Goal: Task Accomplishment & Management: Use online tool/utility

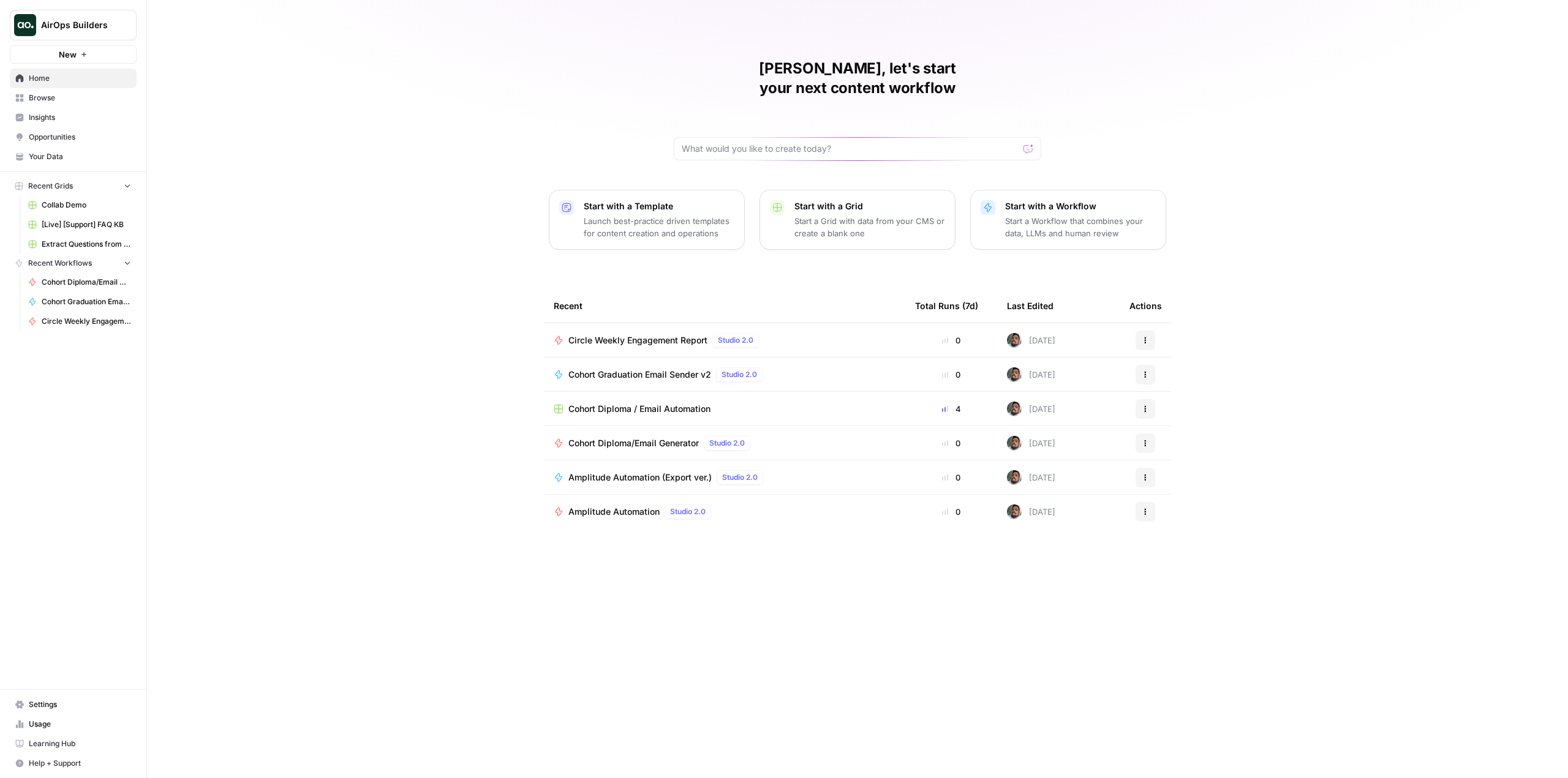
click at [675, 334] on span "Circle Weekly Engagement Report" at bounding box center [638, 340] width 139 height 13
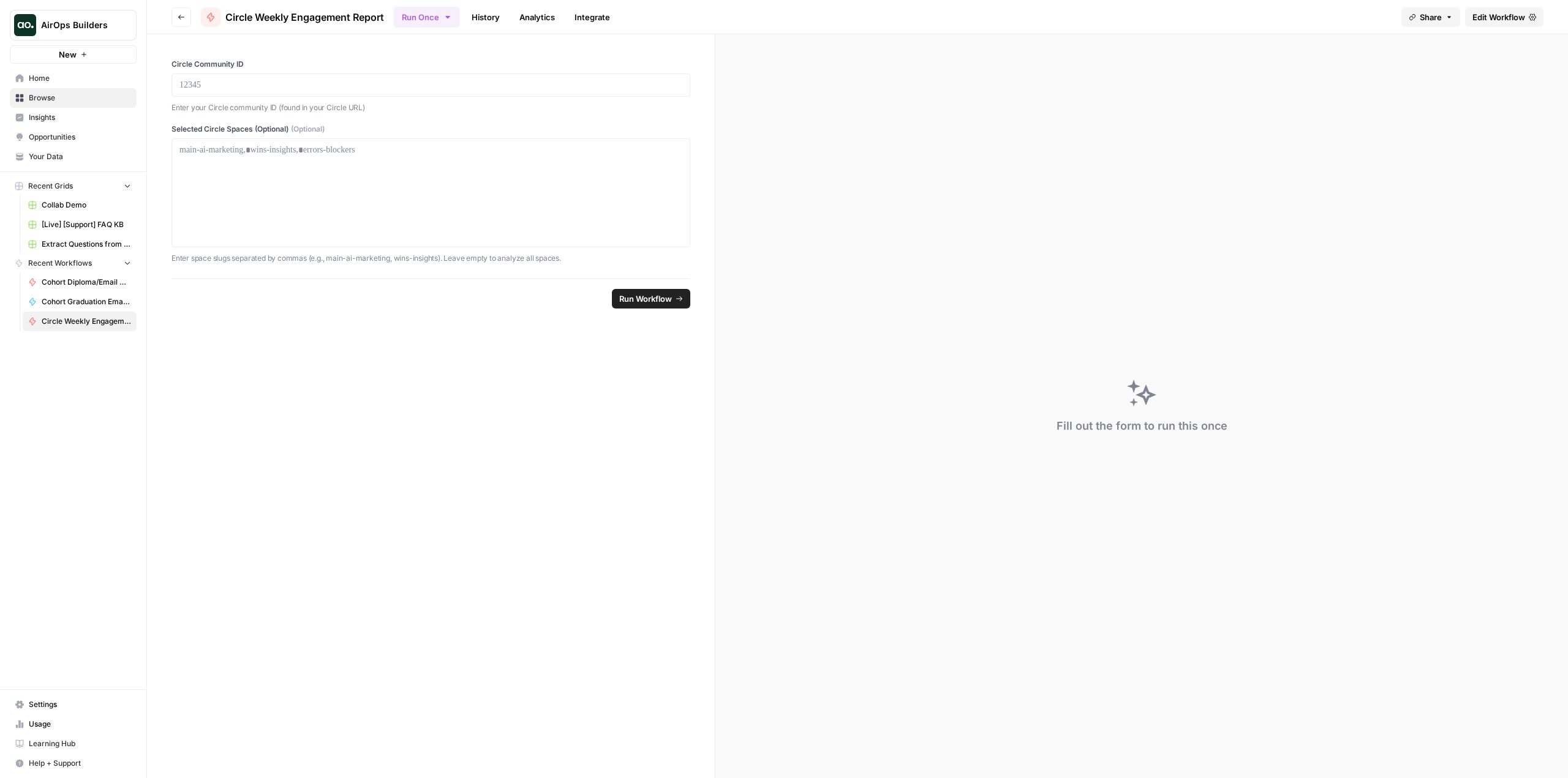
click at [1486, 13] on span "Edit Workflow" at bounding box center [1498, 17] width 53 height 13
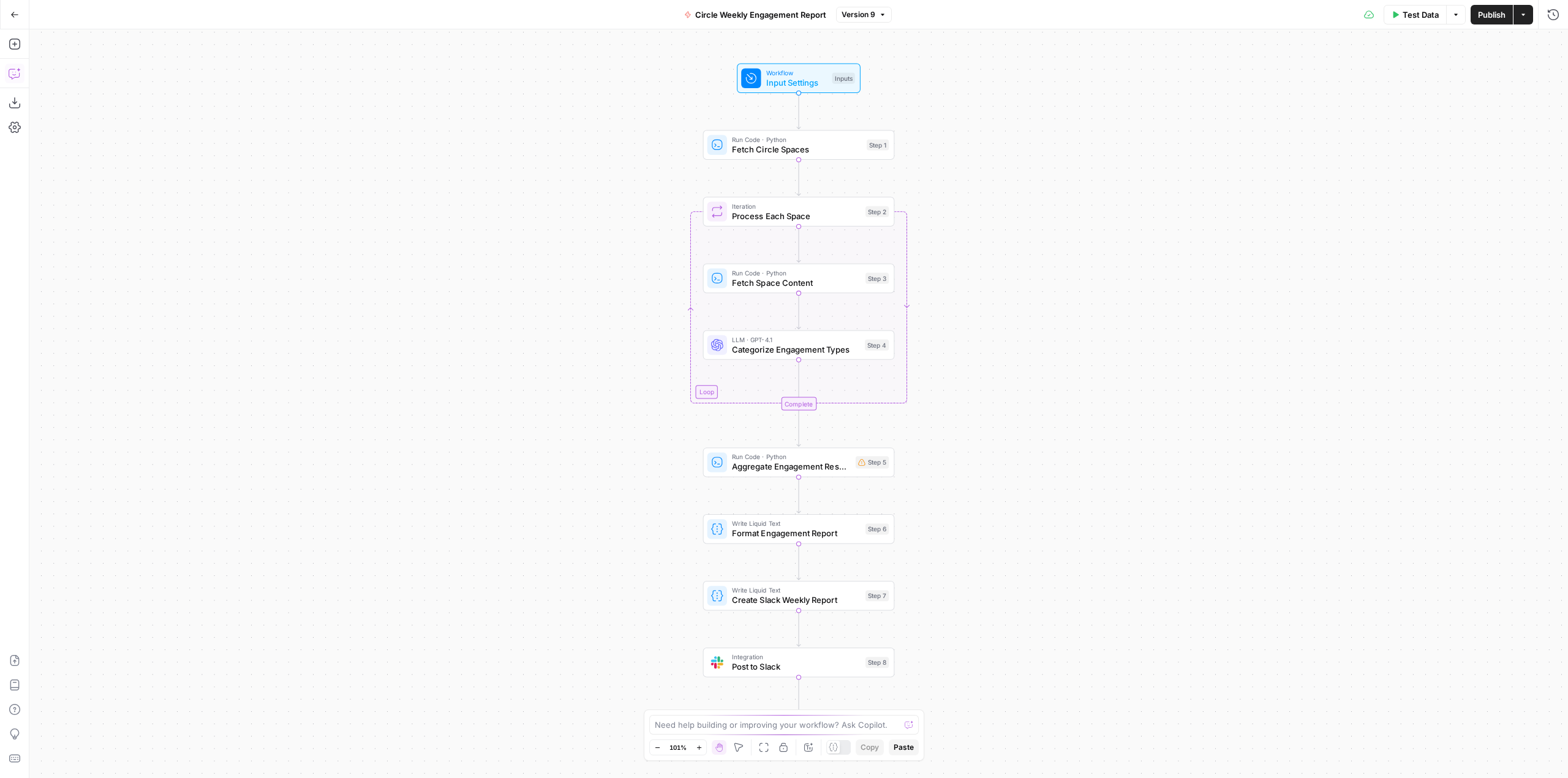
click at [9, 72] on icon "button" at bounding box center [15, 73] width 13 height 13
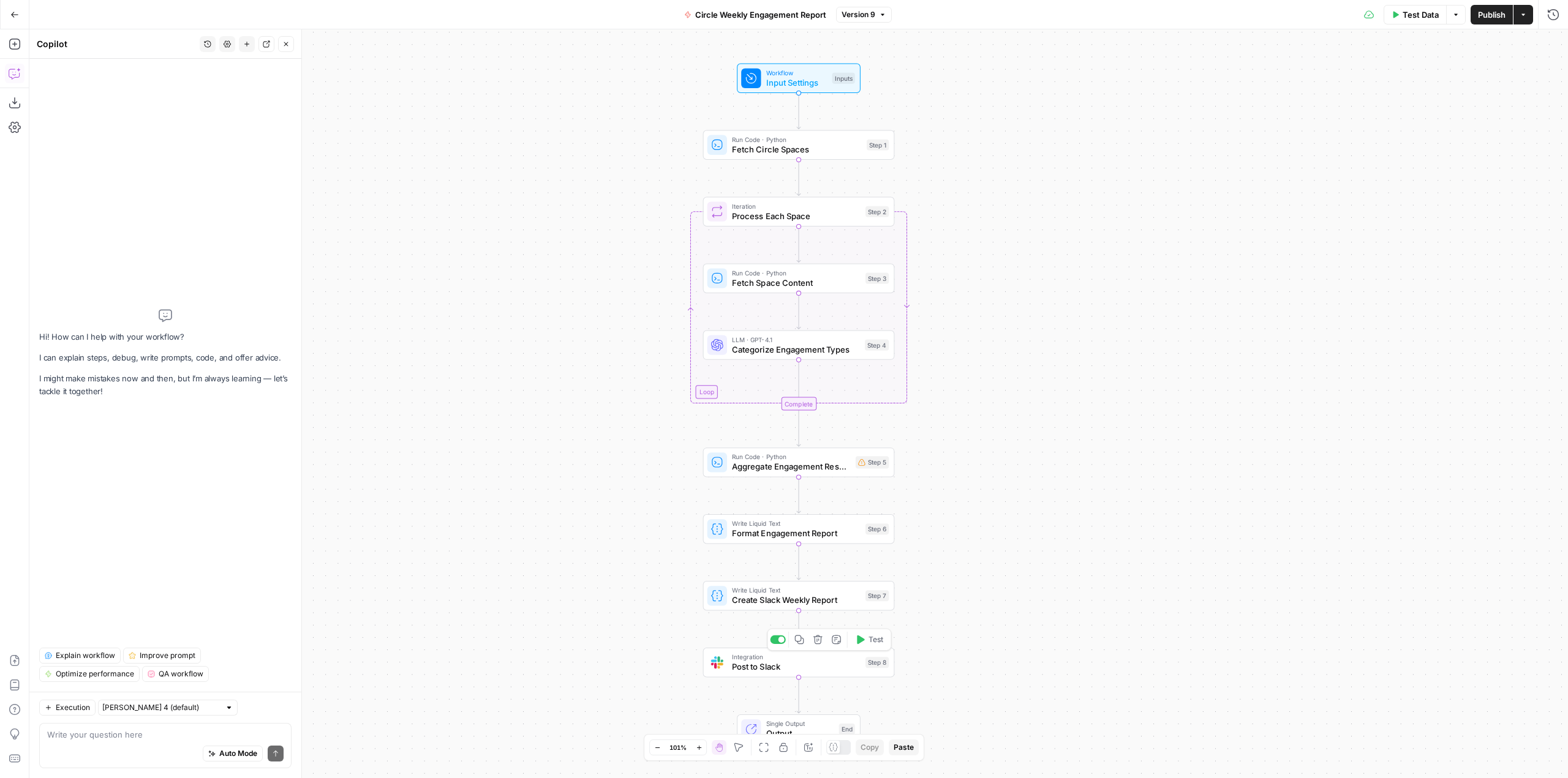
click at [774, 648] on div "Copy step Delete step Add Note Test" at bounding box center [829, 640] width 125 height 22
click at [783, 642] on div at bounding box center [781, 639] width 6 height 6
click at [189, 731] on textarea at bounding box center [165, 734] width 236 height 13
click at [189, 731] on div "Auto Mode will automatically modify and execute the workflow" at bounding box center [232, 722] width 182 height 24
click at [104, 740] on textarea at bounding box center [165, 734] width 236 height 13
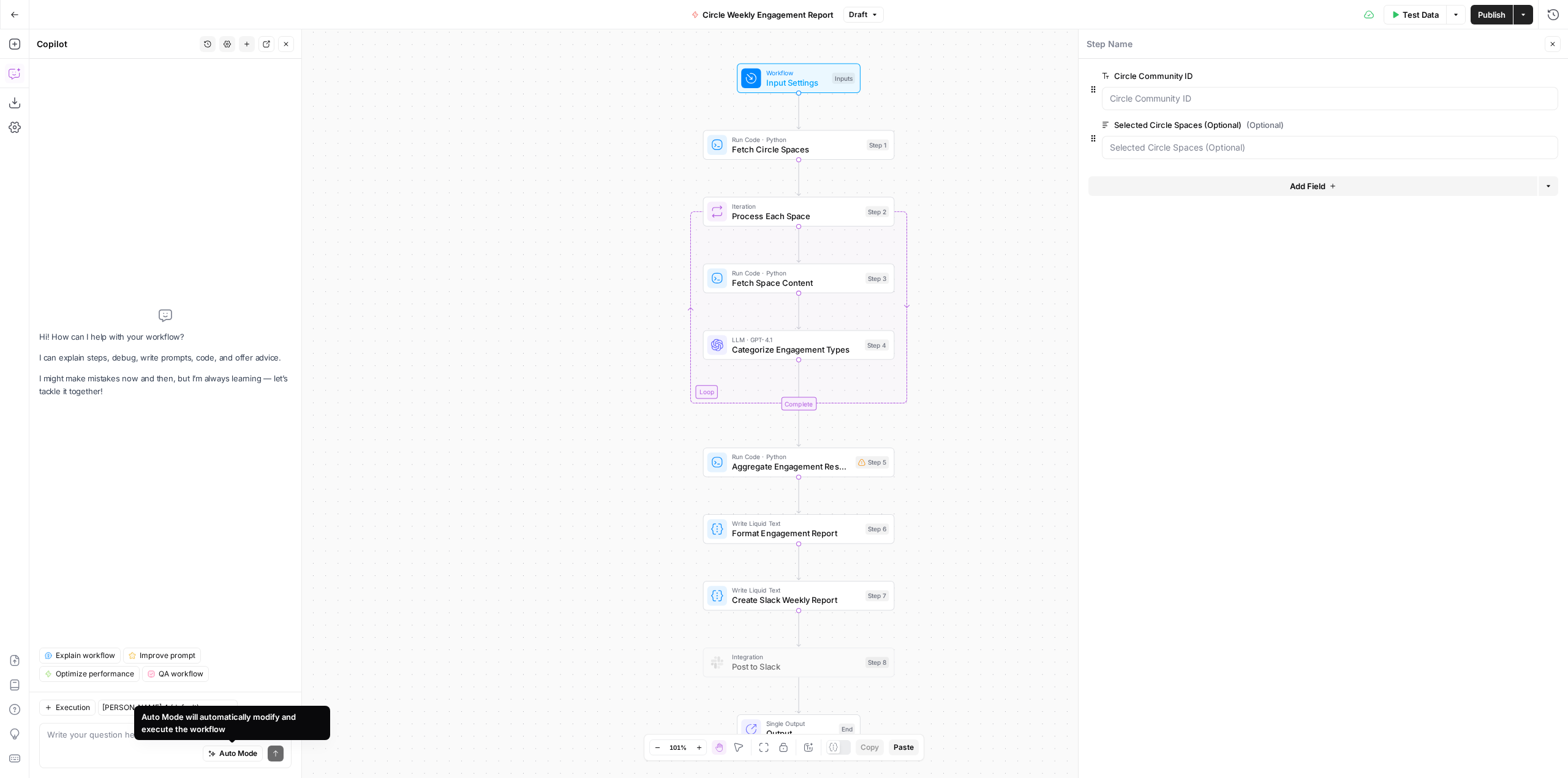
drag, startPoint x: 143, startPoint y: 731, endPoint x: 114, endPoint y: 738, distance: 29.8
click at [122, 738] on body "AirOps Builders New Home Browse Insights Opportunities Your Data Recent Grids C…" at bounding box center [784, 389] width 1568 height 778
click at [114, 738] on textarea at bounding box center [165, 734] width 236 height 13
type textarea "i"
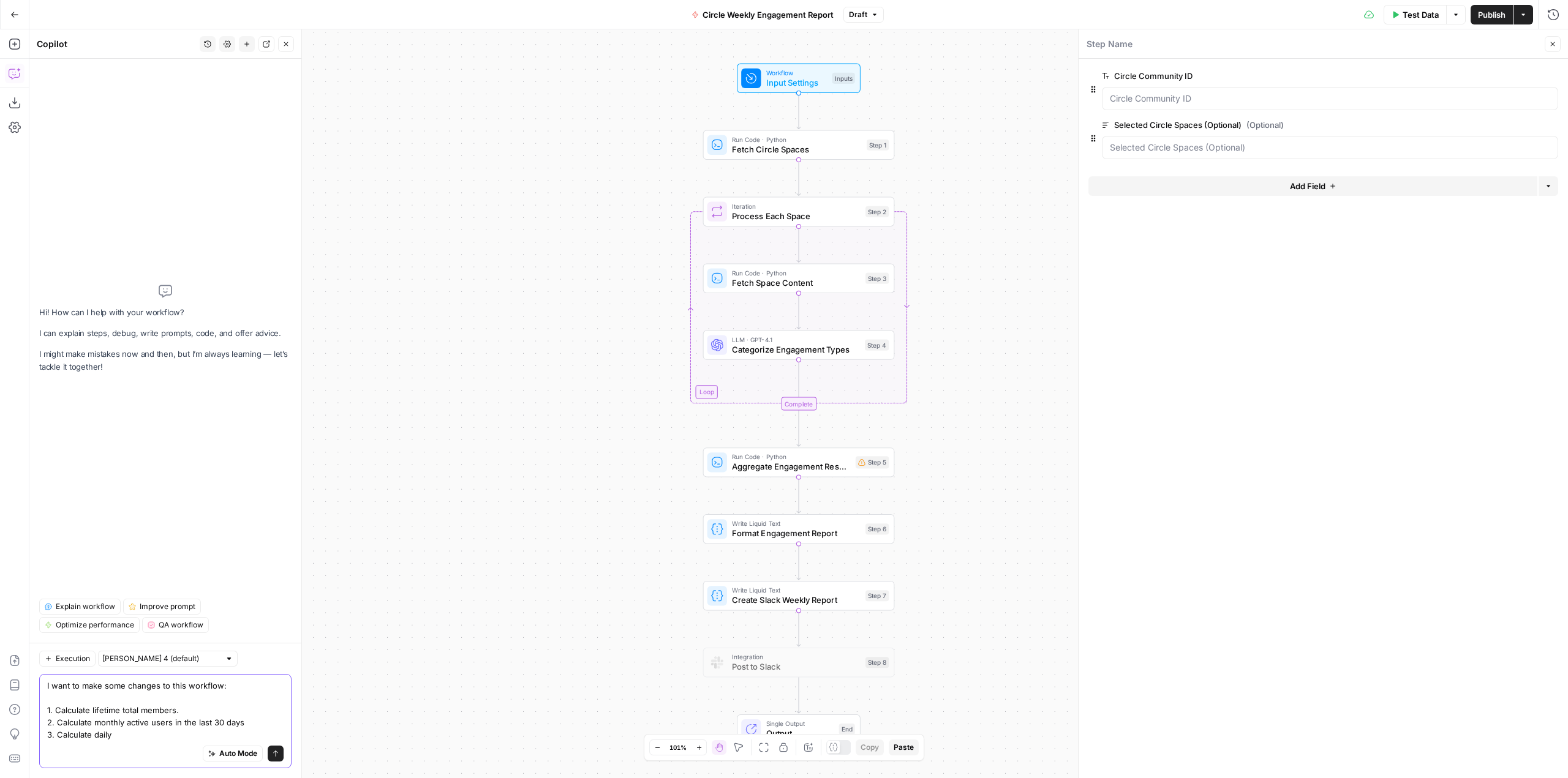
click at [153, 736] on textarea "I want to make some changes to this workflow: 1. Calculate lifetime total membe…" at bounding box center [165, 710] width 236 height 61
click at [202, 714] on textarea "I want to make some changes to this workflow: 1. Calculate lifetime total membe…" at bounding box center [165, 710] width 236 height 61
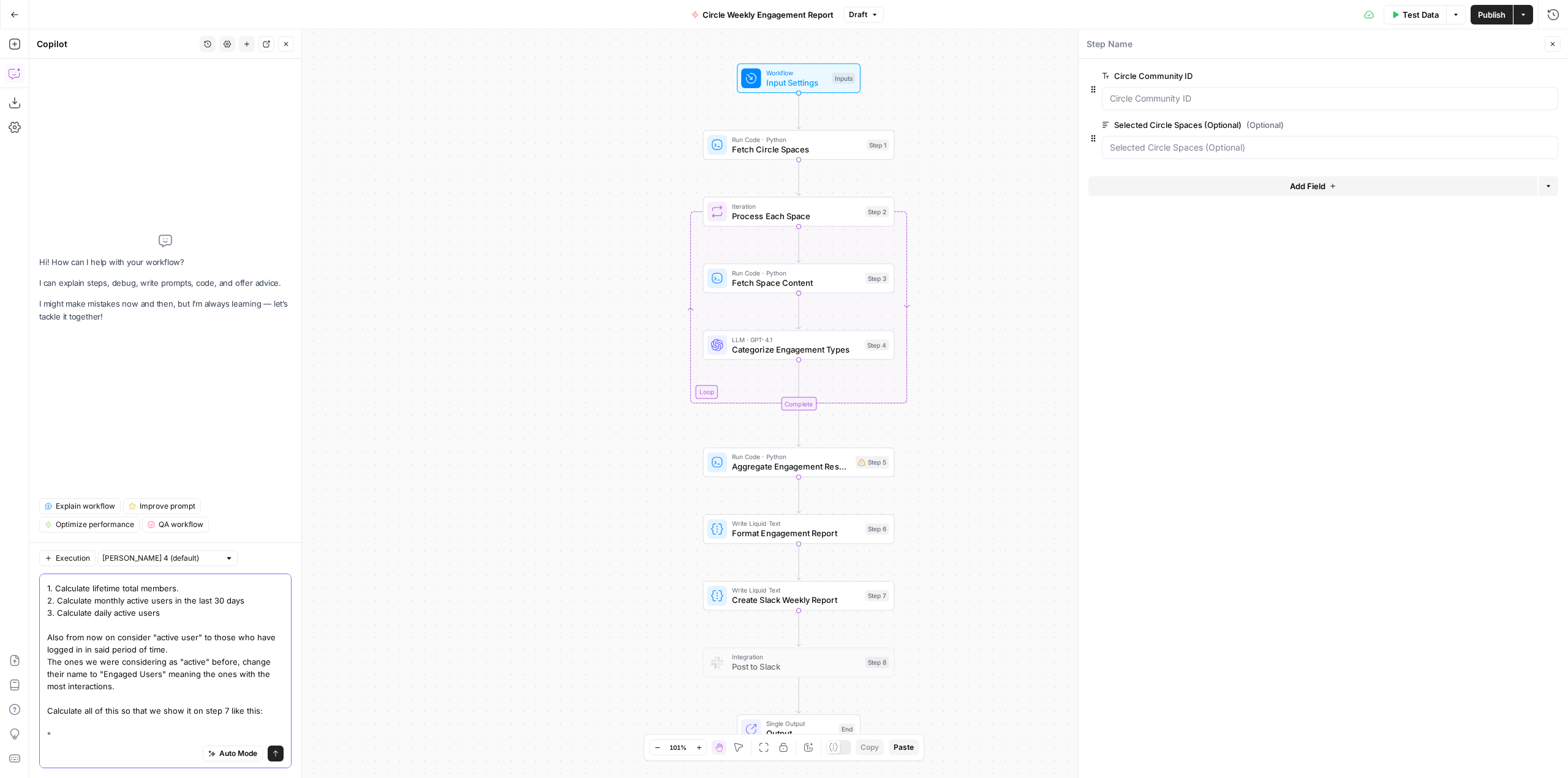
scroll to position [22, 0]
click at [256, 712] on textarea "I want to make some changes to this workflow: 1. Calculate lifetime total membe…" at bounding box center [165, 649] width 236 height 184
click at [80, 738] on textarea "I want to make some changes to this workflow: 1. Calculate lifetime total membe…" at bounding box center [165, 642] width 236 height 196
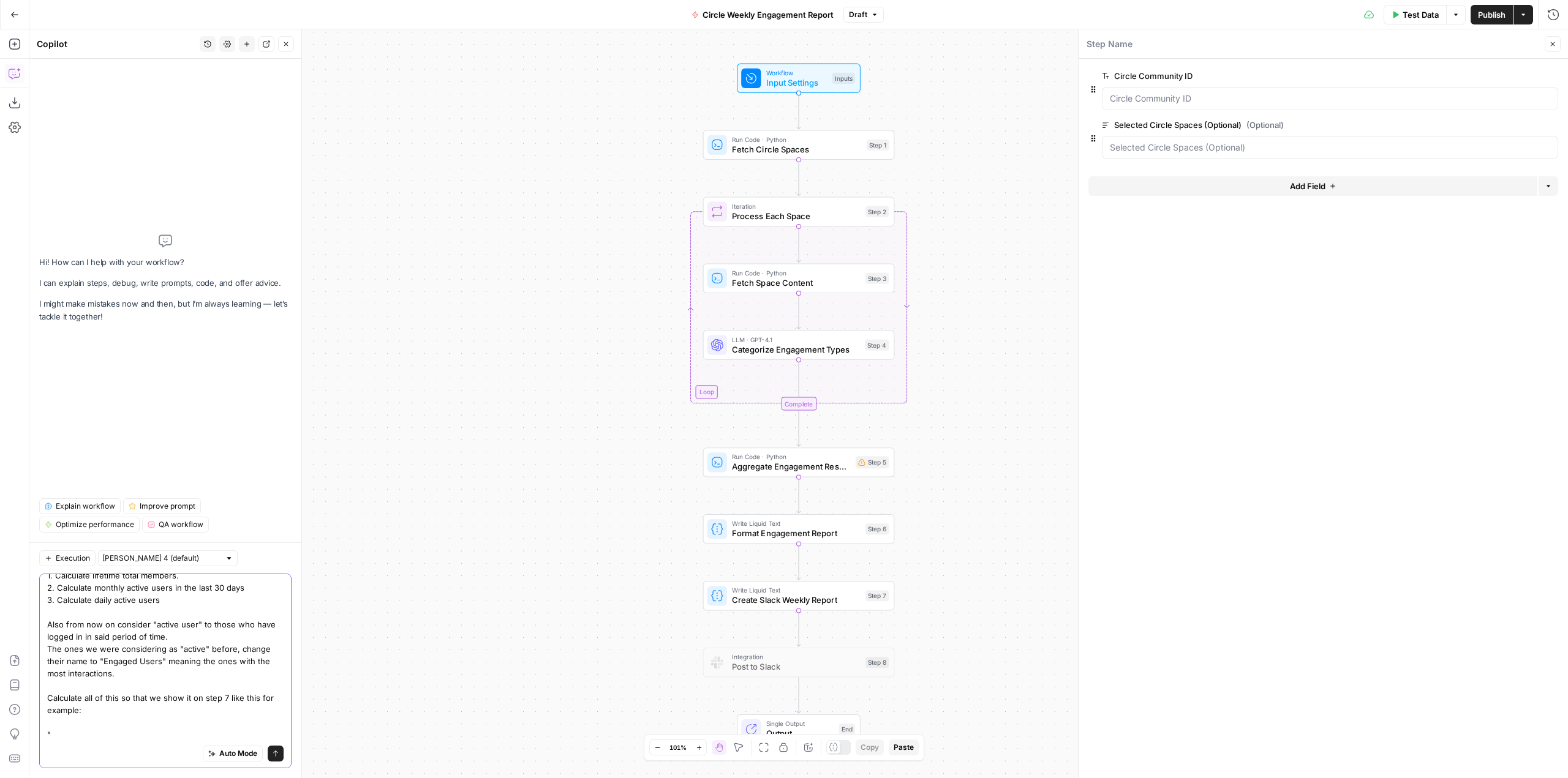
click at [88, 739] on textarea "I want to make some changes to this workflow: 1. Calculate lifetime total membe…" at bounding box center [165, 642] width 236 height 196
paste textarea ":spiral_calendar_pad: Weekly Community Engagement Report September 22, 2025 to …"
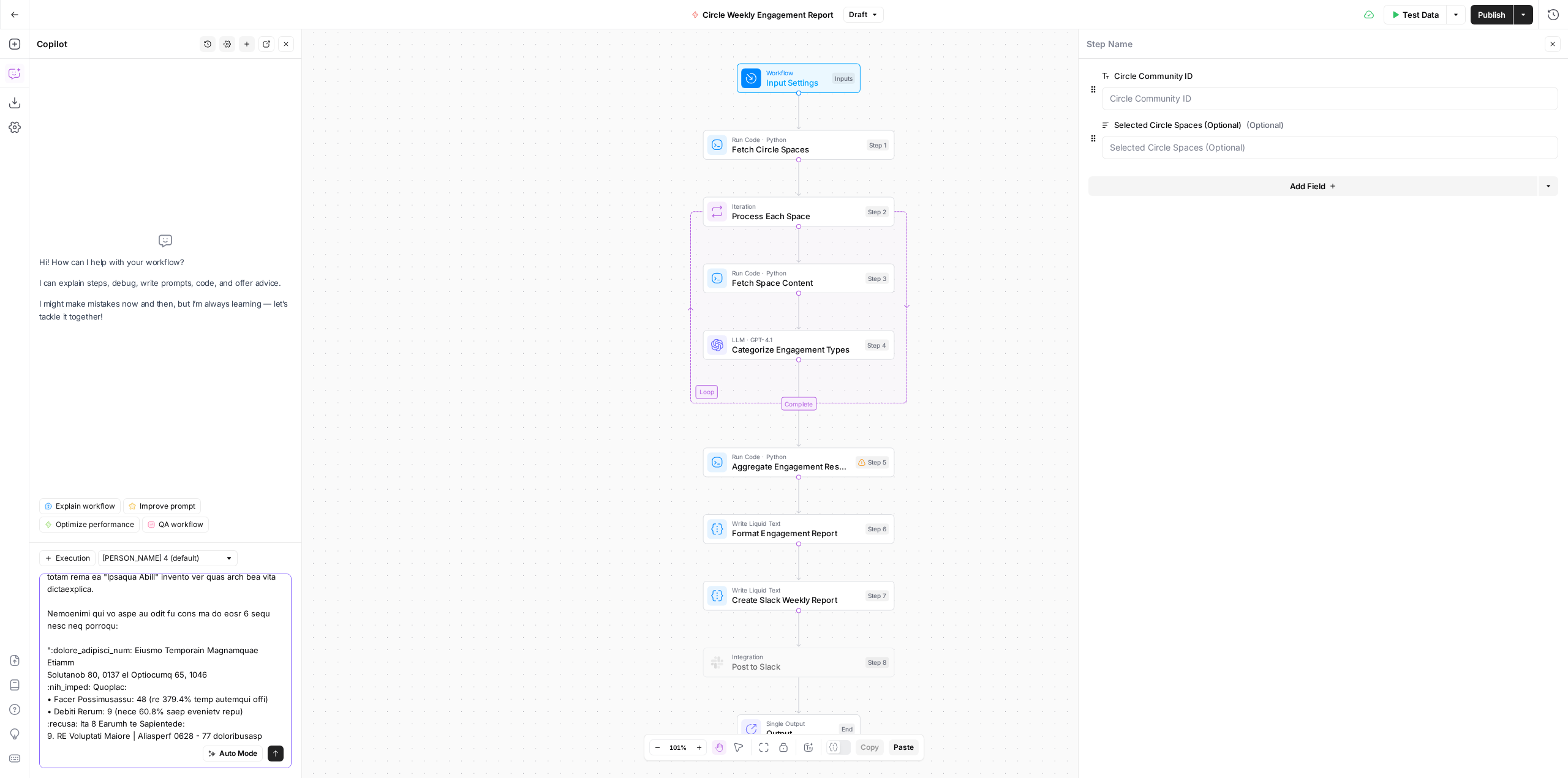
scroll to position [122, 0]
click at [133, 648] on textarea at bounding box center [165, 652] width 236 height 392
click at [103, 614] on textarea at bounding box center [165, 646] width 236 height 379
click at [99, 619] on textarea at bounding box center [165, 646] width 236 height 379
click at [52, 647] on textarea at bounding box center [165, 646] width 236 height 379
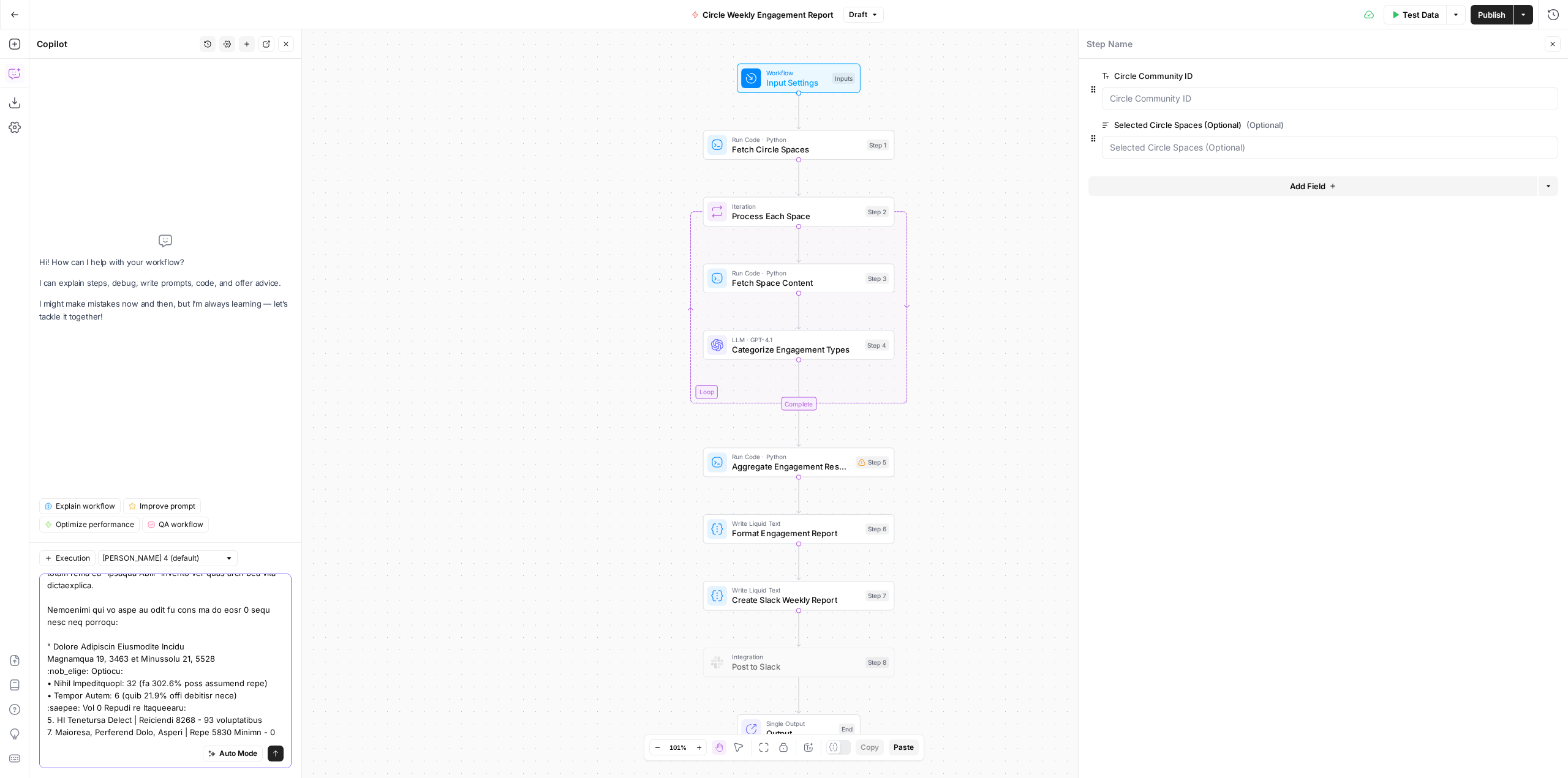
click at [52, 647] on textarea at bounding box center [165, 646] width 236 height 379
click at [51, 648] on textarea at bounding box center [165, 646] width 236 height 379
click at [225, 661] on textarea at bounding box center [165, 646] width 236 height 379
click at [61, 634] on textarea at bounding box center [165, 606] width 236 height 392
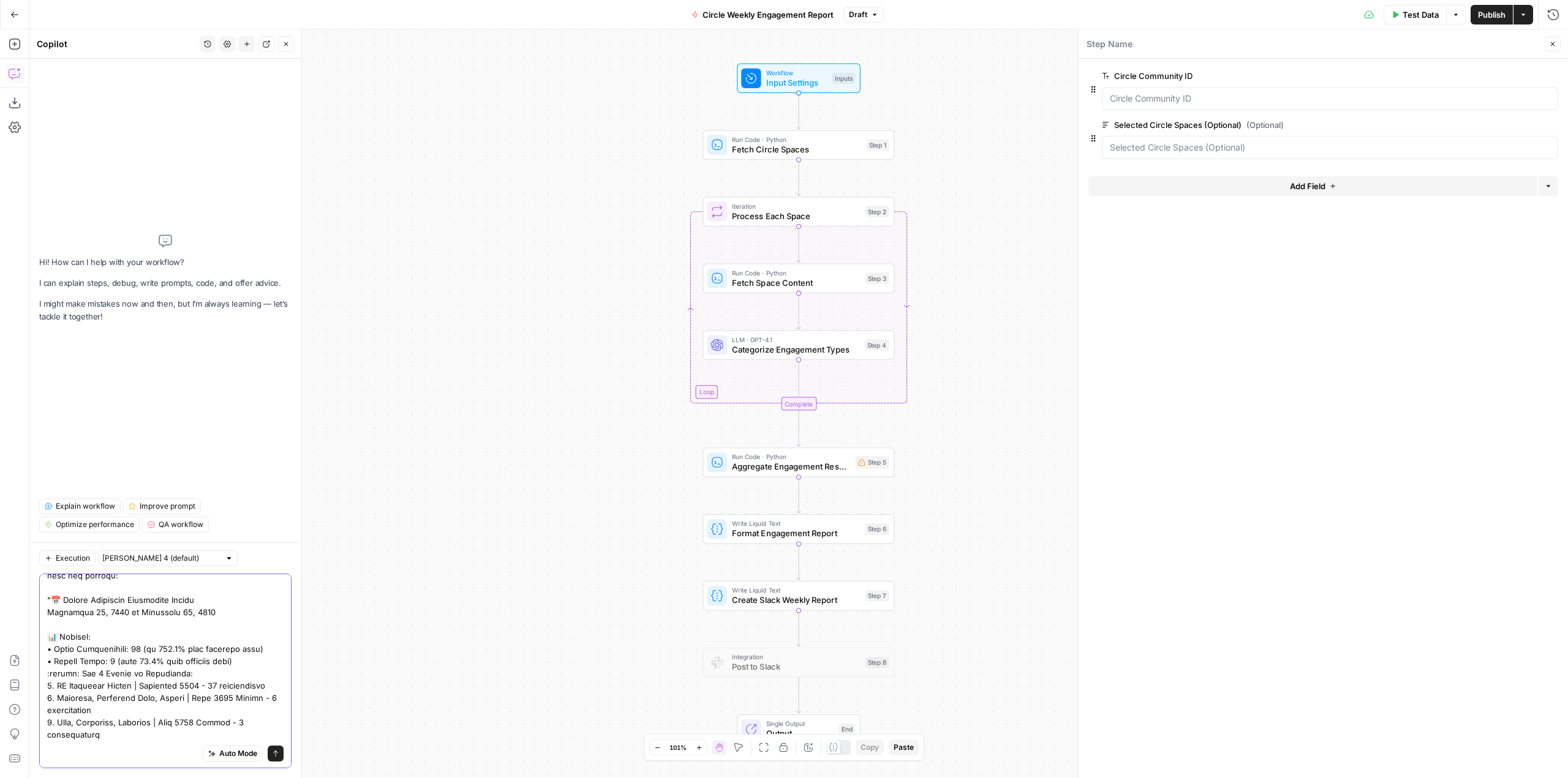
click at [119, 632] on textarea at bounding box center [165, 606] width 236 height 392
paste textarea "•"
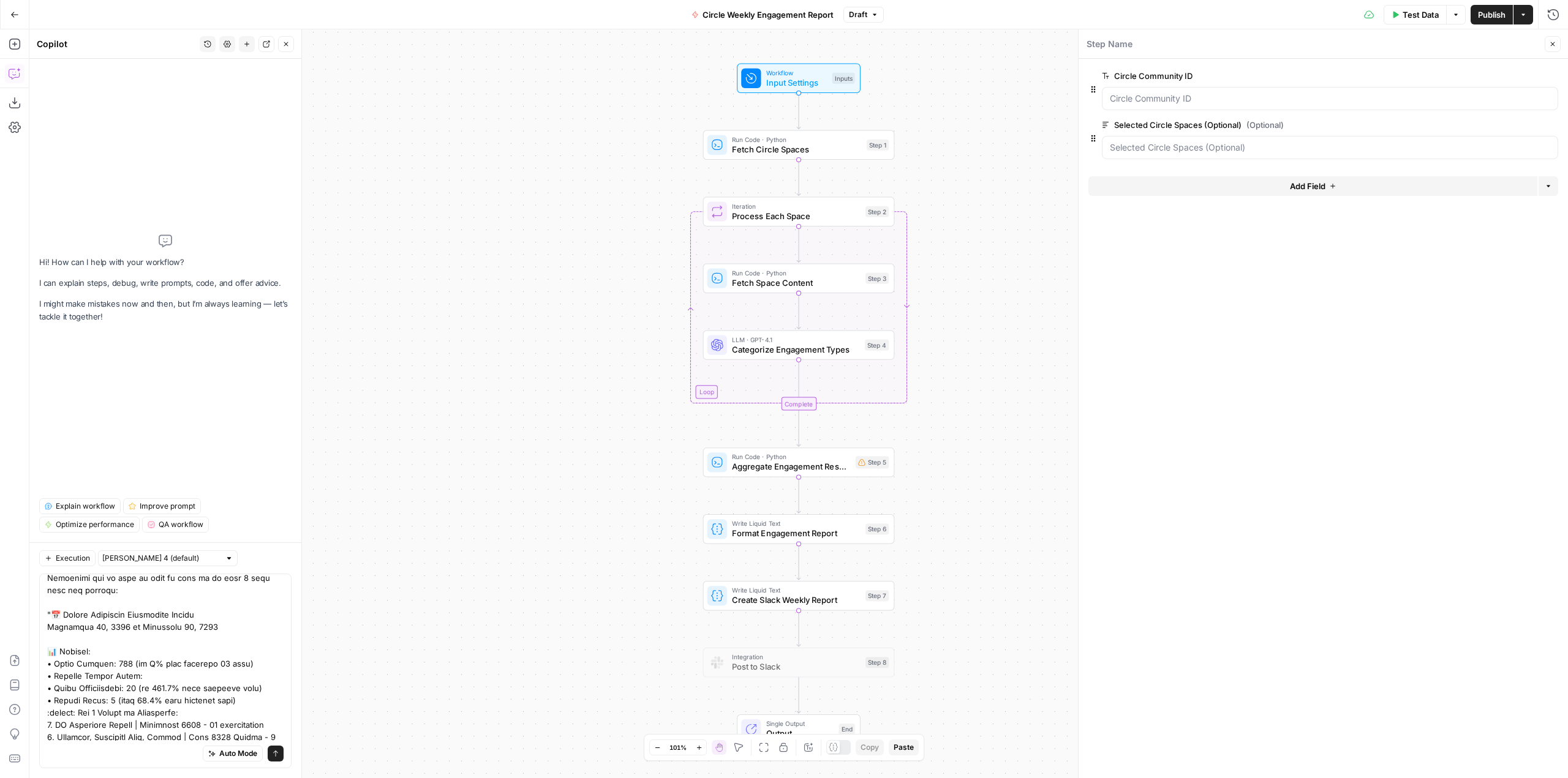
scroll to position [132, 0]
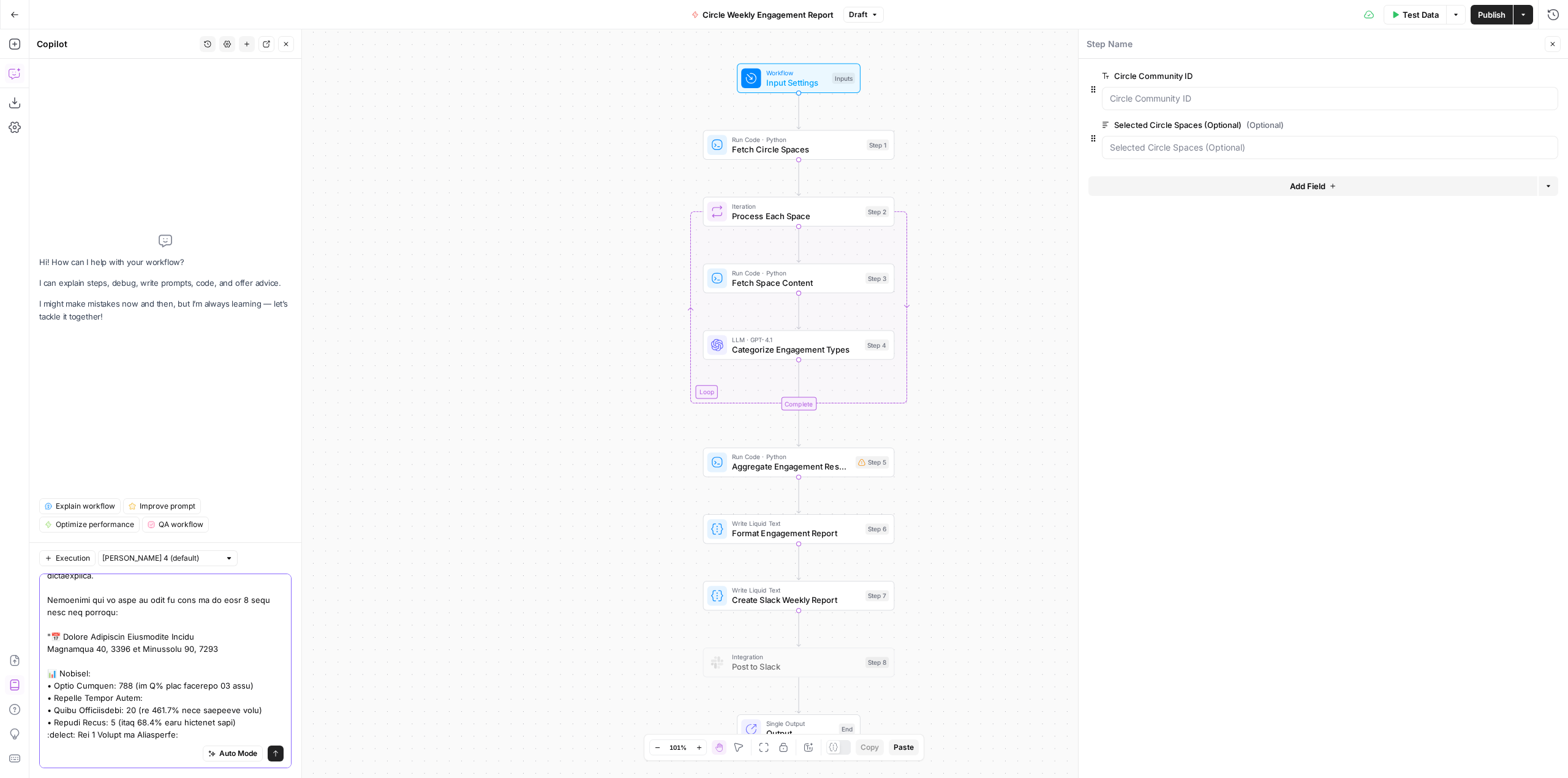
drag, startPoint x: 150, startPoint y: 699, endPoint x: 64, endPoint y: 699, distance: 86.0
click at [64, 699] on textarea at bounding box center [165, 655] width 236 height 416
paste textarea "•"
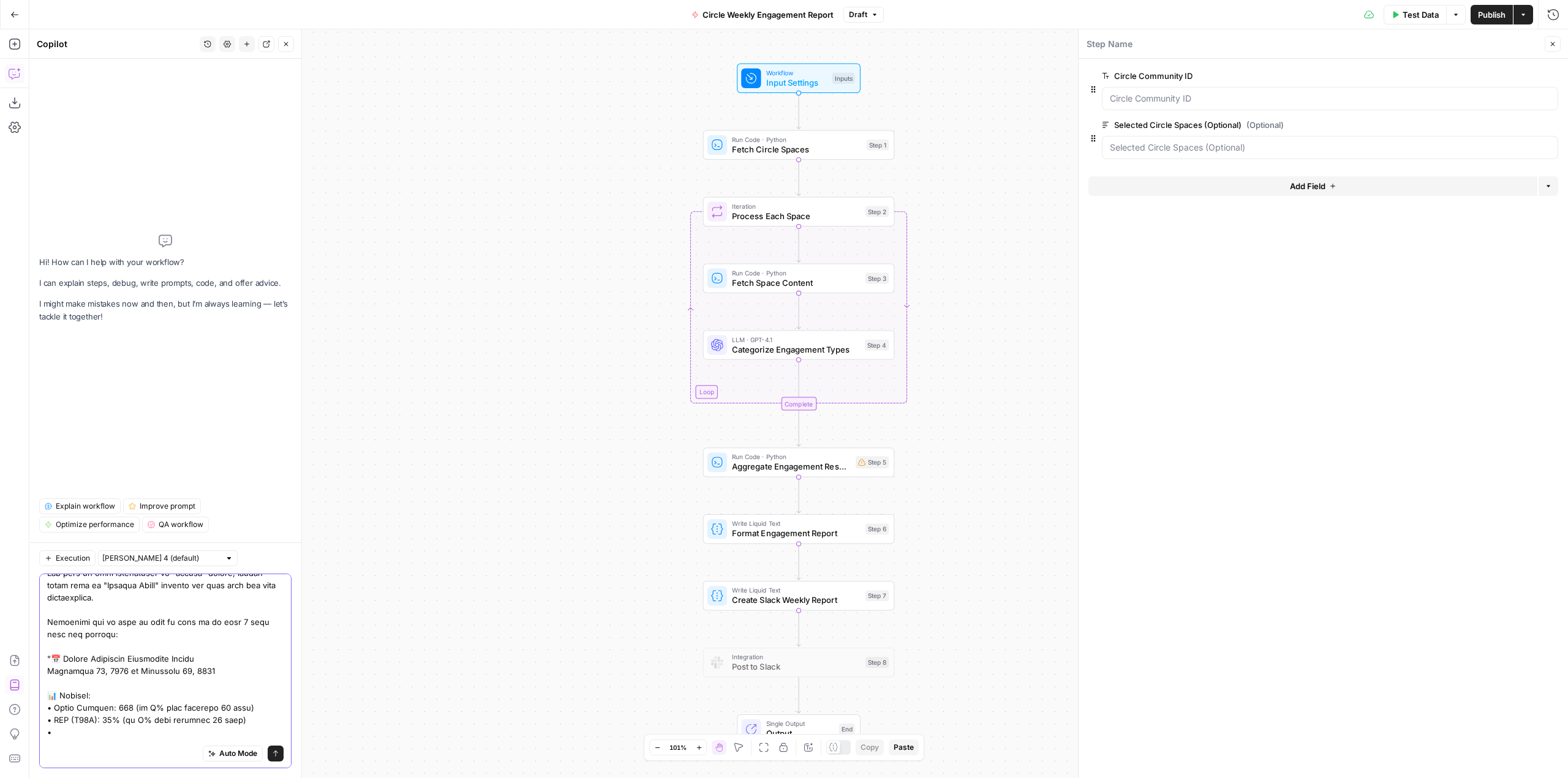
scroll to position [193, 0]
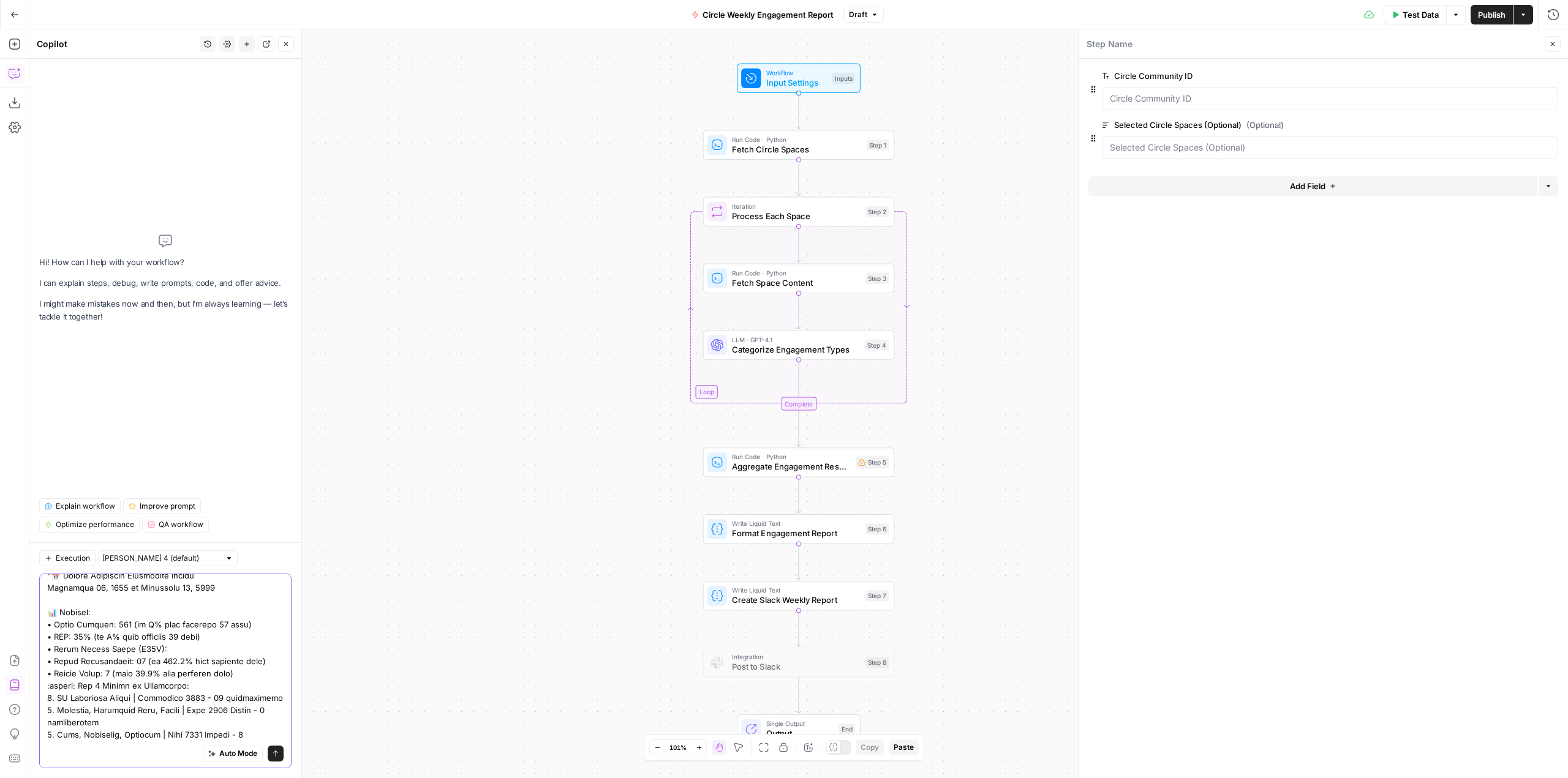
drag, startPoint x: 262, startPoint y: 628, endPoint x: 132, endPoint y: 623, distance: 130.1
click at [132, 623] on textarea at bounding box center [165, 600] width 236 height 428
drag, startPoint x: 194, startPoint y: 646, endPoint x: 125, endPoint y: 648, distance: 69.0
click at [125, 648] on textarea at bounding box center [165, 600] width 236 height 428
drag, startPoint x: 214, startPoint y: 636, endPoint x: 98, endPoint y: 637, distance: 116.0
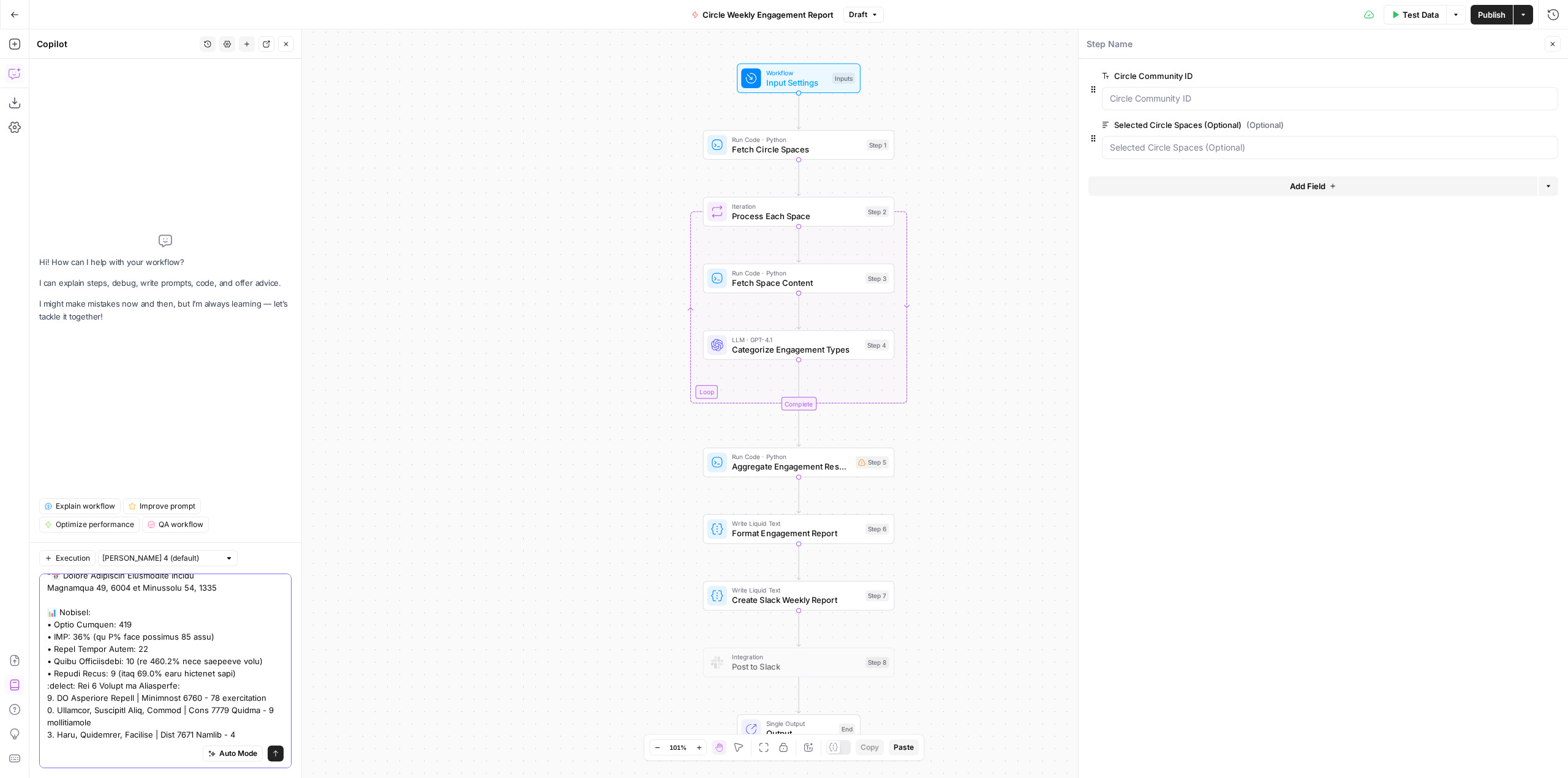
click at [98, 637] on textarea at bounding box center [165, 600] width 236 height 428
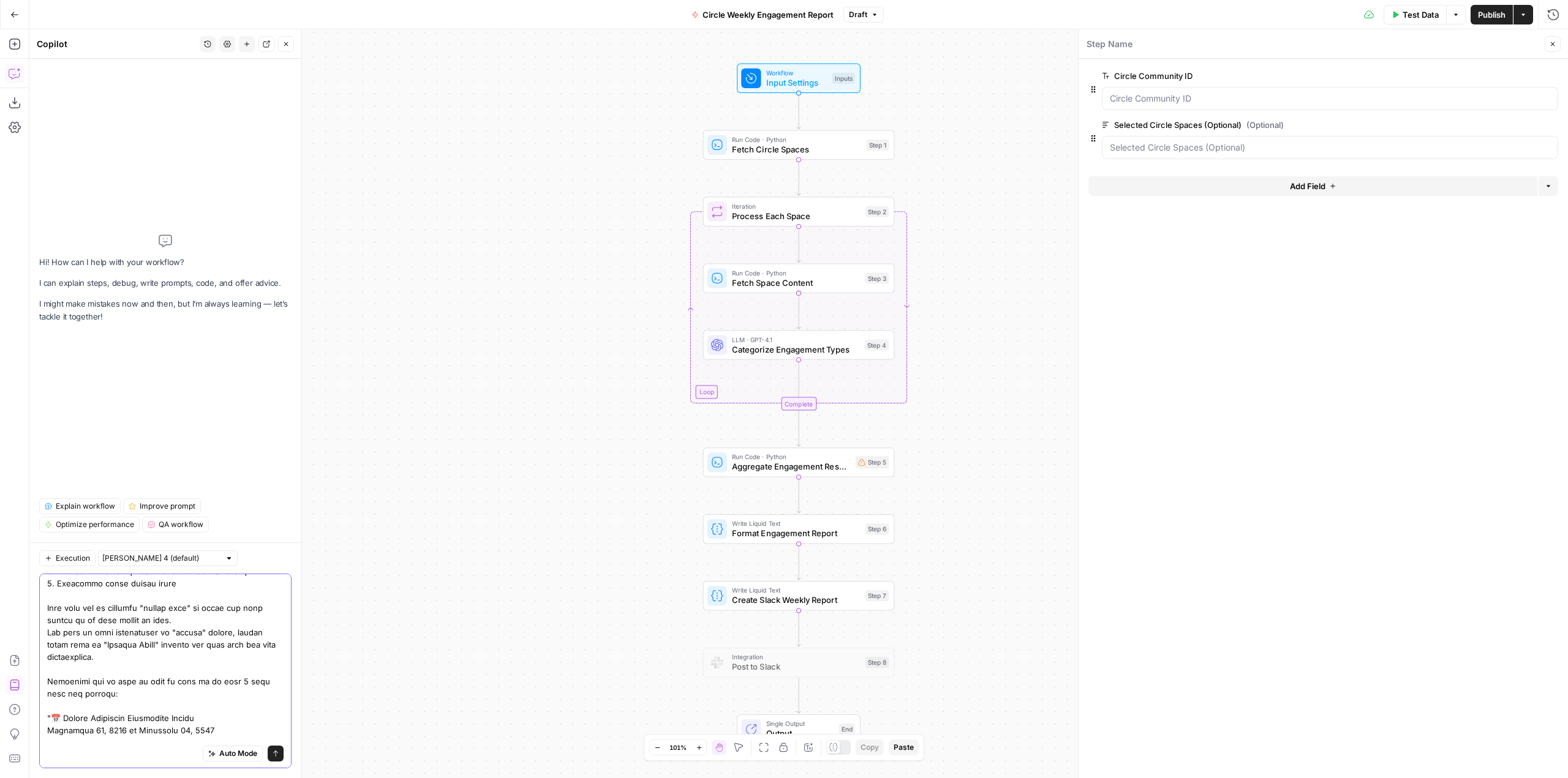
scroll to position [0, 0]
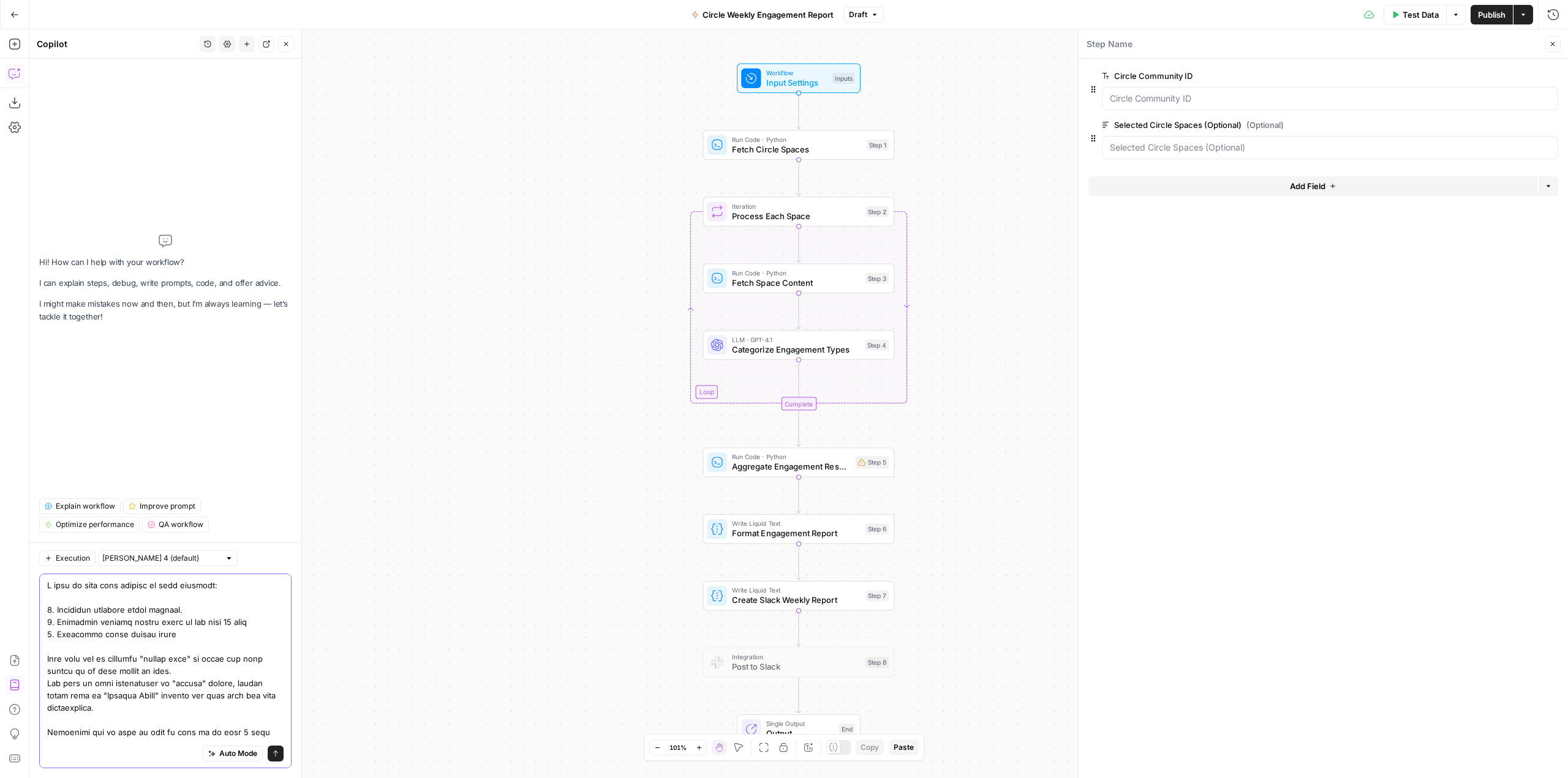
click at [214, 634] on textarea at bounding box center [165, 794] width 236 height 428
click at [69, 636] on textarea at bounding box center [165, 554] width 236 height 441
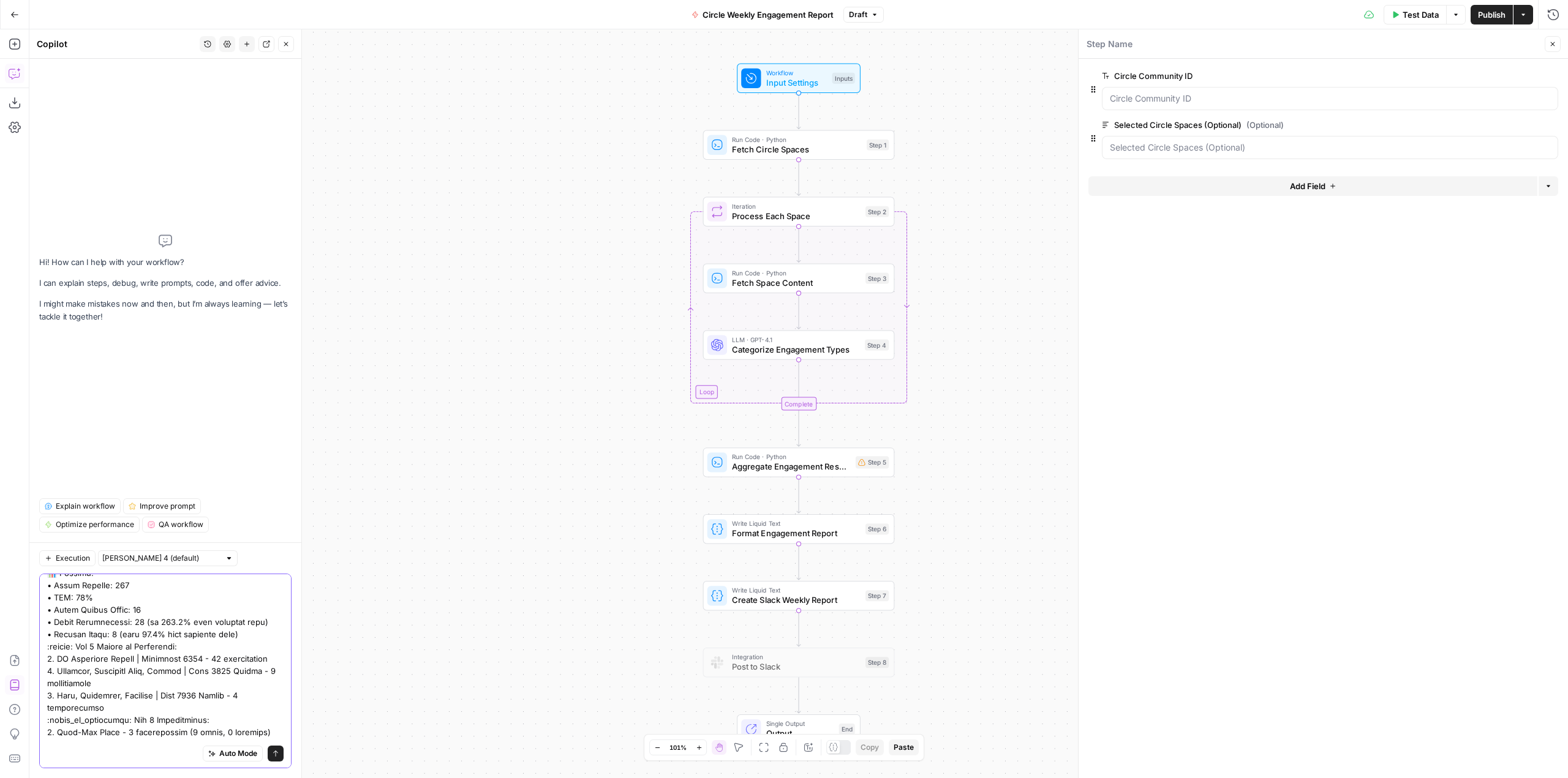
click at [266, 642] on textarea at bounding box center [165, 554] width 236 height 441
click at [266, 636] on textarea at bounding box center [165, 554] width 236 height 441
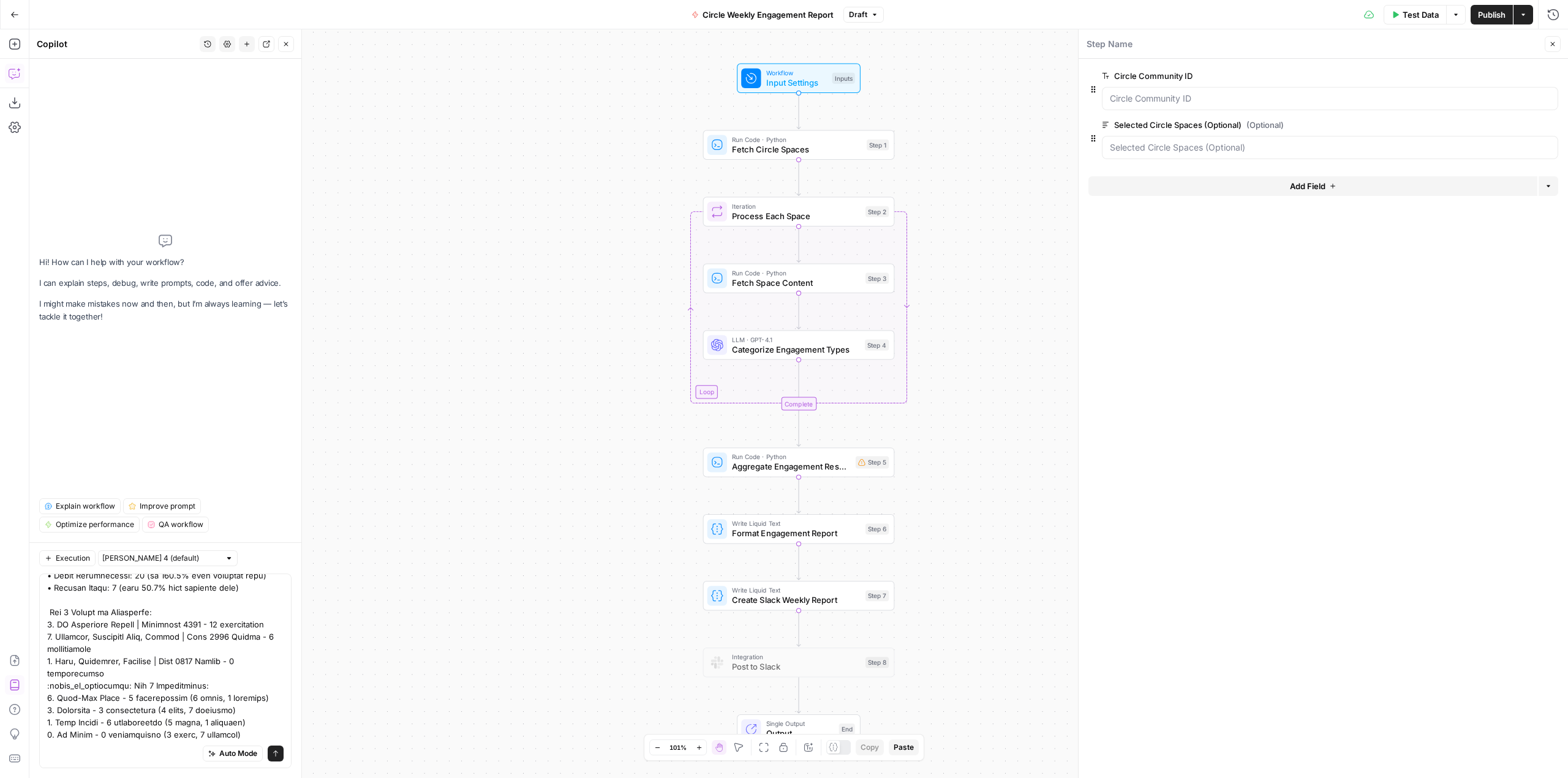
scroll to position [0, 0]
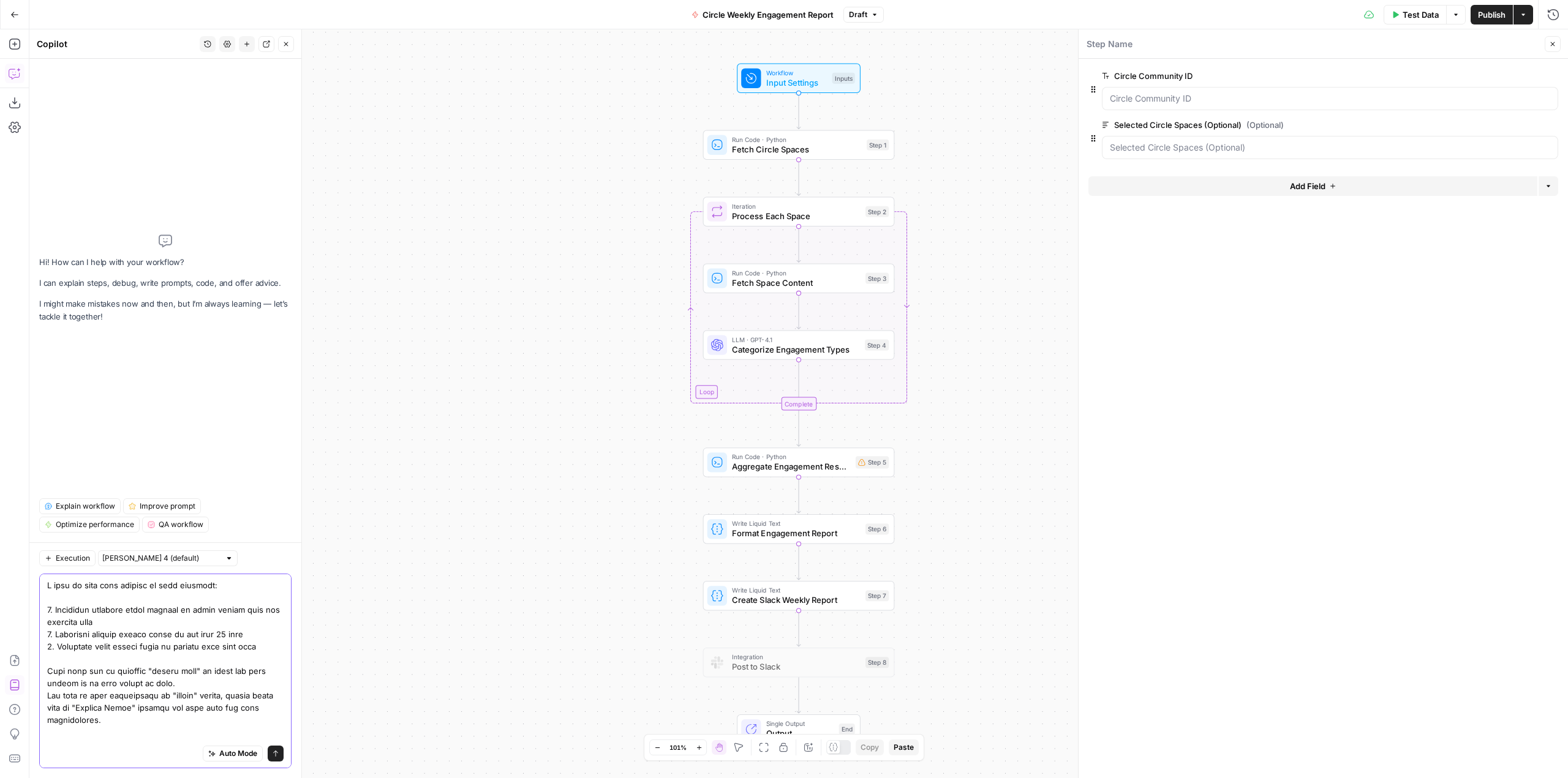
drag, startPoint x: 46, startPoint y: 614, endPoint x: 105, endPoint y: 671, distance: 82.0
click at [51, 676] on textarea at bounding box center [165, 575] width 236 height 453
click at [49, 675] on textarea at bounding box center [165, 575] width 236 height 453
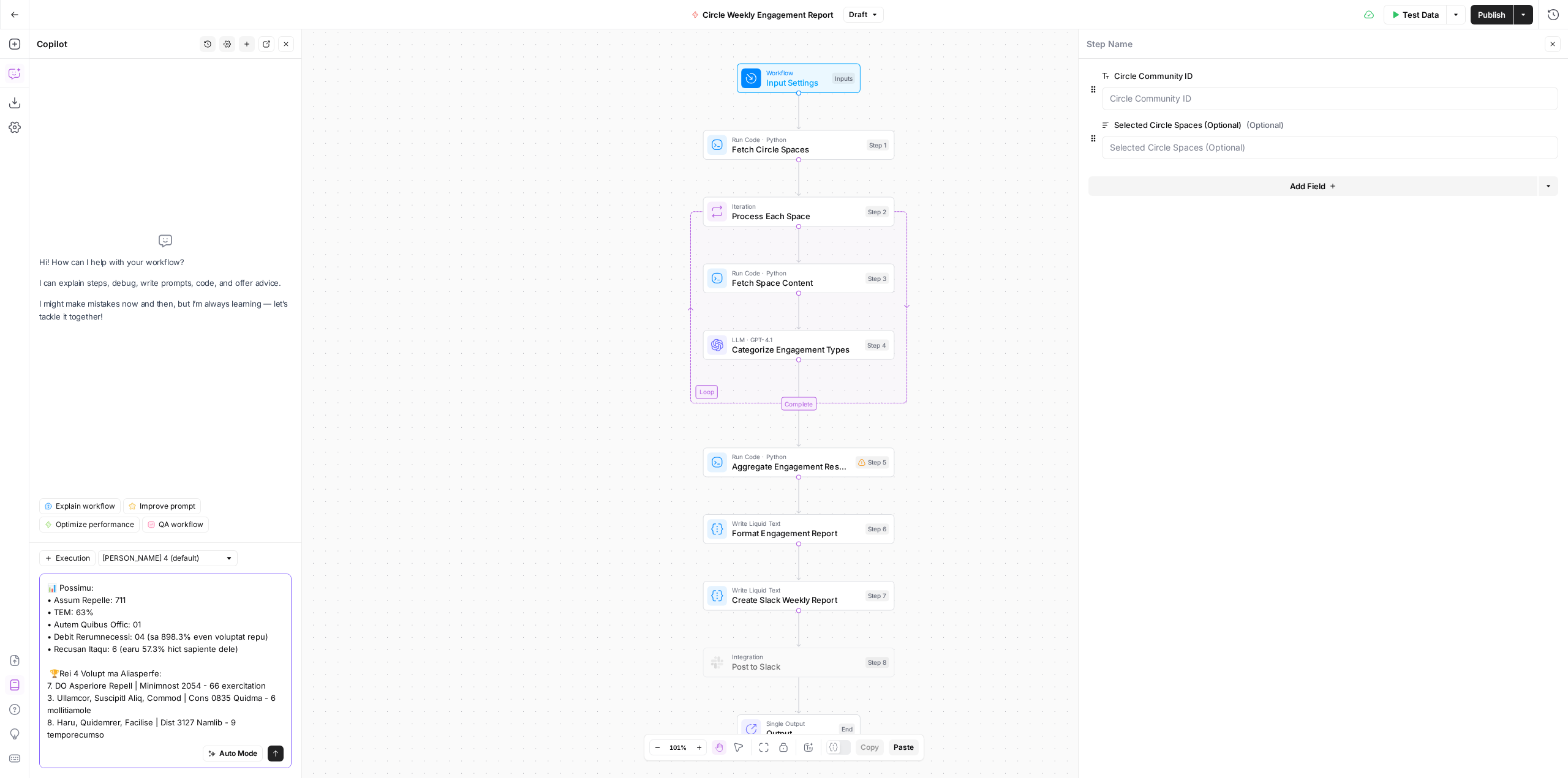
click at [51, 671] on textarea at bounding box center [165, 575] width 236 height 453
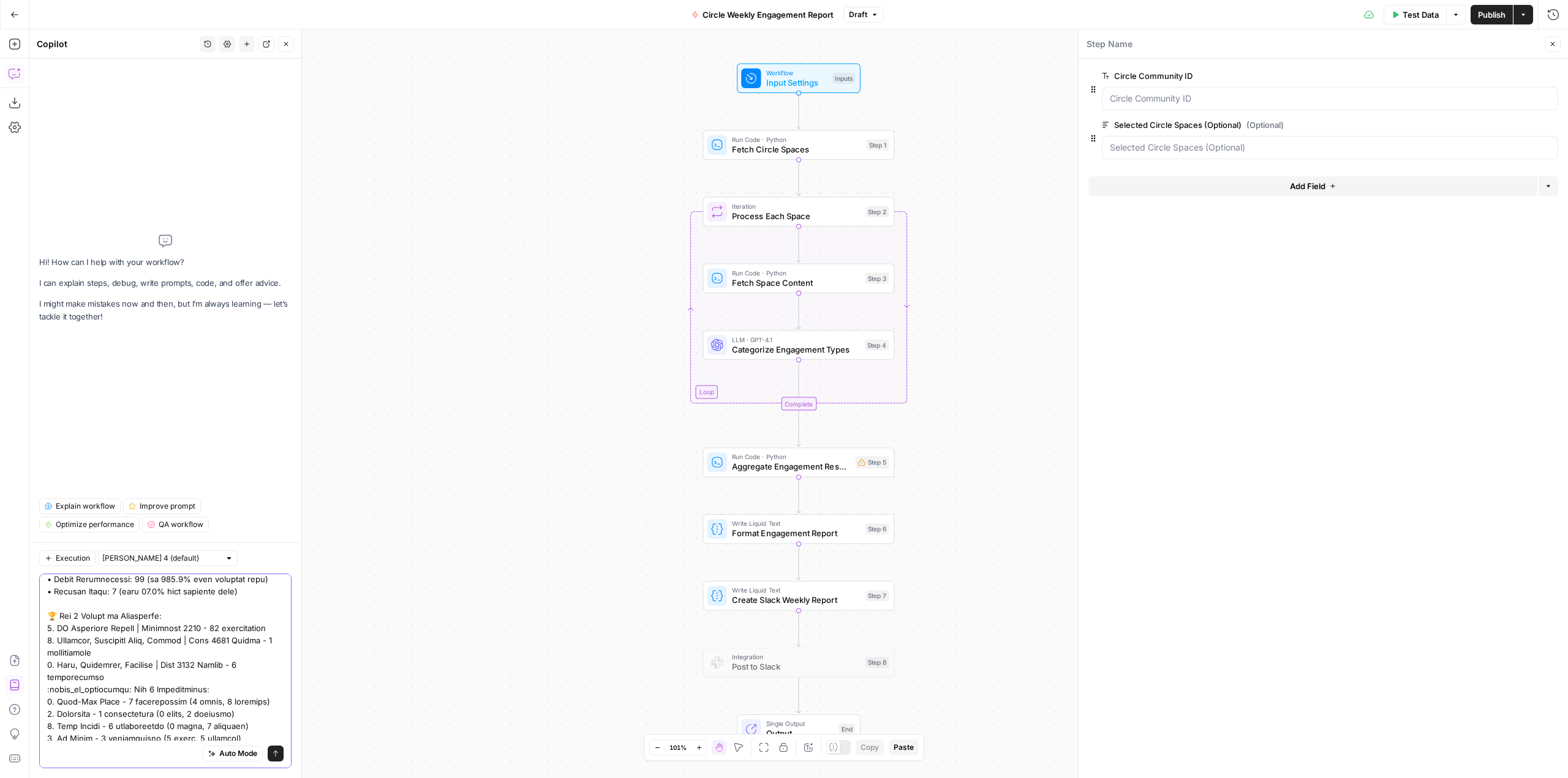
scroll to position [291, 0]
click at [130, 674] on textarea at bounding box center [165, 513] width 236 height 453
click at [123, 690] on textarea at bounding box center [165, 508] width 236 height 465
click at [54, 688] on textarea at bounding box center [165, 508] width 236 height 465
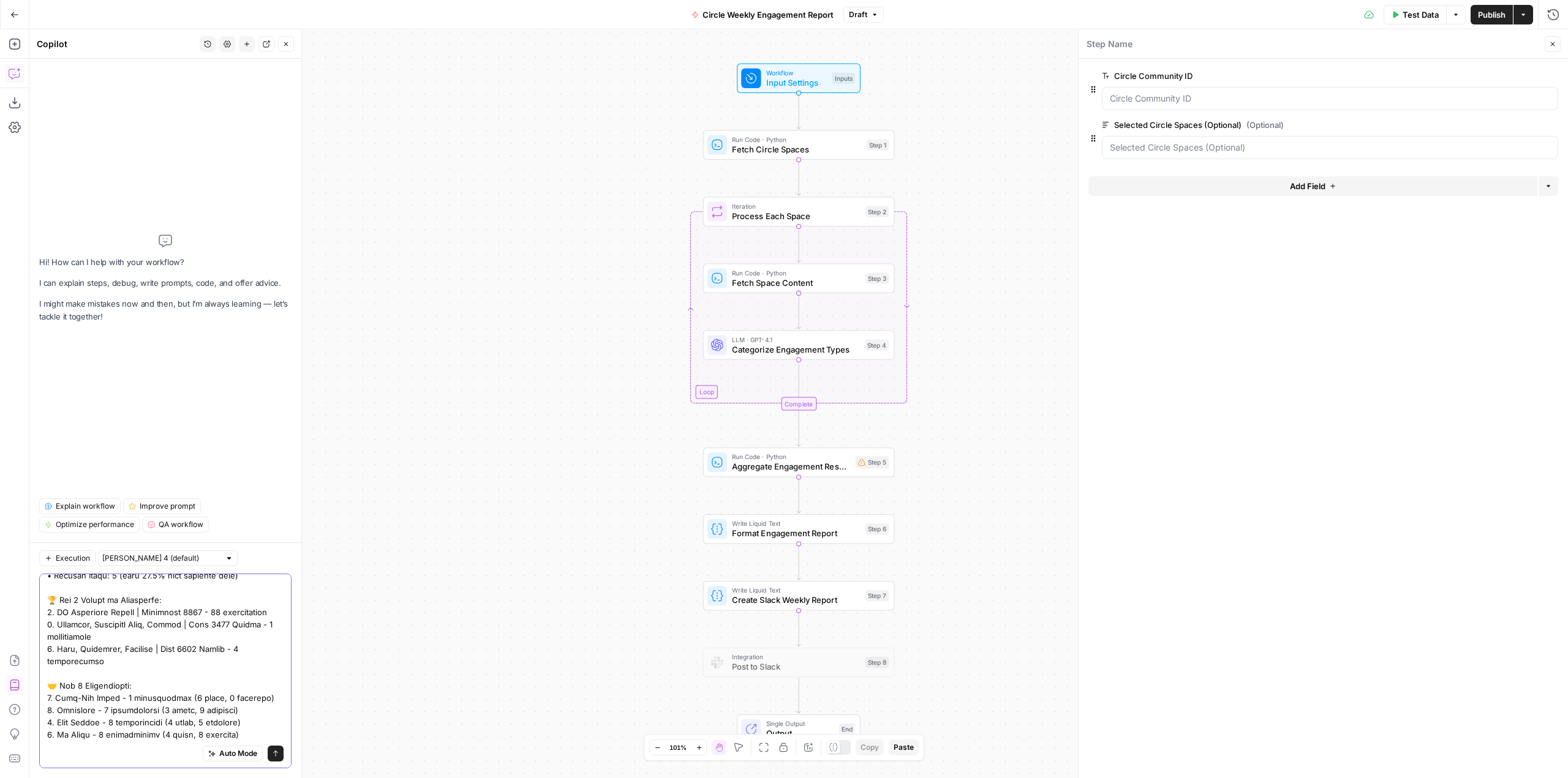
click at [245, 735] on textarea at bounding box center [165, 508] width 236 height 465
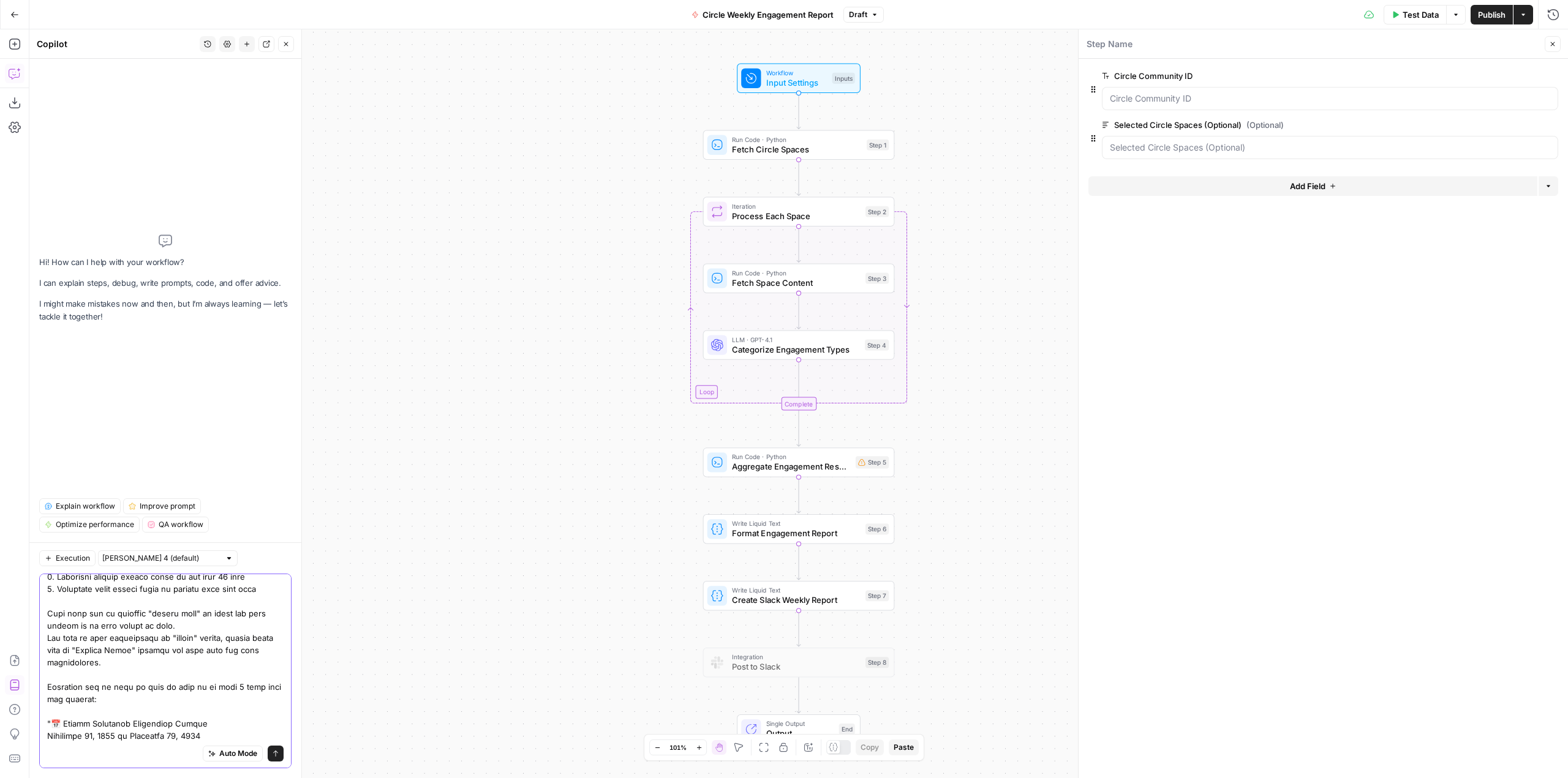
scroll to position [61, 0]
type textarea "I want to make some changes to this workflow: 1. Calculate lifetime total membe…"
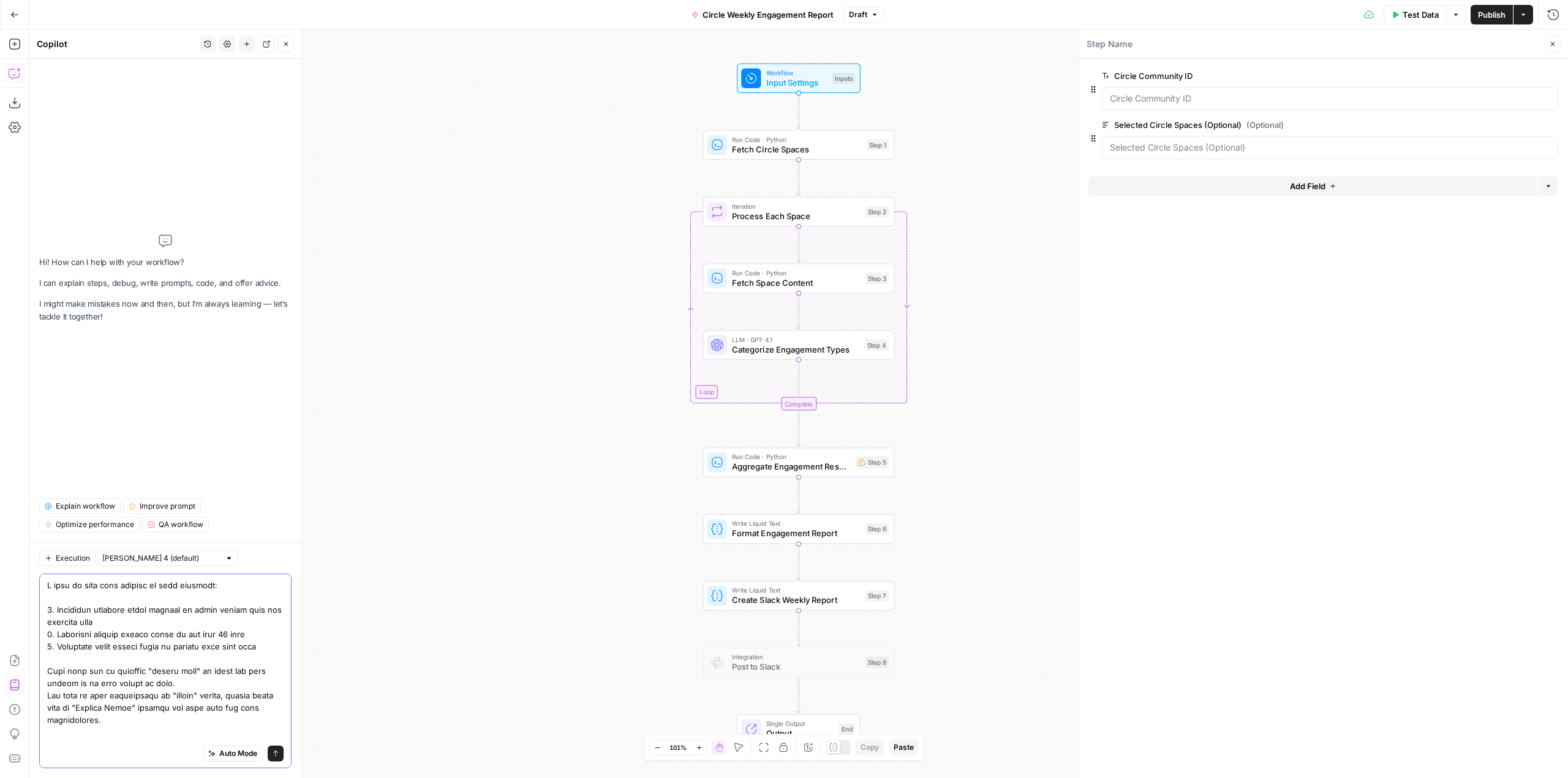
click at [274, 752] on icon "submit" at bounding box center [276, 754] width 5 height 6
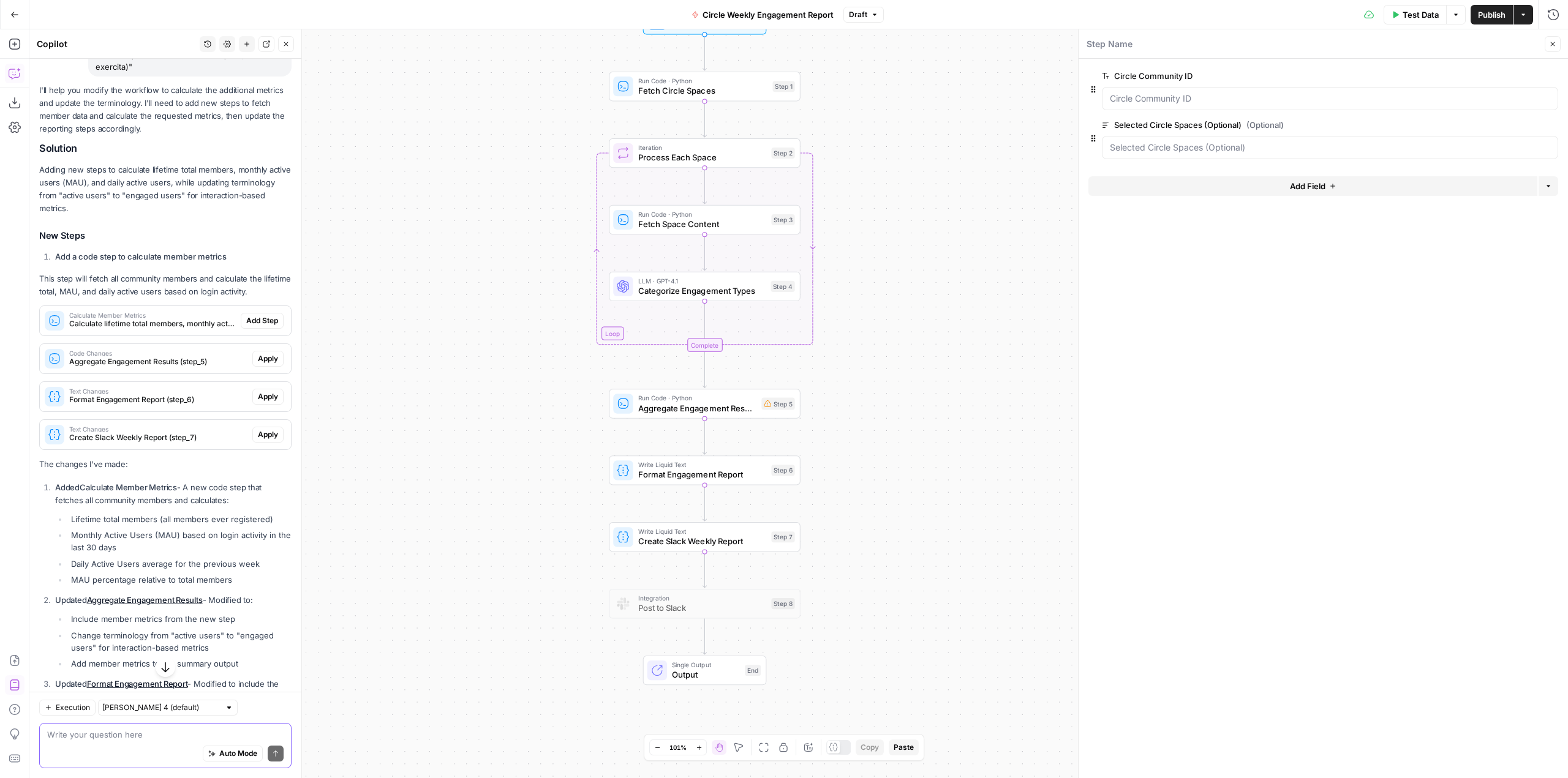
scroll to position [656, 0]
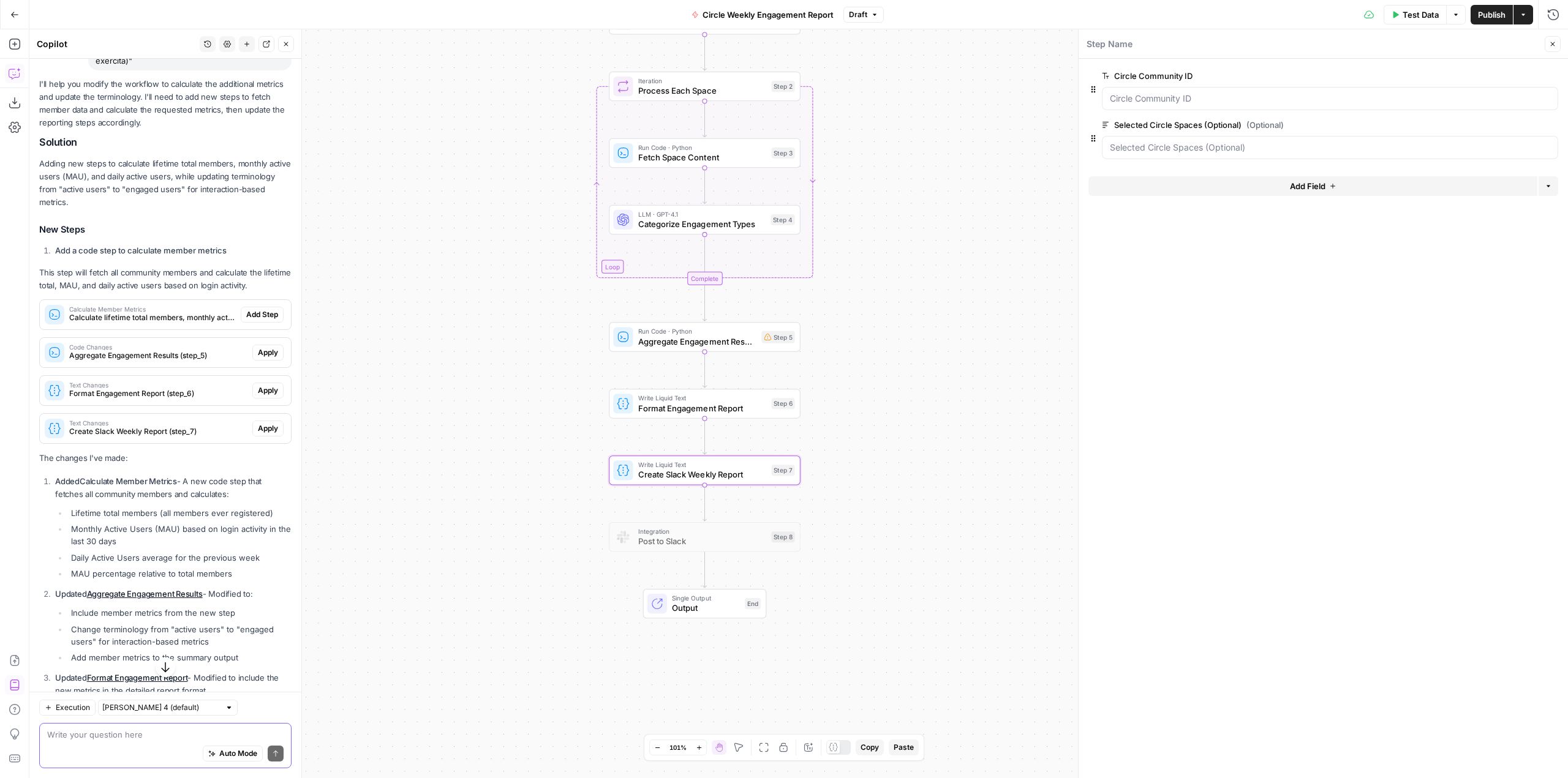
click at [178, 437] on span "Create Slack Weekly Report (step_7)" at bounding box center [158, 431] width 178 height 11
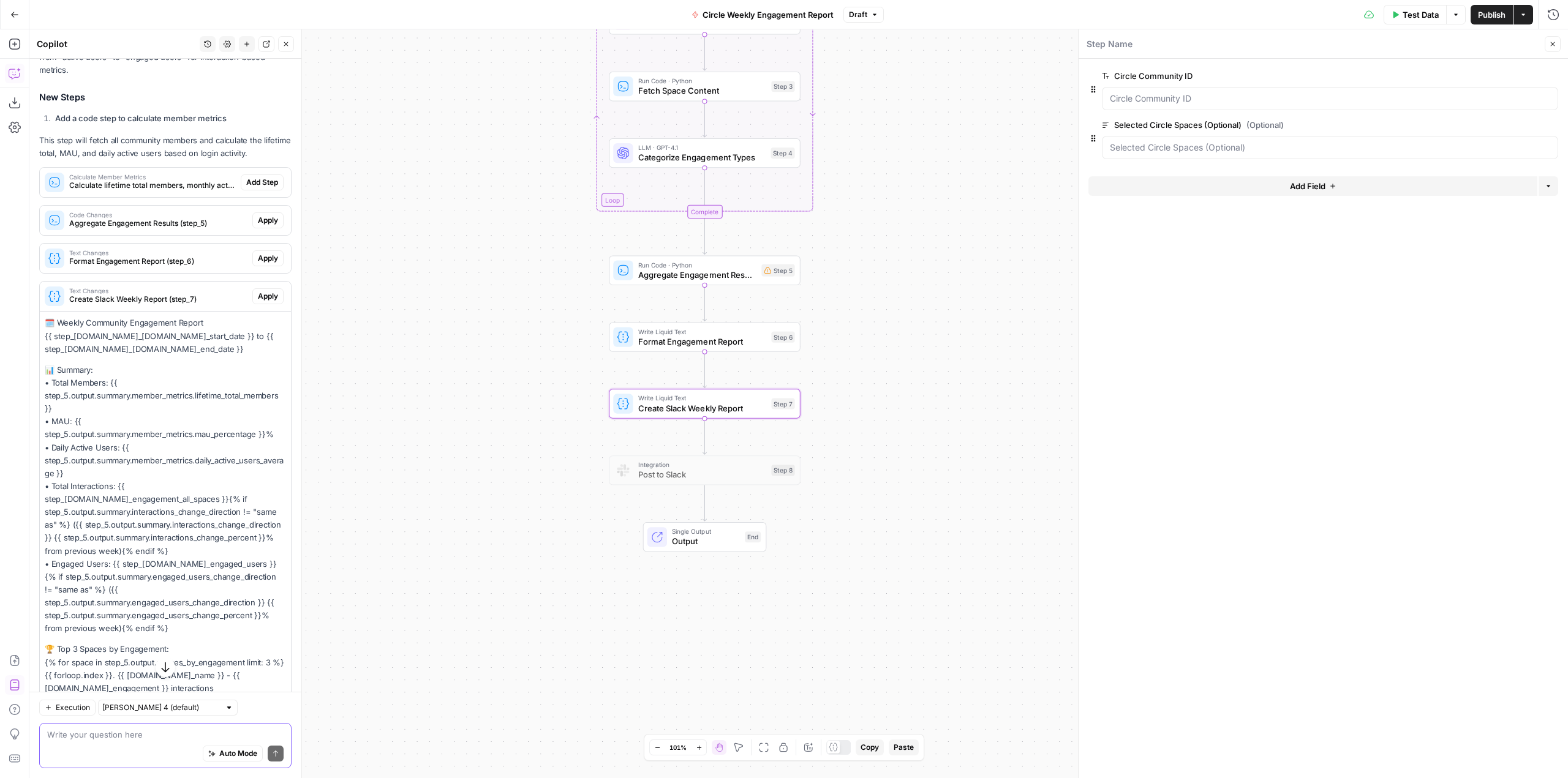
scroll to position [779, 0]
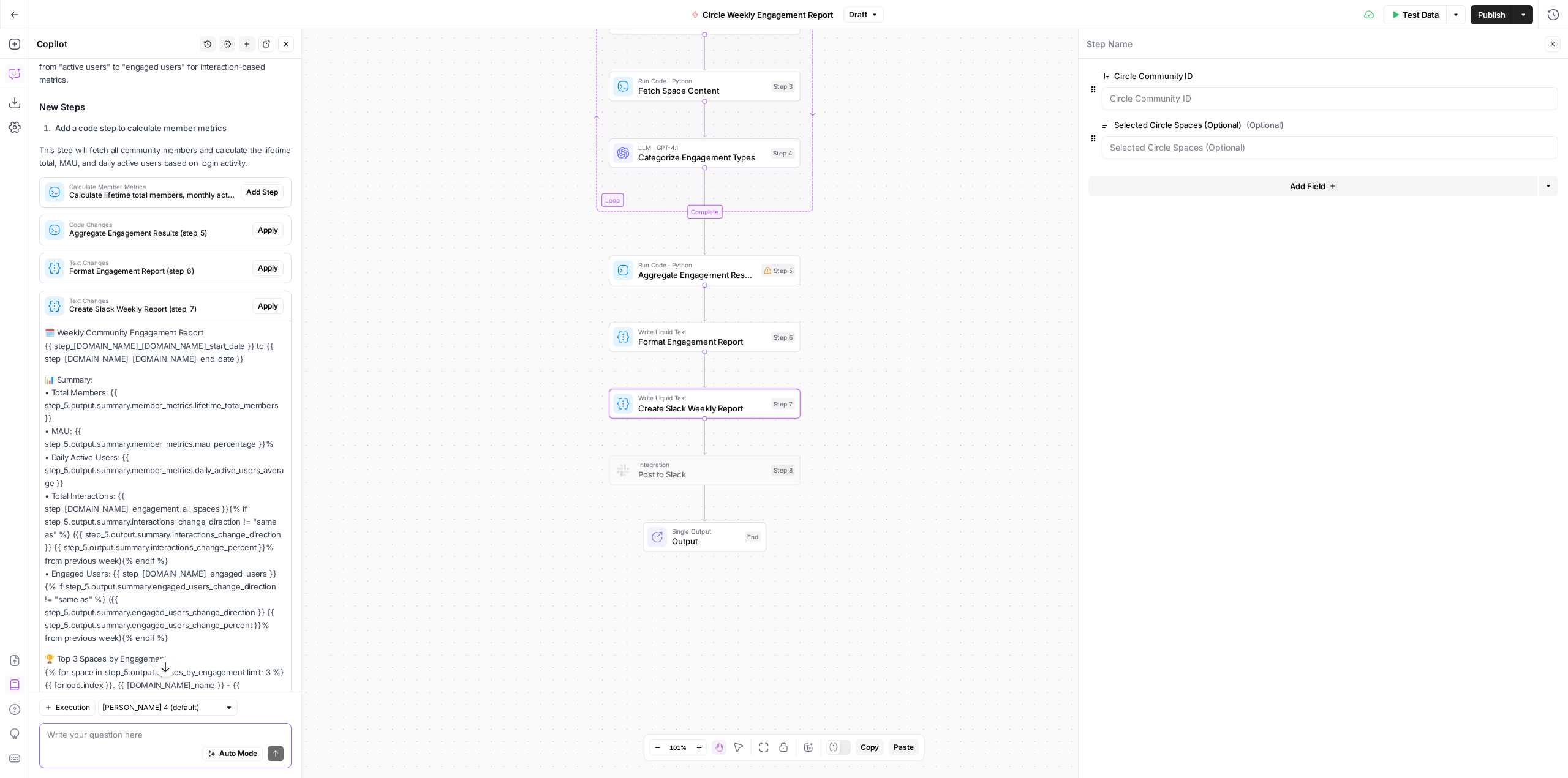
click at [101, 395] on div "🗓️ Weekly Community Engagement Report {{ step_5.output.summary.report_period.fo…" at bounding box center [165, 578] width 251 height 513
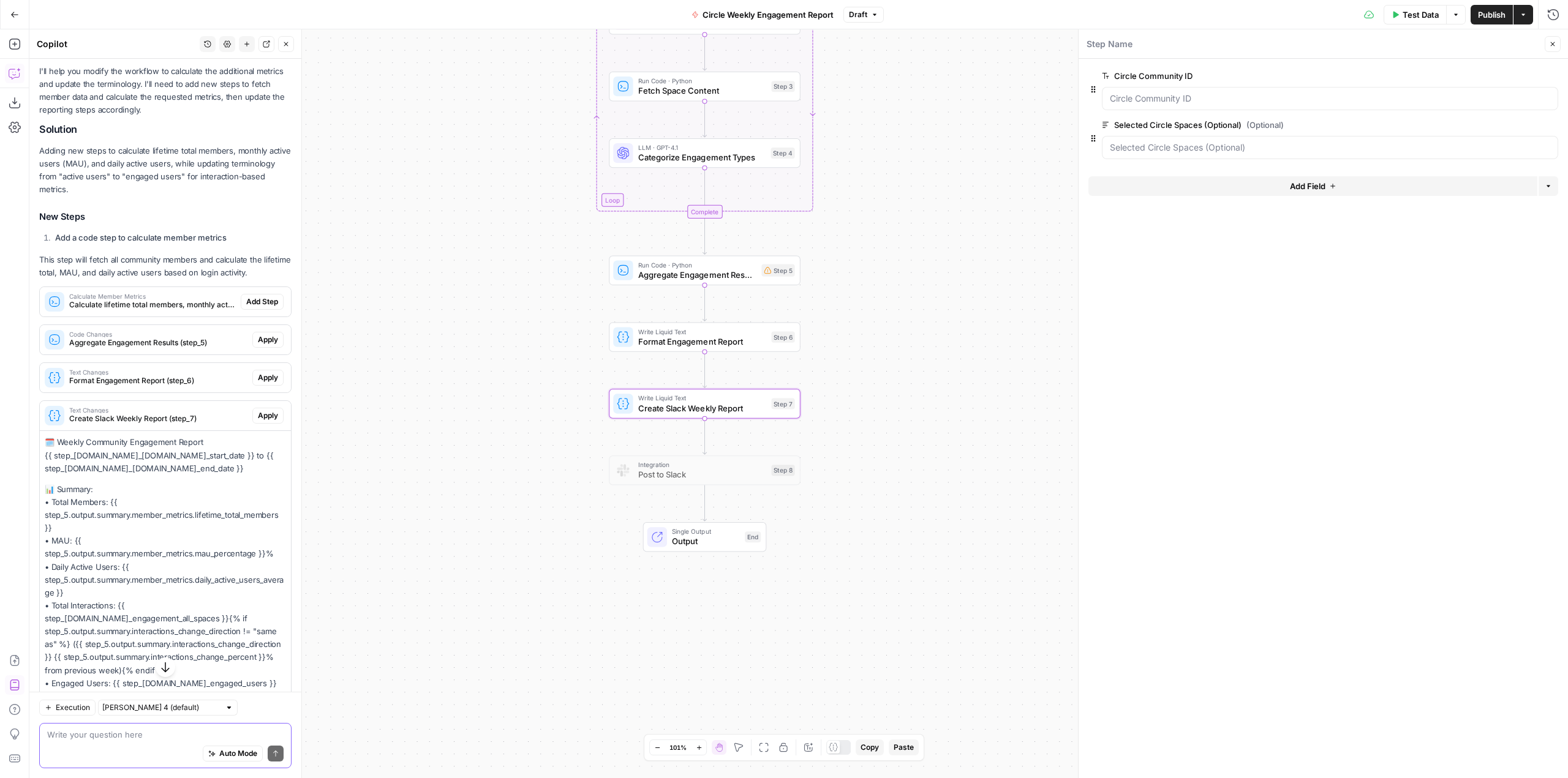
scroll to position [656, 0]
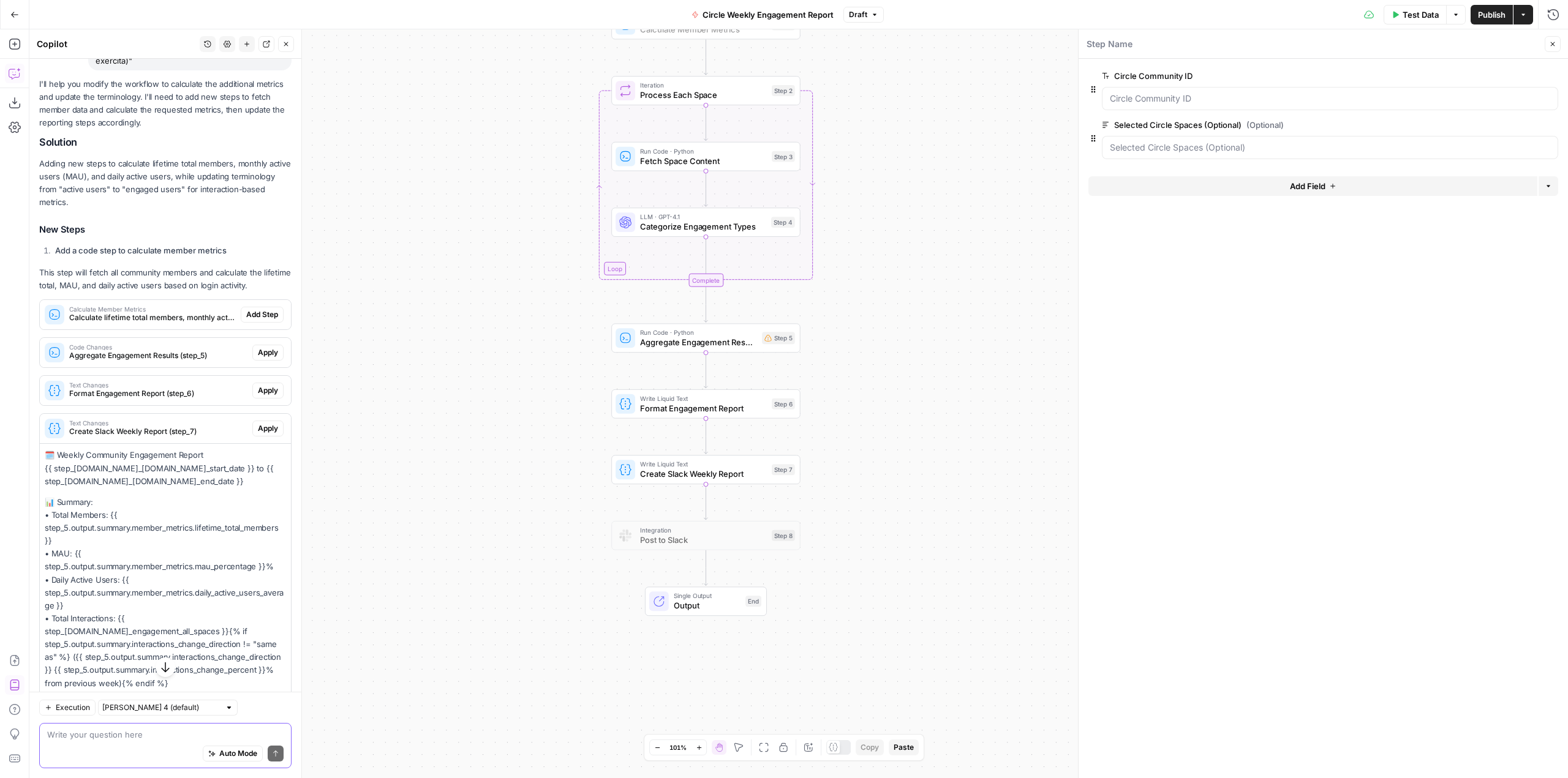
click at [259, 320] on span "Add Step" at bounding box center [262, 314] width 32 height 11
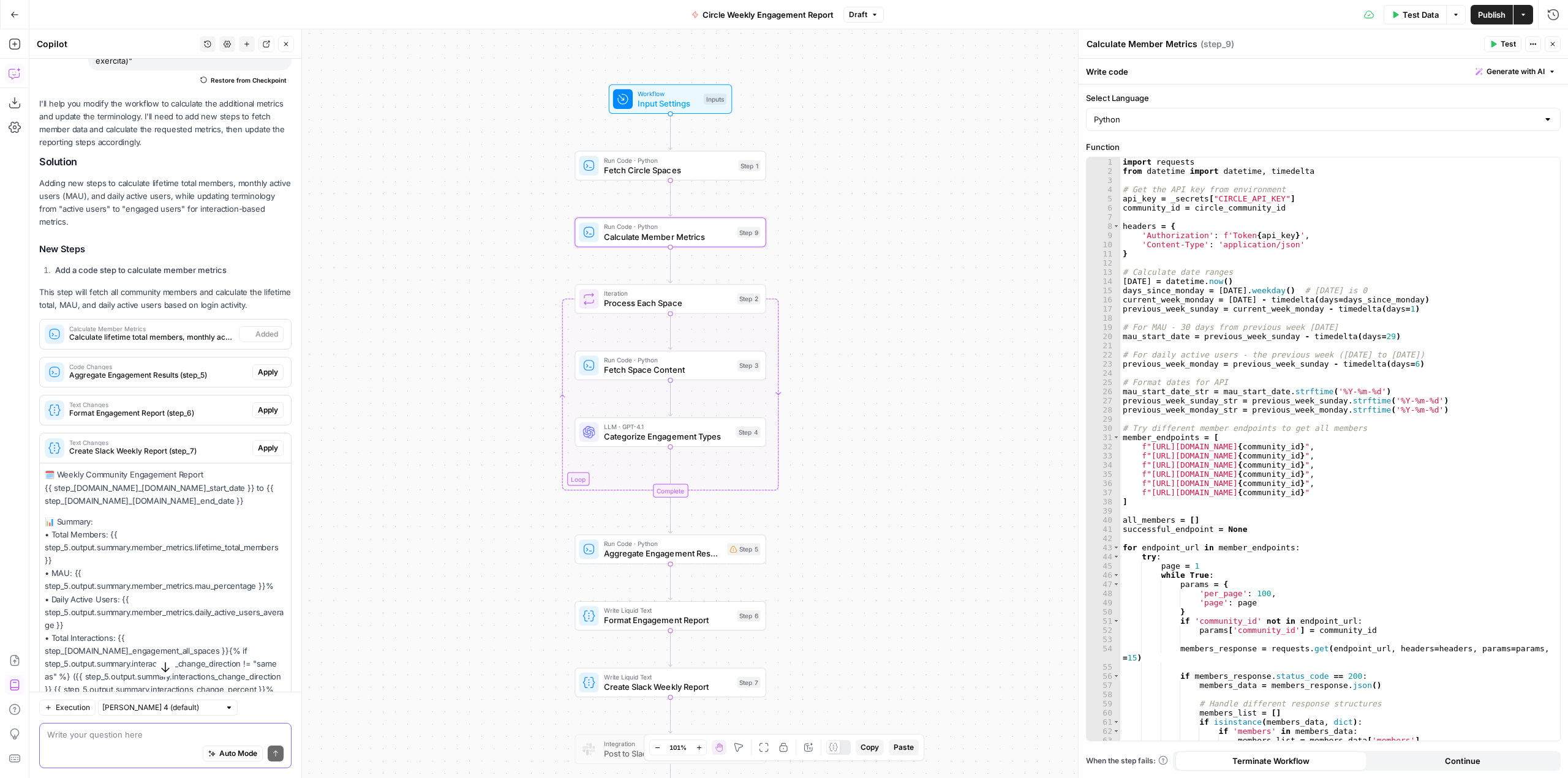
type textarea "Calculate Member Metrics"
drag, startPoint x: 911, startPoint y: 498, endPoint x: 878, endPoint y: 326, distance: 175.1
click at [878, 326] on div "Workflow Input Settings Inputs Run Code · Python Fetch Circle Spaces Step 1 Run…" at bounding box center [799, 404] width 1539 height 749
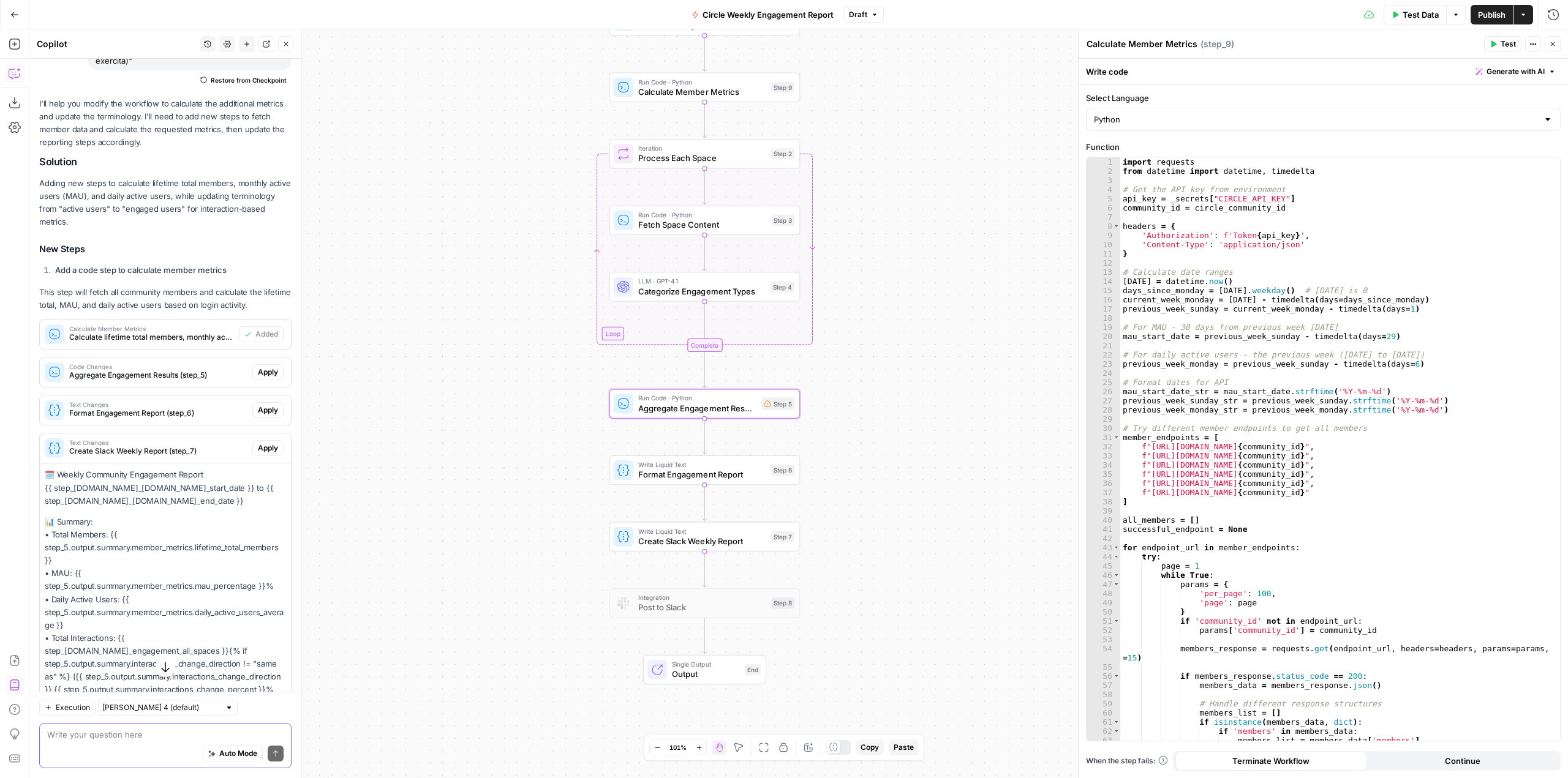
click at [258, 378] on span "Apply" at bounding box center [268, 372] width 20 height 11
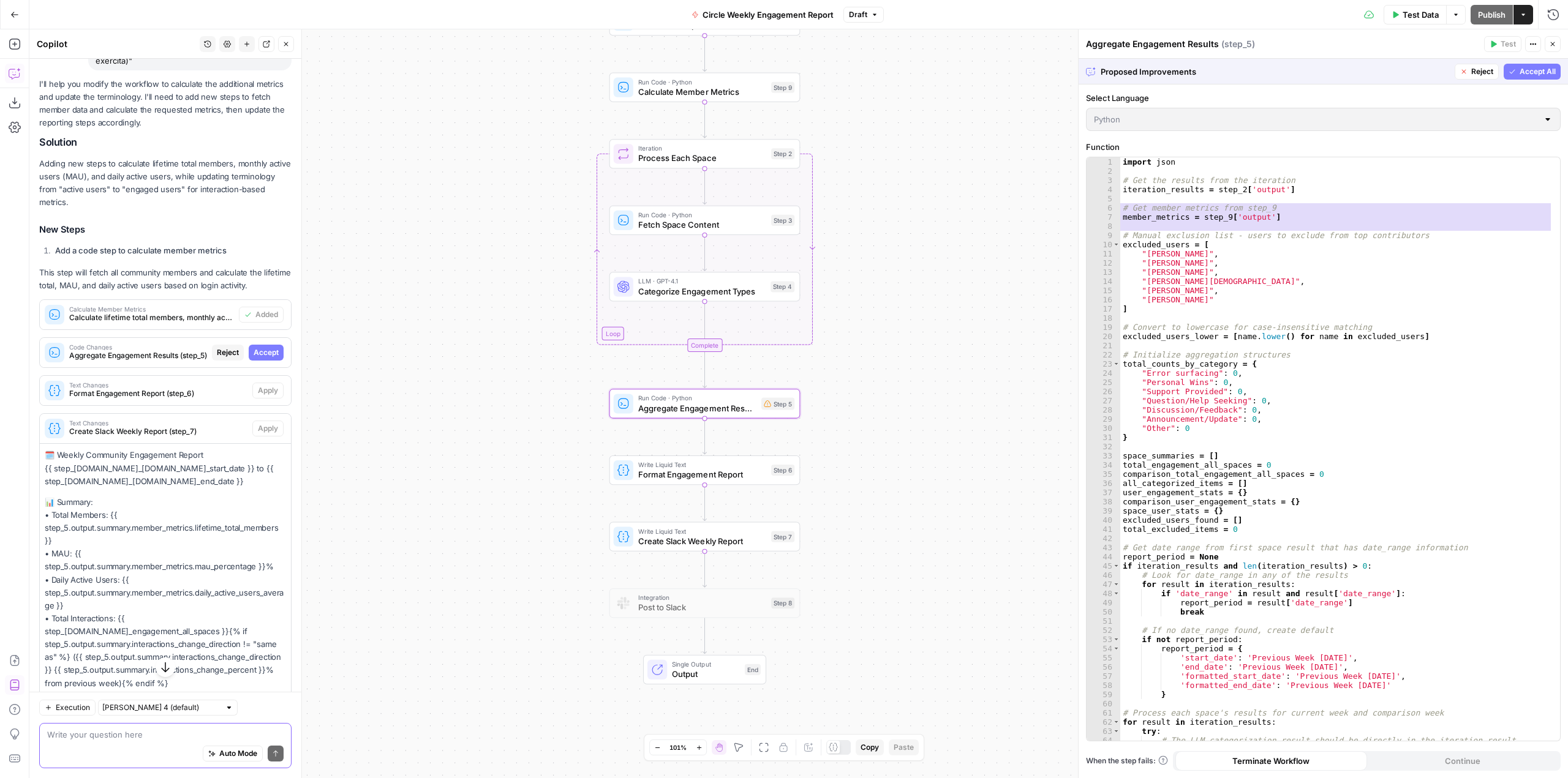
click at [265, 358] on span "Accept" at bounding box center [266, 352] width 25 height 11
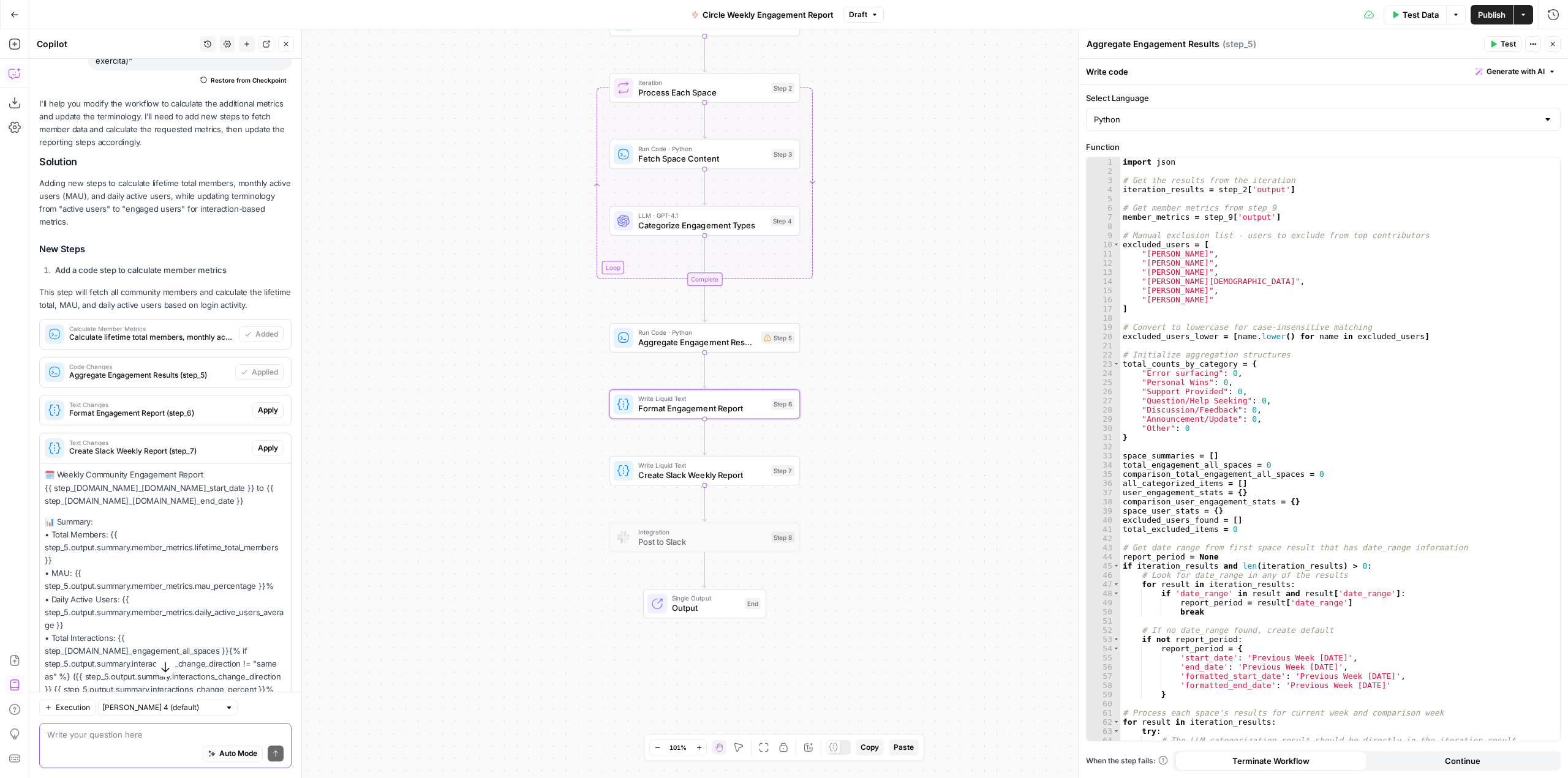
click at [261, 416] on span "Apply" at bounding box center [268, 410] width 20 height 11
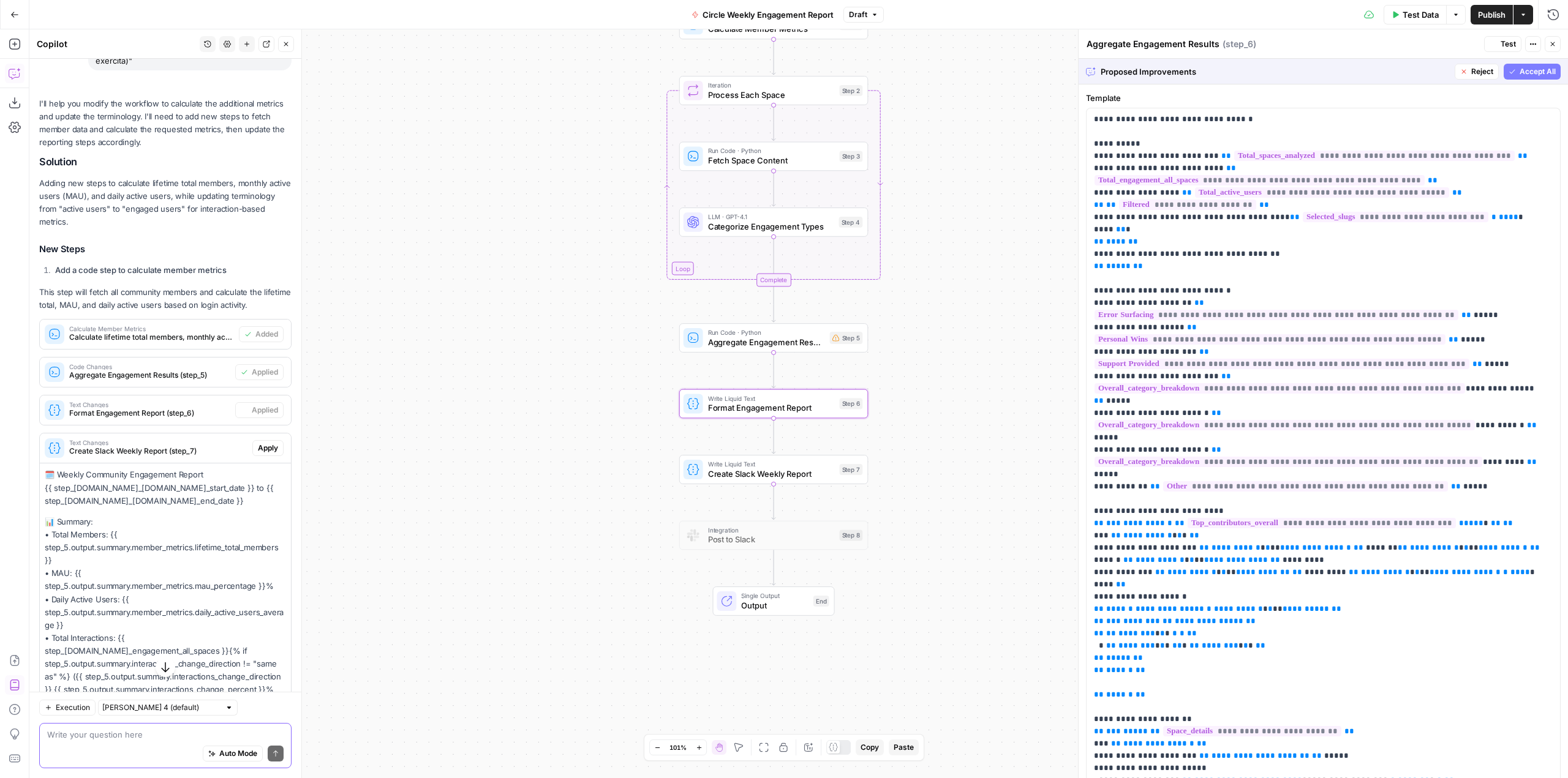
type textarea "Format Engagement Report"
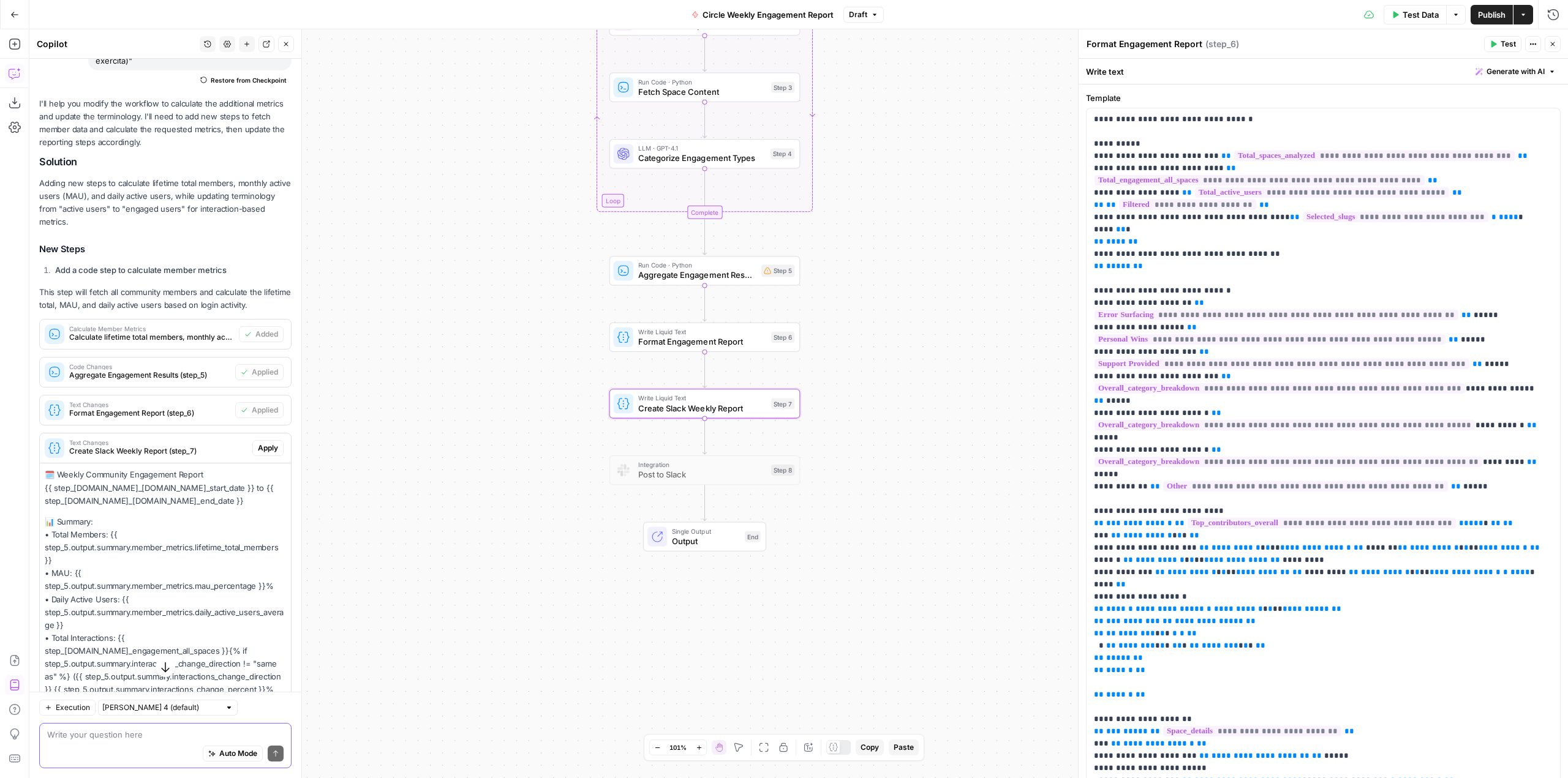
click at [264, 452] on div "Text Changes Create Slack Weekly Report (step_7) Apply" at bounding box center [165, 448] width 251 height 19
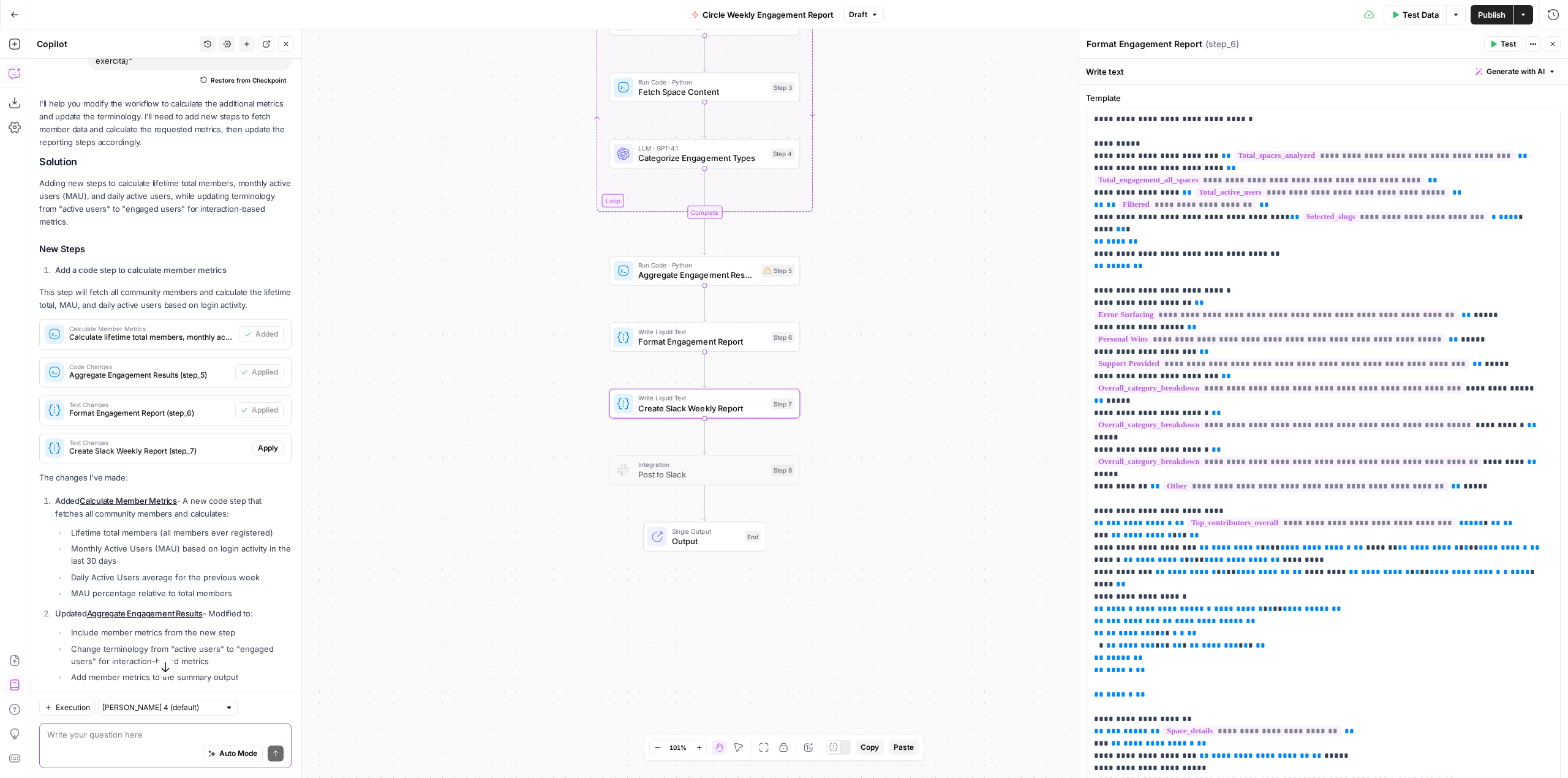
click at [262, 453] on span "Apply" at bounding box center [268, 448] width 20 height 11
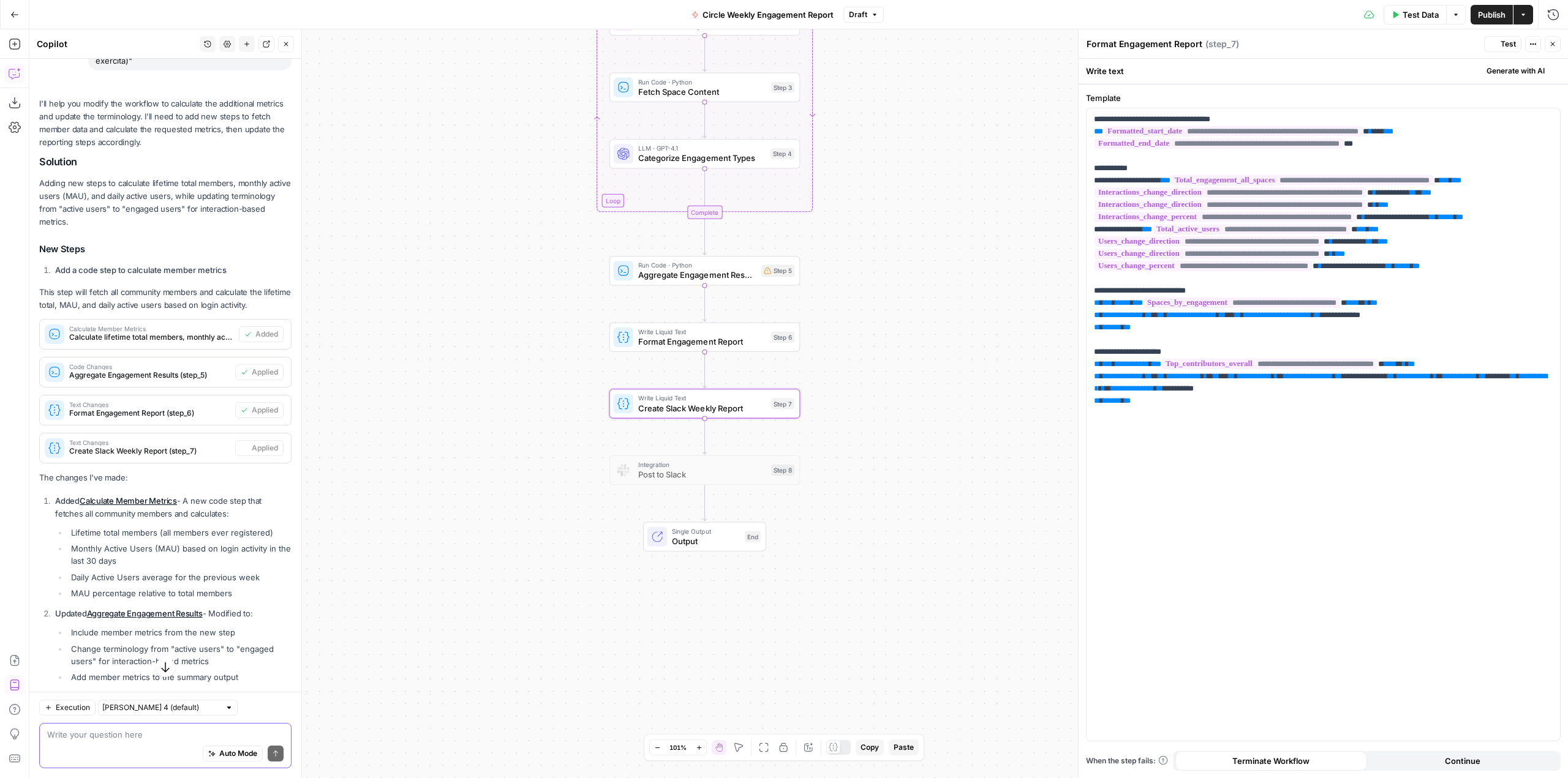
type textarea "Create Slack Weekly Report"
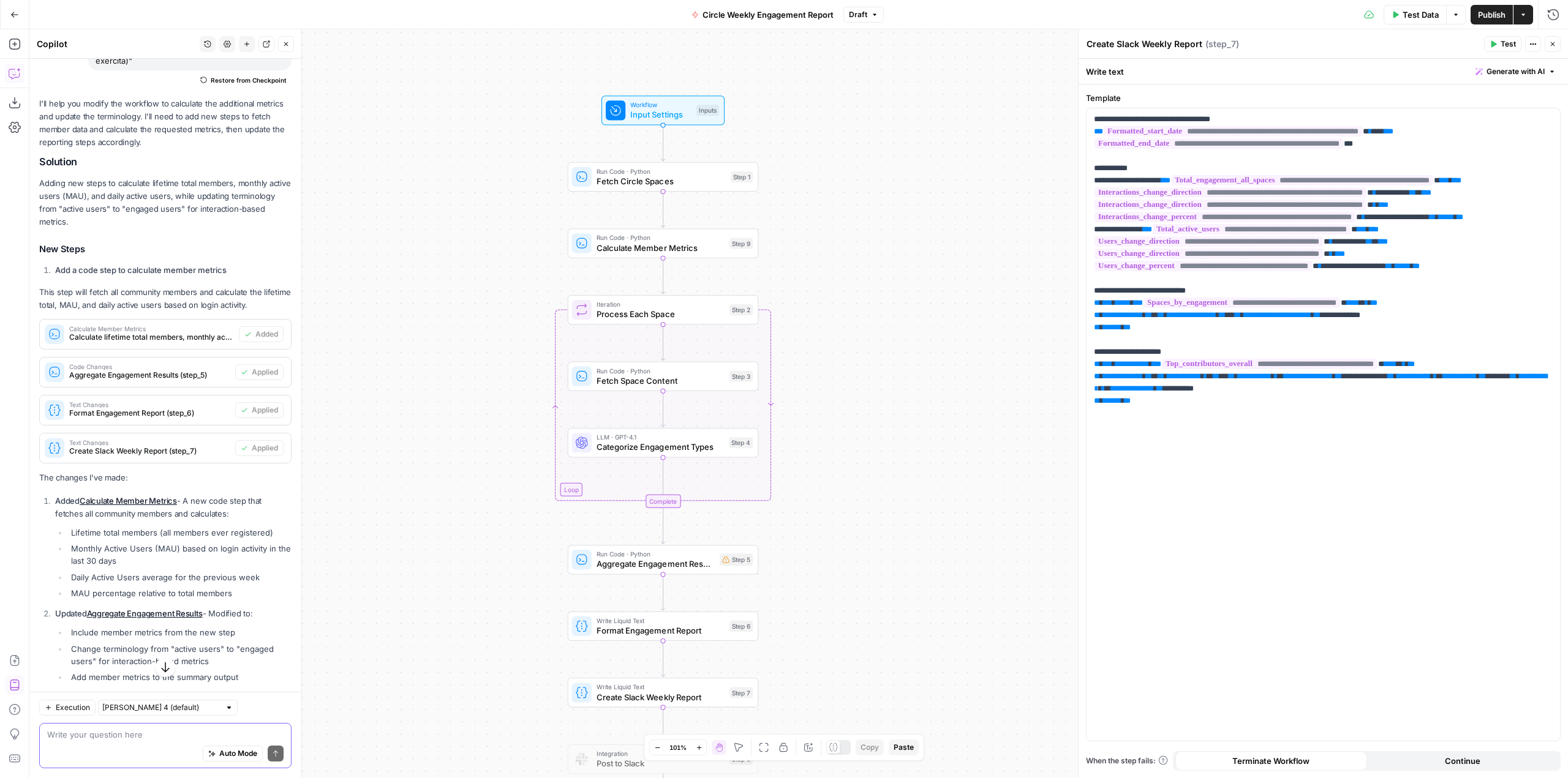
drag, startPoint x: 917, startPoint y: 252, endPoint x: 876, endPoint y: 541, distance: 291.9
click at [876, 541] on div "Workflow Input Settings Inputs Run Code · Python Fetch Circle Spaces Step 1 Run…" at bounding box center [799, 404] width 1539 height 749
click at [1495, 13] on span "Publish" at bounding box center [1492, 15] width 27 height 13
click at [1392, 13] on span "Test Data" at bounding box center [1409, 15] width 36 height 13
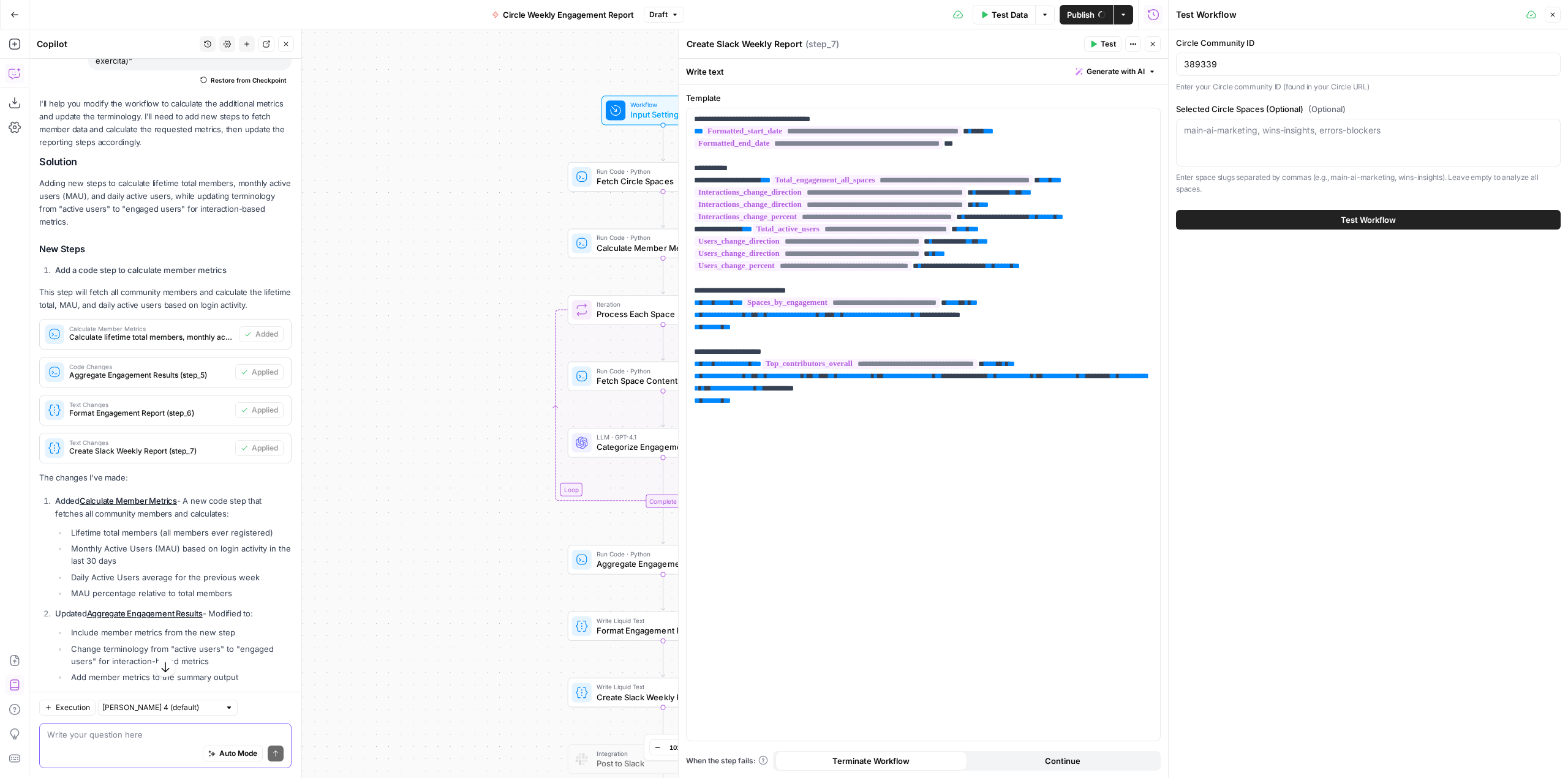
click at [1384, 227] on button "Test Workflow" at bounding box center [1368, 219] width 385 height 19
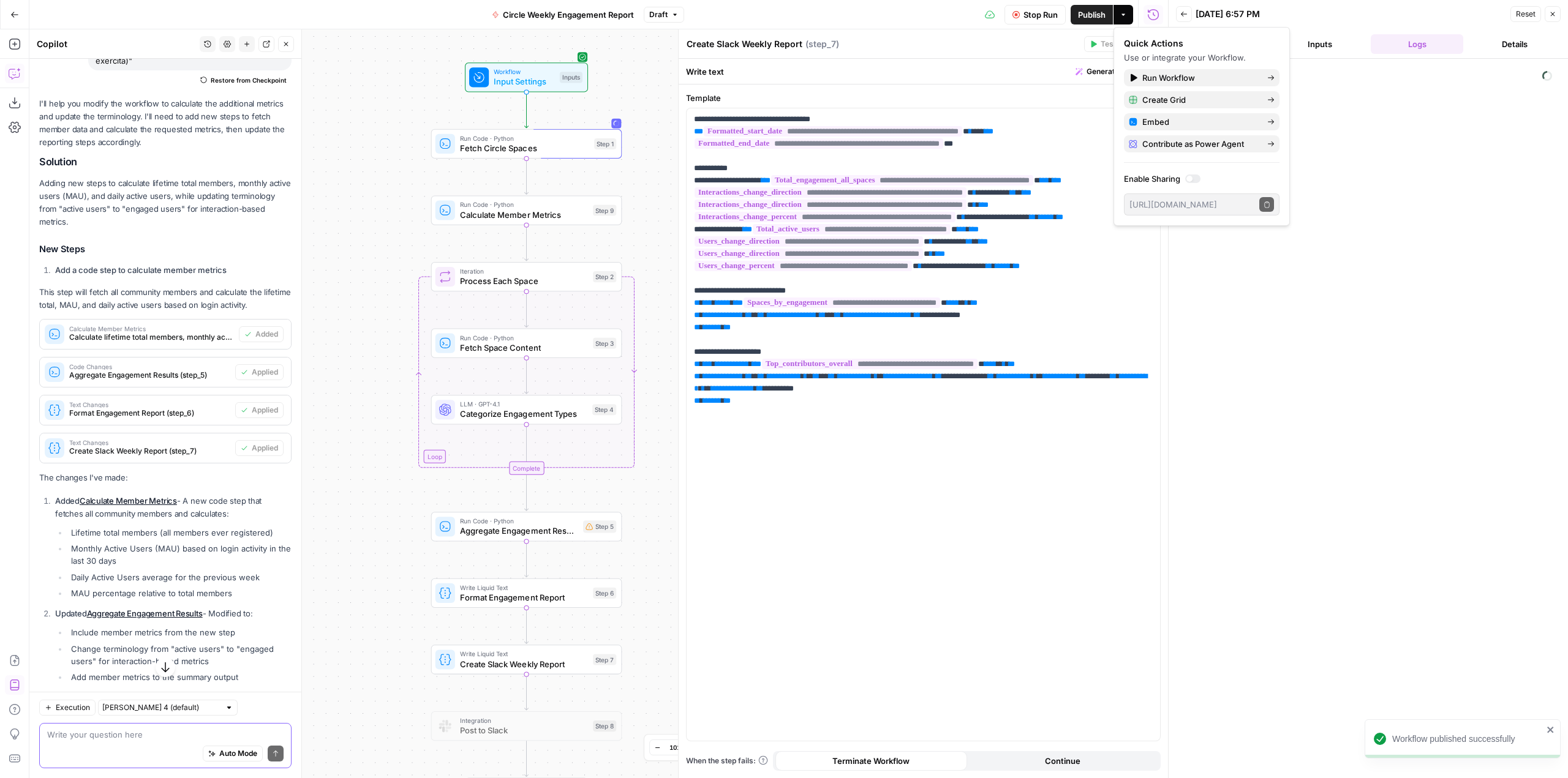
drag, startPoint x: 457, startPoint y: 312, endPoint x: 319, endPoint y: 279, distance: 141.9
click at [319, 279] on div "Workflow Input Settings Inputs Run Code · Python Fetch Circle Spaces Step 1 Run…" at bounding box center [599, 404] width 1139 height 749
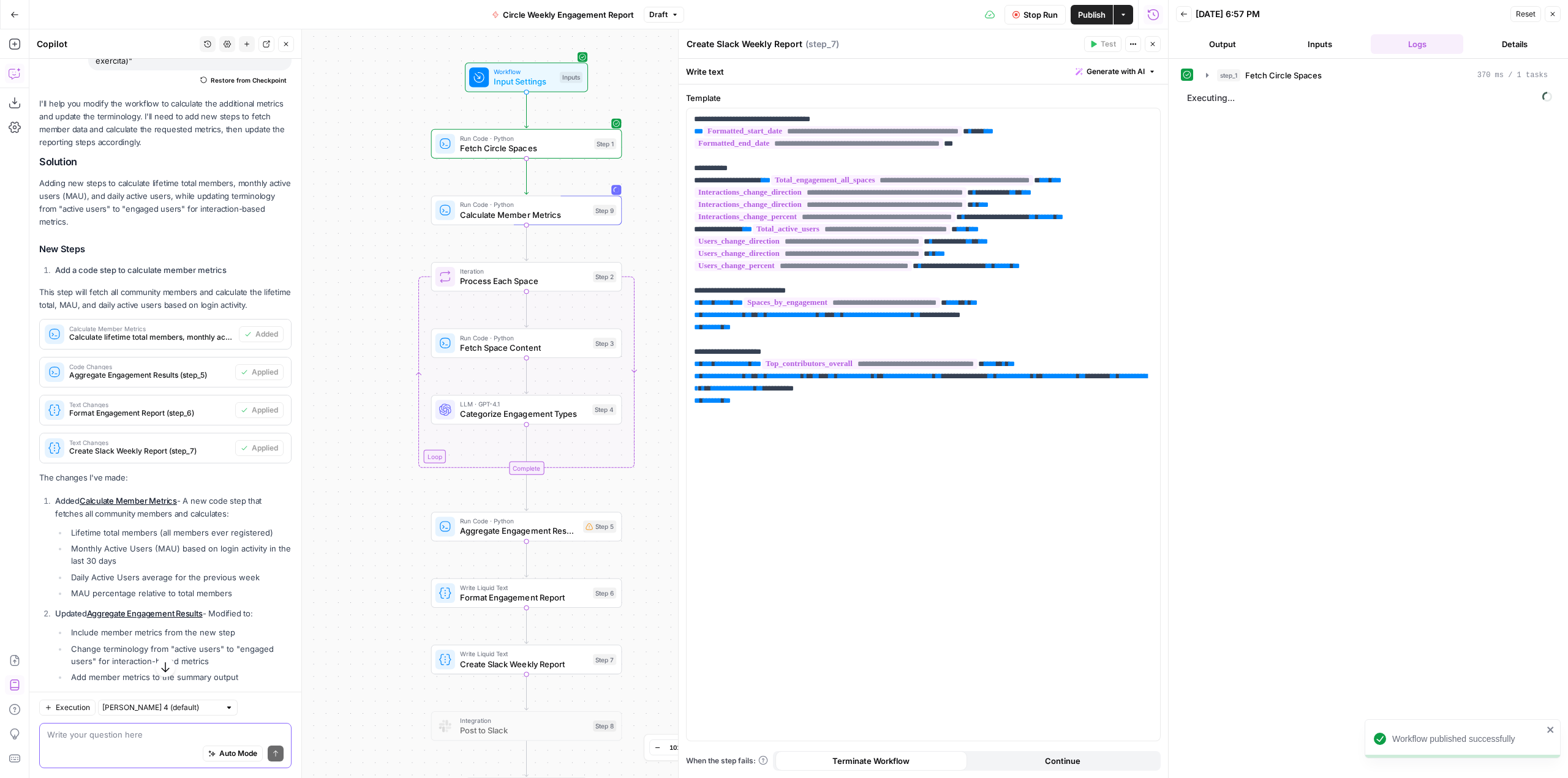
click at [656, 217] on div "Workflow Input Settings Inputs Run Code · Python Fetch Circle Spaces Step 1 Run…" at bounding box center [599, 404] width 1139 height 749
click at [1204, 95] on button "step_9 Calculate Member Metrics 5 seconds / 1 tasks" at bounding box center [1377, 101] width 357 height 19
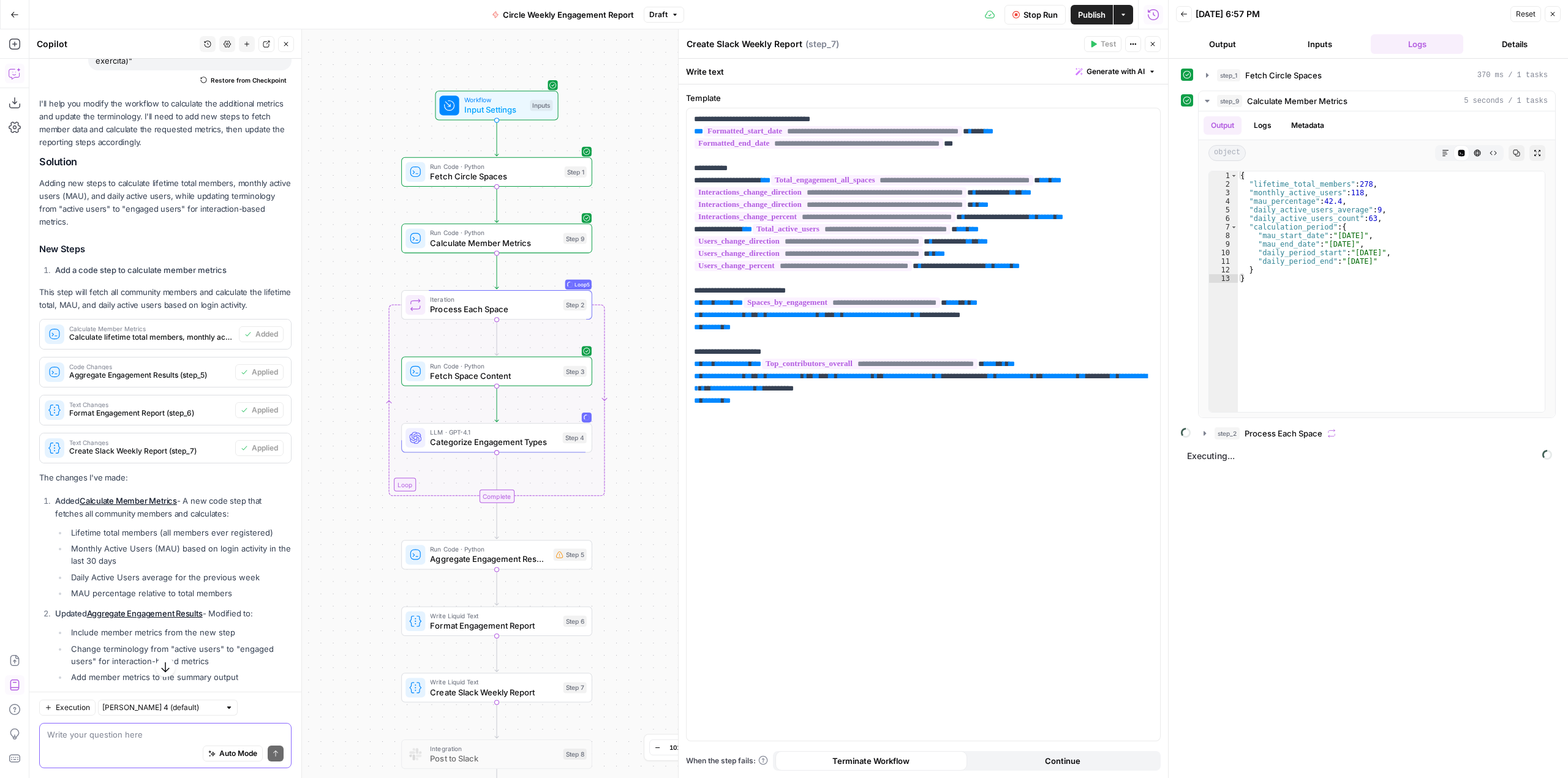
drag, startPoint x: 363, startPoint y: 485, endPoint x: 354, endPoint y: 319, distance: 166.2
click at [354, 319] on div "Workflow Input Settings Inputs Run Code · Python Fetch Circle Spaces Step 1 Run…" at bounding box center [599, 404] width 1139 height 749
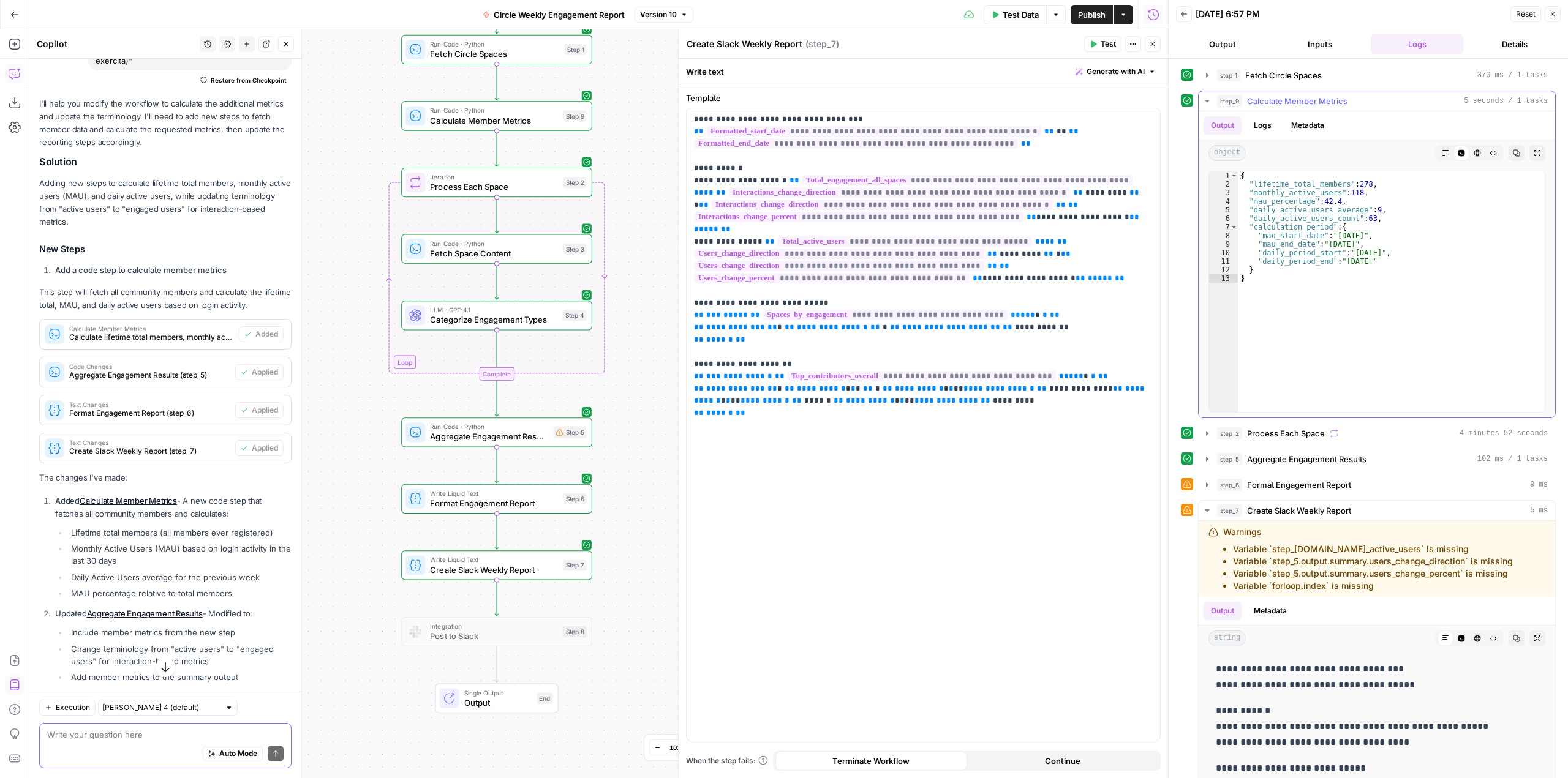
click at [1211, 102] on icon "button" at bounding box center [1207, 101] width 10 height 10
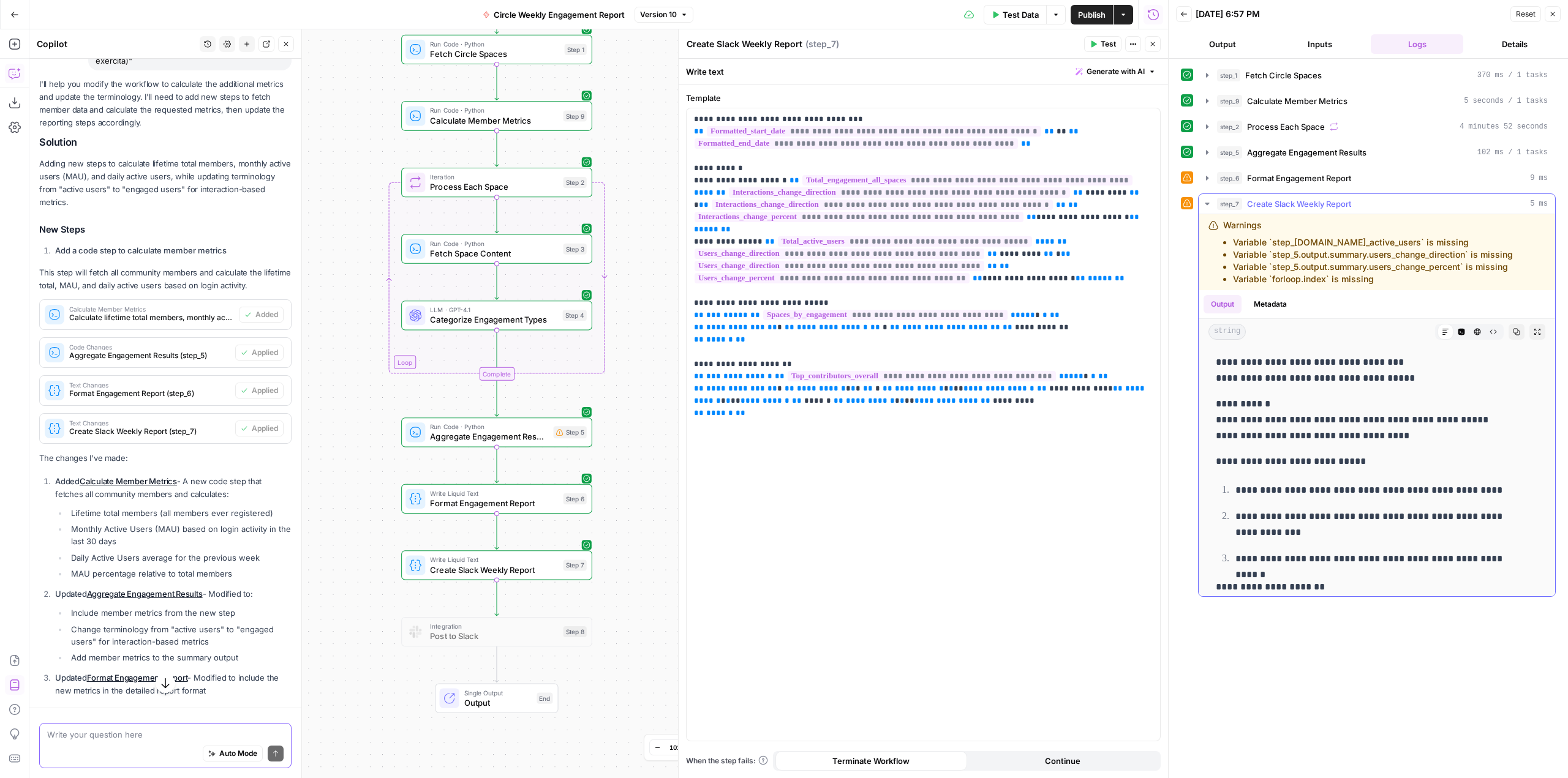
drag, startPoint x: 1343, startPoint y: 270, endPoint x: 1217, endPoint y: 248, distance: 127.9
click at [1217, 248] on div "Warnings Variable `step_5.output.summary.total_active_users` is missing Variabl…" at bounding box center [1369, 252] width 321 height 66
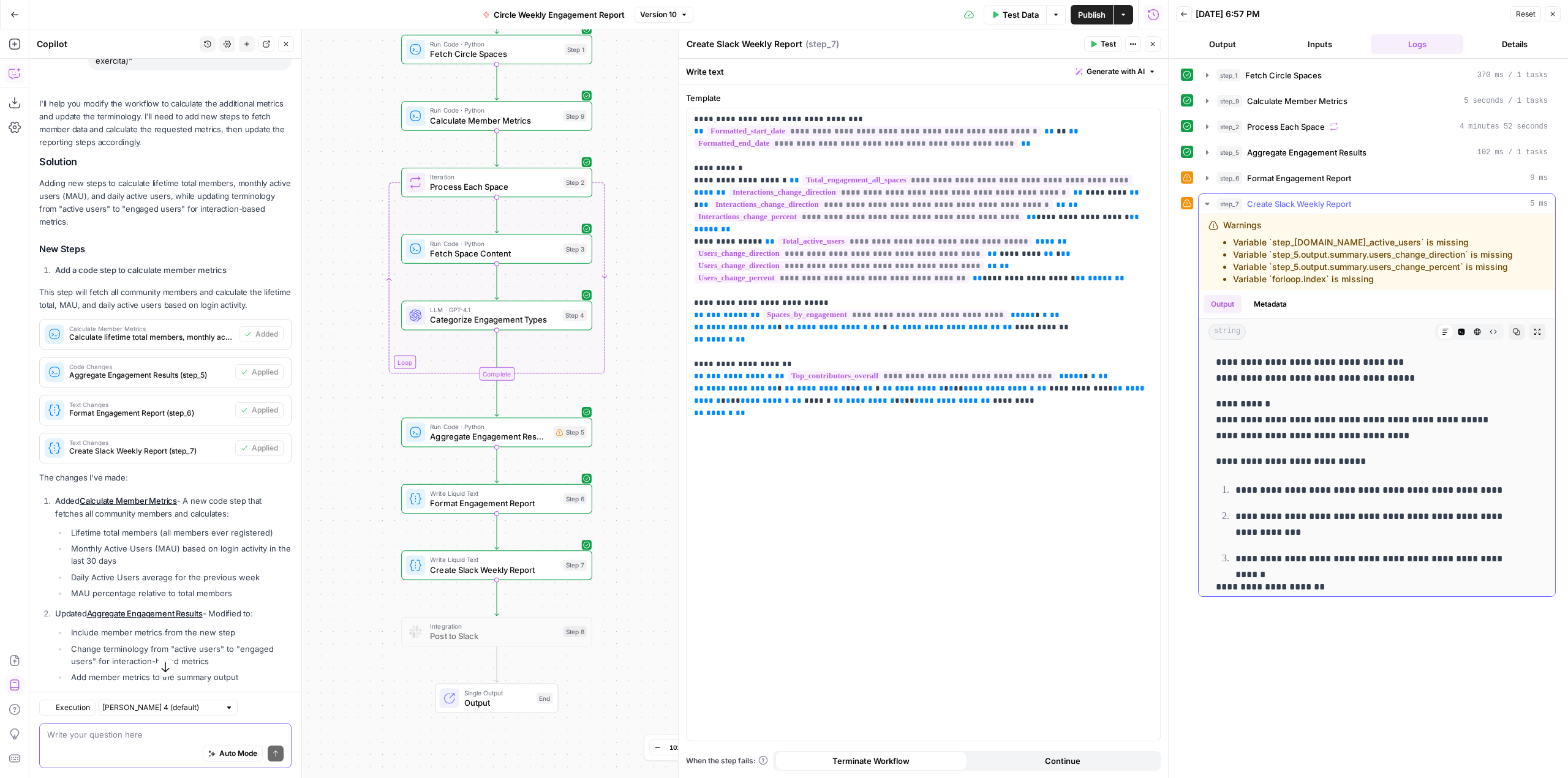
copy ul "Variable `step_5.output.summary.total_active_users` is missing Variable `step_5…"
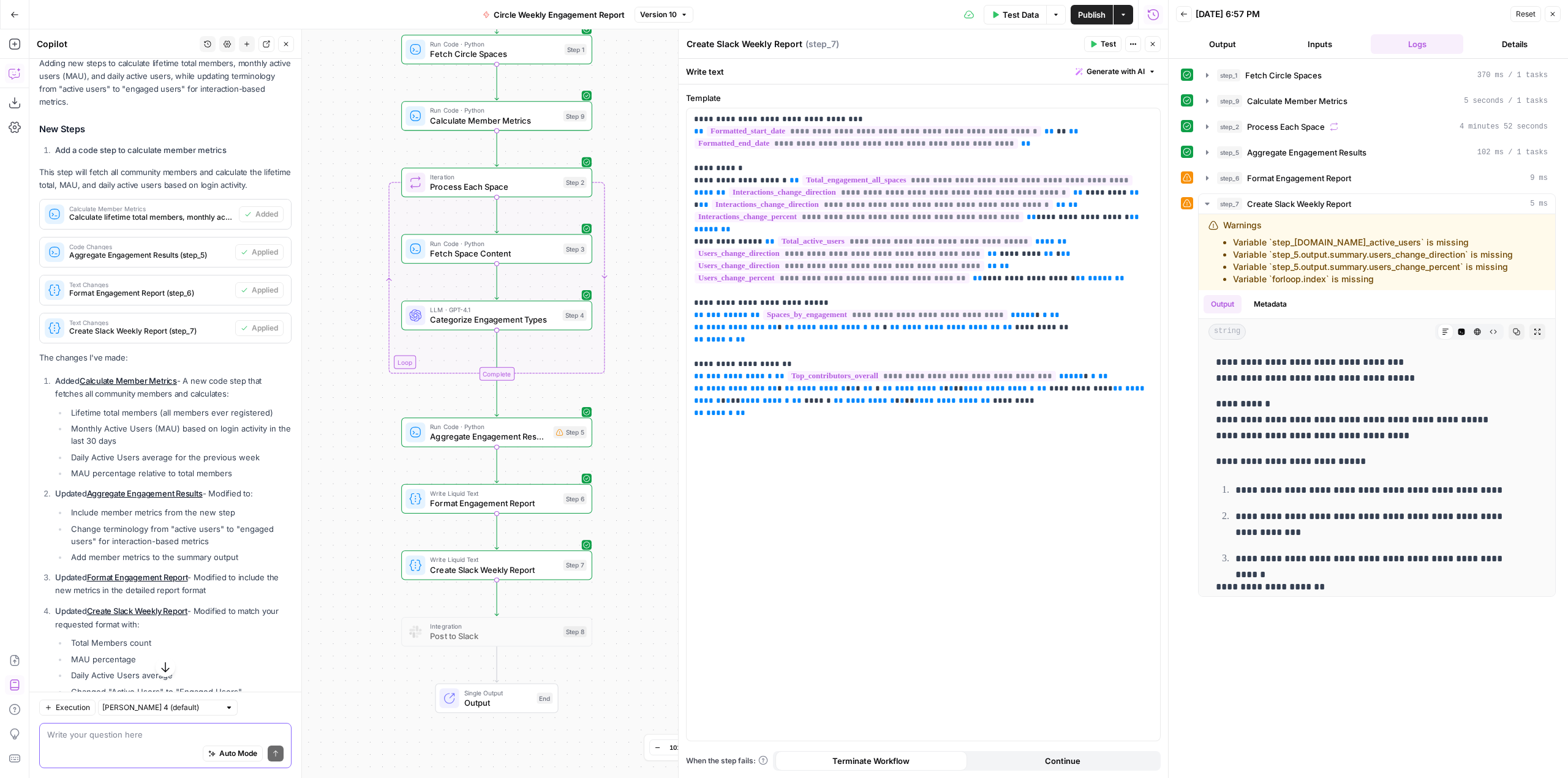
scroll to position [942, 0]
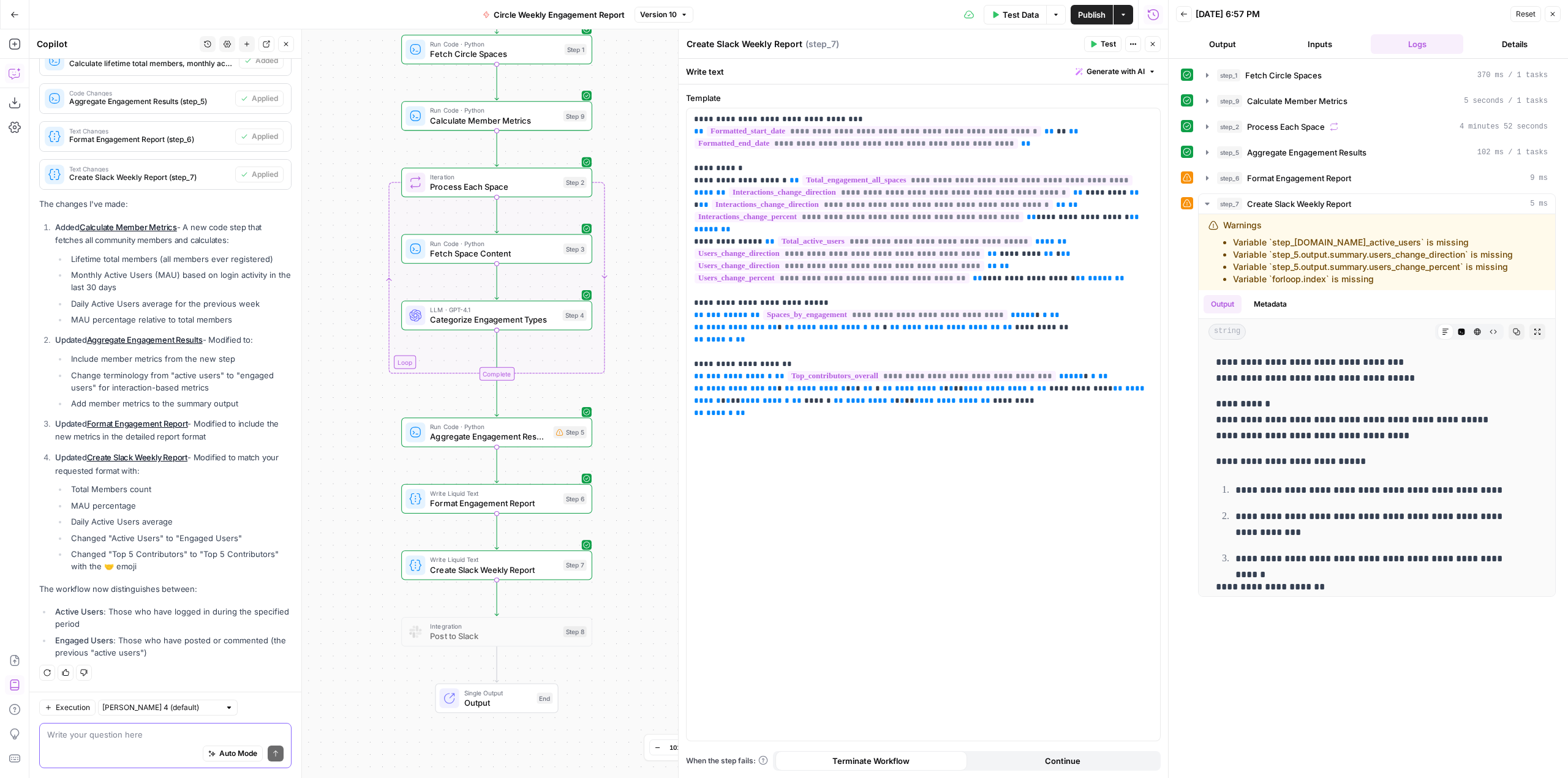
click at [150, 733] on textarea at bounding box center [165, 734] width 236 height 13
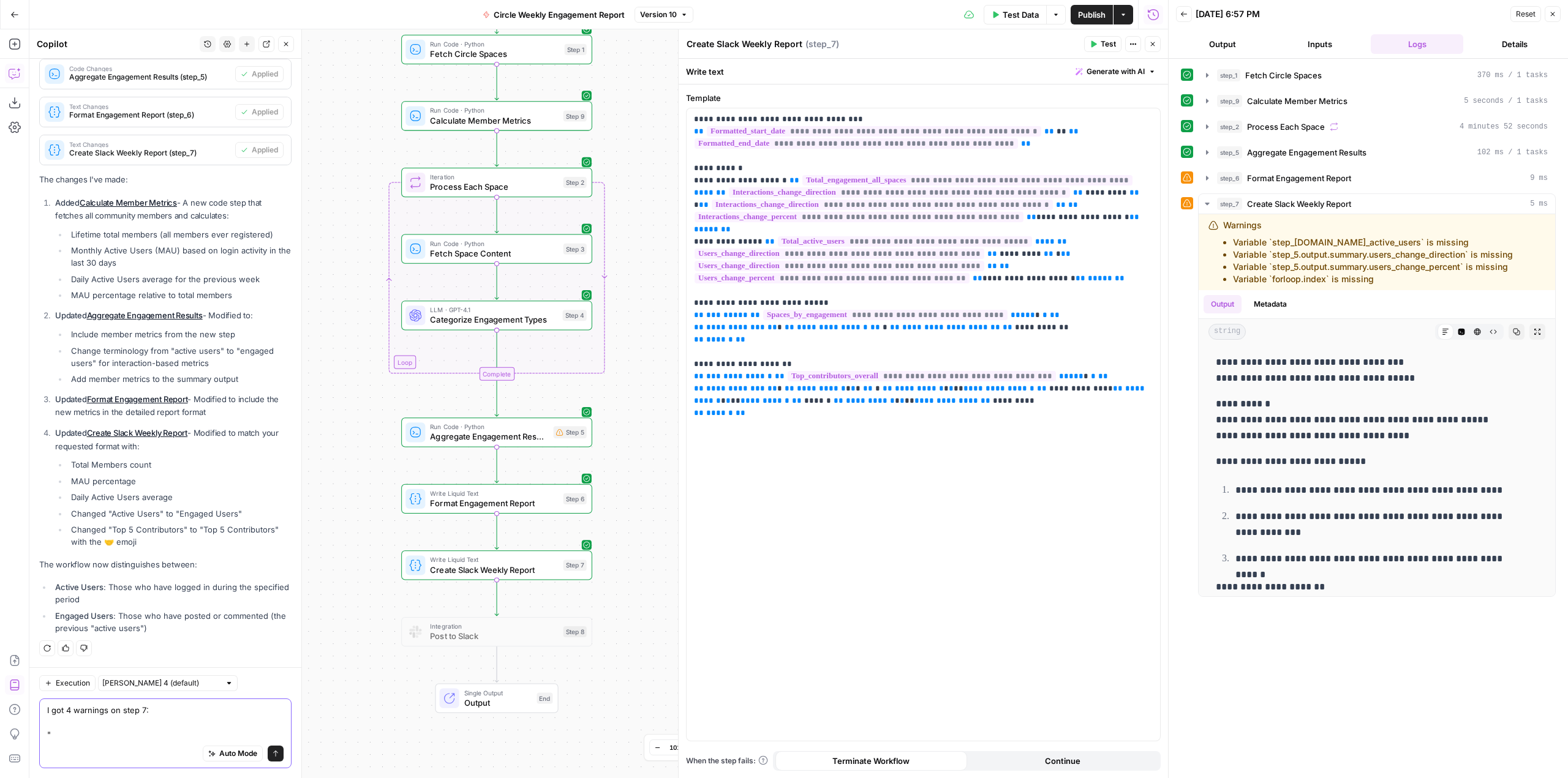
paste textarea "Variable `step_5.output.summary.total_active_users` is missing Variable `step_5…"
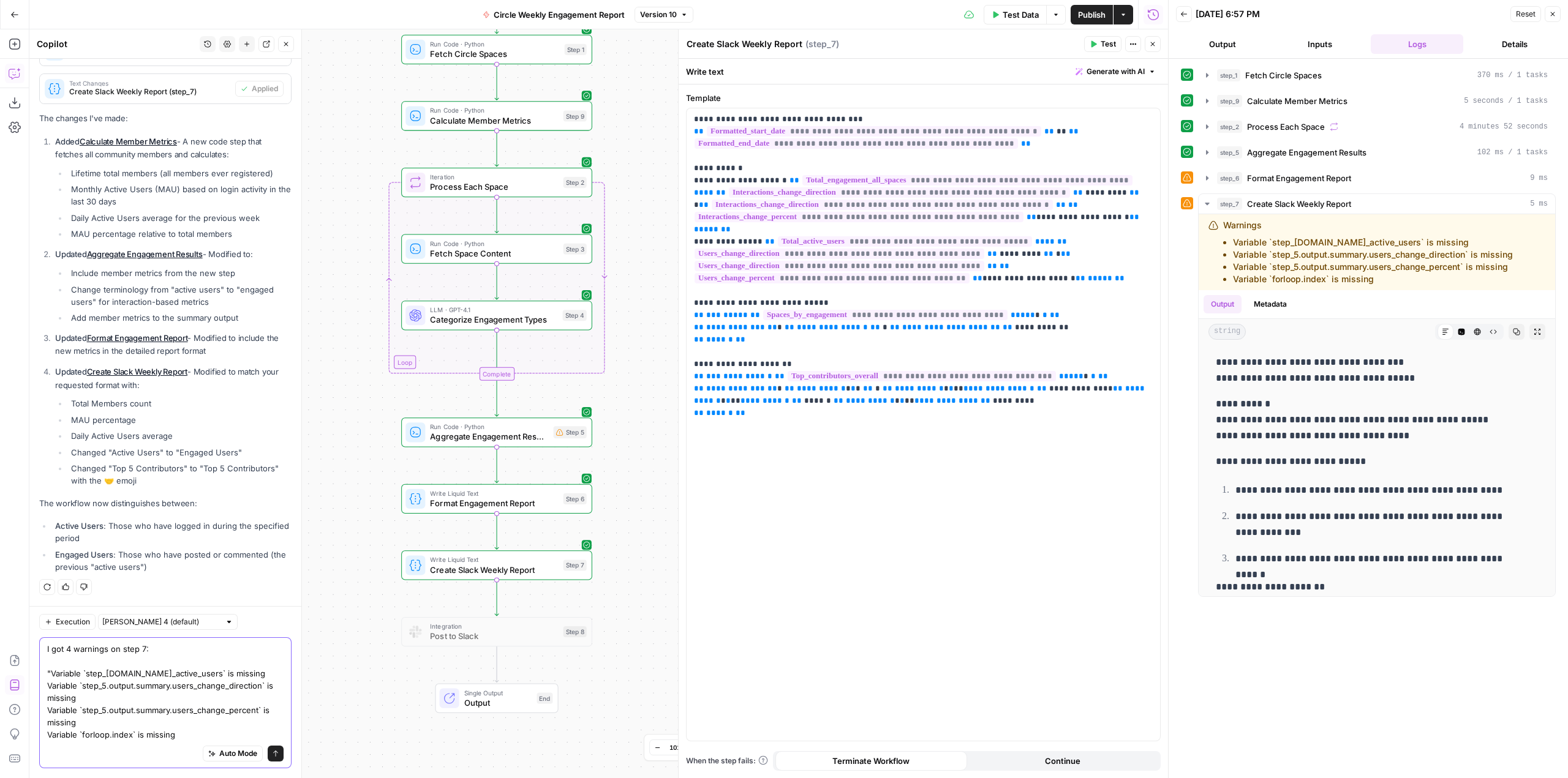
type textarea "I got 4 warnings on step 7: "Variable `step_5.output.summary.total_active_users…"
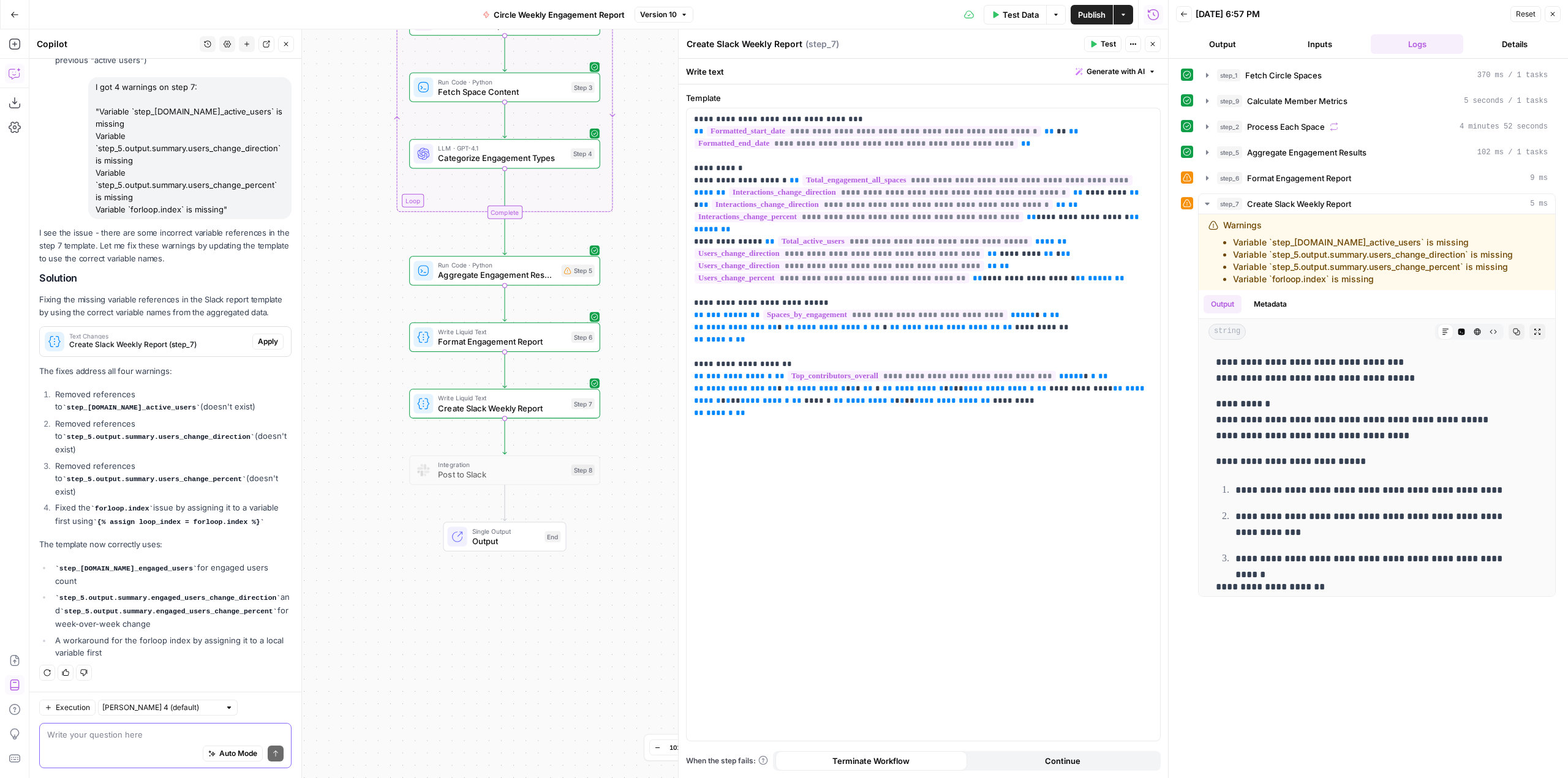
scroll to position [1474, 0]
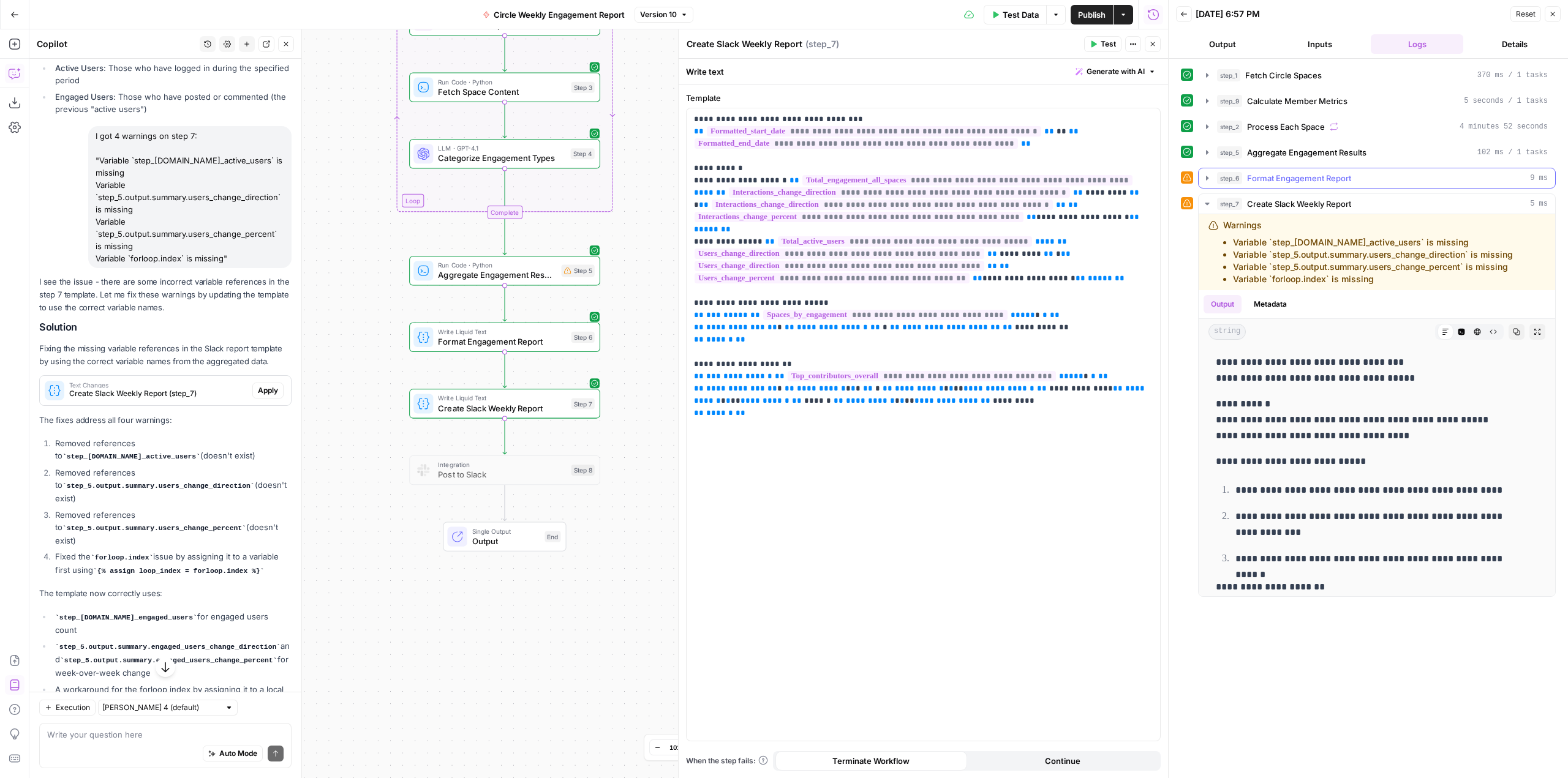
click at [1205, 179] on icon "button" at bounding box center [1207, 178] width 10 height 10
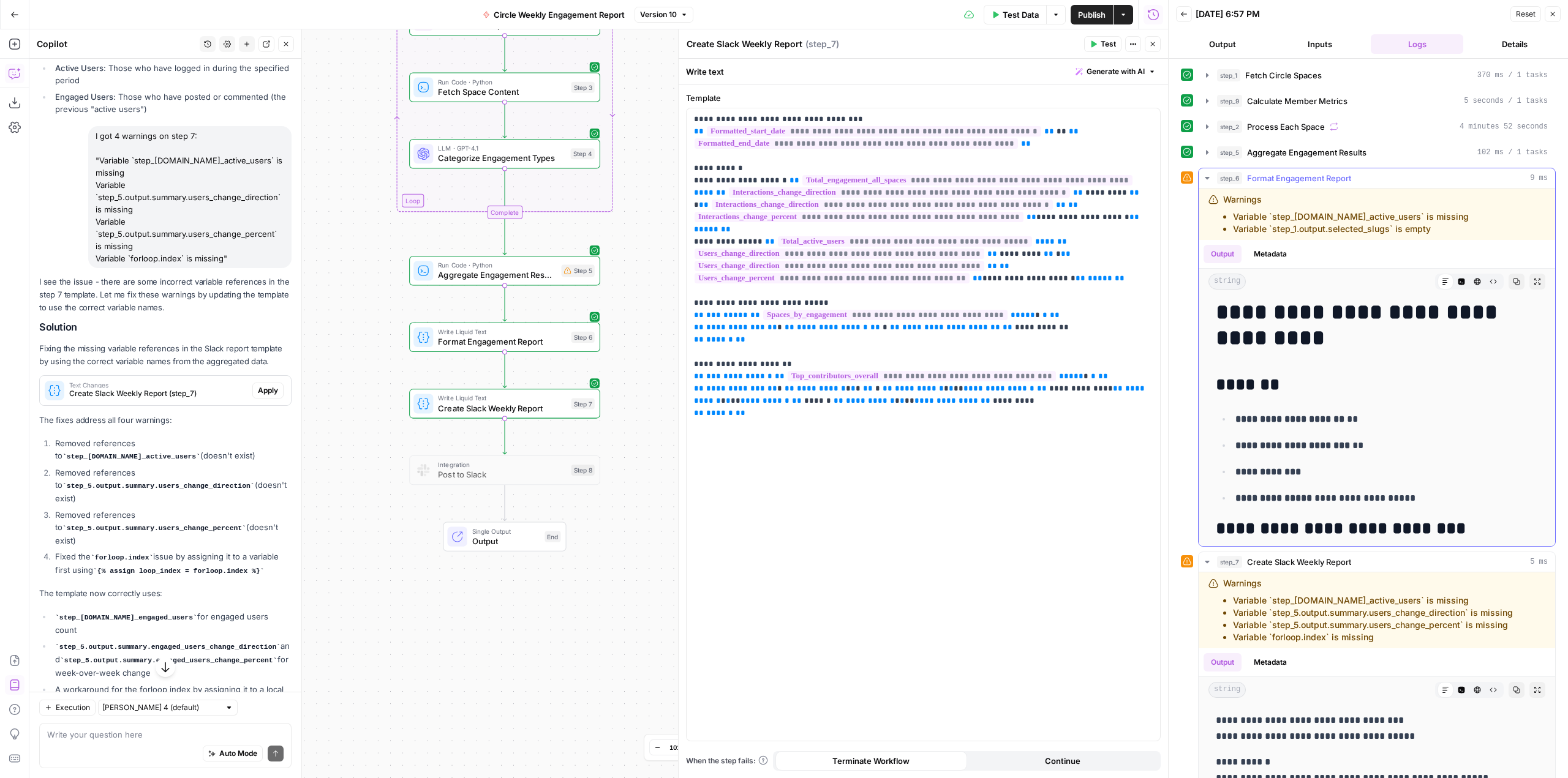
scroll to position [0, 0]
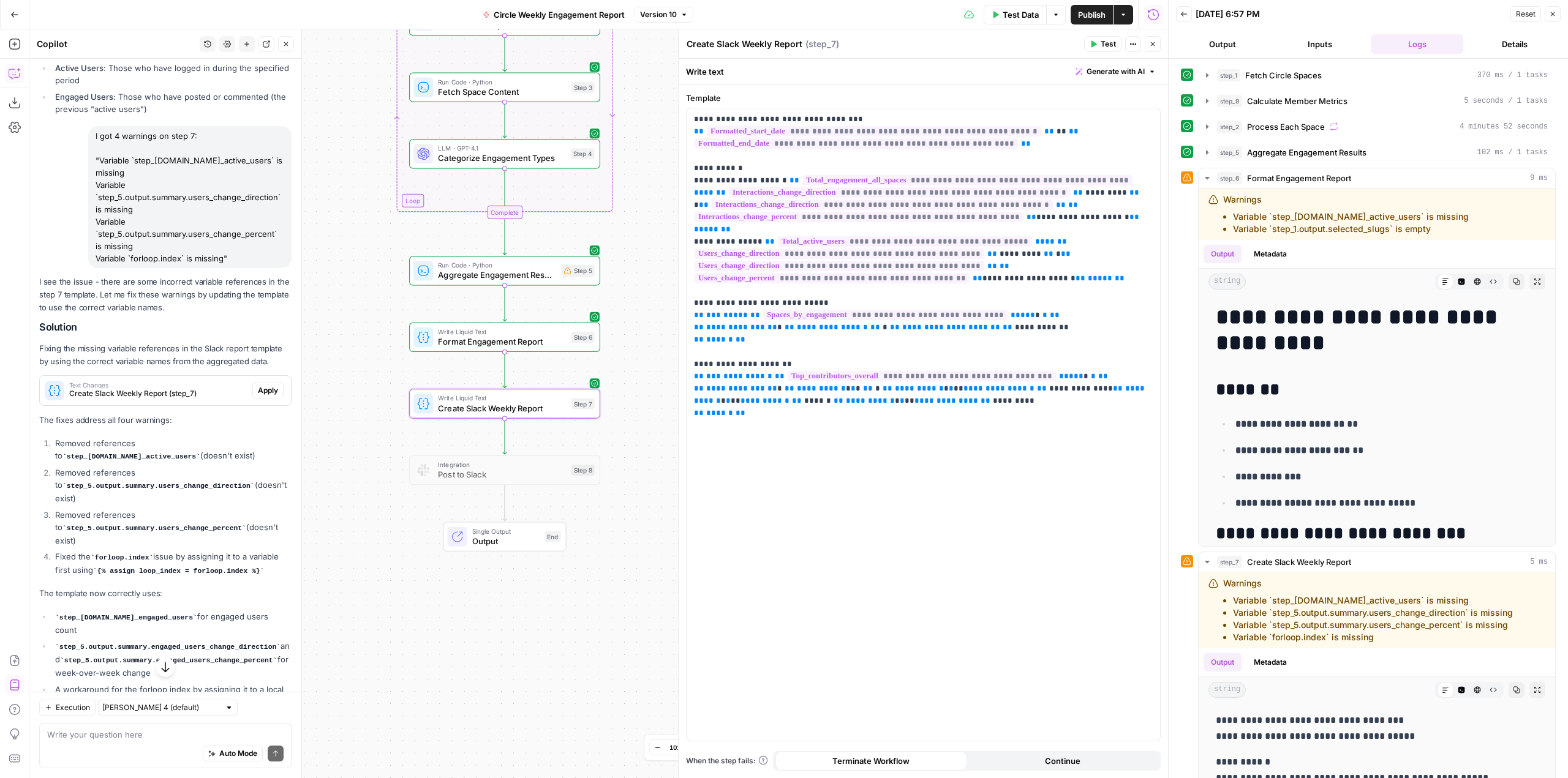
click at [186, 388] on span "Text Changes" at bounding box center [158, 385] width 178 height 6
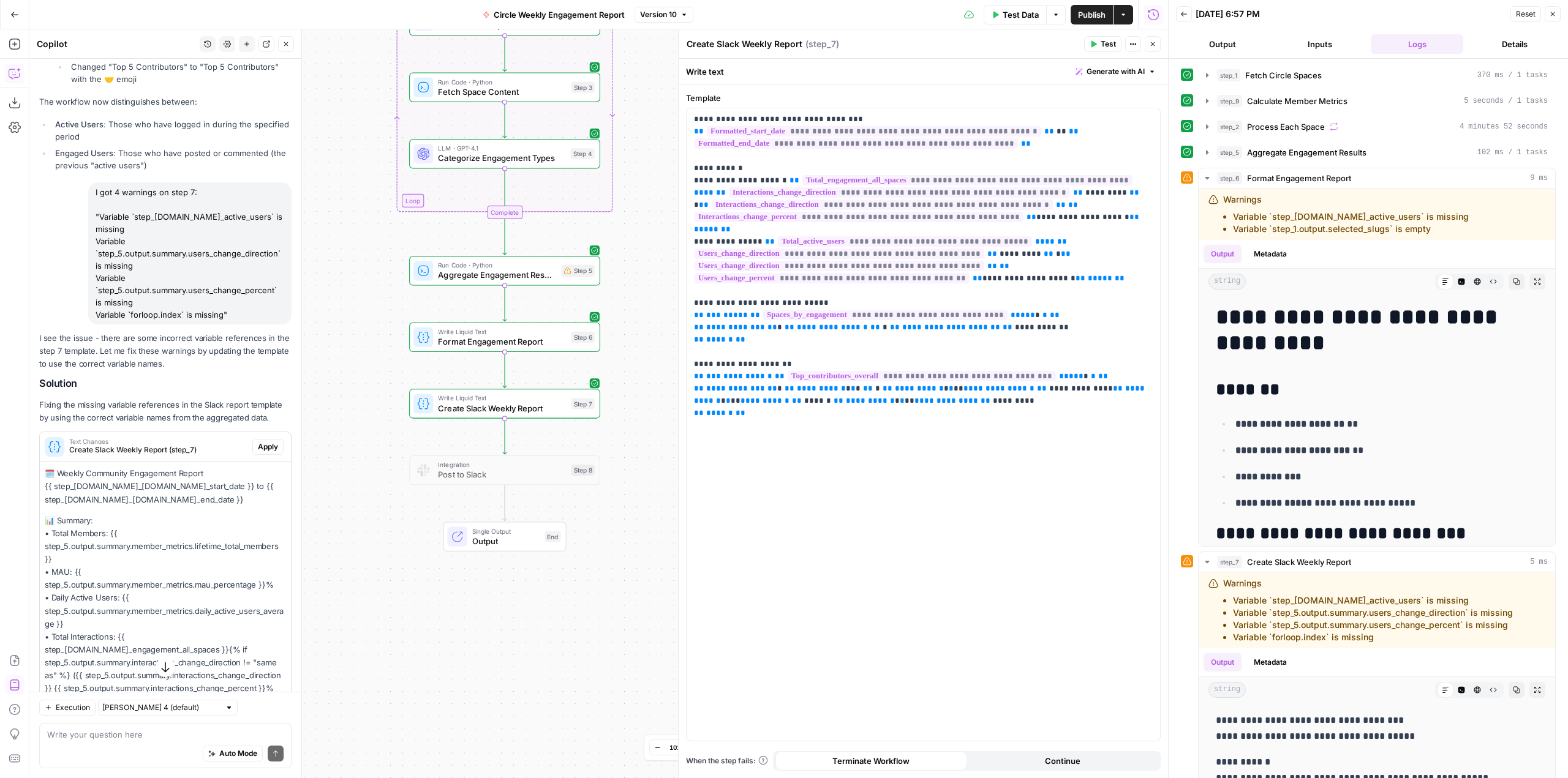
scroll to position [1412, 0]
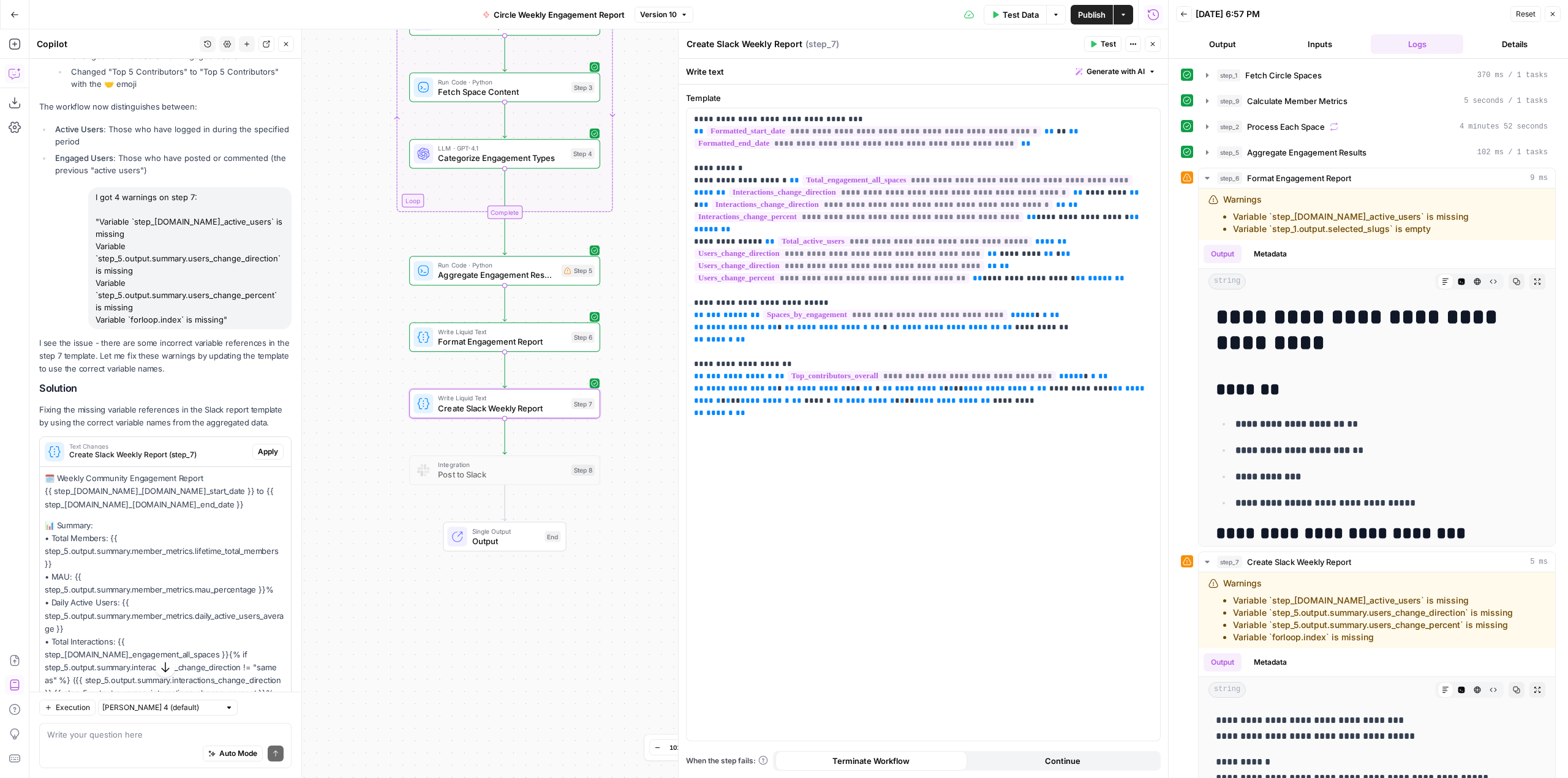
click at [266, 457] on span "Apply" at bounding box center [268, 451] width 20 height 11
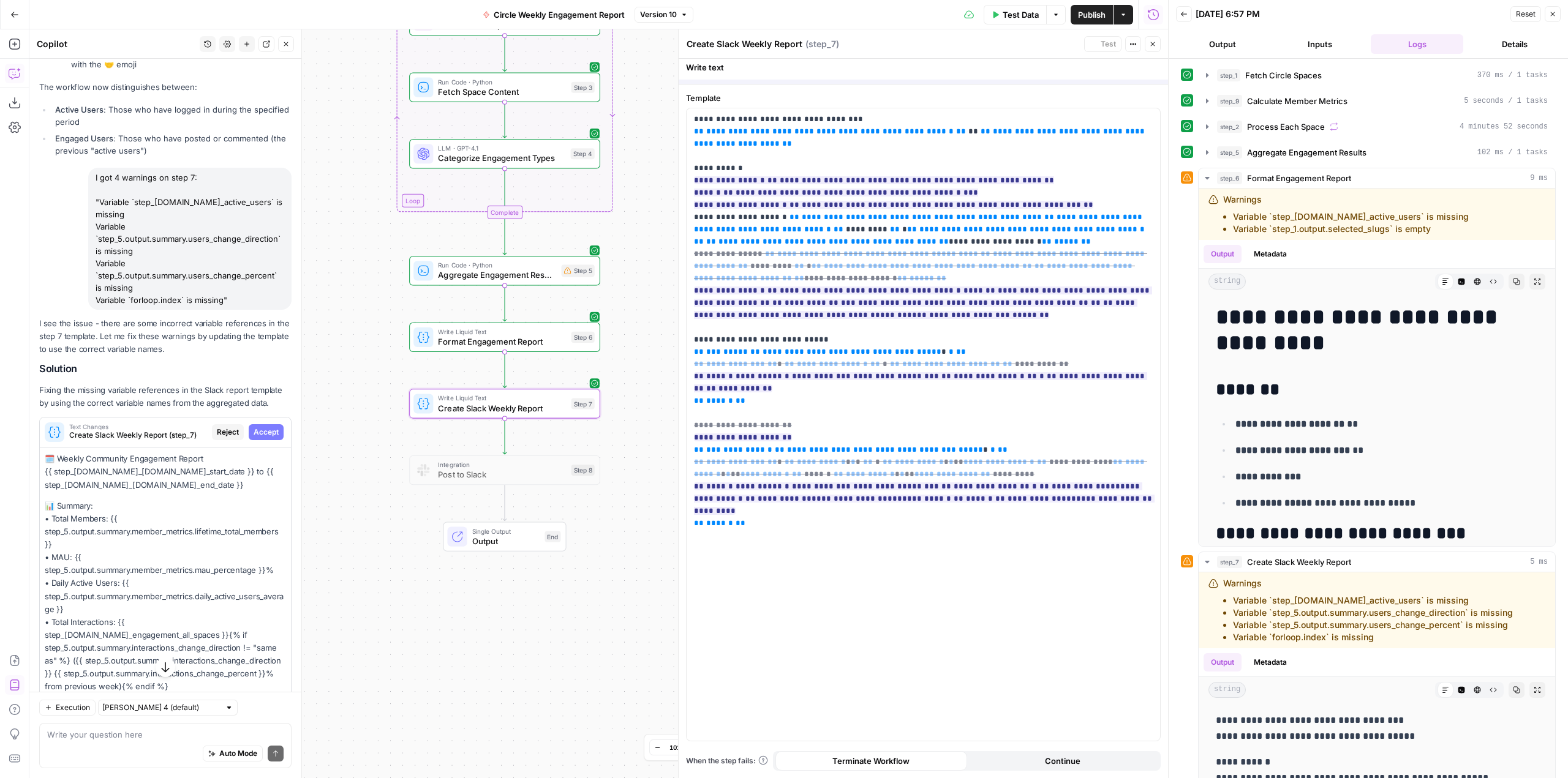
scroll to position [1393, 0]
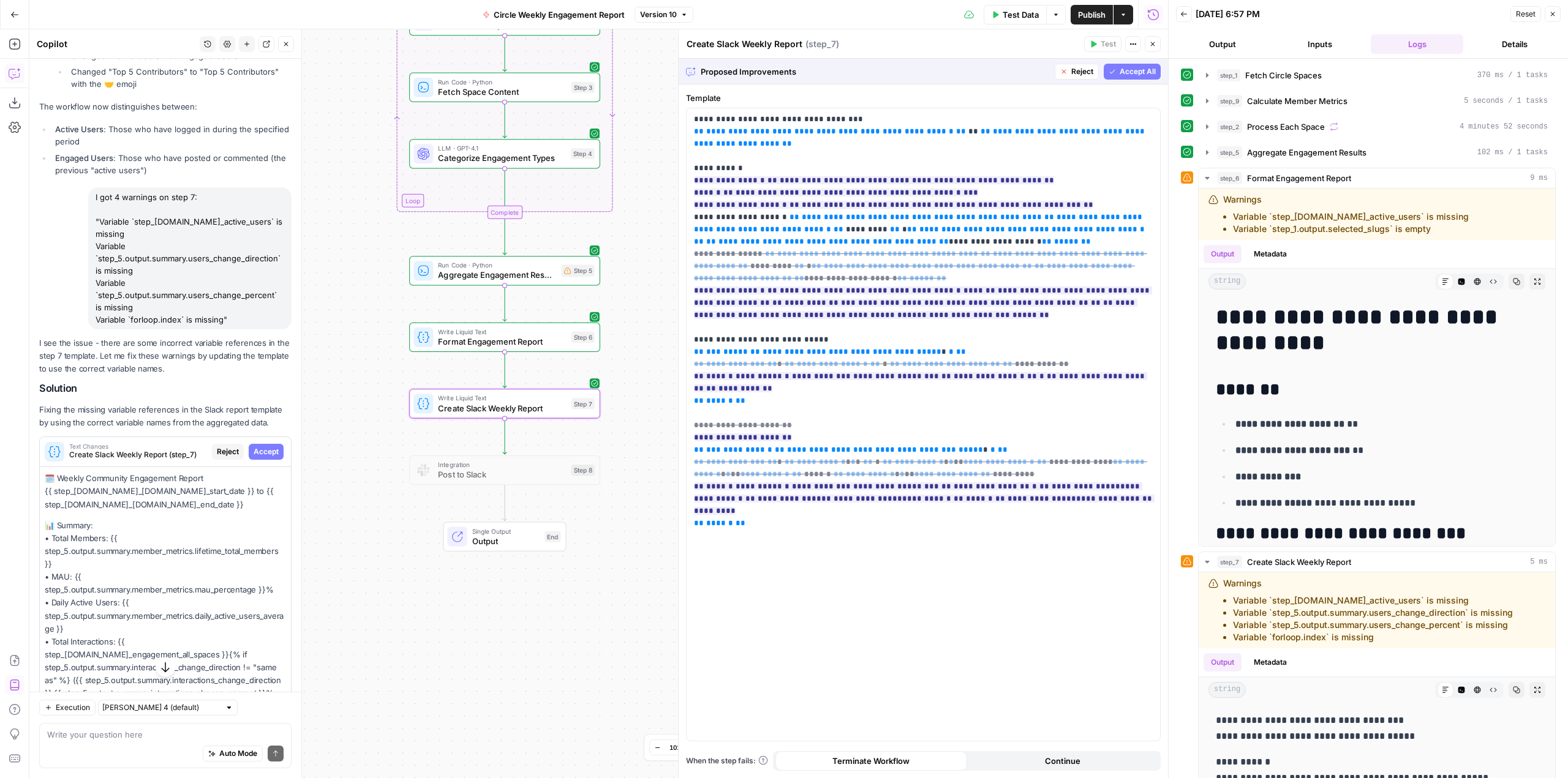
click at [266, 457] on span "Accept" at bounding box center [266, 451] width 25 height 11
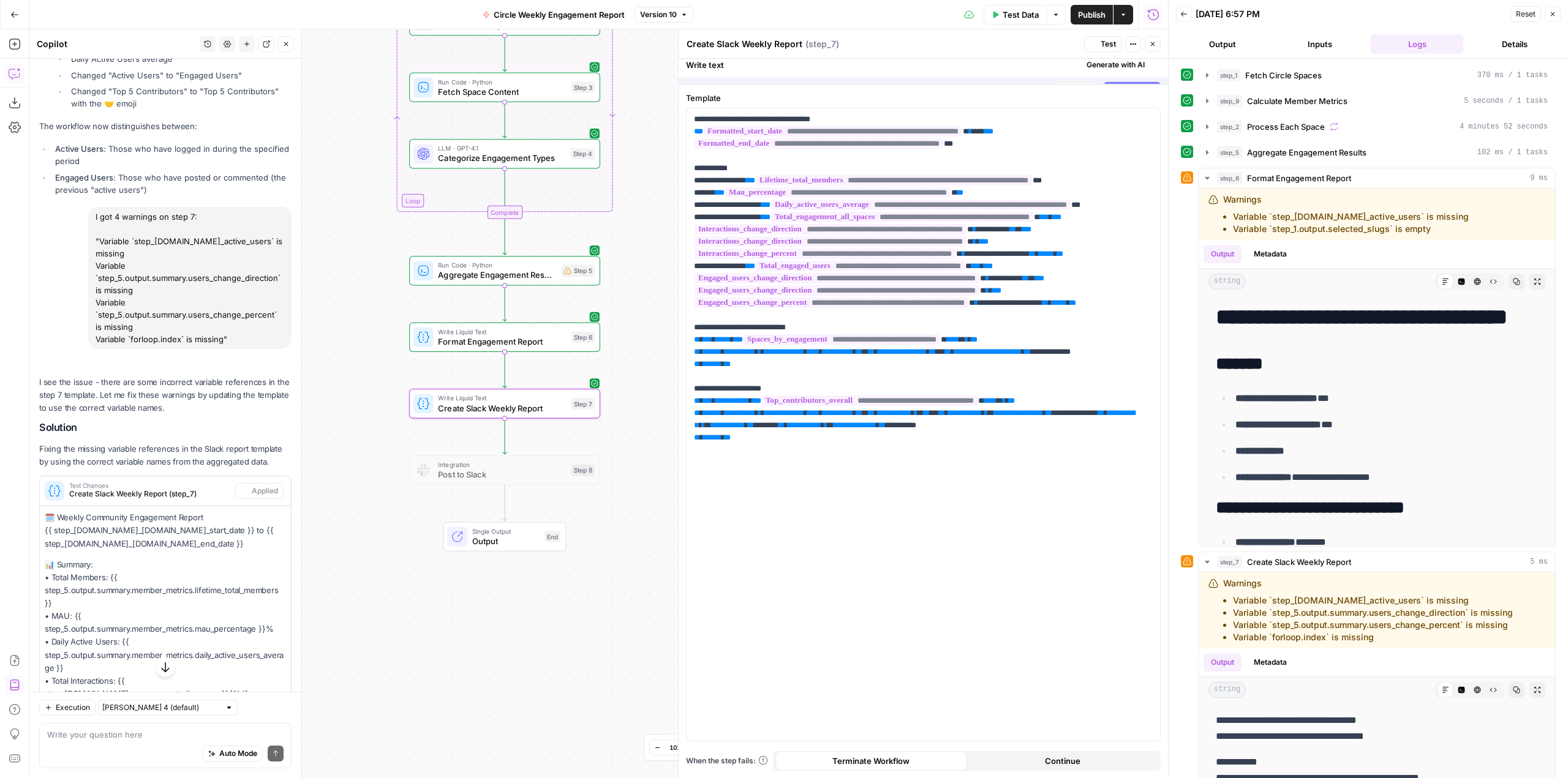
scroll to position [1412, 0]
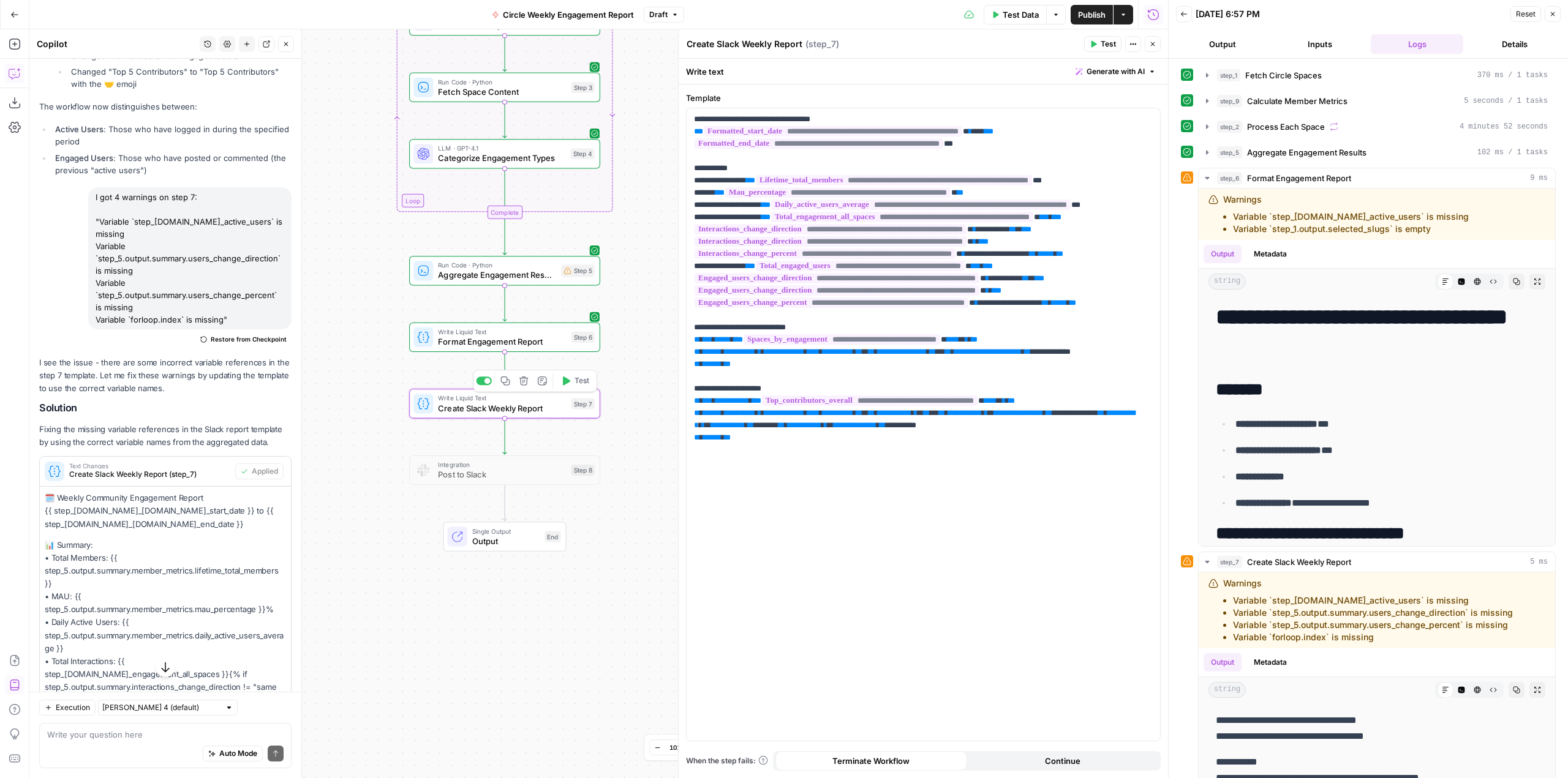
click at [578, 378] on span "Test" at bounding box center [582, 381] width 15 height 11
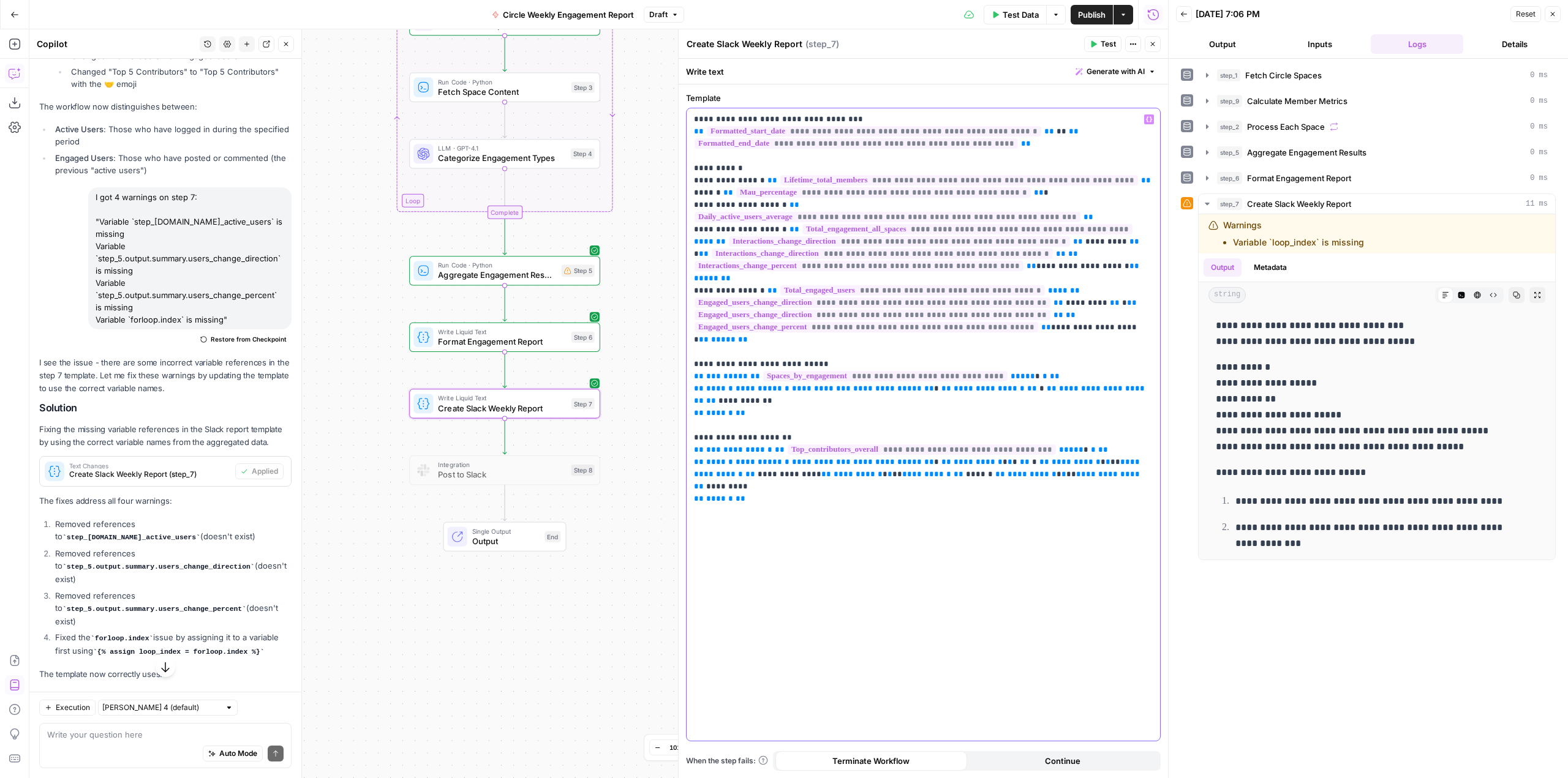
click at [756, 178] on p "**********" at bounding box center [923, 290] width 459 height 355
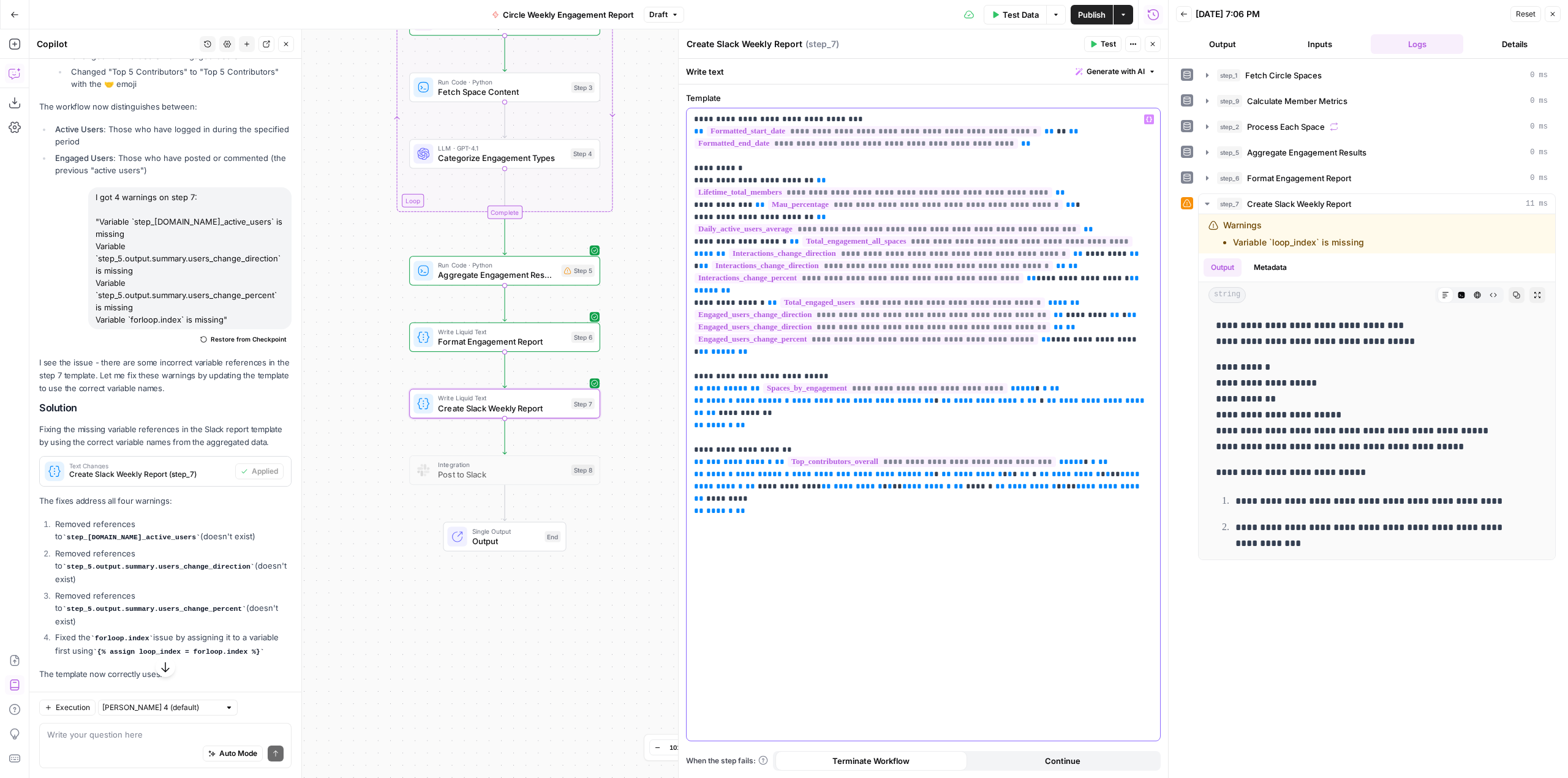
click at [767, 234] on p "**********" at bounding box center [923, 297] width 459 height 368
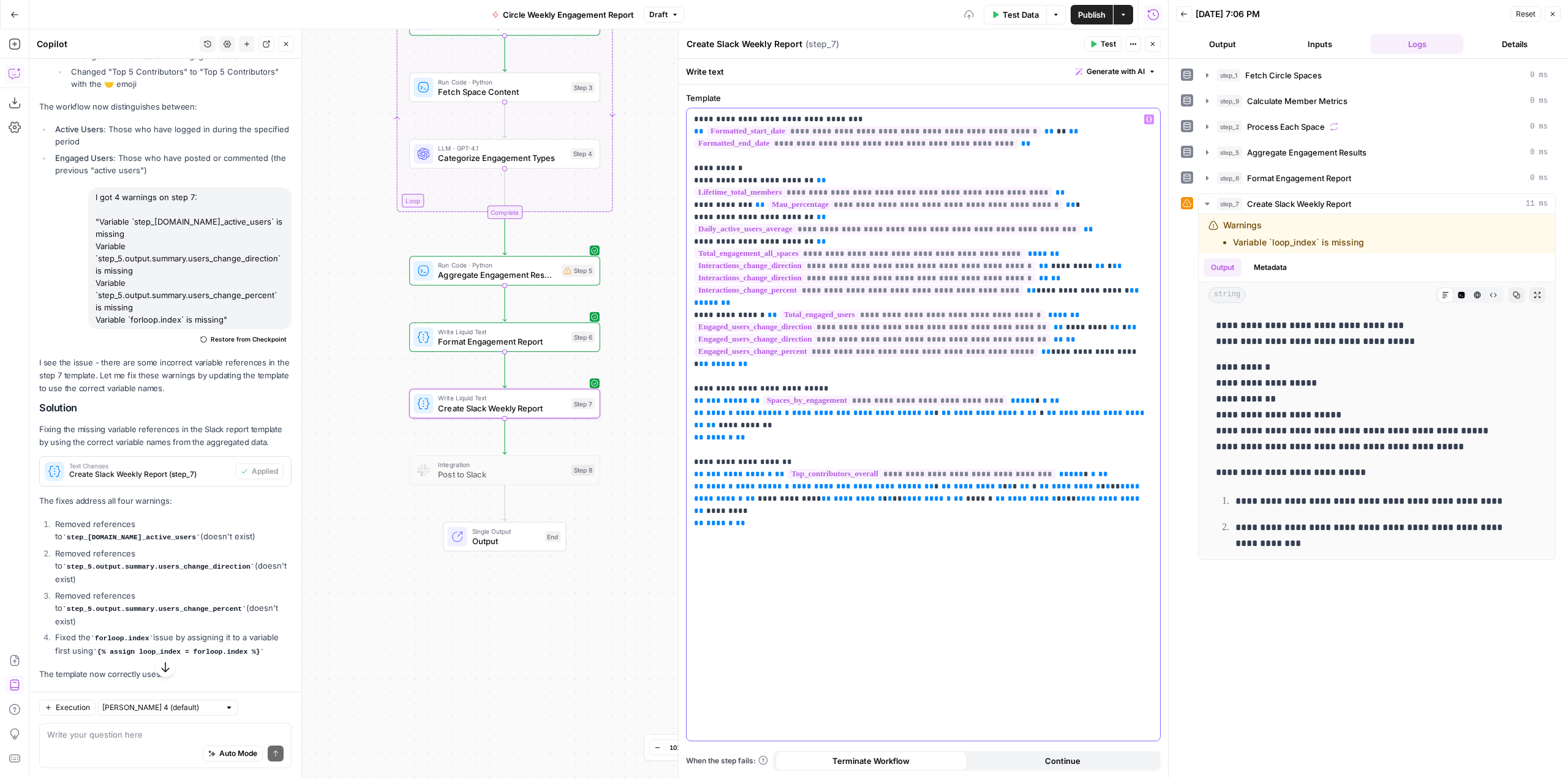
click at [757, 277] on p "**********" at bounding box center [923, 297] width 459 height 368
click at [950, 532] on div "**********" at bounding box center [923, 425] width 474 height 633
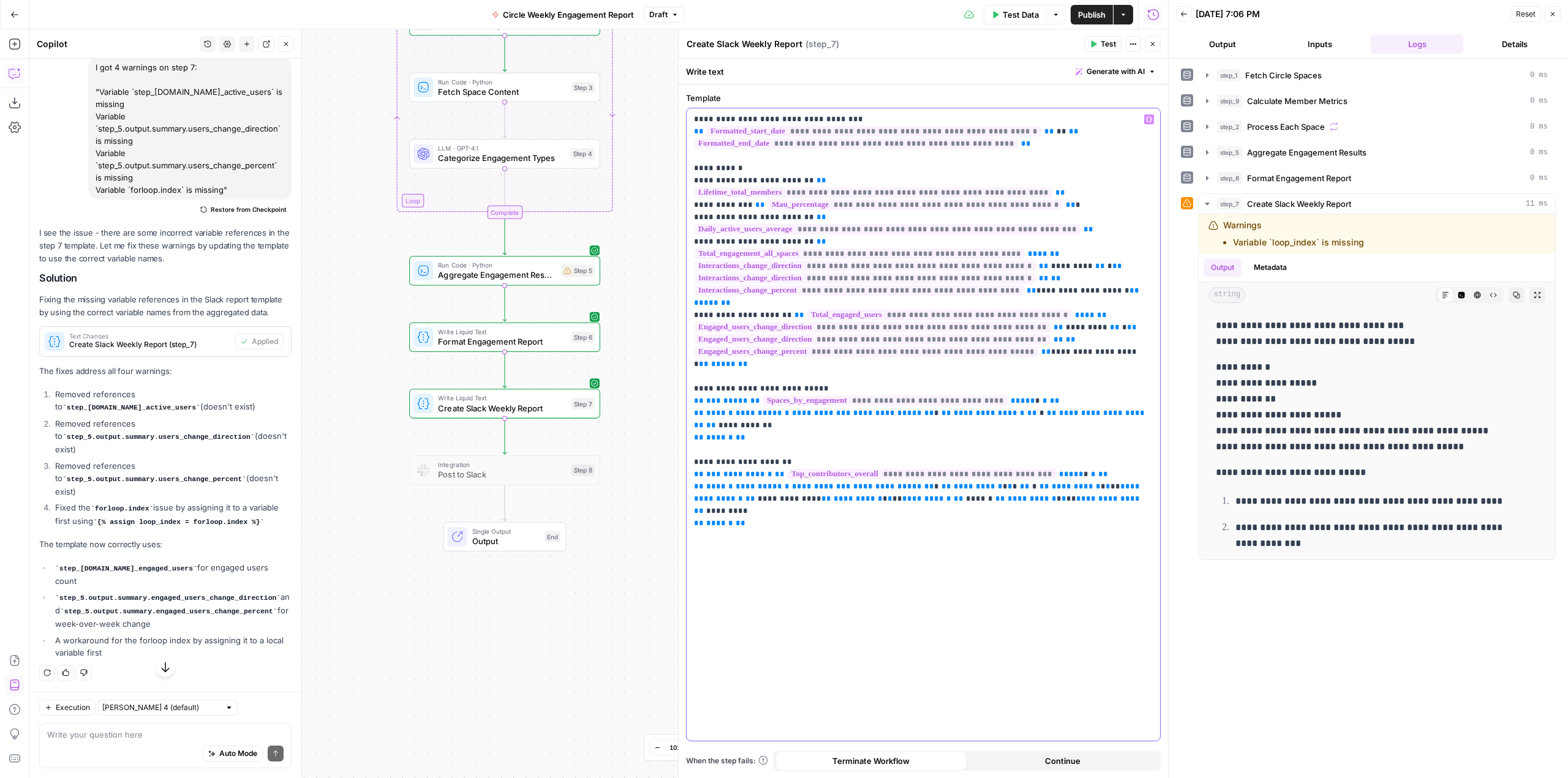
scroll to position [1555, 0]
click at [153, 737] on textarea at bounding box center [165, 734] width 236 height 13
type textarea "i"
click at [1207, 97] on icon "button" at bounding box center [1207, 101] width 10 height 10
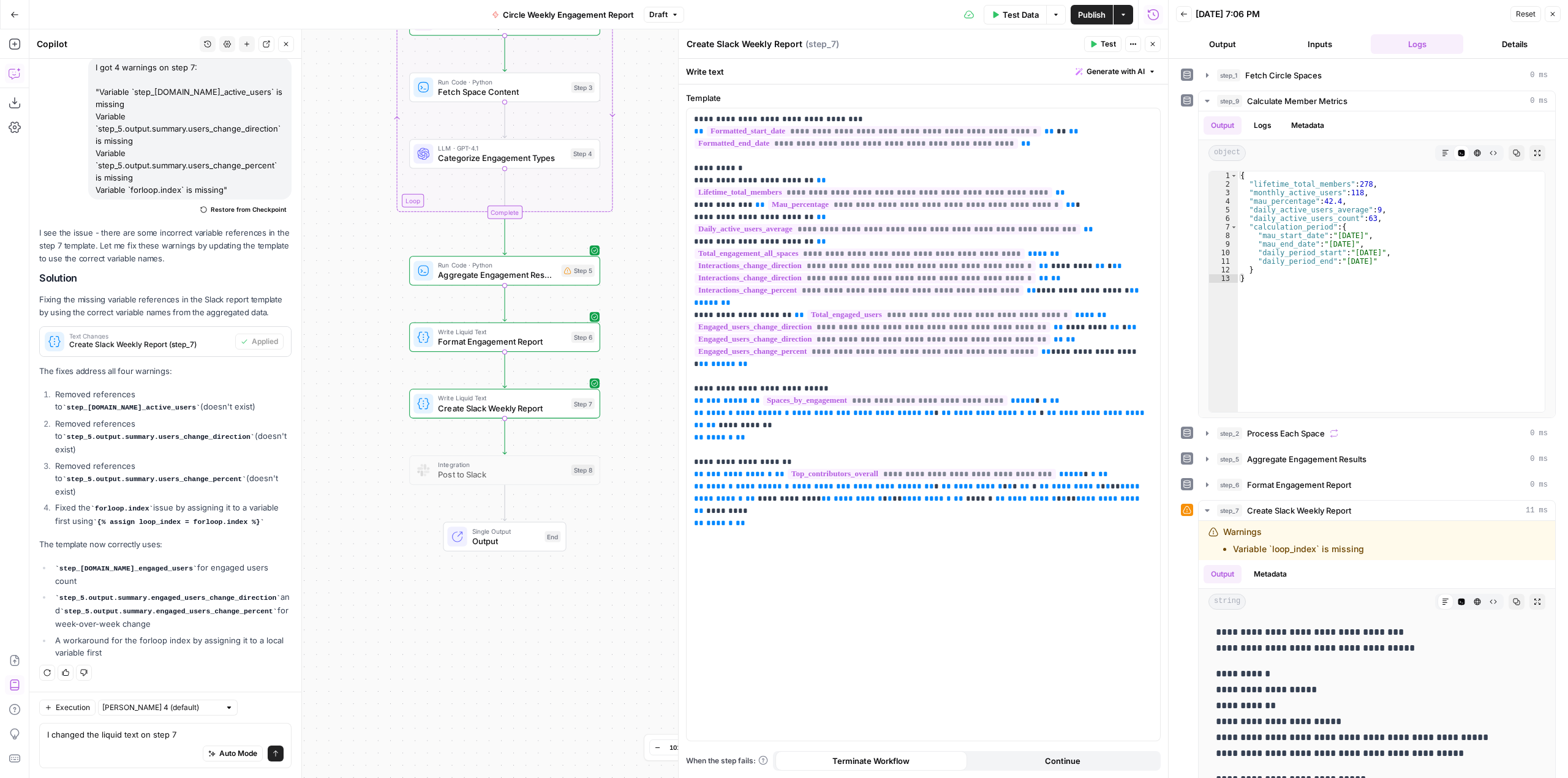
click at [183, 743] on div "Auto Mode Send" at bounding box center [165, 754] width 236 height 27
drag, startPoint x: 196, startPoint y: 735, endPoint x: 23, endPoint y: 729, distance: 173.1
click at [19, 729] on body "AirOps Builders New Home Browse Insights Opportunities Your Data Recent Grids C…" at bounding box center [784, 389] width 1568 height 778
type textarea "how are we calculating monthly active users in step 9?"
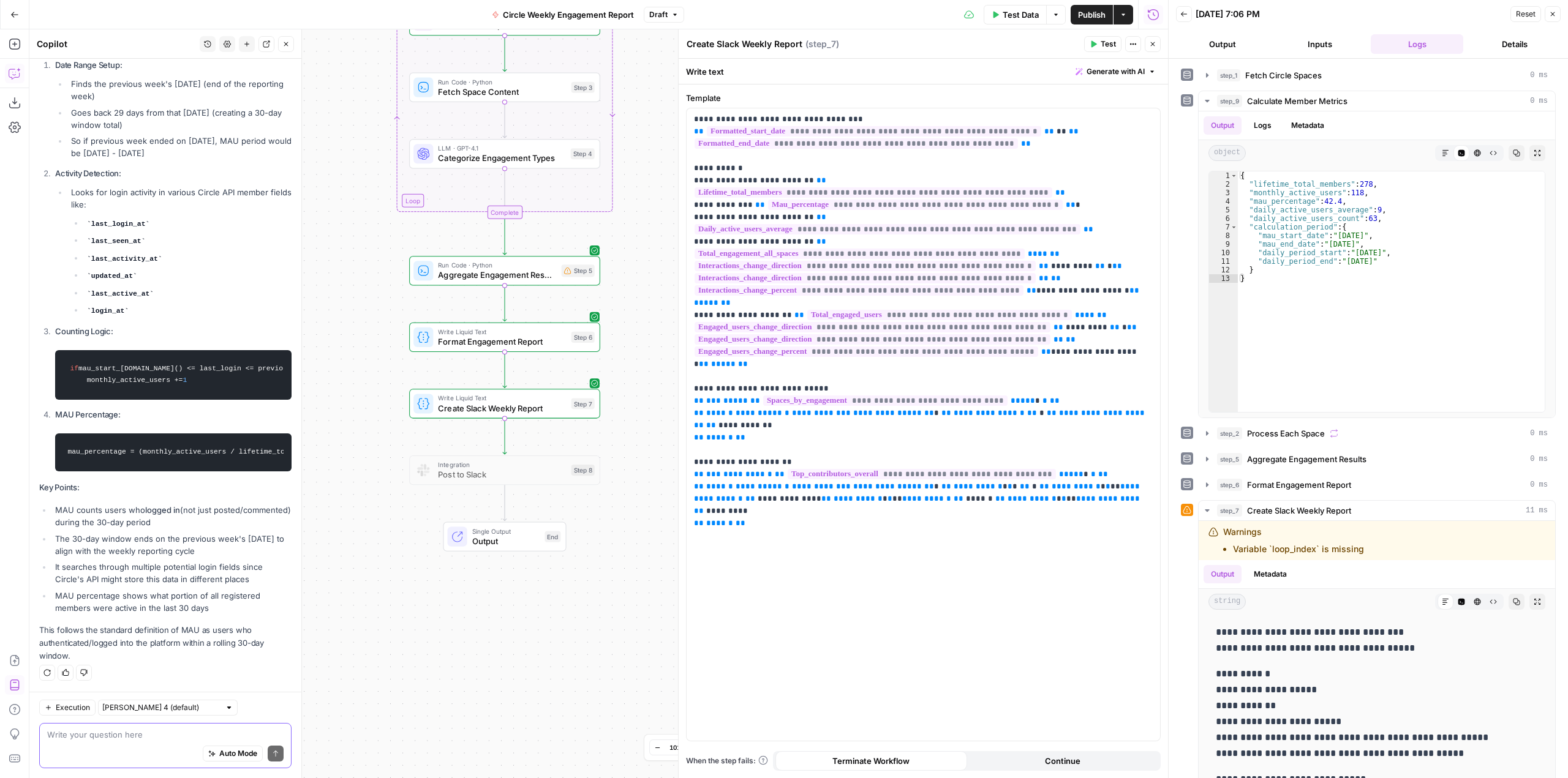
scroll to position [2215, 0]
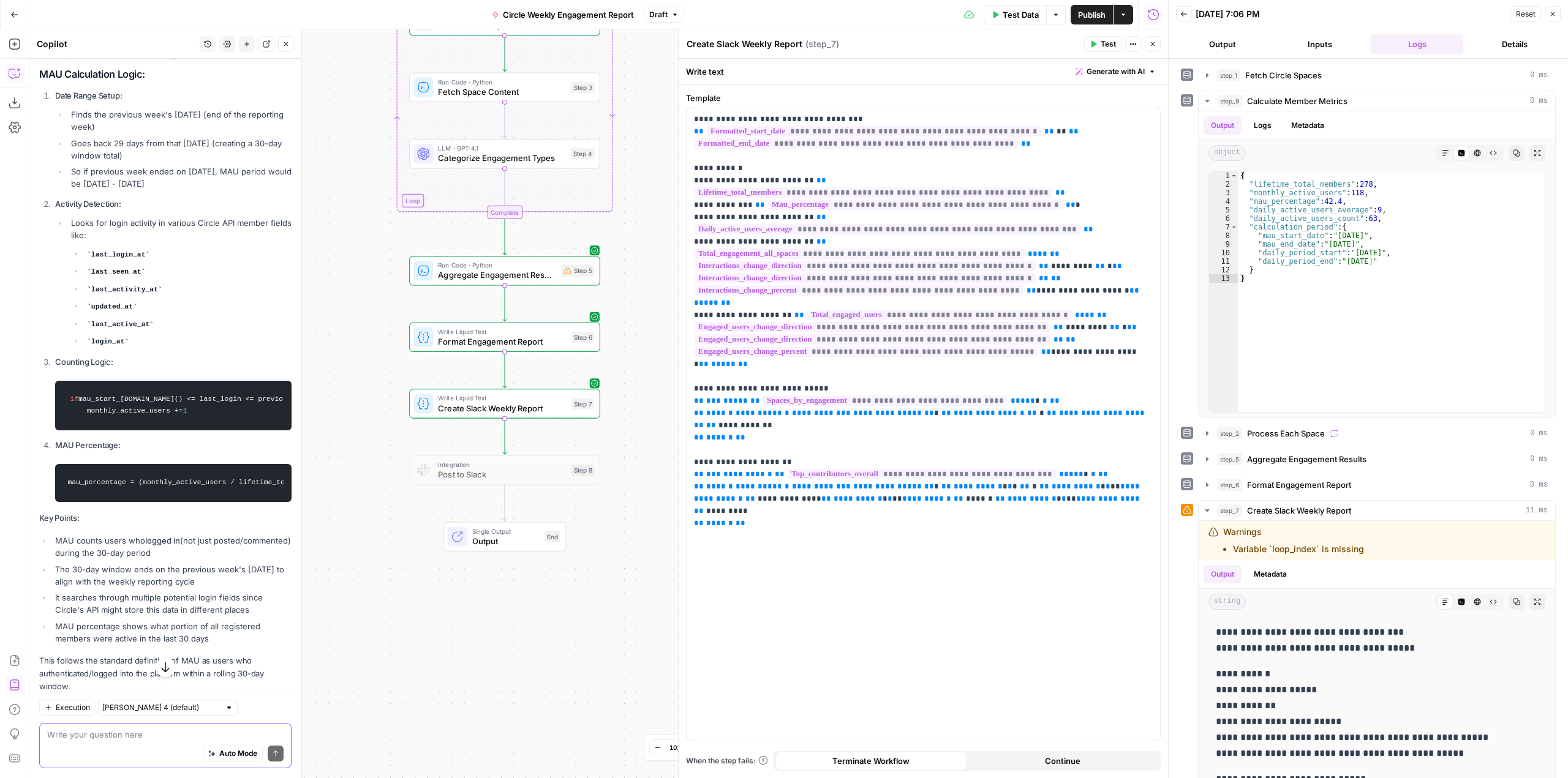
click at [138, 739] on textarea at bounding box center [165, 734] width 236 height 13
type textarea "s"
type textarea "is total members counting admins? AirOps people I mean"
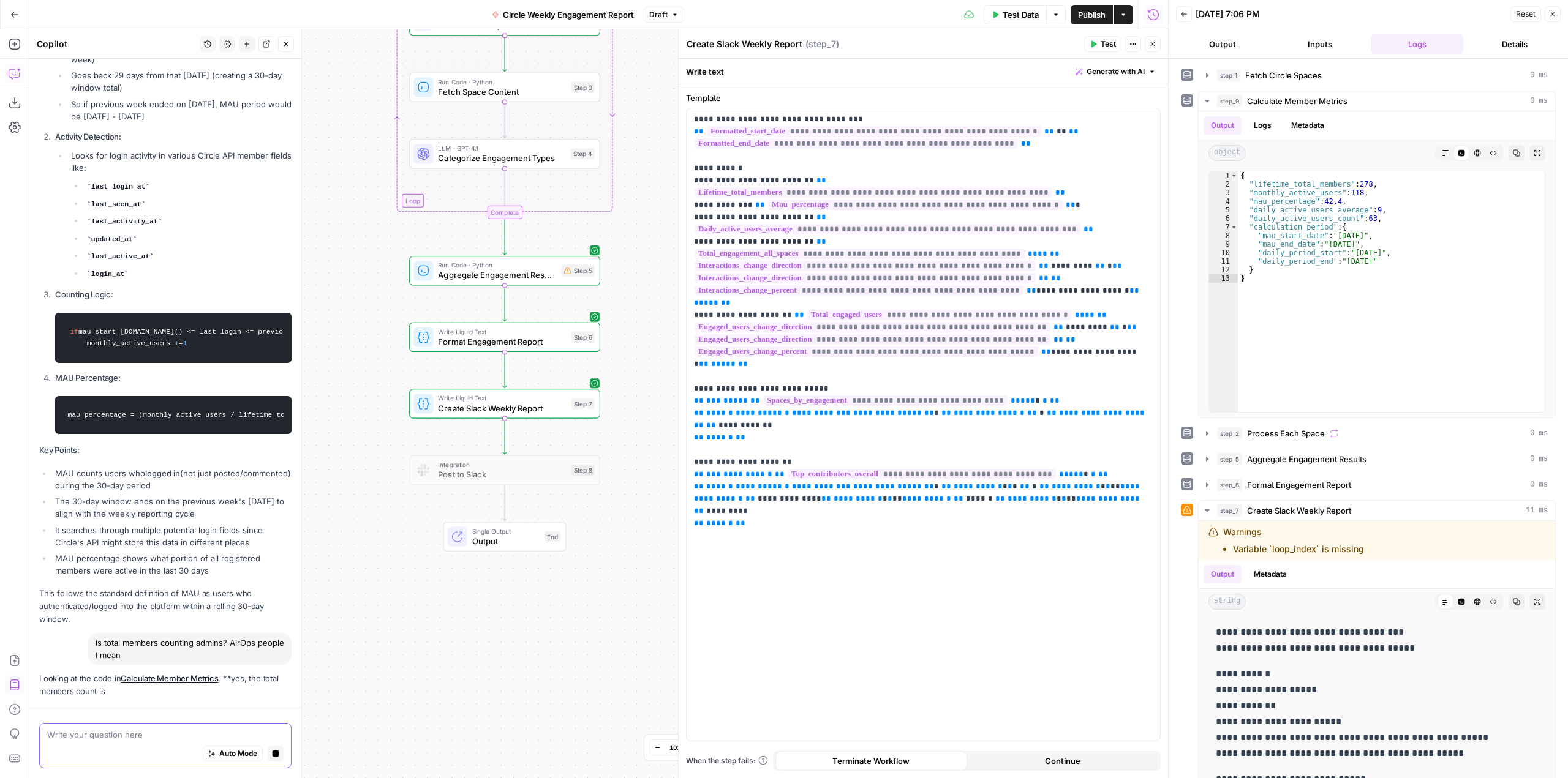
scroll to position [2283, 0]
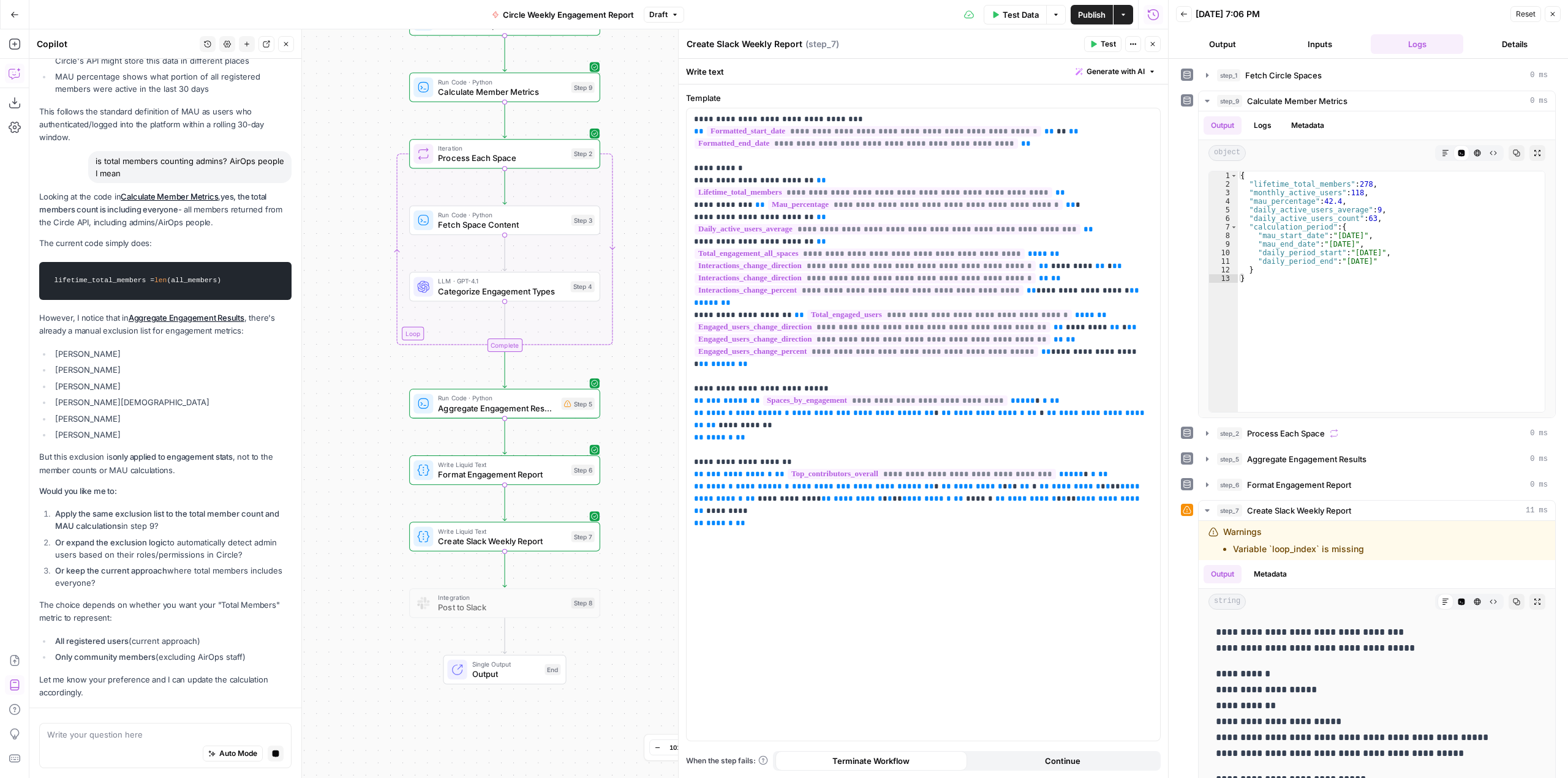
scroll to position [2753, 0]
click at [150, 741] on div "Auto Mode Stop generating" at bounding box center [165, 754] width 236 height 27
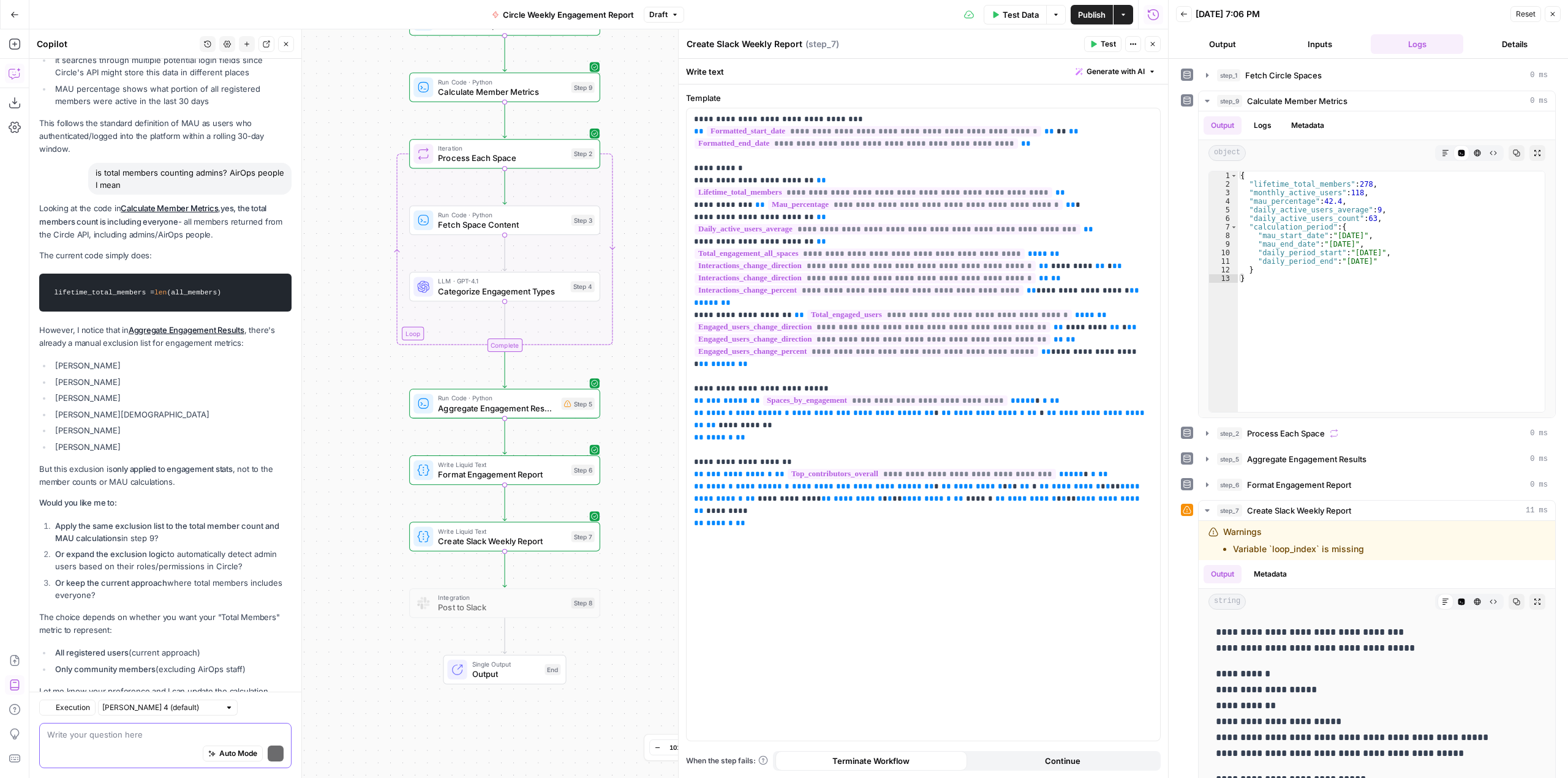
scroll to position [2832, 0]
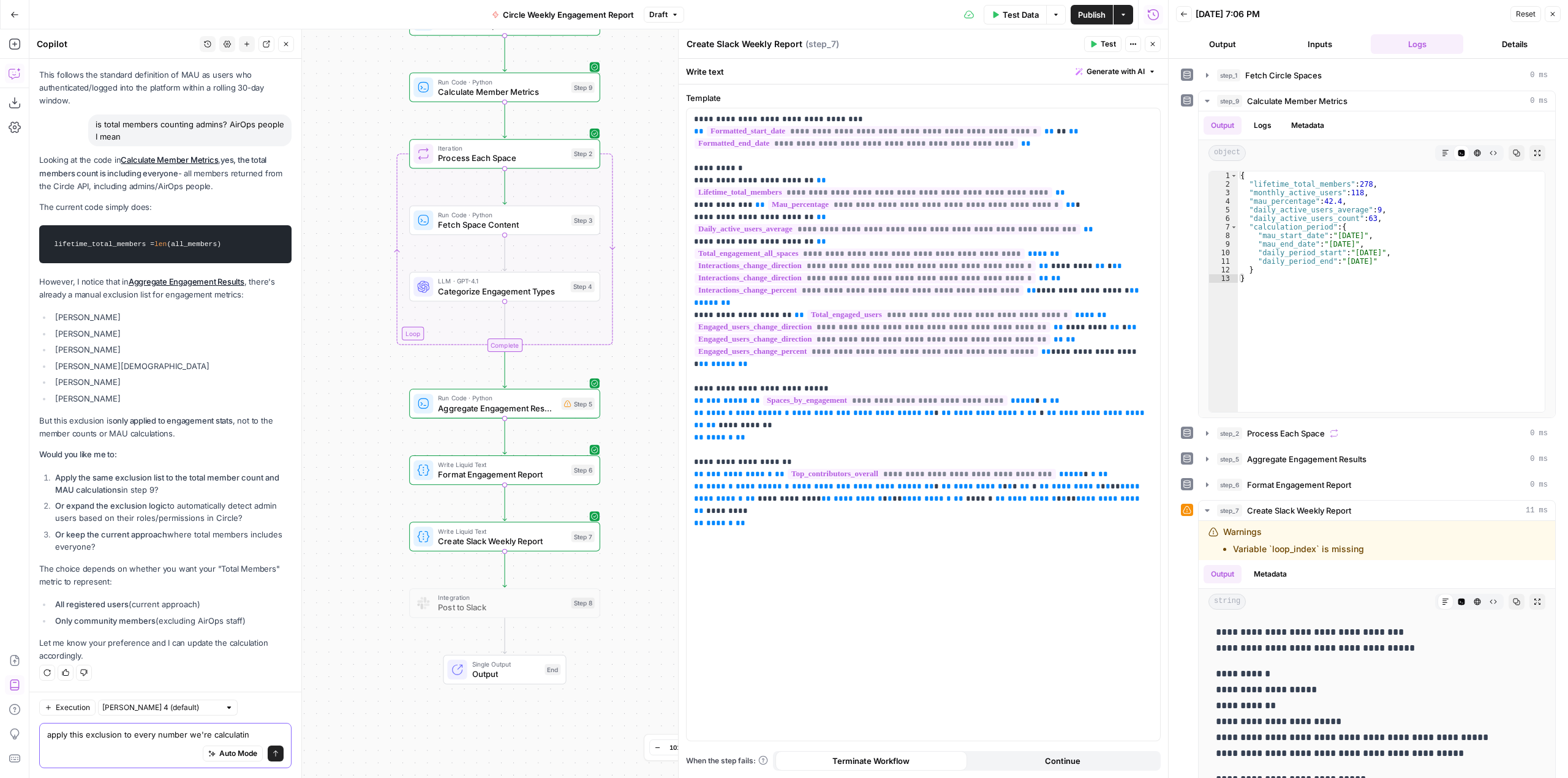
type textarea "apply this exclusion to every number we're calculating"
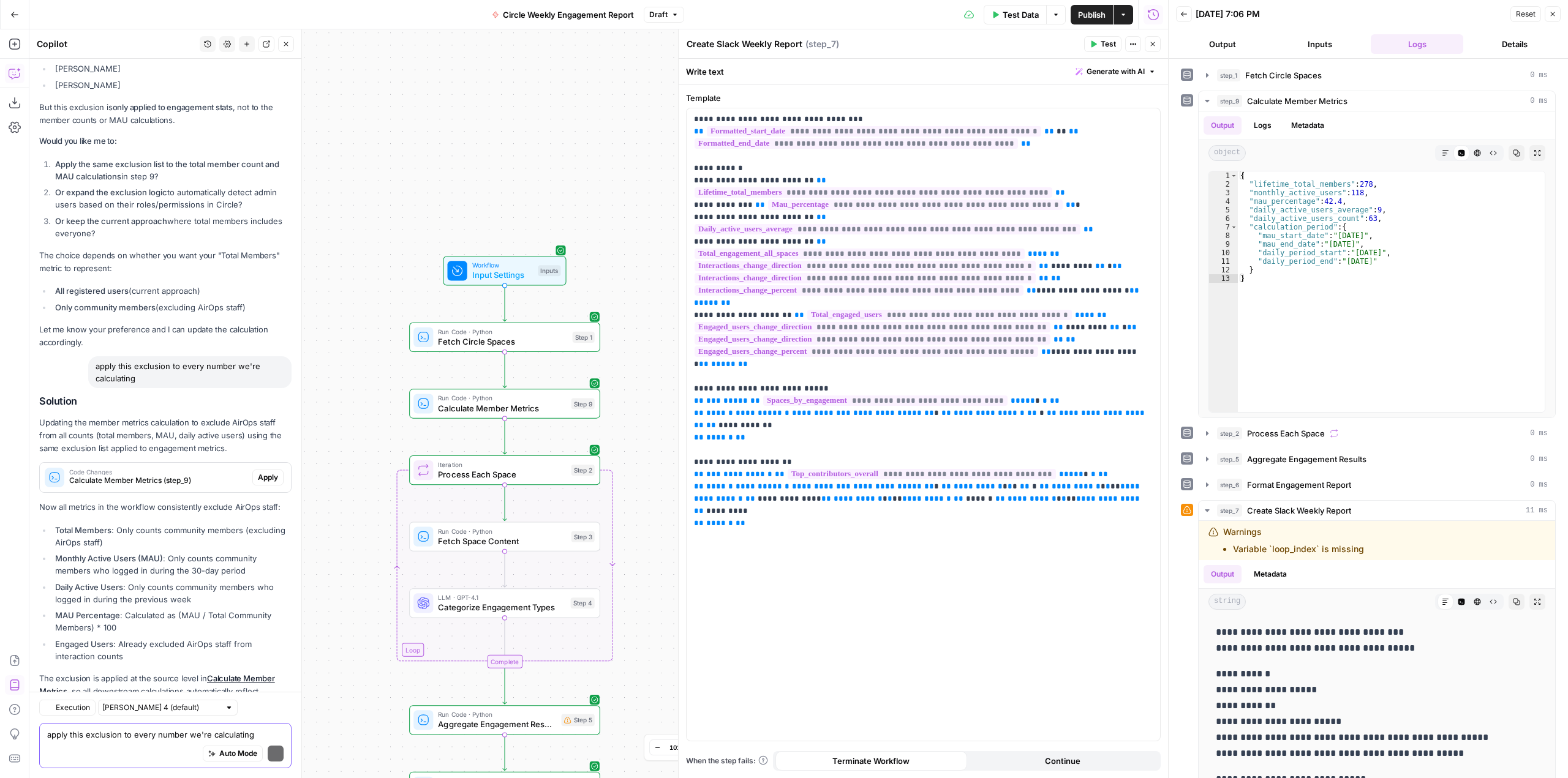
scroll to position [3194, 0]
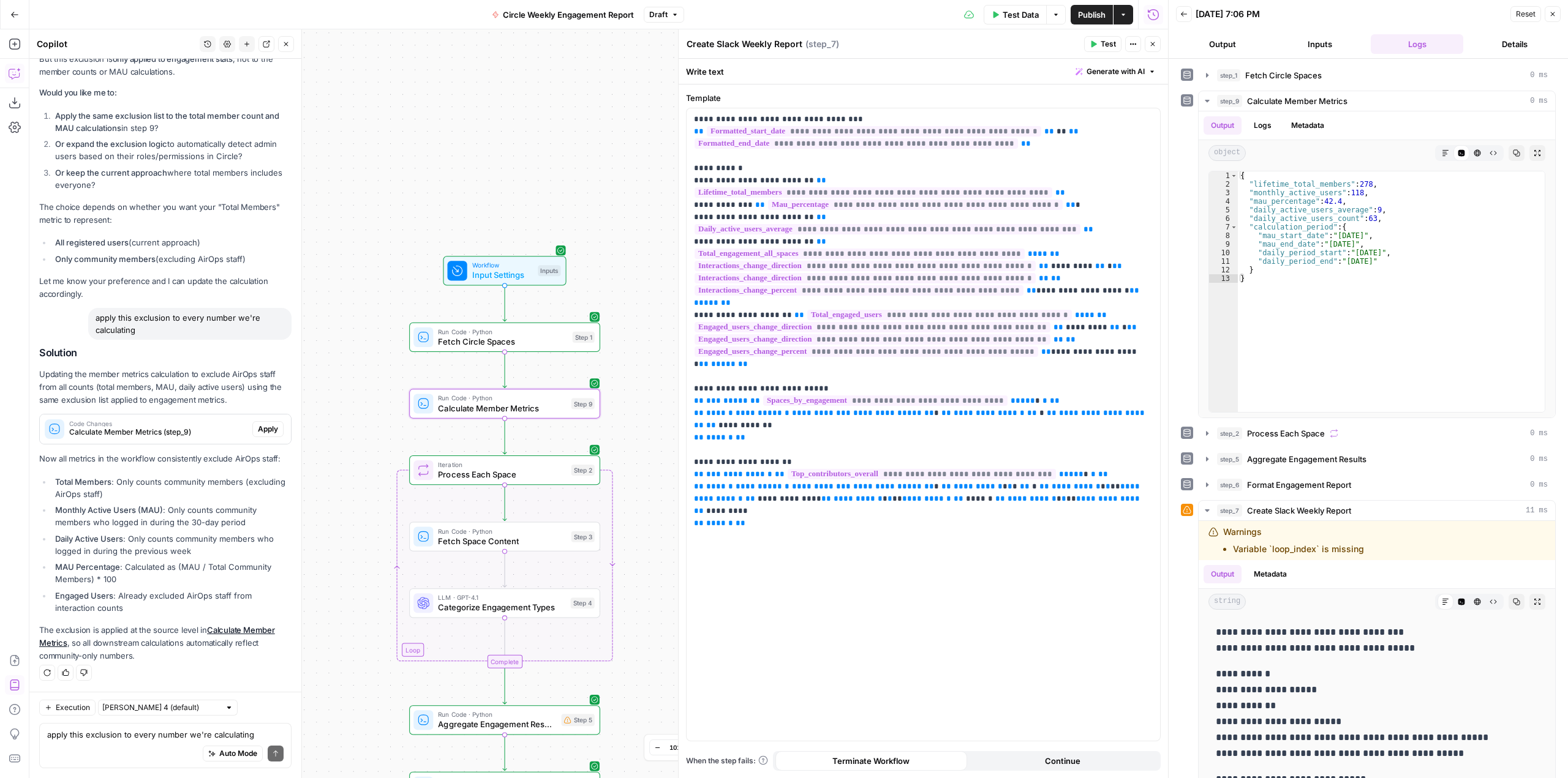
click at [258, 427] on span "Apply" at bounding box center [268, 429] width 20 height 11
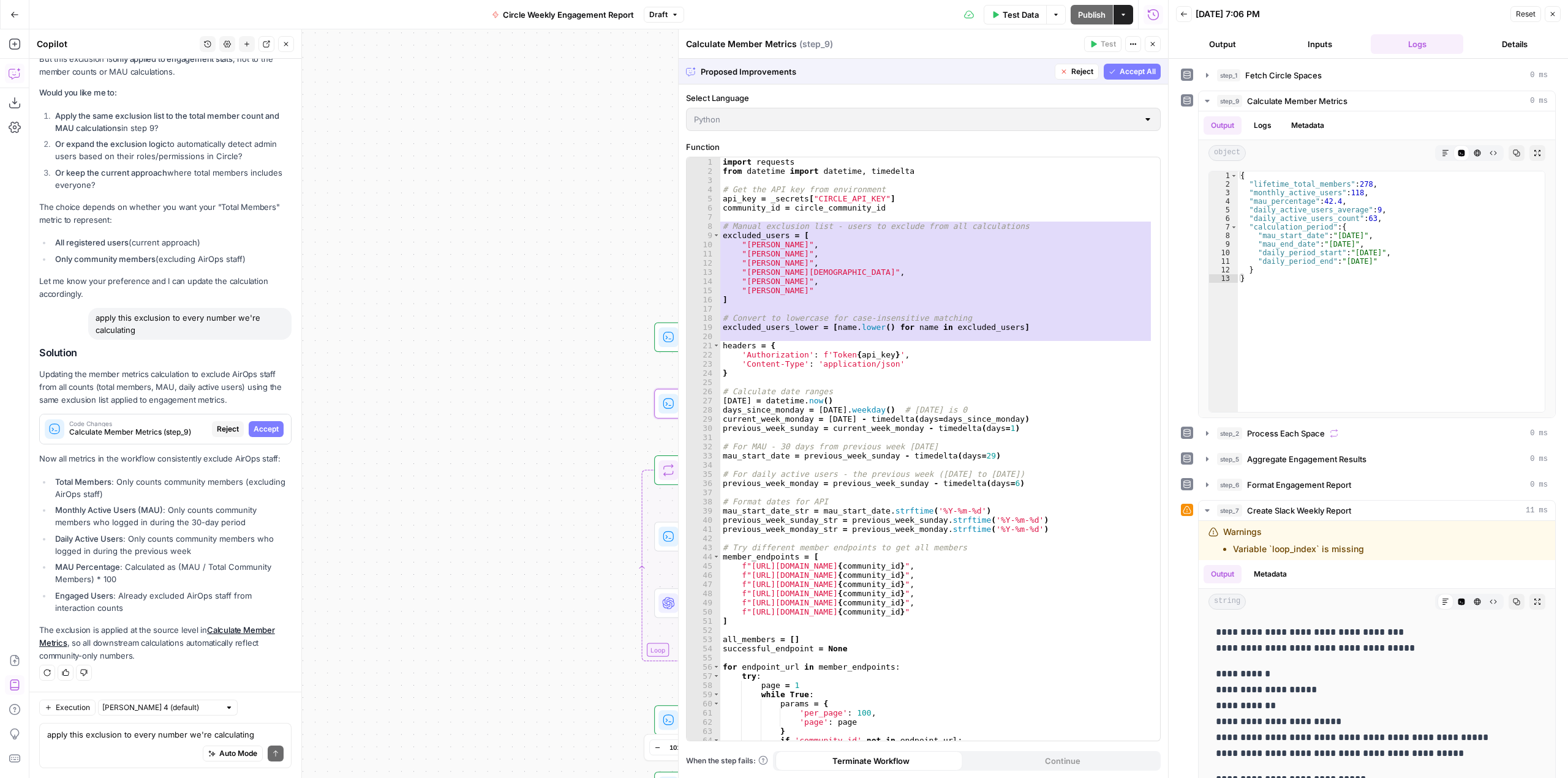
scroll to position [3155, 0]
click at [254, 427] on span "Accept" at bounding box center [266, 429] width 25 height 11
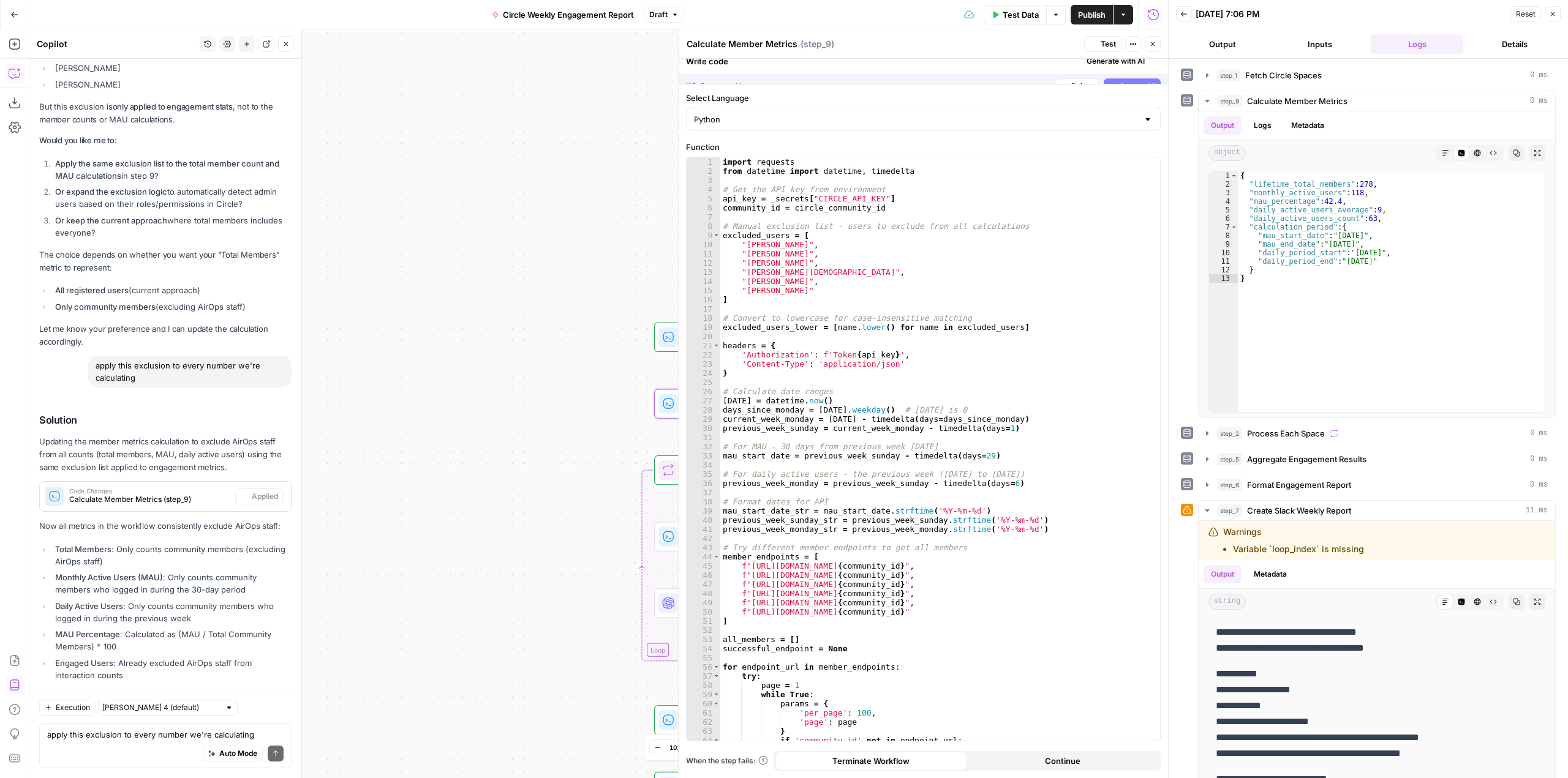
scroll to position [3253, 0]
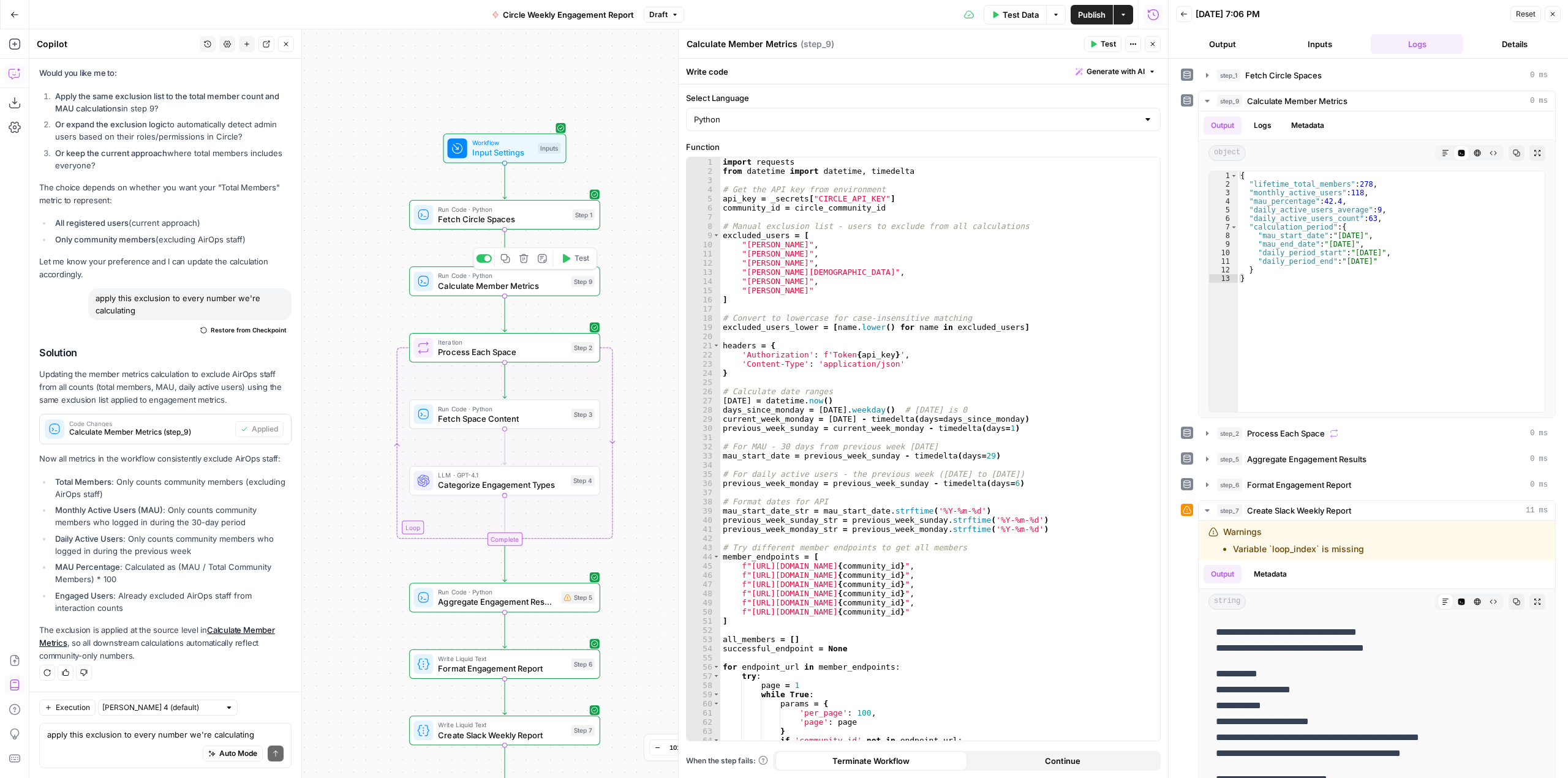
click at [575, 256] on span "Test" at bounding box center [582, 258] width 15 height 11
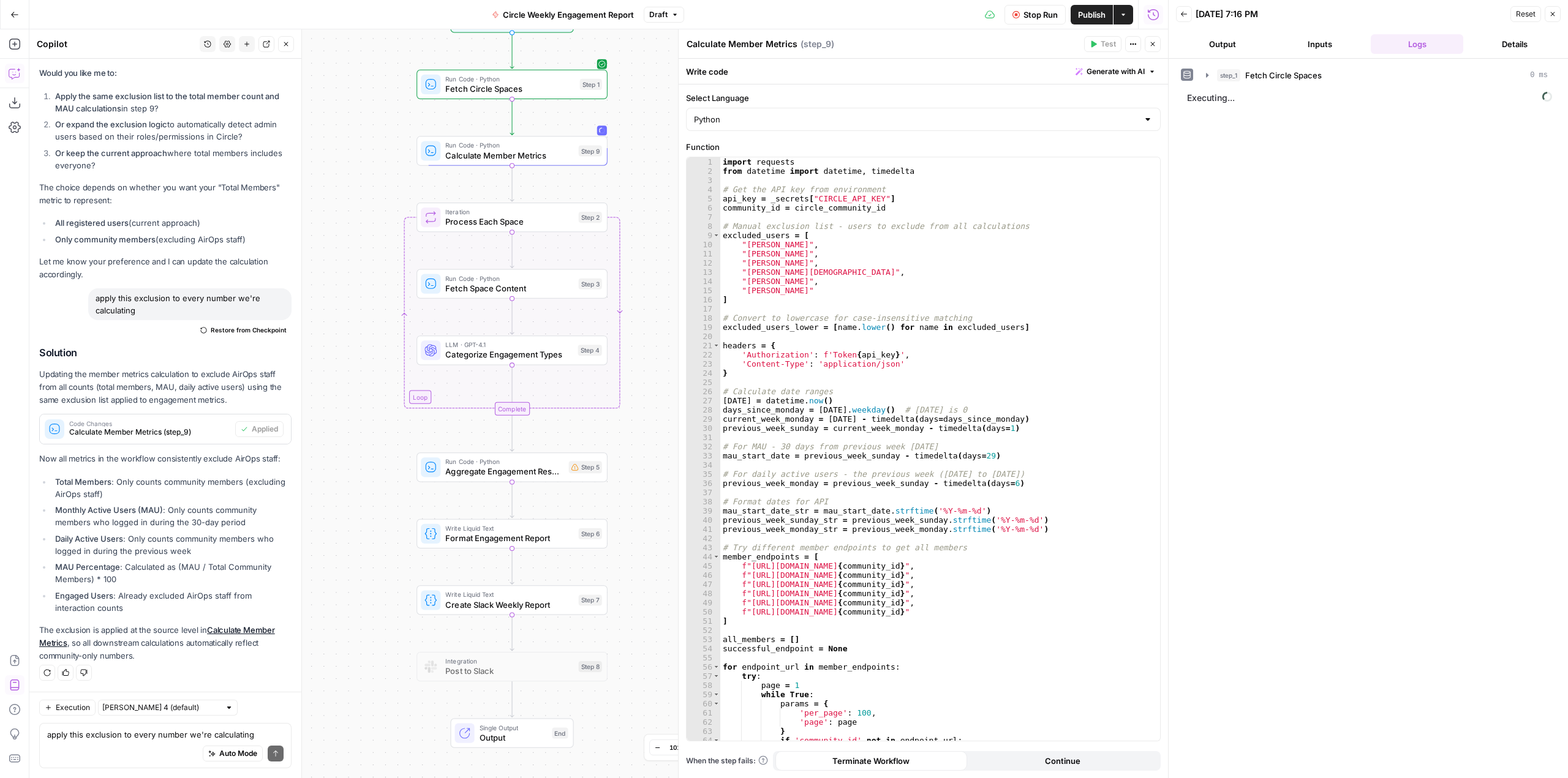
drag, startPoint x: 635, startPoint y: 519, endPoint x: 642, endPoint y: 388, distance: 131.2
click at [642, 388] on div "Workflow Input Settings Inputs Run Code · Python Fetch Circle Spaces Step 1 Run…" at bounding box center [599, 404] width 1139 height 749
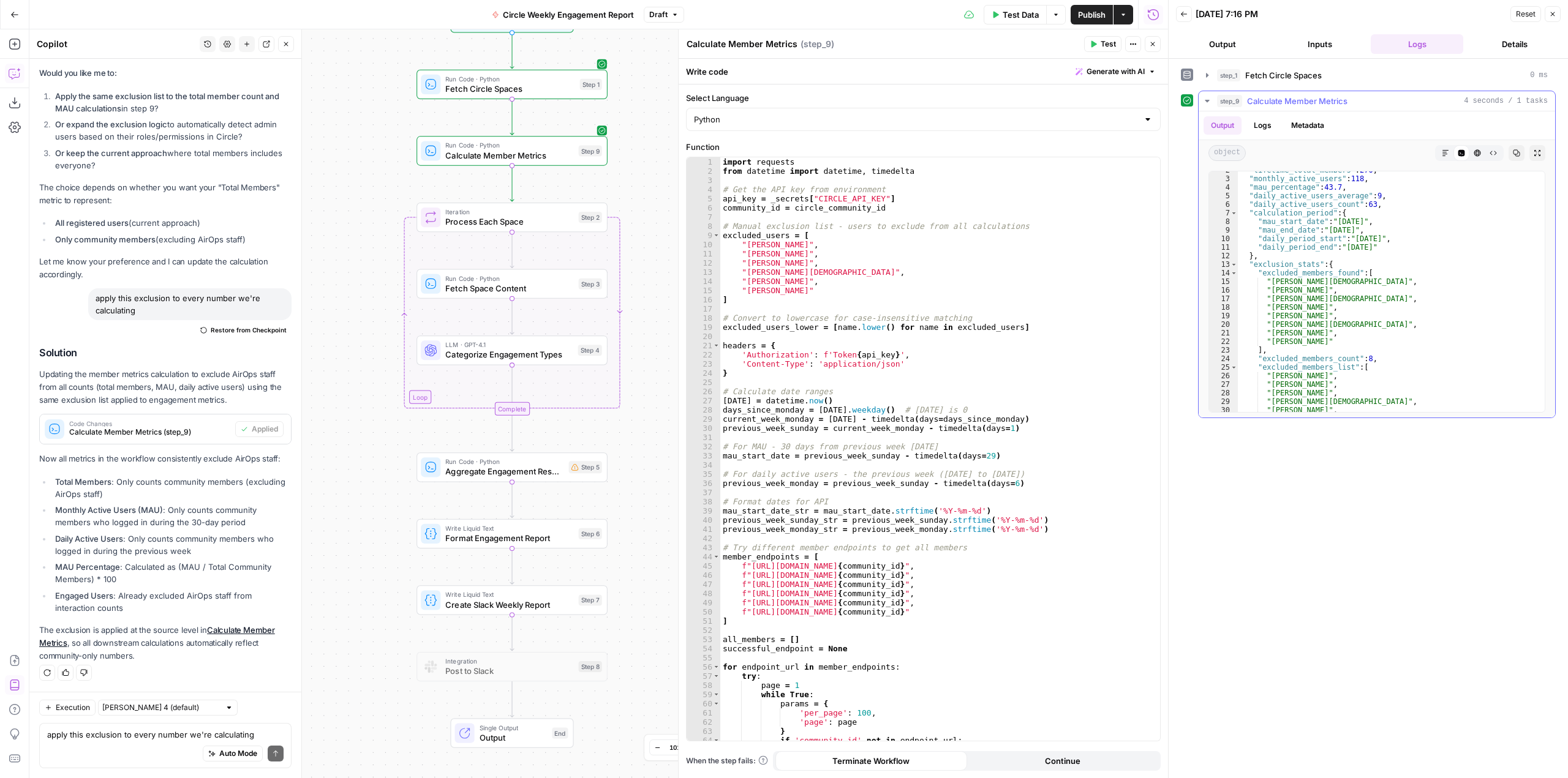
scroll to position [0, 0]
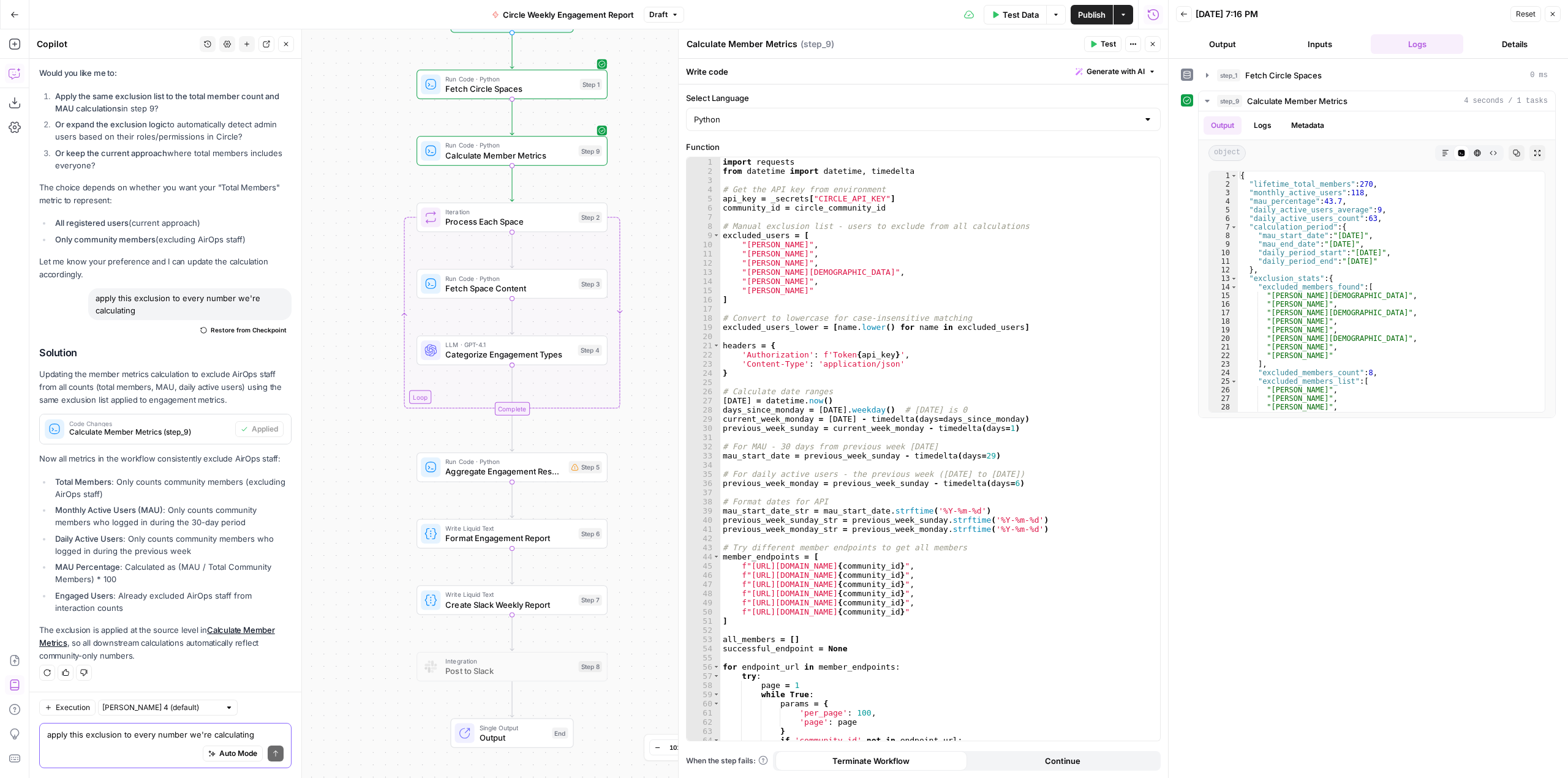
click at [118, 733] on textarea "apply this exclusion to every number we're calculating" at bounding box center [165, 734] width 236 height 13
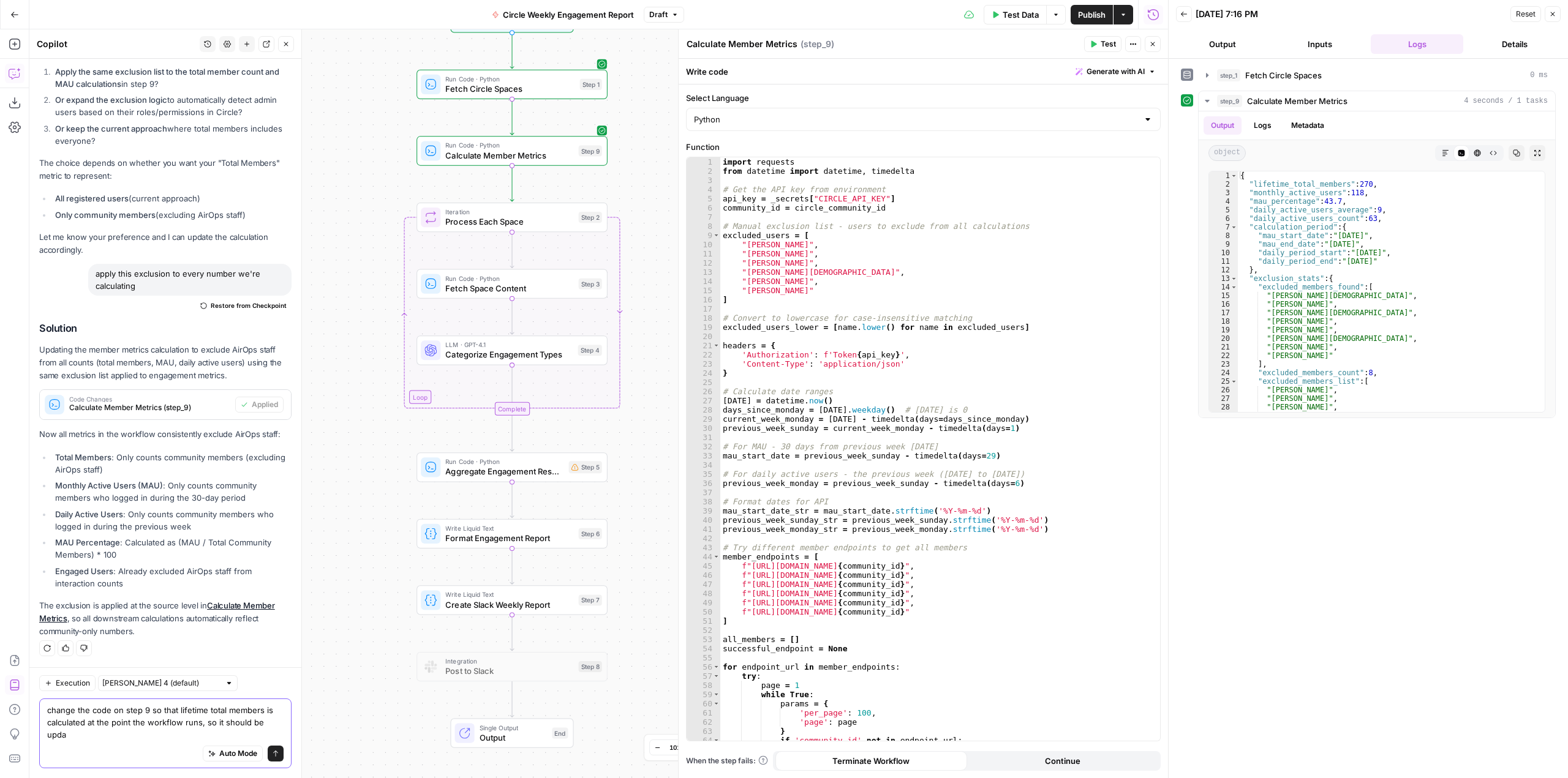
scroll to position [3277, 0]
type textarea "change the code on step 9 so that lifetime total members is calculated at the p…"
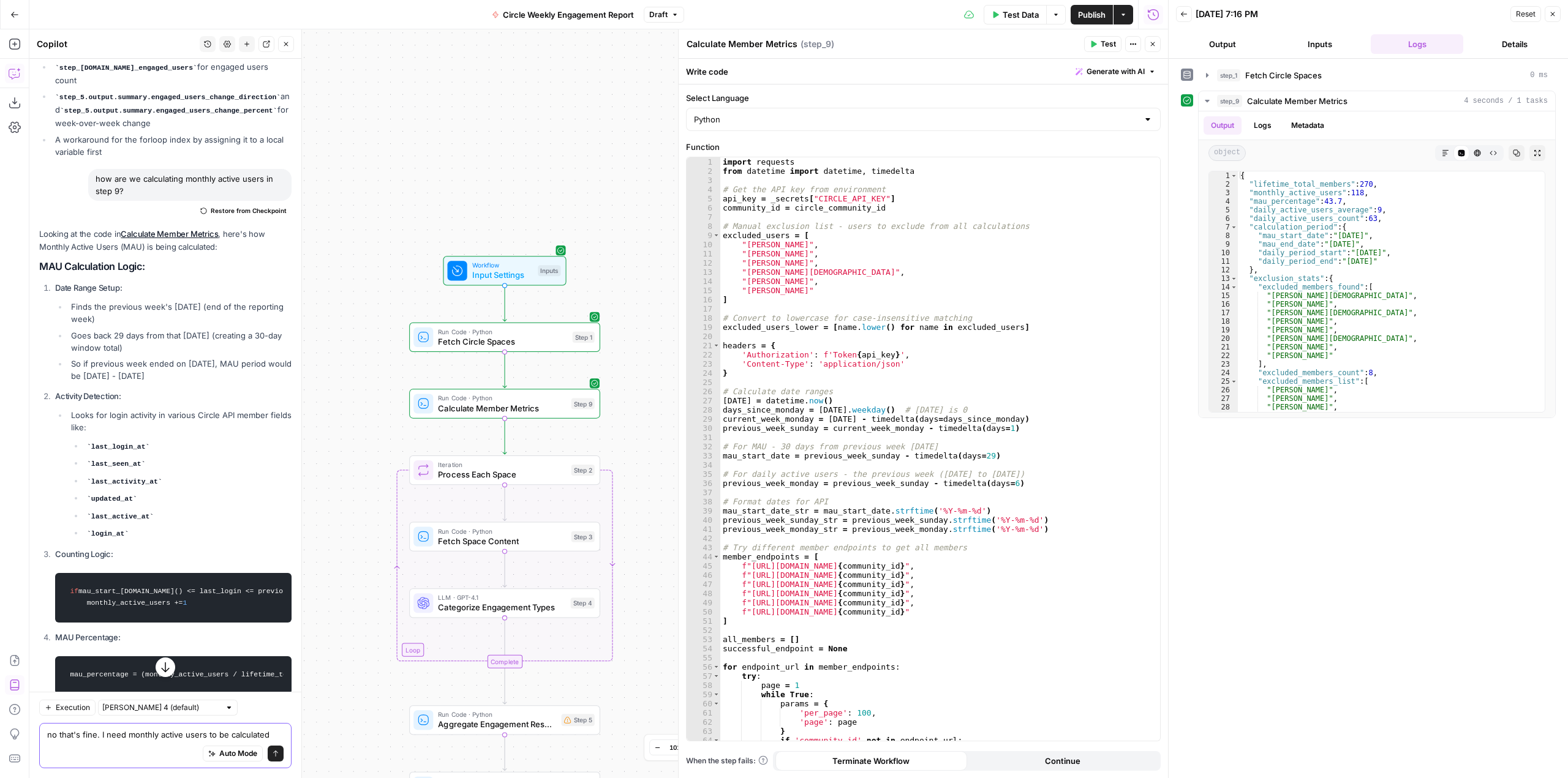
scroll to position [2022, 0]
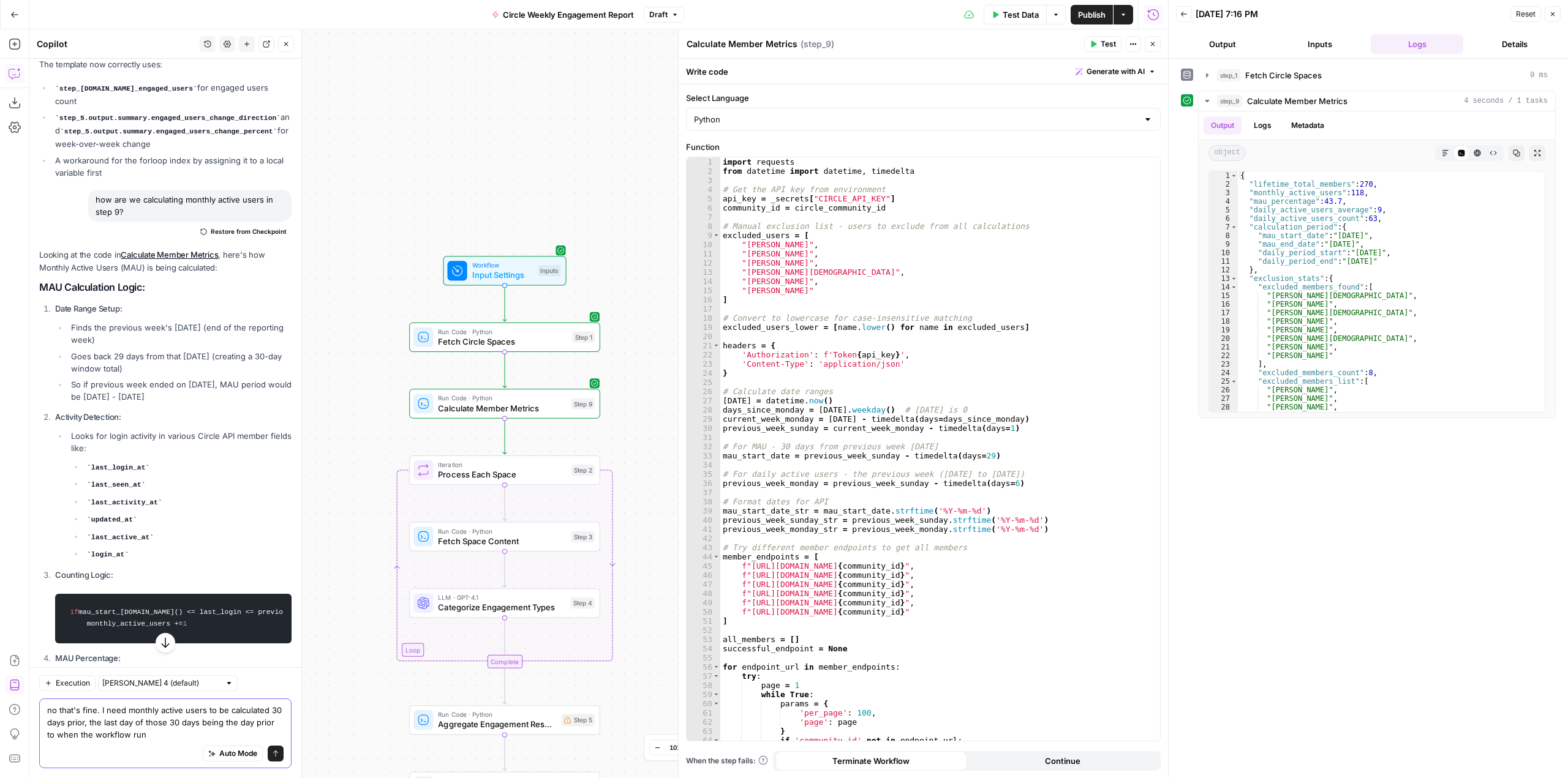
type textarea "no that's fine. I need monthly active users to be calculated 30 days prior, the…"
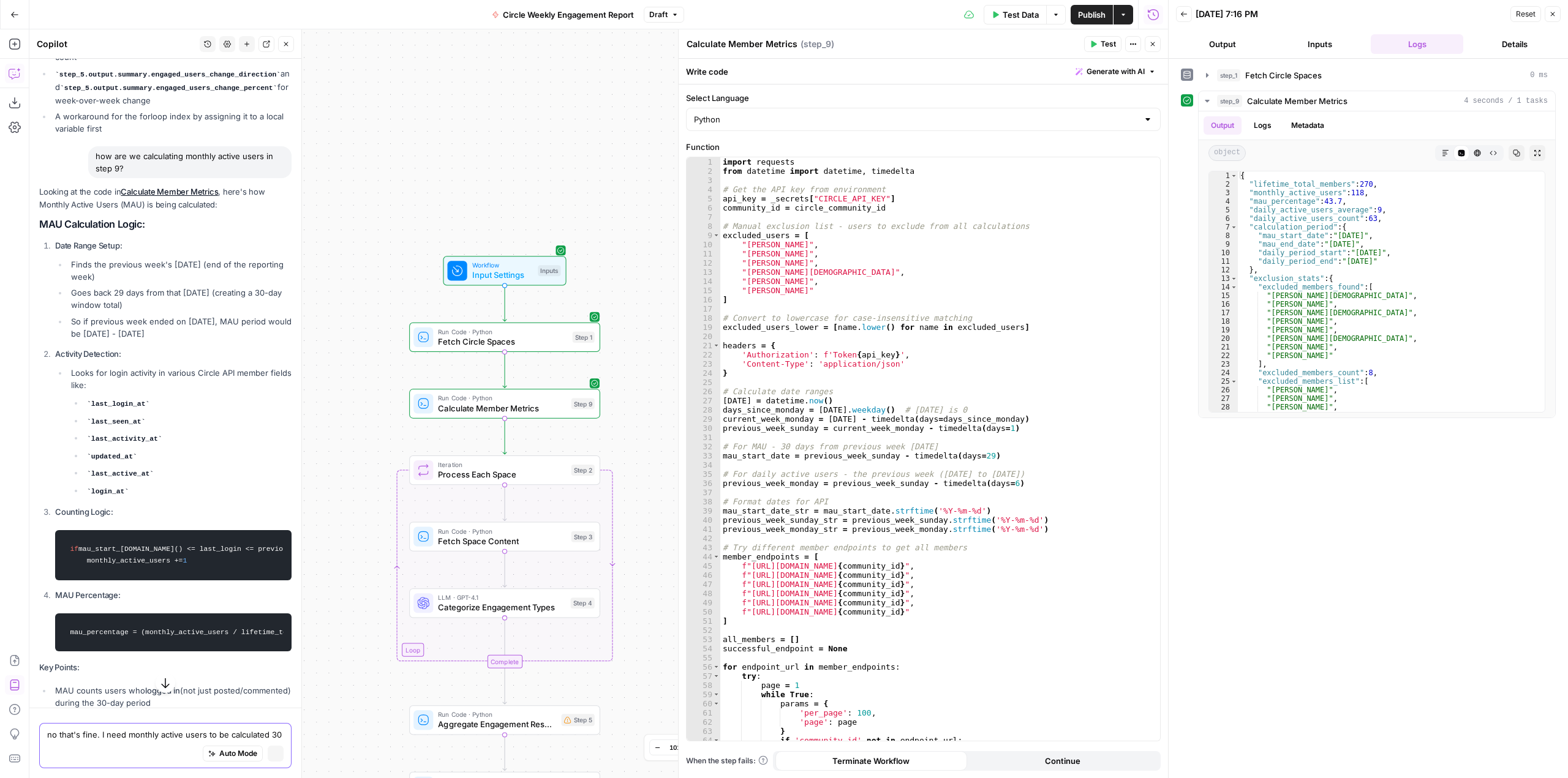
scroll to position [1979, 0]
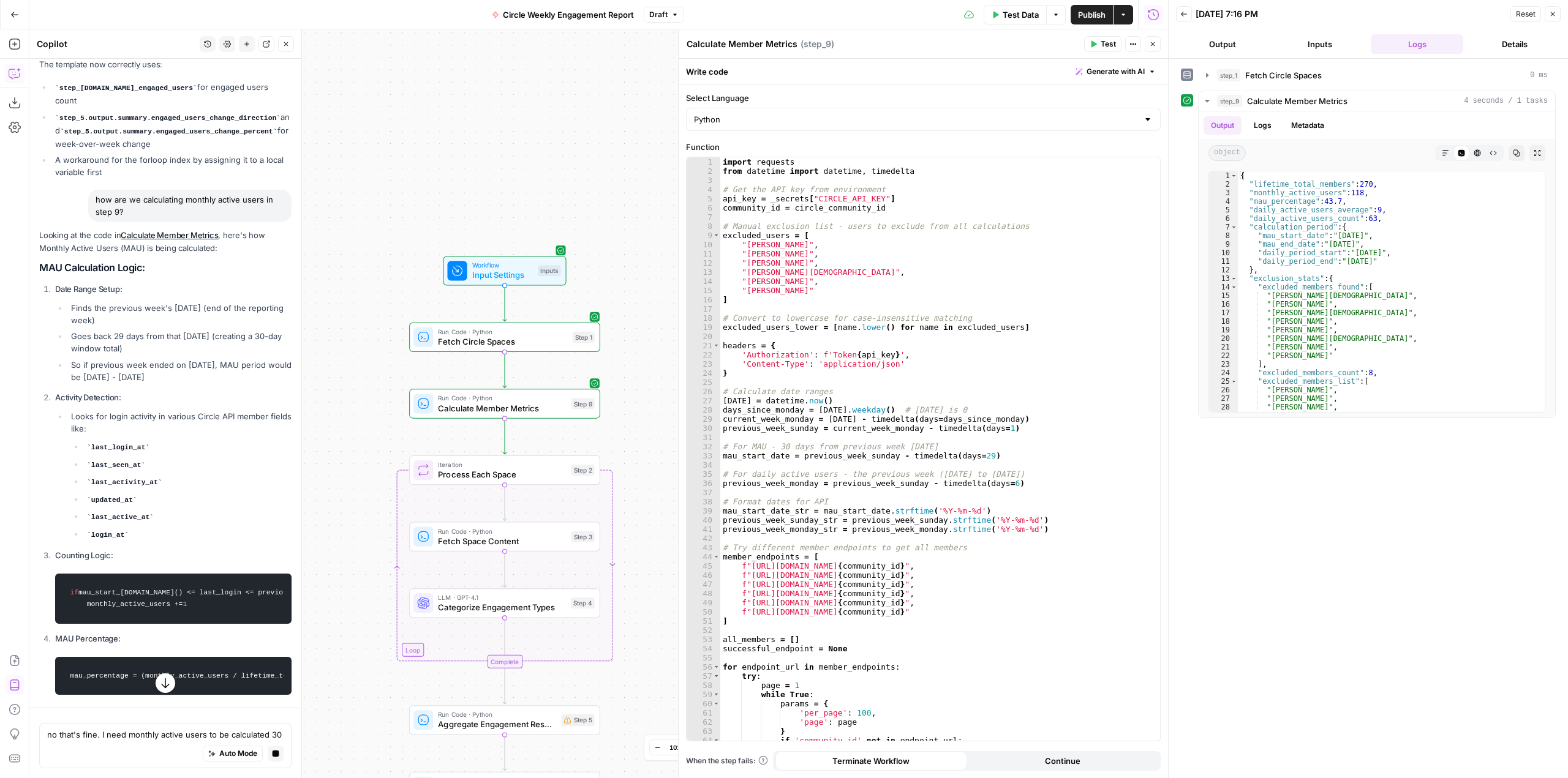
click at [159, 685] on icon "button" at bounding box center [165, 683] width 13 height 13
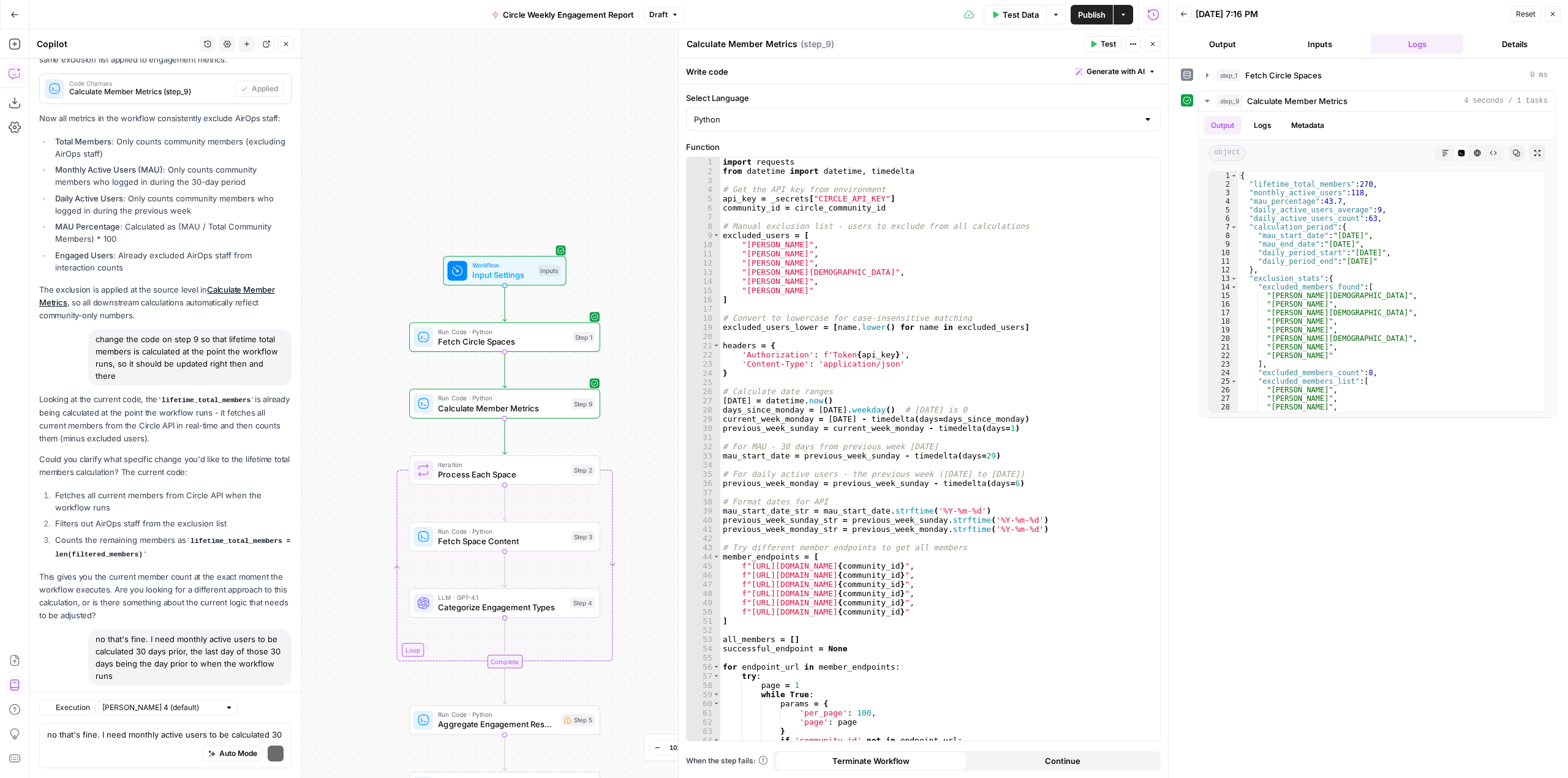
scroll to position [3701, 0]
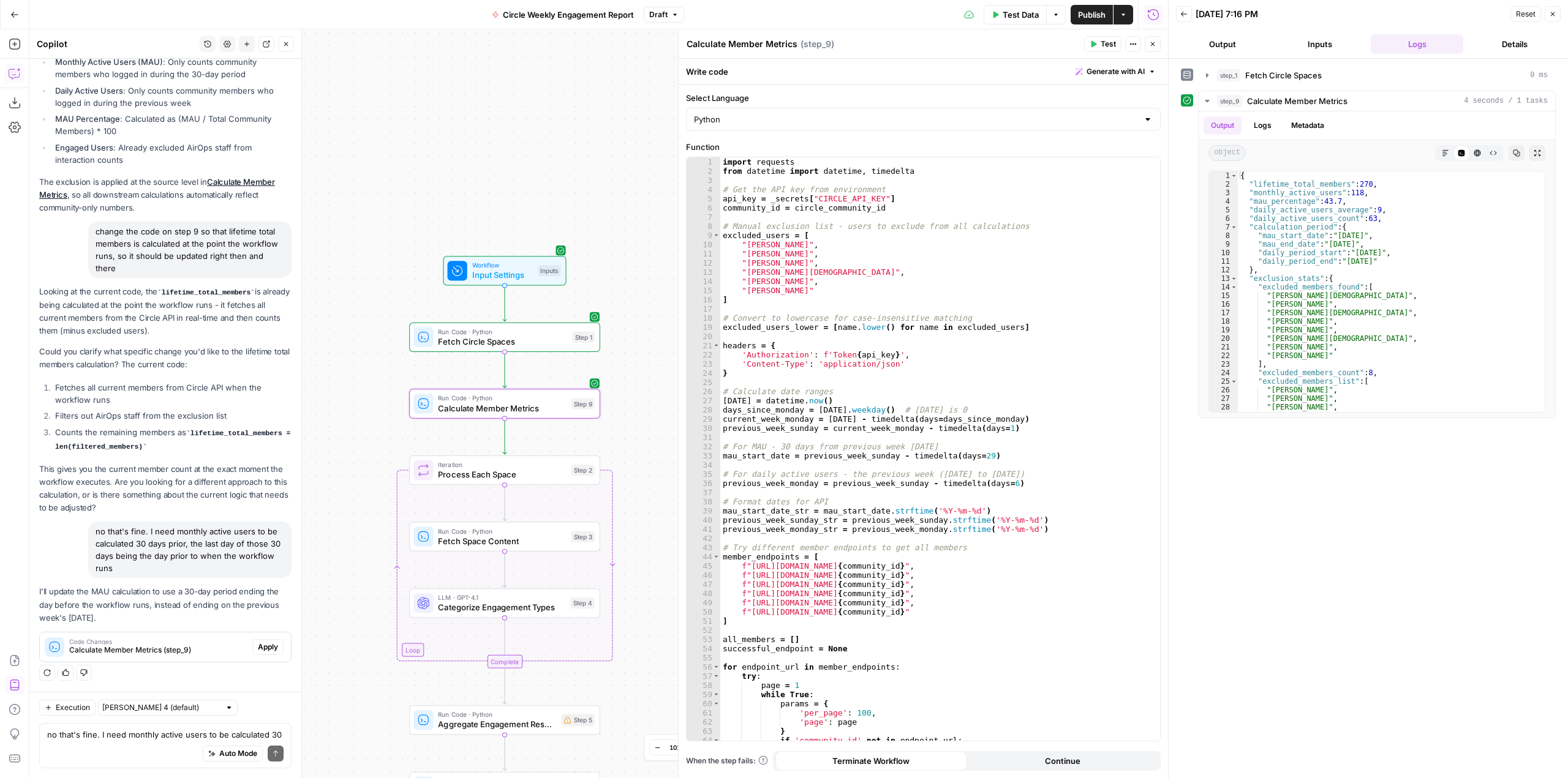
click at [258, 643] on span "Apply" at bounding box center [268, 647] width 20 height 11
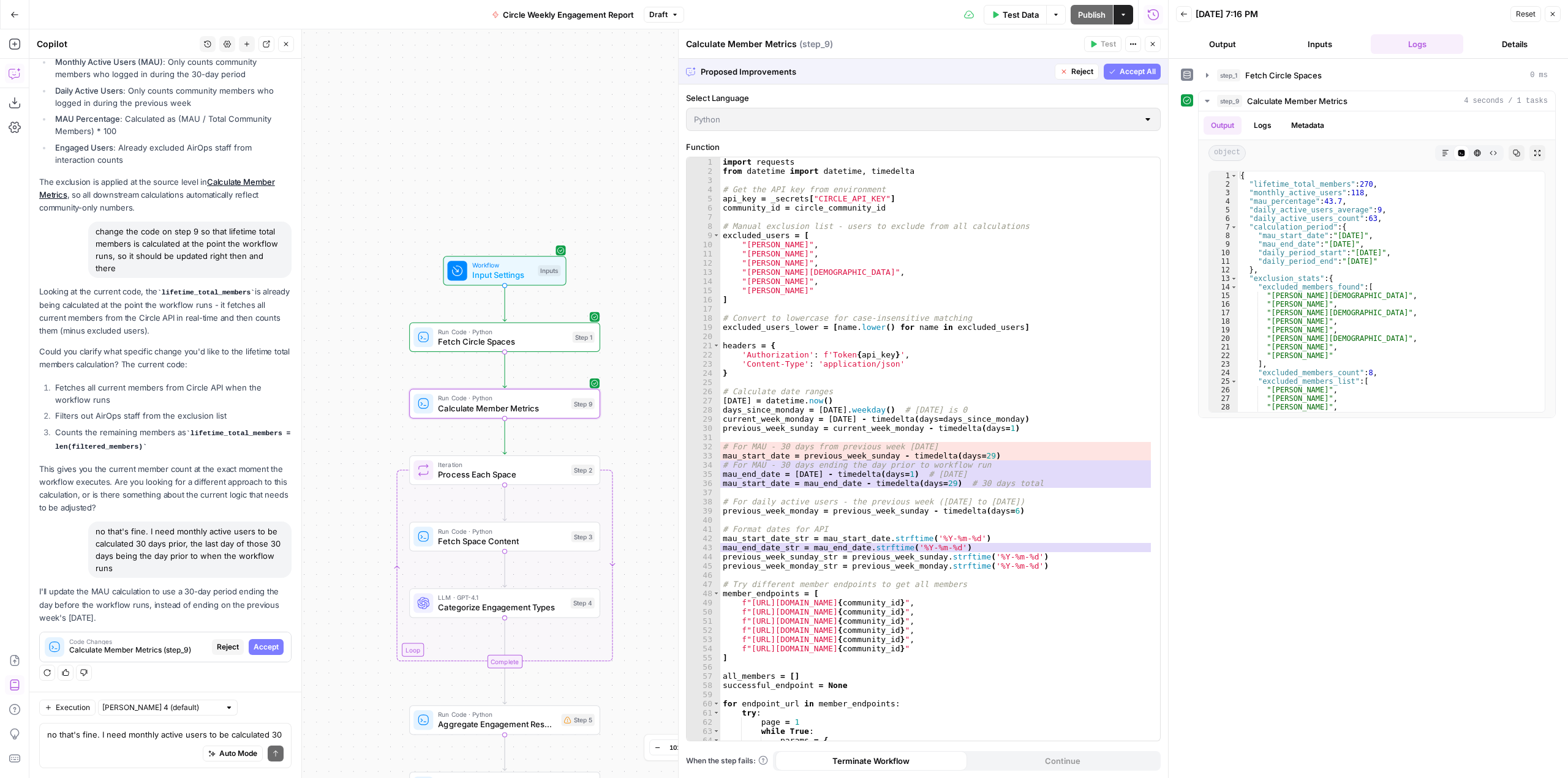
click at [254, 643] on span "Accept" at bounding box center [266, 647] width 25 height 11
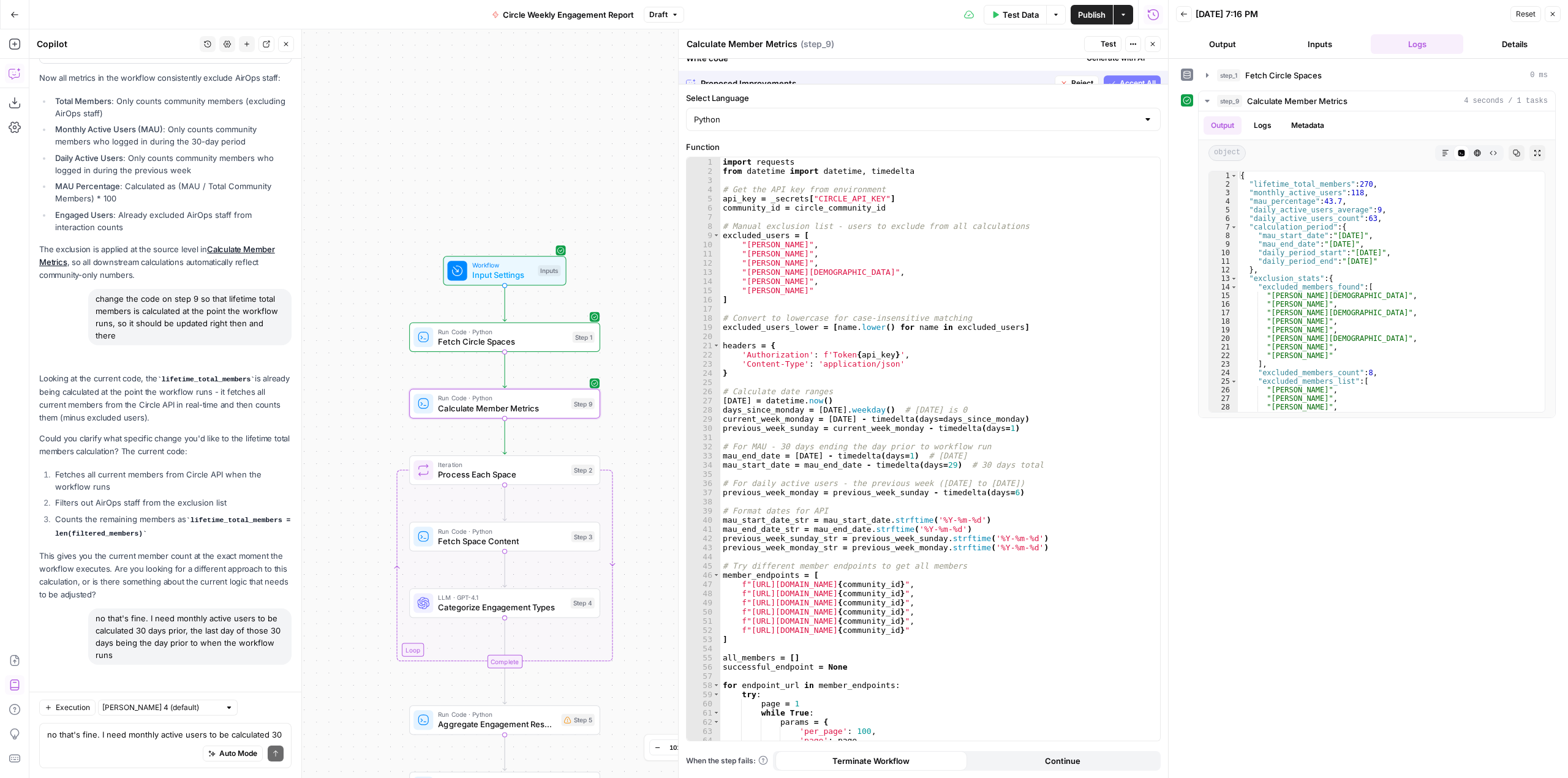
scroll to position [3740, 0]
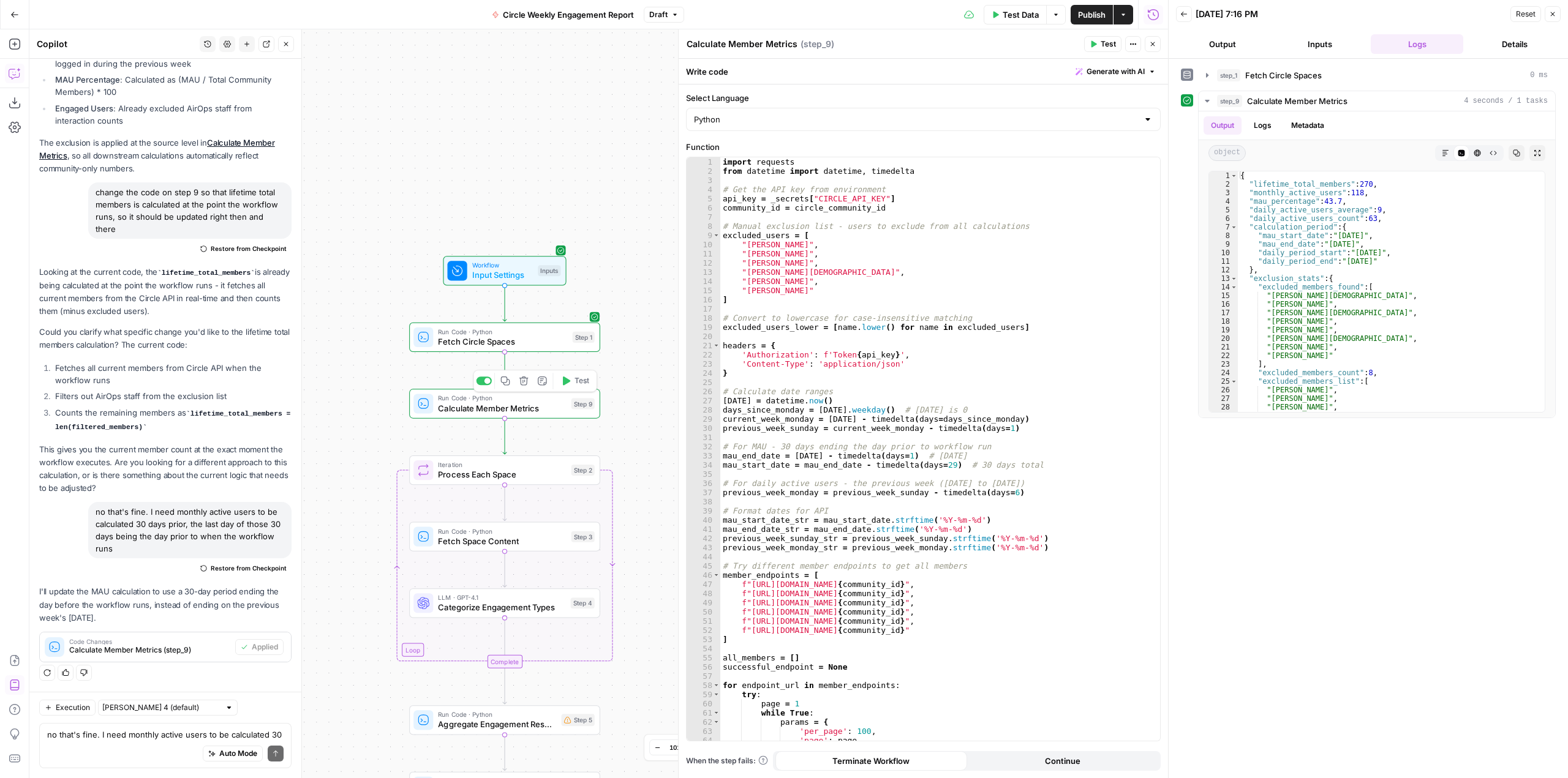
click at [575, 380] on span "Test" at bounding box center [582, 381] width 15 height 11
click at [132, 735] on textarea "no that's fine. I need monthly active users to be calculated 30 days prior, the…" at bounding box center [165, 734] width 236 height 13
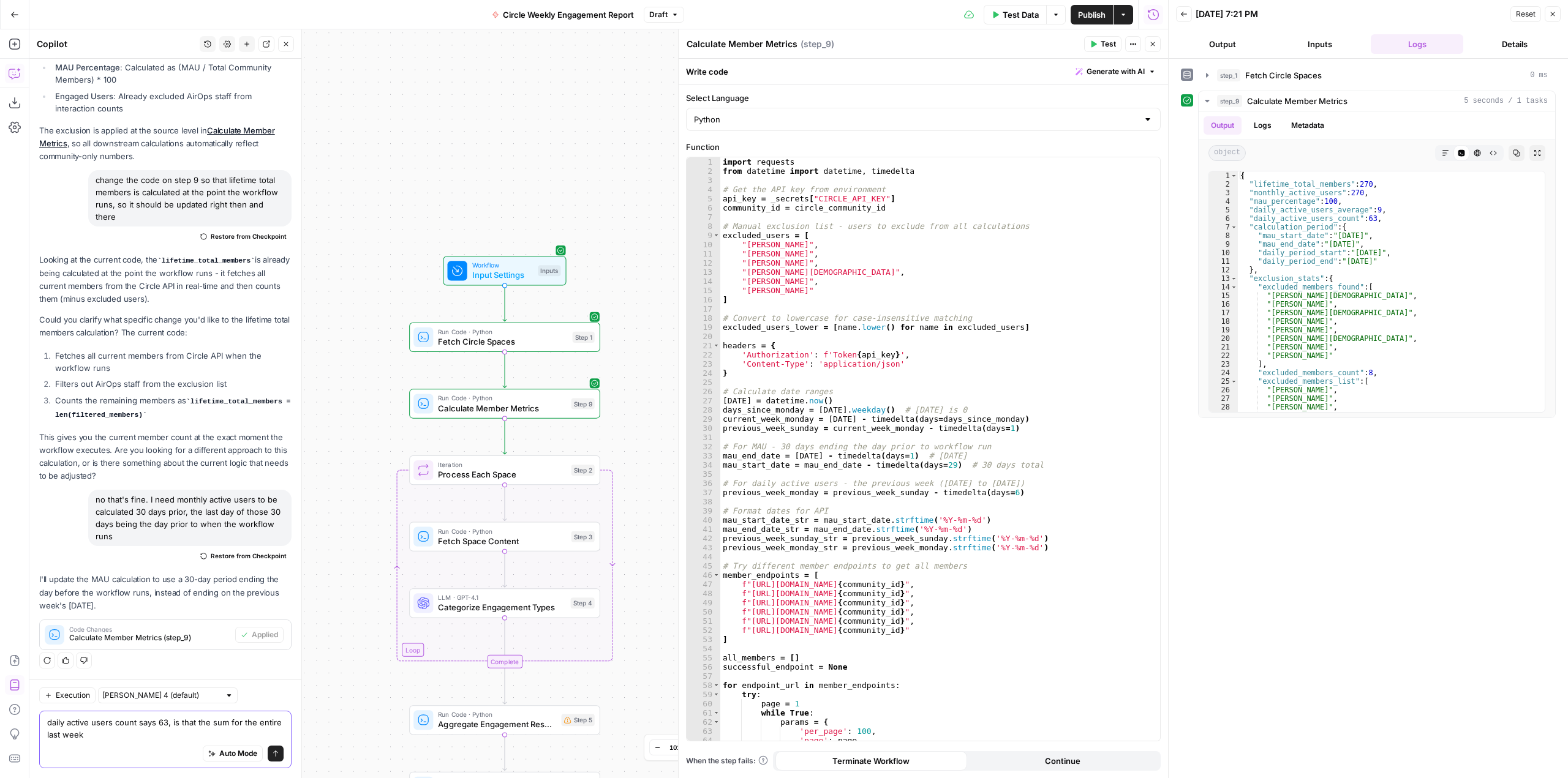
type textarea "daily active users count says 63, is that the sum for the entire last week?"
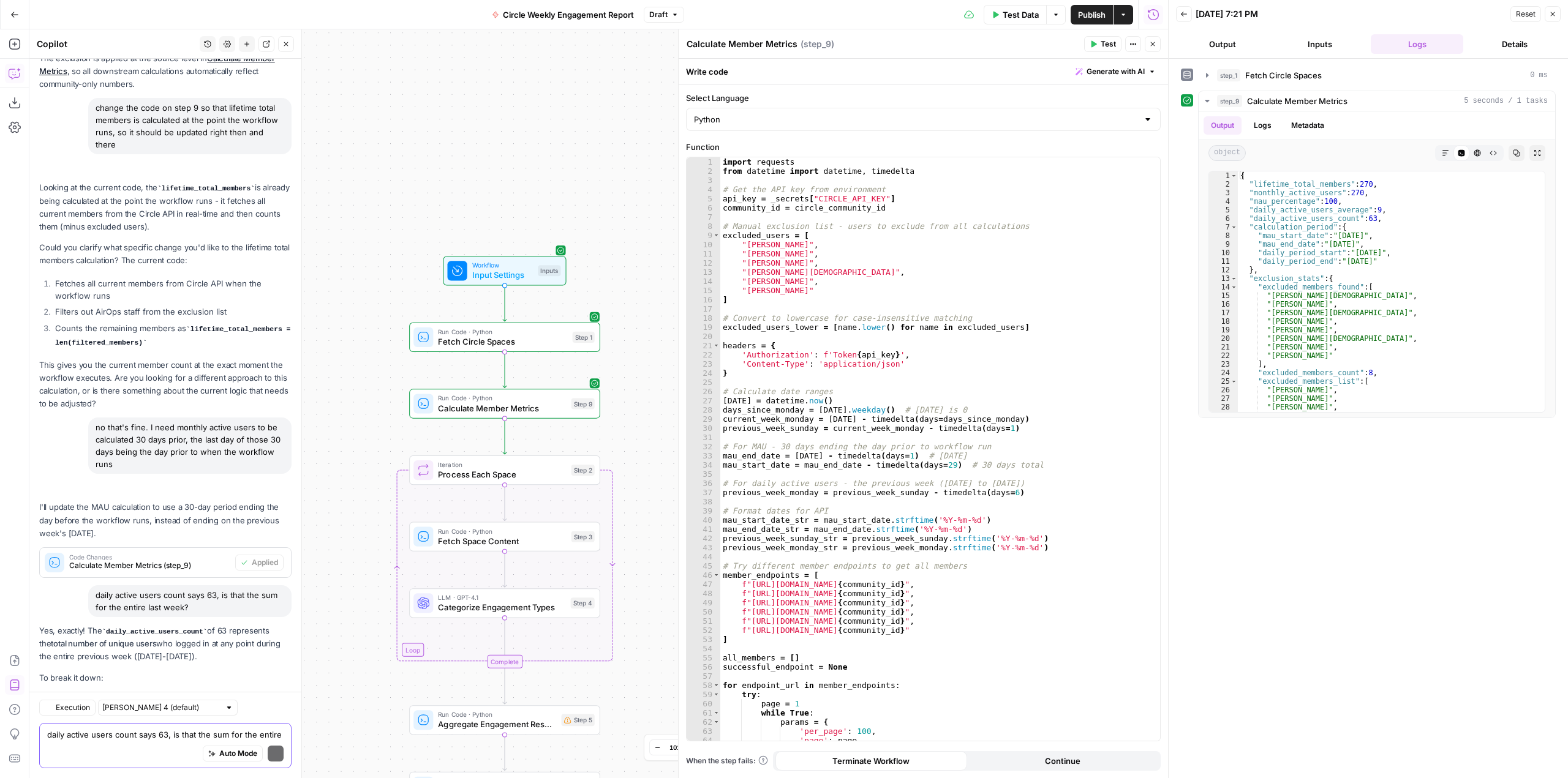
scroll to position [3971, 0]
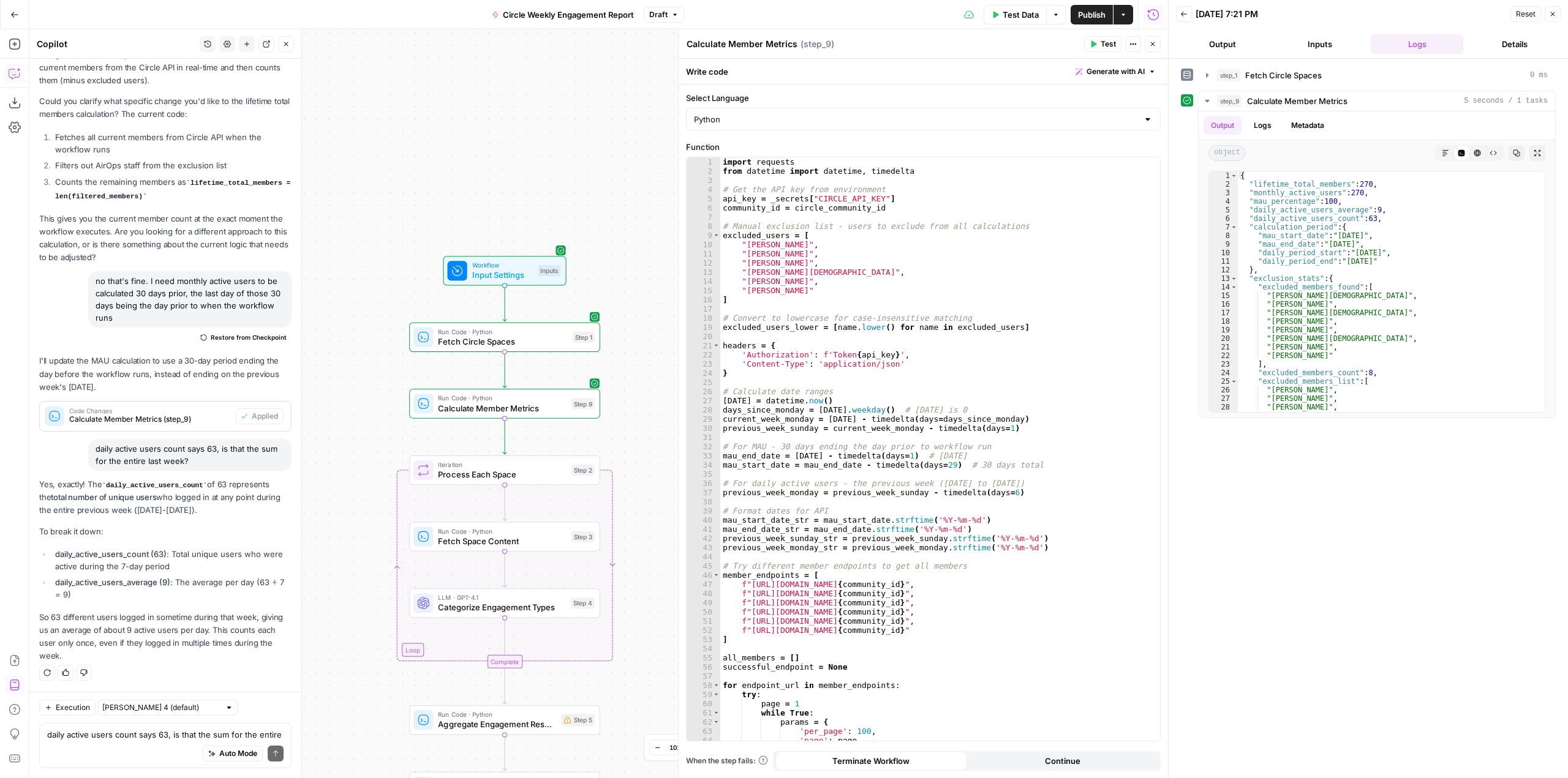
click at [131, 748] on div "Auto Mode Send" at bounding box center [165, 754] width 236 height 27
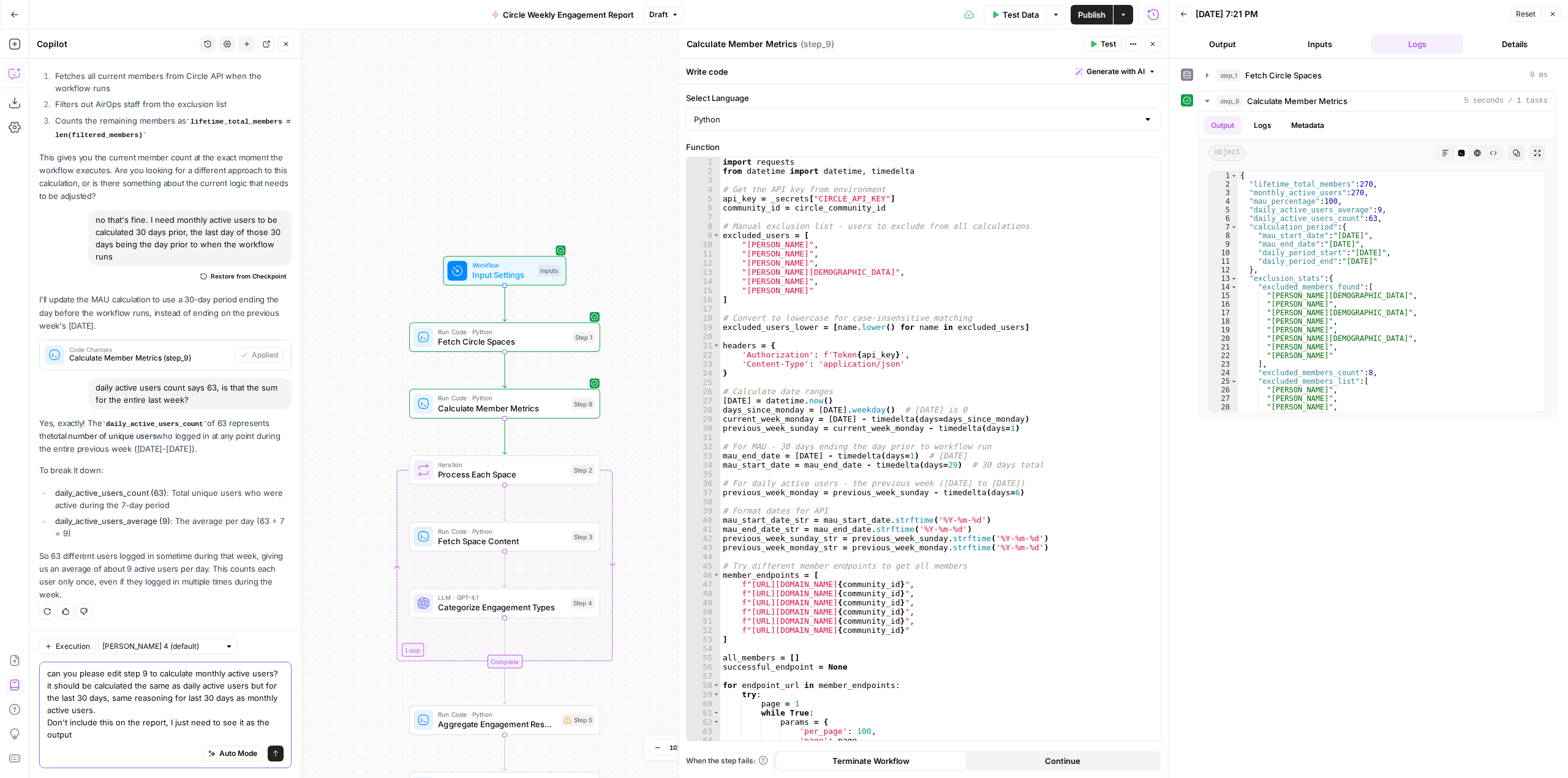
scroll to position [4032, 0]
type textarea "can you please edit step 9 to calculate monthly active users? it should be calc…"
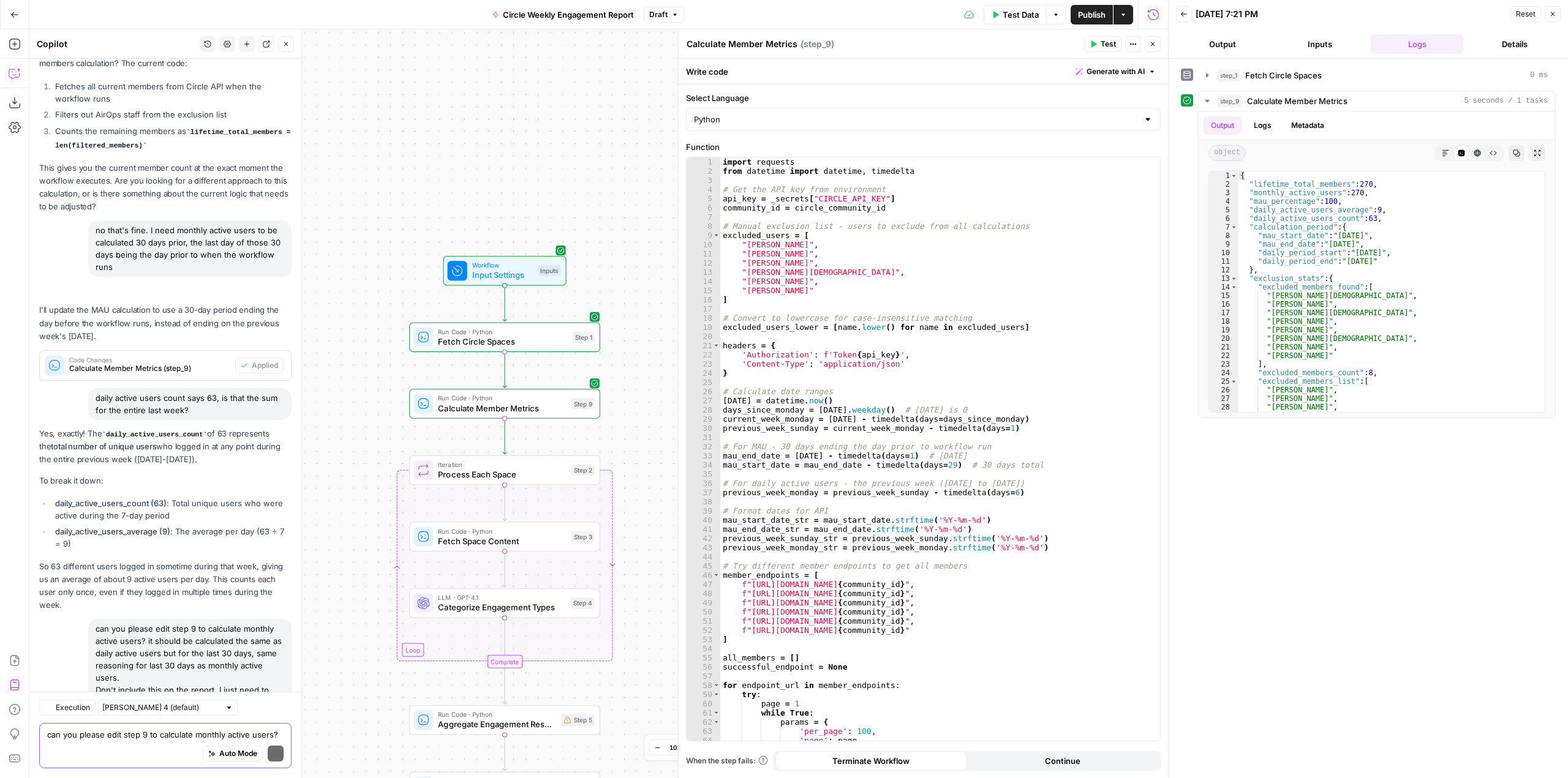
scroll to position [4169, 0]
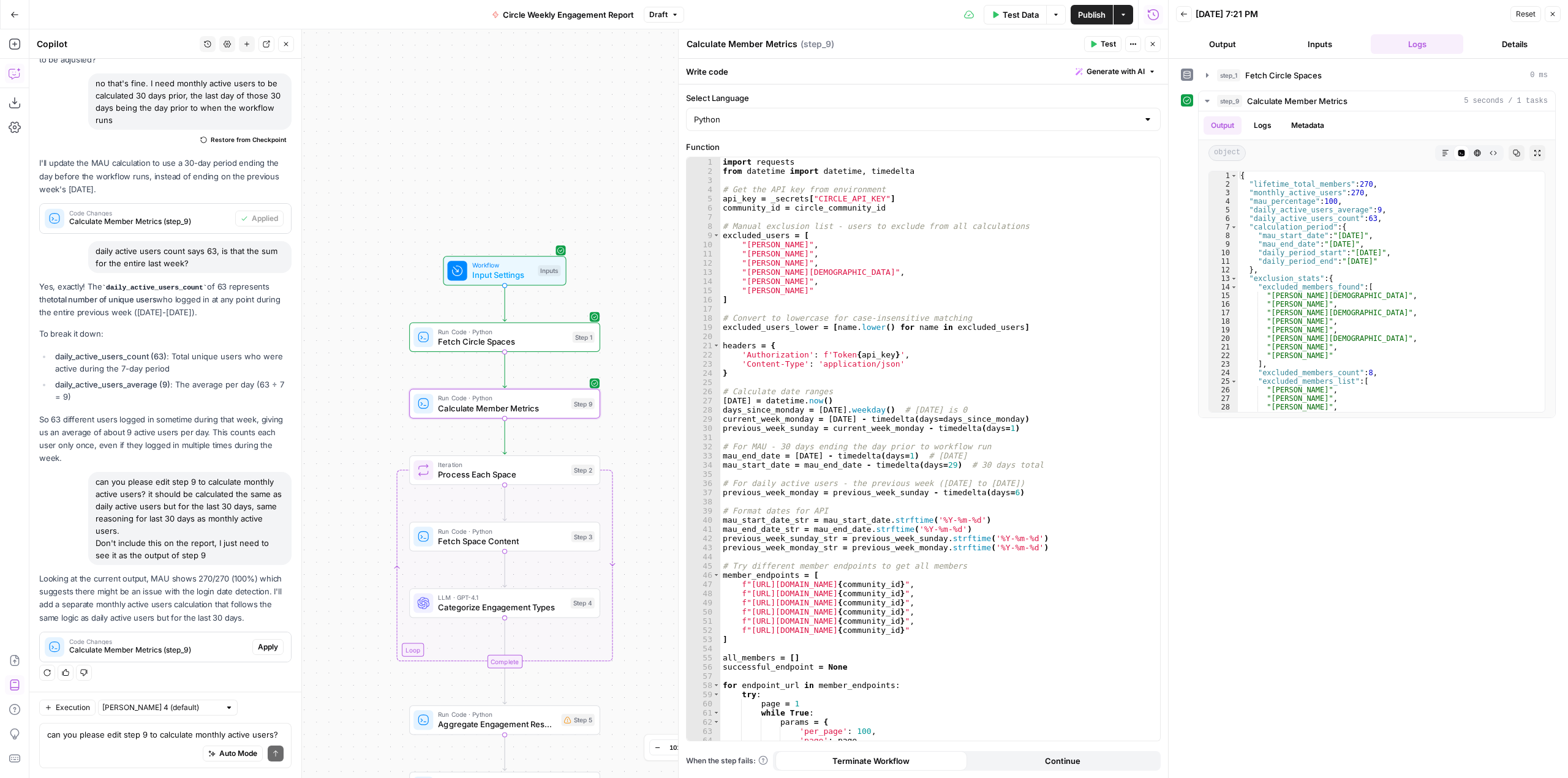
click at [265, 645] on span "Apply" at bounding box center [268, 647] width 20 height 11
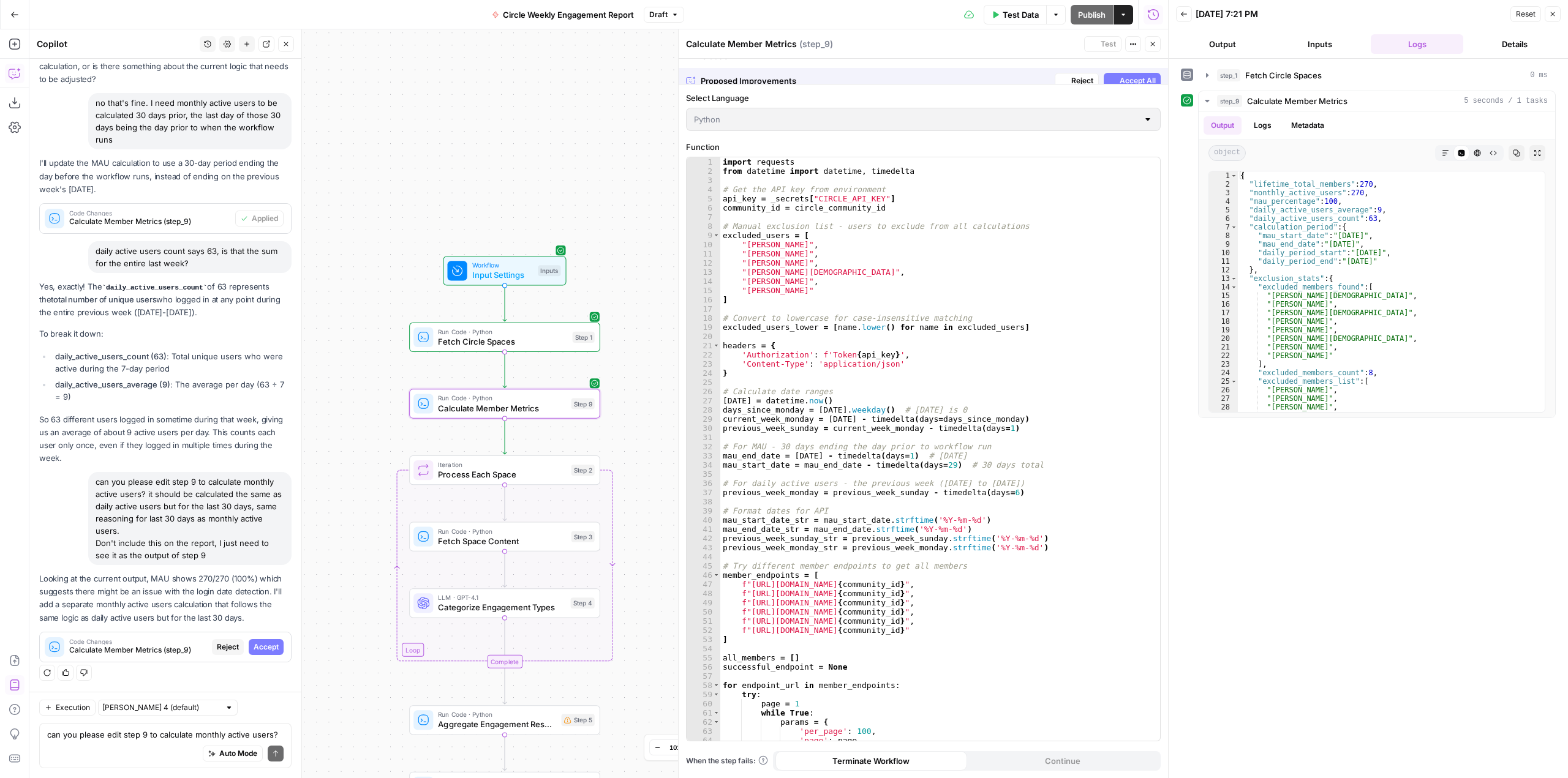
scroll to position [4032, 0]
click at [265, 645] on span "Accept" at bounding box center [266, 647] width 25 height 11
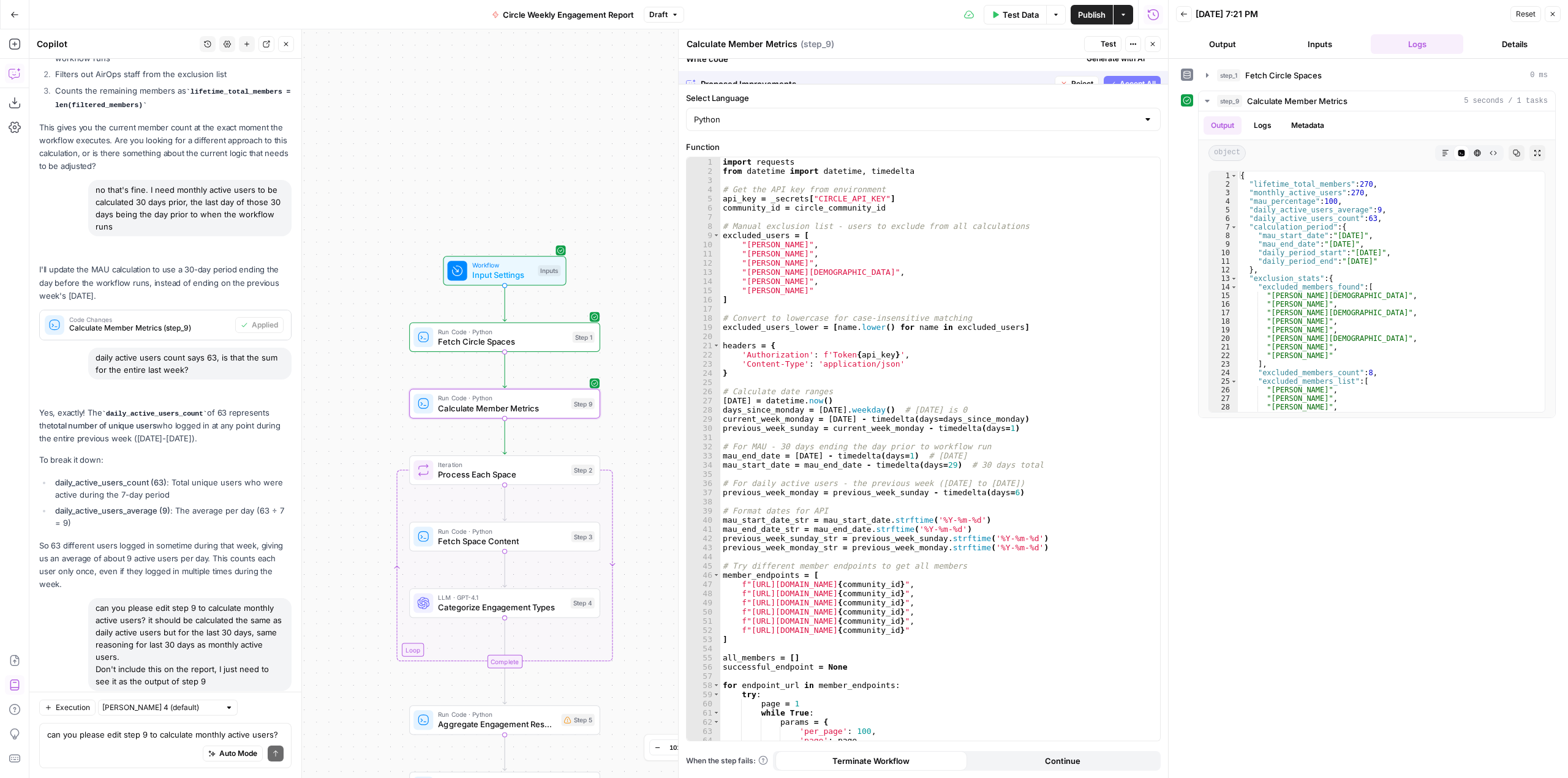
scroll to position [4208, 0]
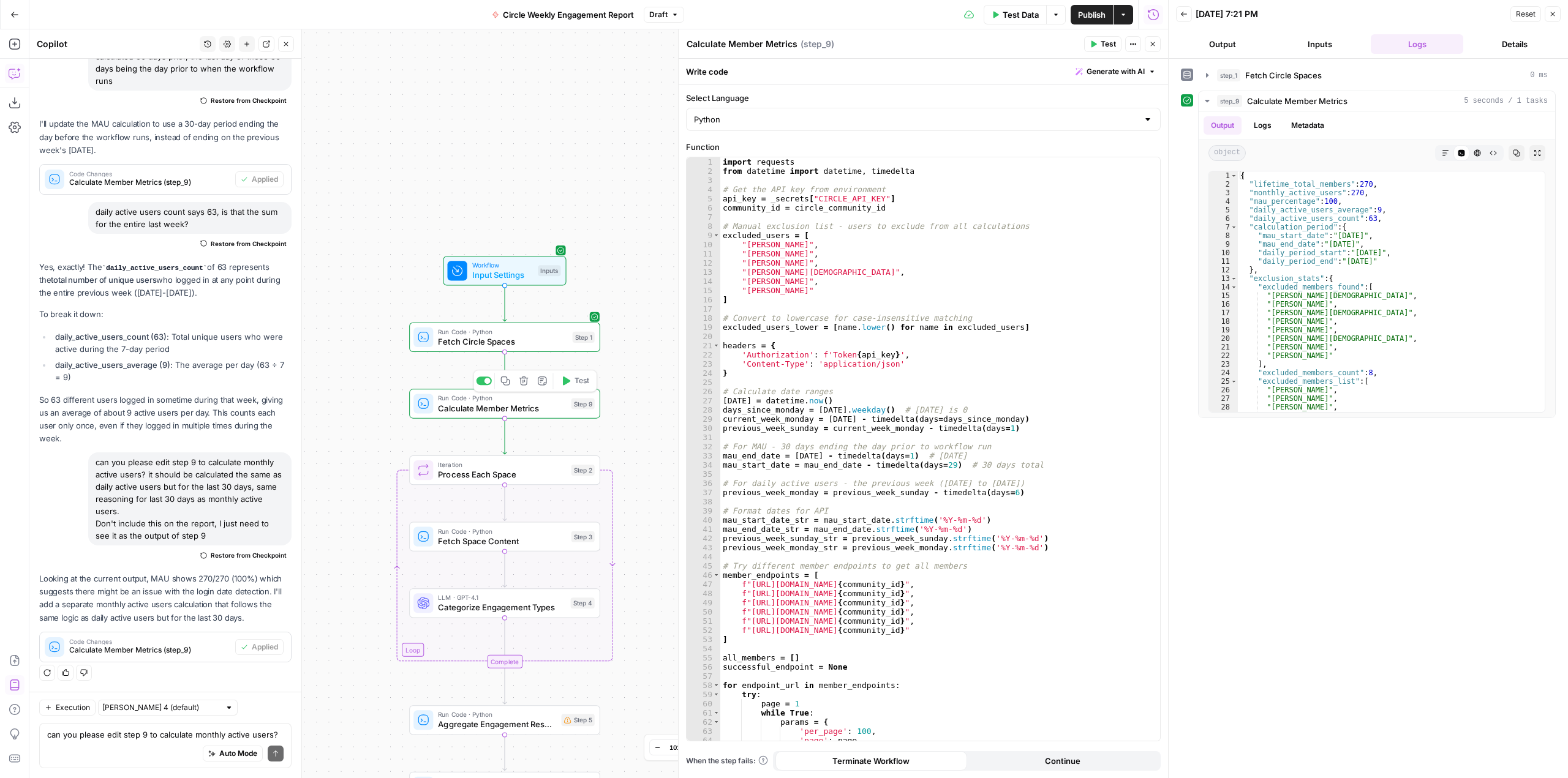
click at [575, 386] on span "Test" at bounding box center [582, 381] width 15 height 11
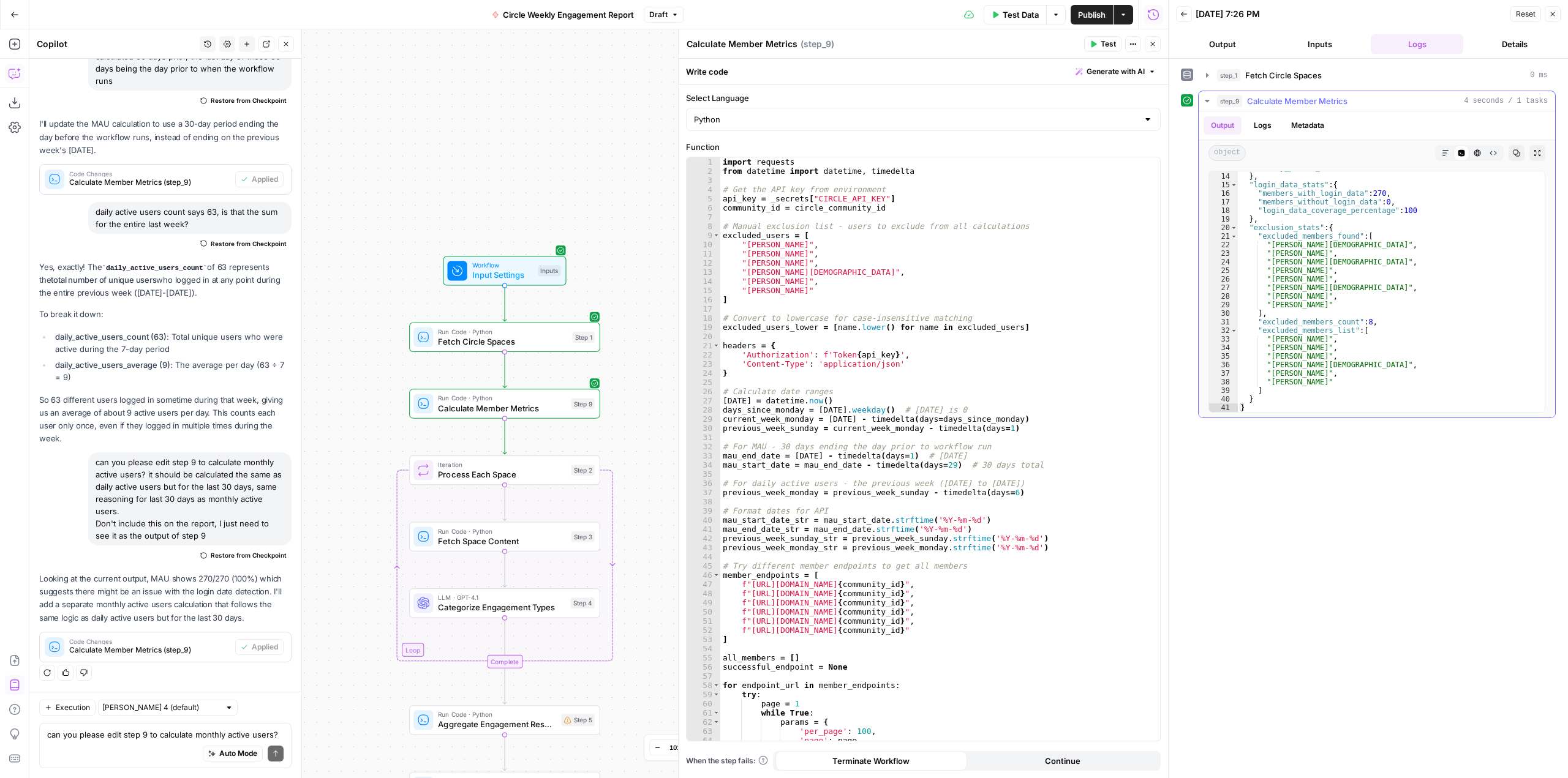
scroll to position [0, 0]
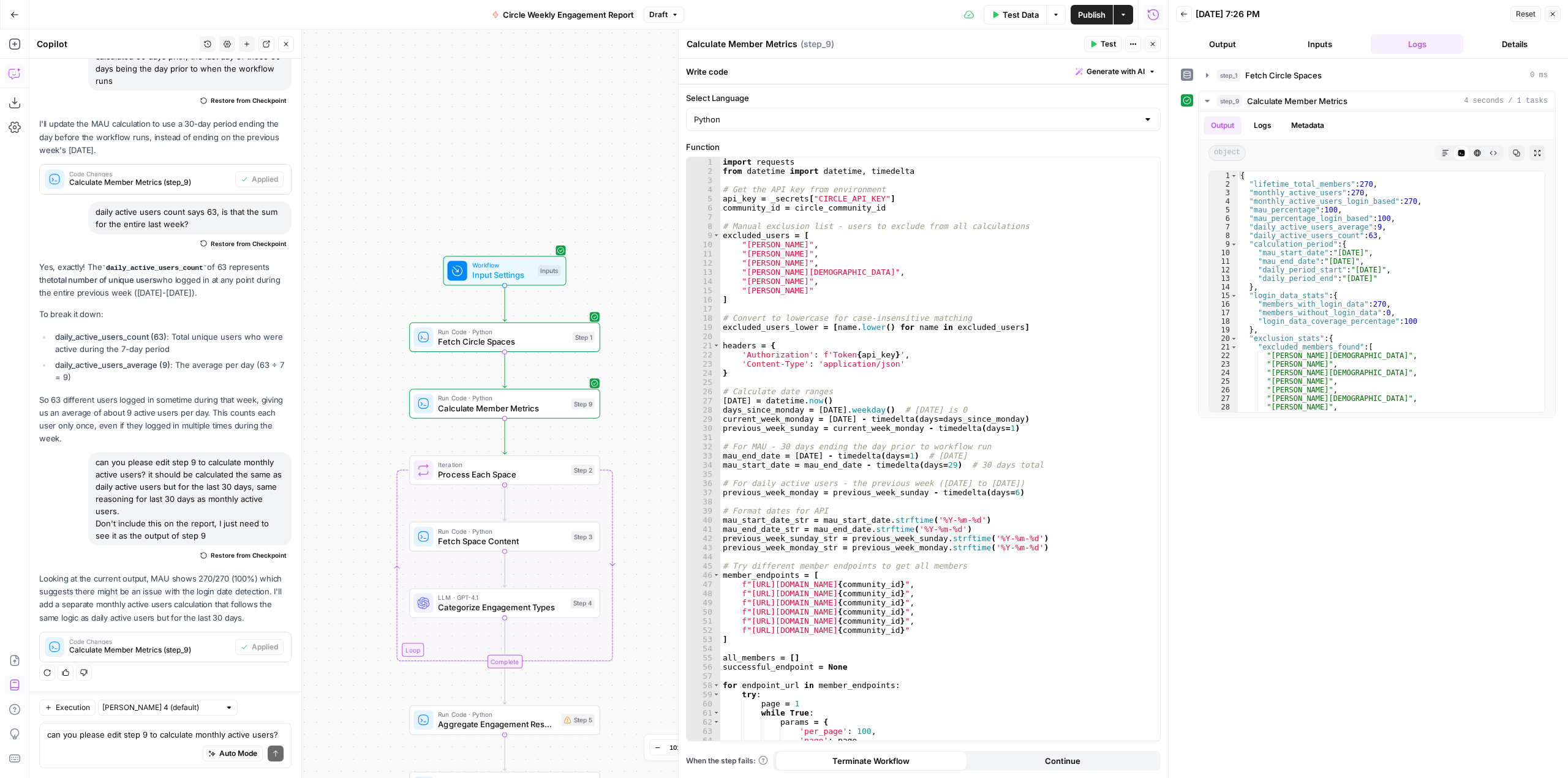
drag, startPoint x: 210, startPoint y: 533, endPoint x: 97, endPoint y: 462, distance: 133.5
click at [97, 462] on div "can you please edit step 9 to calculate monthly active users? it should be calc…" at bounding box center [190, 499] width 203 height 93
copy div "can you please edit step 9 to calculate monthly active users? it should be calc…"
click at [146, 738] on textarea "can you please edit step 9 to calculate monthly active users? it should be calc…" at bounding box center [165, 734] width 236 height 13
paste textarea "can you please edit step 9 to calculate monthly active users? it should be calc…"
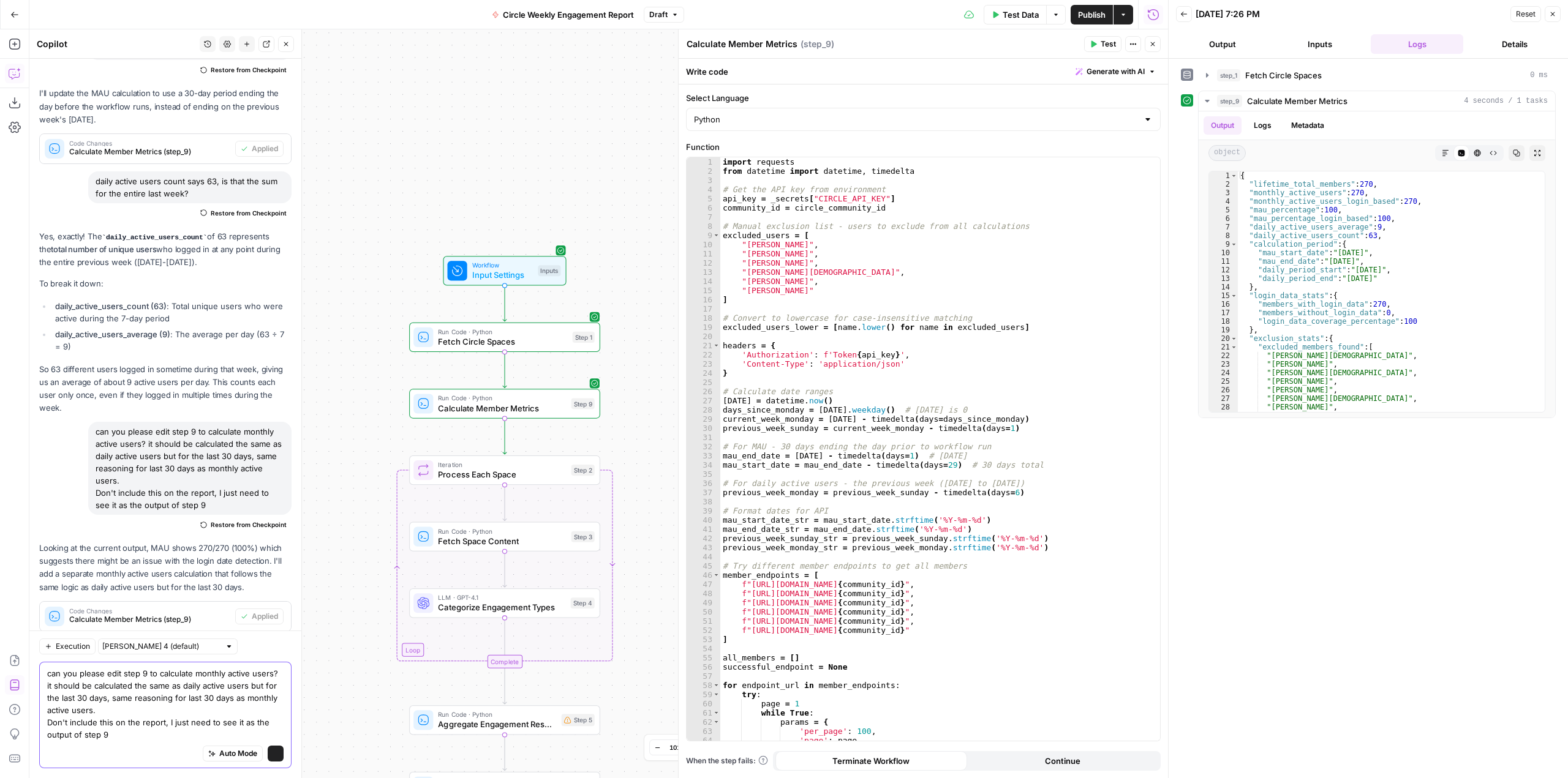
scroll to position [4269, 0]
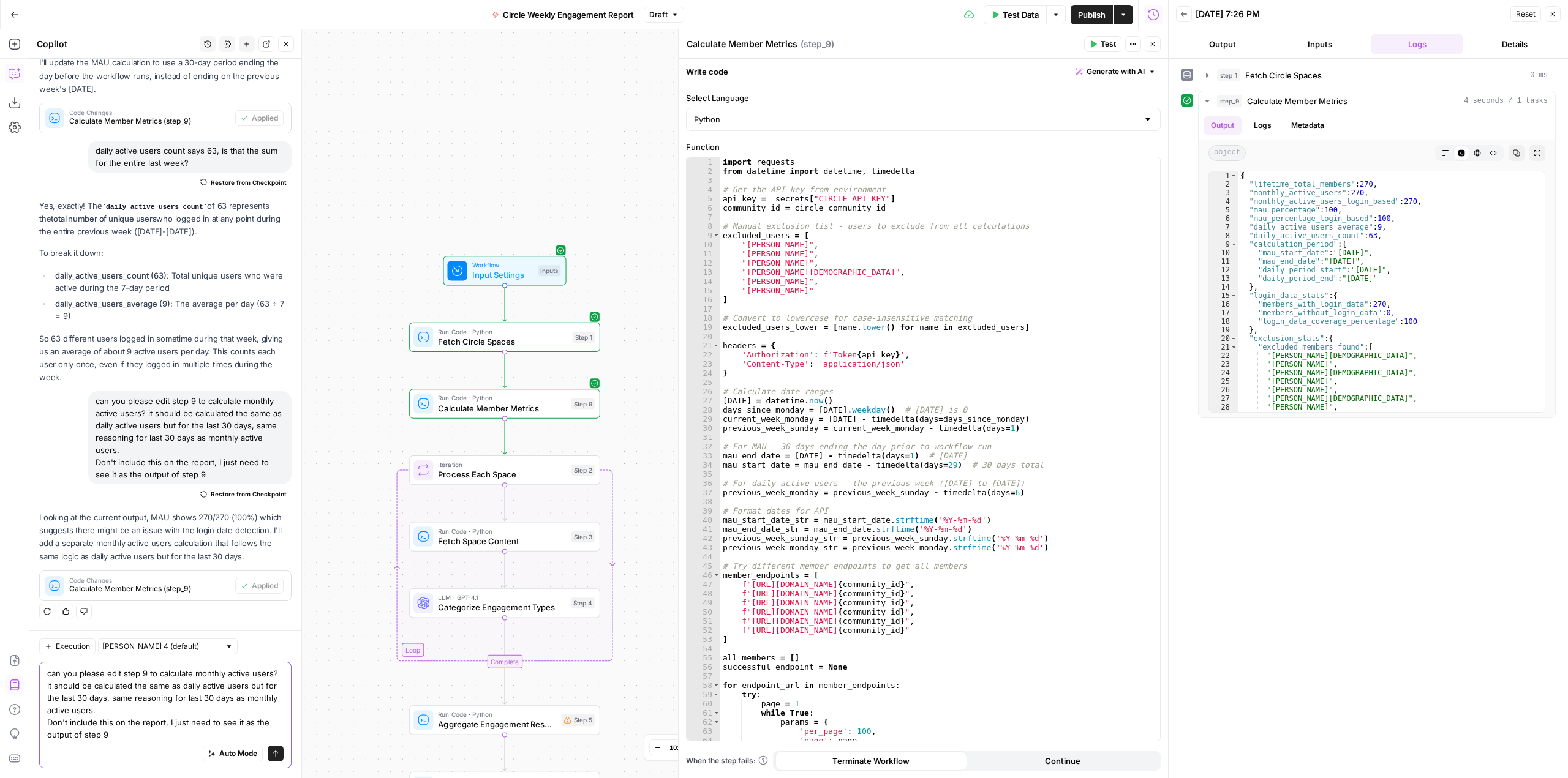
click at [198, 675] on textarea "can you please edit step 9 to calculate monthly active users? it should be calc…" at bounding box center [165, 704] width 236 height 73
type textarea "can you please edit step 9 to calculate daily active users? it should be calcul…"
click at [268, 748] on button "Send" at bounding box center [275, 753] width 16 height 16
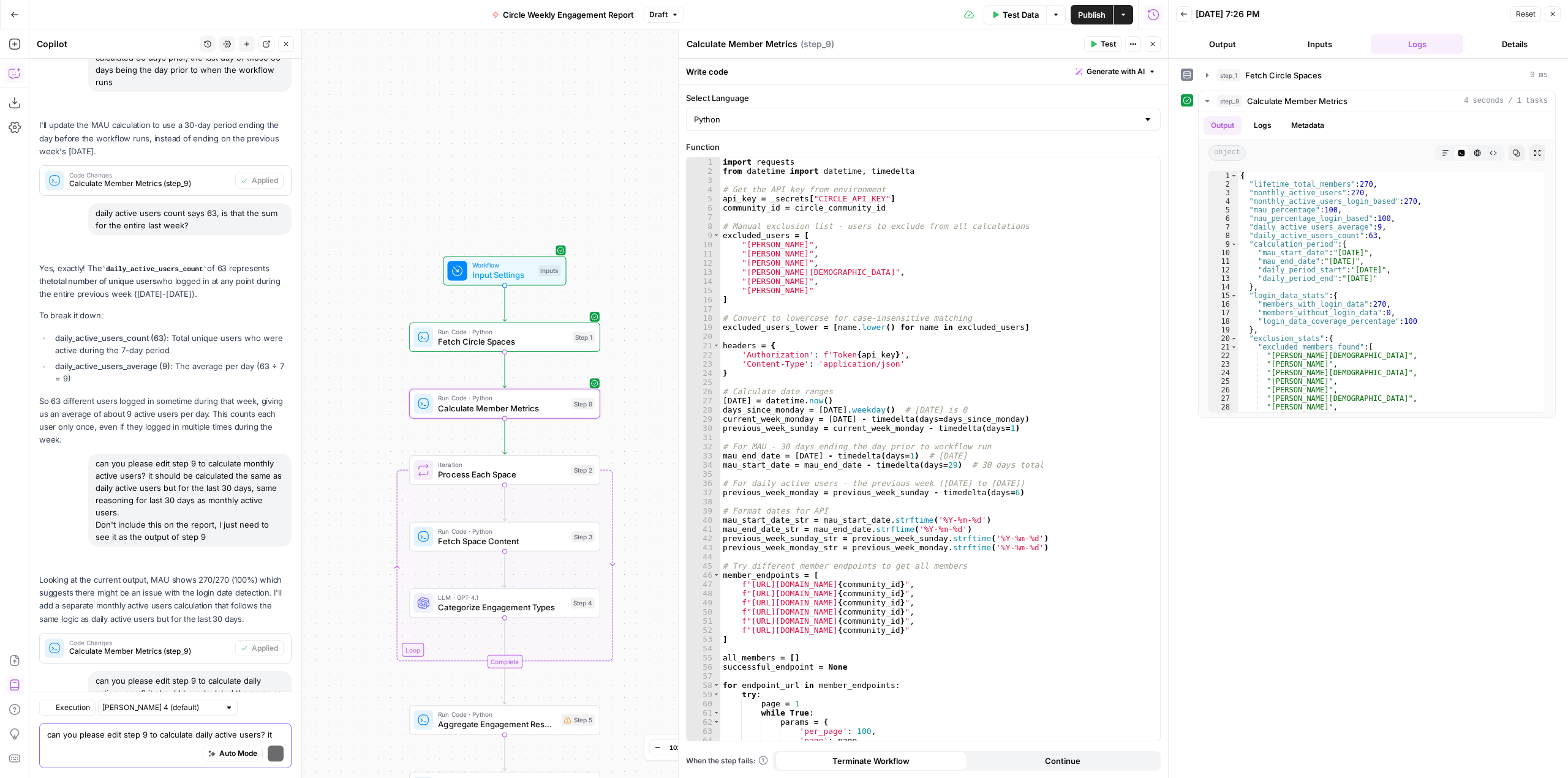
scroll to position [4392, 0]
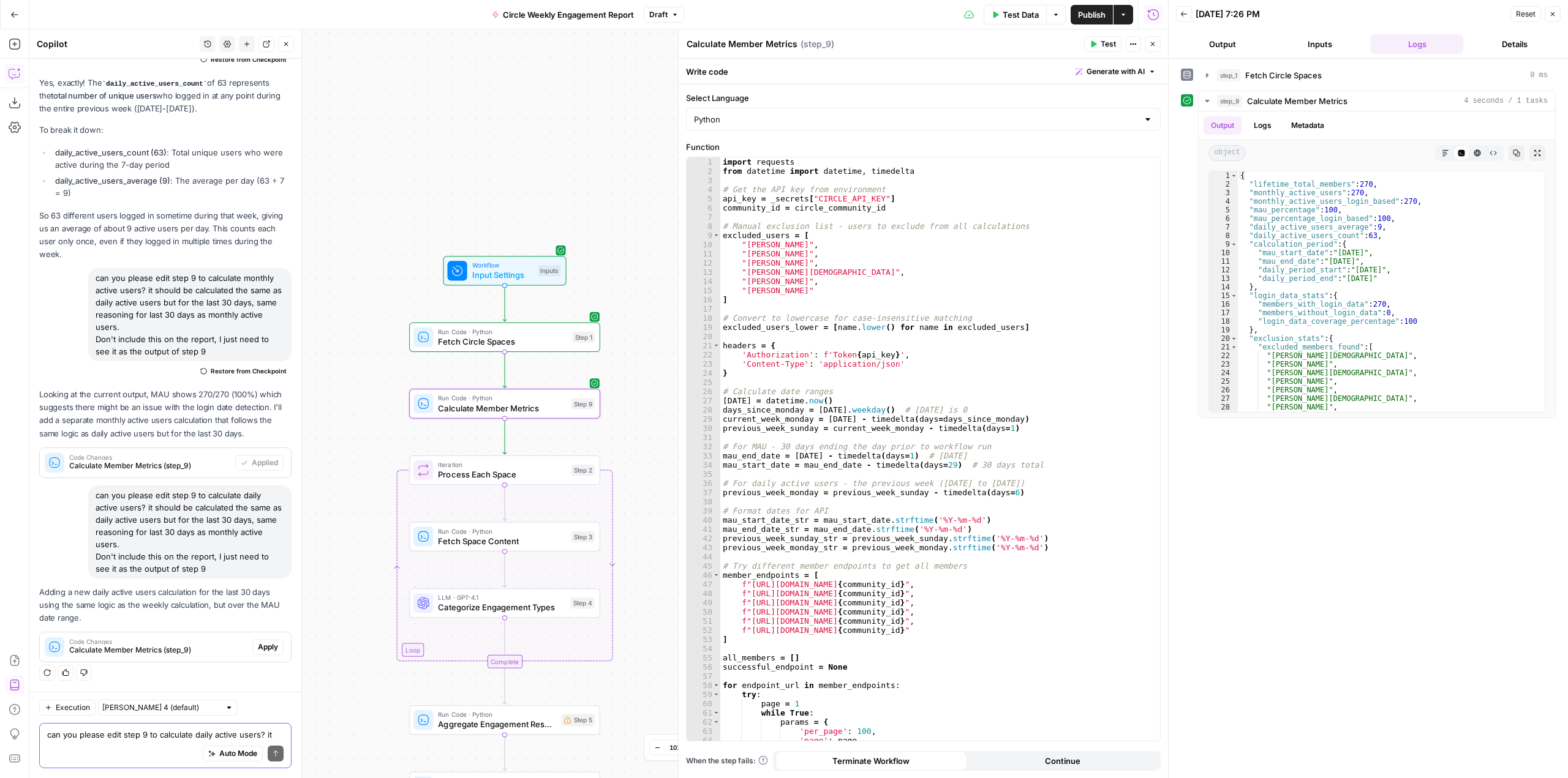
click at [259, 649] on span "Apply" at bounding box center [268, 647] width 20 height 11
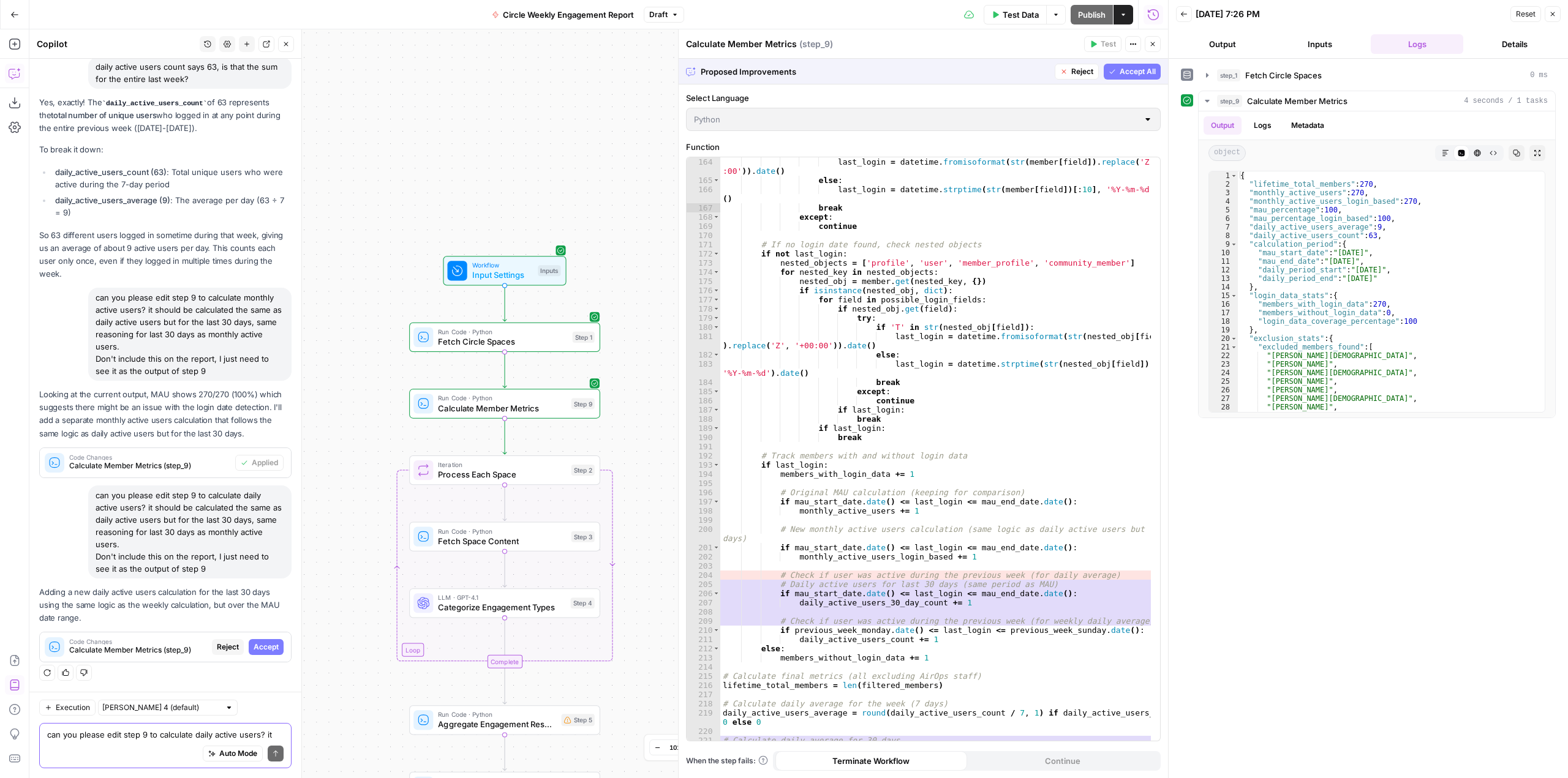
scroll to position [1690, 0]
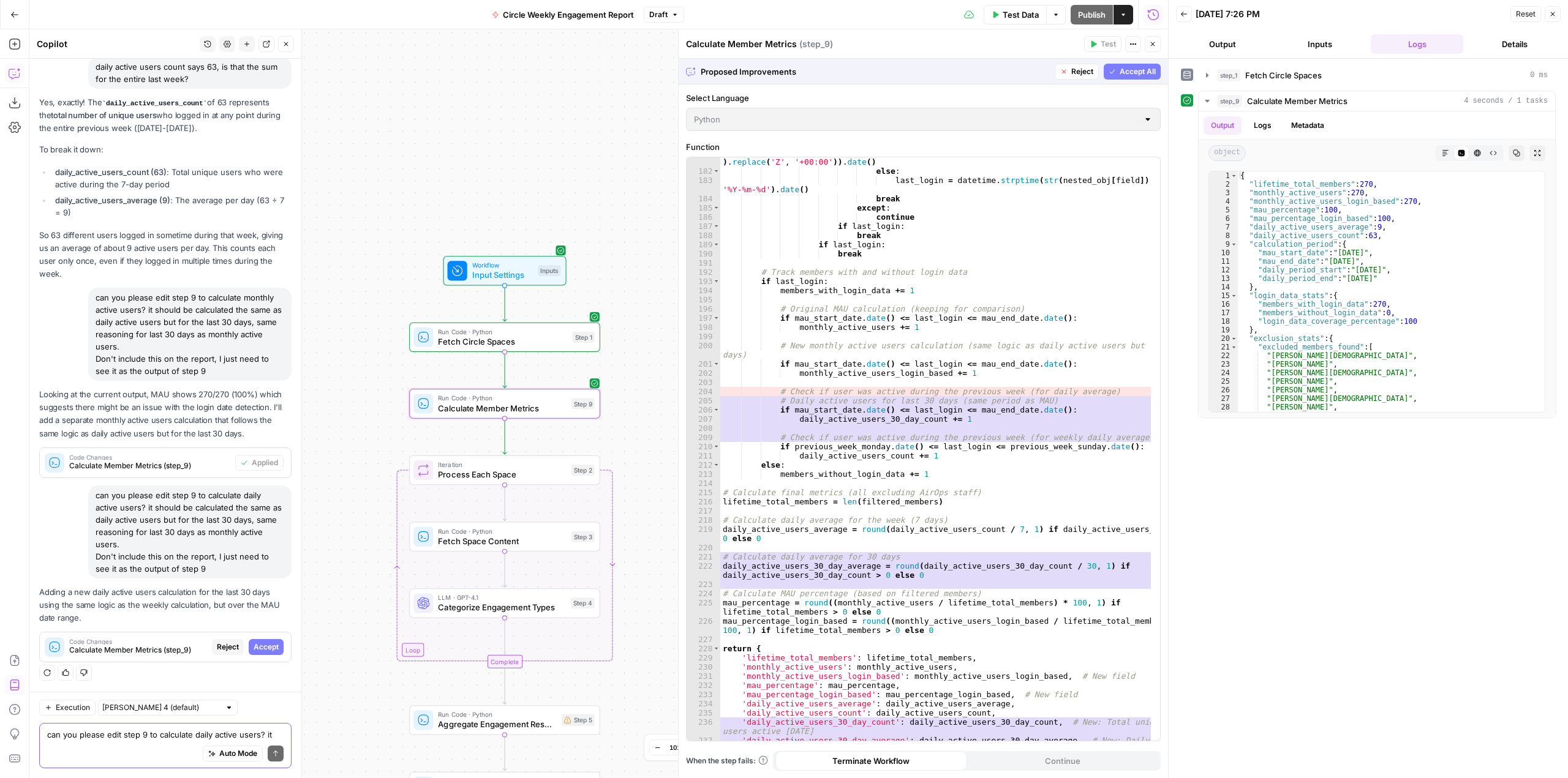
click at [261, 648] on span "Accept" at bounding box center [266, 647] width 25 height 11
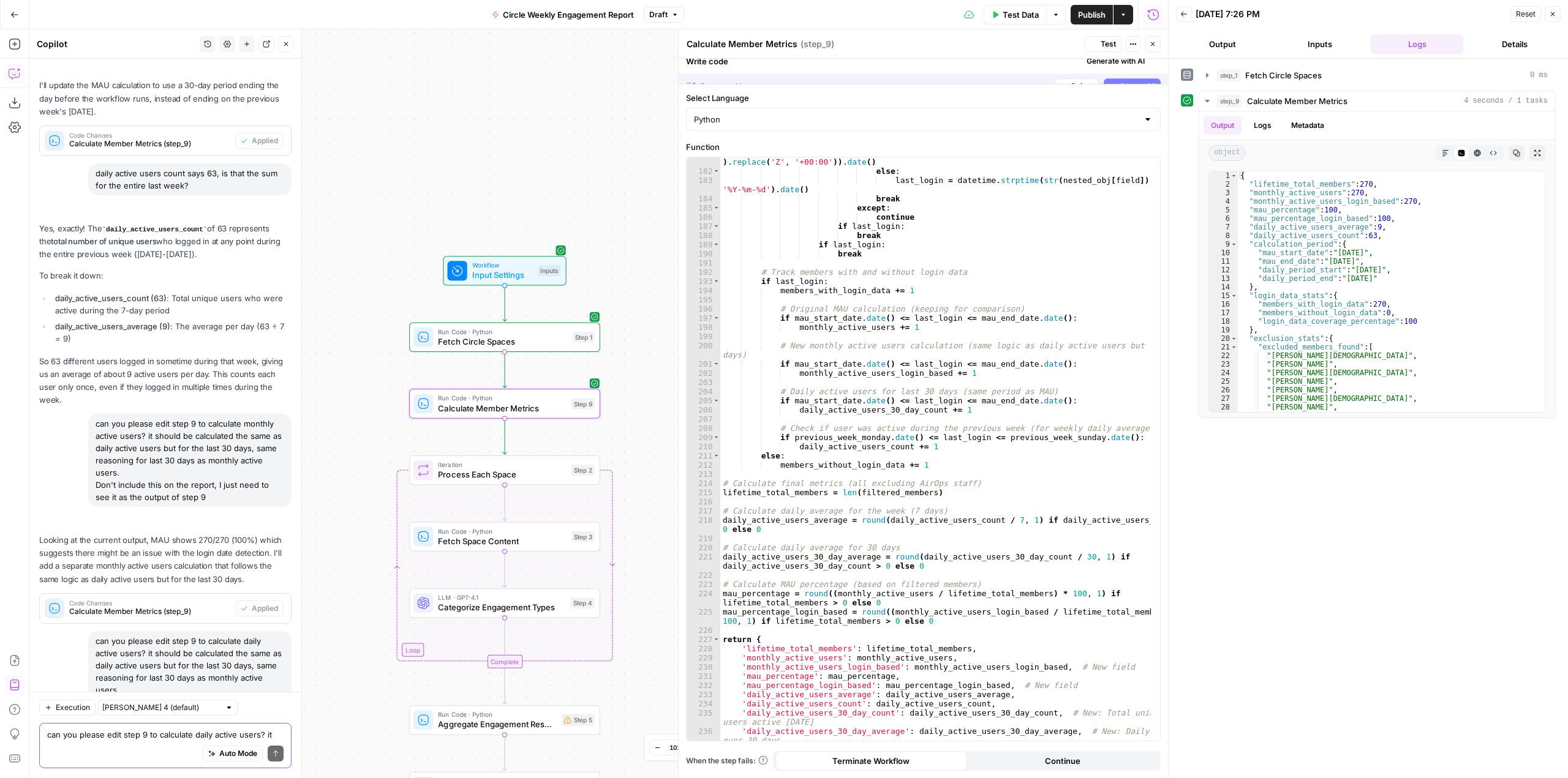
scroll to position [4412, 0]
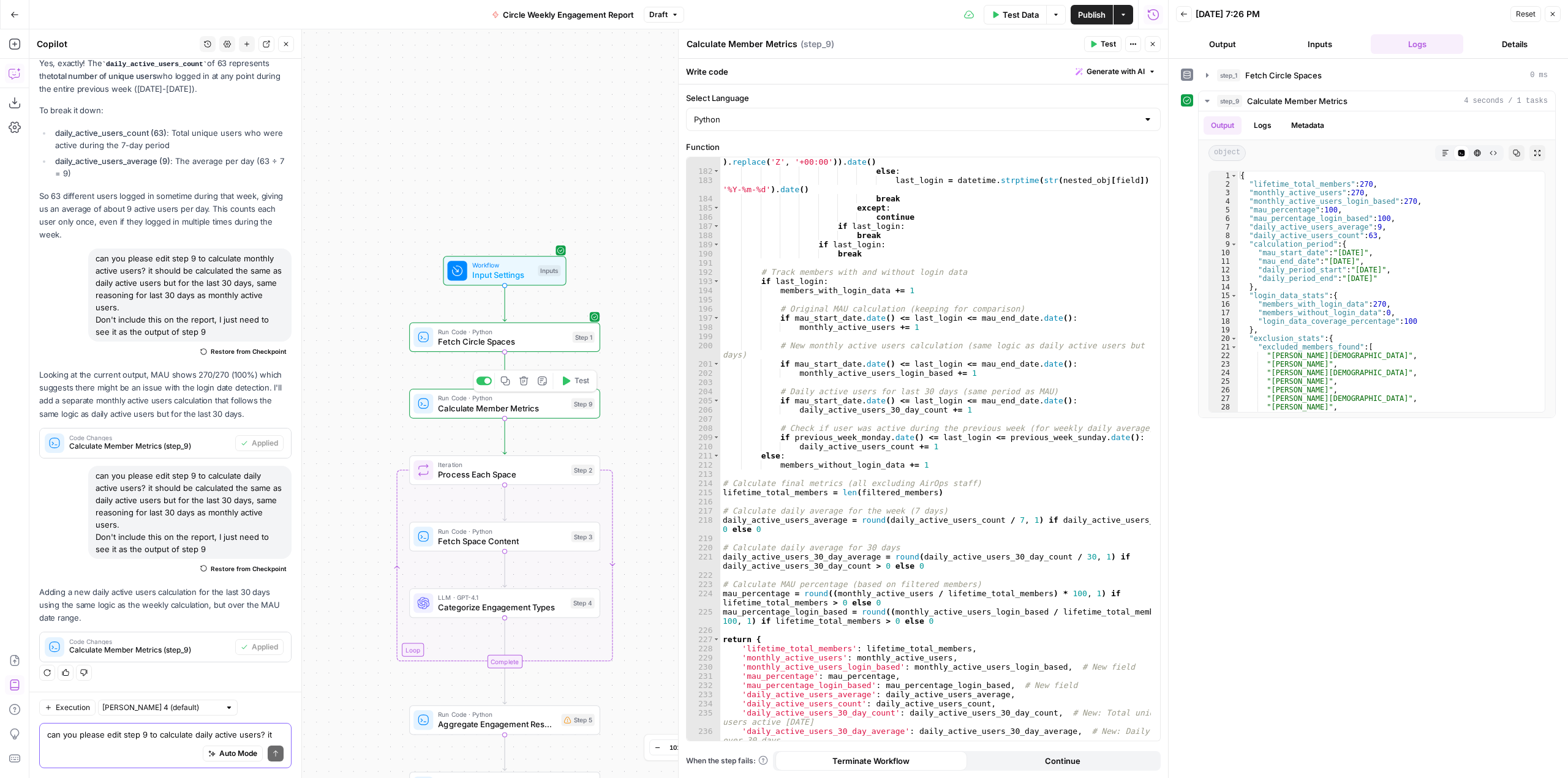
click at [580, 383] on span "Test" at bounding box center [582, 381] width 15 height 11
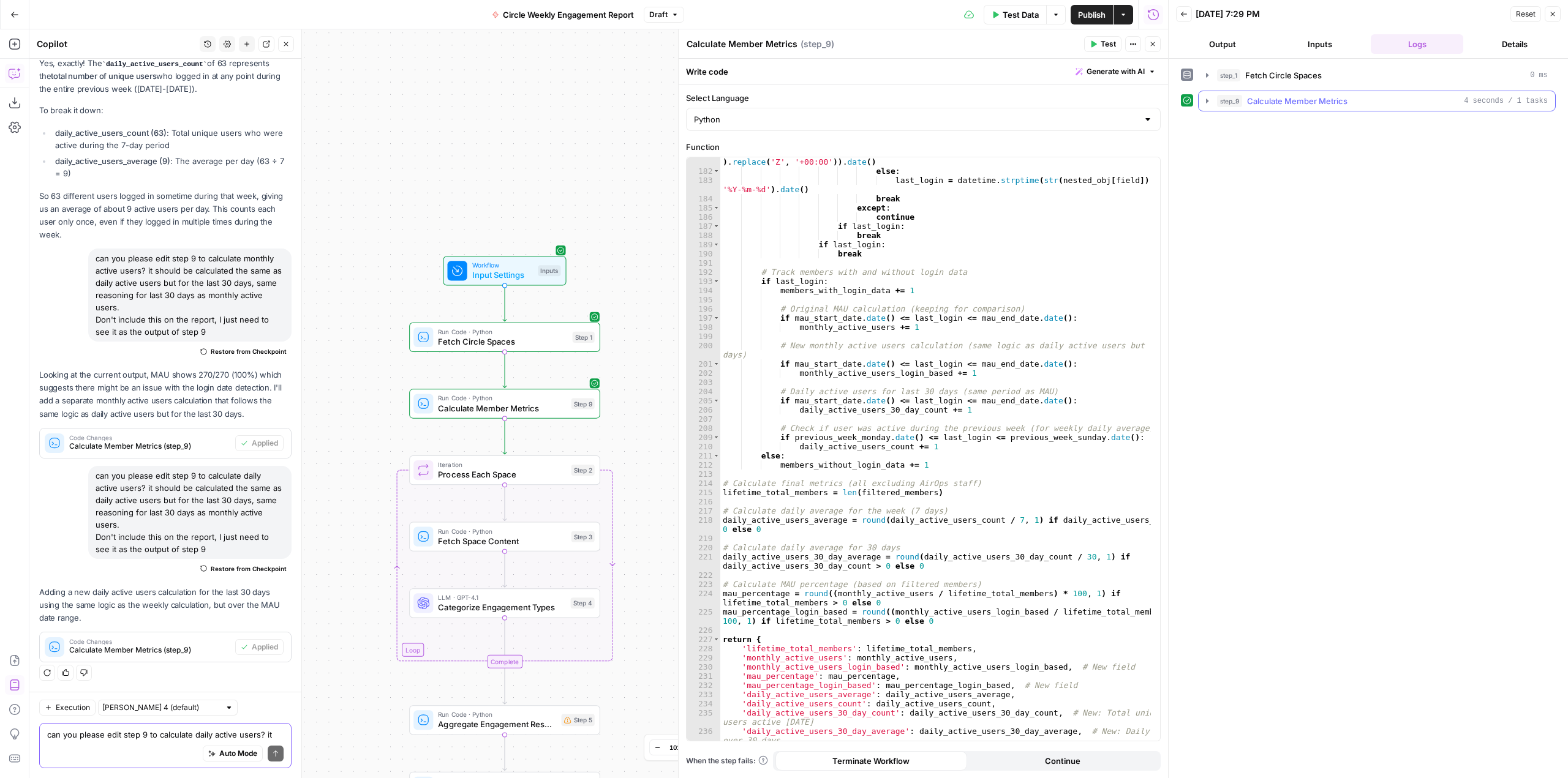
click at [1201, 99] on button "step_9 Calculate Member Metrics 4 seconds / 1 tasks" at bounding box center [1377, 101] width 357 height 19
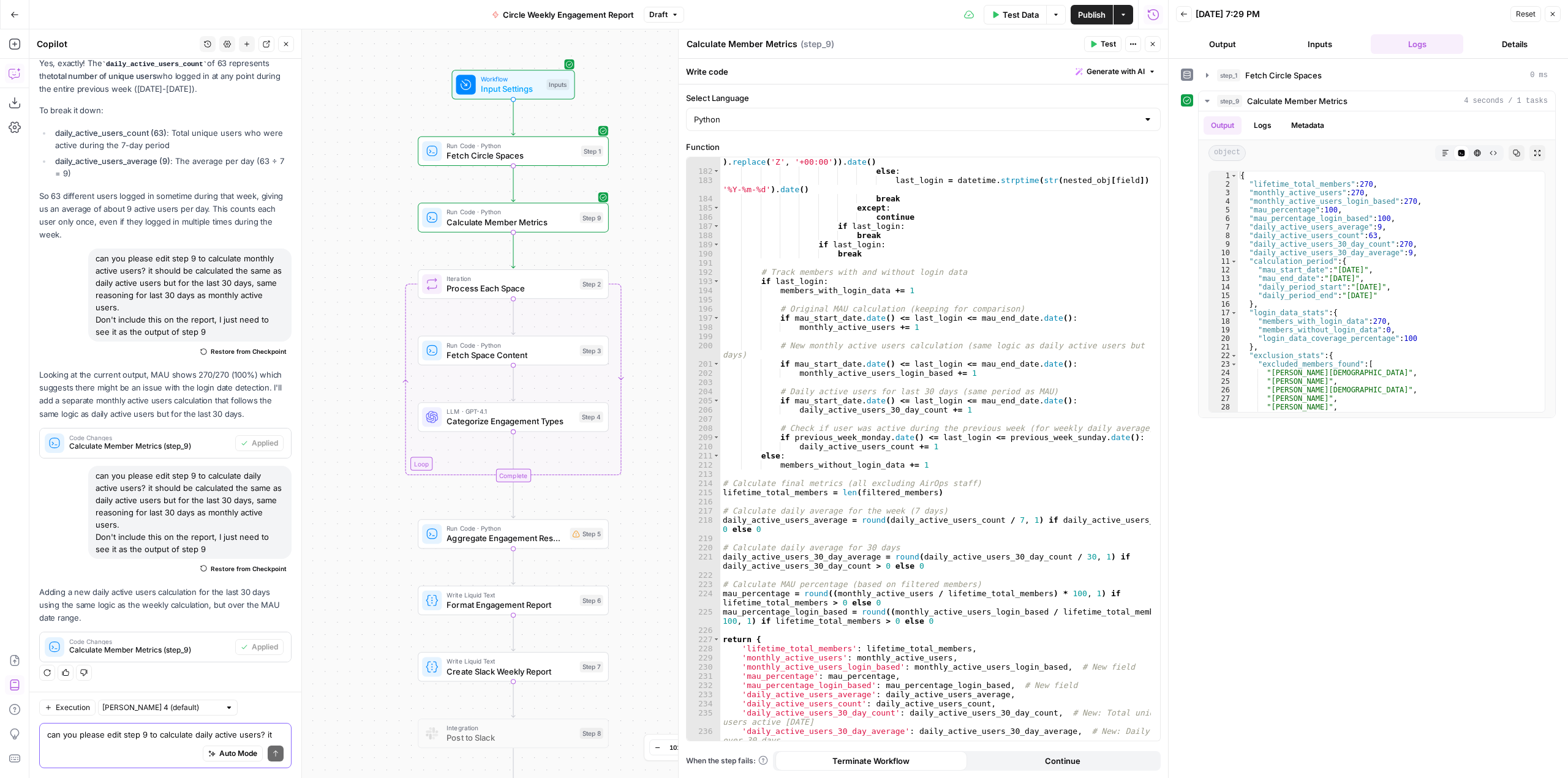
drag, startPoint x: 635, startPoint y: 448, endPoint x: 644, endPoint y: 260, distance: 188.2
click at [644, 260] on div "Workflow Input Settings Inputs Run Code · Python Fetch Circle Spaces Step 1 Run…" at bounding box center [599, 404] width 1139 height 749
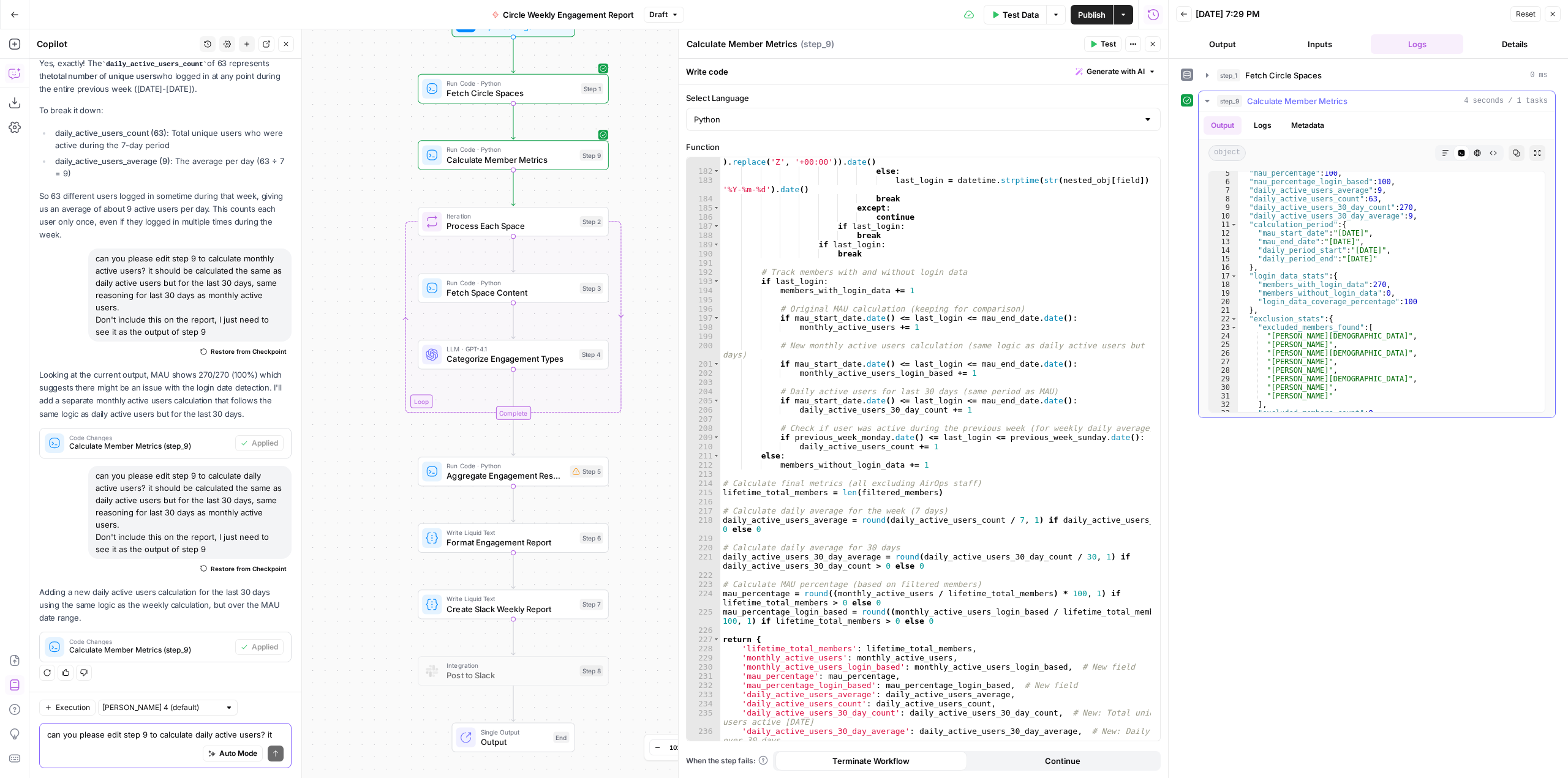
scroll to position [0, 0]
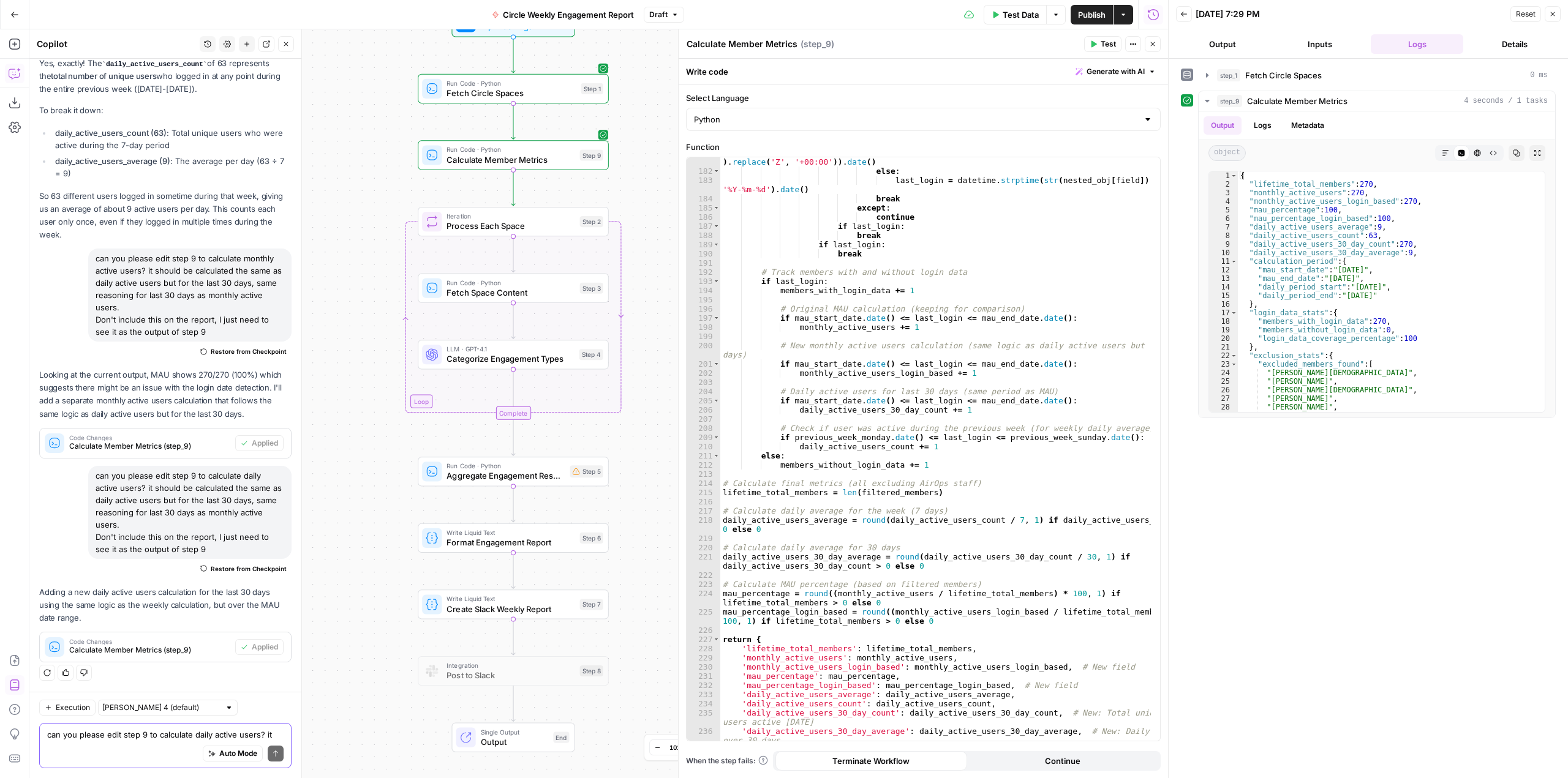
click at [151, 739] on textarea "can you please edit step 9 to calculate daily active users? it should be calcul…" at bounding box center [165, 734] width 236 height 13
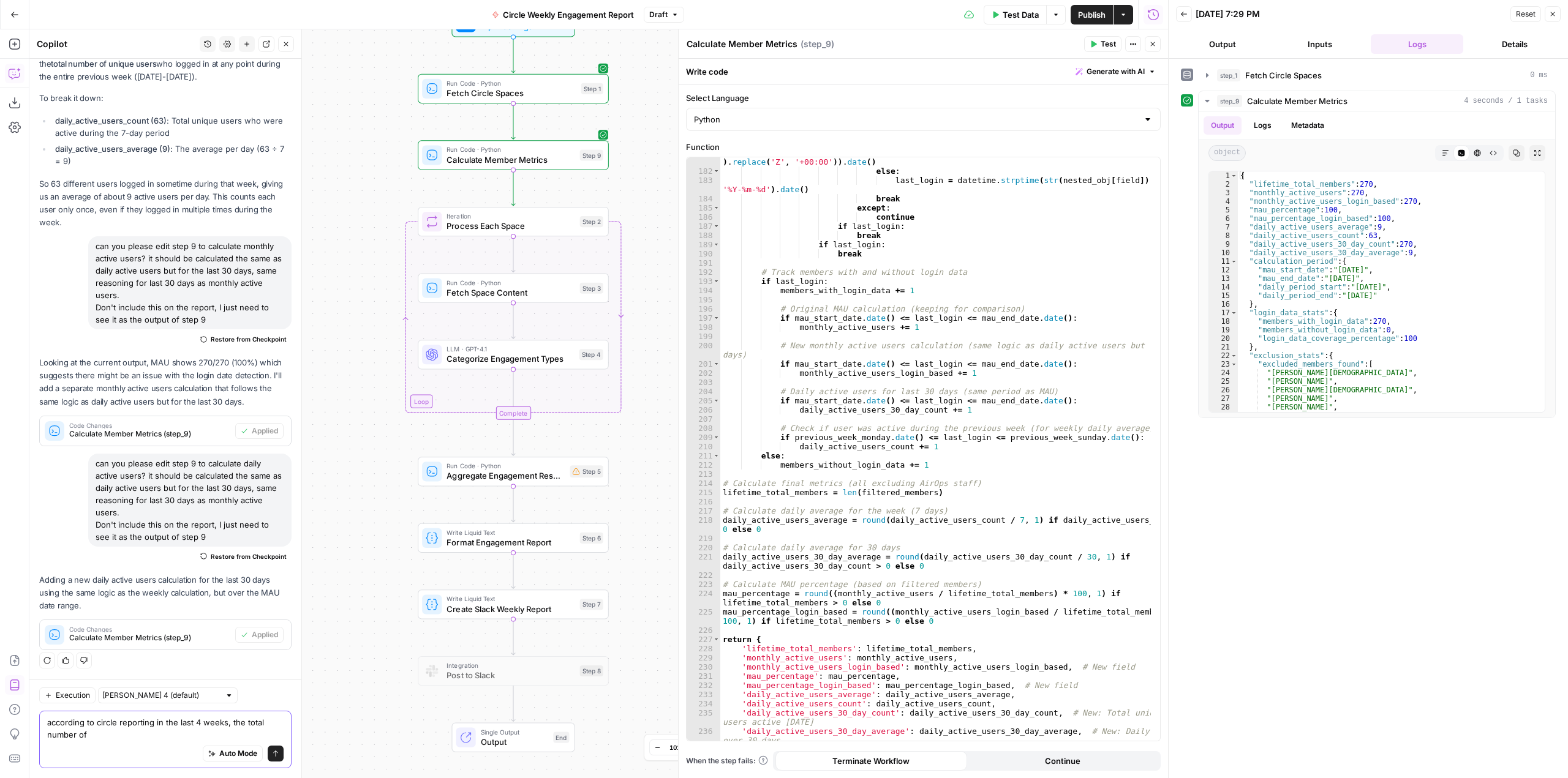
scroll to position [4424, 0]
type textarea "according to circle reporting in the last 4 weeks, the total number of people t…"
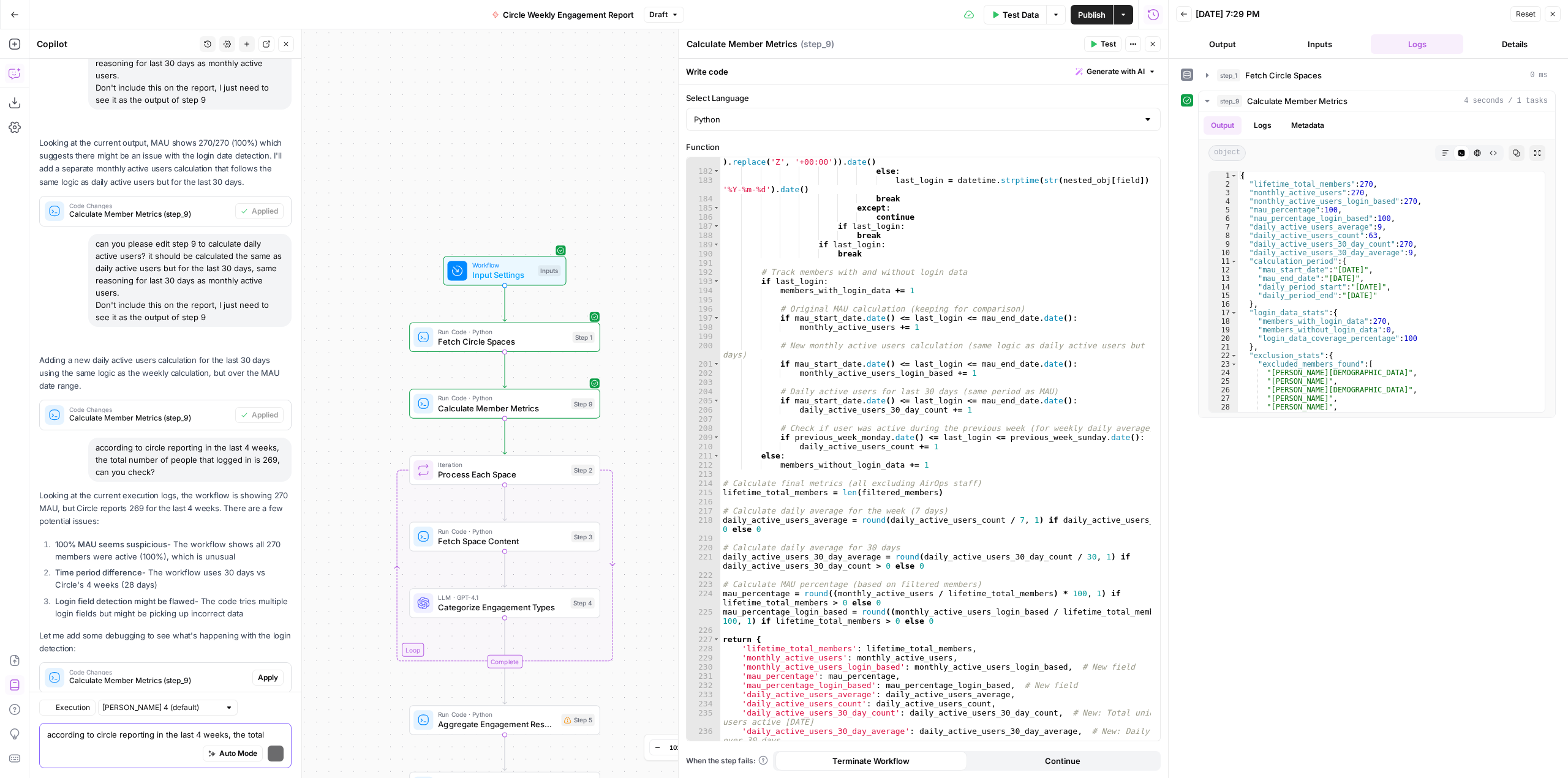
scroll to position [4849, 0]
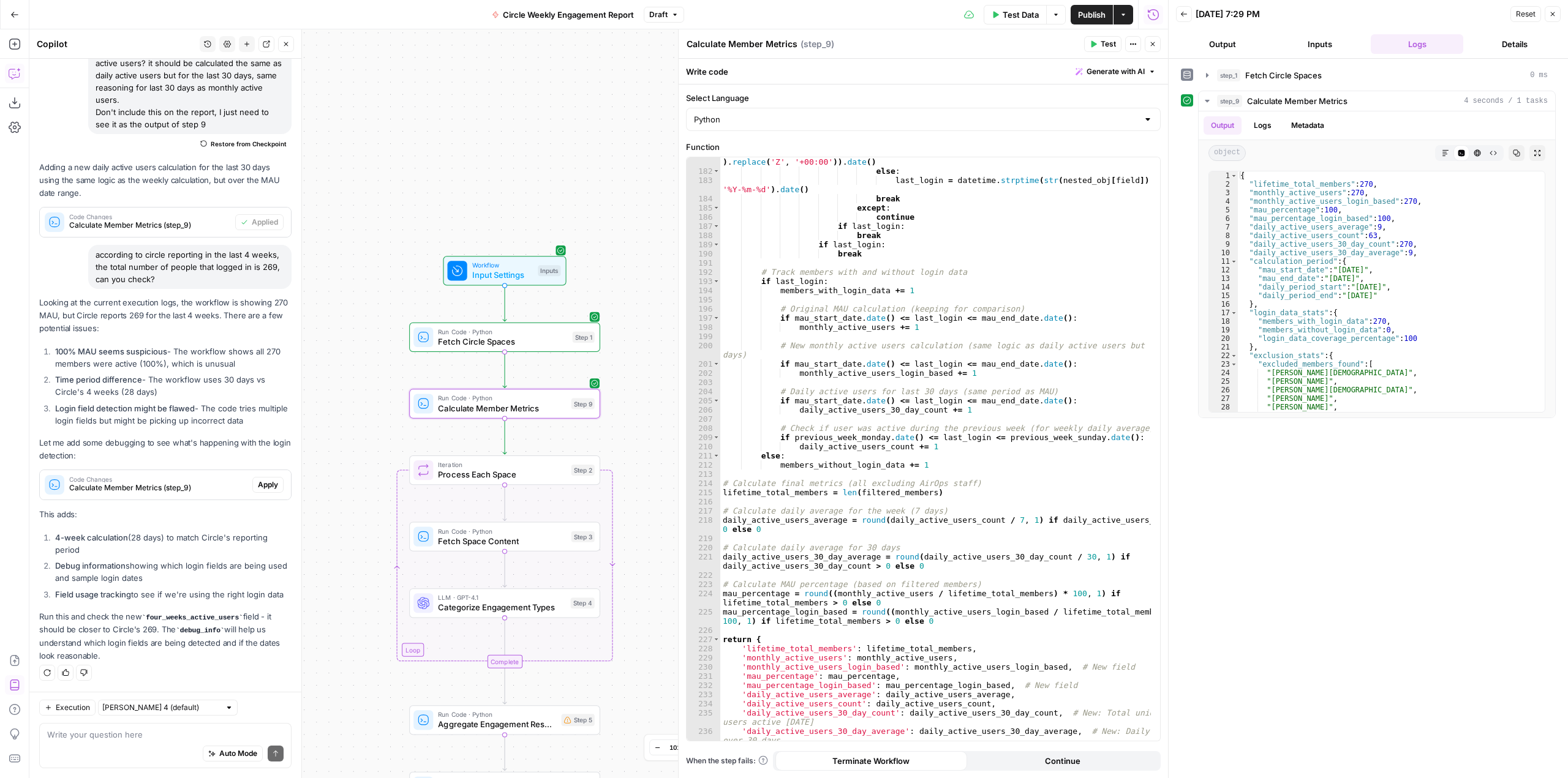
click at [257, 477] on button "Apply" at bounding box center [268, 485] width 31 height 16
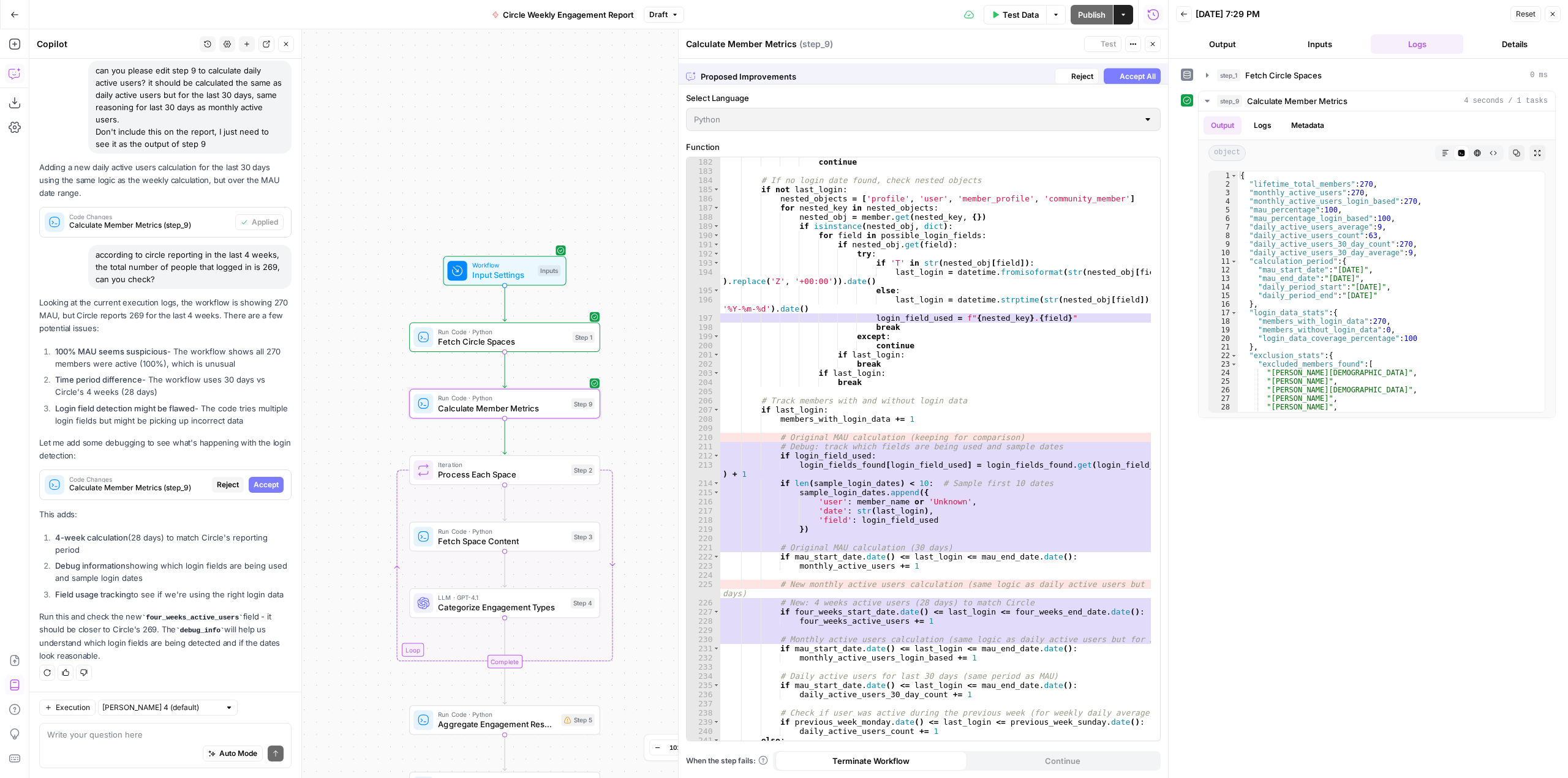
scroll to position [4653, 0]
click at [257, 479] on span "Accept" at bounding box center [266, 485] width 25 height 11
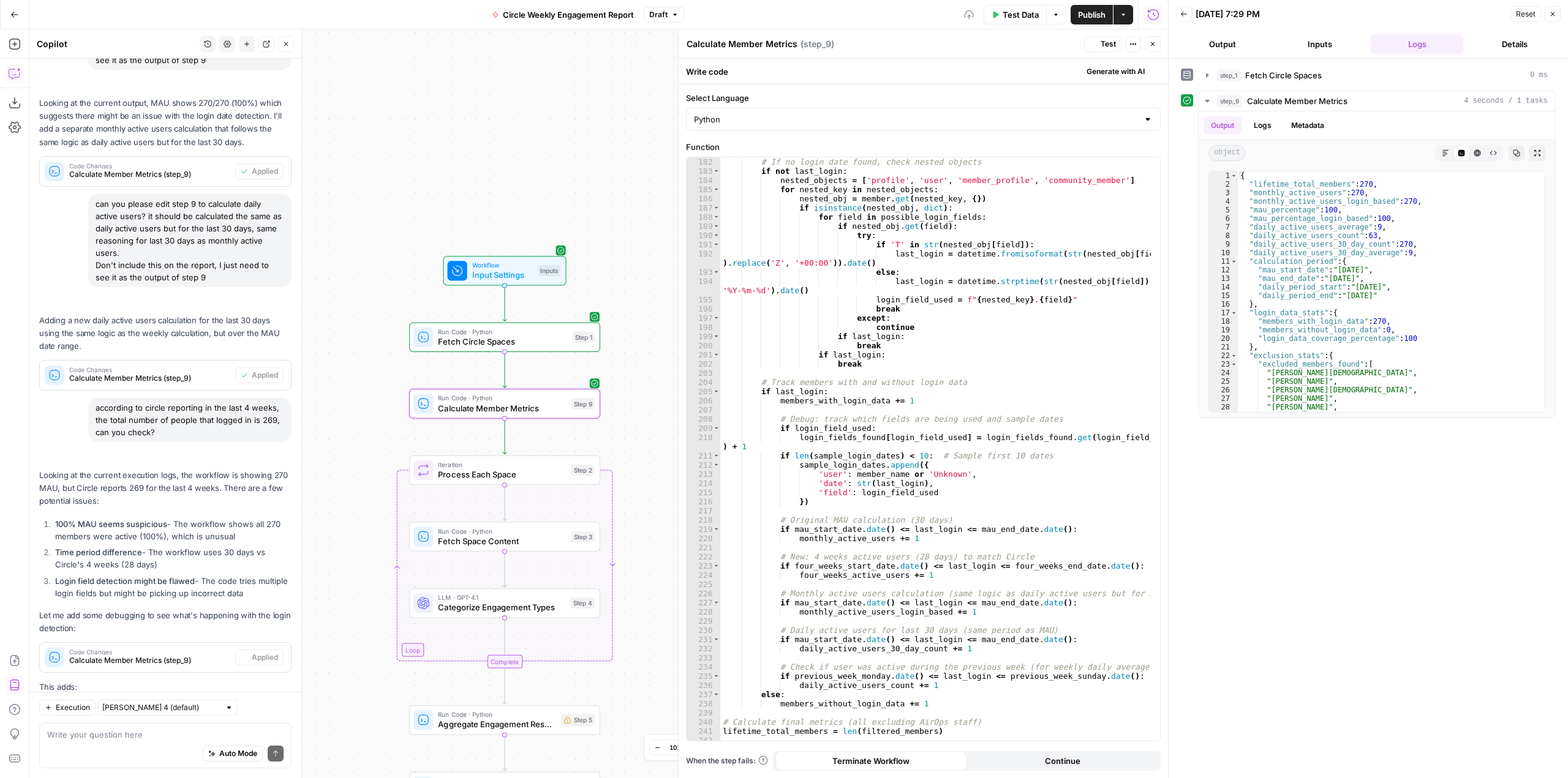
scroll to position [4868, 0]
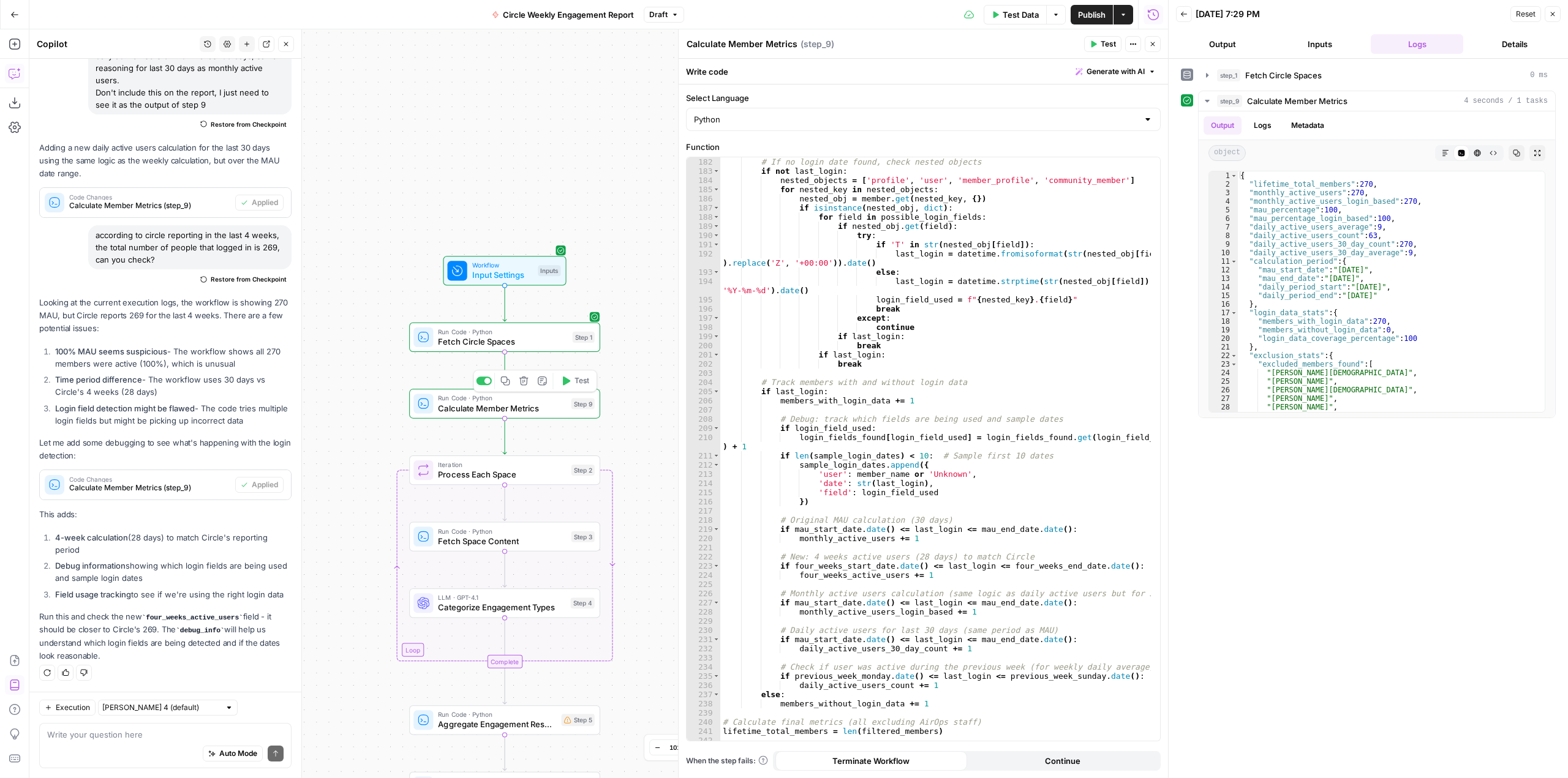
click at [583, 385] on span "Test" at bounding box center [582, 381] width 15 height 11
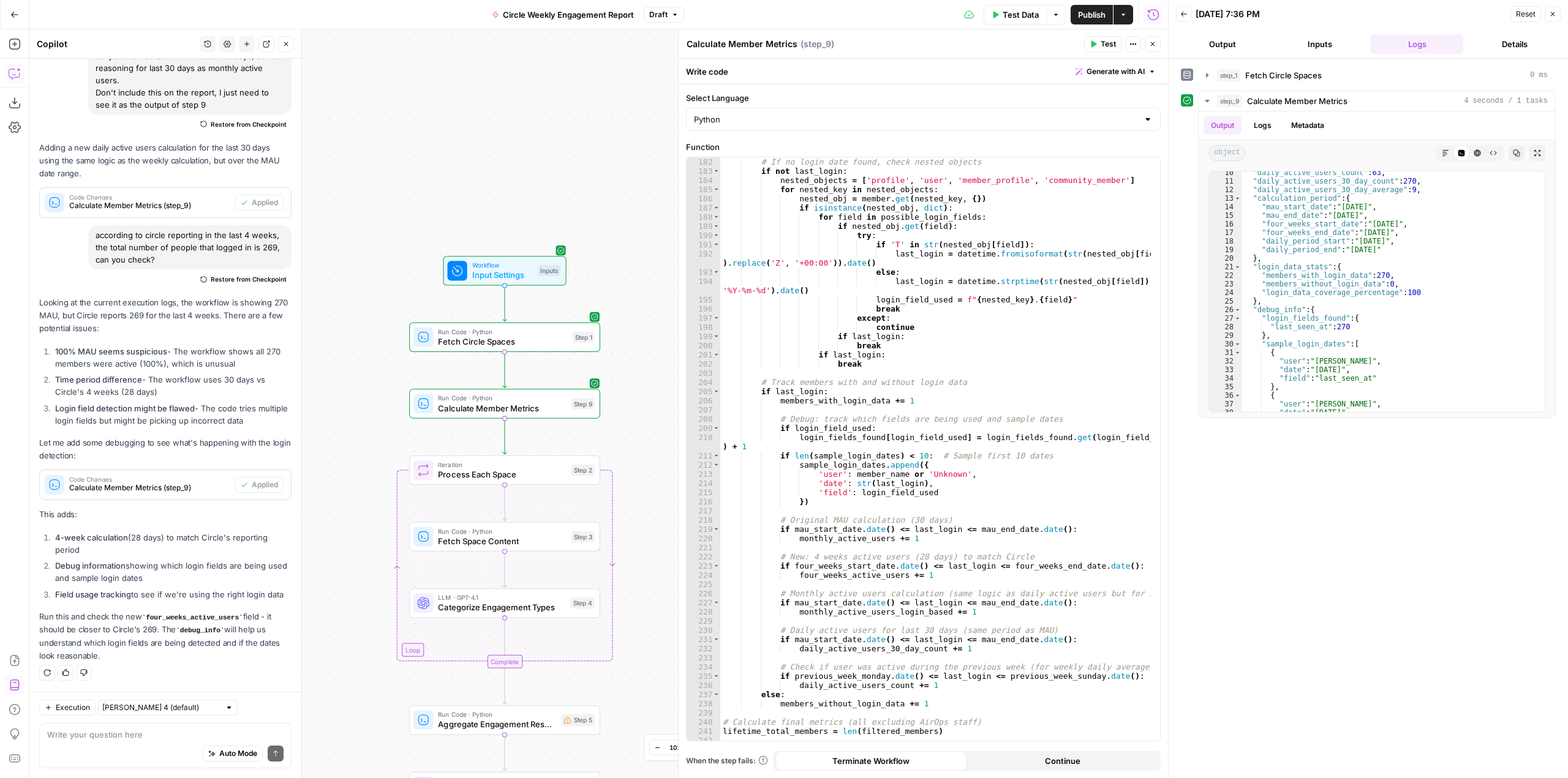
click at [174, 741] on div "Auto Mode Send" at bounding box center [165, 754] width 236 height 27
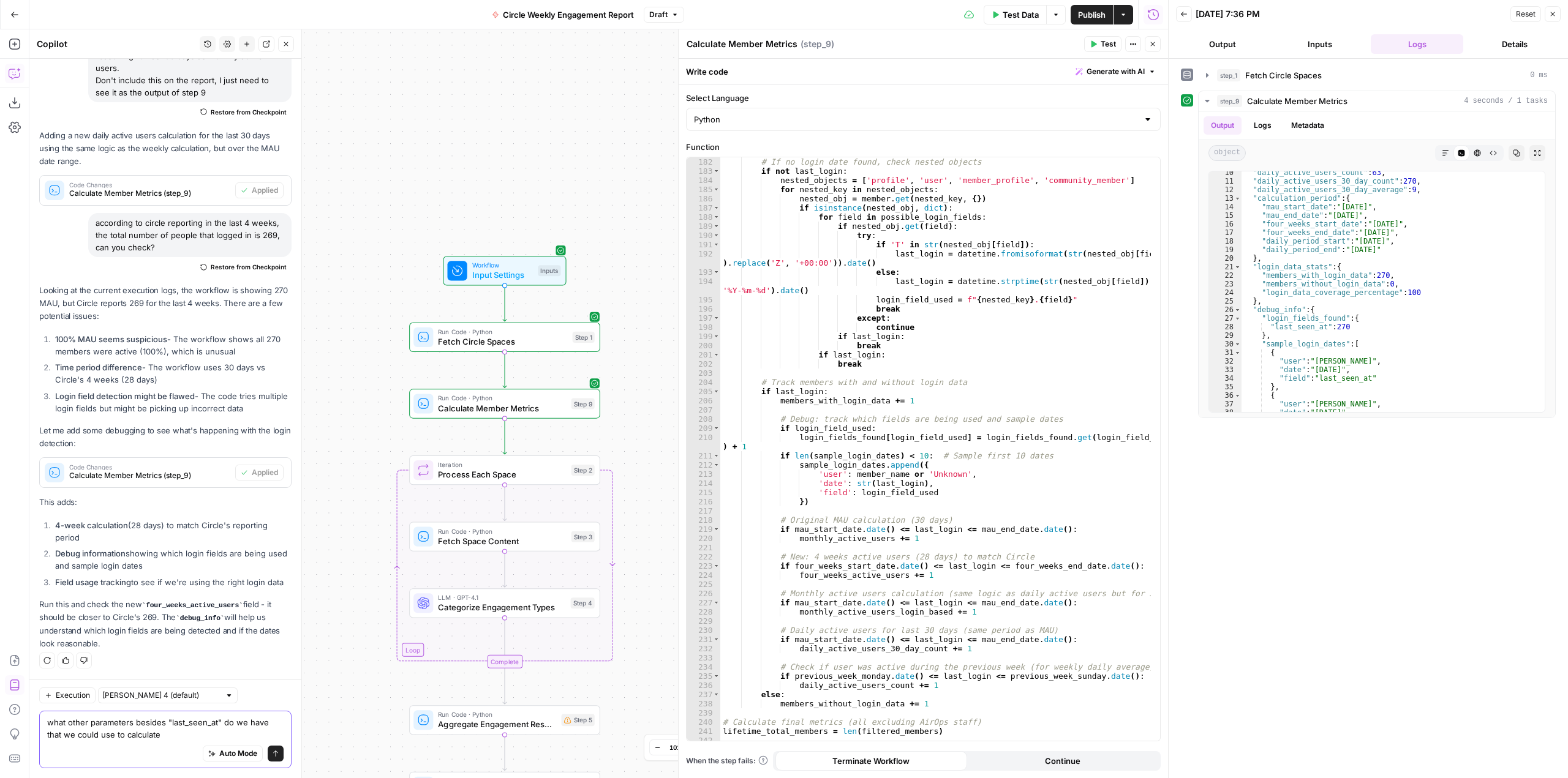
scroll to position [4881, 0]
type textarea "what other parameters besides "last_seen_at" do we have that we could use to ca…"
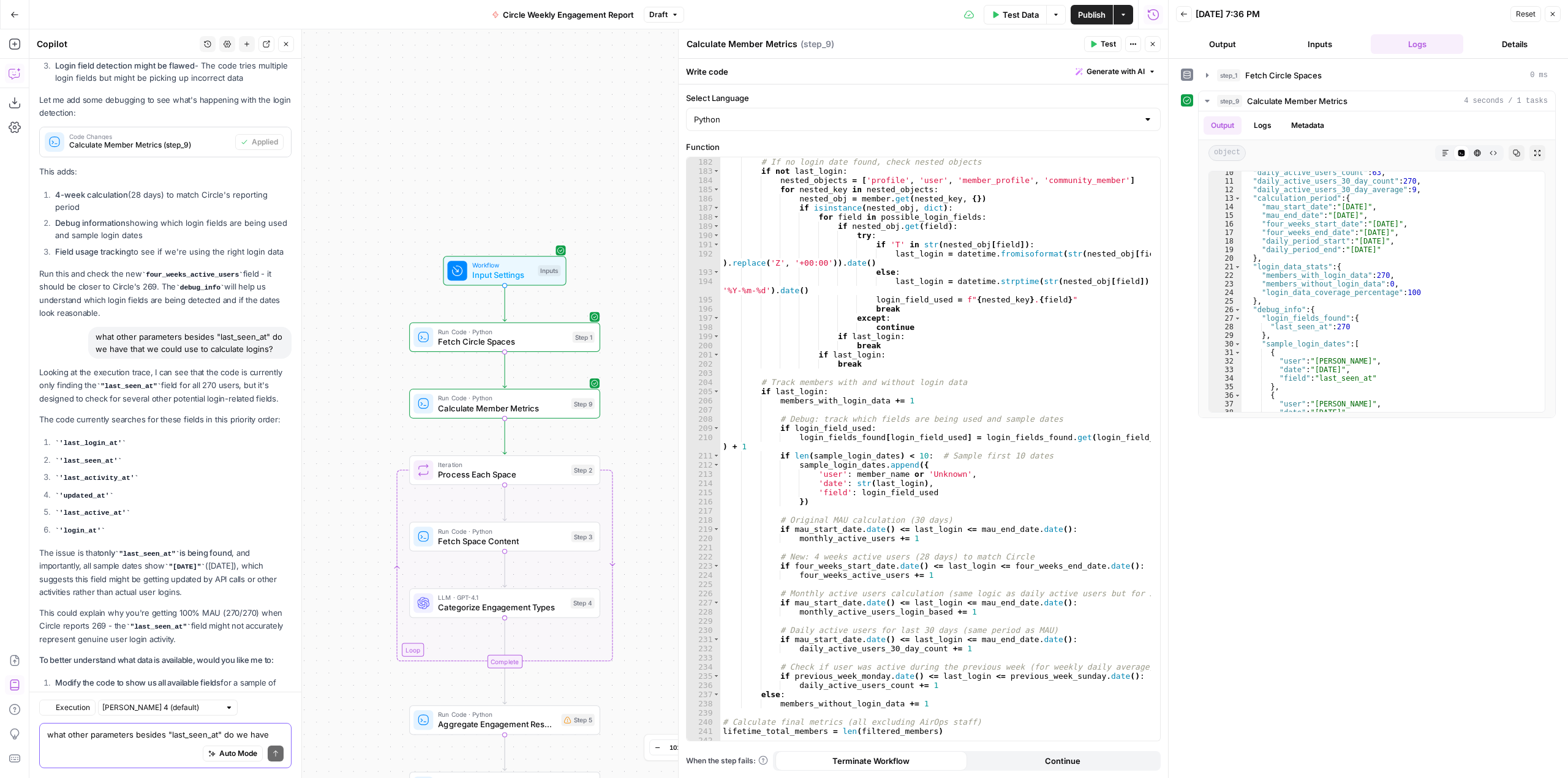
scroll to position [5419, 0]
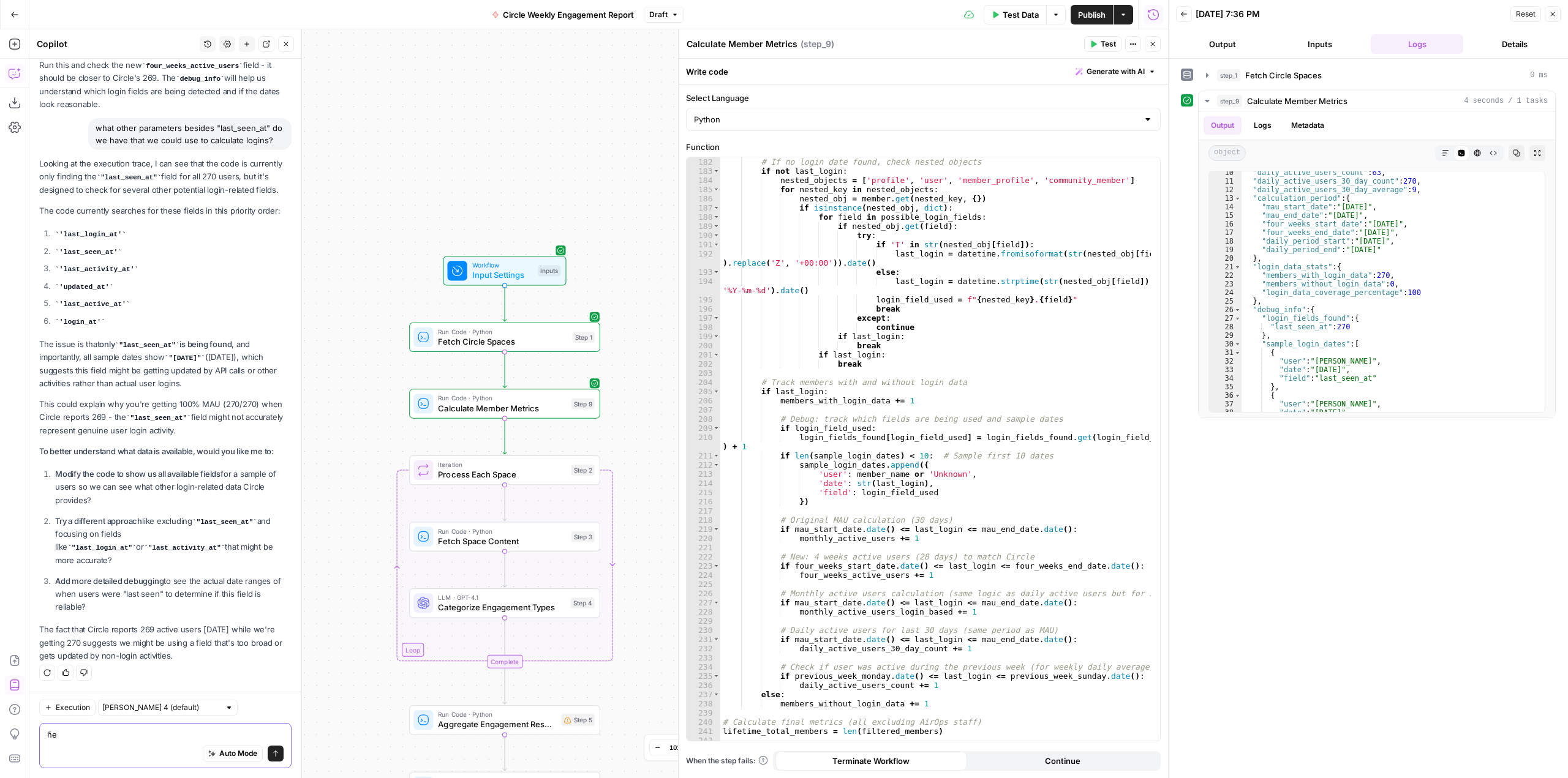
type textarea "ñ"
type textarea "let's try number 2"
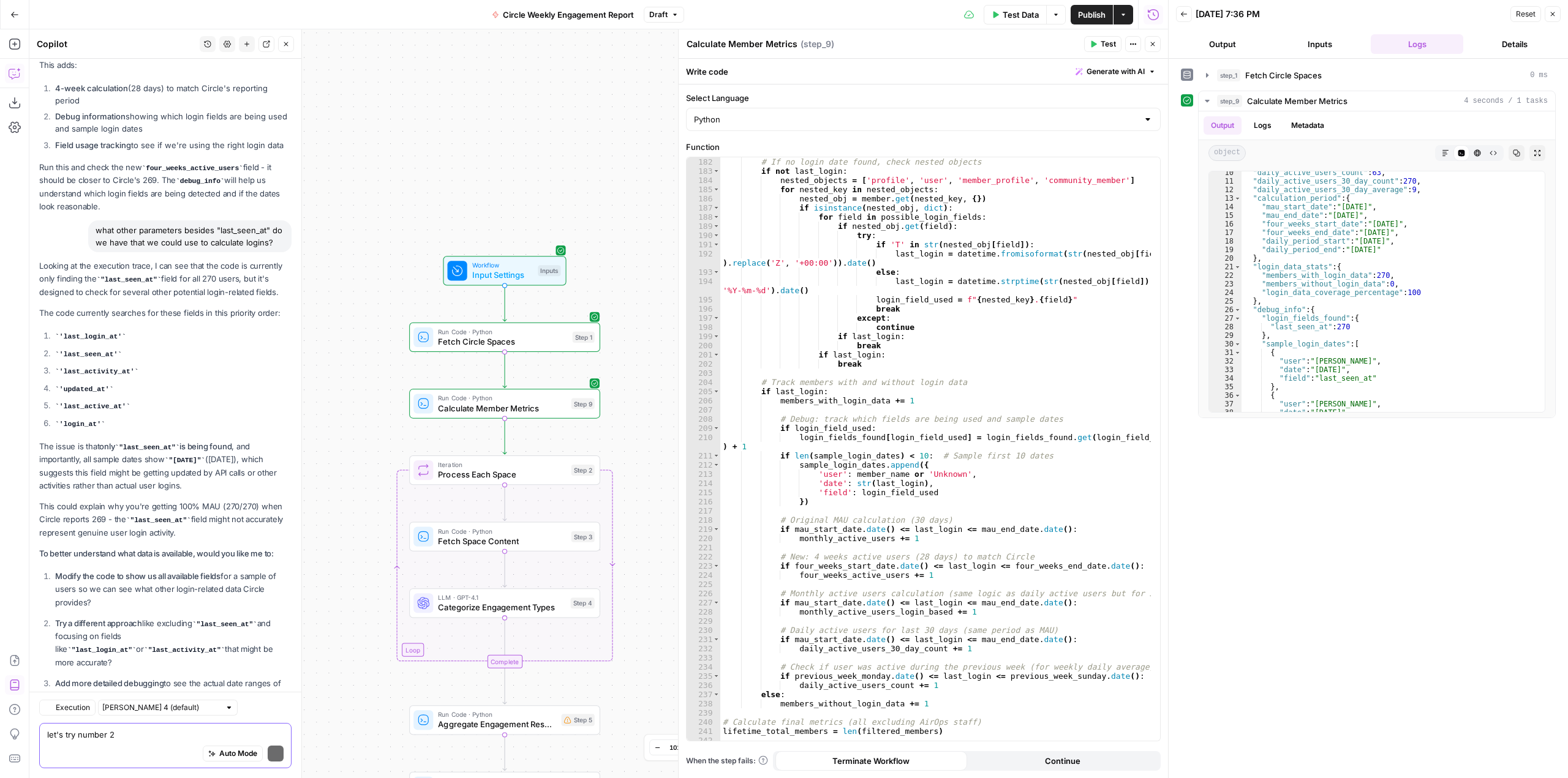
scroll to position [5531, 0]
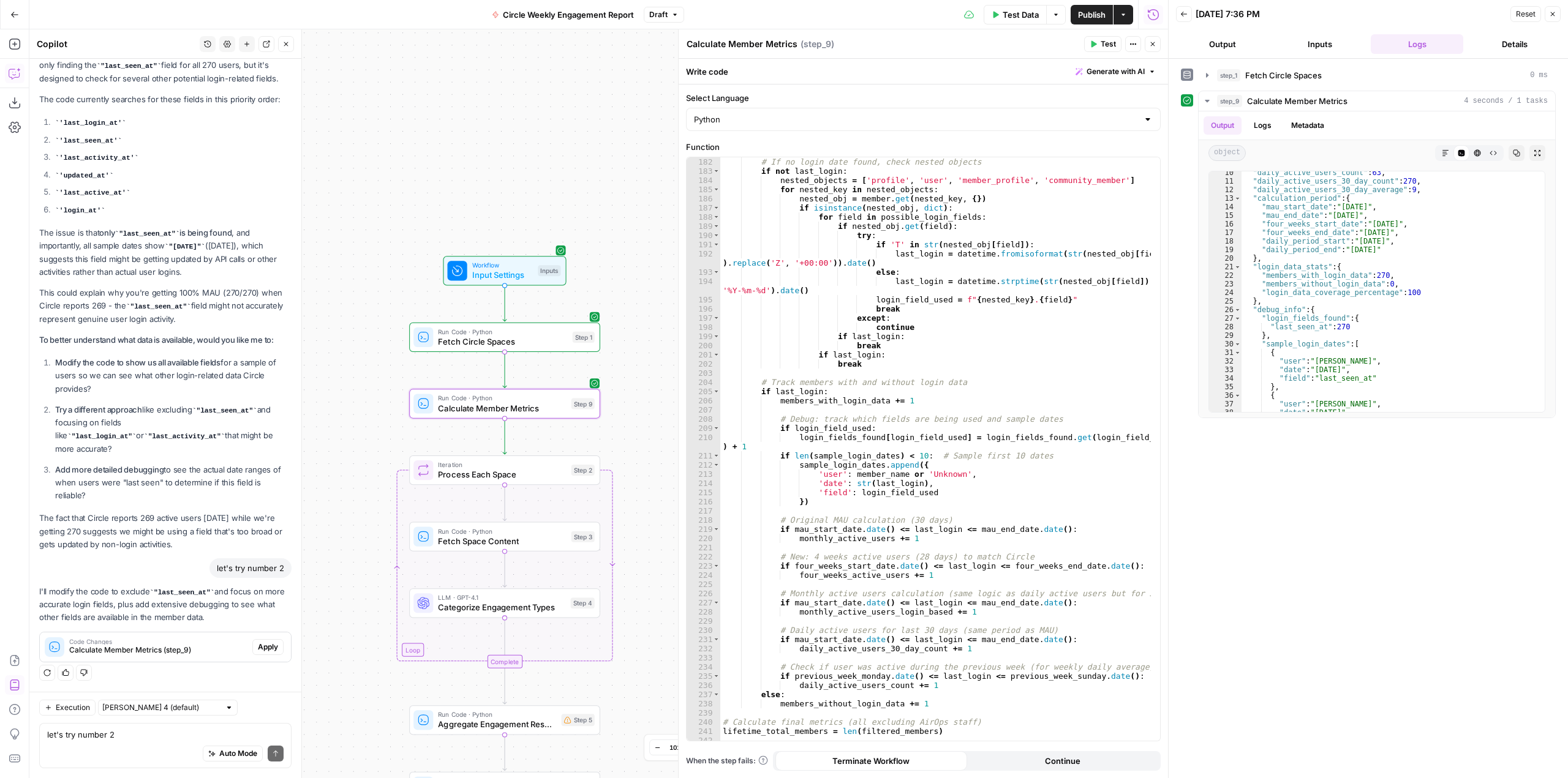
click at [258, 645] on span "Apply" at bounding box center [268, 647] width 20 height 11
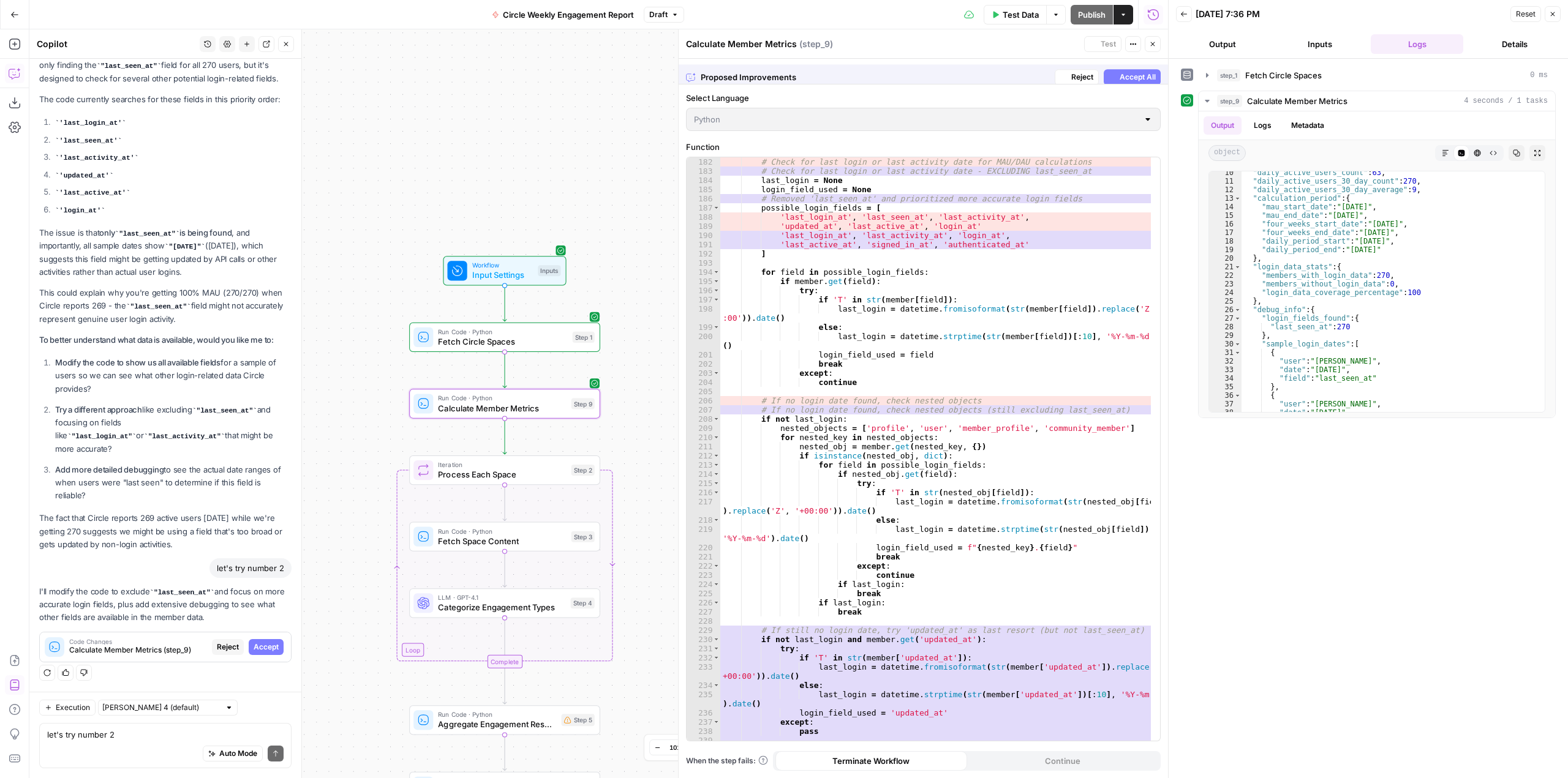
scroll to position [1680, 0]
click at [256, 645] on span "Accept" at bounding box center [266, 647] width 25 height 11
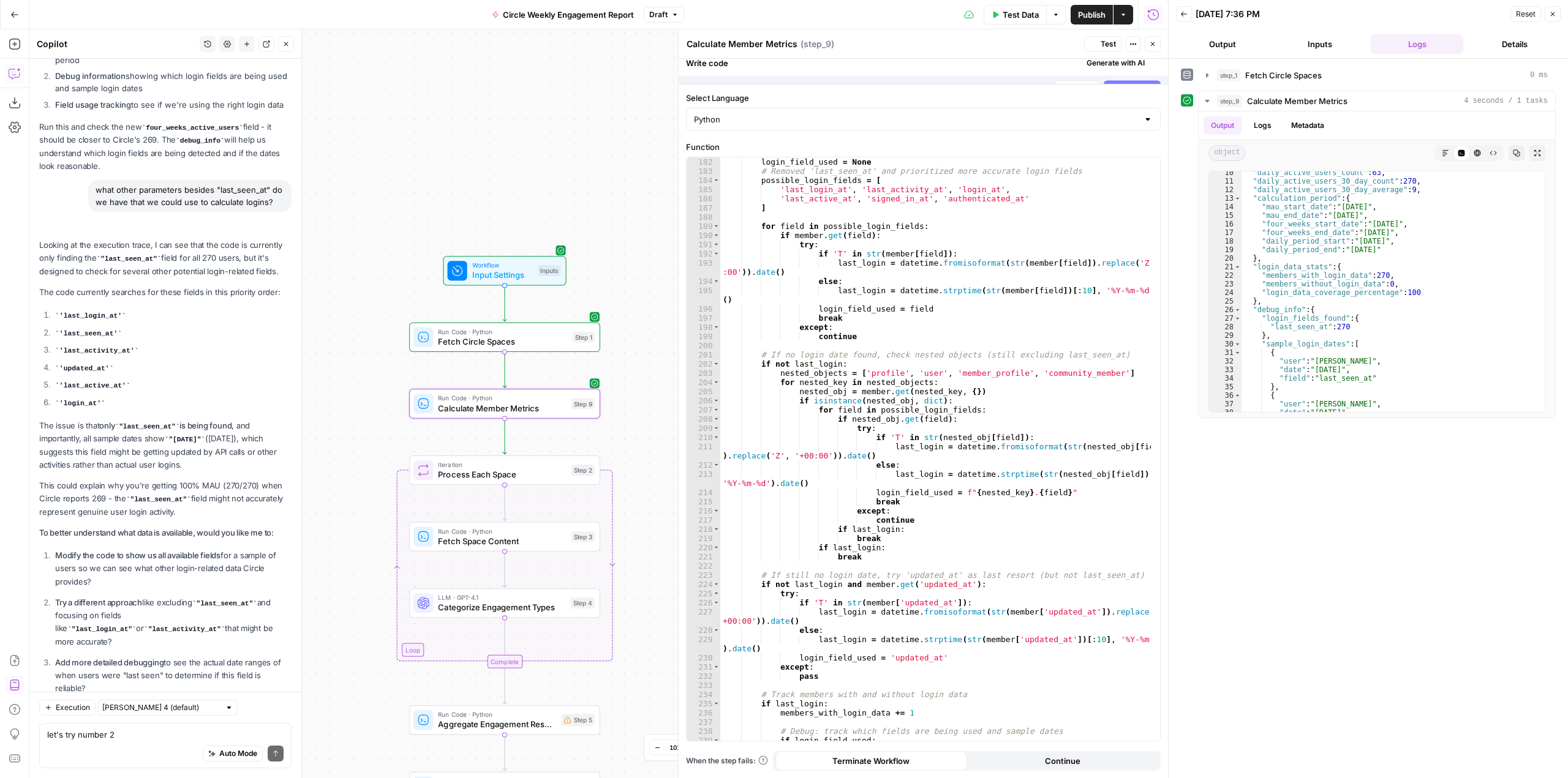
scroll to position [5570, 0]
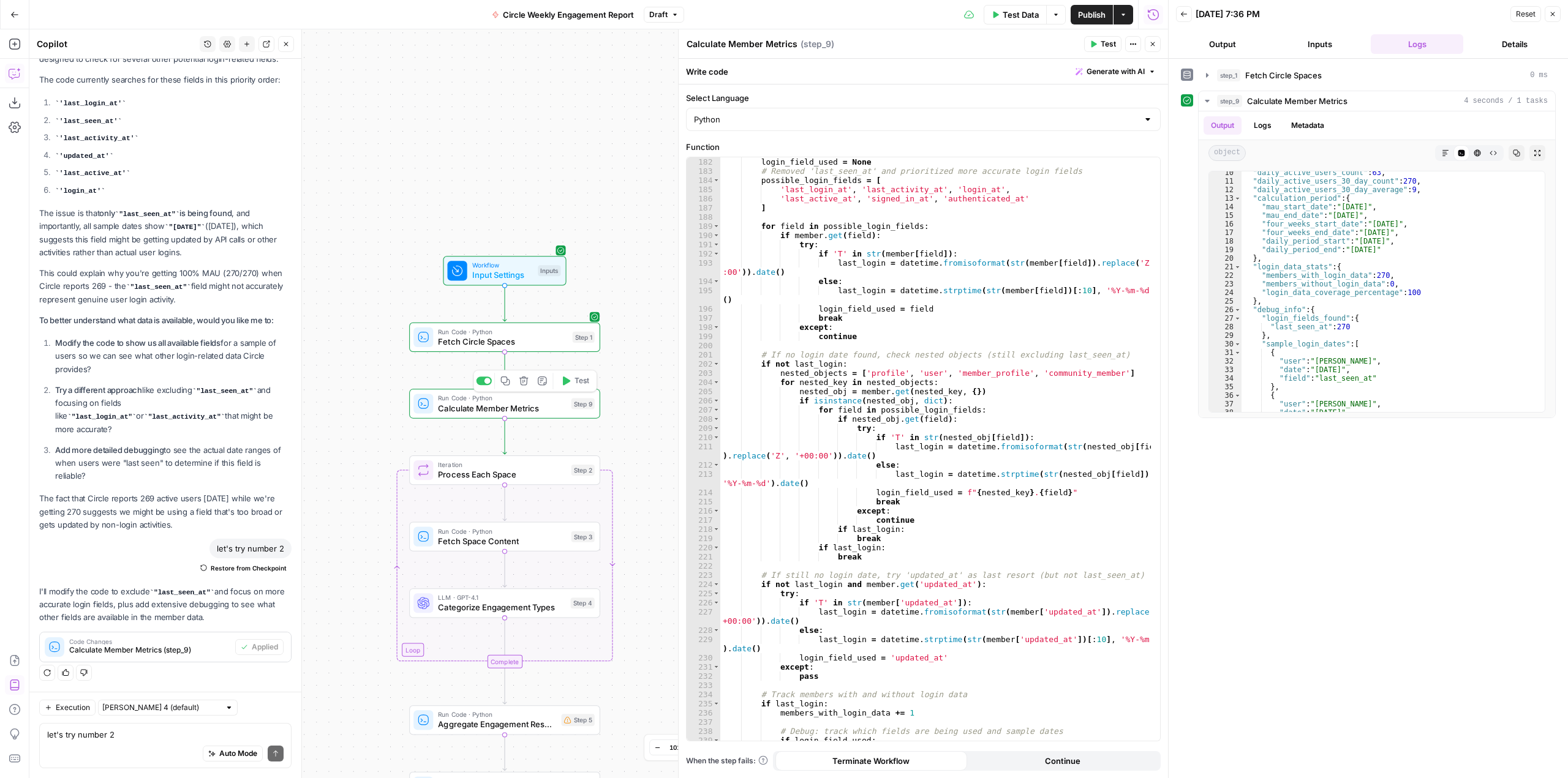
click at [580, 382] on span "Test" at bounding box center [582, 381] width 15 height 11
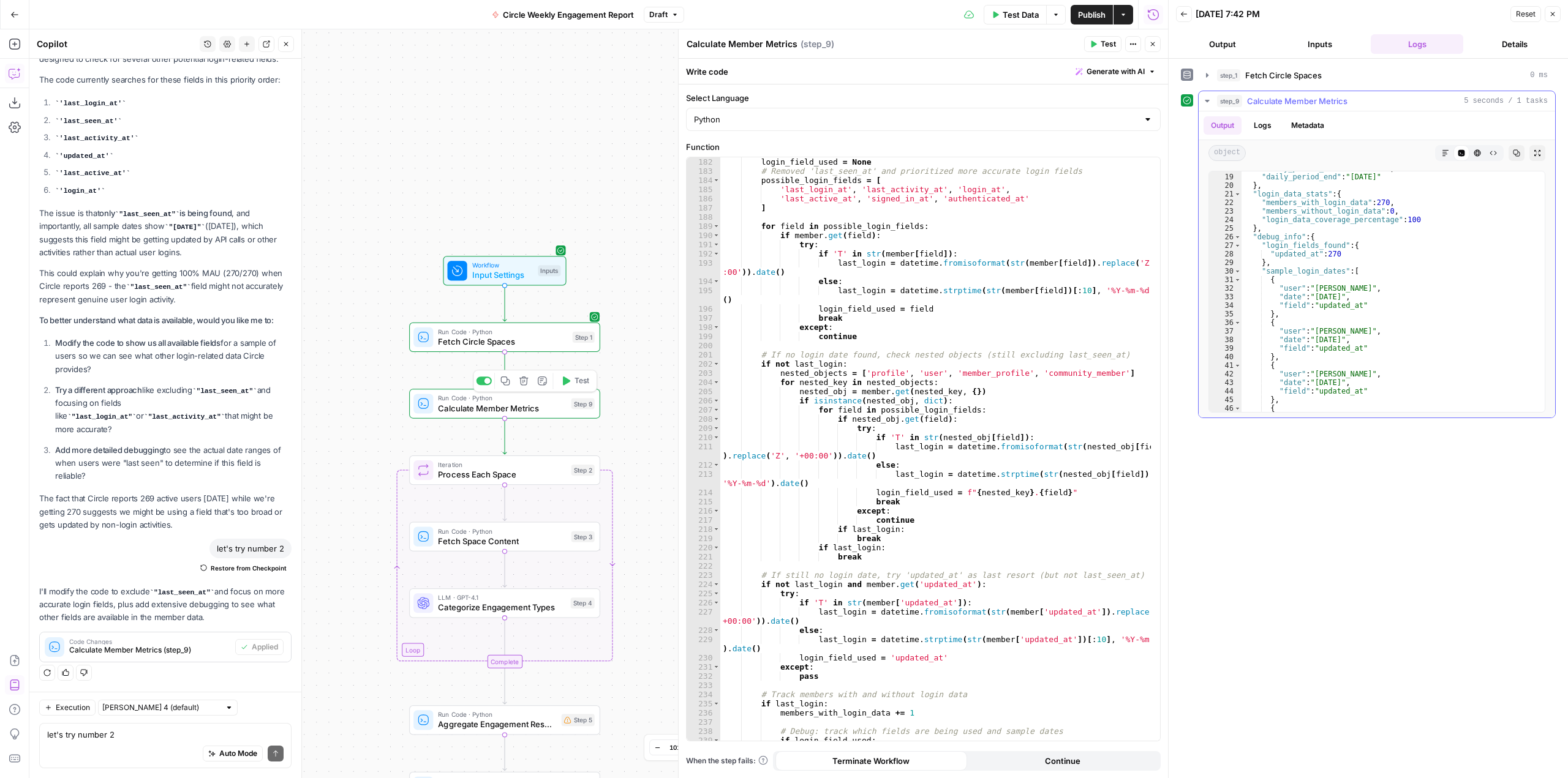
scroll to position [0, 0]
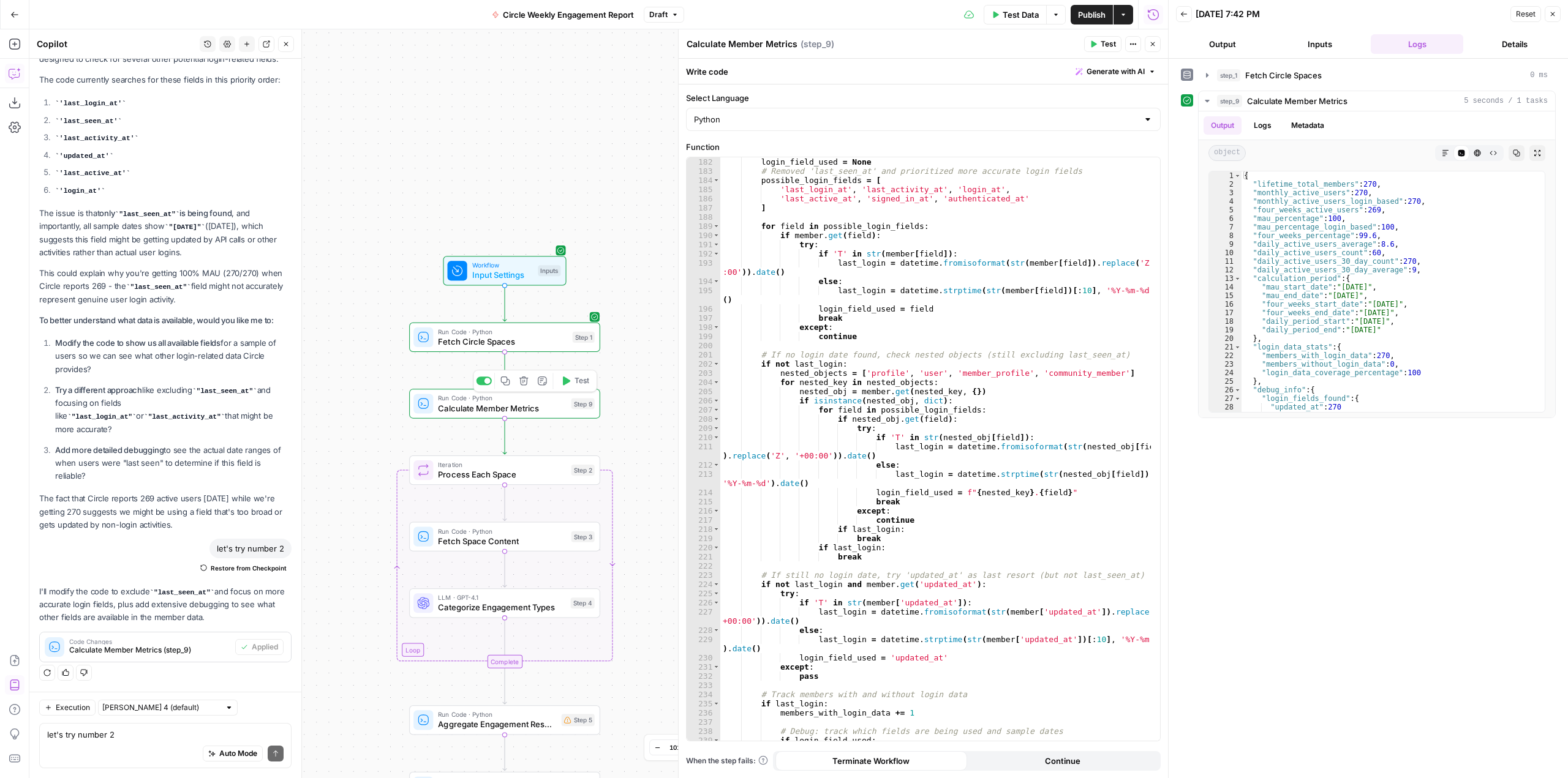
click at [170, 742] on div "Auto Mode Send" at bounding box center [165, 754] width 236 height 27
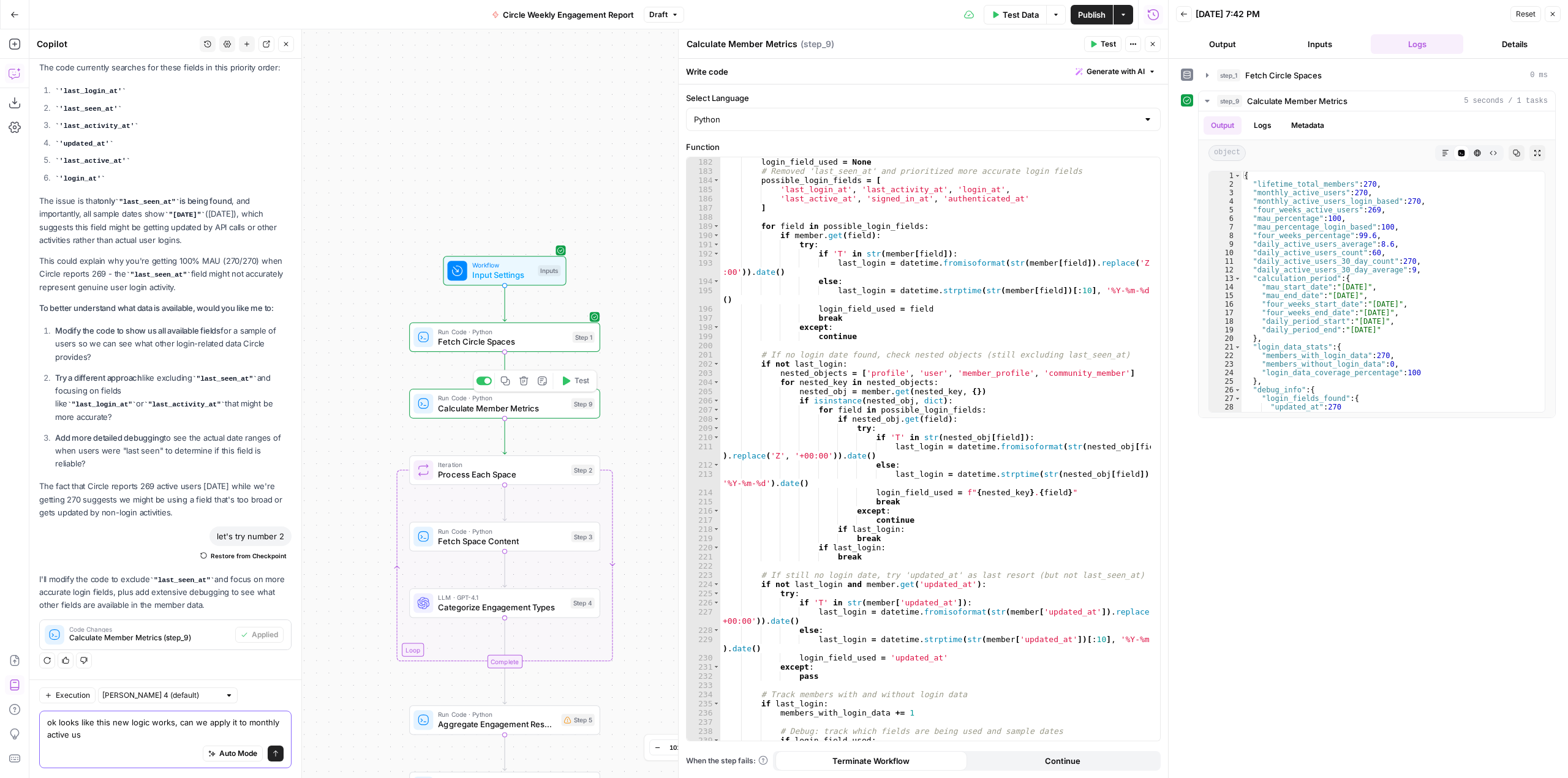
scroll to position [5582, 0]
type textarea "ok looks like this new logic works, can we apply it to monthly active users log…"
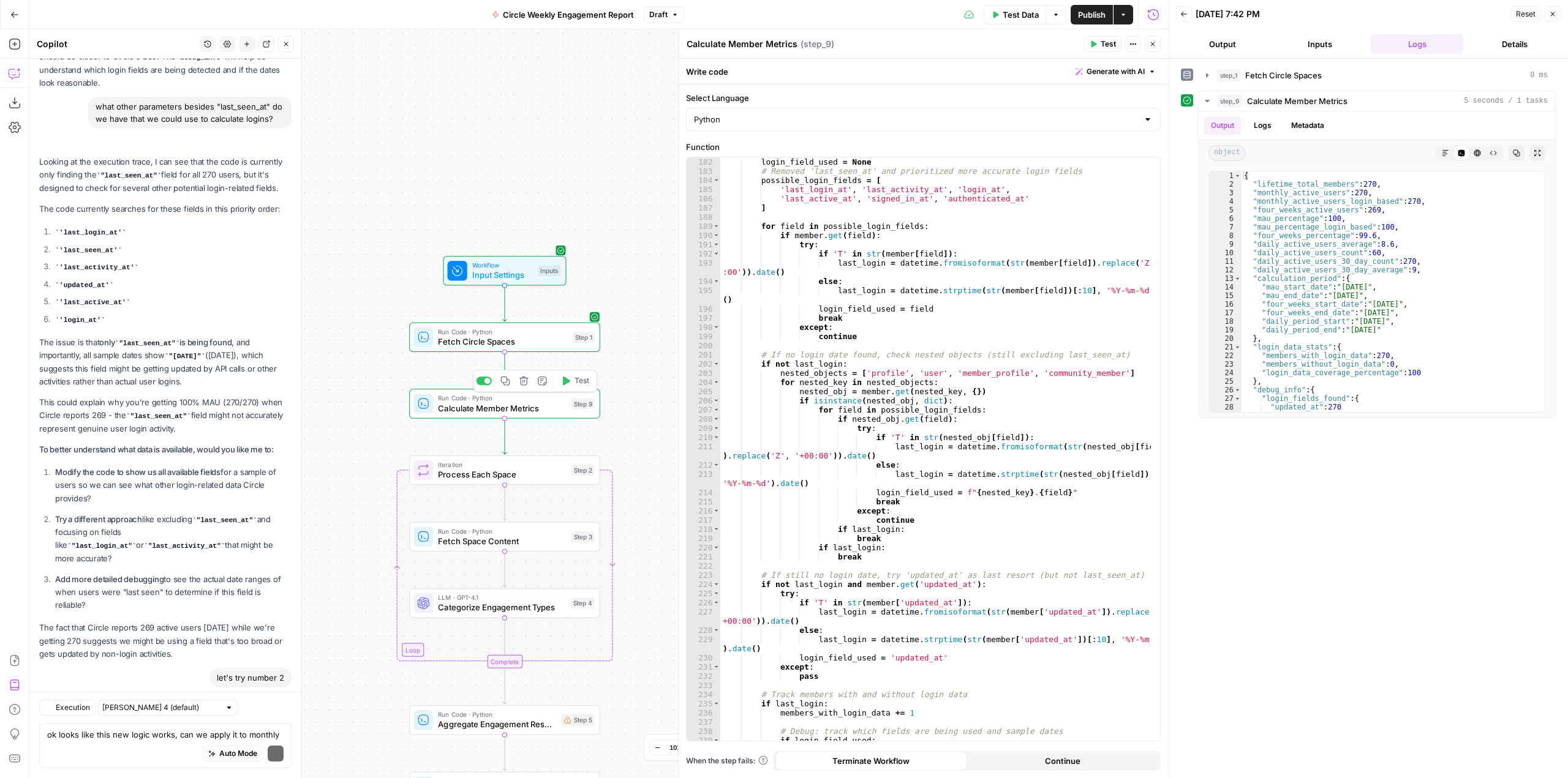
scroll to position [5693, 0]
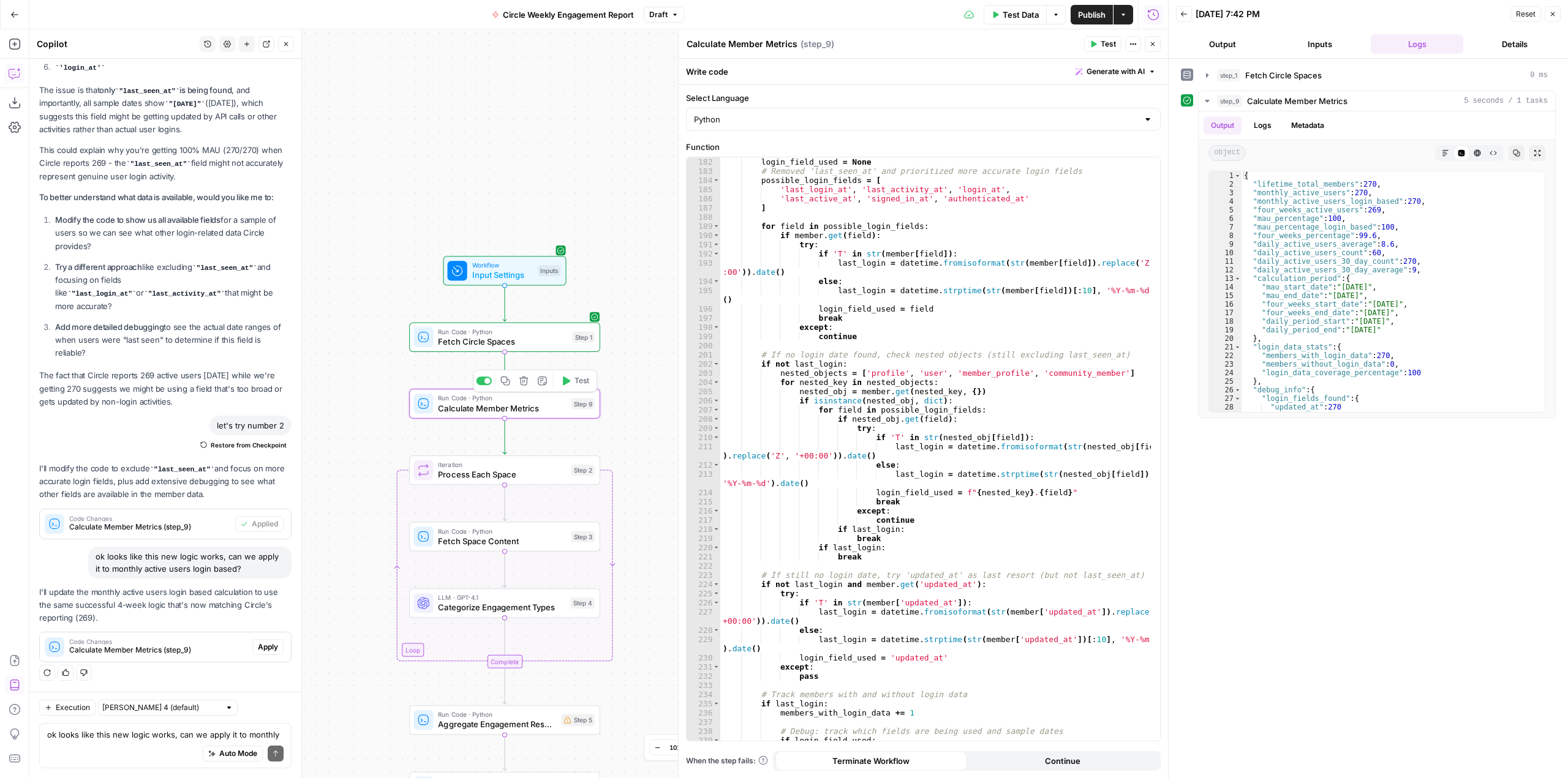
click at [258, 647] on span "Apply" at bounding box center [268, 647] width 20 height 11
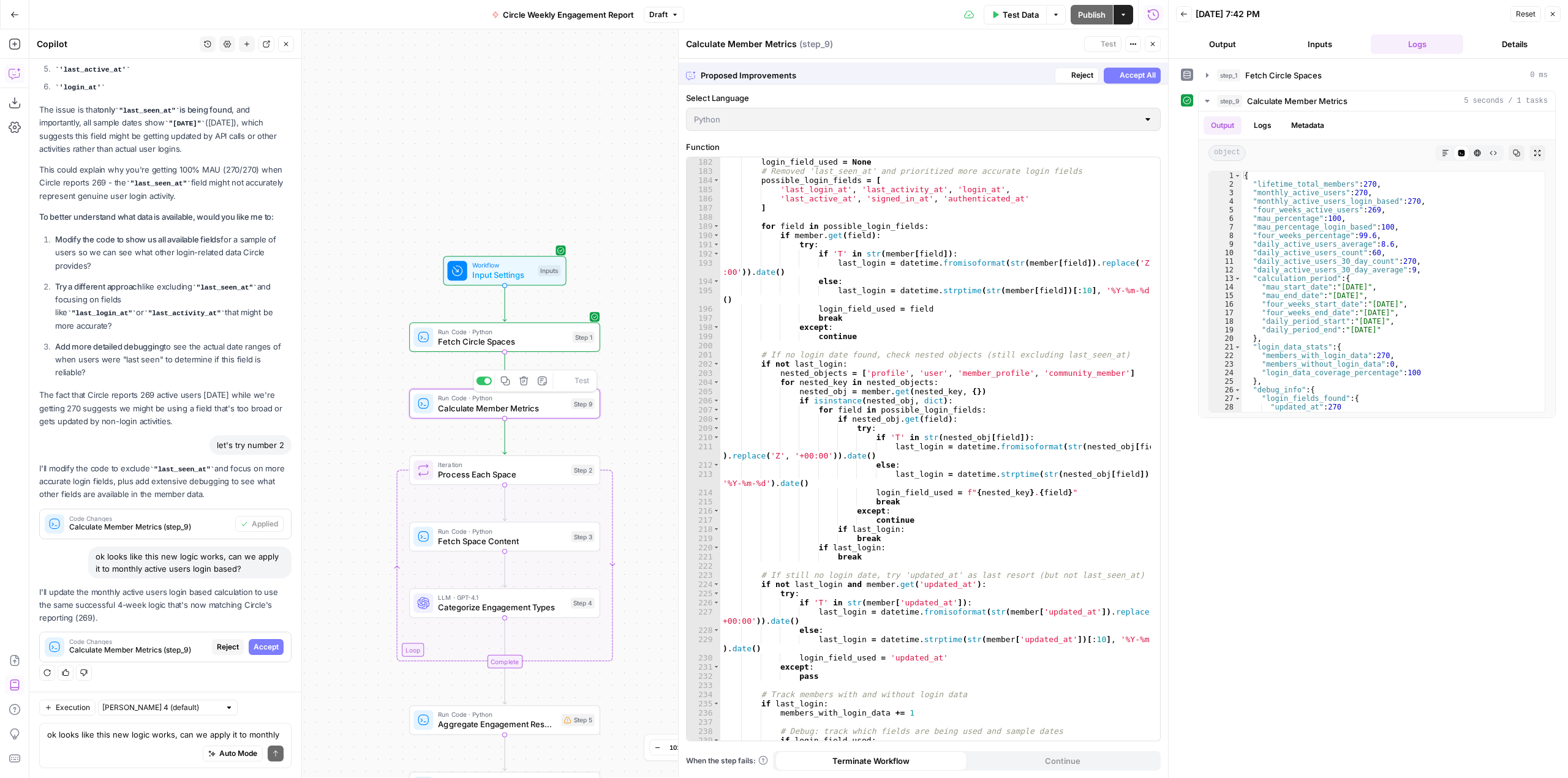
scroll to position [5439, 0]
click at [258, 647] on span "Accept" at bounding box center [266, 647] width 25 height 11
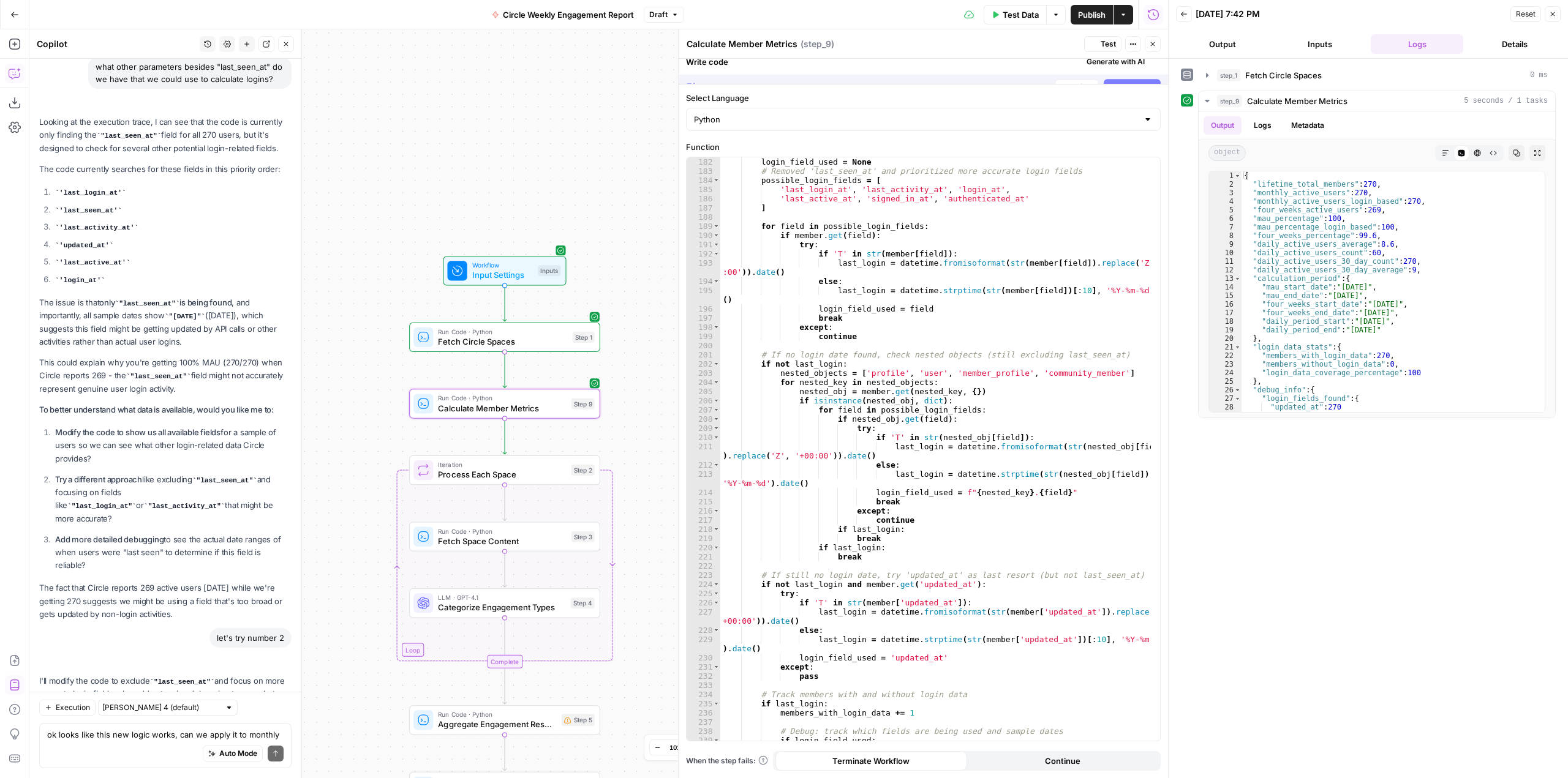
scroll to position [5713, 0]
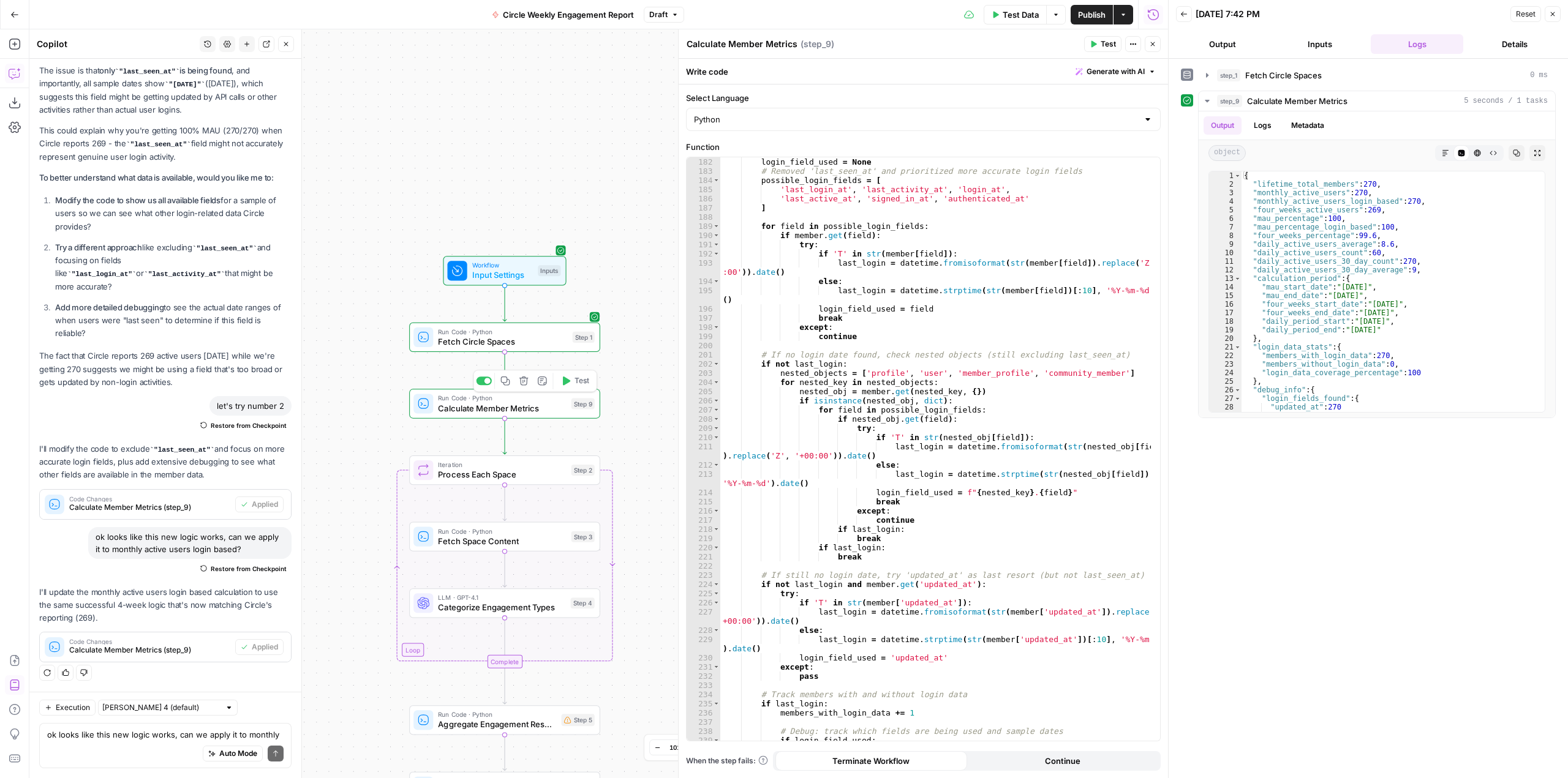
click at [567, 389] on button "Test" at bounding box center [574, 380] width 38 height 16
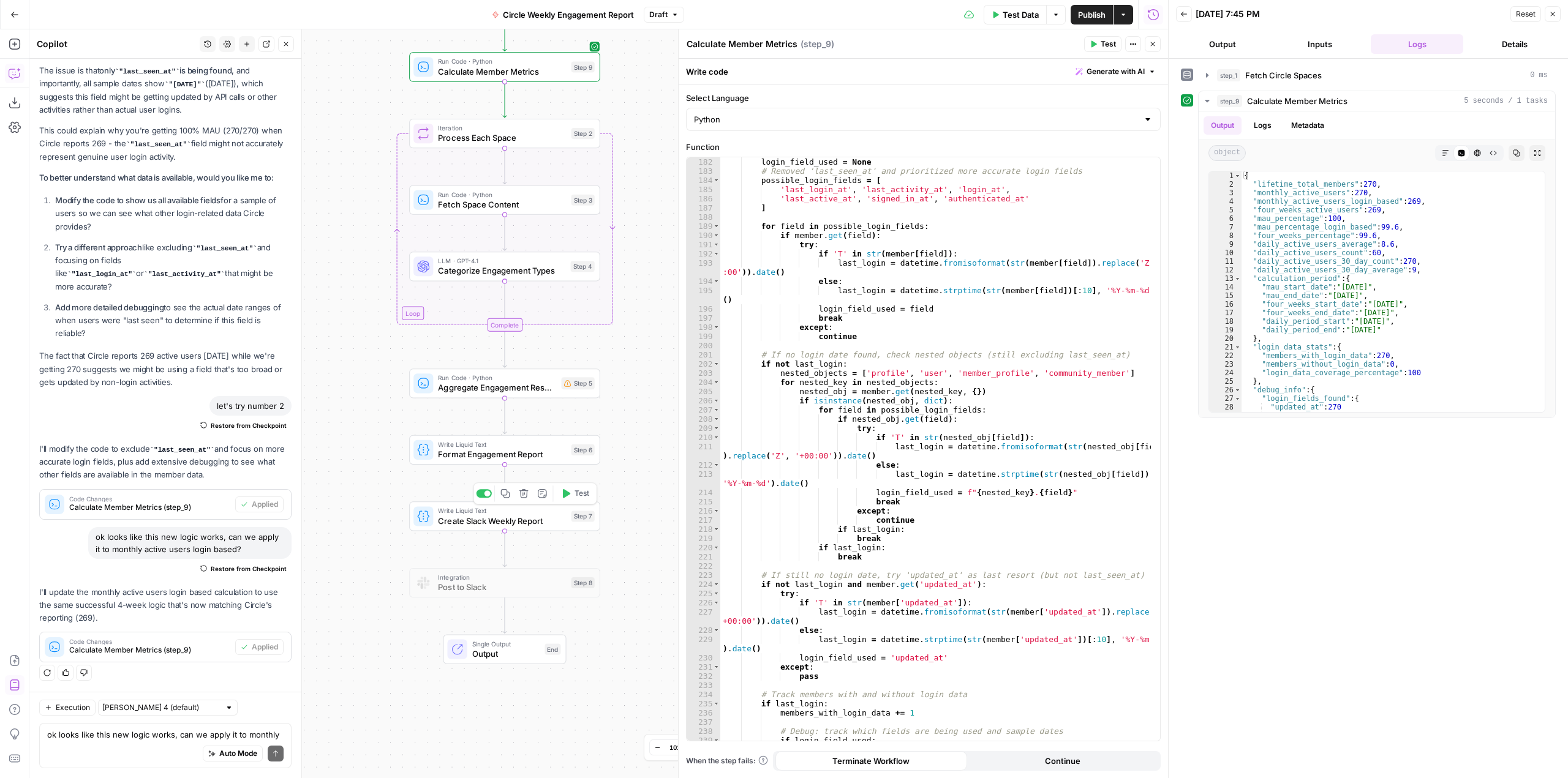
click at [579, 495] on span "Test" at bounding box center [582, 493] width 15 height 11
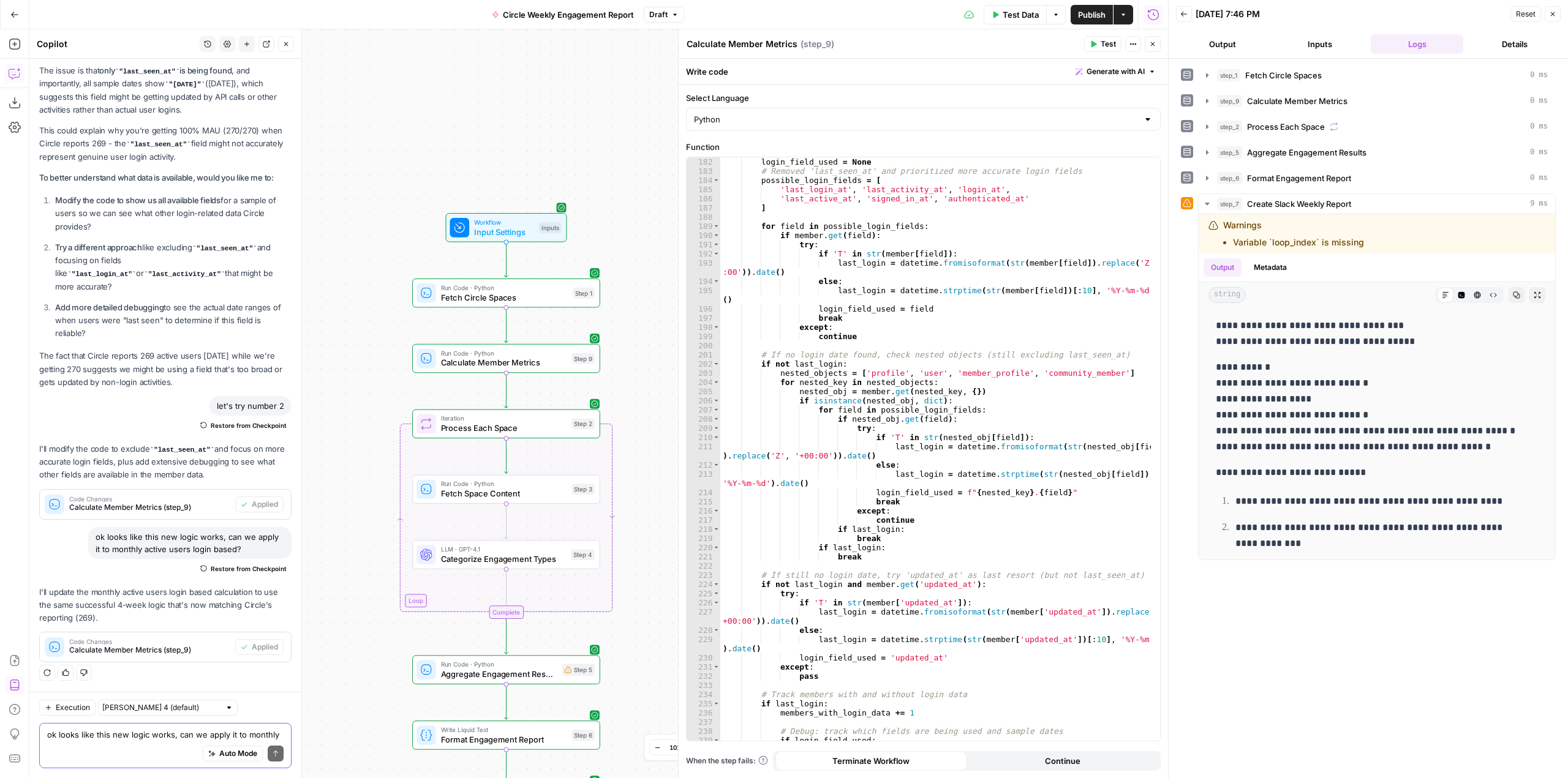
click at [160, 738] on textarea "ok looks like this new logic works, can we apply it to monthly active users log…" at bounding box center [165, 734] width 236 height 13
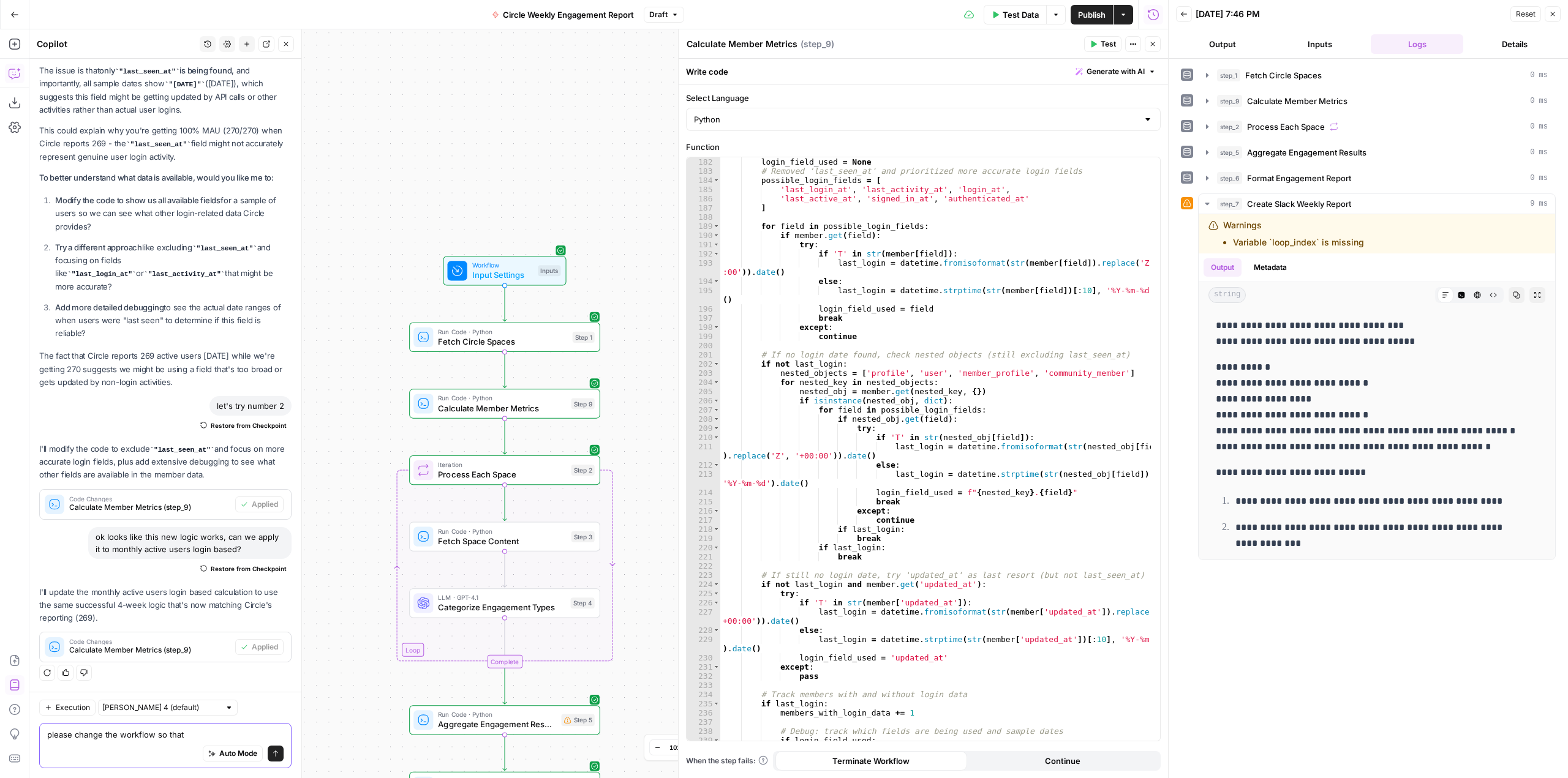
type textarea "please change the workflow so that"
click at [1090, 9] on span "Publish" at bounding box center [1091, 15] width 27 height 13
click at [1016, 17] on span "Test Data" at bounding box center [1010, 15] width 36 height 13
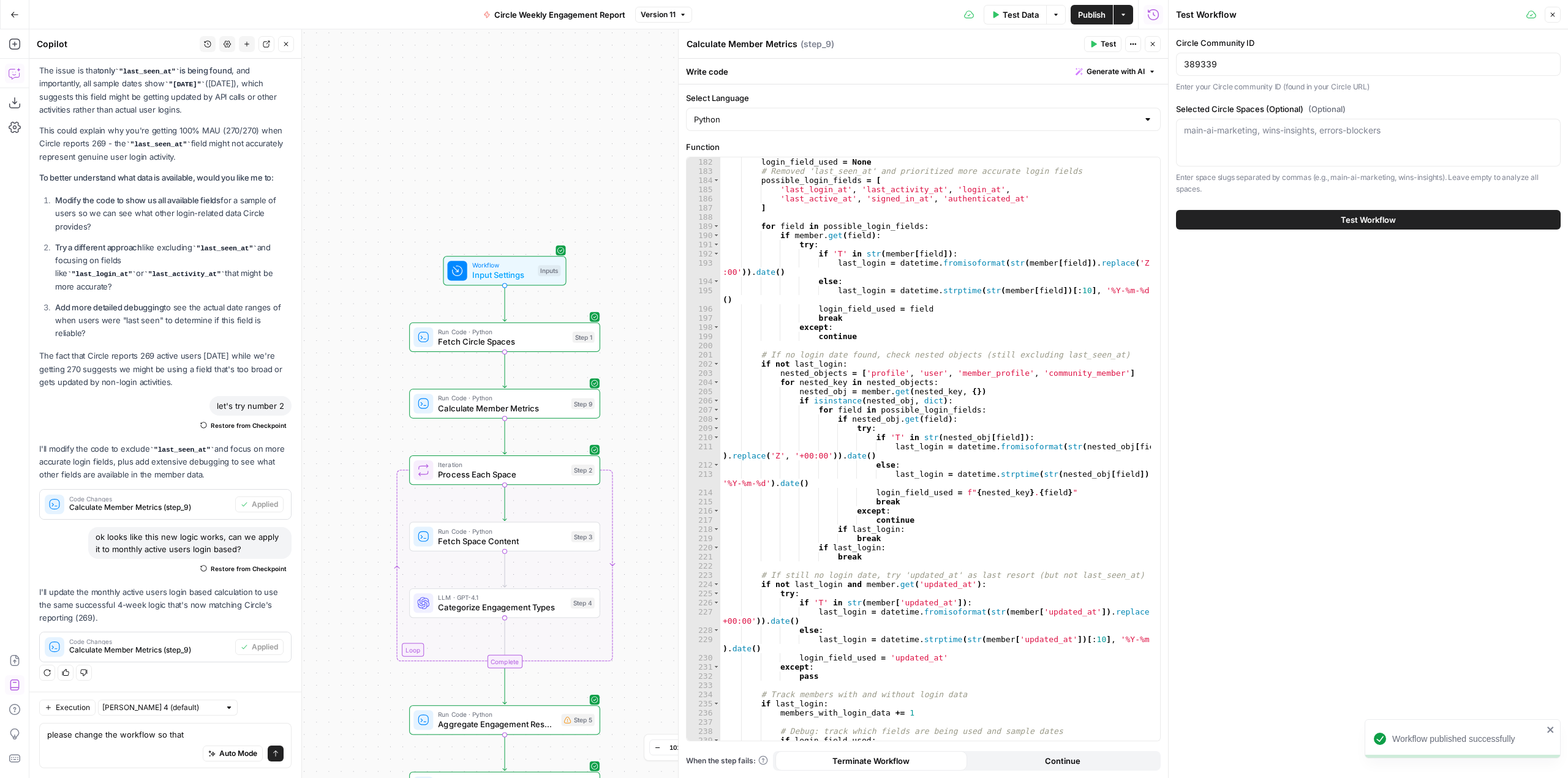
click at [1362, 227] on button "Test Workflow" at bounding box center [1368, 219] width 385 height 19
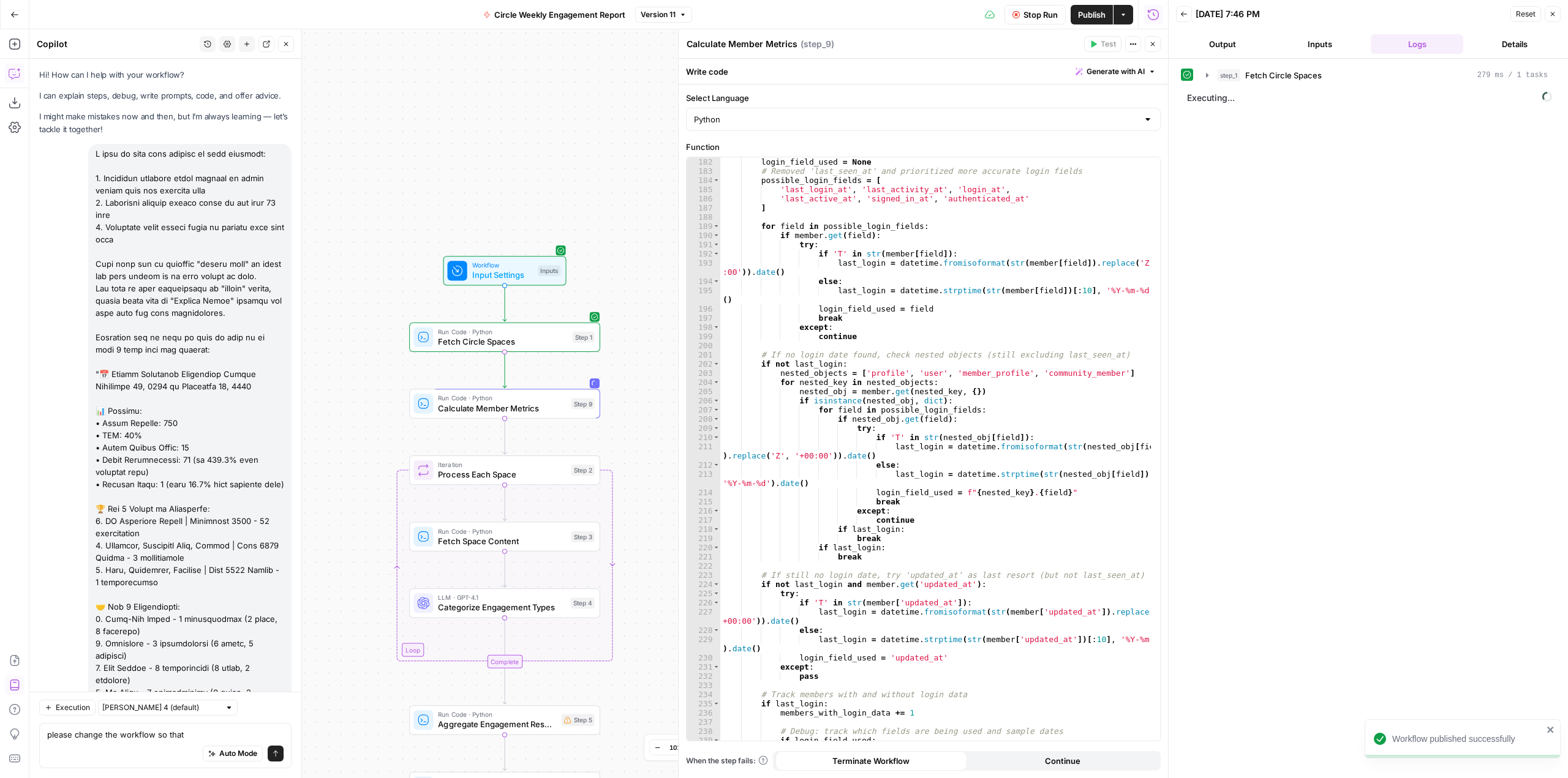
scroll to position [1680, 0]
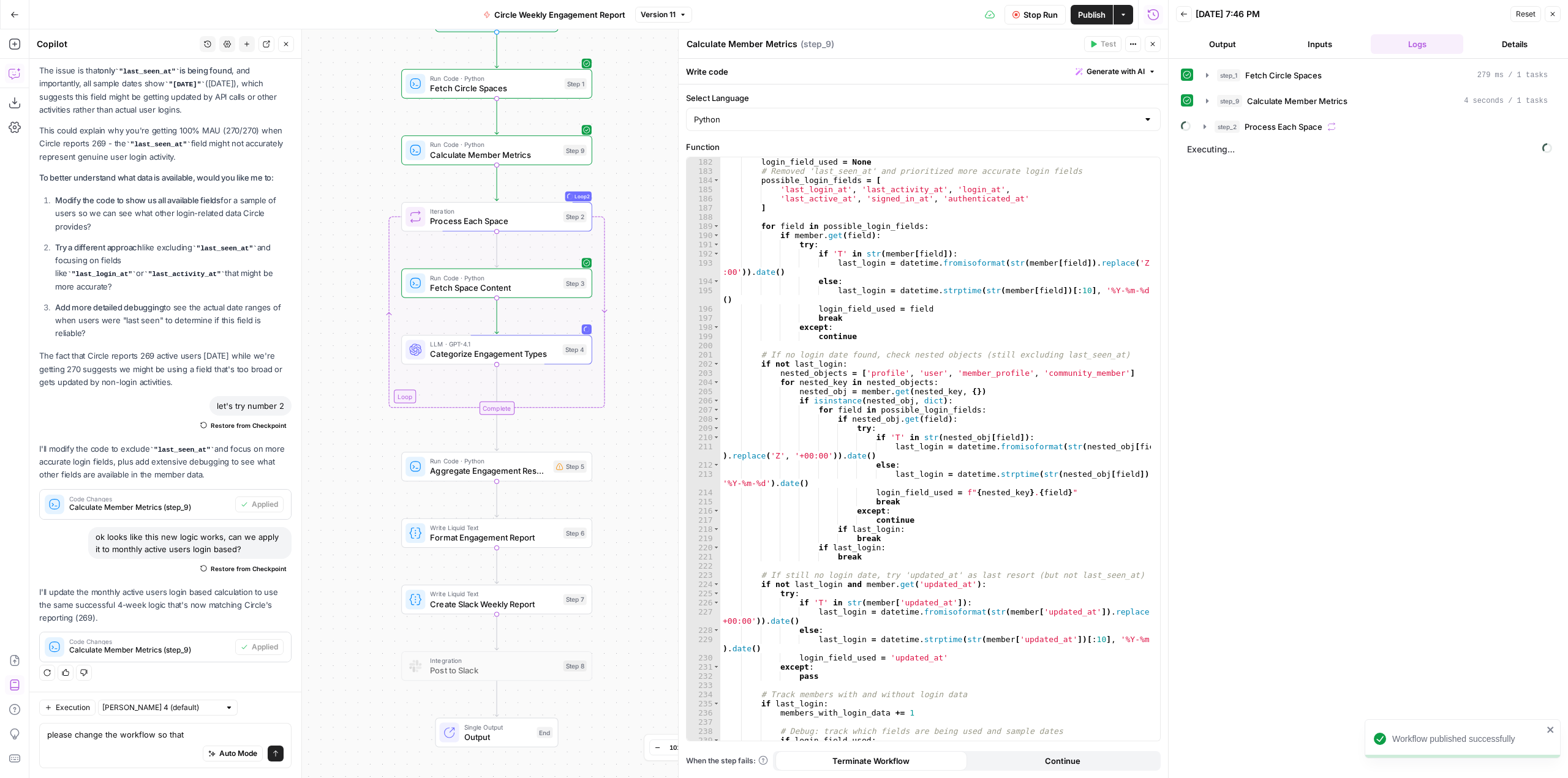
drag, startPoint x: 638, startPoint y: 475, endPoint x: 629, endPoint y: 222, distance: 253.2
click at [629, 222] on div "Workflow Input Settings Inputs Run Code · Python Fetch Circle Spaces Step 1 Run…" at bounding box center [599, 404] width 1139 height 749
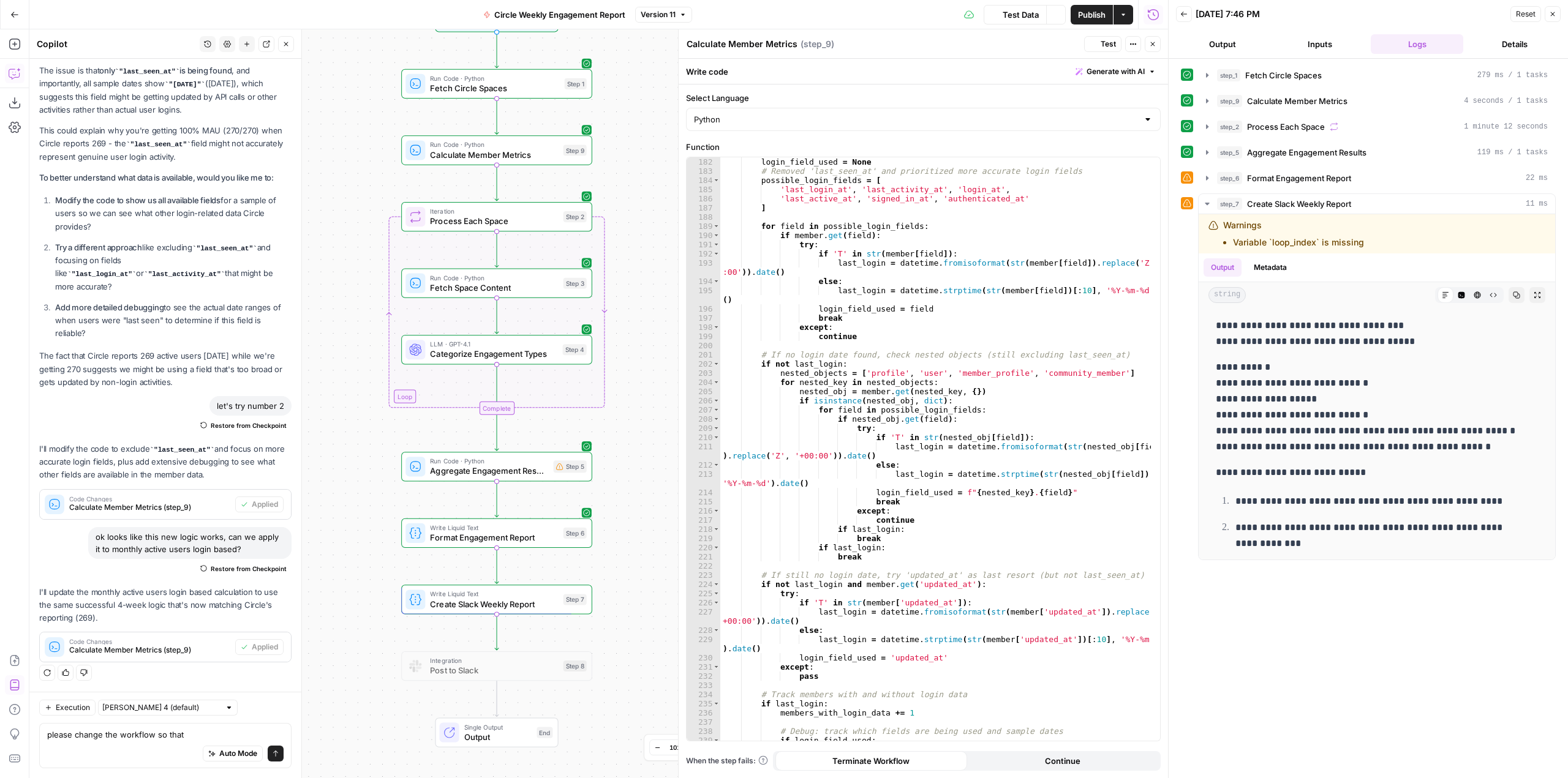
scroll to position [5713, 0]
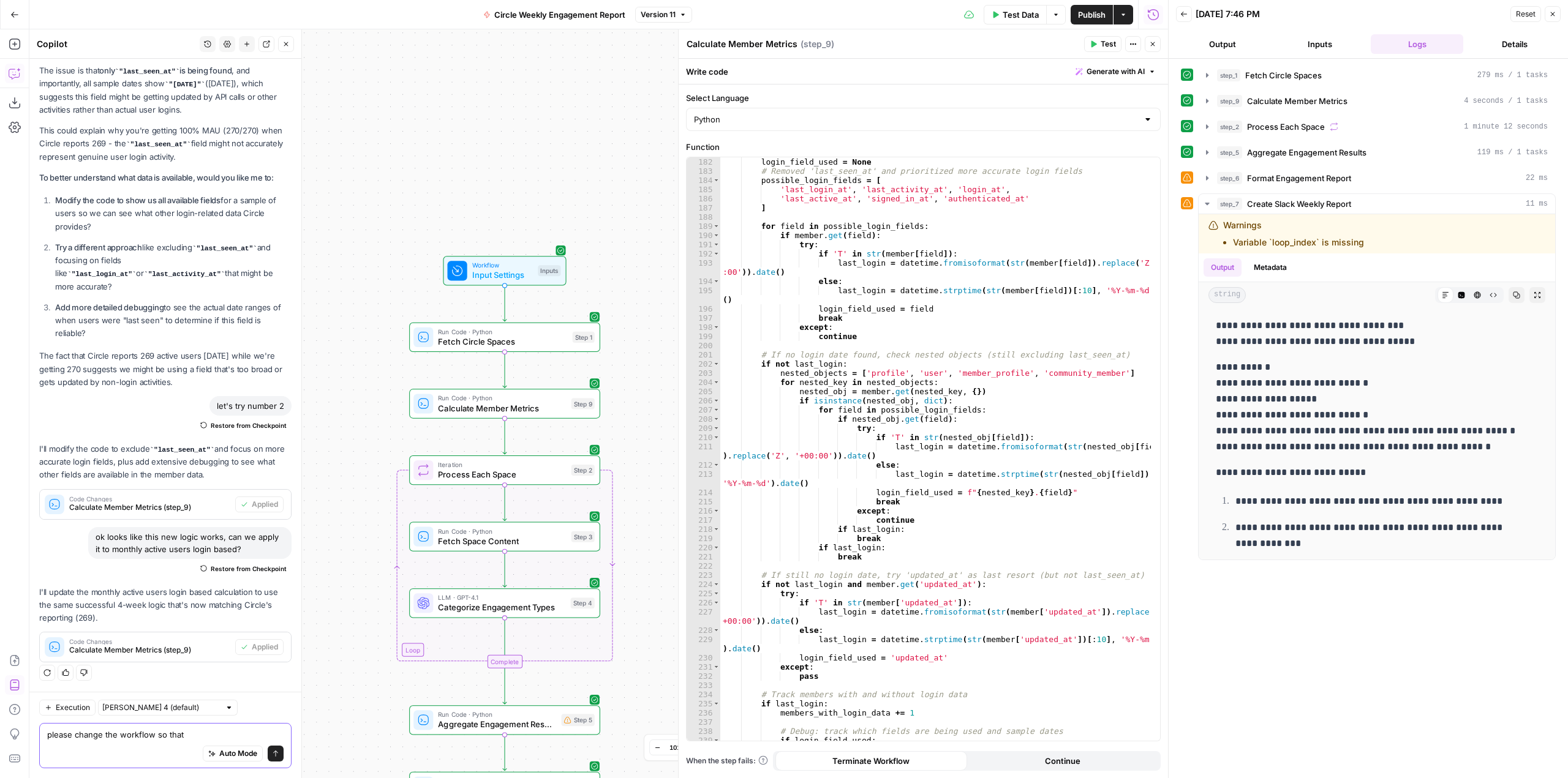
click at [210, 735] on textarea "please change the workflow so that" at bounding box center [165, 734] width 236 height 13
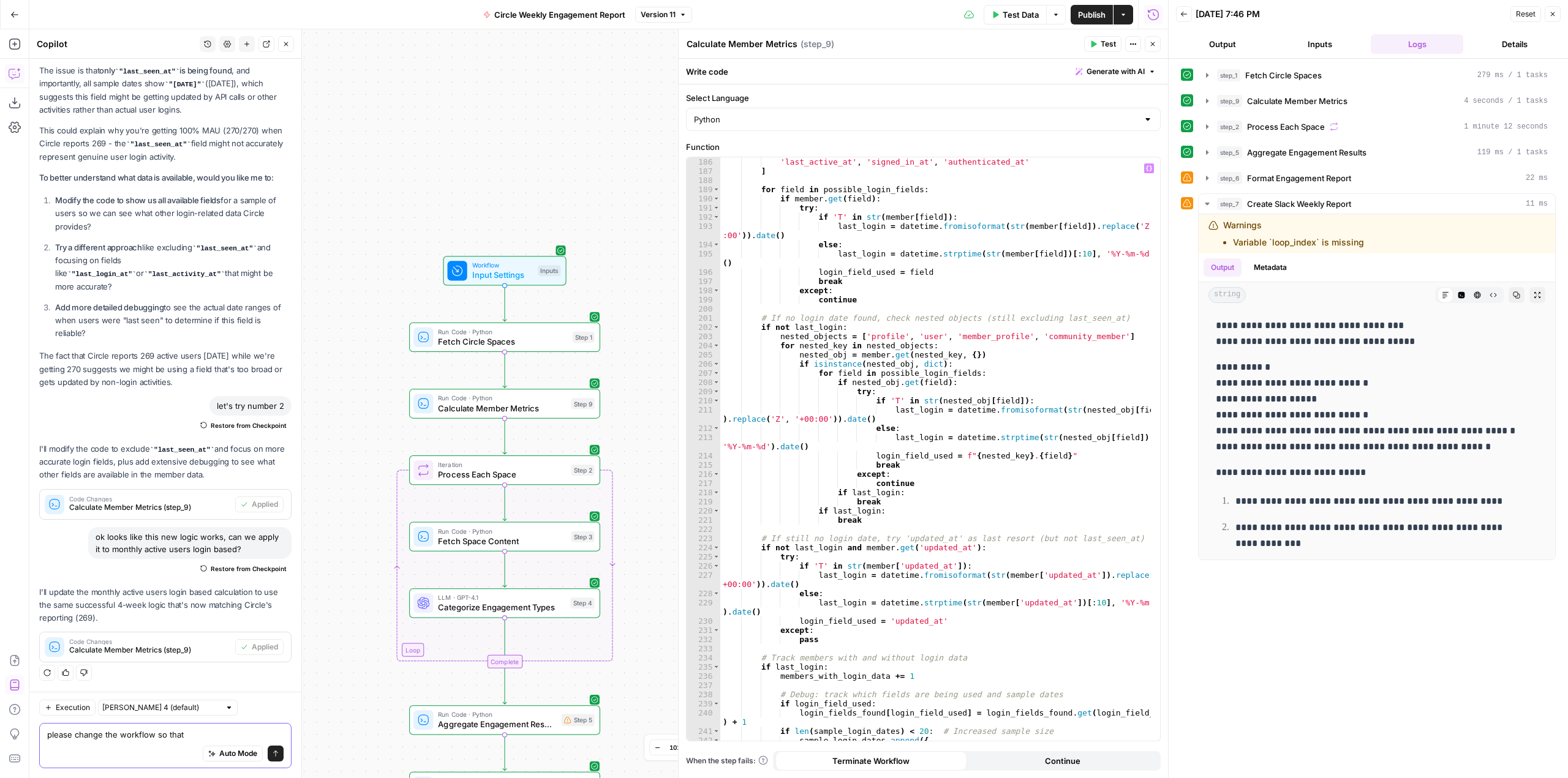
scroll to position [1718, 0]
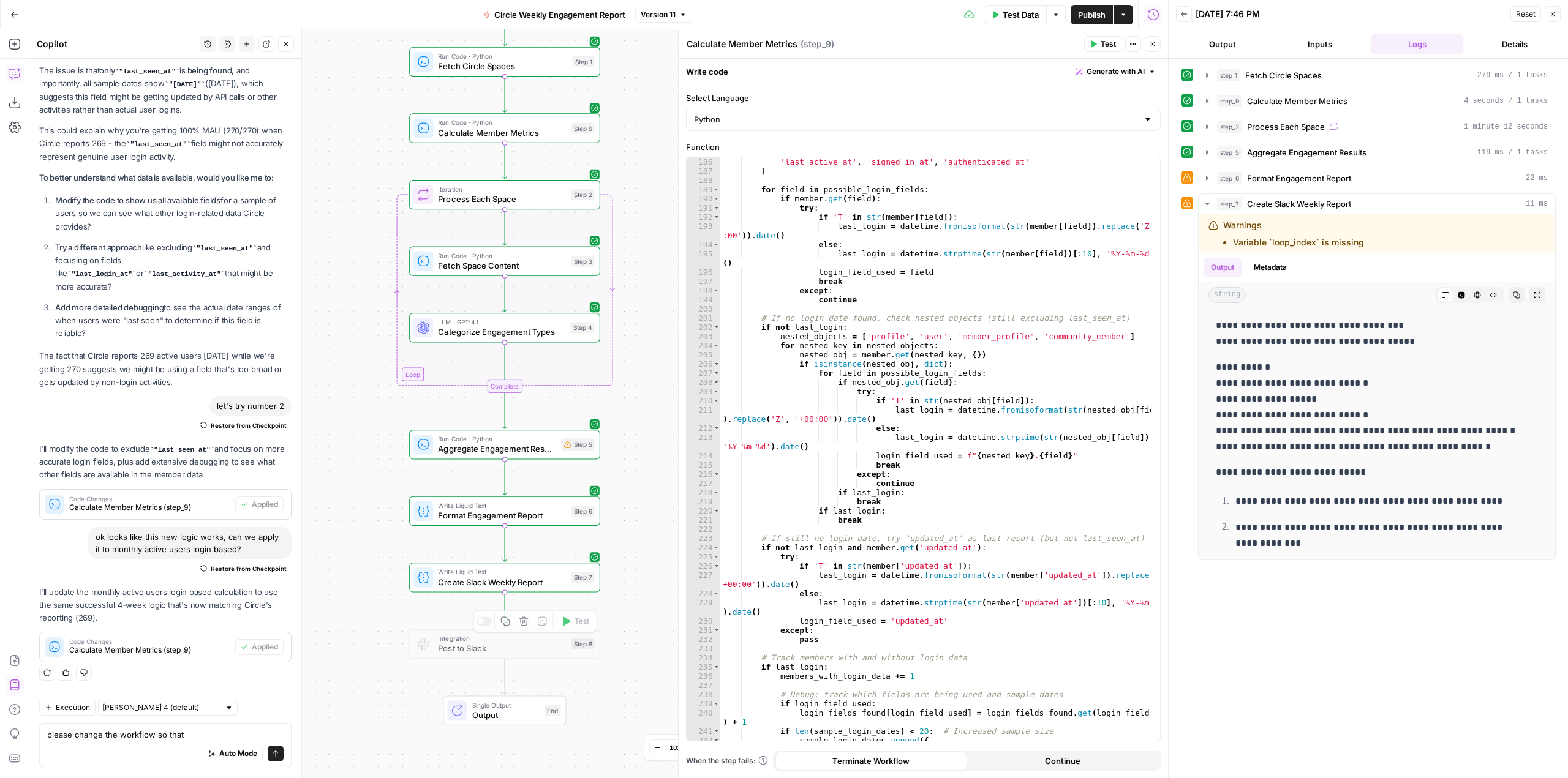
click at [546, 579] on span "Create Slack Weekly Report" at bounding box center [502, 582] width 128 height 13
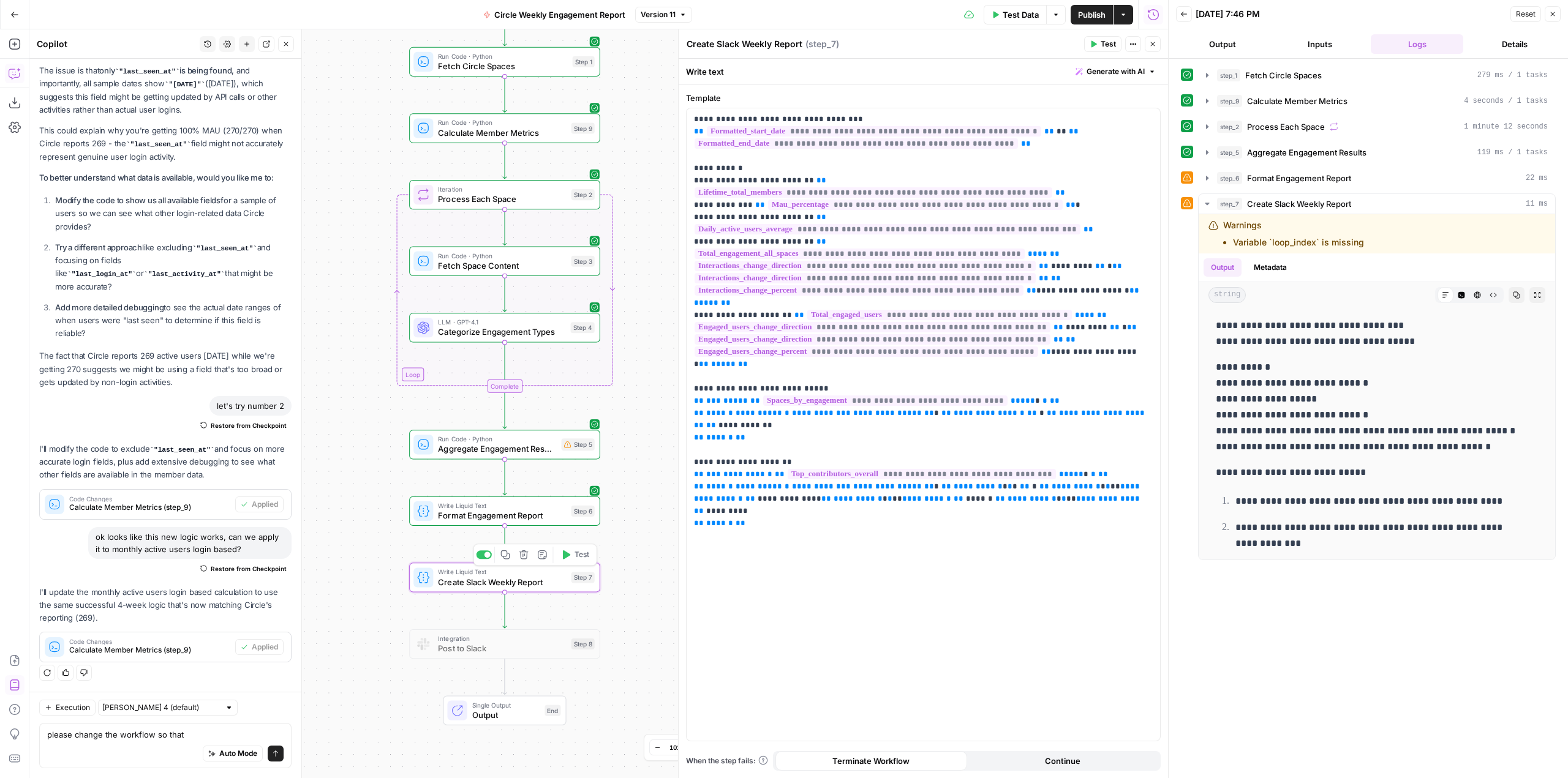
scroll to position [5713, 0]
drag, startPoint x: 193, startPoint y: 731, endPoint x: 30, endPoint y: 742, distance: 163.4
click at [30, 742] on div "Execution Claude Sonnet 4 (default) please change the workflow so that please c…" at bounding box center [165, 735] width 272 height 87
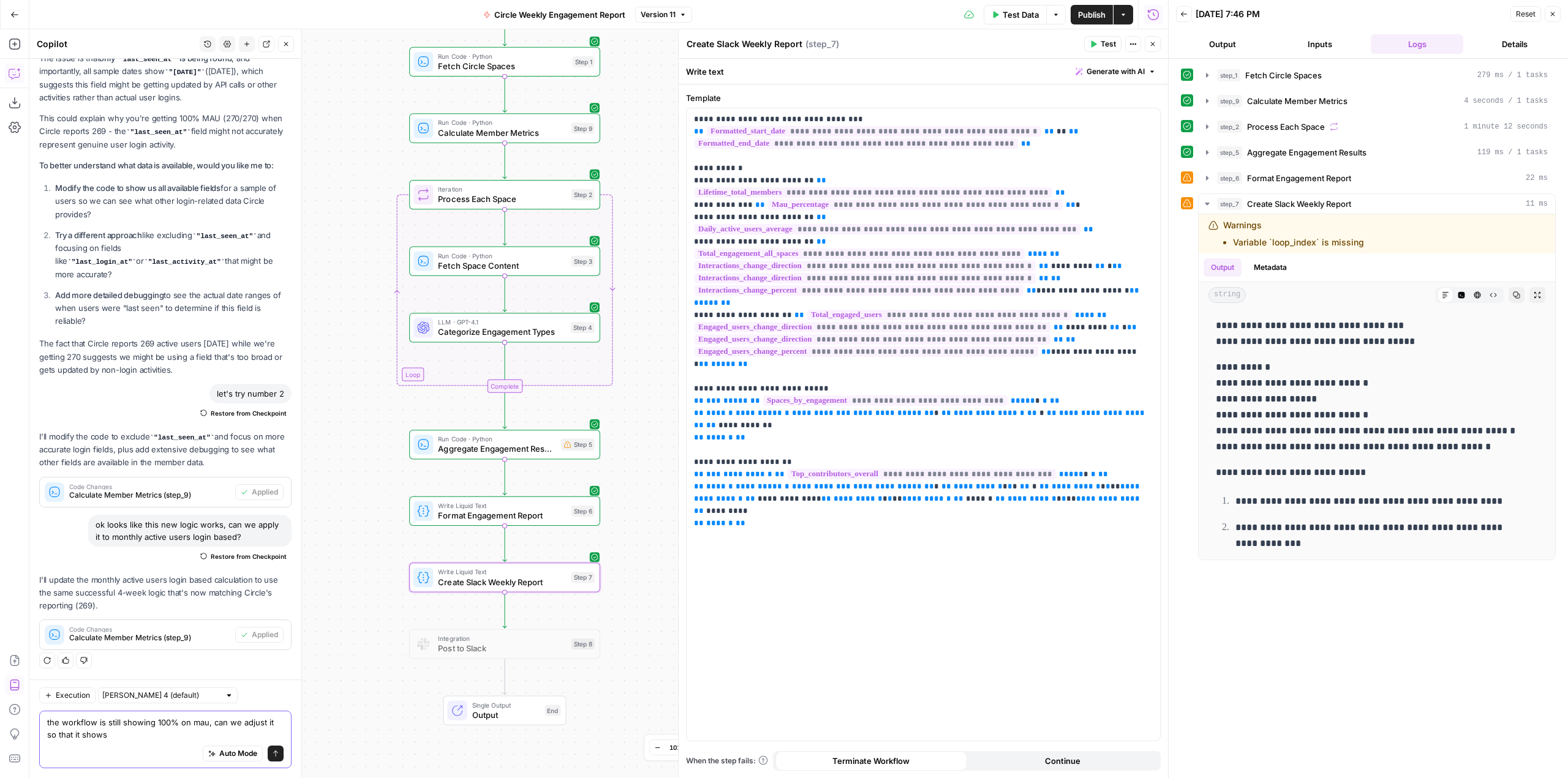
scroll to position [5725, 0]
type textarea "the workflow is still showing 100% on mau, can we adjust it so that it shows th…"
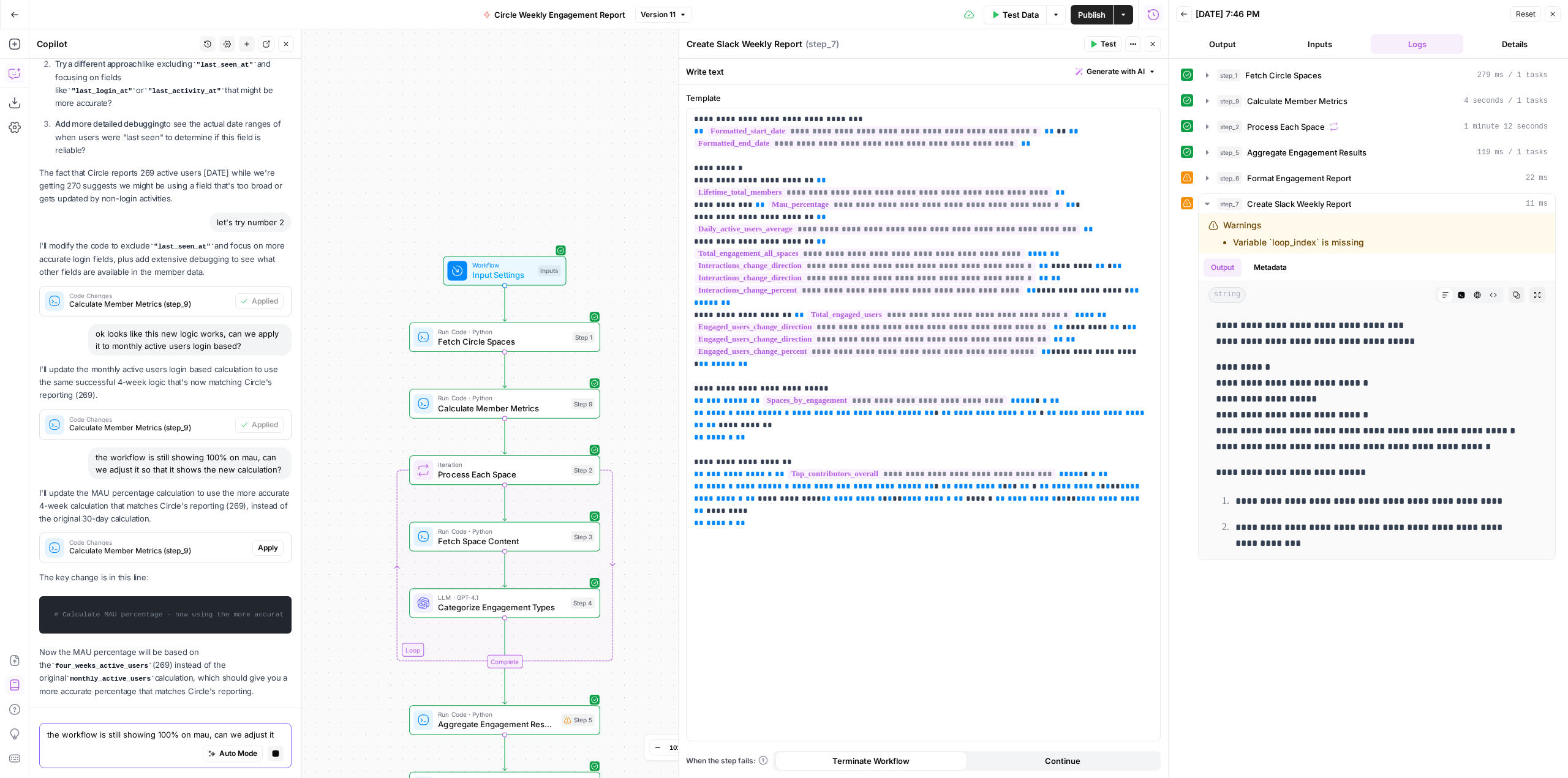
scroll to position [6004, 0]
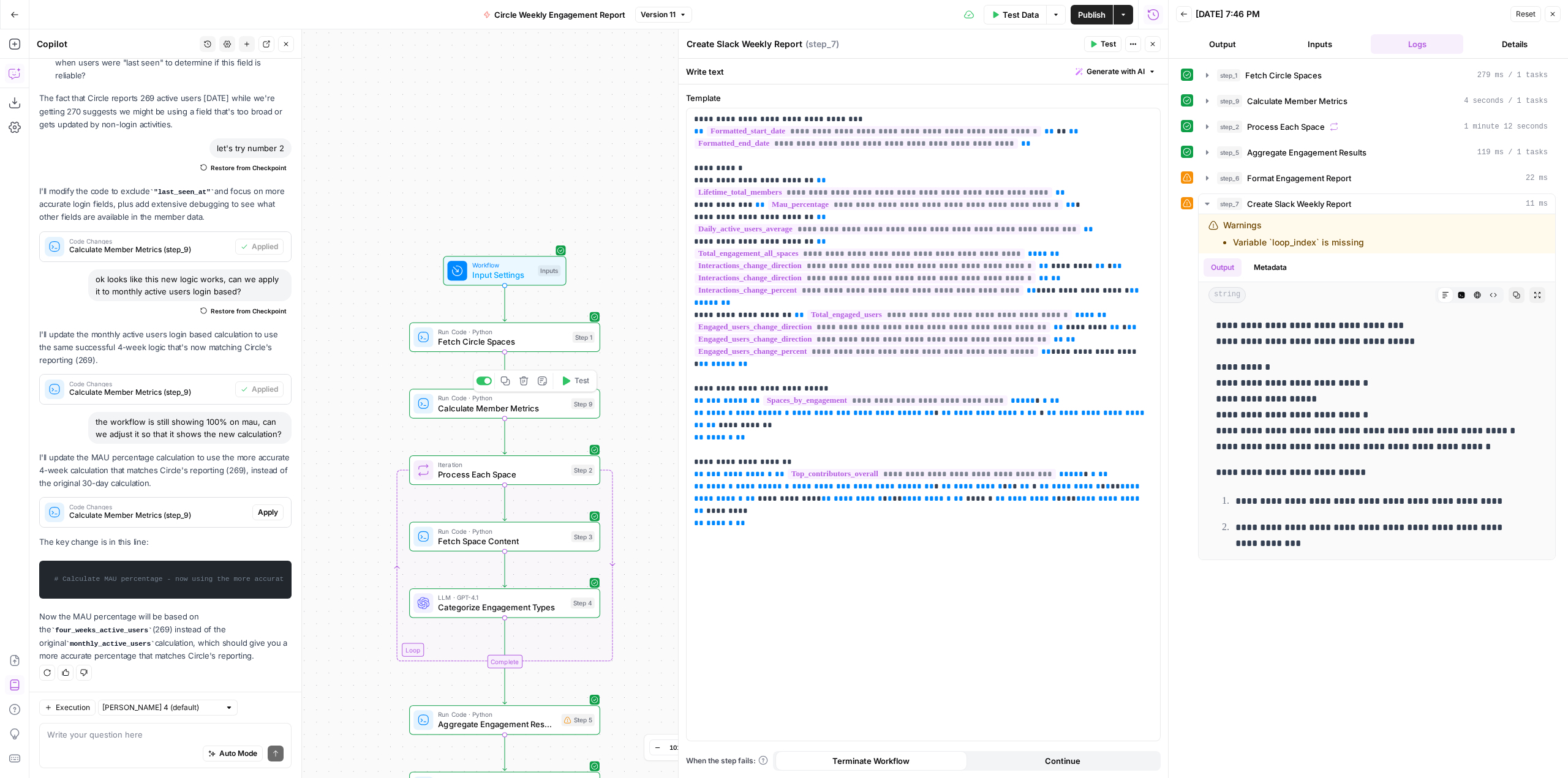
click at [546, 405] on span "Calculate Member Metrics" at bounding box center [502, 408] width 128 height 13
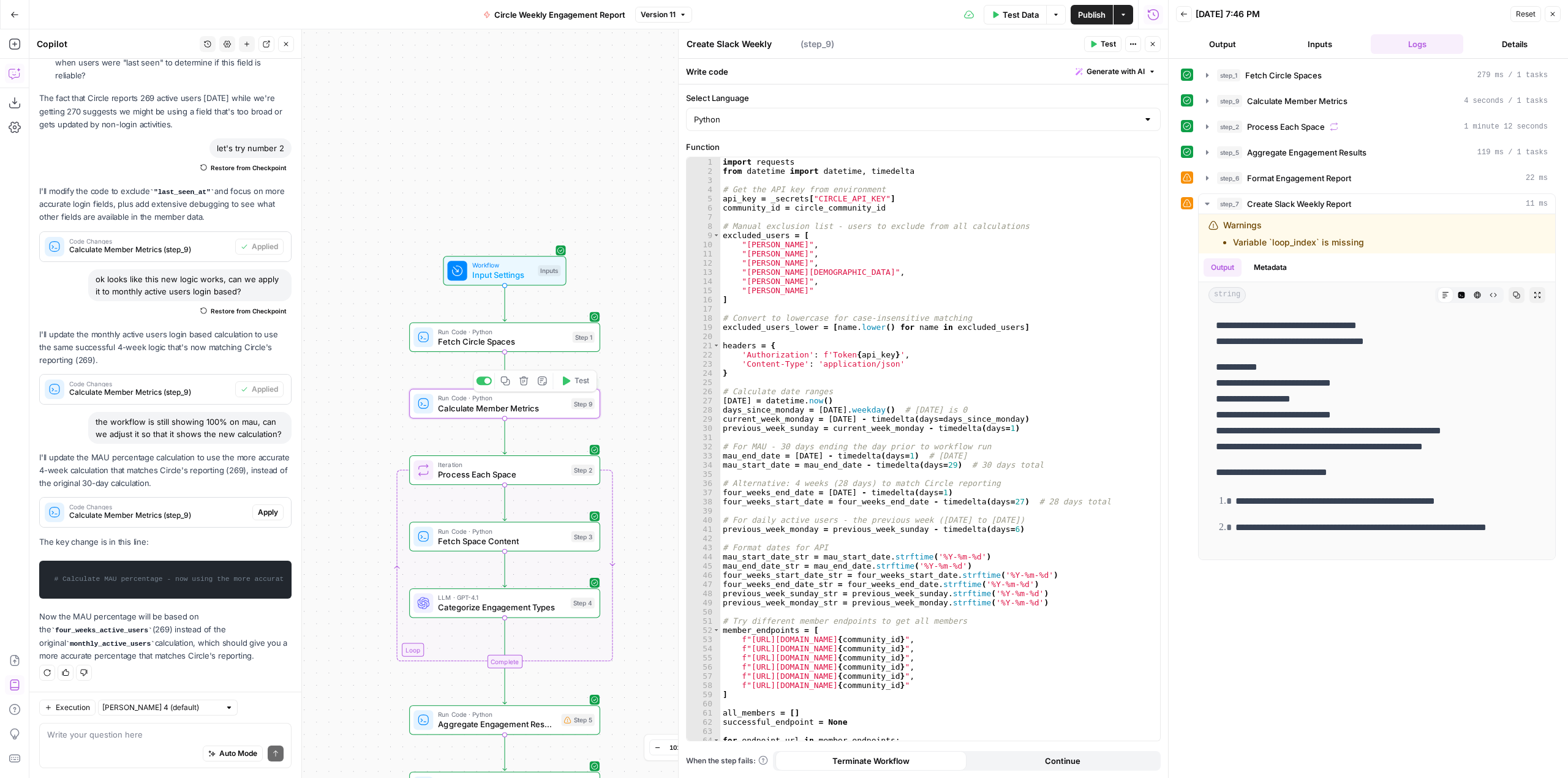
type textarea "Calculate Member Metrics"
click at [562, 408] on span "Calculate Member Metrics" at bounding box center [502, 408] width 128 height 13
click at [1202, 98] on button "step_9 Calculate Member Metrics 4 seconds / 1 tasks" at bounding box center [1377, 101] width 357 height 19
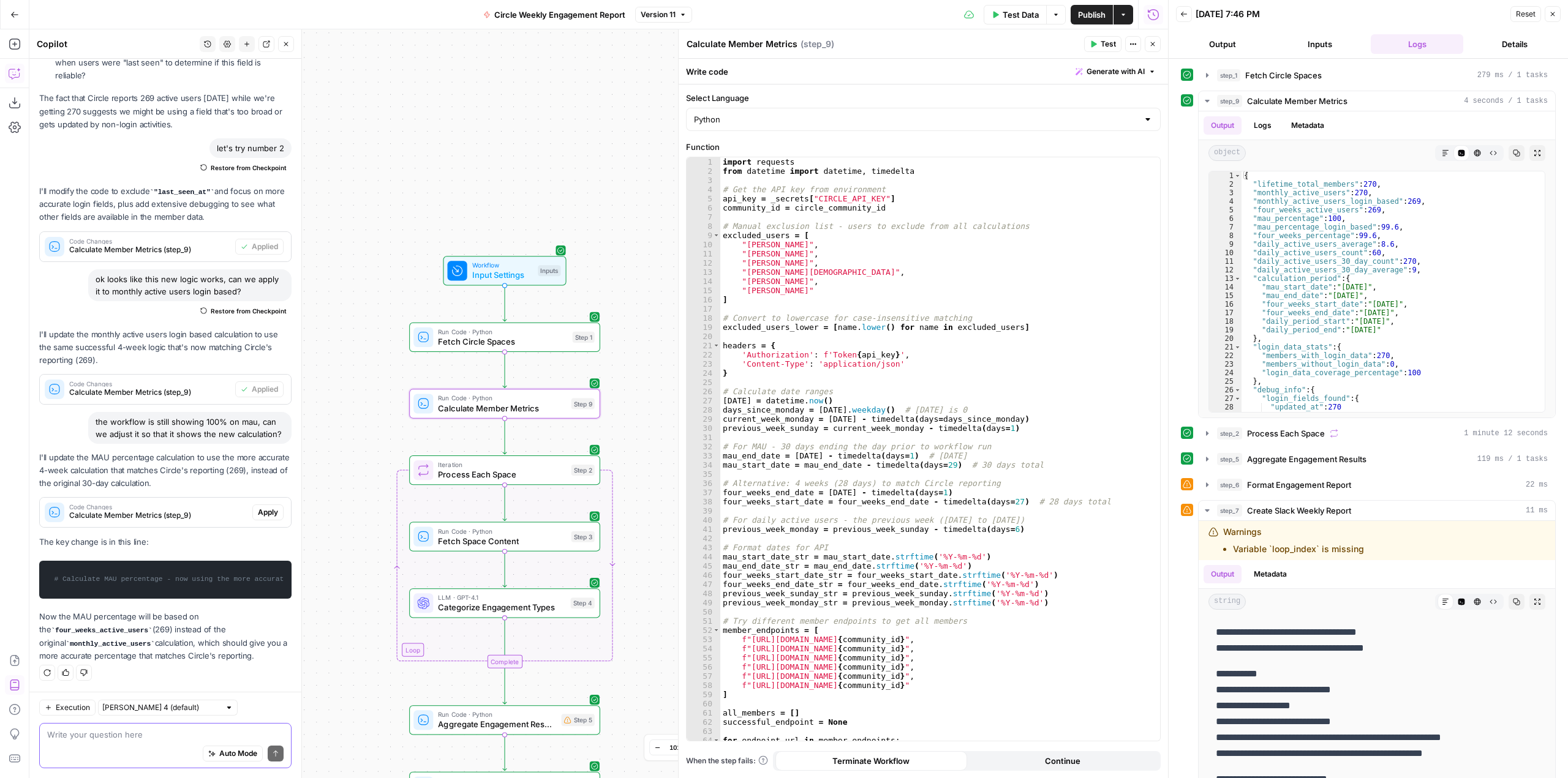
click at [224, 731] on textarea at bounding box center [165, 734] width 236 height 13
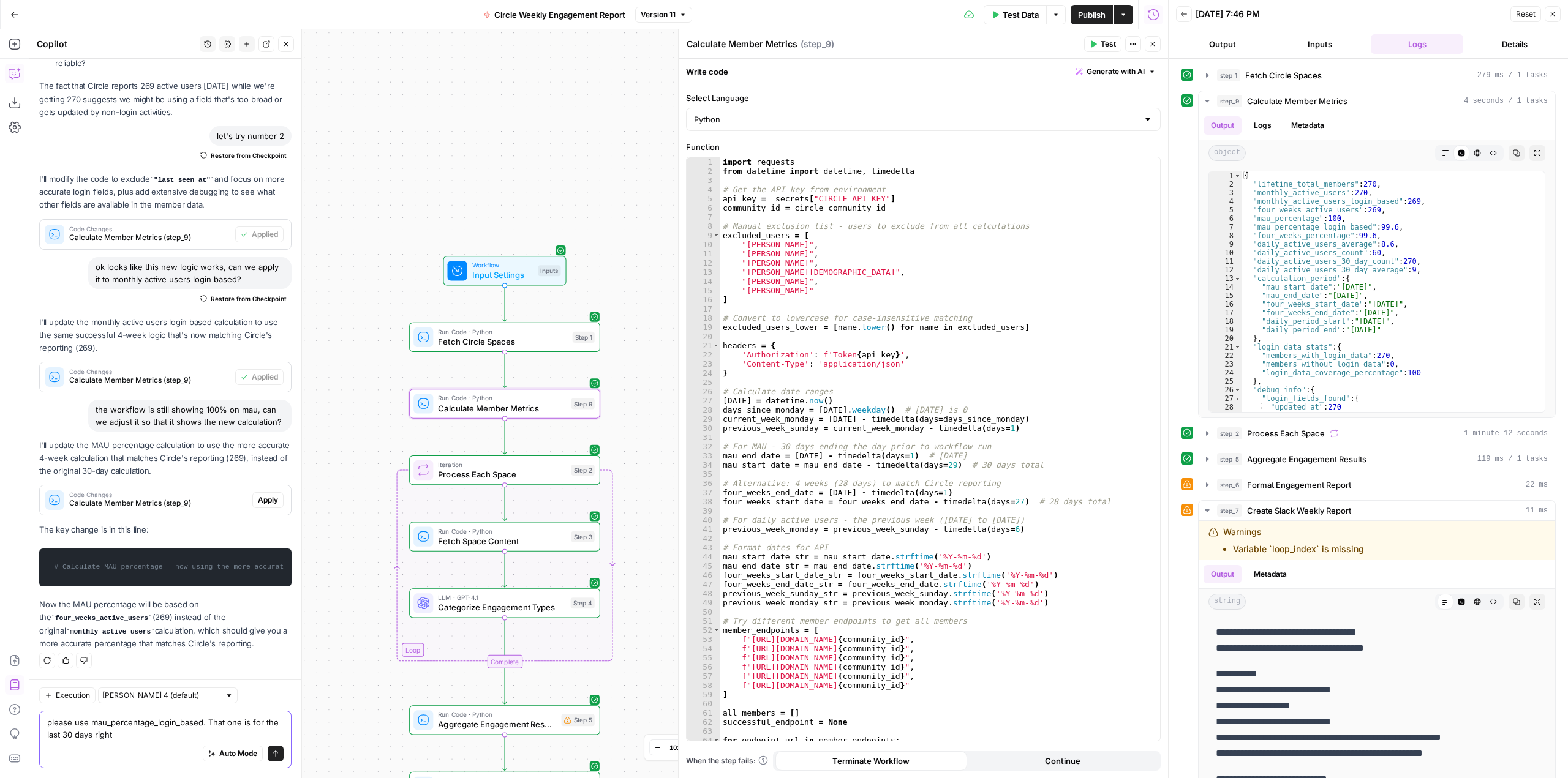
type textarea "please use mau_percentage_login_based. That one is for the last 30 days right?"
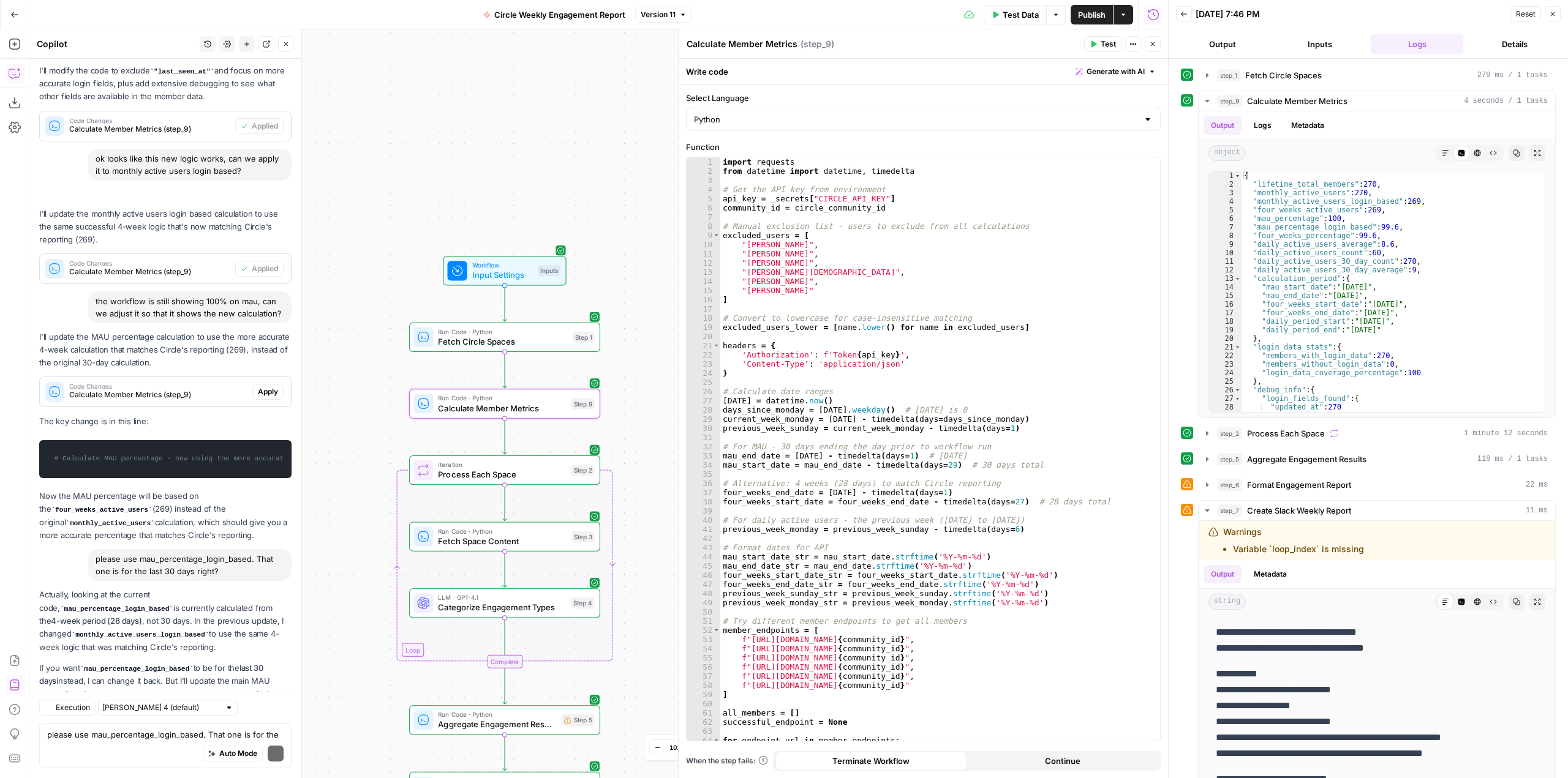
scroll to position [6351, 0]
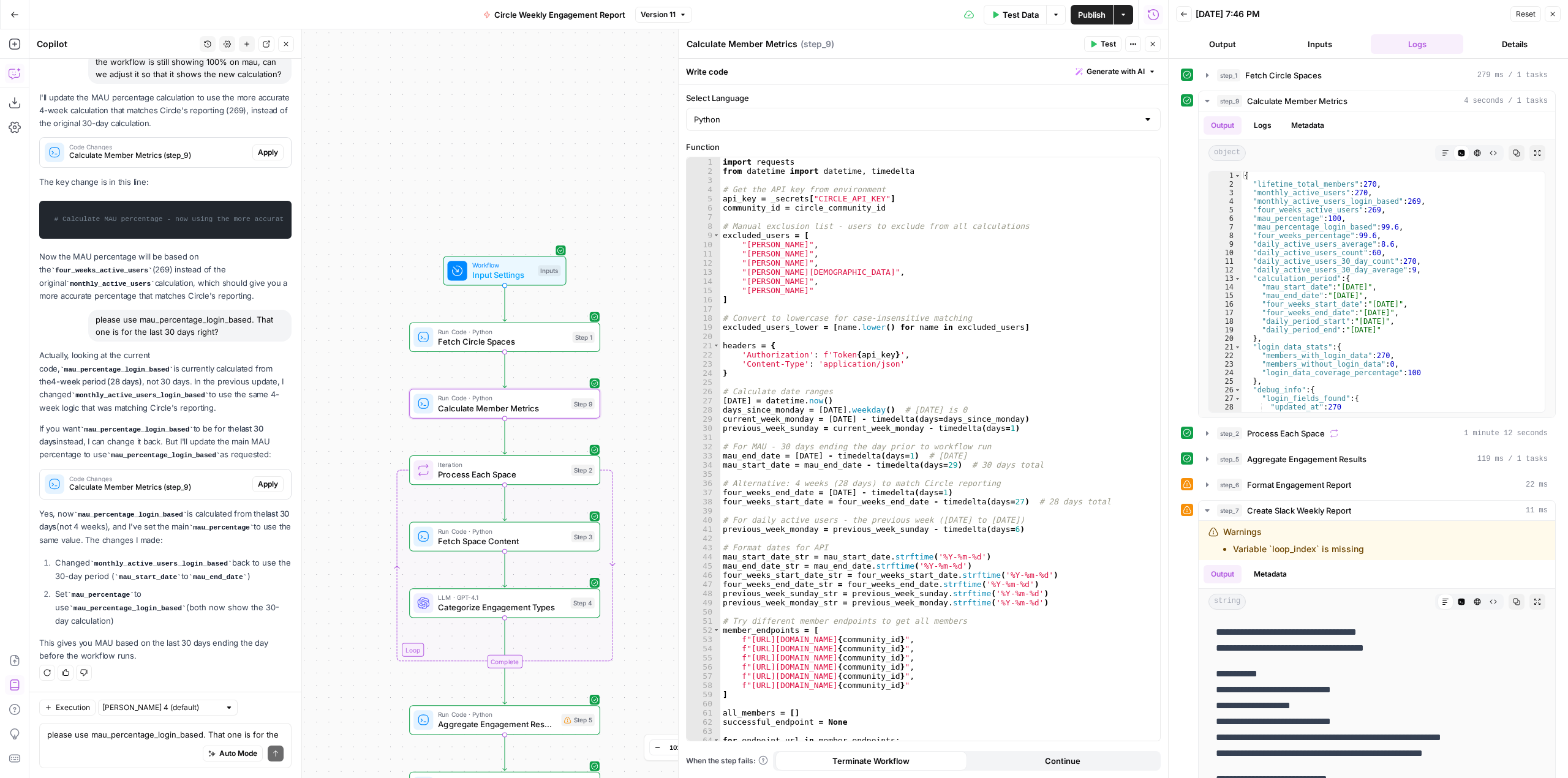
click at [258, 490] on span "Apply" at bounding box center [268, 484] width 20 height 11
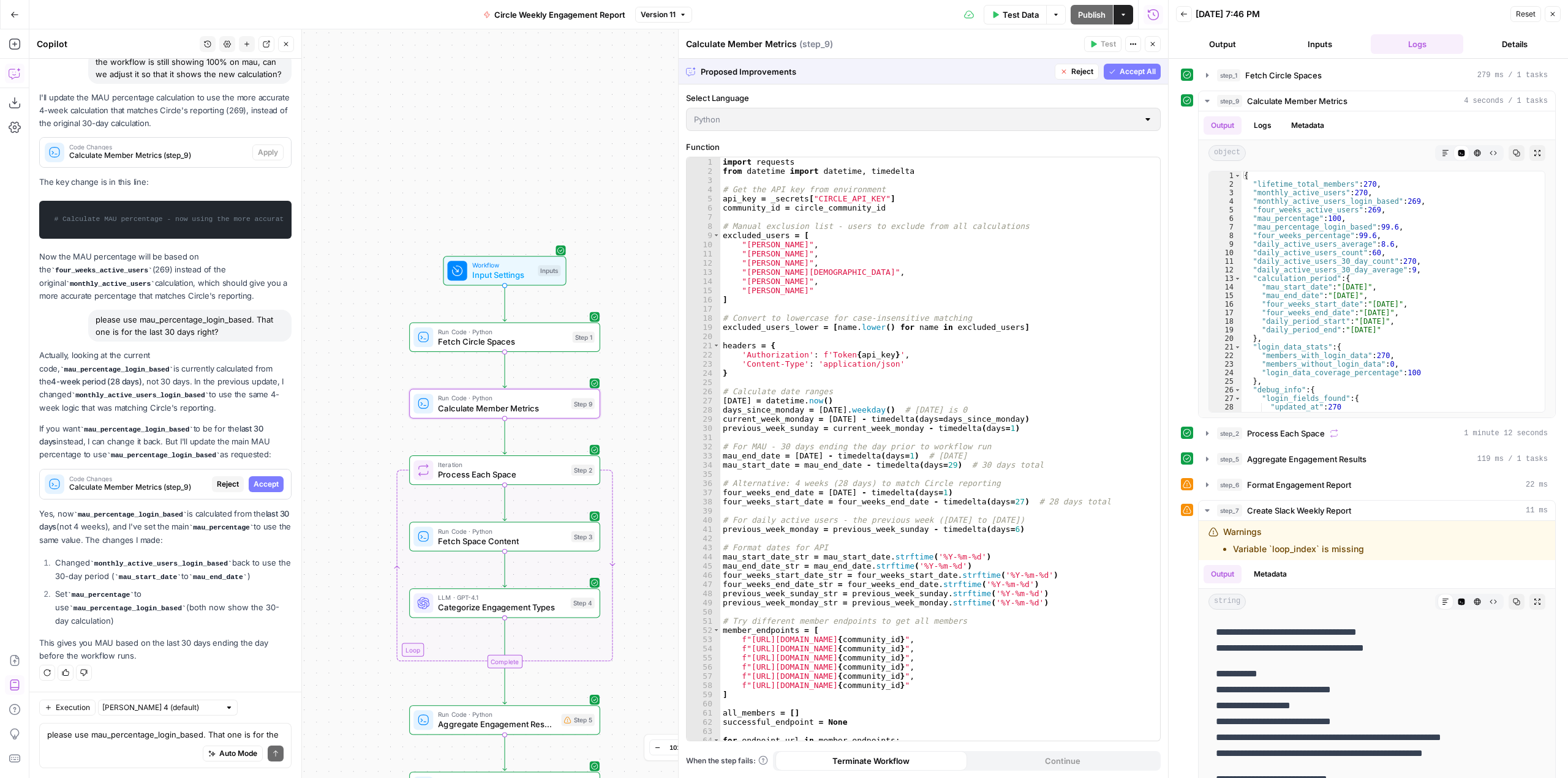
click at [258, 490] on span "Accept" at bounding box center [266, 484] width 25 height 11
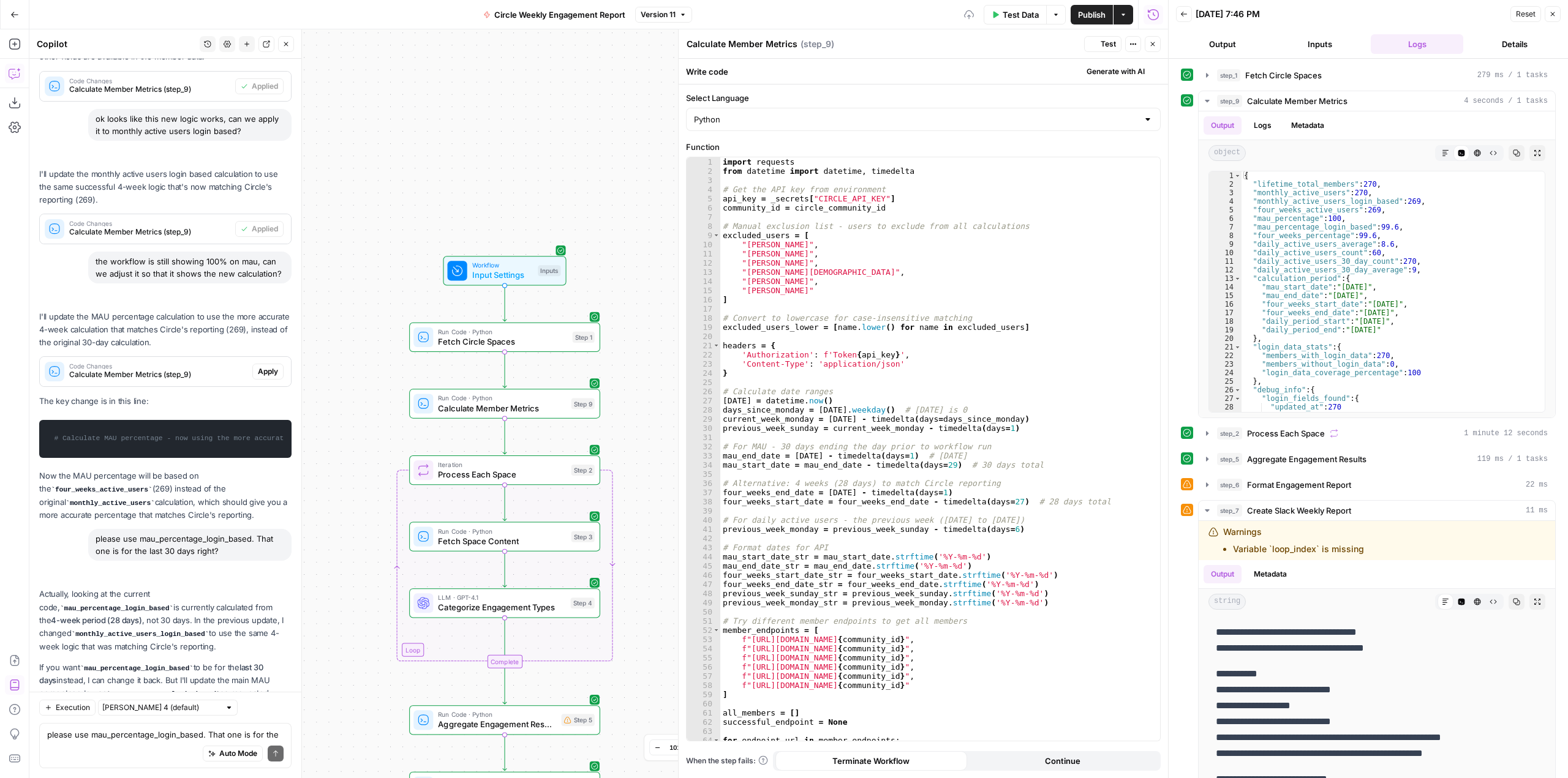
scroll to position [6390, 0]
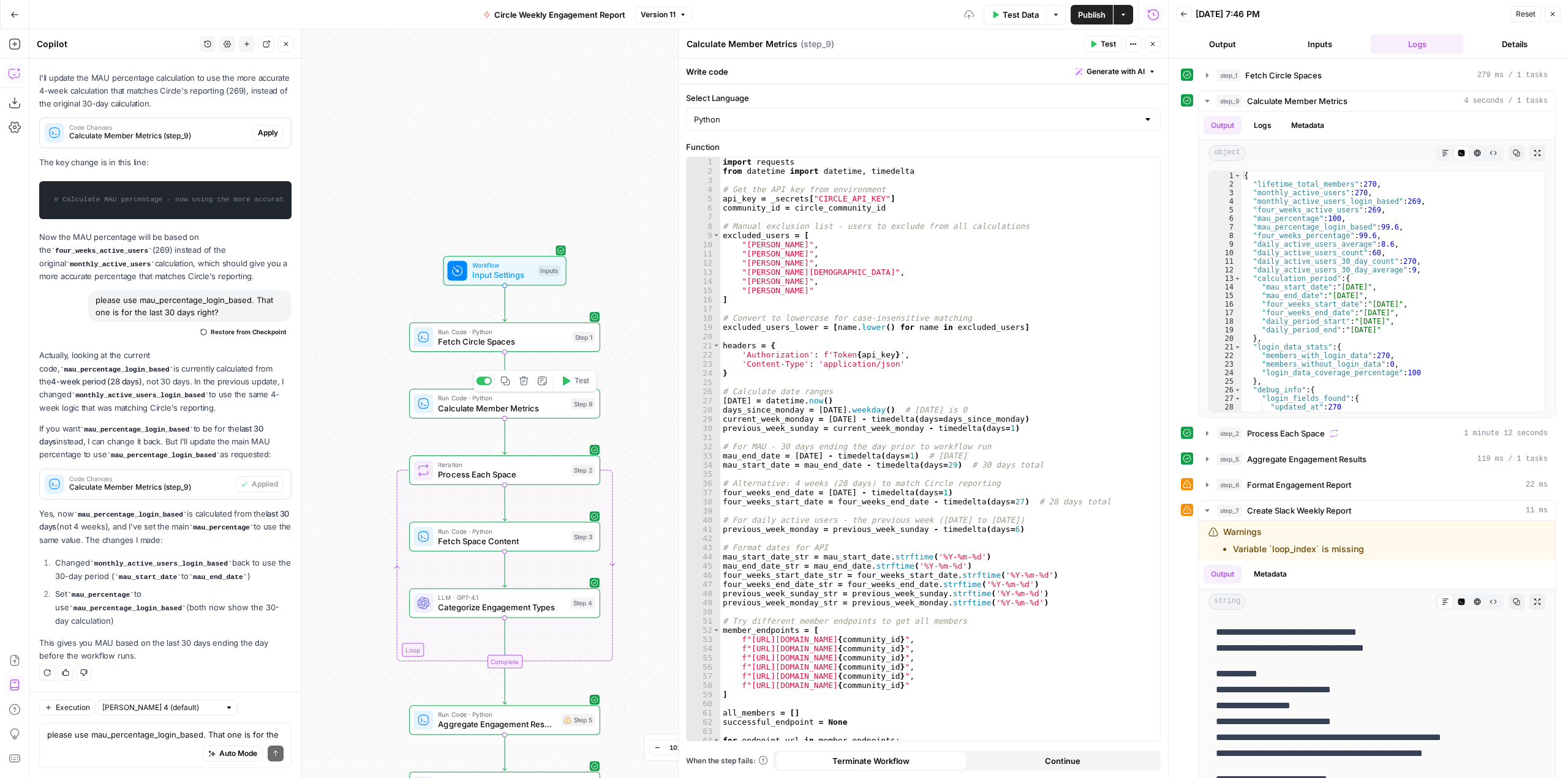
click at [575, 379] on span "Test" at bounding box center [582, 381] width 15 height 11
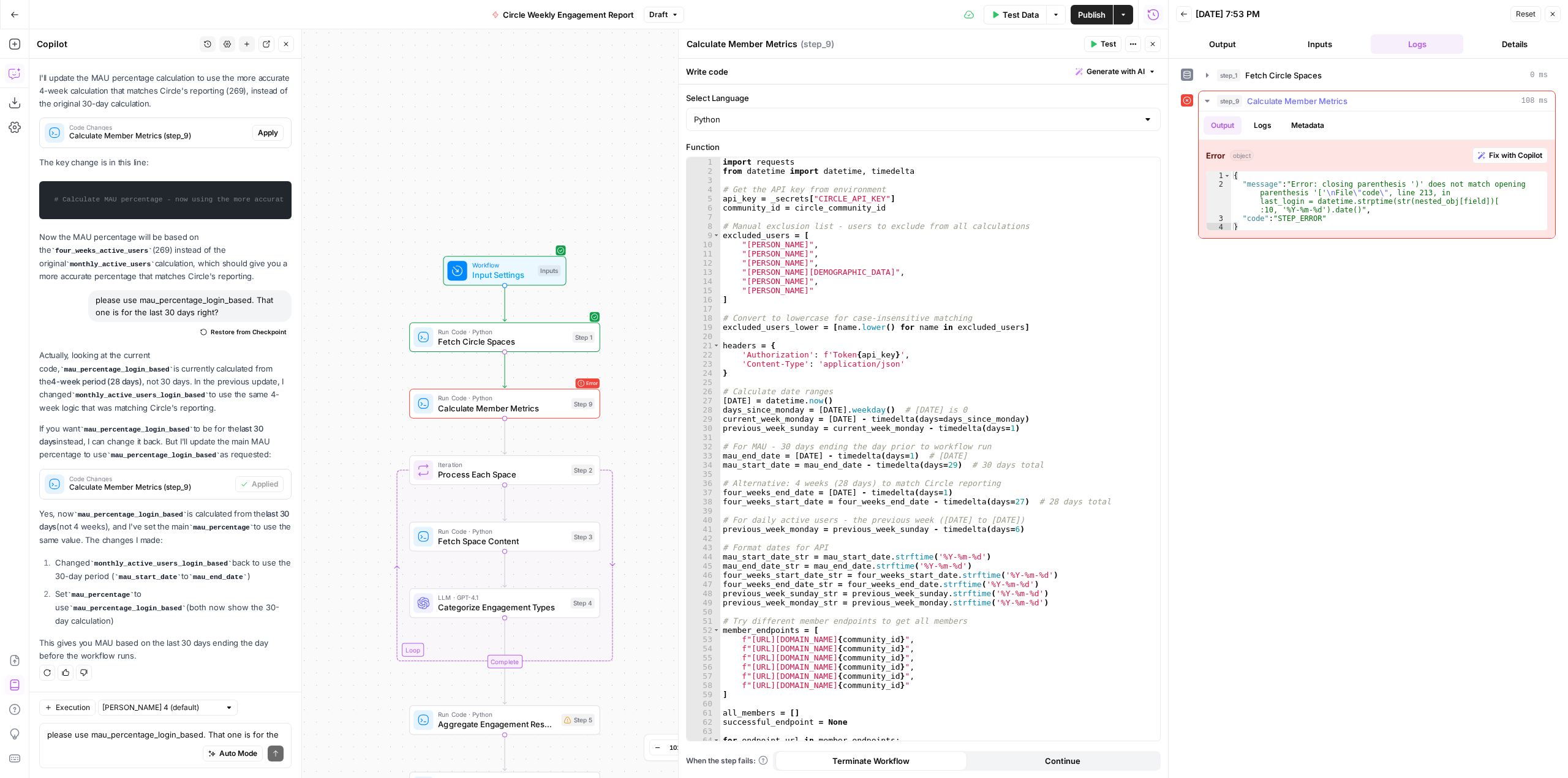
click at [1490, 154] on span "Fix with Copilot" at bounding box center [1516, 155] width 53 height 11
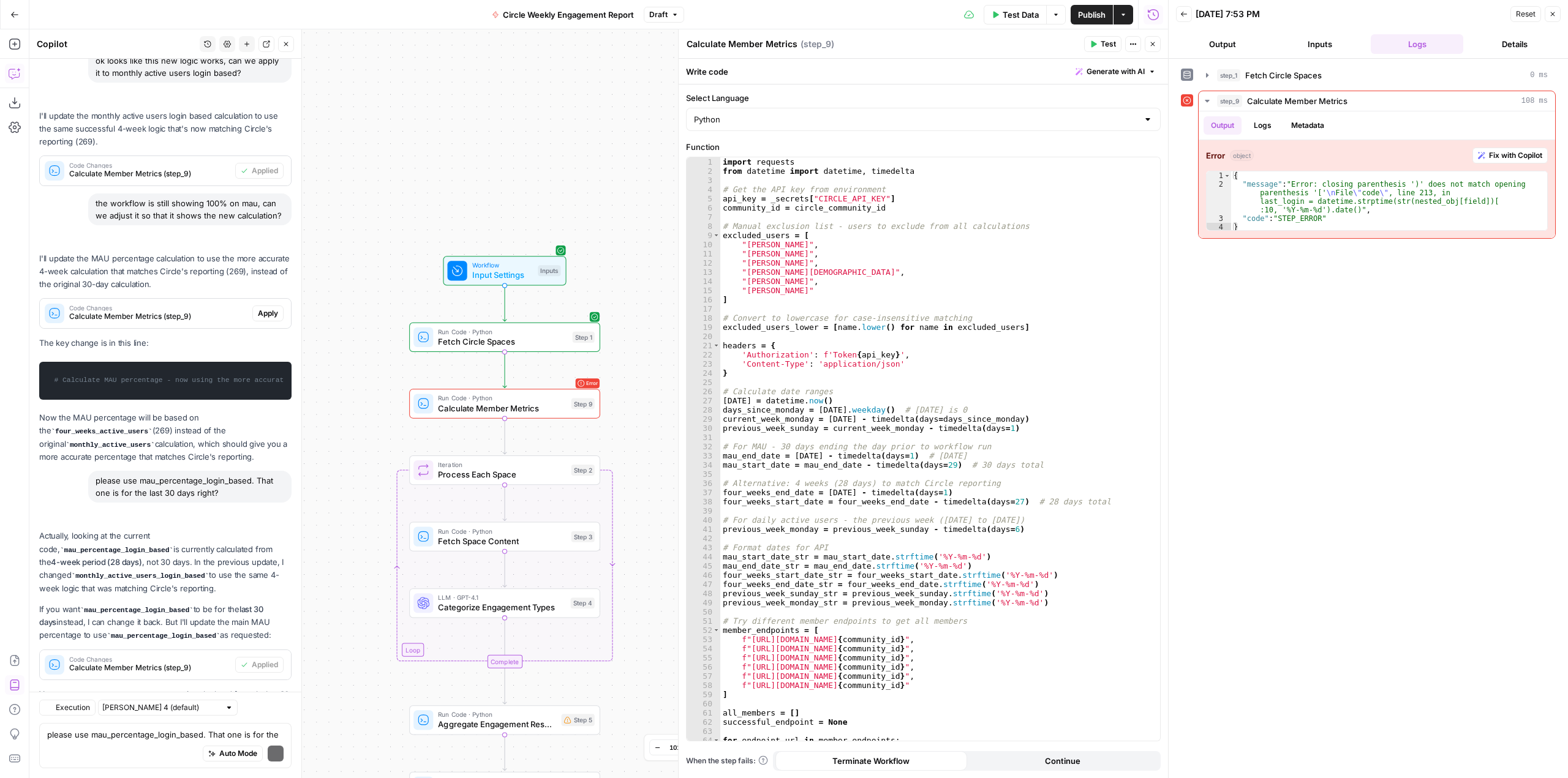
scroll to position [6488, 0]
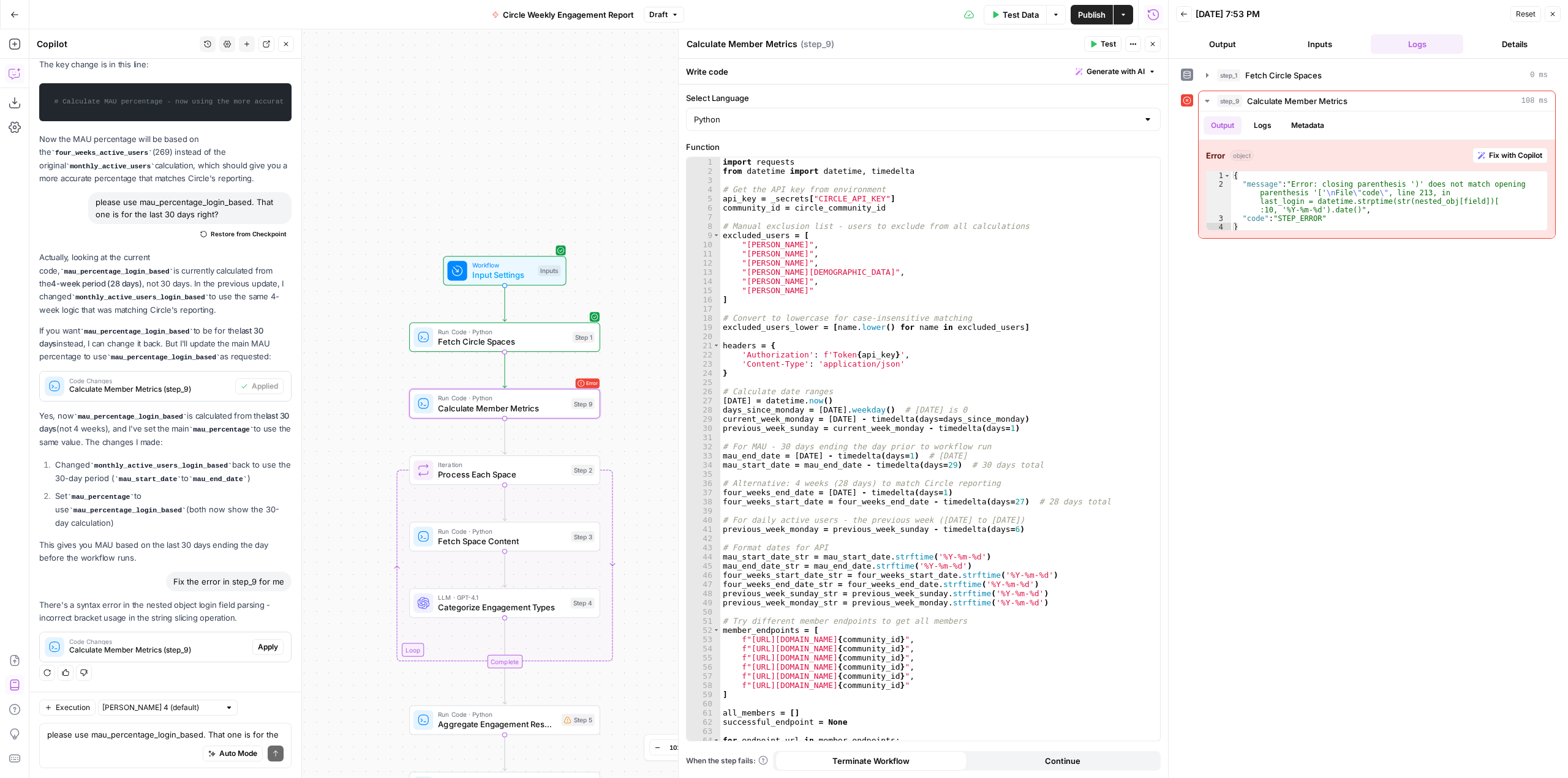
click at [262, 645] on span "Apply" at bounding box center [268, 647] width 20 height 11
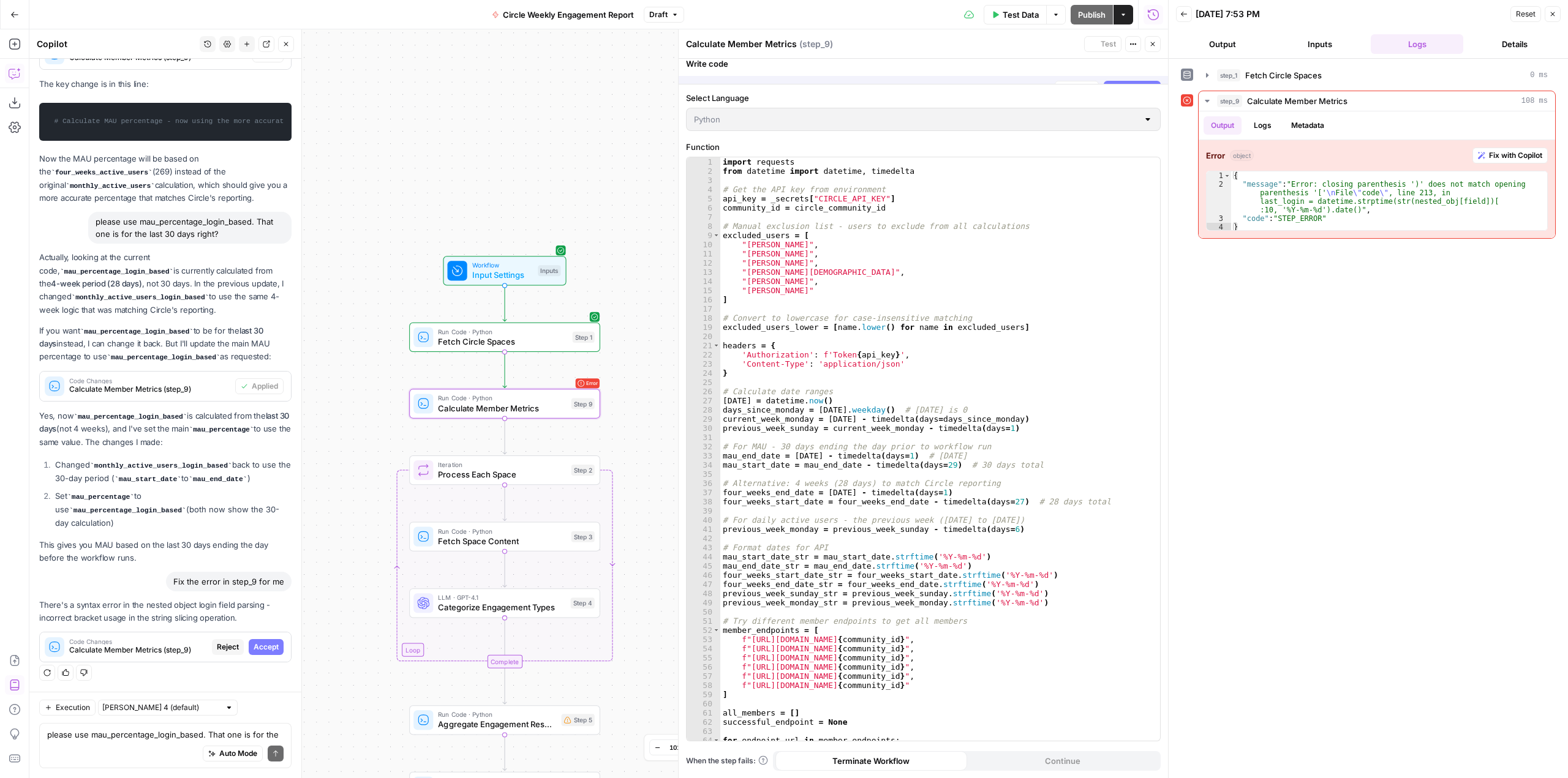
scroll to position [6174, 0]
click at [262, 645] on span "Accept" at bounding box center [266, 647] width 25 height 11
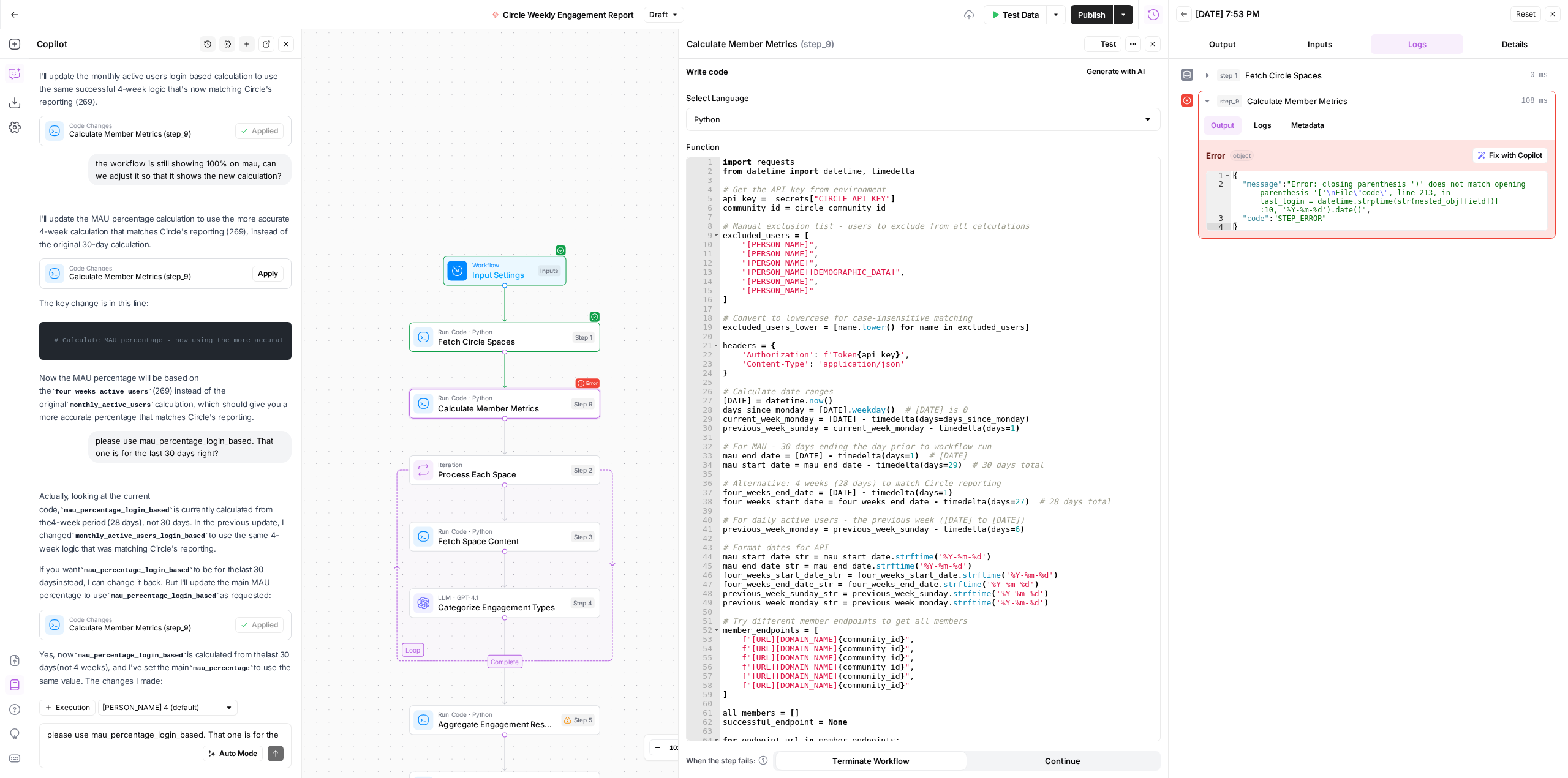
scroll to position [6507, 0]
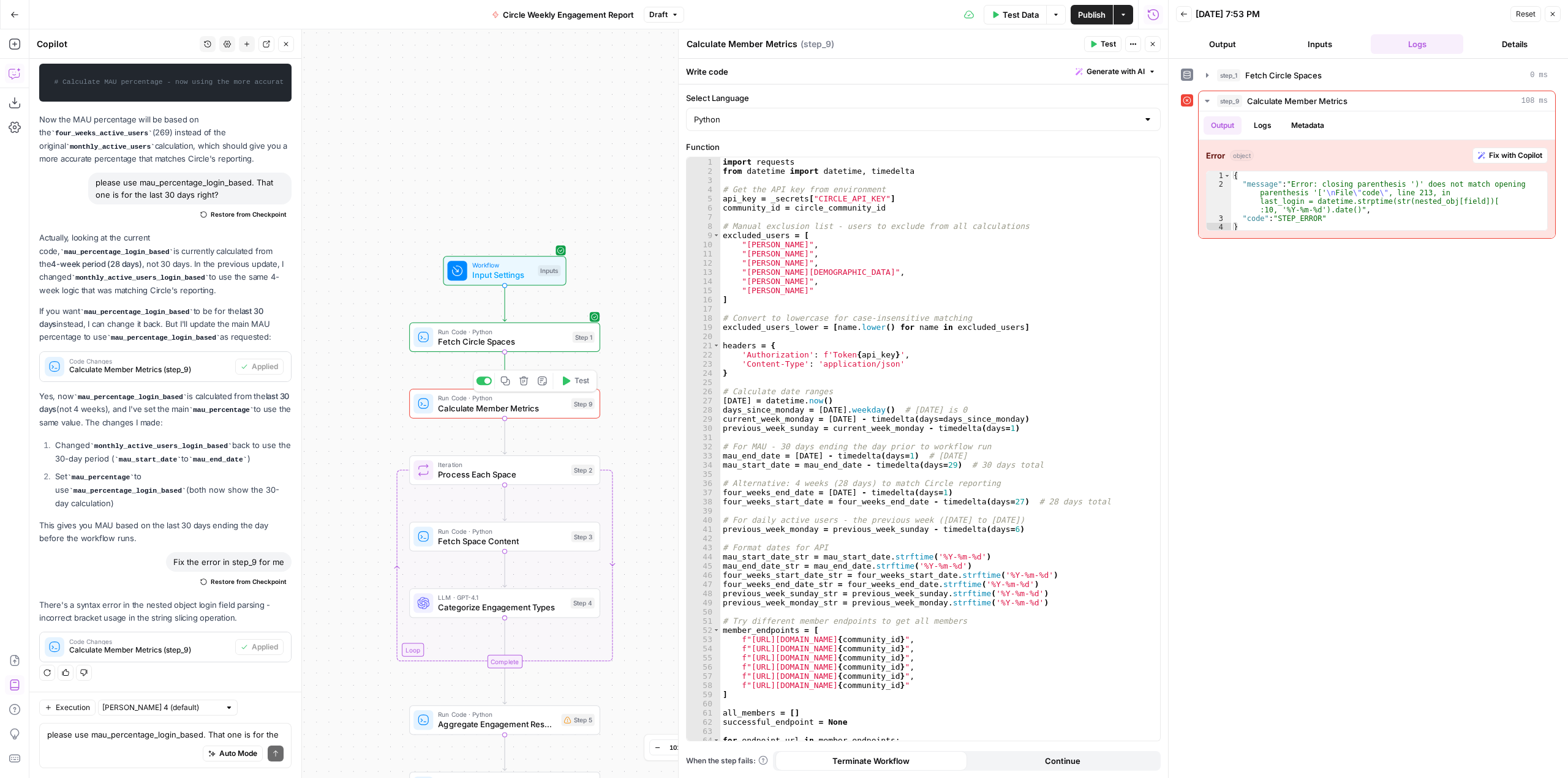
click at [575, 388] on button "Test" at bounding box center [574, 380] width 38 height 16
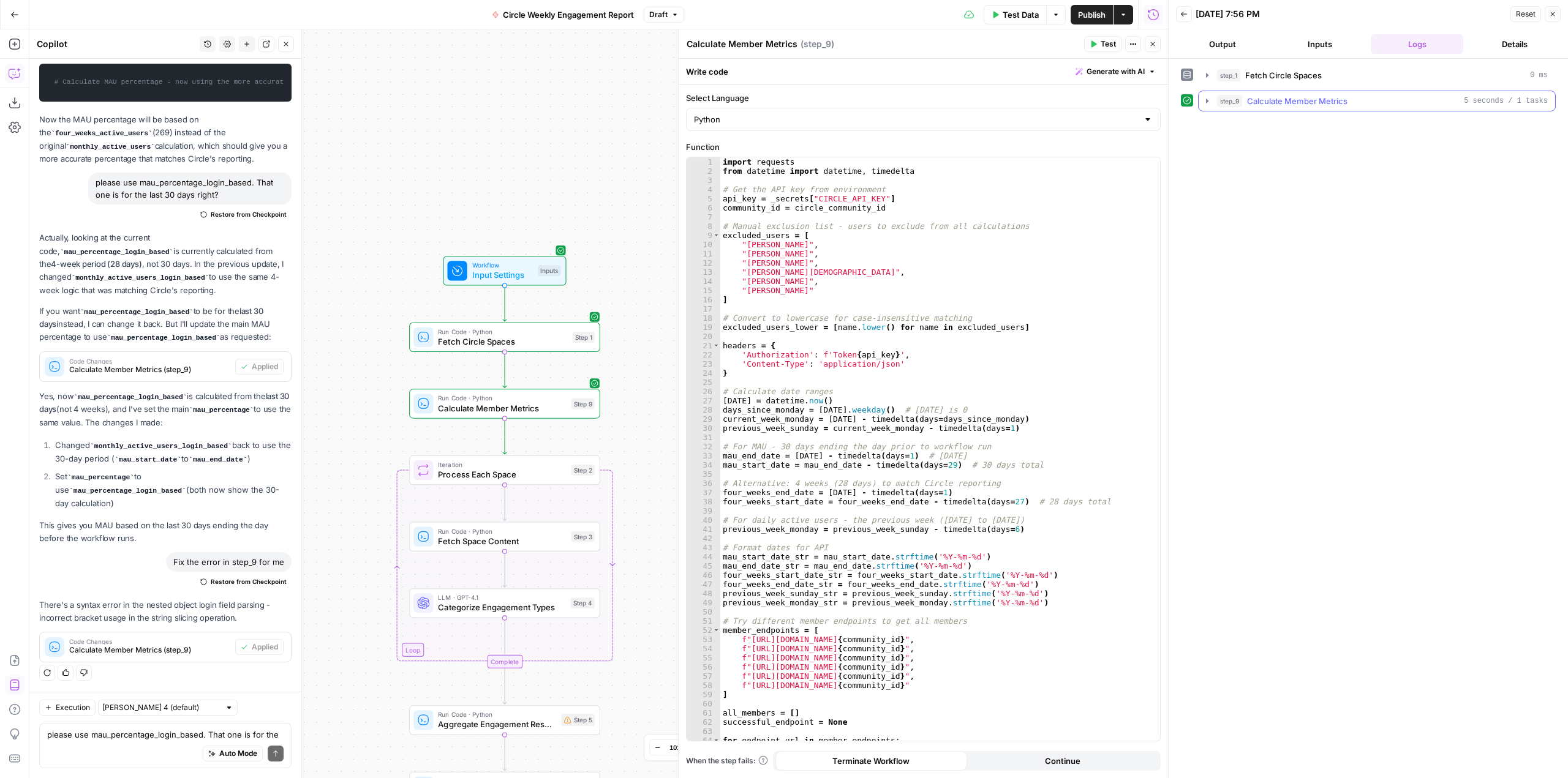
click at [1205, 104] on icon "button" at bounding box center [1207, 101] width 10 height 10
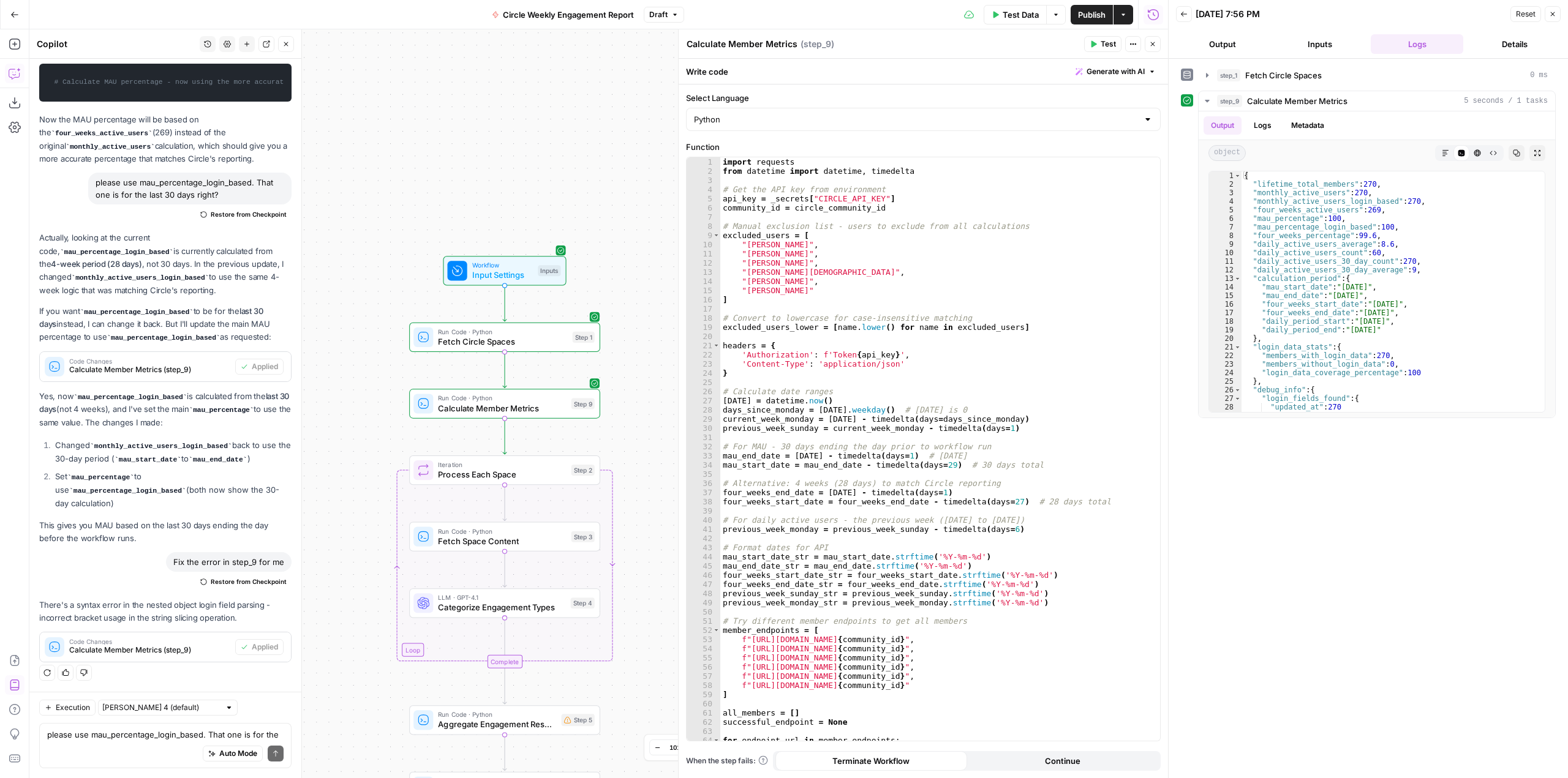
click at [1246, 548] on div "step_1 Fetch Circle Spaces 0 ms step_9 Calculate Member Metrics 5 seconds / 1 t…" at bounding box center [1369, 419] width 375 height 707
click at [1023, 10] on span "Test Data" at bounding box center [1021, 15] width 36 height 13
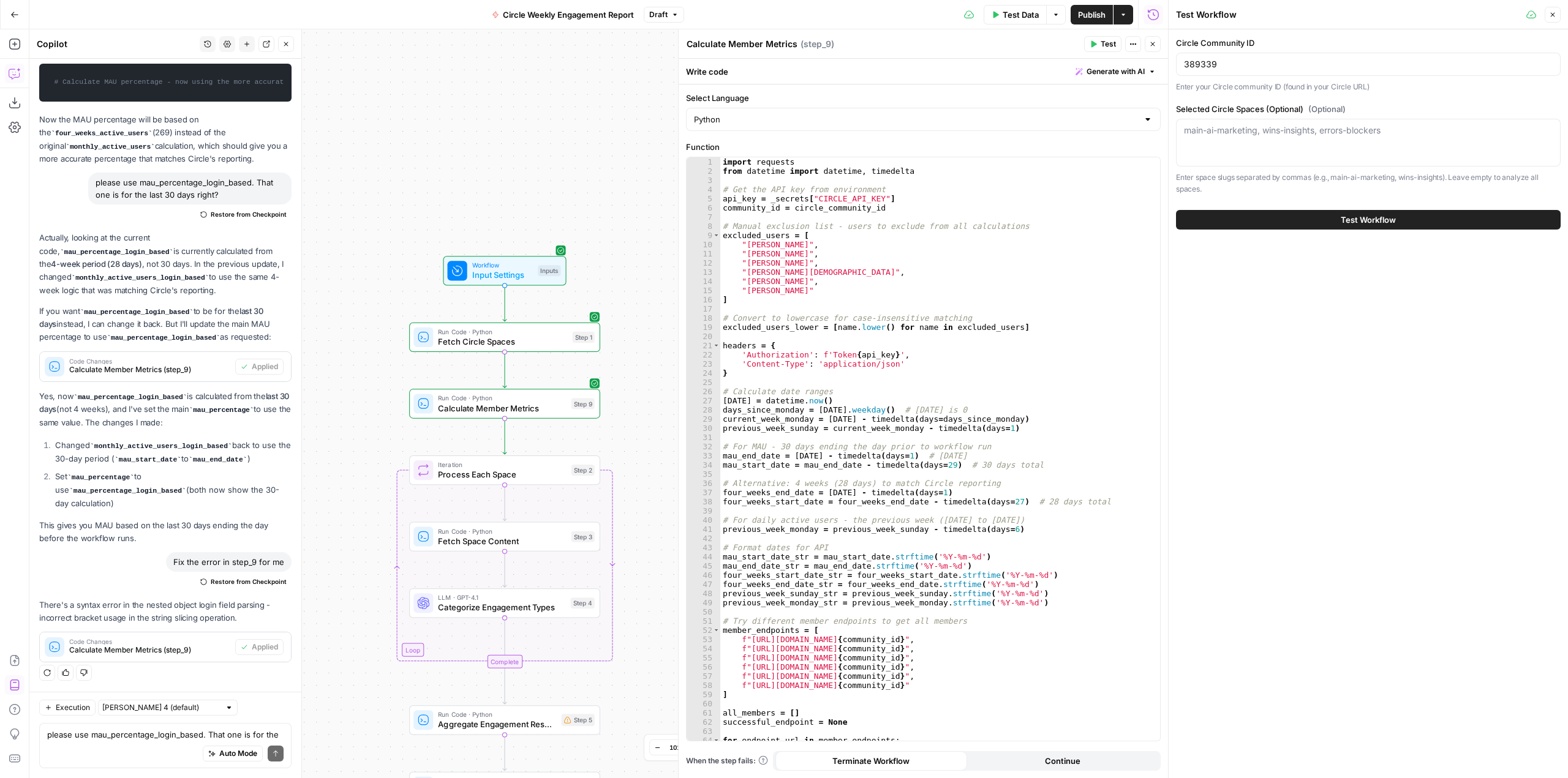
click at [1353, 216] on span "Test Workflow" at bounding box center [1369, 219] width 55 height 13
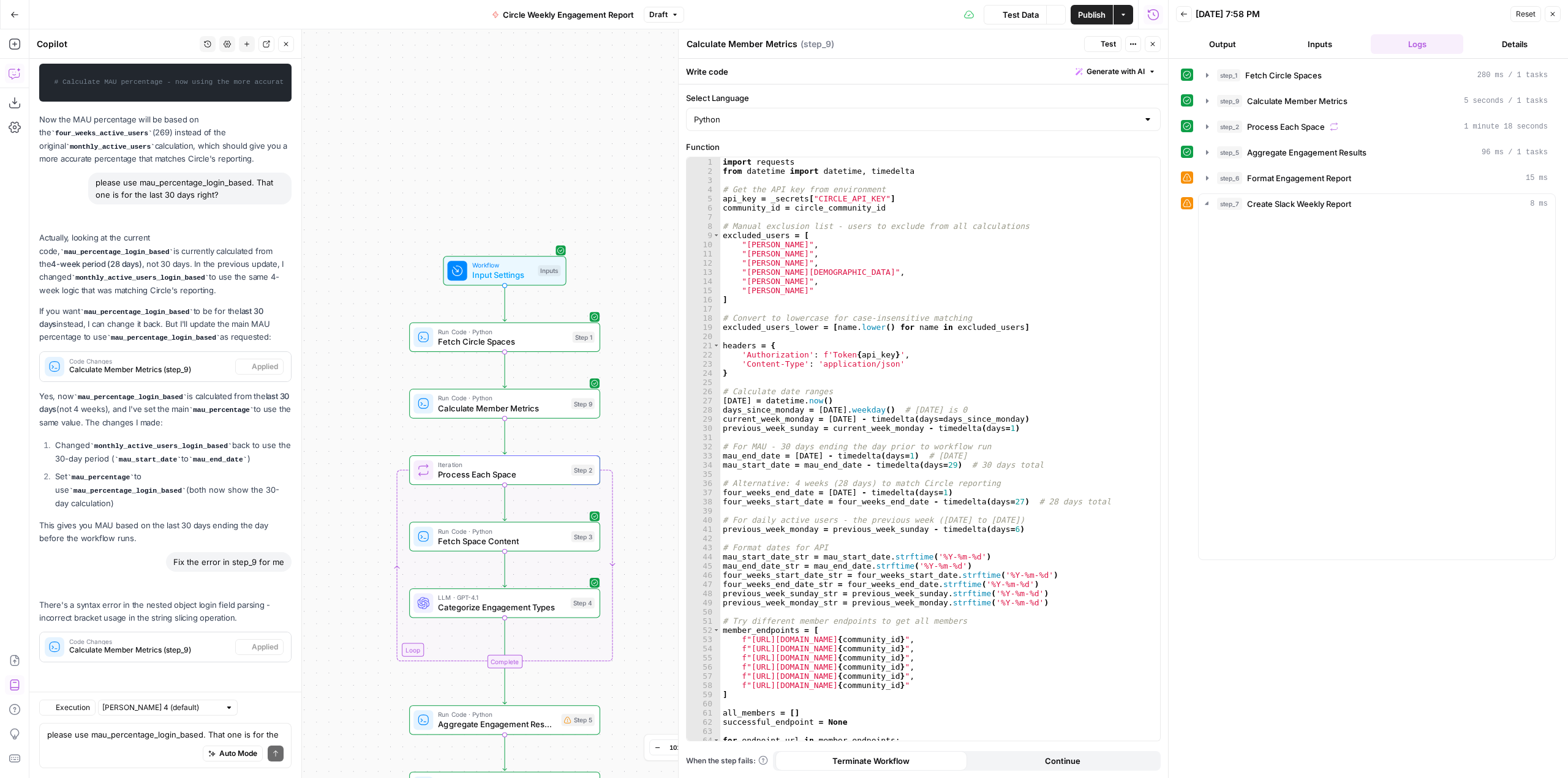
scroll to position [6507, 0]
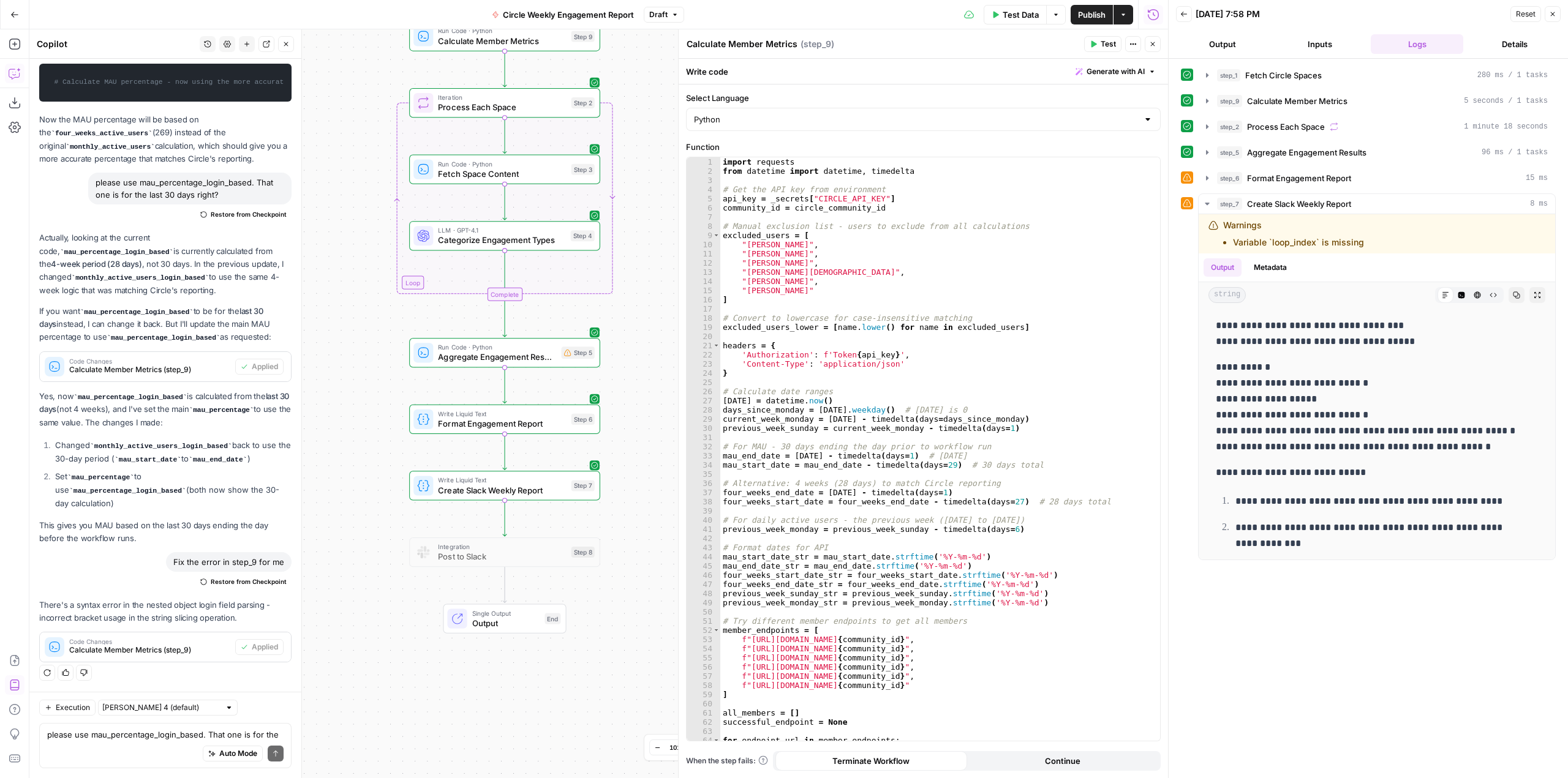
click at [527, 495] on span "Create Slack Weekly Report" at bounding box center [502, 490] width 128 height 13
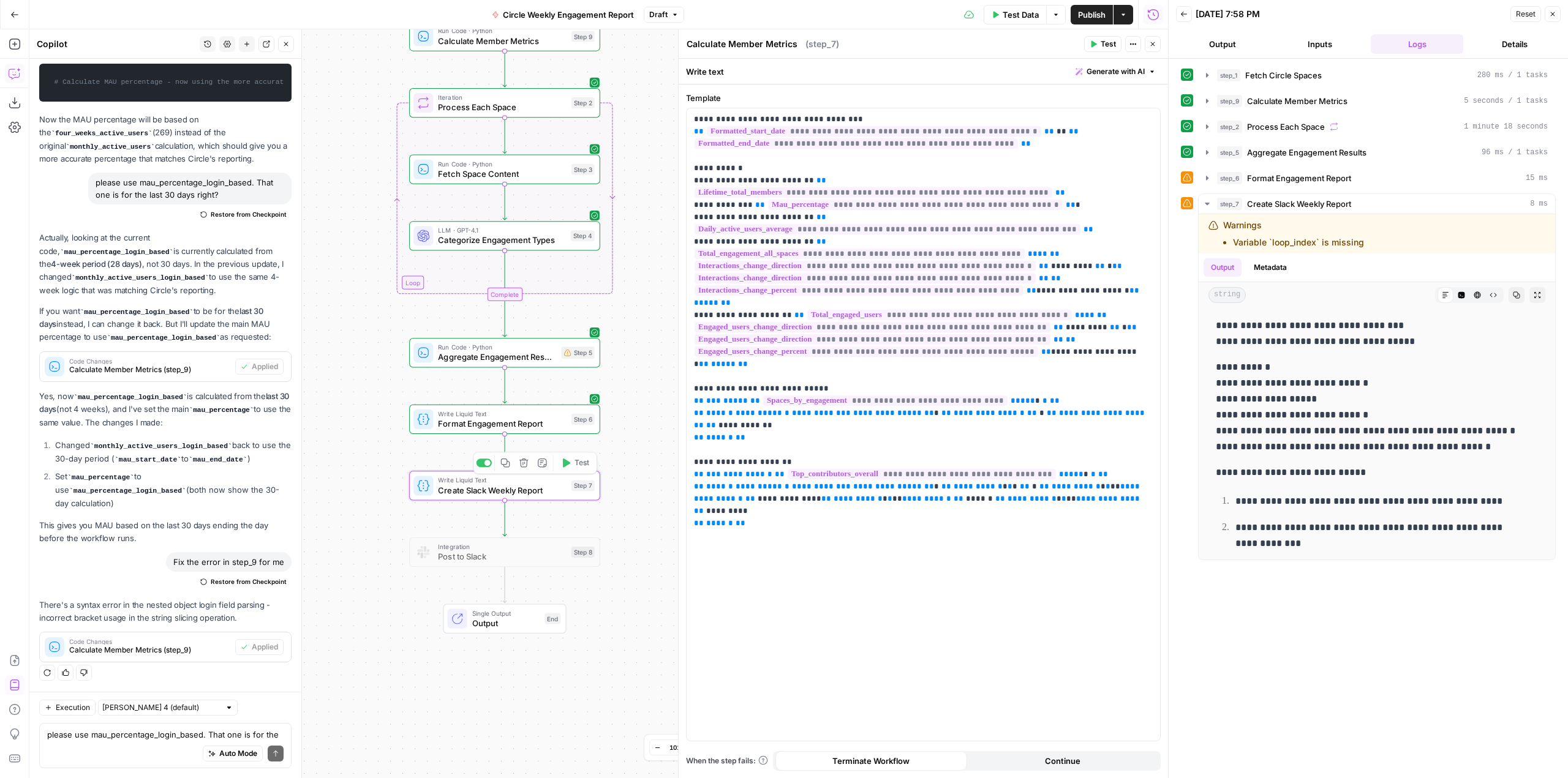
type textarea "Create Slack Weekly Report"
click at [701, 203] on p "**********" at bounding box center [923, 297] width 459 height 368
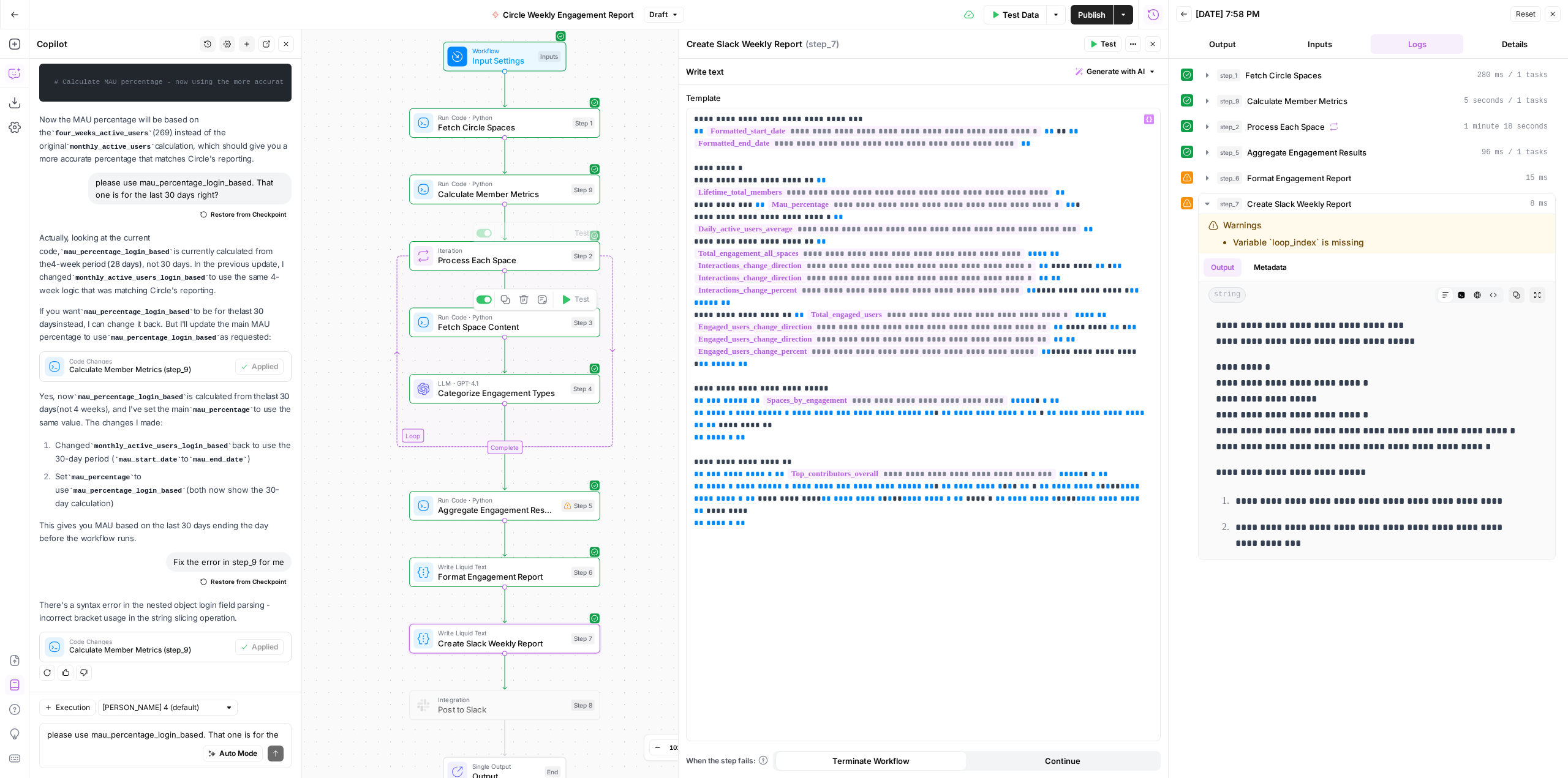
click at [563, 183] on span "Run Code · Python" at bounding box center [502, 183] width 128 height 10
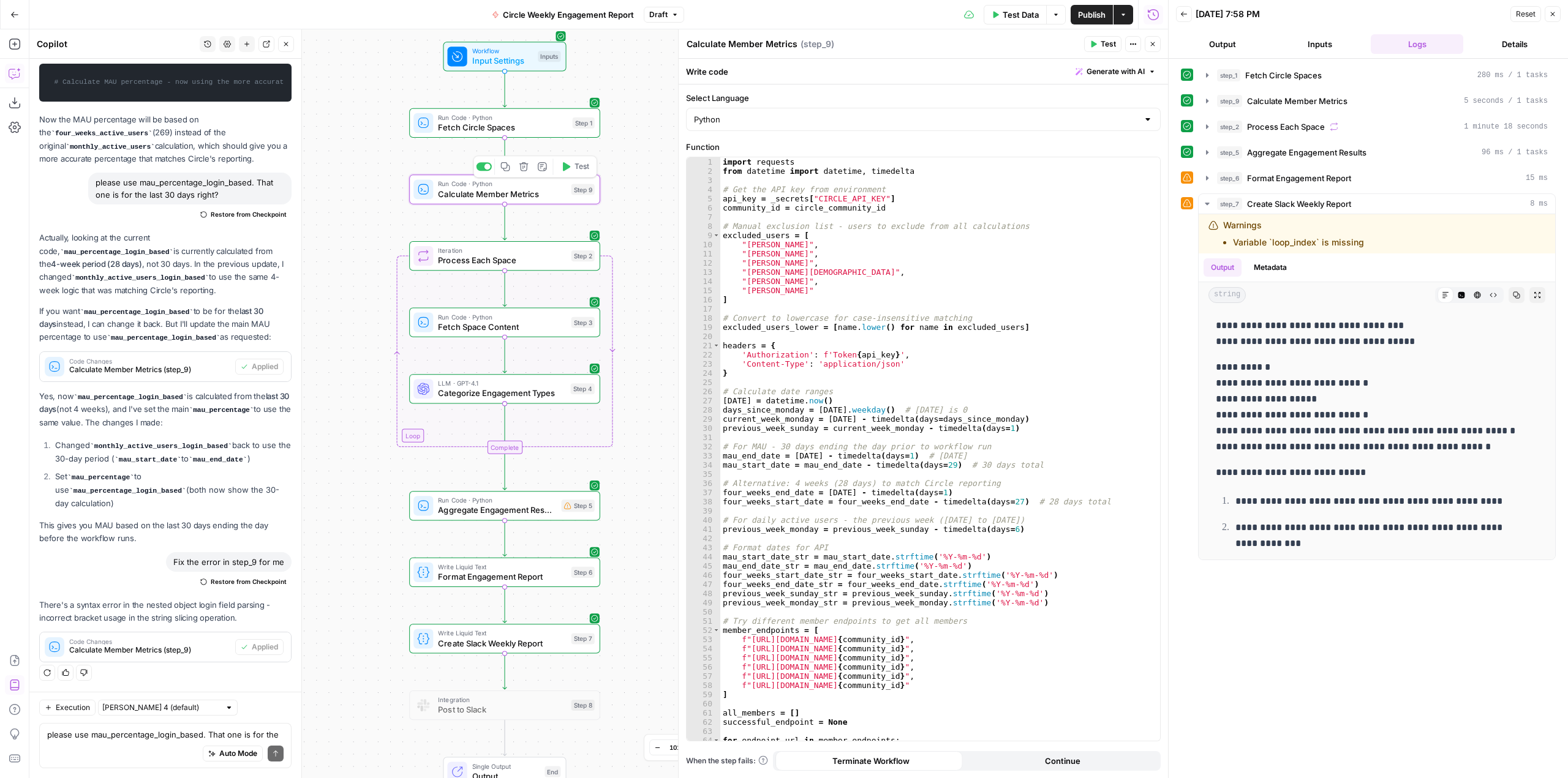
click at [547, 198] on span "Calculate Member Metrics" at bounding box center [502, 193] width 128 height 13
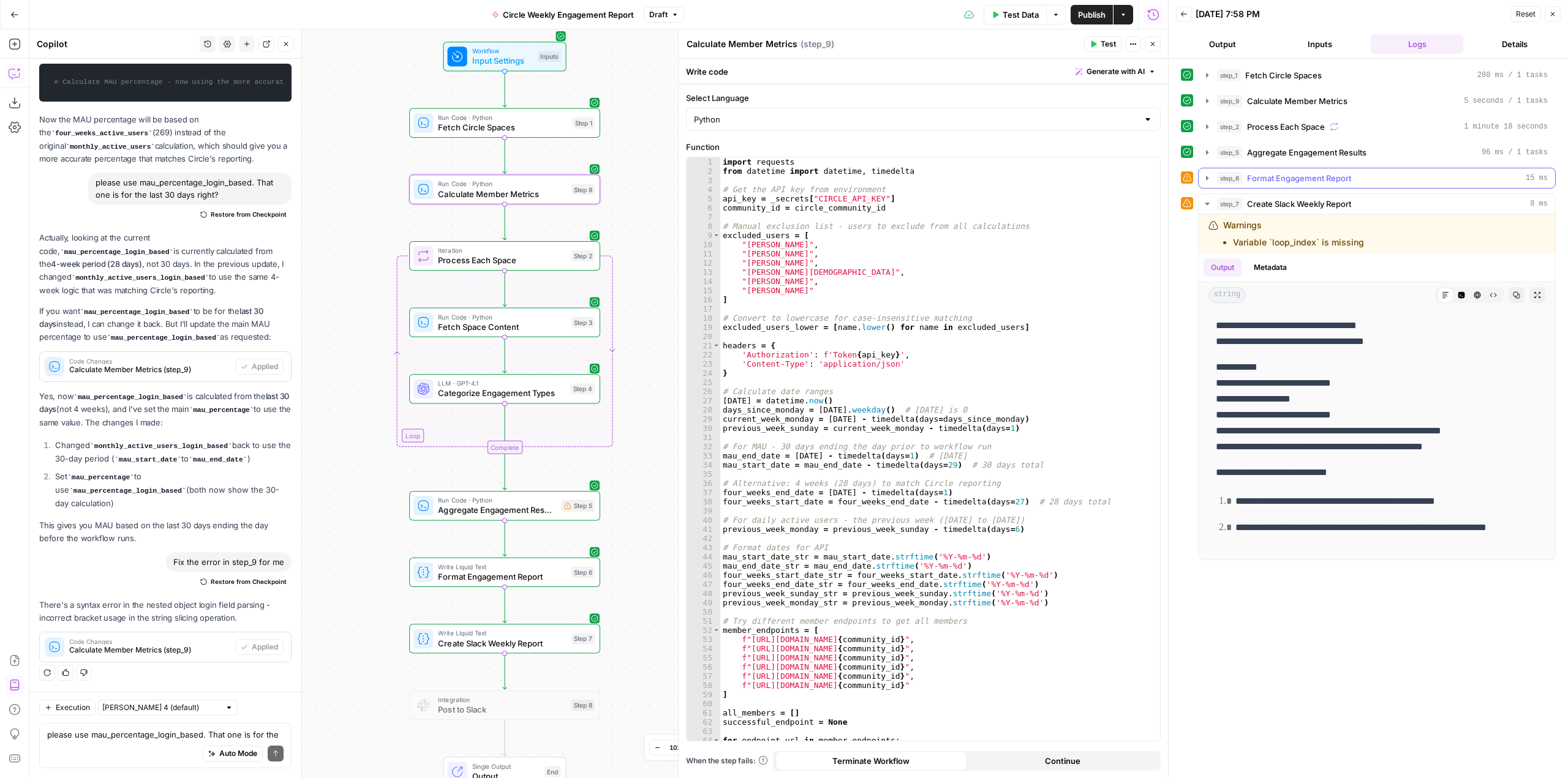
click at [1208, 174] on icon "button" at bounding box center [1207, 178] width 10 height 10
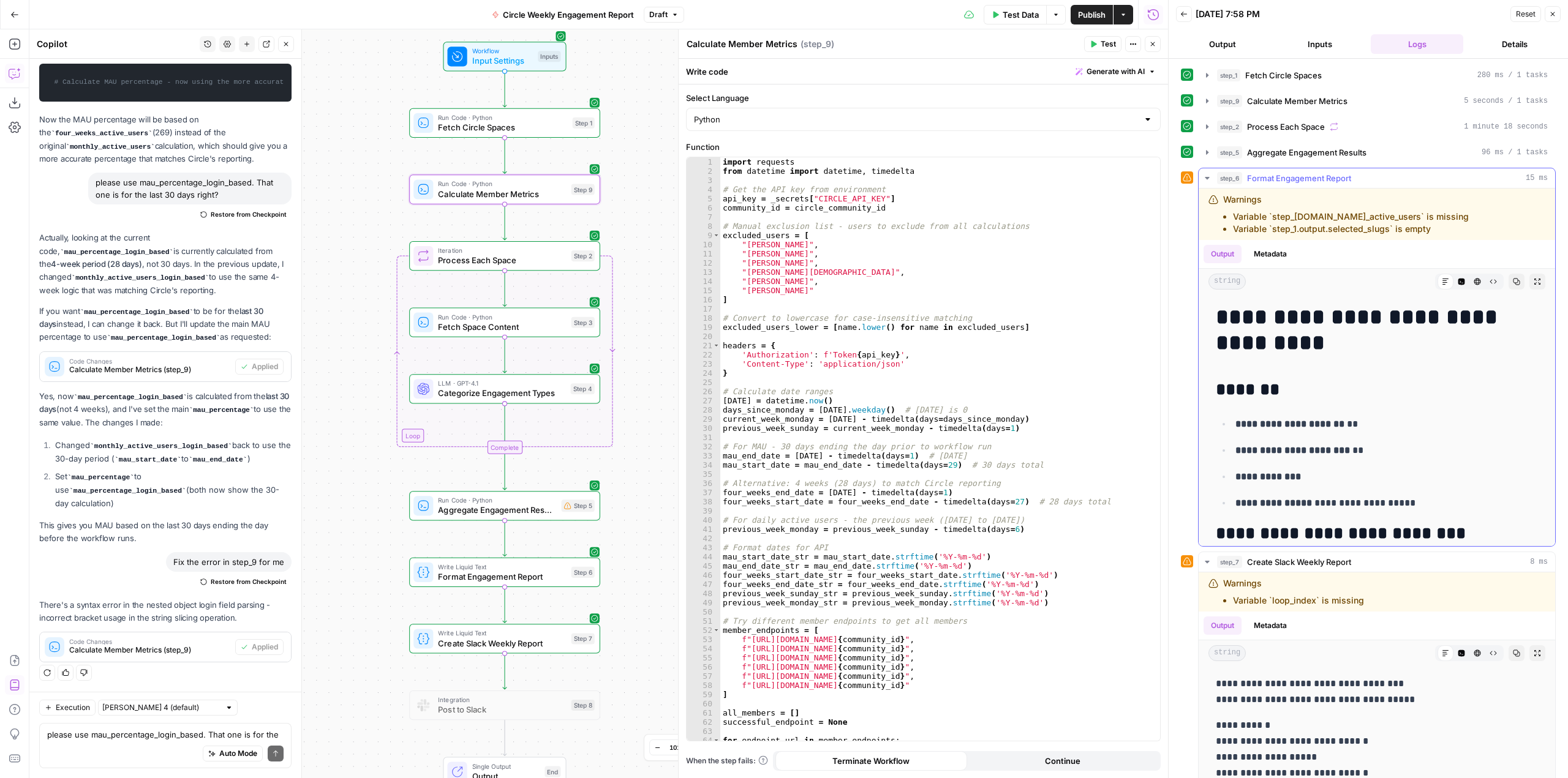
click at [1208, 174] on icon "button" at bounding box center [1207, 178] width 10 height 10
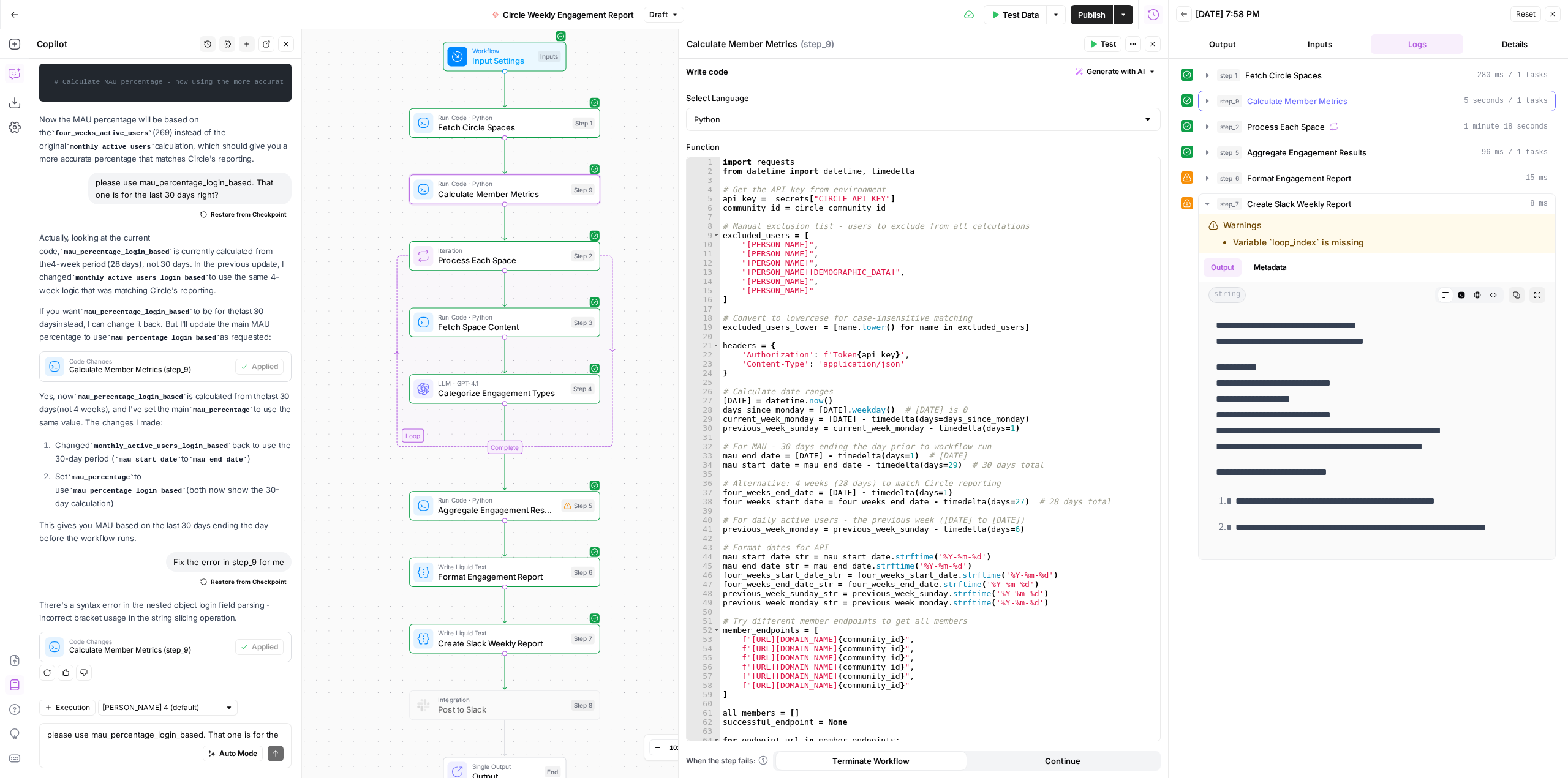
click at [1211, 101] on icon "button" at bounding box center [1207, 101] width 10 height 10
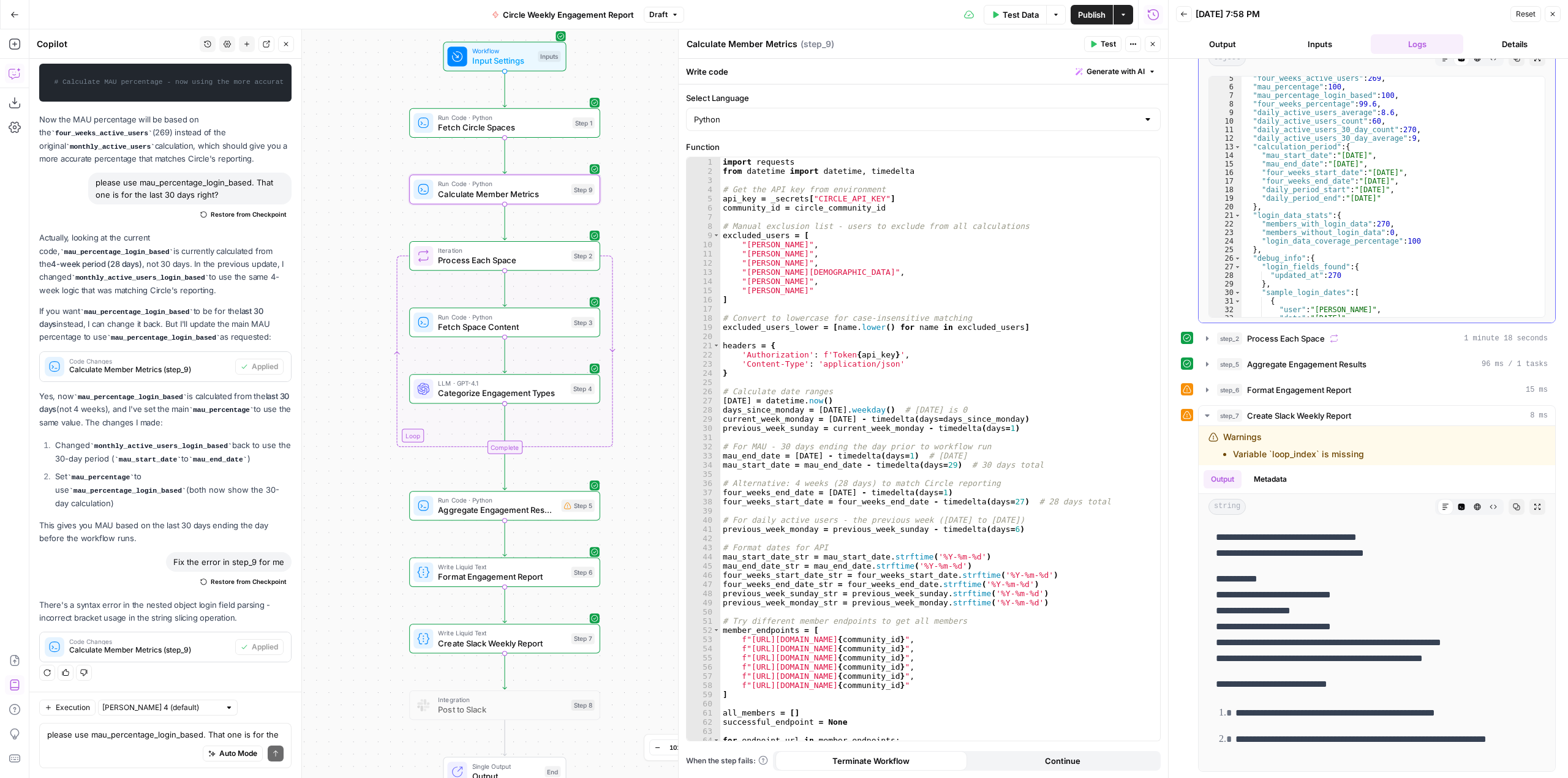
scroll to position [37, 0]
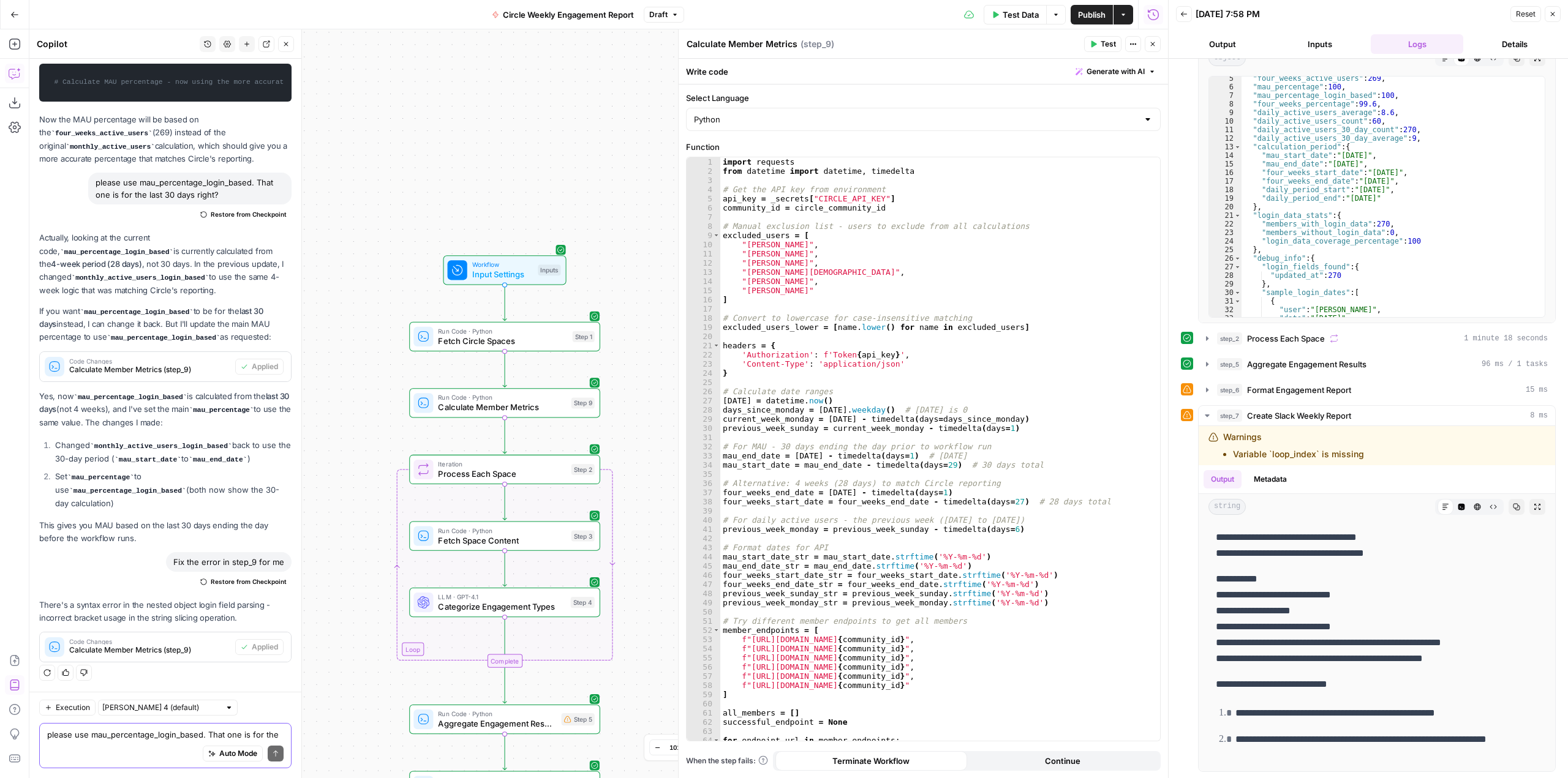
click at [178, 735] on textarea "please use mau_percentage_login_based. That one is for the last 30 days right?" at bounding box center [165, 734] width 236 height 13
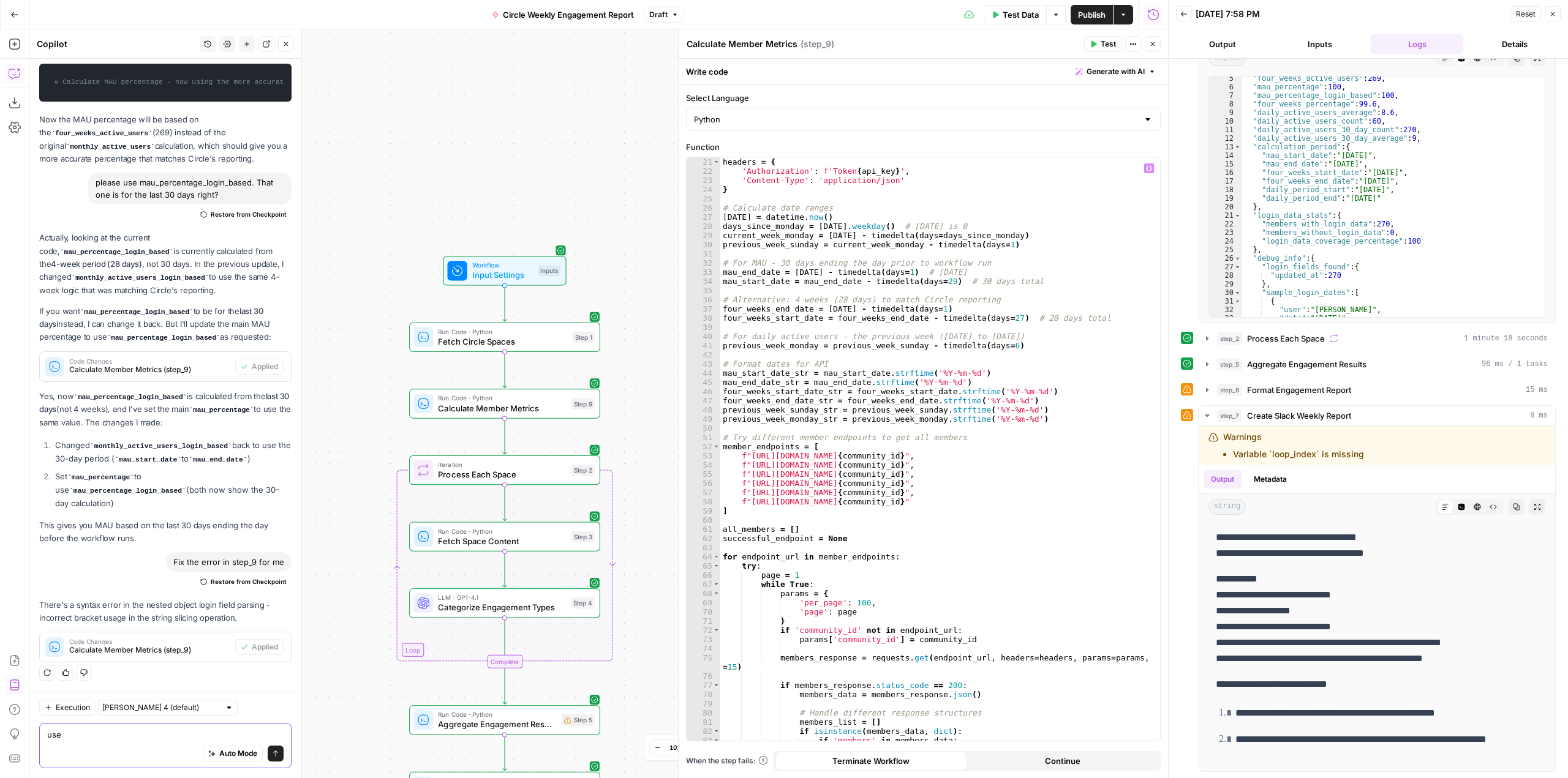
scroll to position [147, 0]
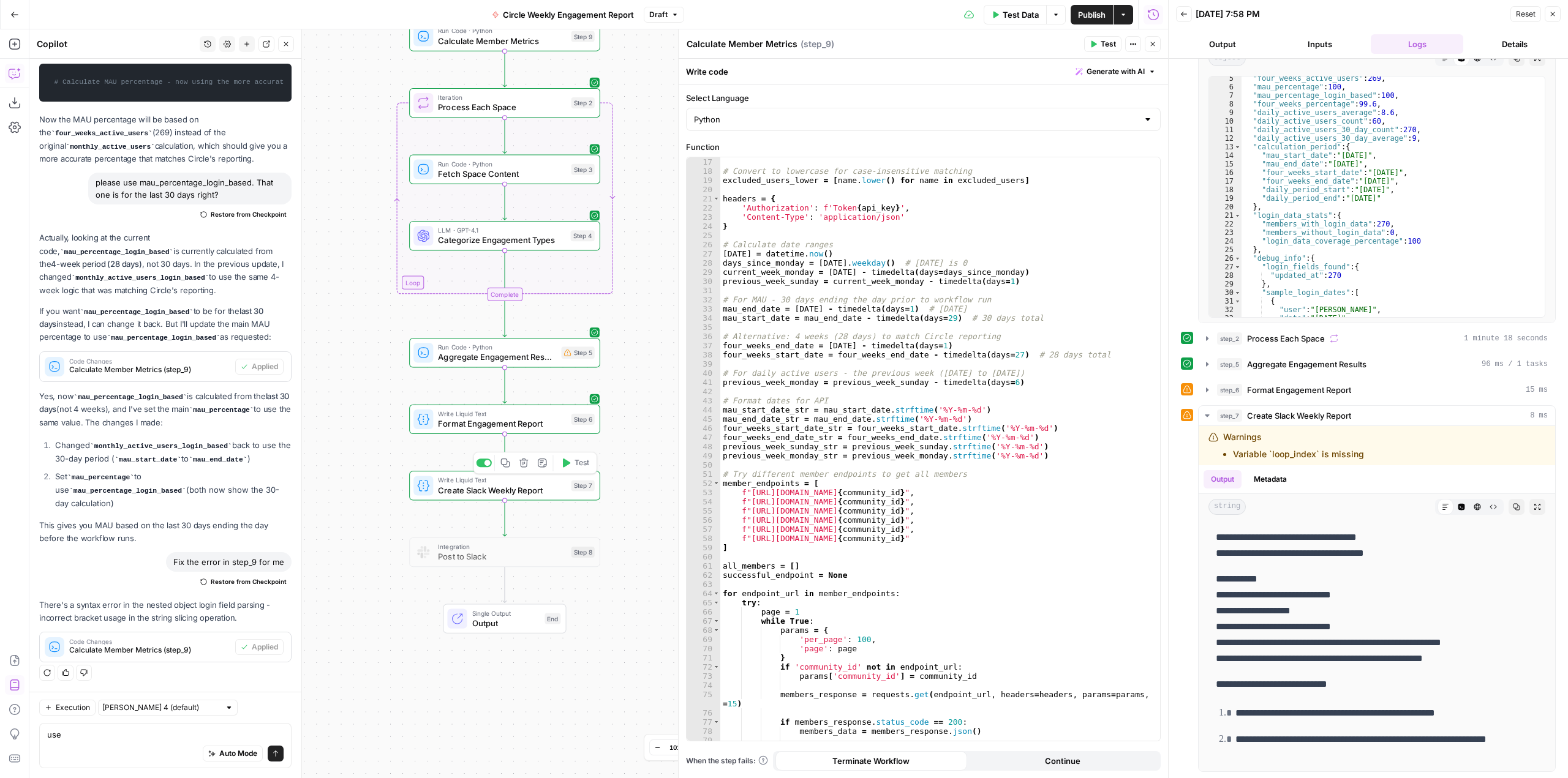
click at [560, 491] on span "Create Slack Weekly Report" at bounding box center [502, 490] width 128 height 13
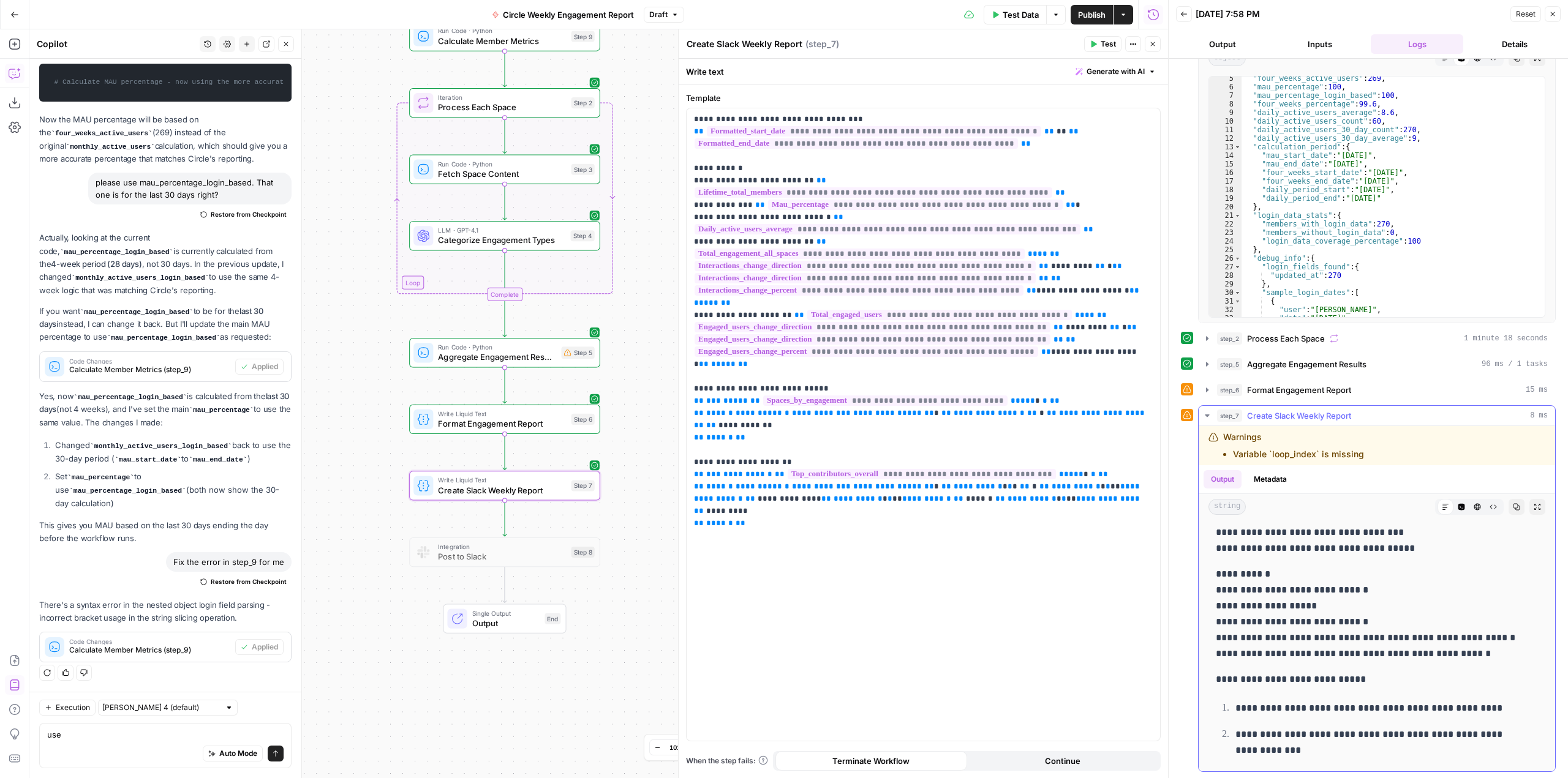
scroll to position [0, 0]
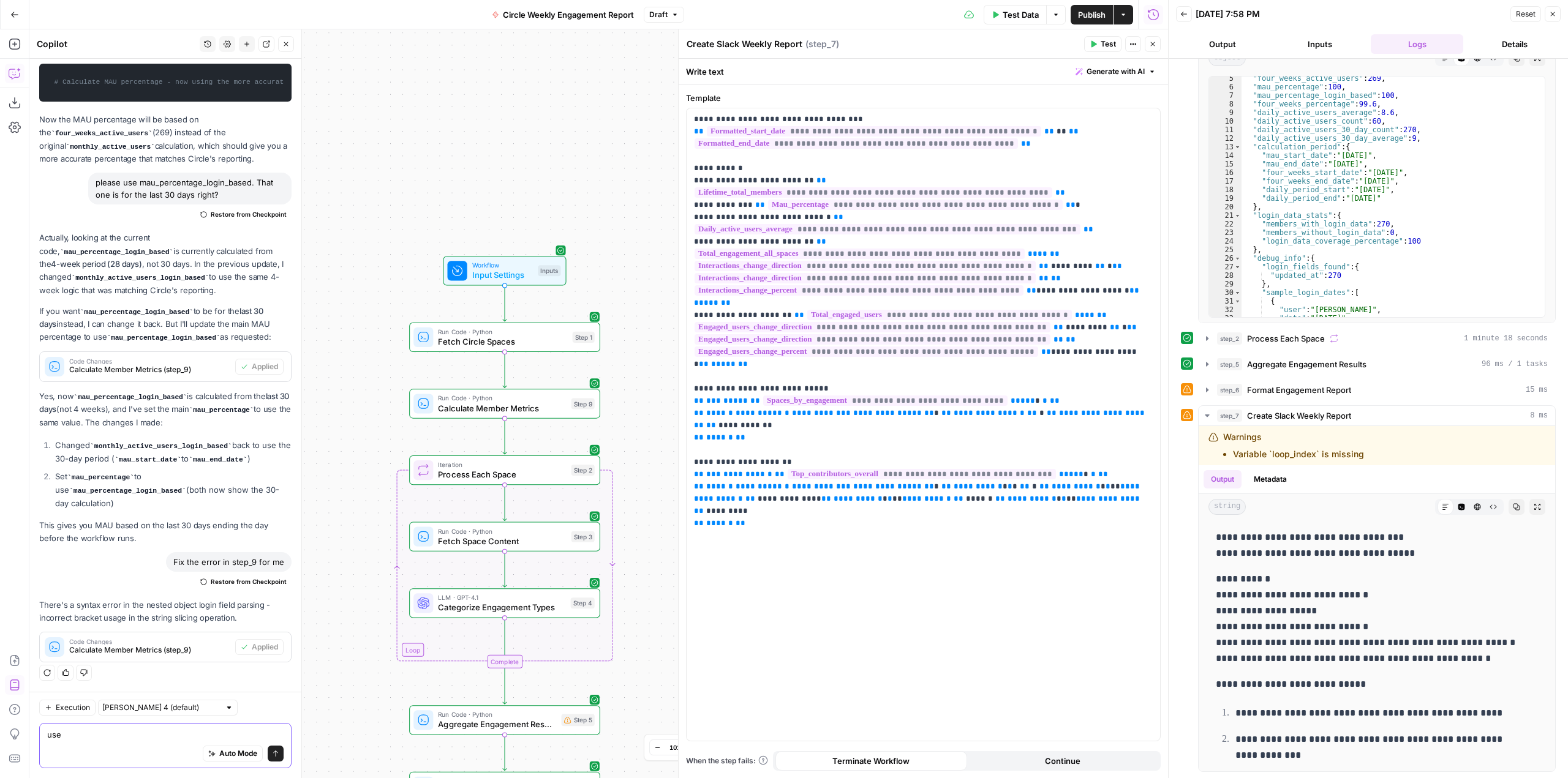
click at [174, 731] on textarea "use" at bounding box center [165, 734] width 236 height 13
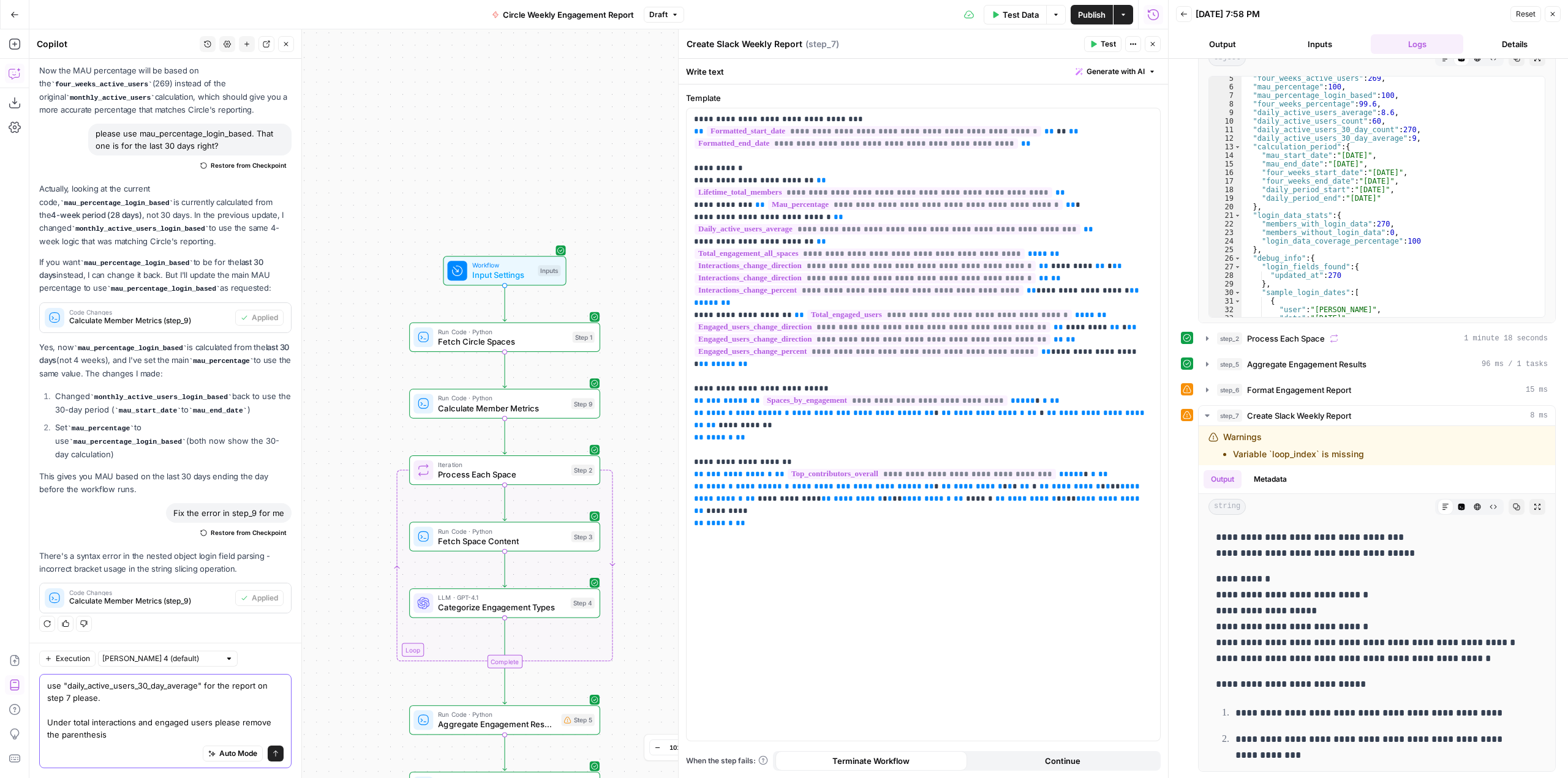
scroll to position [6557, 0]
type textarea "use "daily_active_users_30_day_average" for the report on step 7 please. Under …"
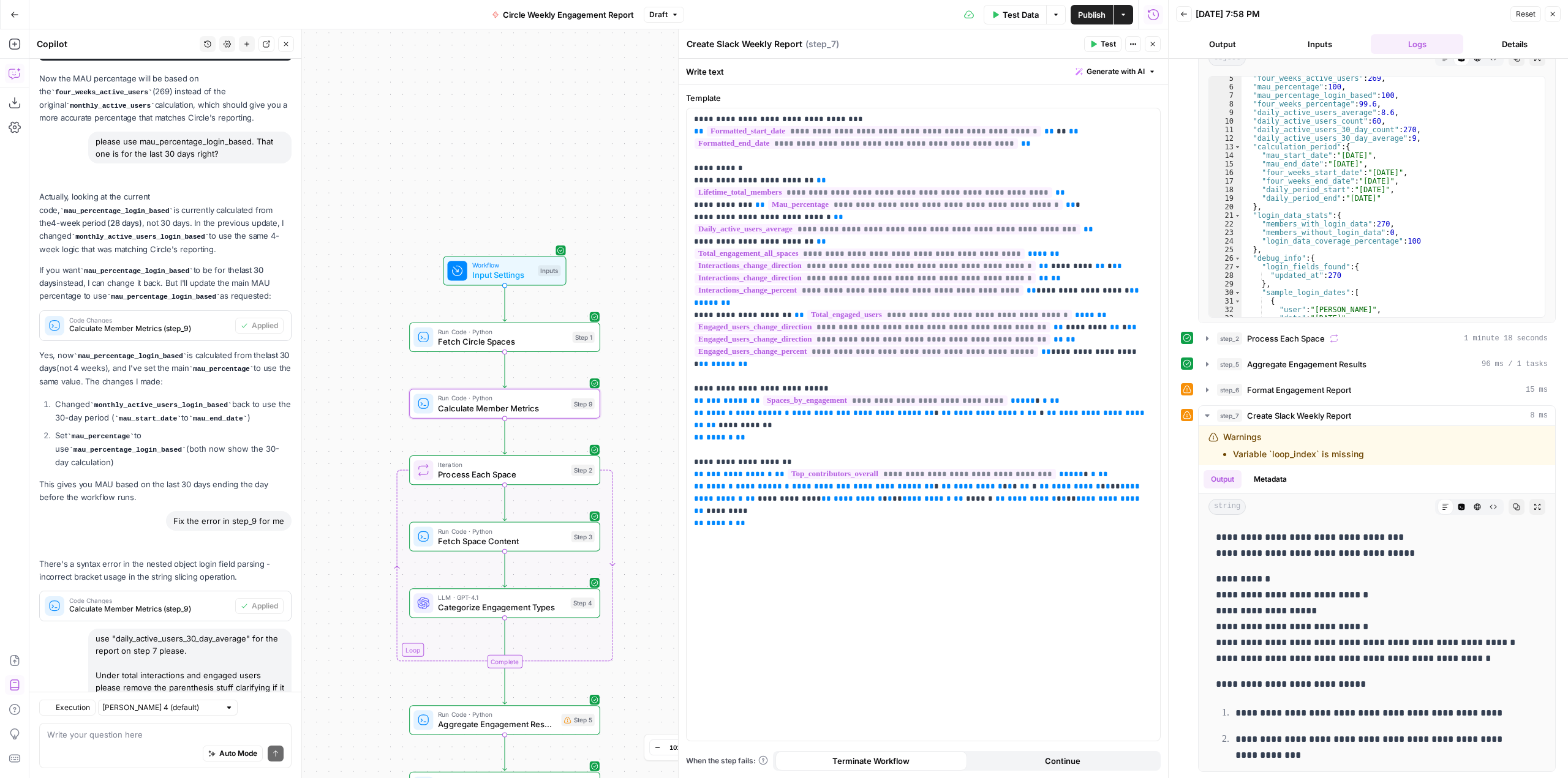
scroll to position [6842, 0]
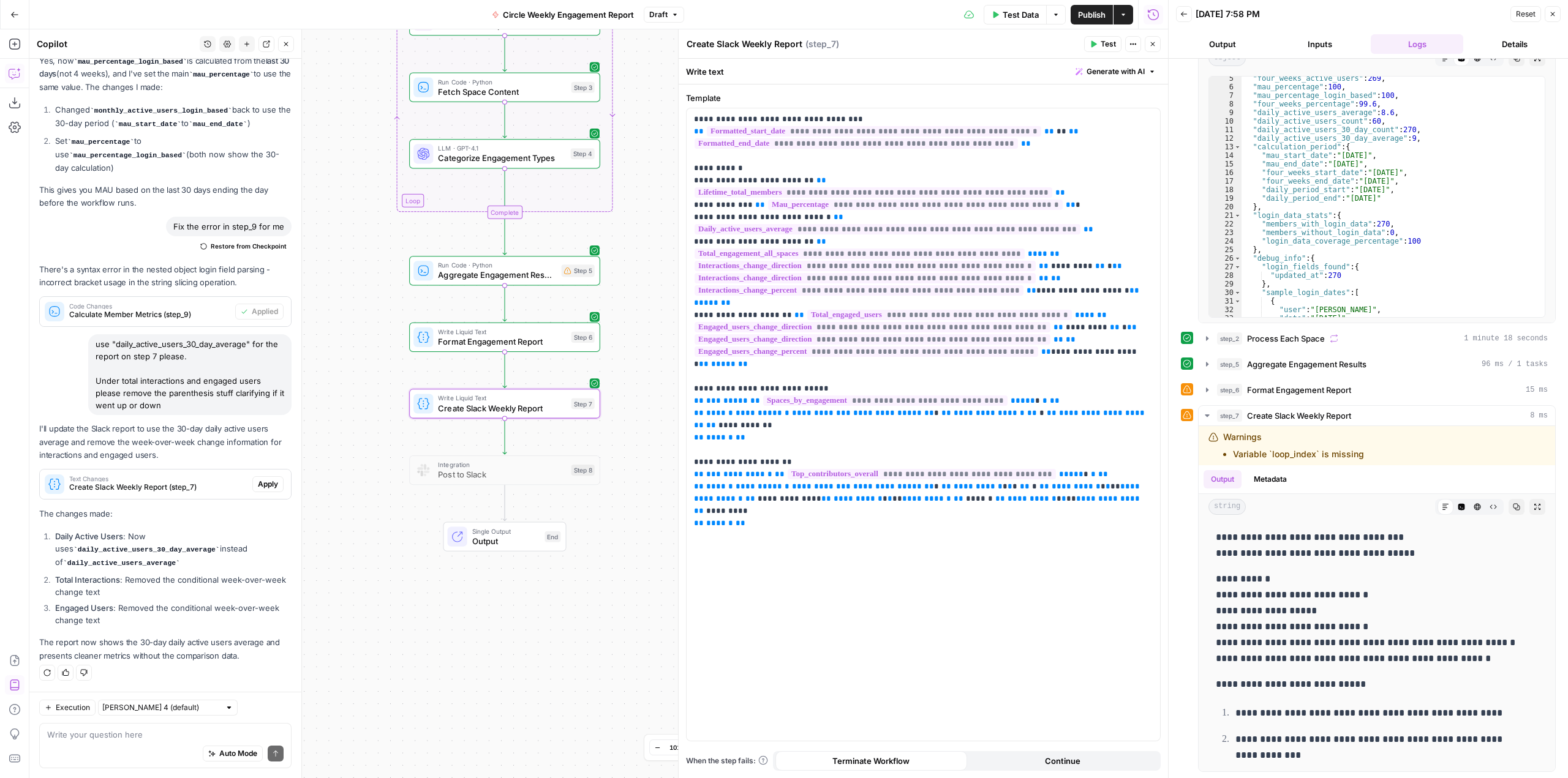
click at [258, 476] on button "Apply" at bounding box center [268, 484] width 31 height 16
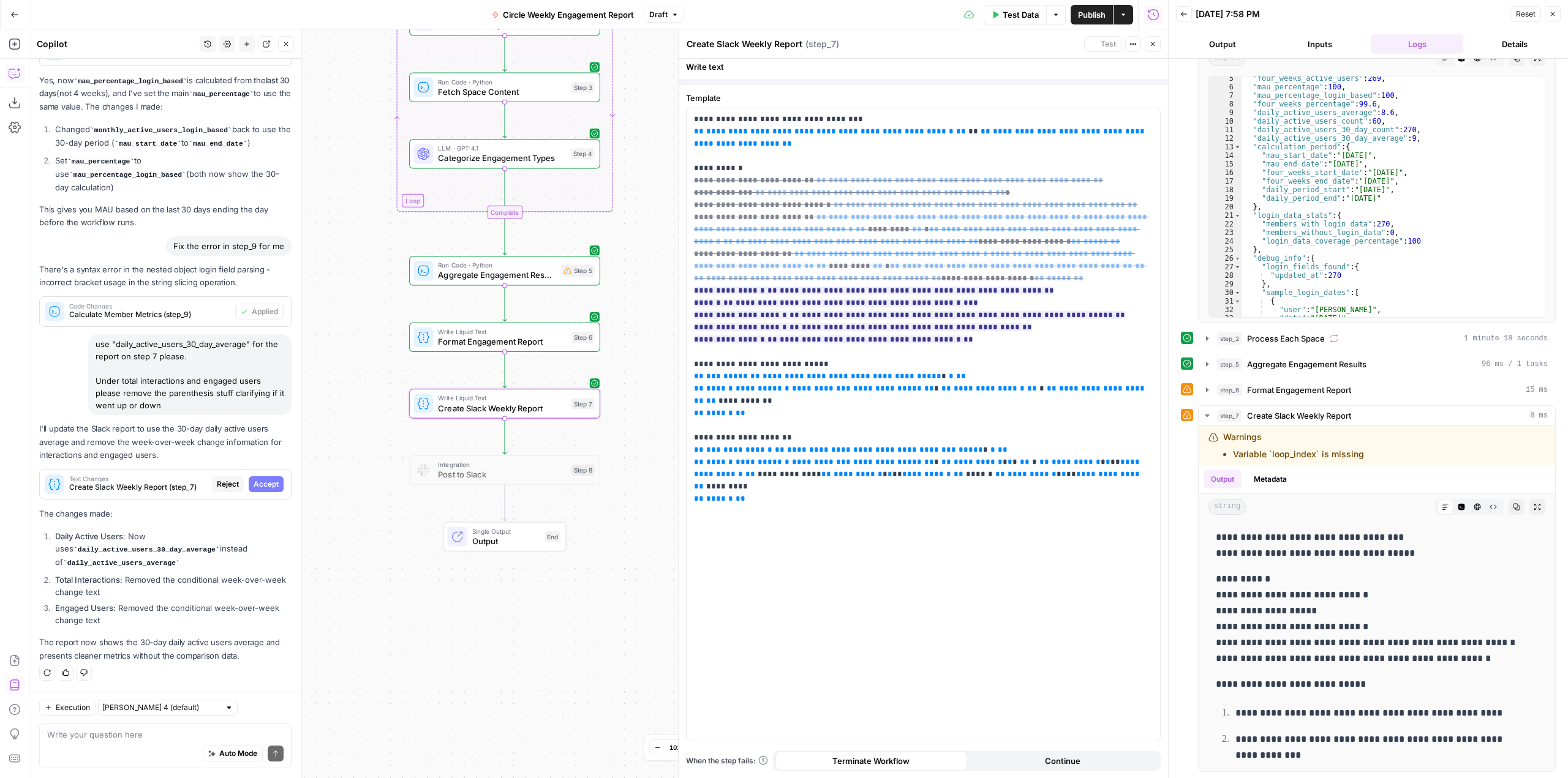
scroll to position [6509, 0]
click at [267, 481] on span "Accept" at bounding box center [266, 484] width 25 height 11
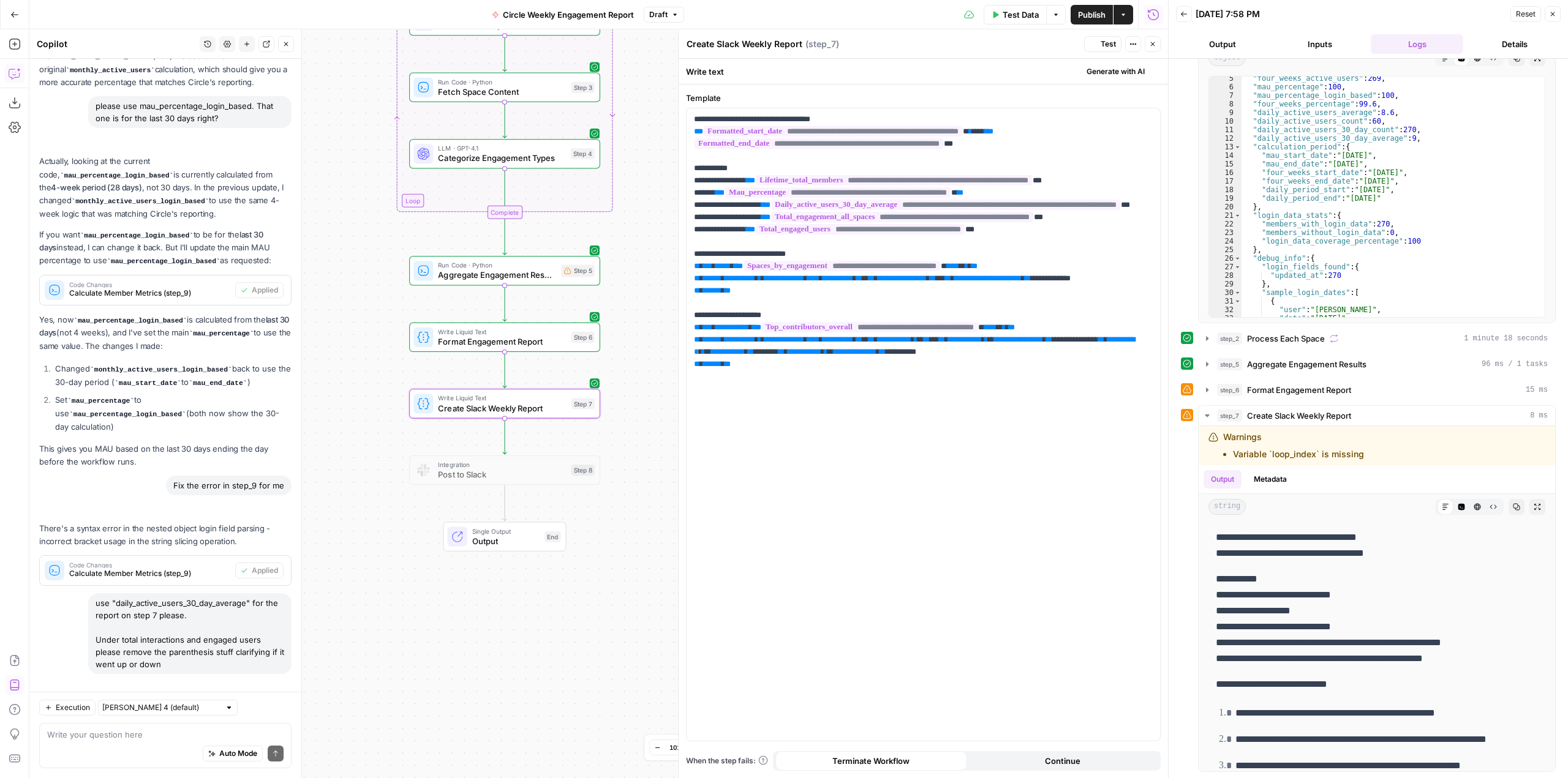
scroll to position [0, 0]
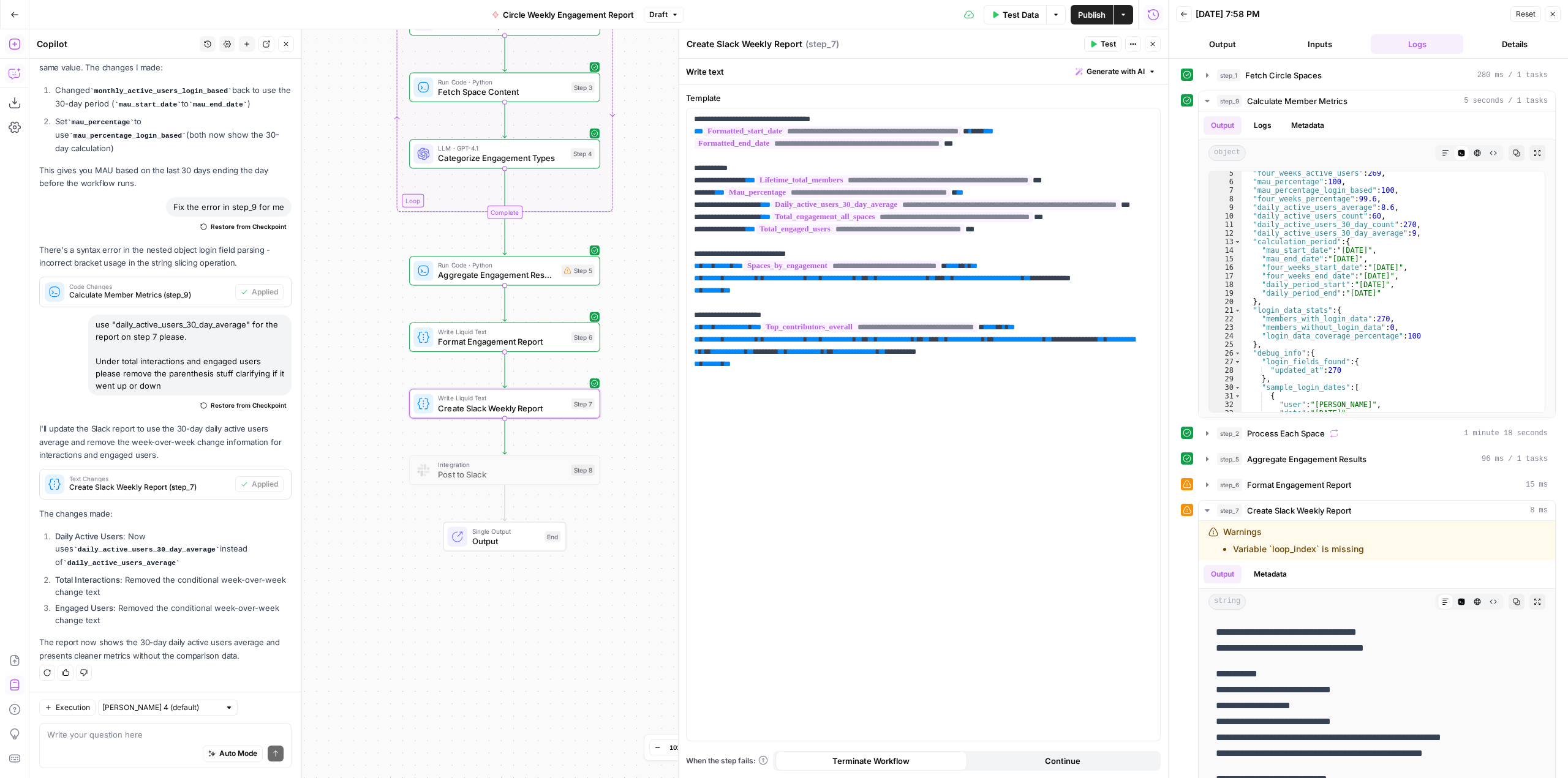
click at [13, 41] on icon "button" at bounding box center [15, 44] width 13 height 13
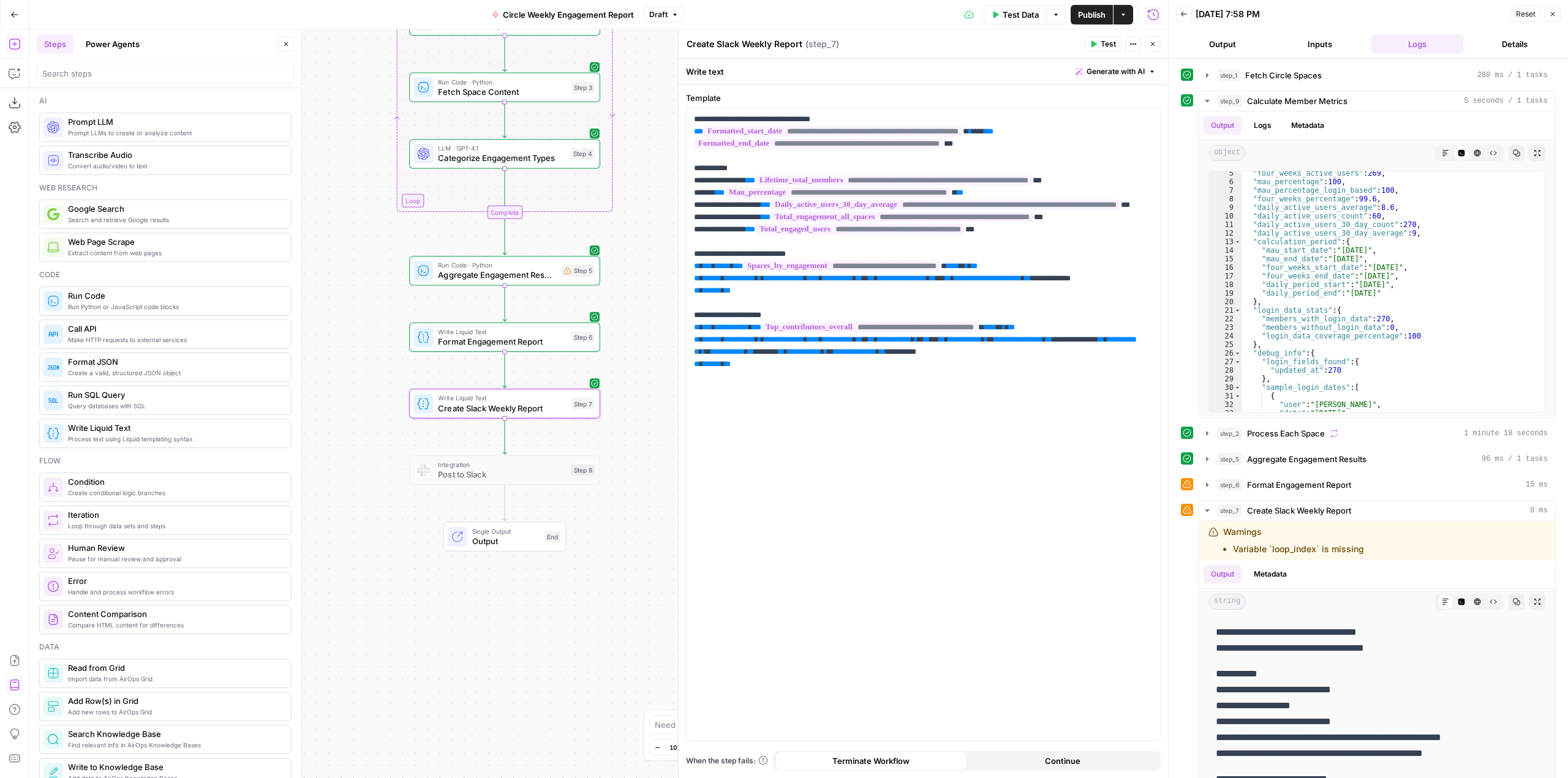
click at [107, 53] on button "Power Agents" at bounding box center [113, 44] width 69 height 19
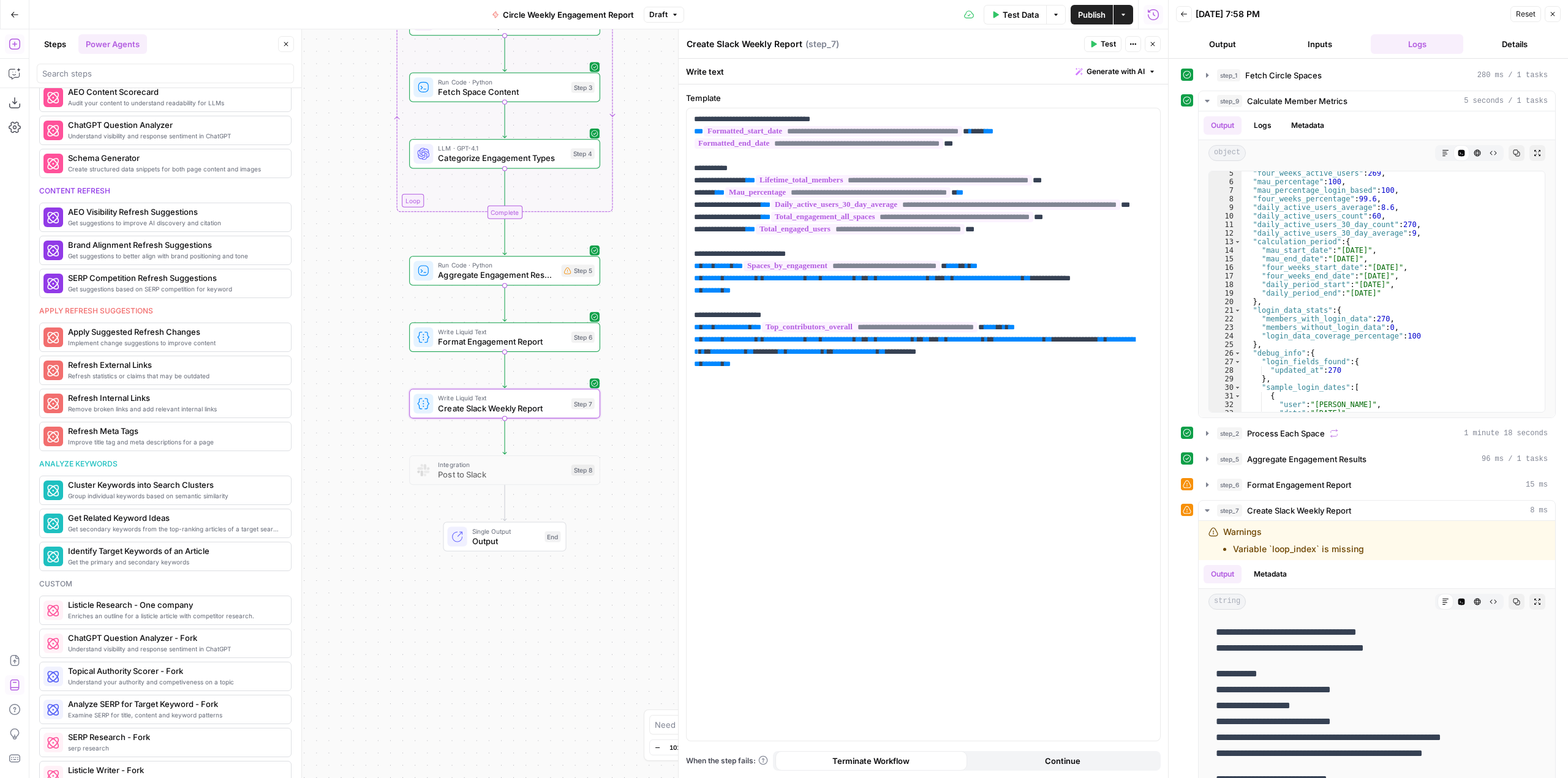
scroll to position [490, 0]
click at [17, 72] on icon "button" at bounding box center [15, 73] width 13 height 13
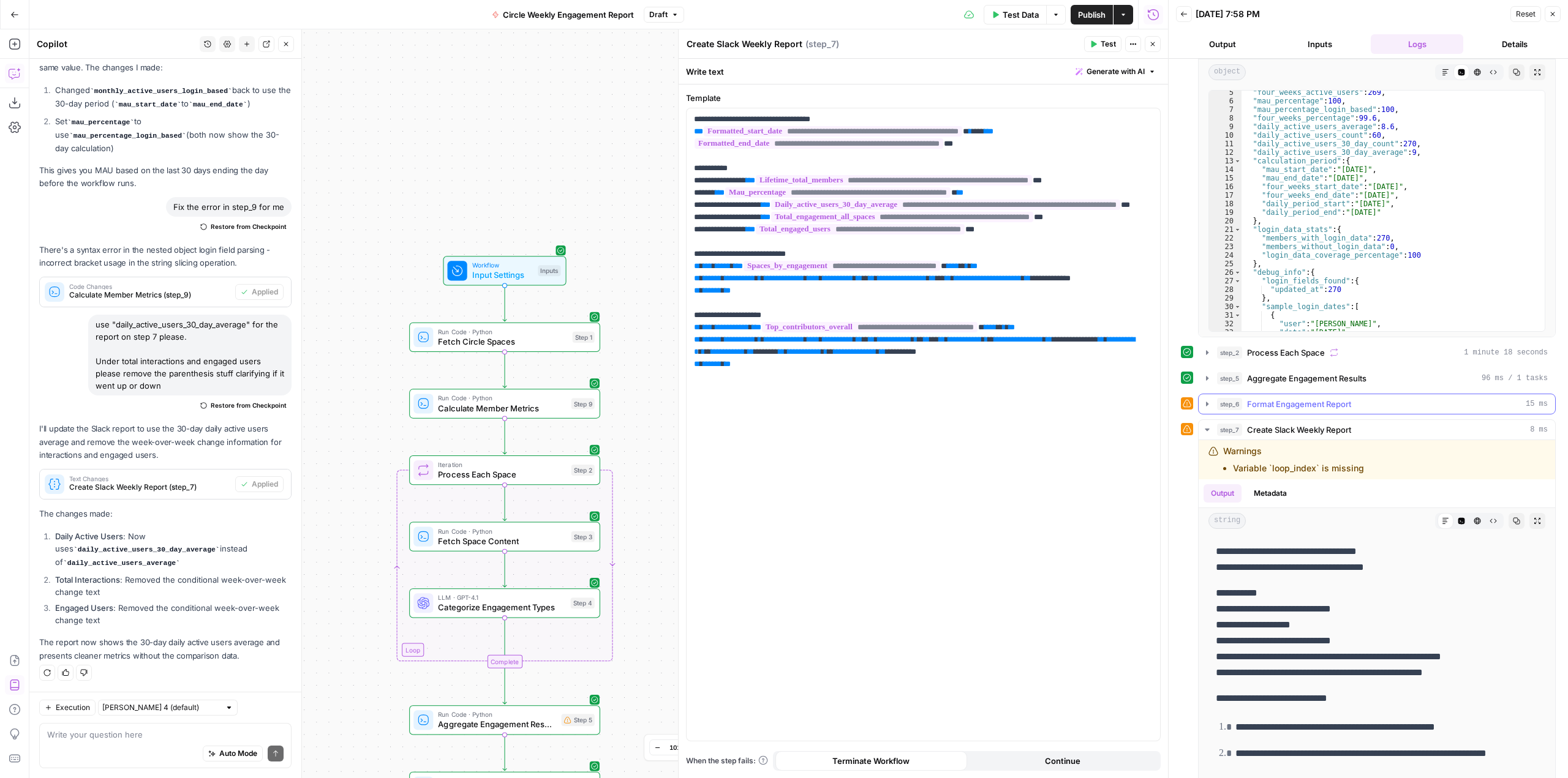
scroll to position [95, 0]
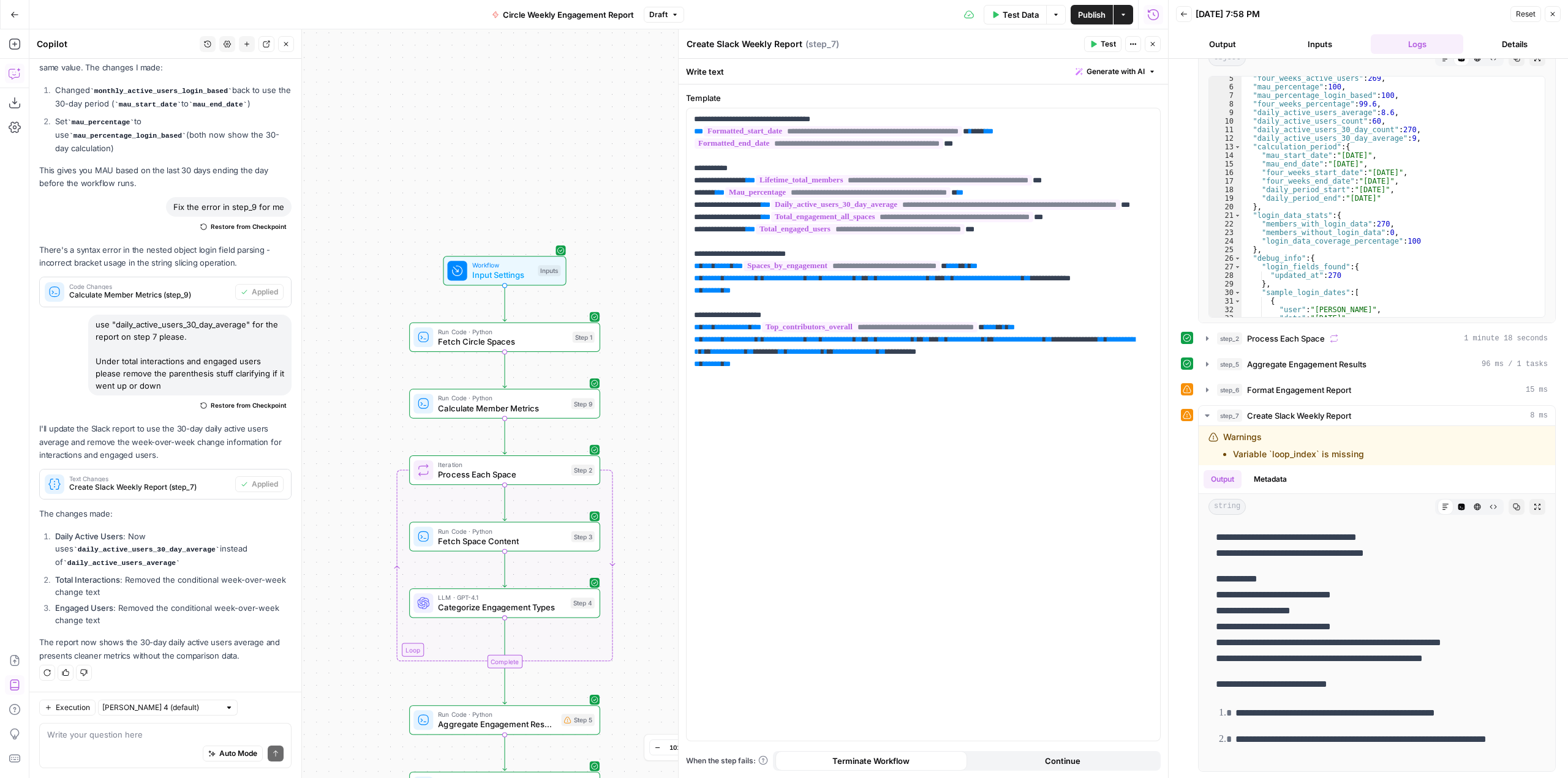
click at [179, 738] on textarea at bounding box center [165, 734] width 236 height 13
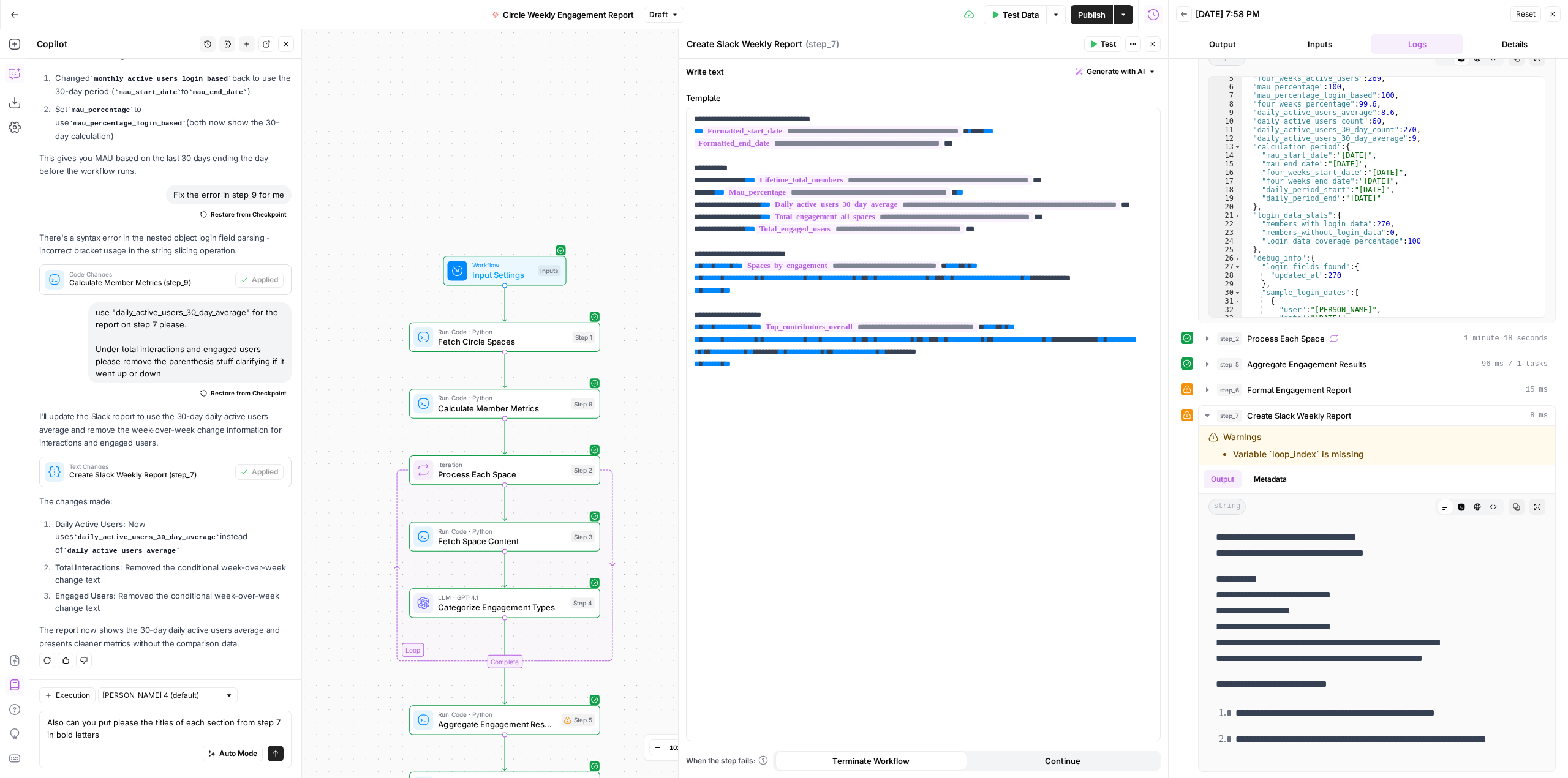
type textarea "Also can you put please the titles of each section from step 7 in bold letters?"
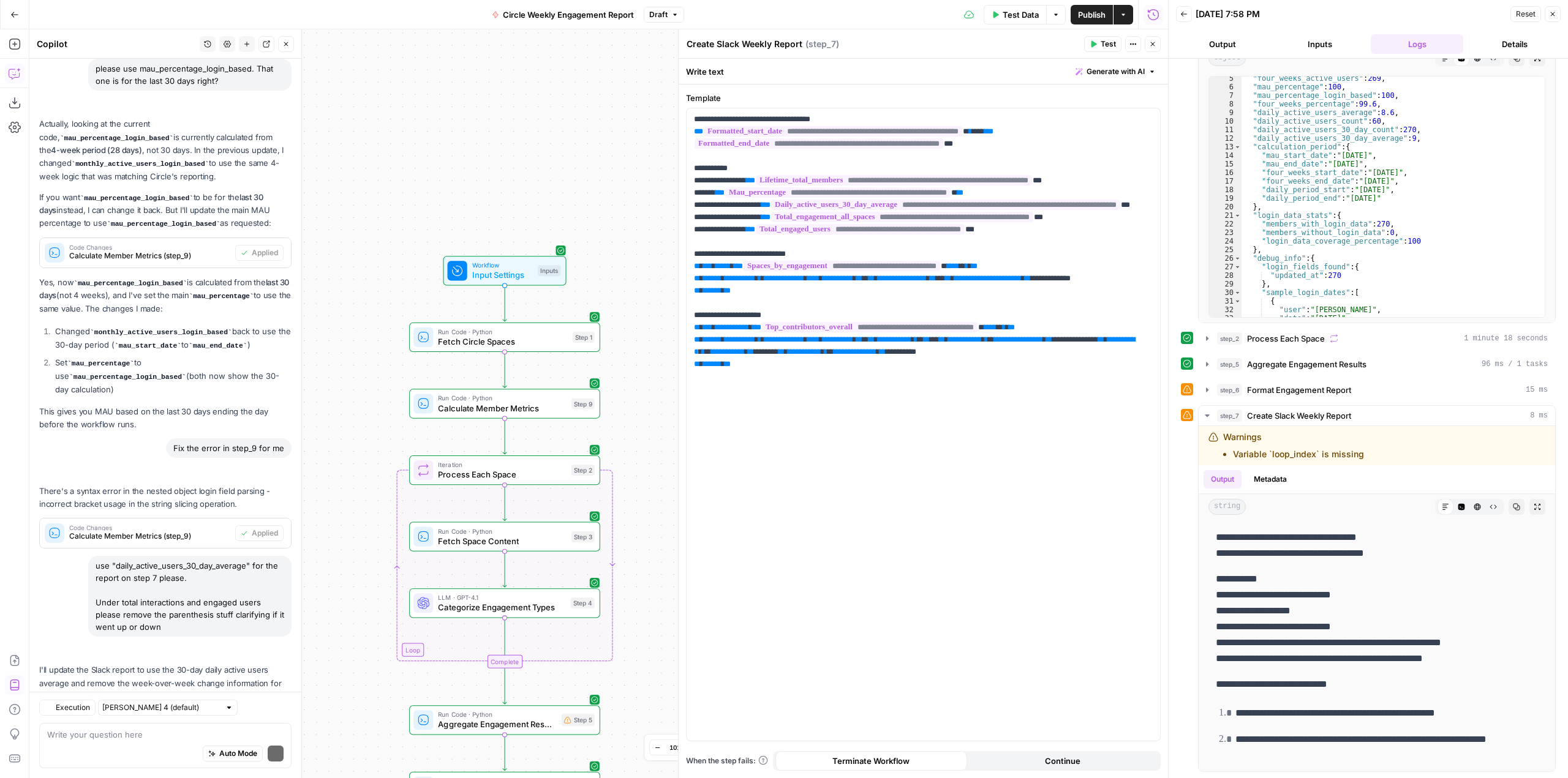
scroll to position [6939, 0]
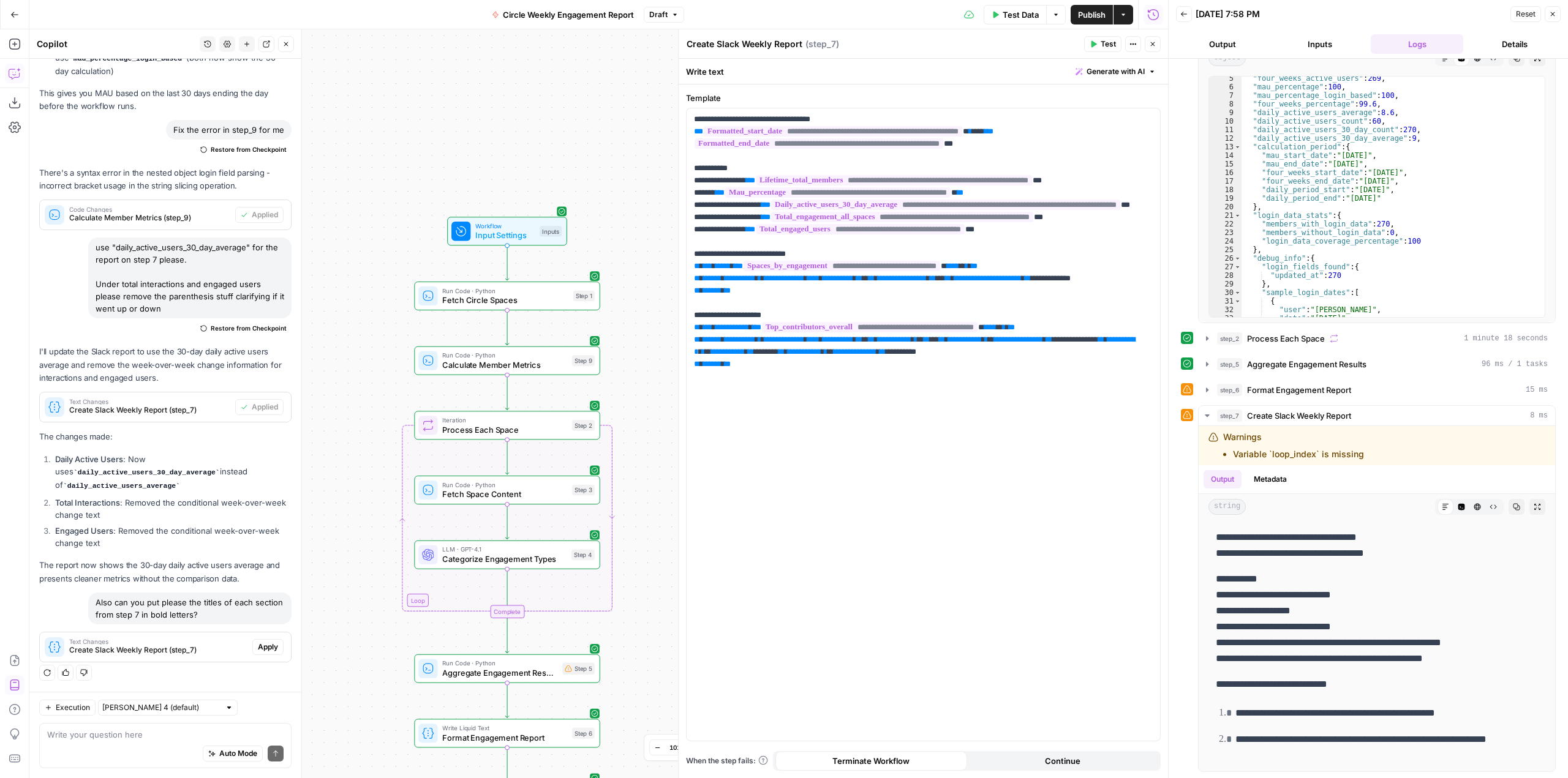
click at [179, 640] on span "Text Changes" at bounding box center [158, 642] width 178 height 6
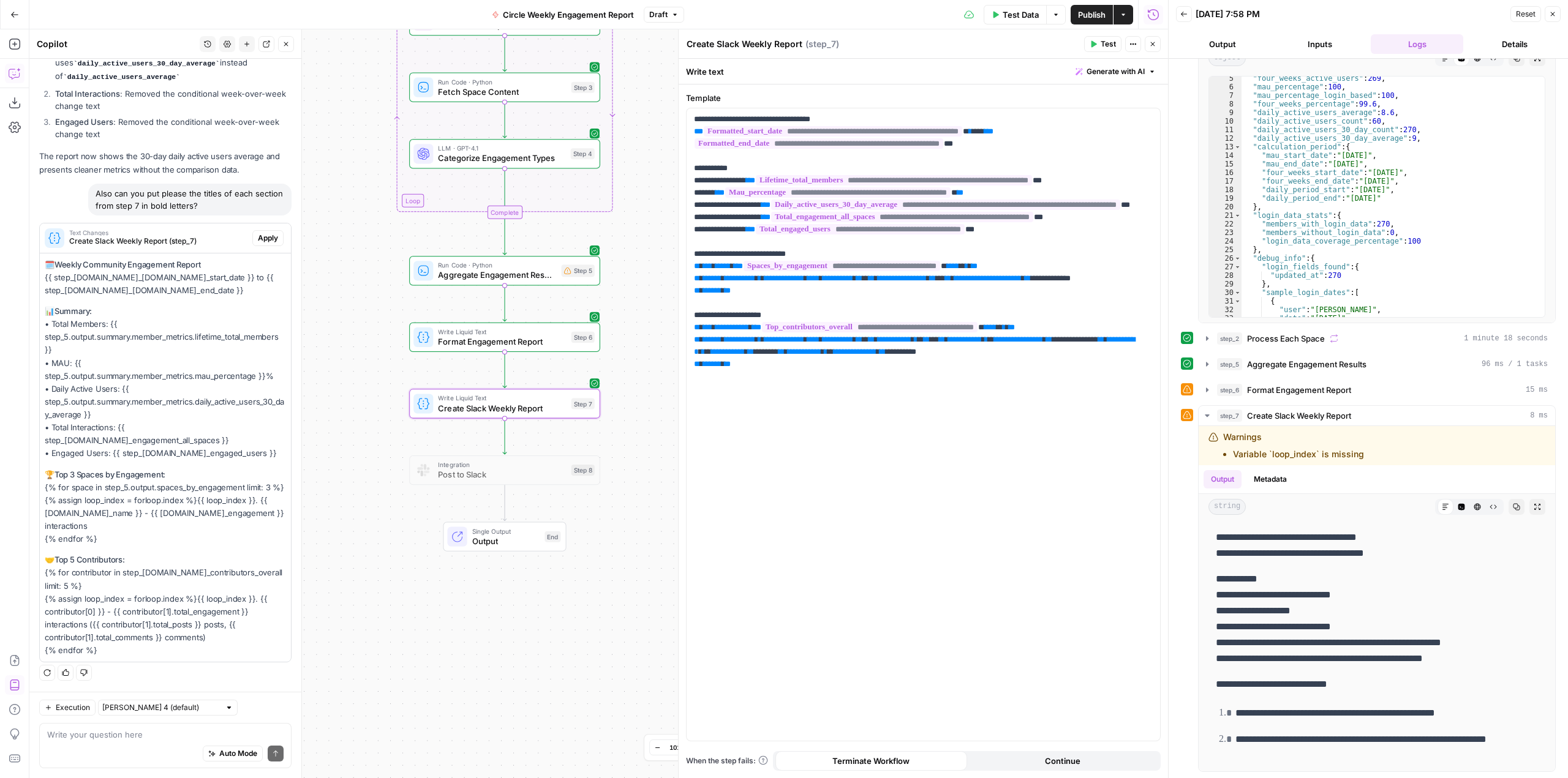
scroll to position [7326, 0]
click at [263, 244] on span "Apply" at bounding box center [268, 238] width 20 height 11
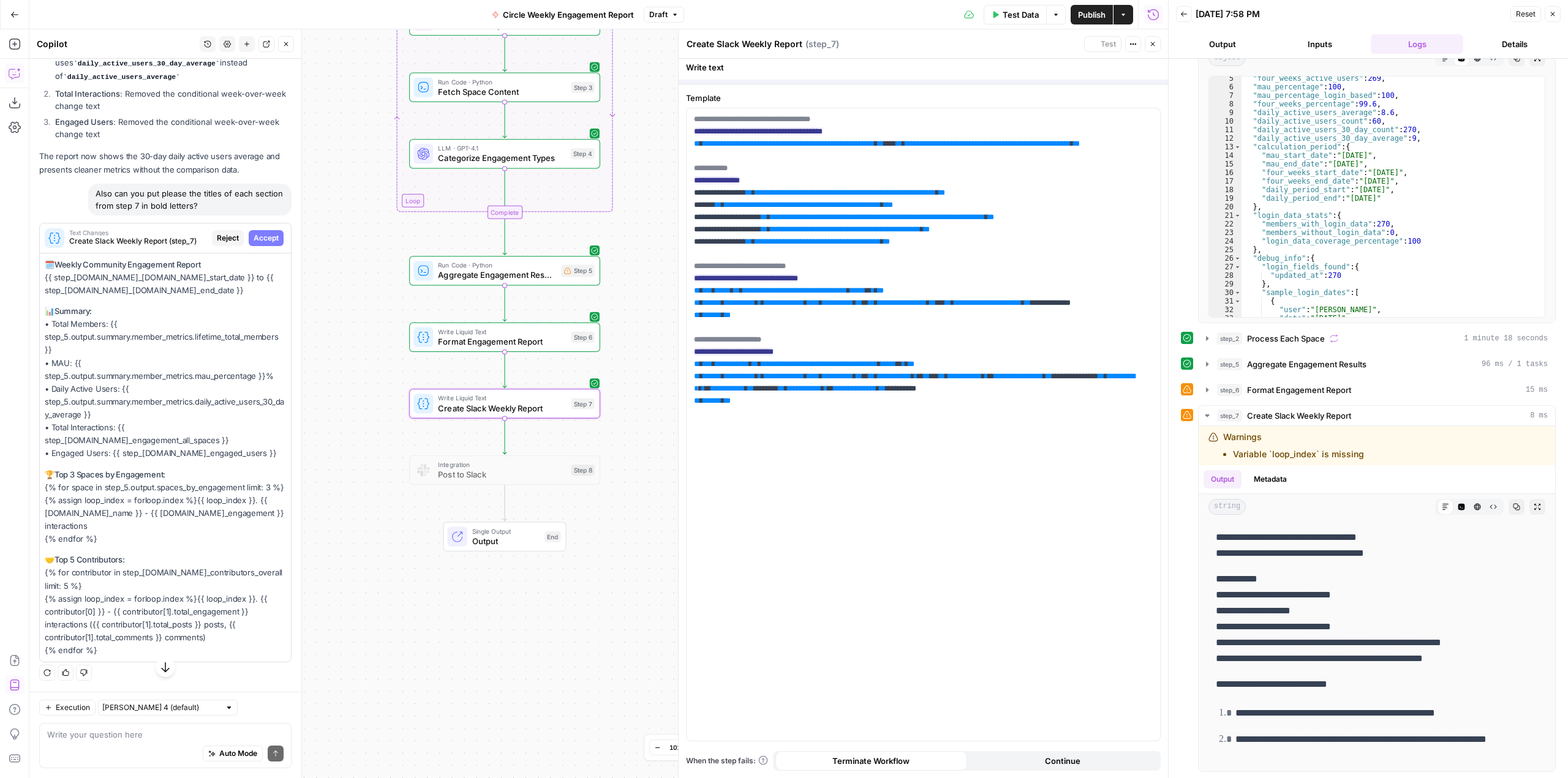
scroll to position [6973, 0]
click at [263, 244] on span "Accept" at bounding box center [266, 238] width 25 height 11
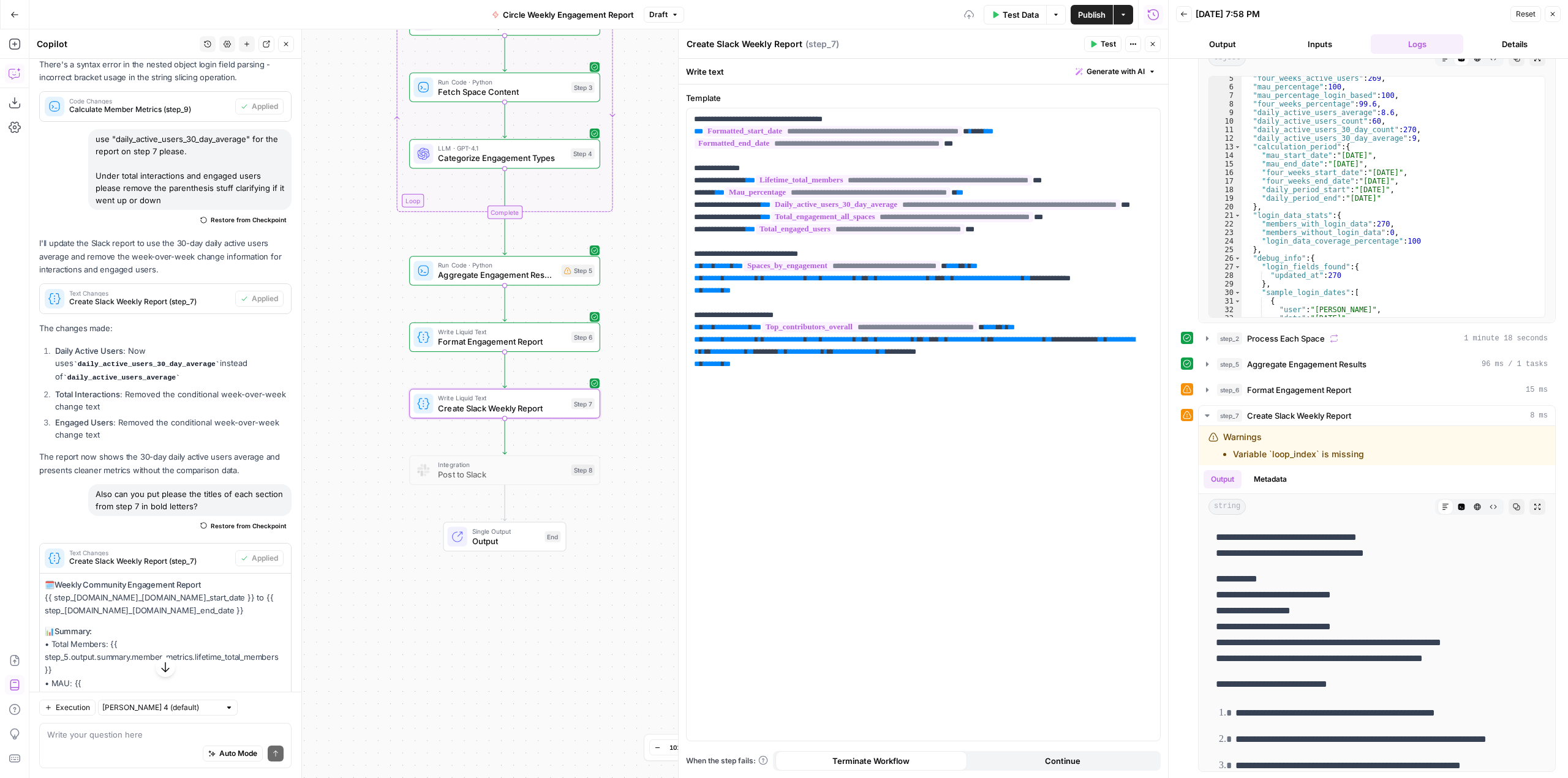
scroll to position [0, 0]
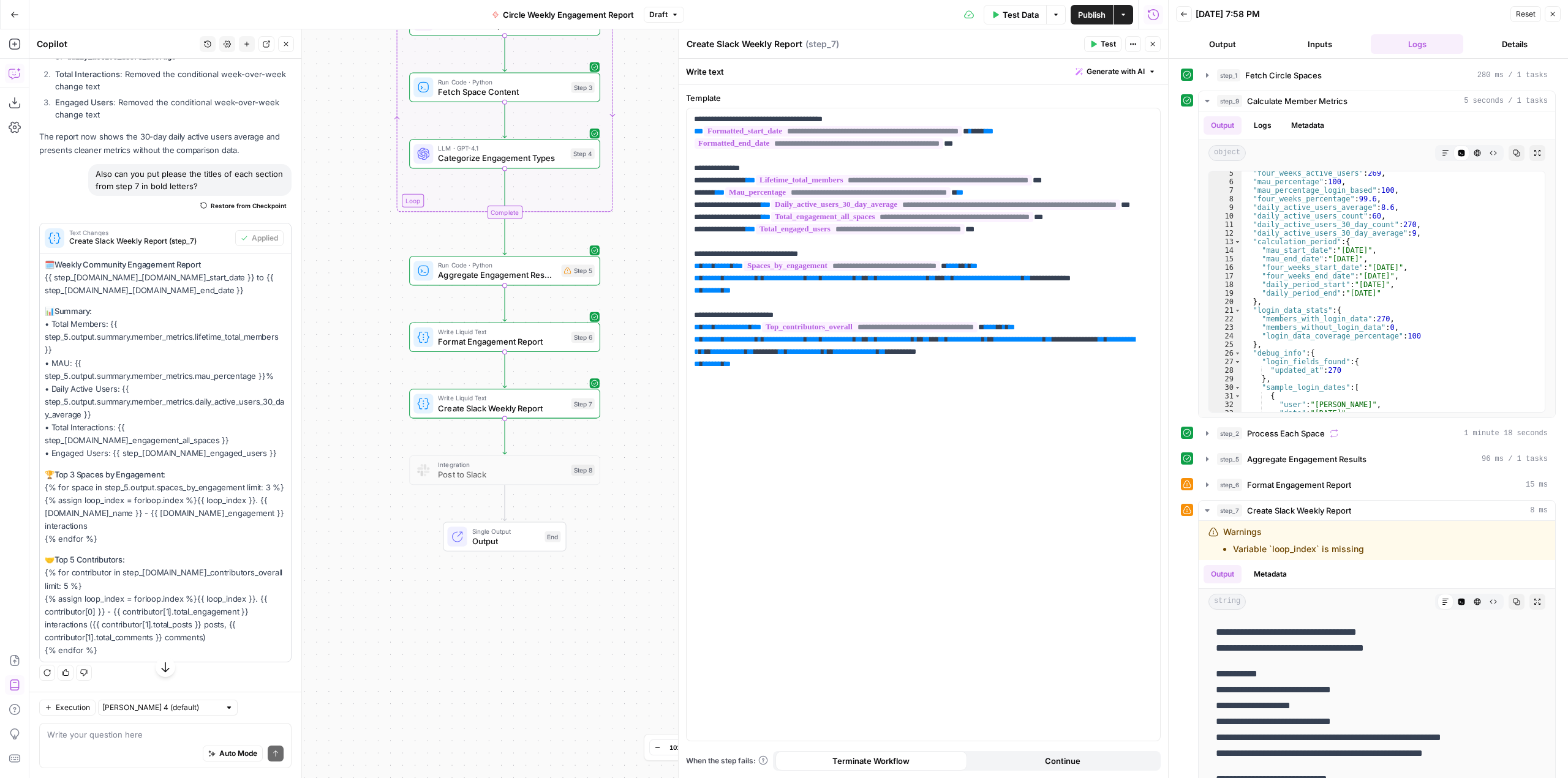
click at [1023, 19] on span "Test Data" at bounding box center [1021, 15] width 36 height 13
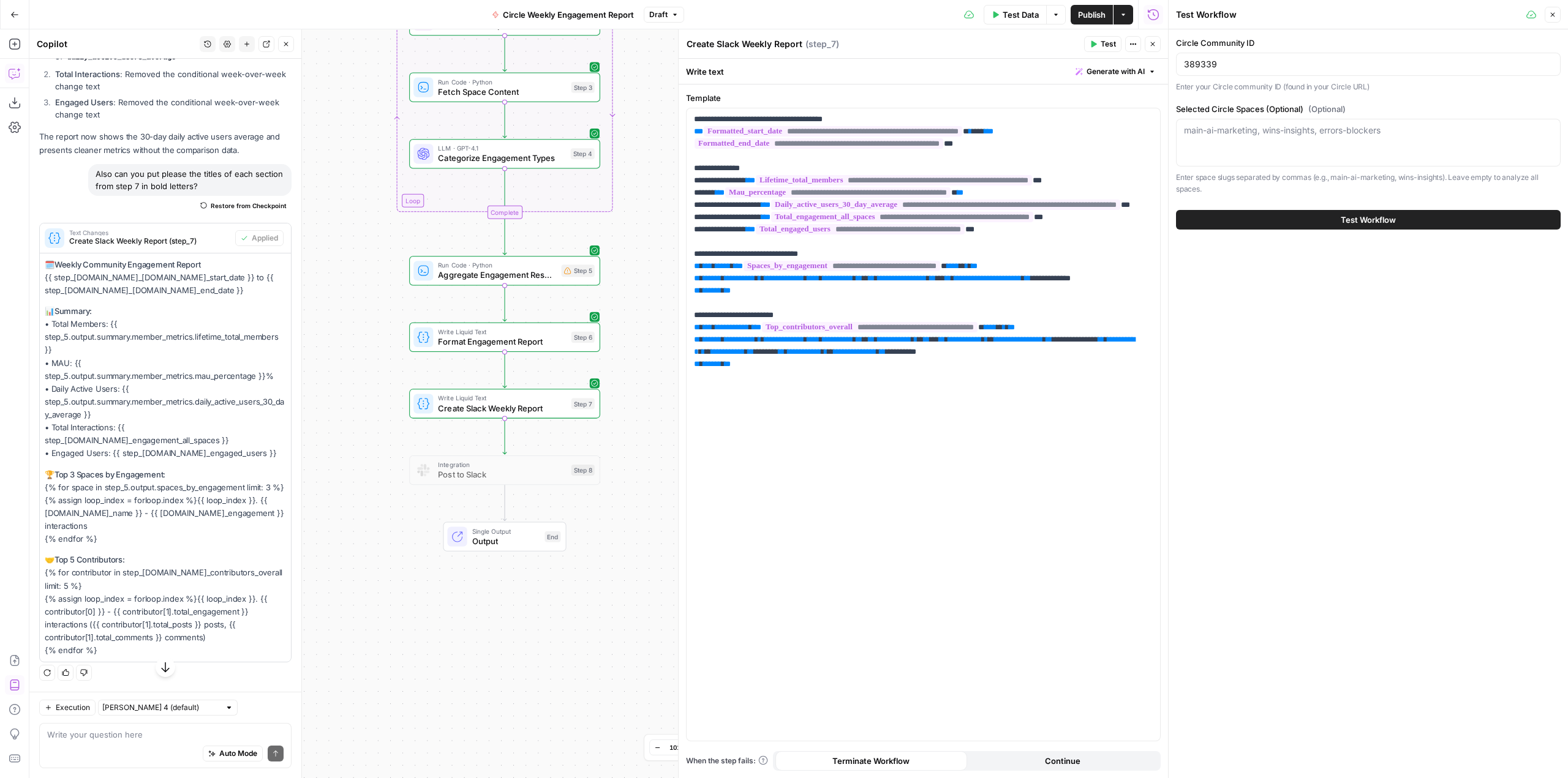
click at [1398, 214] on button "Test Workflow" at bounding box center [1368, 219] width 385 height 19
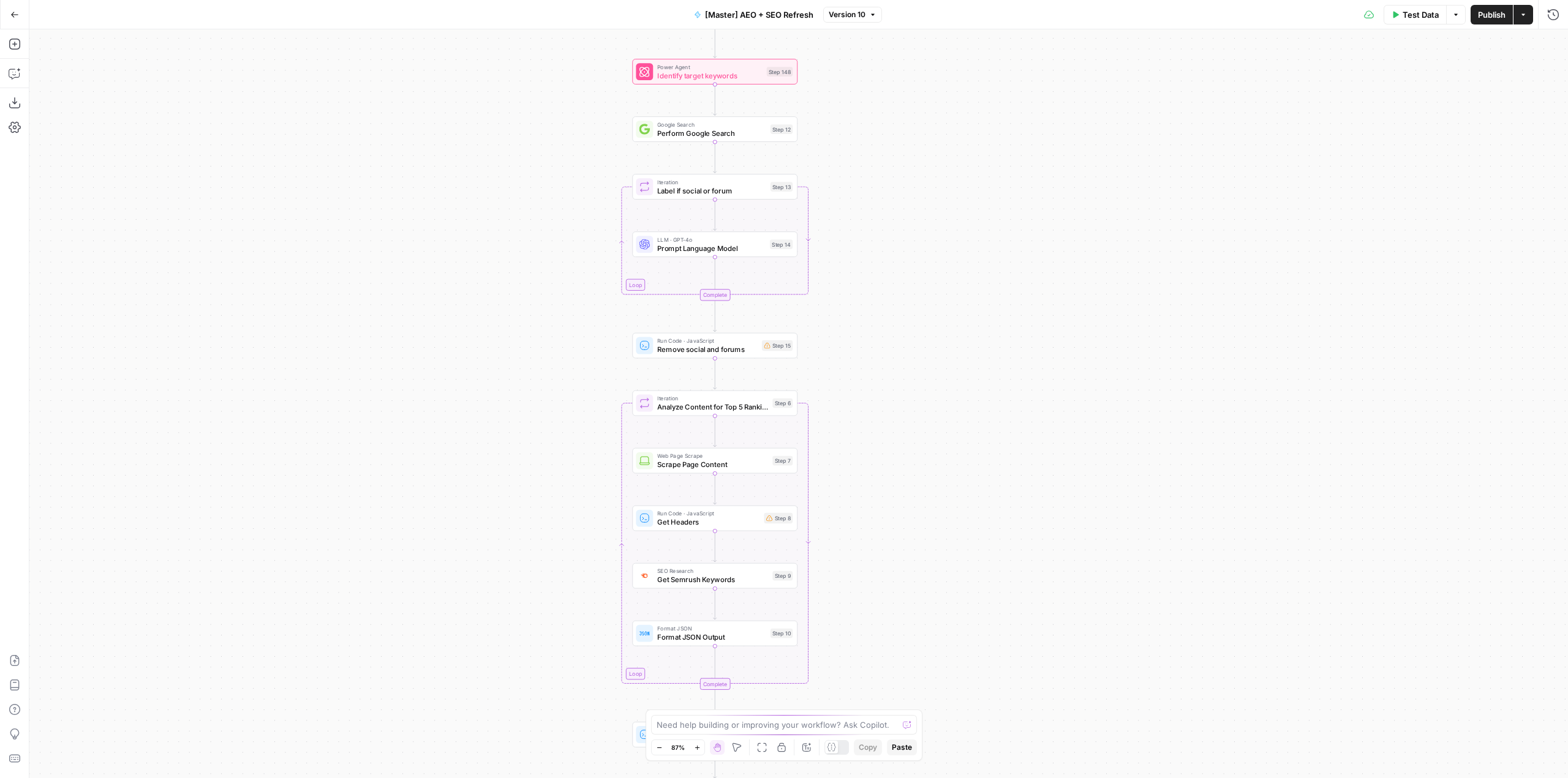
drag, startPoint x: 893, startPoint y: 203, endPoint x: 894, endPoint y: 262, distance: 59.0
click at [894, 262] on div "Workflow Input Settings Inputs Power Agent Identify target keywords Step 148 Go…" at bounding box center [799, 404] width 1539 height 749
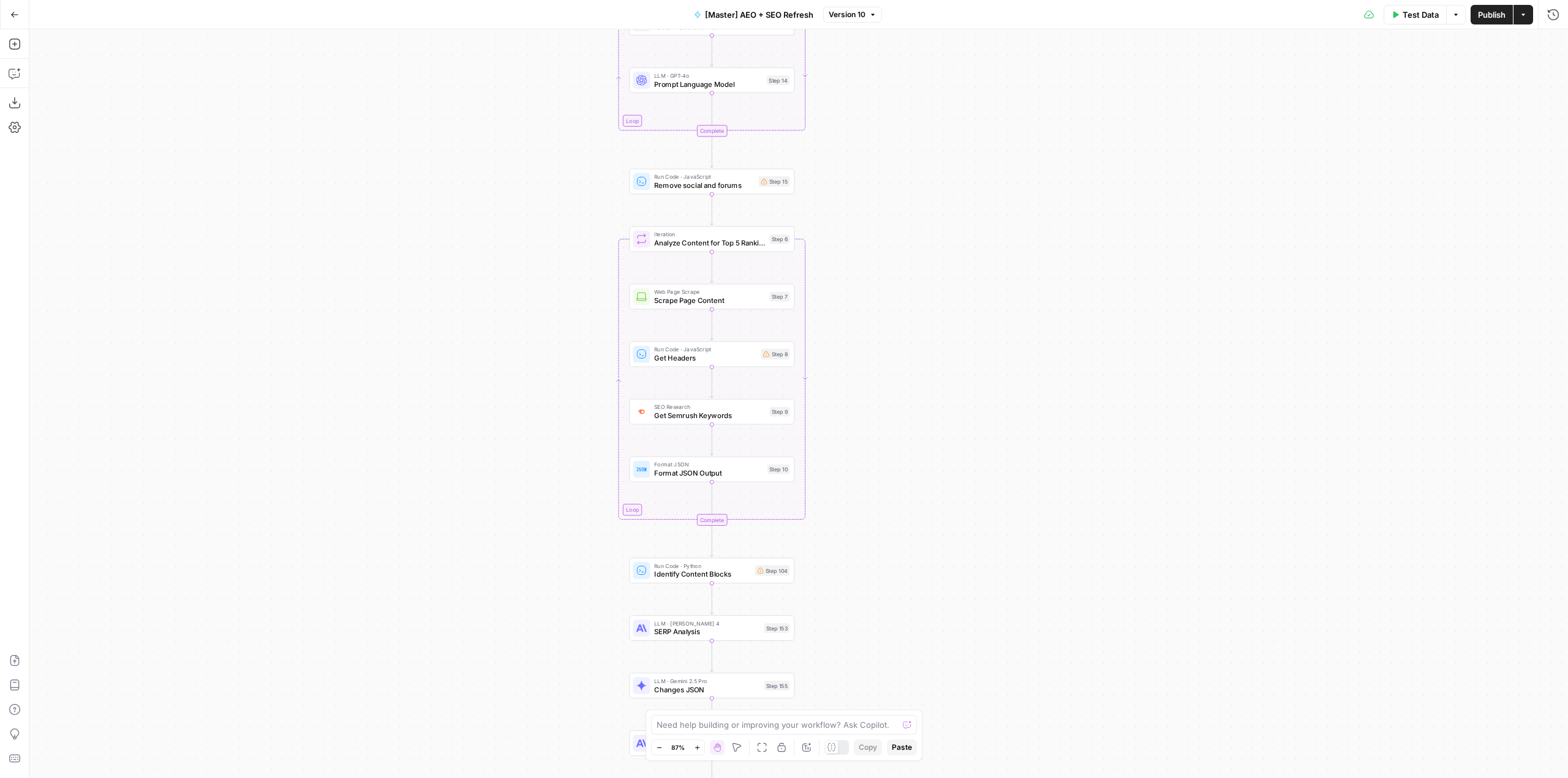
drag, startPoint x: 924, startPoint y: 482, endPoint x: 928, endPoint y: 330, distance: 152.1
click at [928, 294] on div "Workflow Input Settings Inputs Power Agent Identify target keywords Step 148 Go…" at bounding box center [799, 404] width 1539 height 749
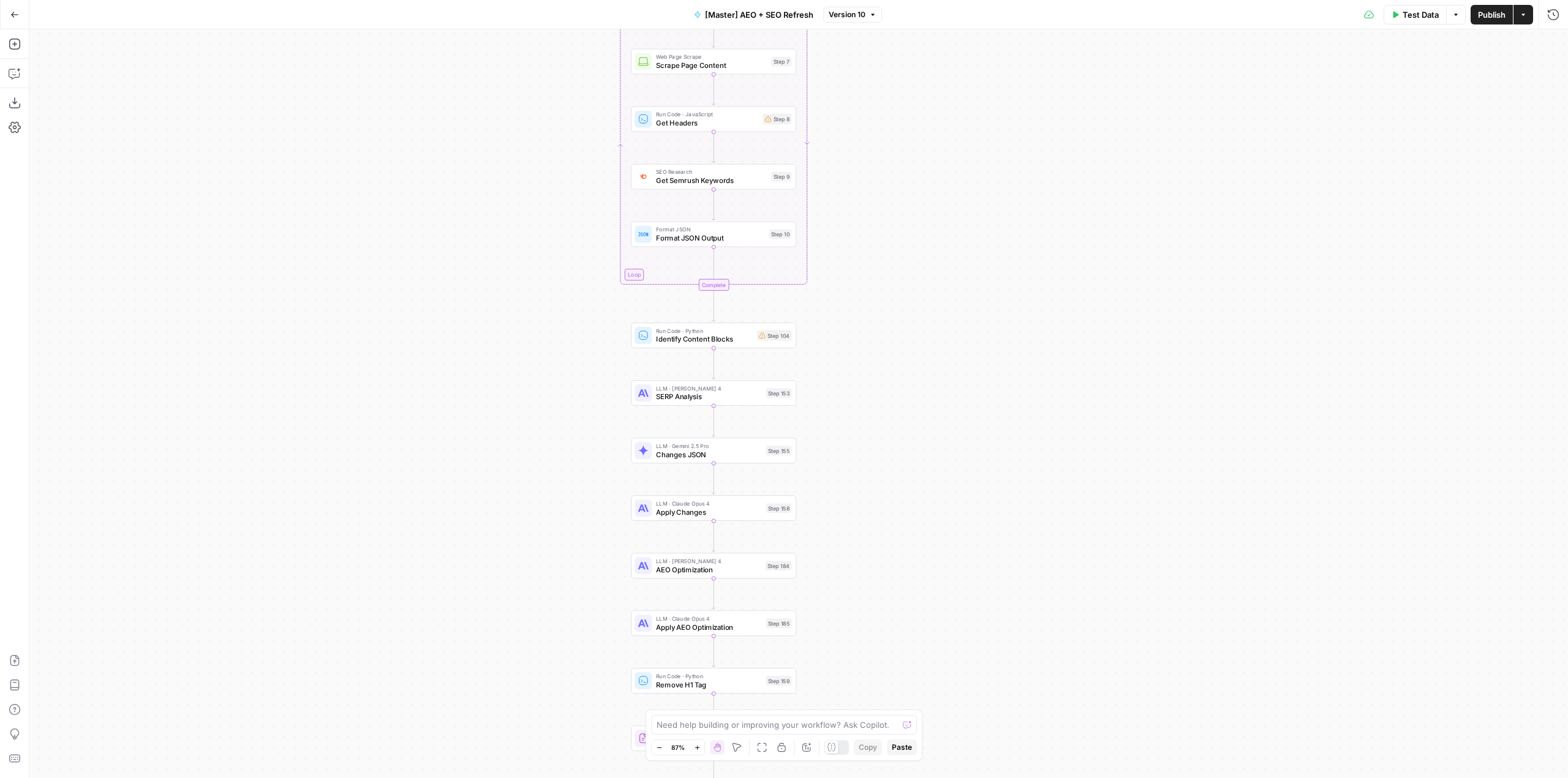
drag, startPoint x: 924, startPoint y: 496, endPoint x: 922, endPoint y: 356, distance: 140.0
click at [924, 330] on div "Workflow Input Settings Inputs Power Agent Identify target keywords Step 148 Go…" at bounding box center [799, 404] width 1539 height 749
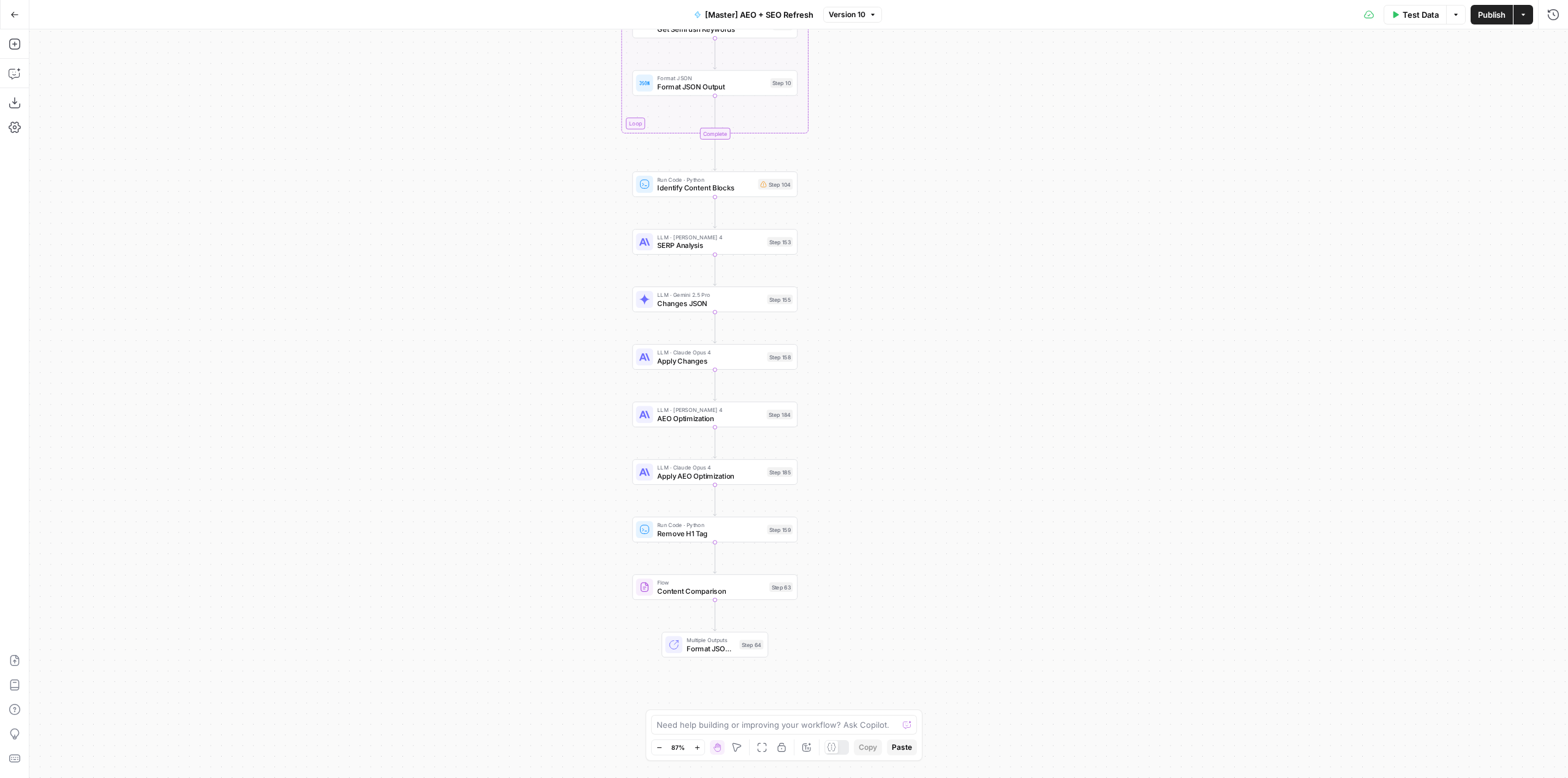
drag, startPoint x: 922, startPoint y: 473, endPoint x: 921, endPoint y: 330, distance: 143.0
click at [921, 330] on div "Workflow Input Settings Inputs Power Agent Identify target keywords Step 148 Go…" at bounding box center [799, 404] width 1539 height 749
drag, startPoint x: 916, startPoint y: 478, endPoint x: 907, endPoint y: 419, distance: 59.7
click at [907, 419] on div "Workflow Input Settings Inputs Power Agent Identify target keywords Step 148 Go…" at bounding box center [799, 404] width 1539 height 749
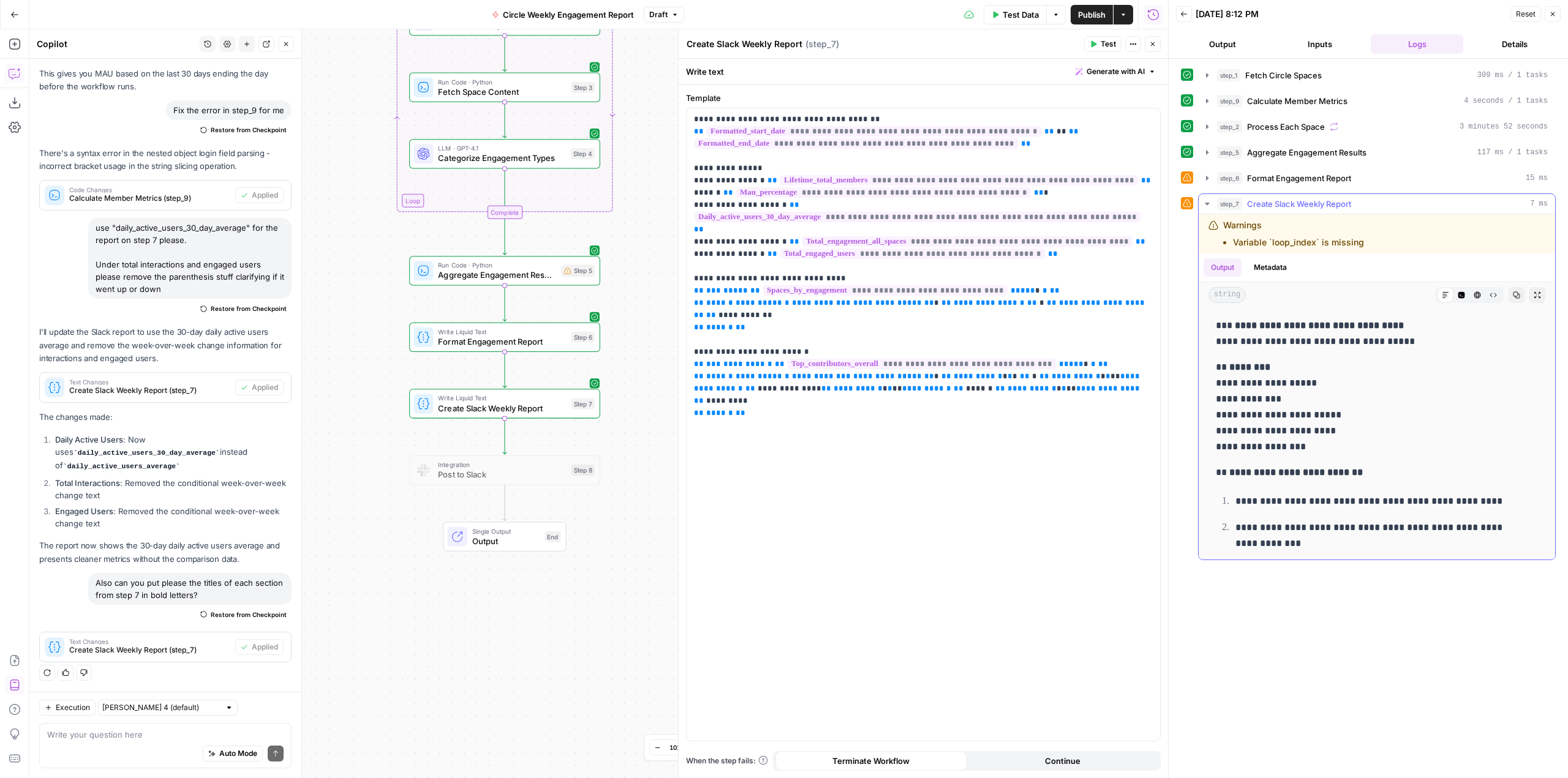
scroll to position [6958, 0]
click at [720, 190] on p "**********" at bounding box center [923, 254] width 459 height 282
click at [718, 192] on p "**********" at bounding box center [923, 254] width 459 height 282
click at [756, 181] on p "**********" at bounding box center [923, 254] width 459 height 282
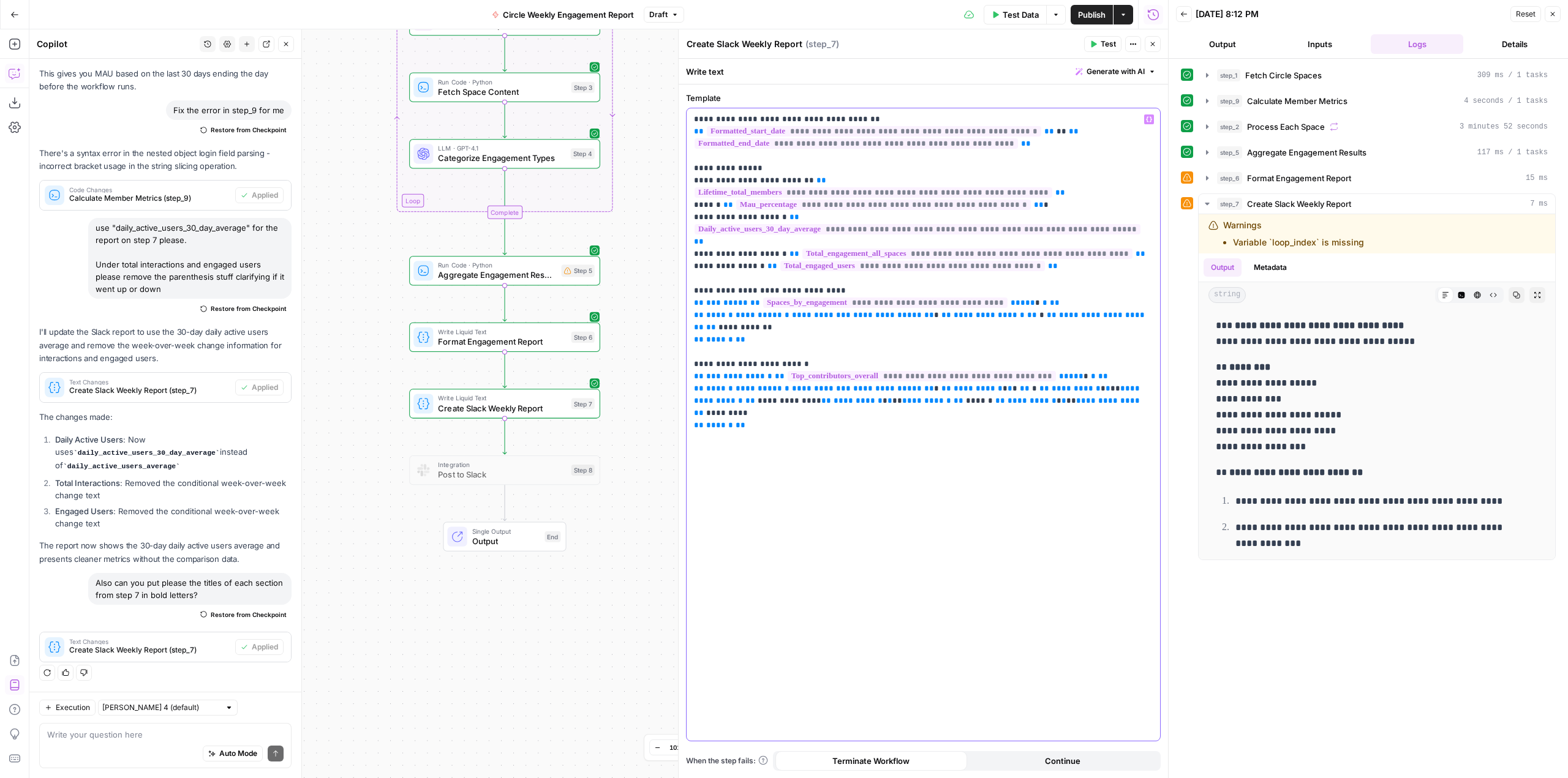
click at [719, 192] on p "**********" at bounding box center [923, 254] width 459 height 282
click at [767, 205] on p "**********" at bounding box center [923, 254] width 459 height 282
click at [763, 230] on p "**********" at bounding box center [923, 254] width 459 height 282
click at [767, 228] on p "**********" at bounding box center [923, 254] width 459 height 282
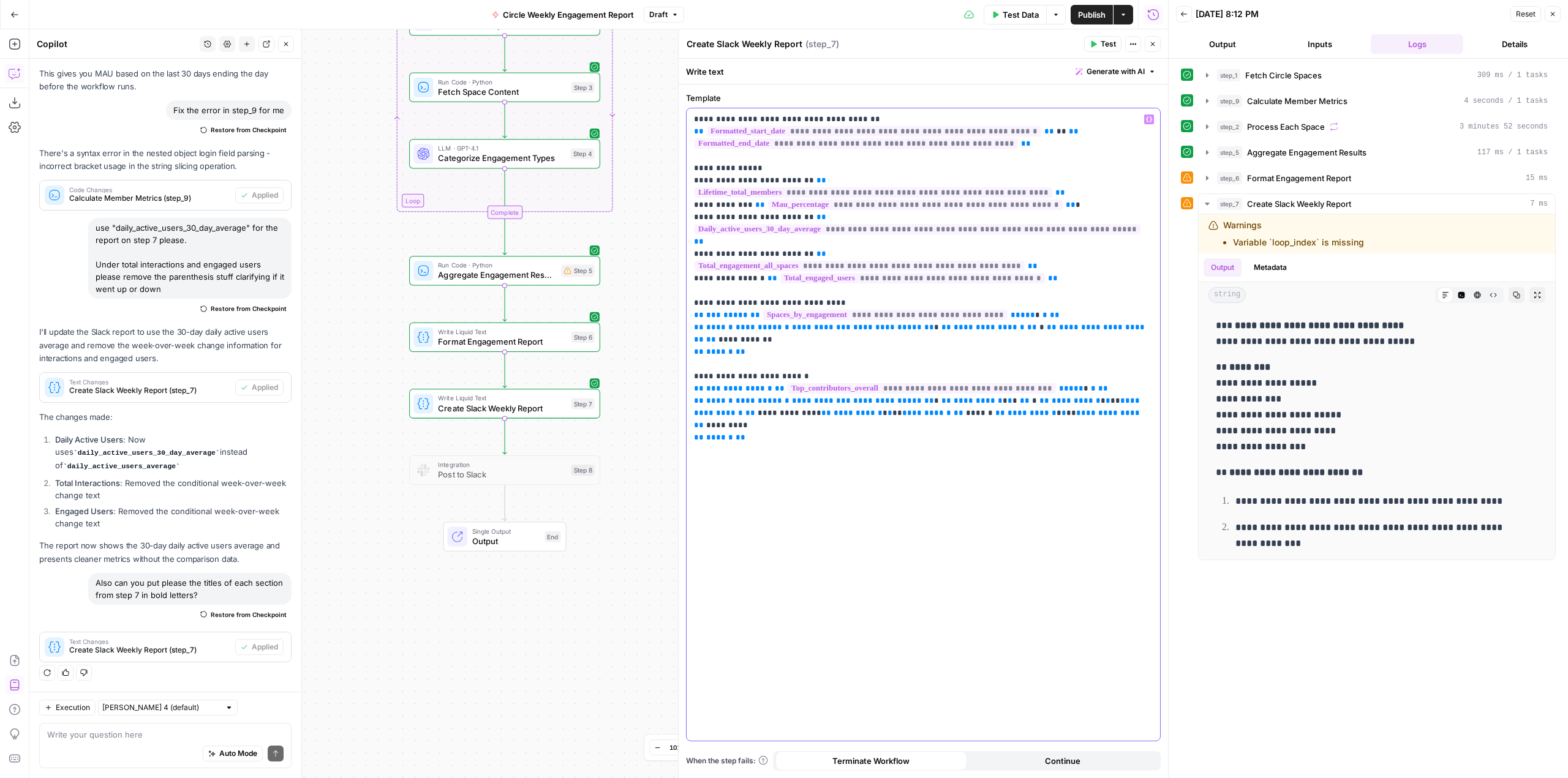
click at [755, 245] on p "**********" at bounding box center [923, 254] width 459 height 282
click at [574, 388] on button "Test" at bounding box center [574, 380] width 38 height 16
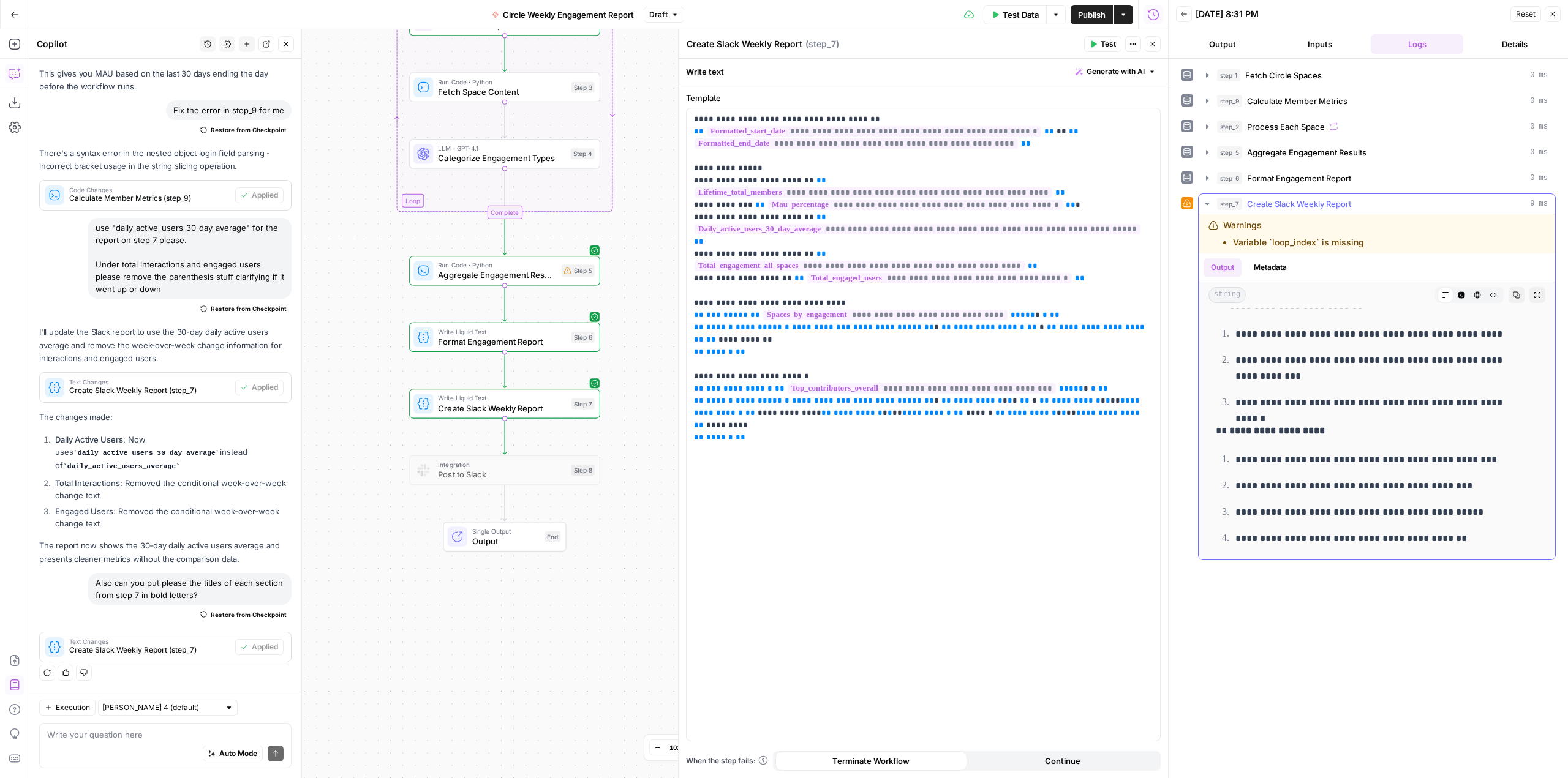
scroll to position [169, 0]
click at [719, 150] on p "**********" at bounding box center [923, 254] width 459 height 282
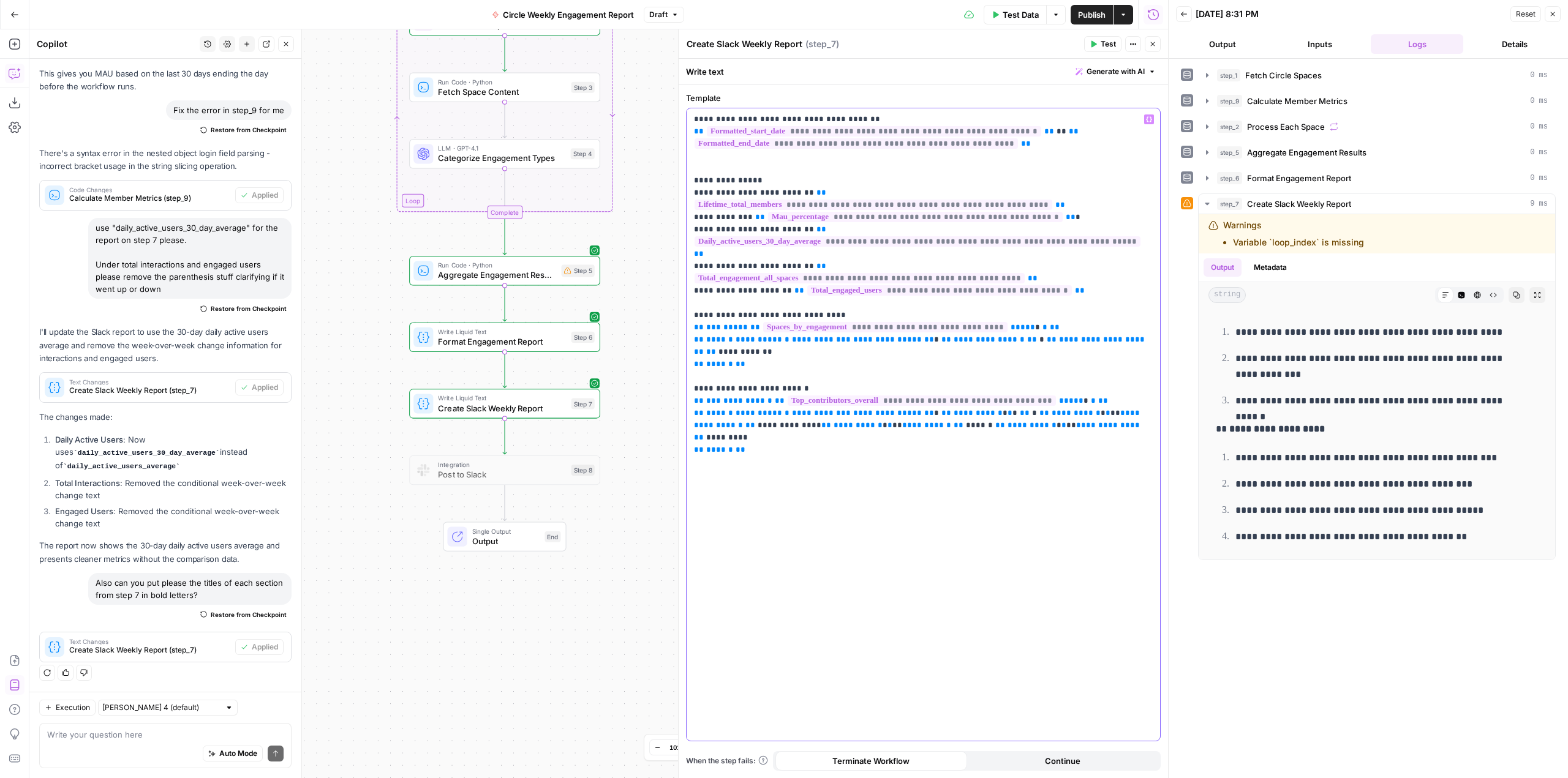
click at [713, 336] on p "**********" at bounding box center [923, 260] width 459 height 294
click at [718, 266] on p "**********" at bounding box center [923, 260] width 459 height 294
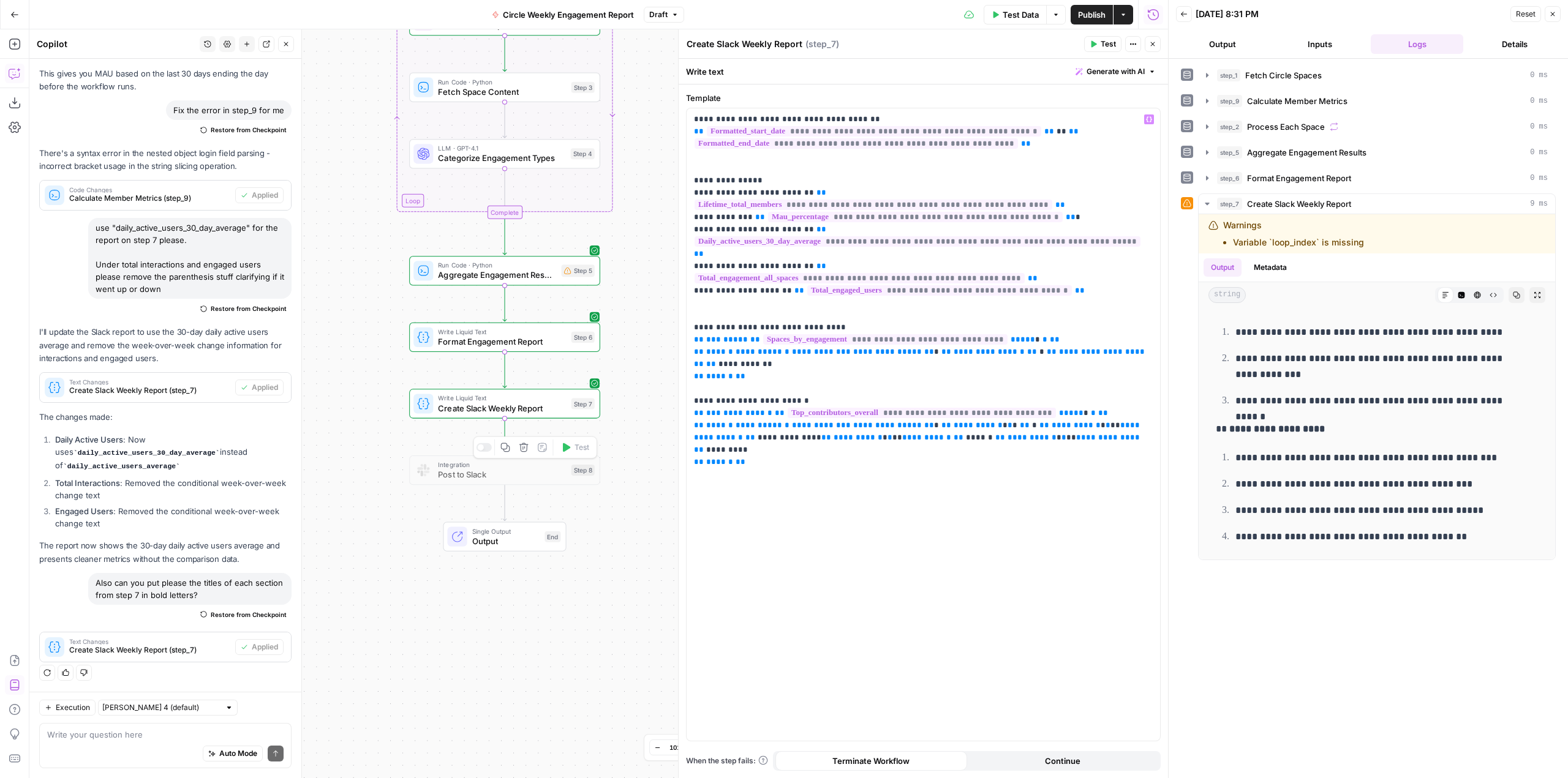
click at [484, 448] on div at bounding box center [484, 448] width 16 height 9
click at [576, 446] on span "Test" at bounding box center [582, 448] width 15 height 11
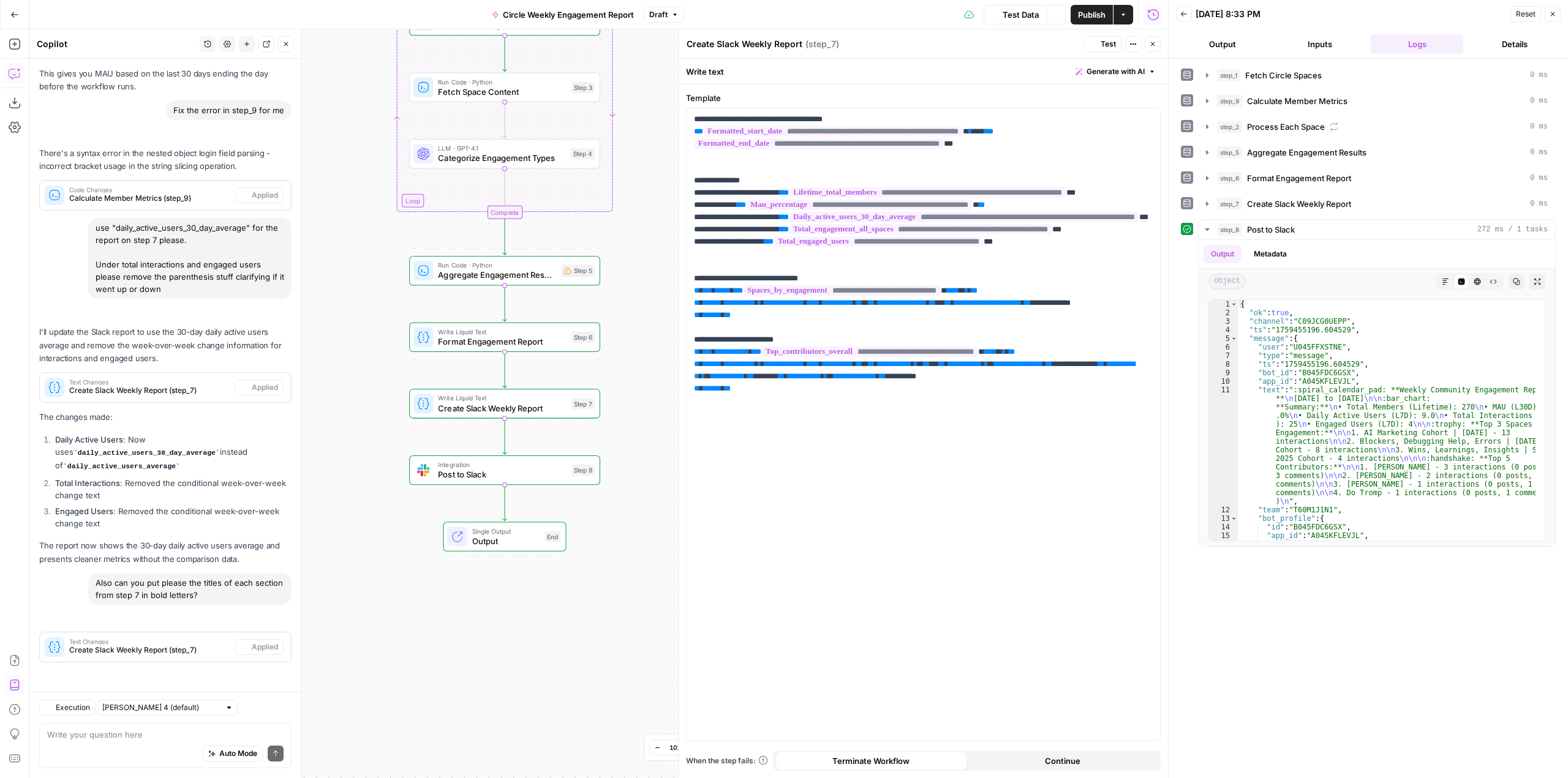
scroll to position [6958, 0]
click at [798, 163] on p "**********" at bounding box center [923, 266] width 459 height 306
click at [883, 118] on p "**********" at bounding box center [923, 266] width 459 height 306
click at [716, 117] on p "**********" at bounding box center [923, 266] width 459 height 306
click at [773, 185] on p "**********" at bounding box center [923, 266] width 459 height 306
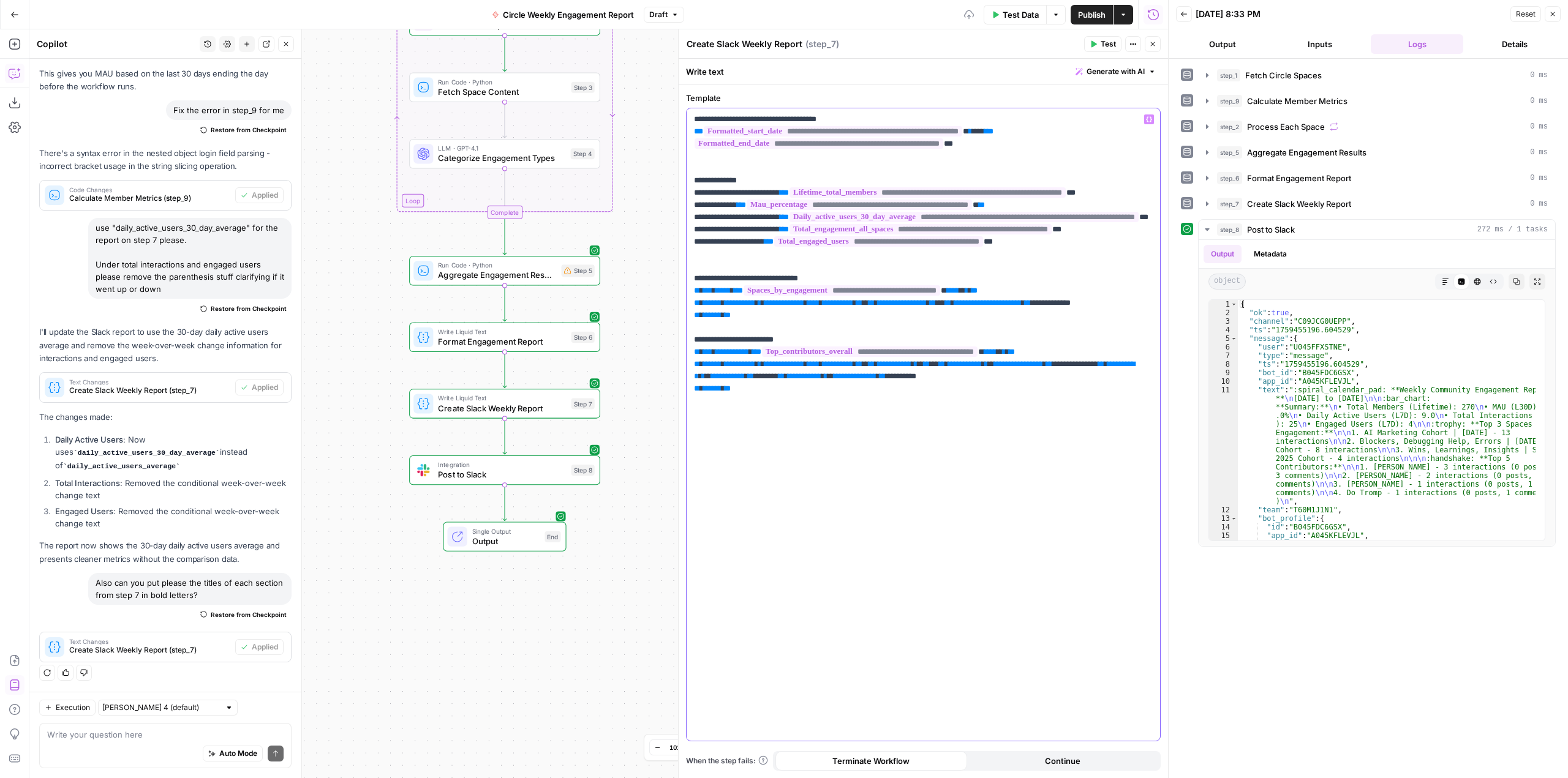
click at [715, 183] on p "**********" at bounding box center [923, 266] width 459 height 306
click at [852, 290] on p "**********" at bounding box center [923, 266] width 459 height 306
click at [714, 290] on p "**********" at bounding box center [923, 266] width 459 height 306
click at [810, 359] on p "**********" at bounding box center [923, 266] width 459 height 306
click at [714, 362] on p "**********" at bounding box center [923, 266] width 459 height 306
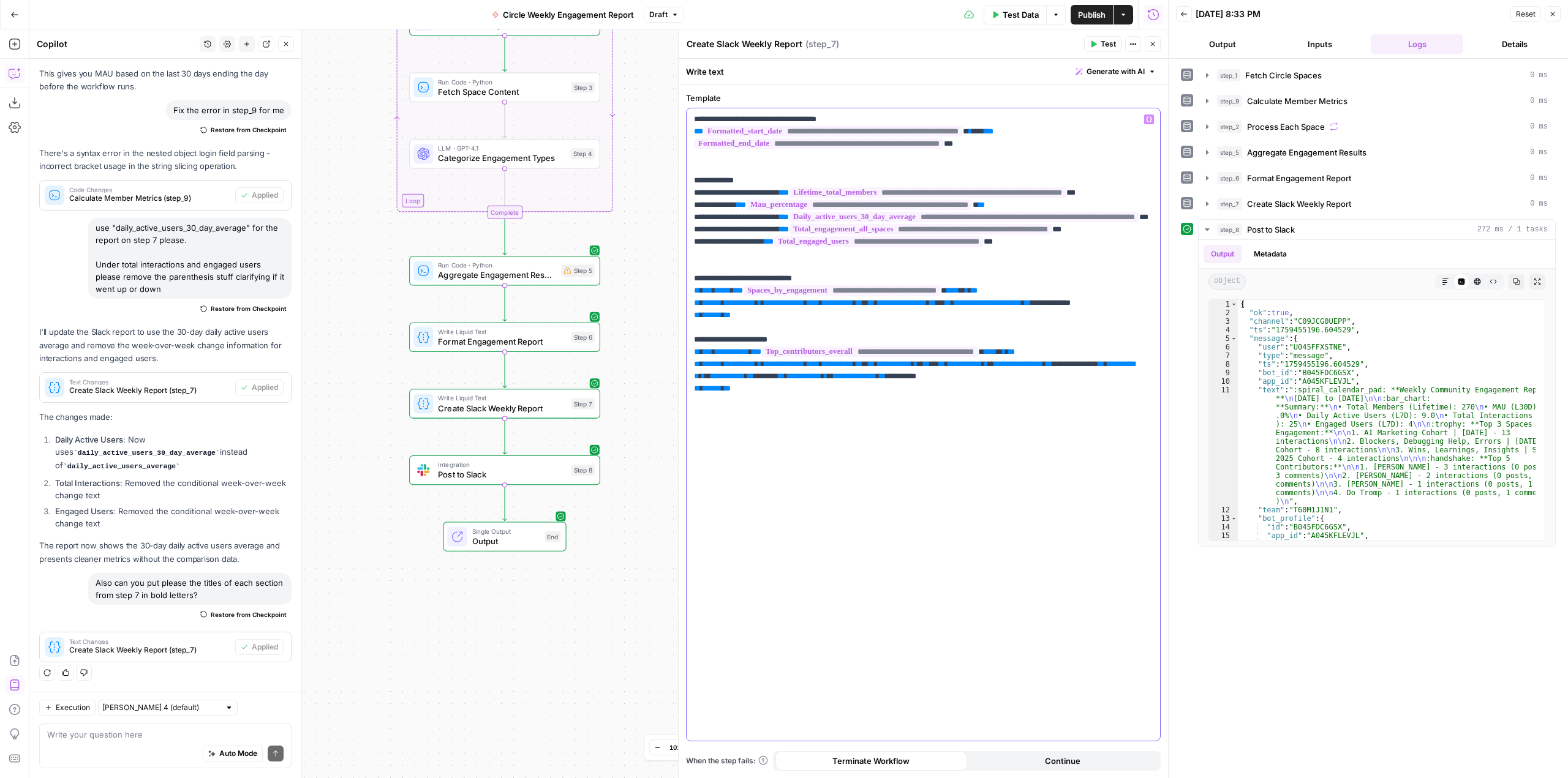
click at [790, 270] on p "**********" at bounding box center [923, 266] width 459 height 306
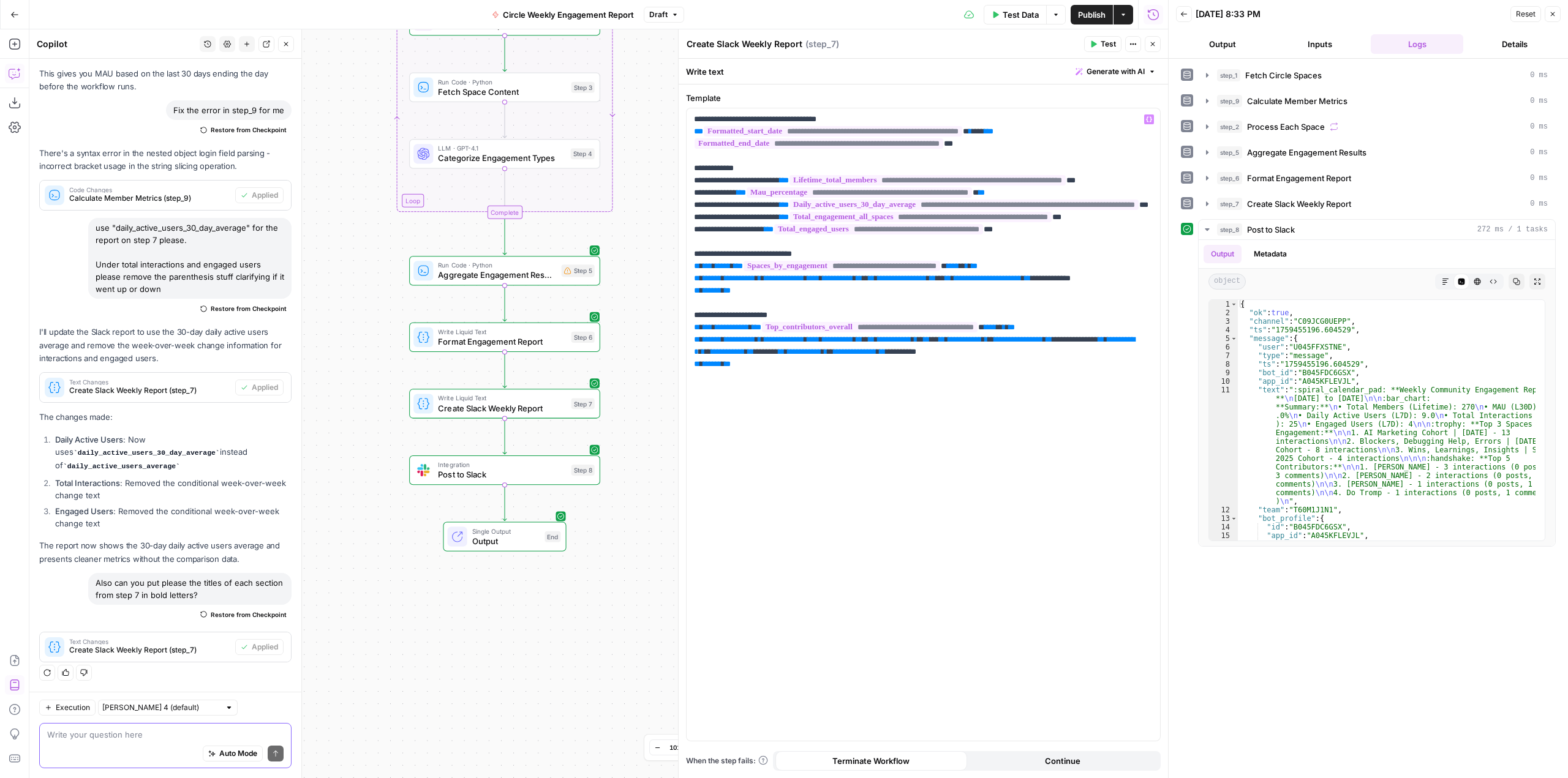
click at [131, 739] on textarea at bounding box center [165, 734] width 236 height 13
type textarea "HOW"
type textarea "how can i add a line break in the format of step 7?"
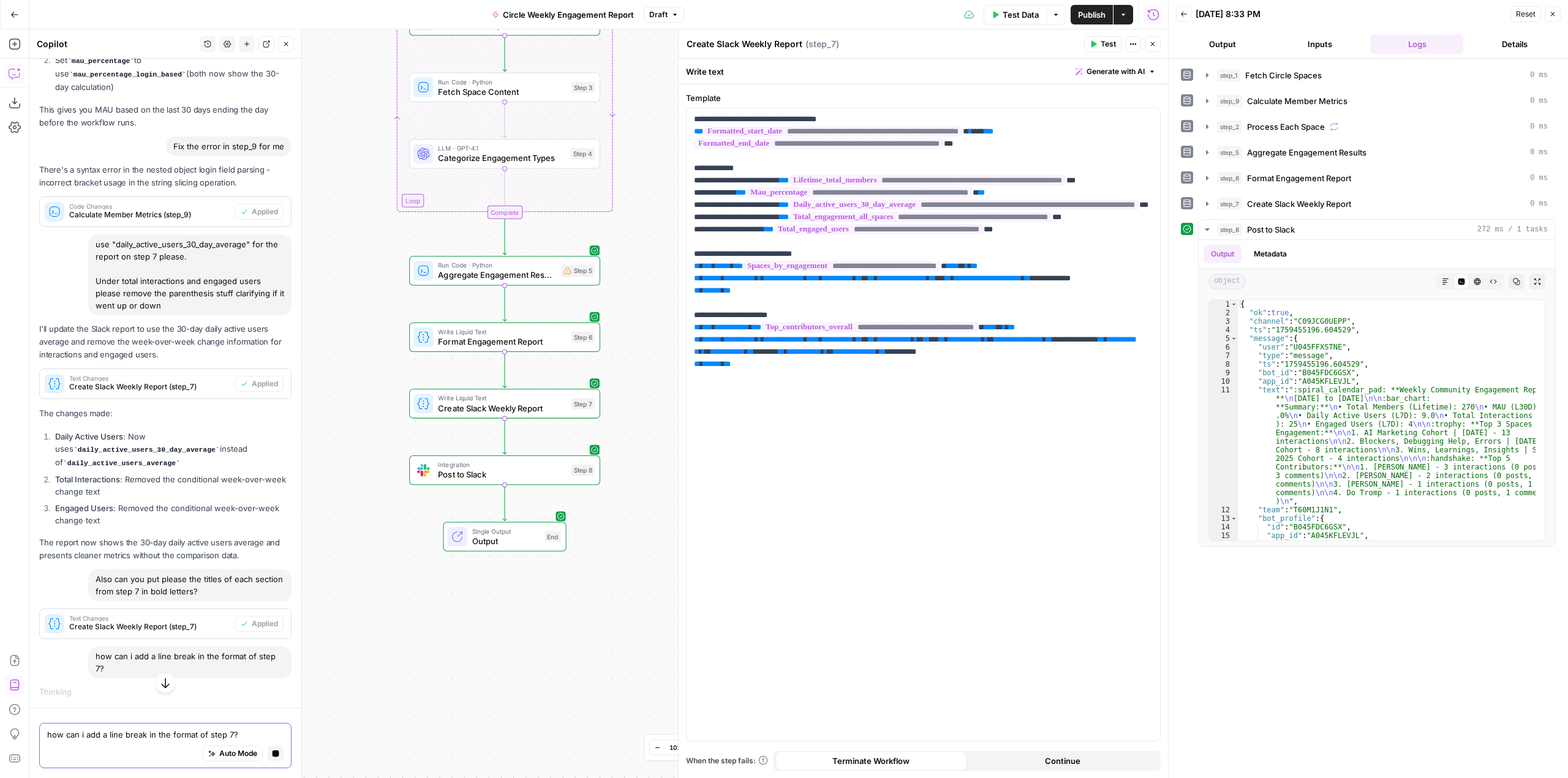
scroll to position [6606, 0]
click at [1083, 5] on button "Publish" at bounding box center [1091, 15] width 42 height 19
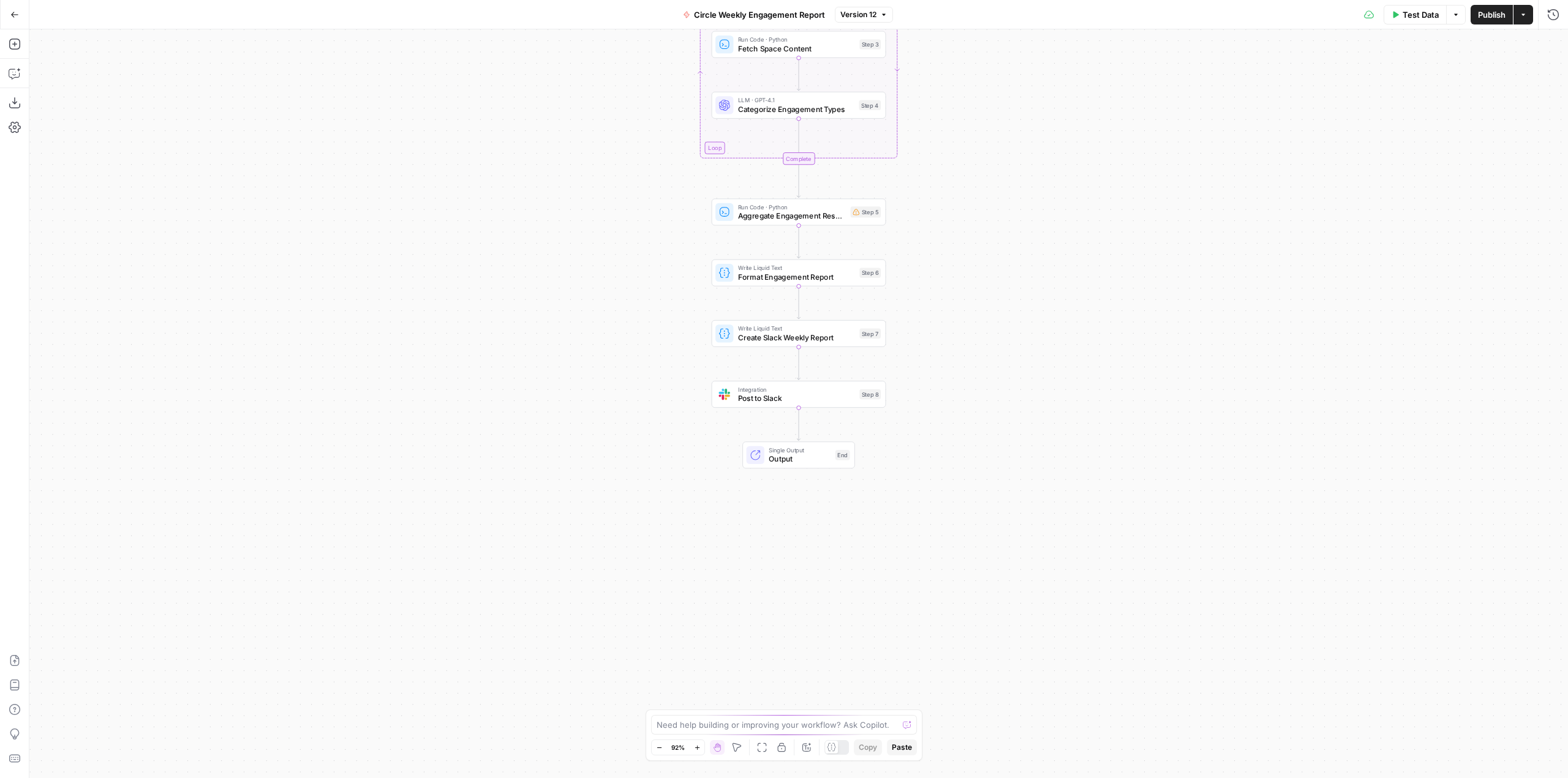
click at [824, 396] on span "Post to Slack" at bounding box center [797, 398] width 117 height 11
click at [815, 338] on span "Create Slack Weekly Report" at bounding box center [797, 337] width 117 height 11
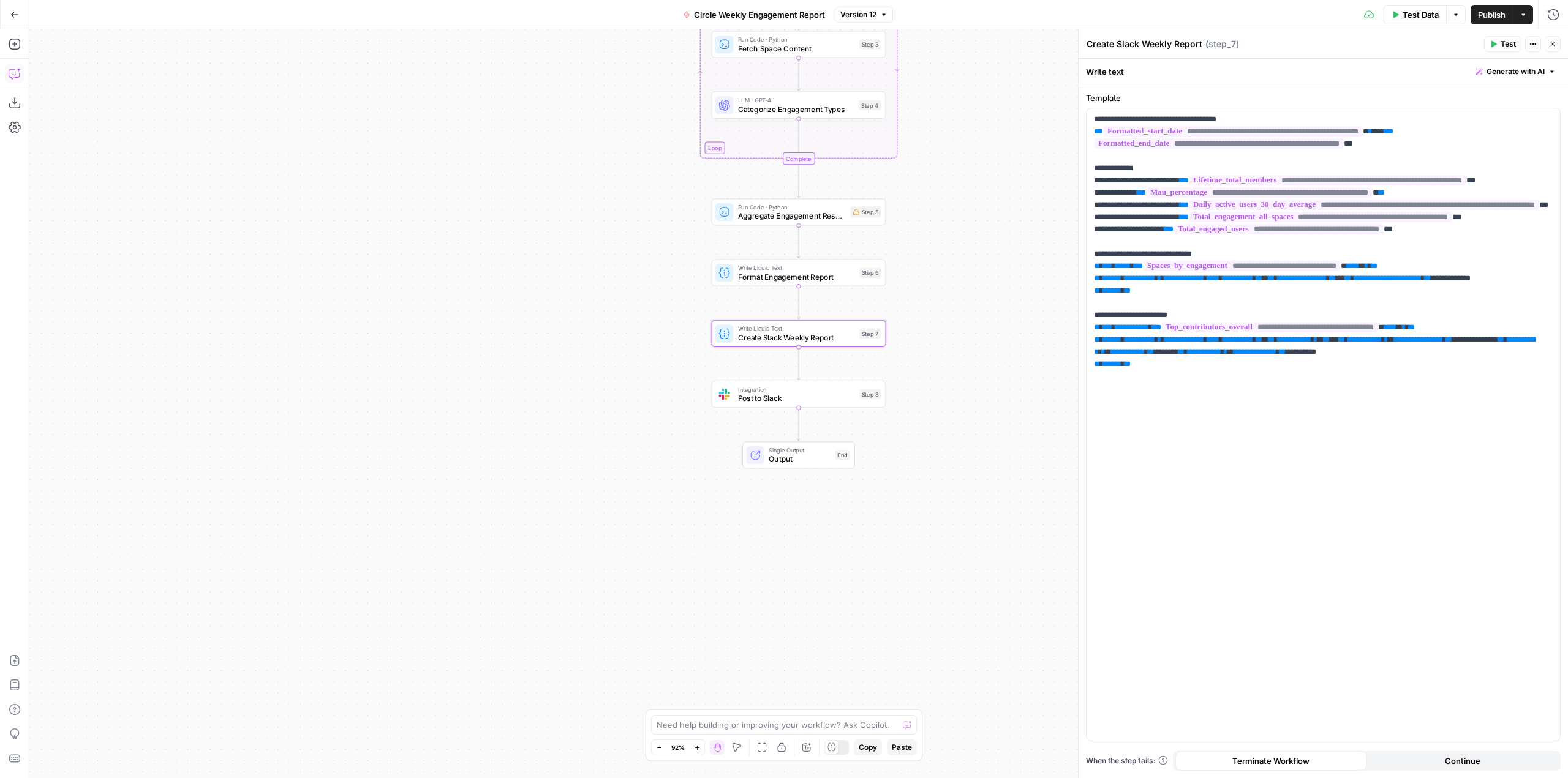
click at [13, 75] on icon "button" at bounding box center [14, 75] width 3 height 1
click at [138, 735] on textarea at bounding box center [165, 734] width 236 height 13
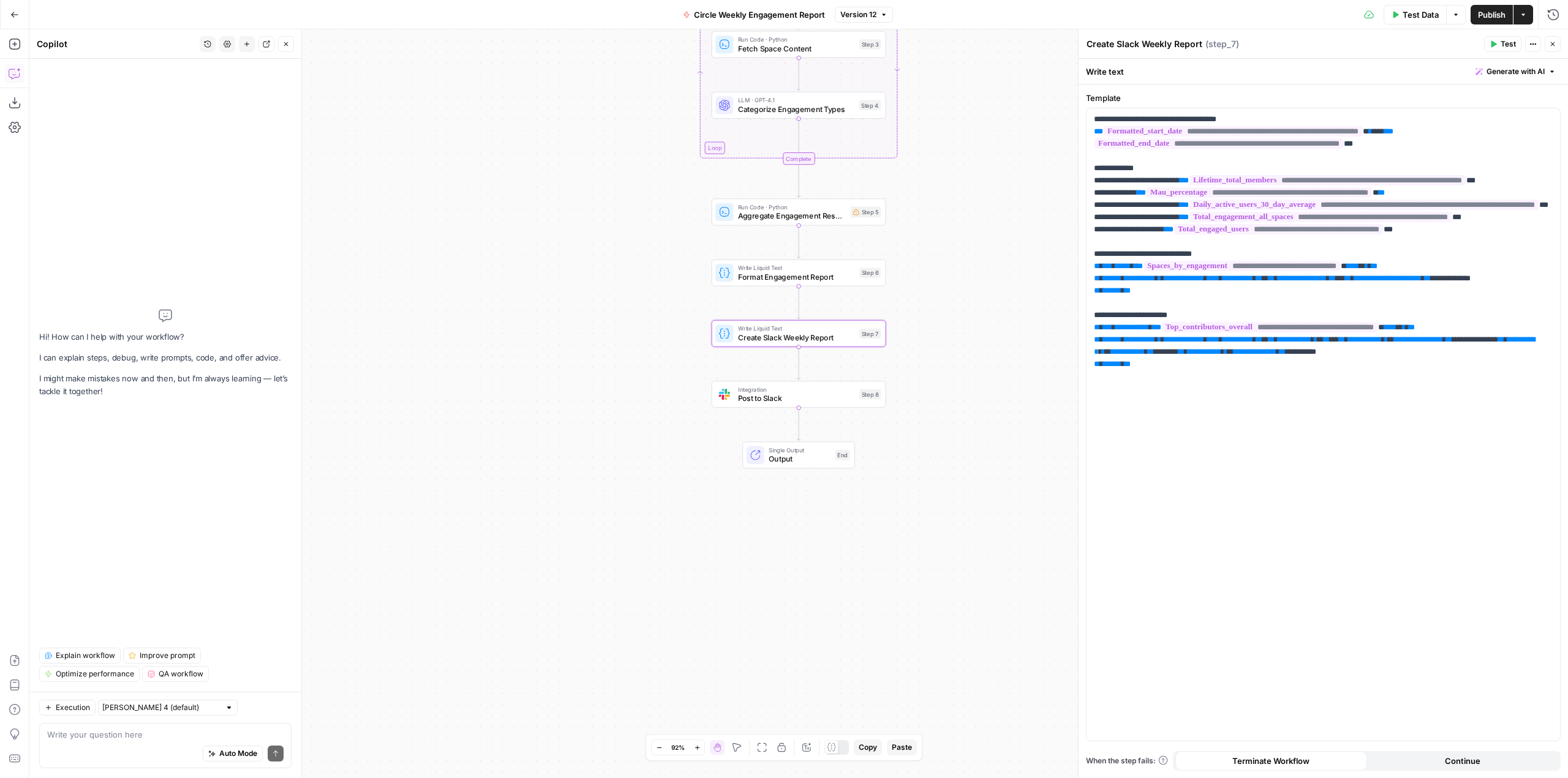
type textarea "O"
type textarea "Please add a line break before each section on step 7 starts"
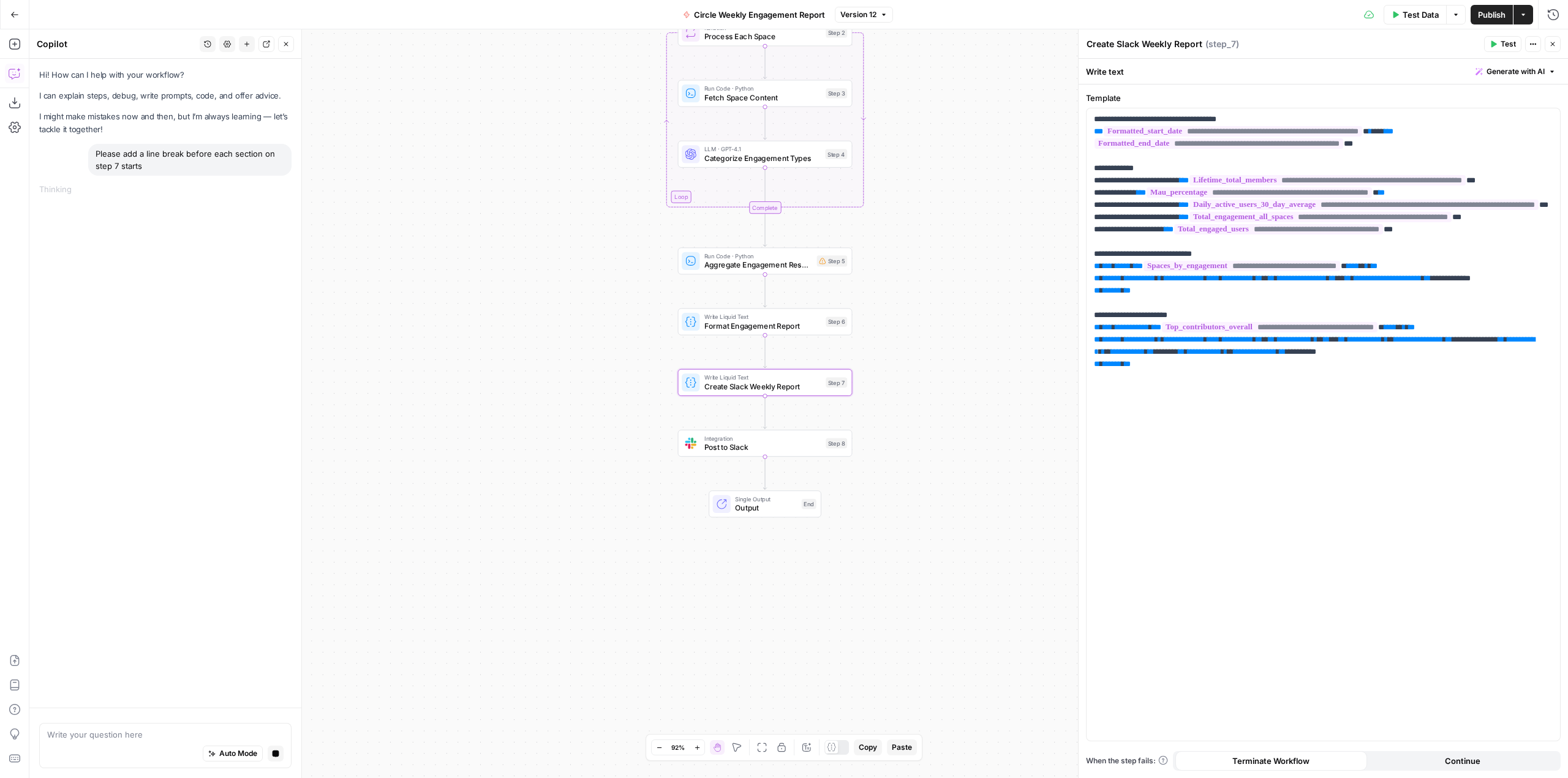
drag, startPoint x: 936, startPoint y: 263, endPoint x: 893, endPoint y: 338, distance: 86.5
click at [893, 337] on div "Workflow Input Settings Inputs Run Code · Python Fetch Circle Spaces Step 1 Run…" at bounding box center [799, 404] width 1539 height 749
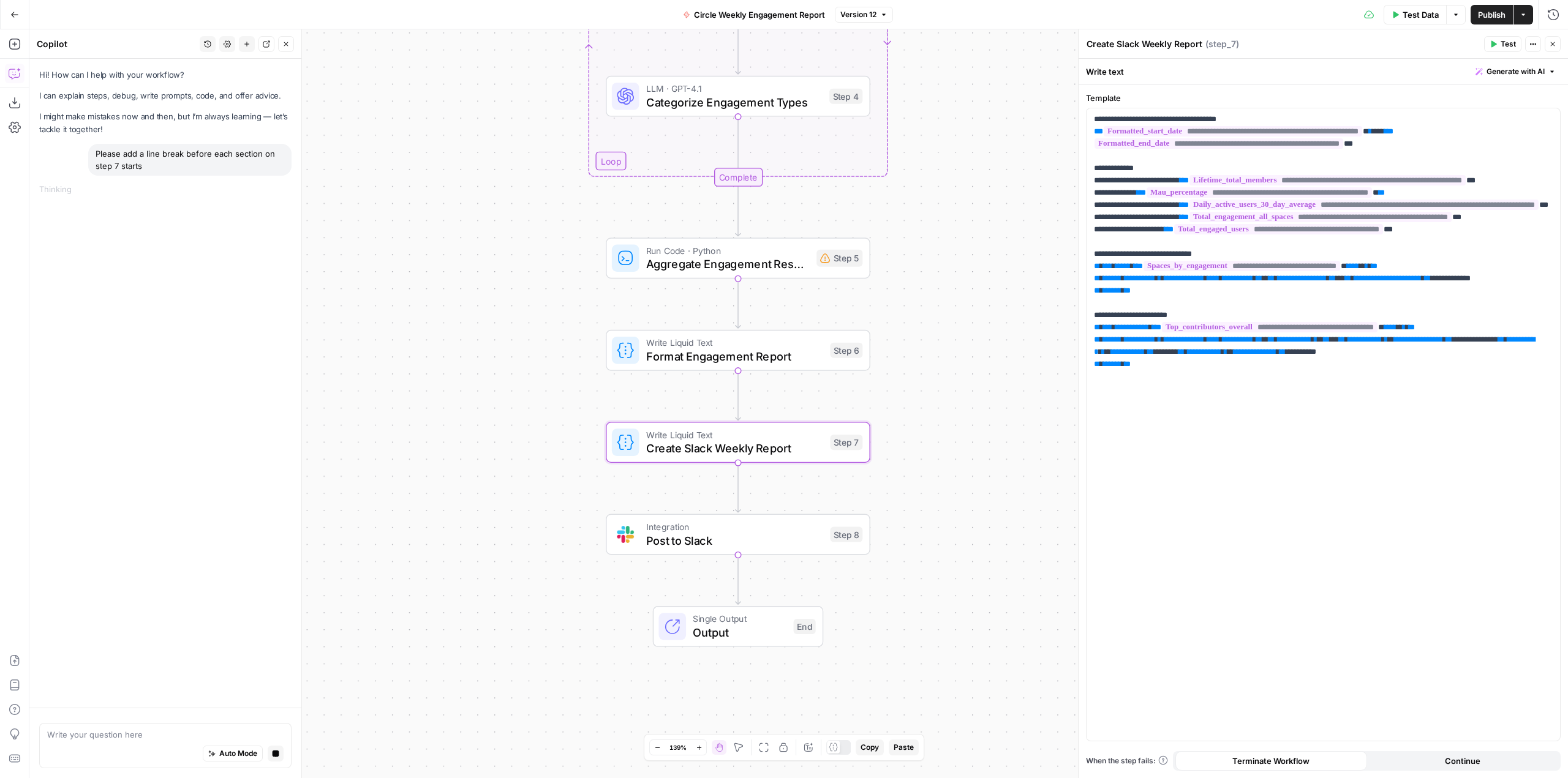
drag, startPoint x: 923, startPoint y: 433, endPoint x: 956, endPoint y: 448, distance: 36.2
click at [956, 448] on div "Workflow Input Settings Inputs Run Code · Python Fetch Circle Spaces Step 1 Run…" at bounding box center [799, 404] width 1539 height 749
drag, startPoint x: 449, startPoint y: 459, endPoint x: 446, endPoint y: 465, distance: 6.7
drag, startPoint x: 446, startPoint y: 465, endPoint x: 414, endPoint y: 428, distance: 48.9
drag, startPoint x: 414, startPoint y: 428, endPoint x: 416, endPoint y: 413, distance: 15.1
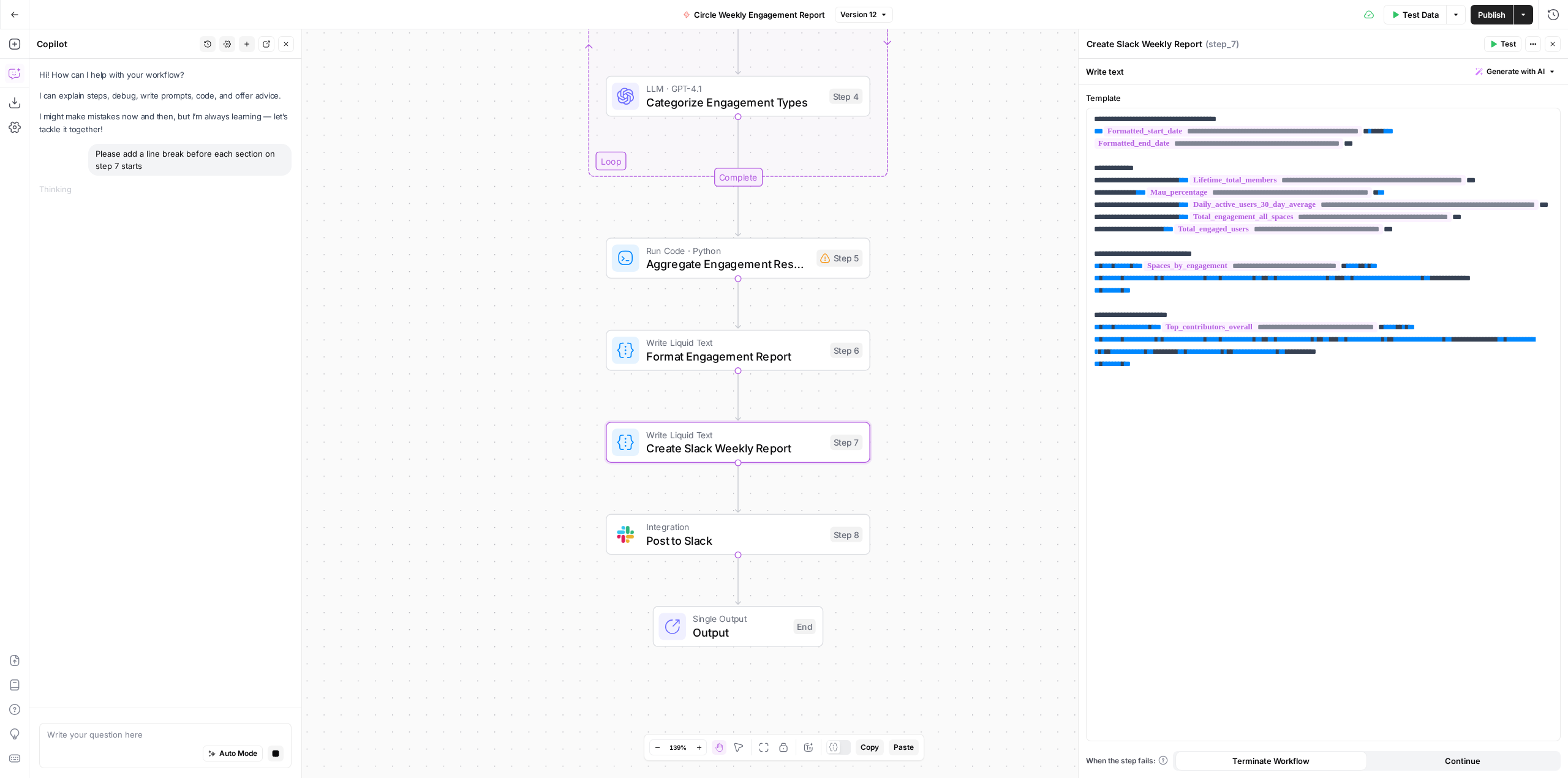
click at [416, 413] on div "Workflow Input Settings Inputs Run Code · Python Fetch Circle Spaces Step 1 Run…" at bounding box center [799, 404] width 1539 height 749
click at [748, 451] on span "Create Slack Weekly Report" at bounding box center [735, 448] width 178 height 17
click at [1224, 266] on p "**********" at bounding box center [1323, 254] width 459 height 282
click at [1180, 337] on p "**********" at bounding box center [1323, 254] width 459 height 282
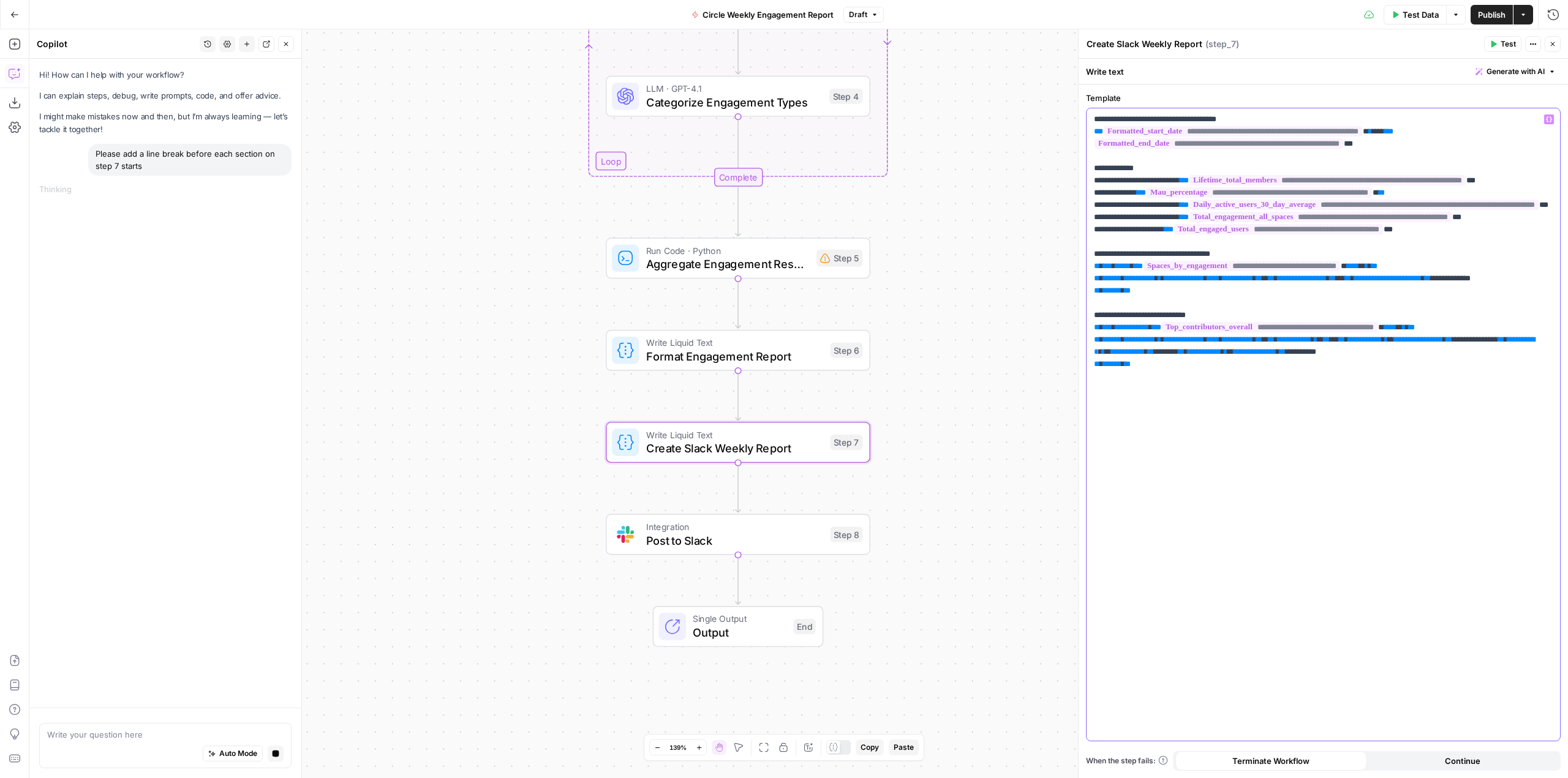
click at [1138, 249] on p "**********" at bounding box center [1323, 254] width 459 height 282
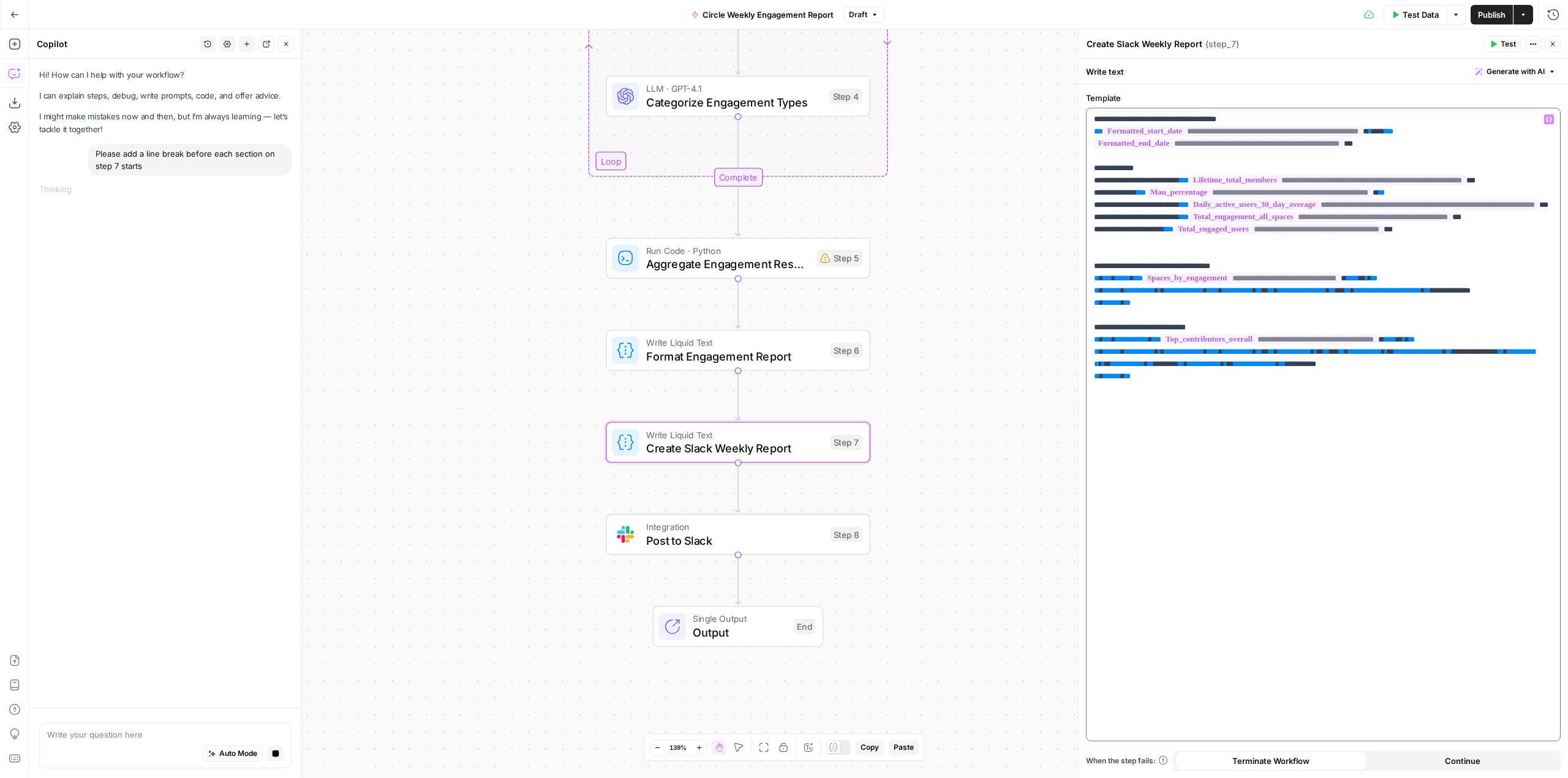
click at [1130, 153] on p "**********" at bounding box center [1323, 260] width 459 height 294
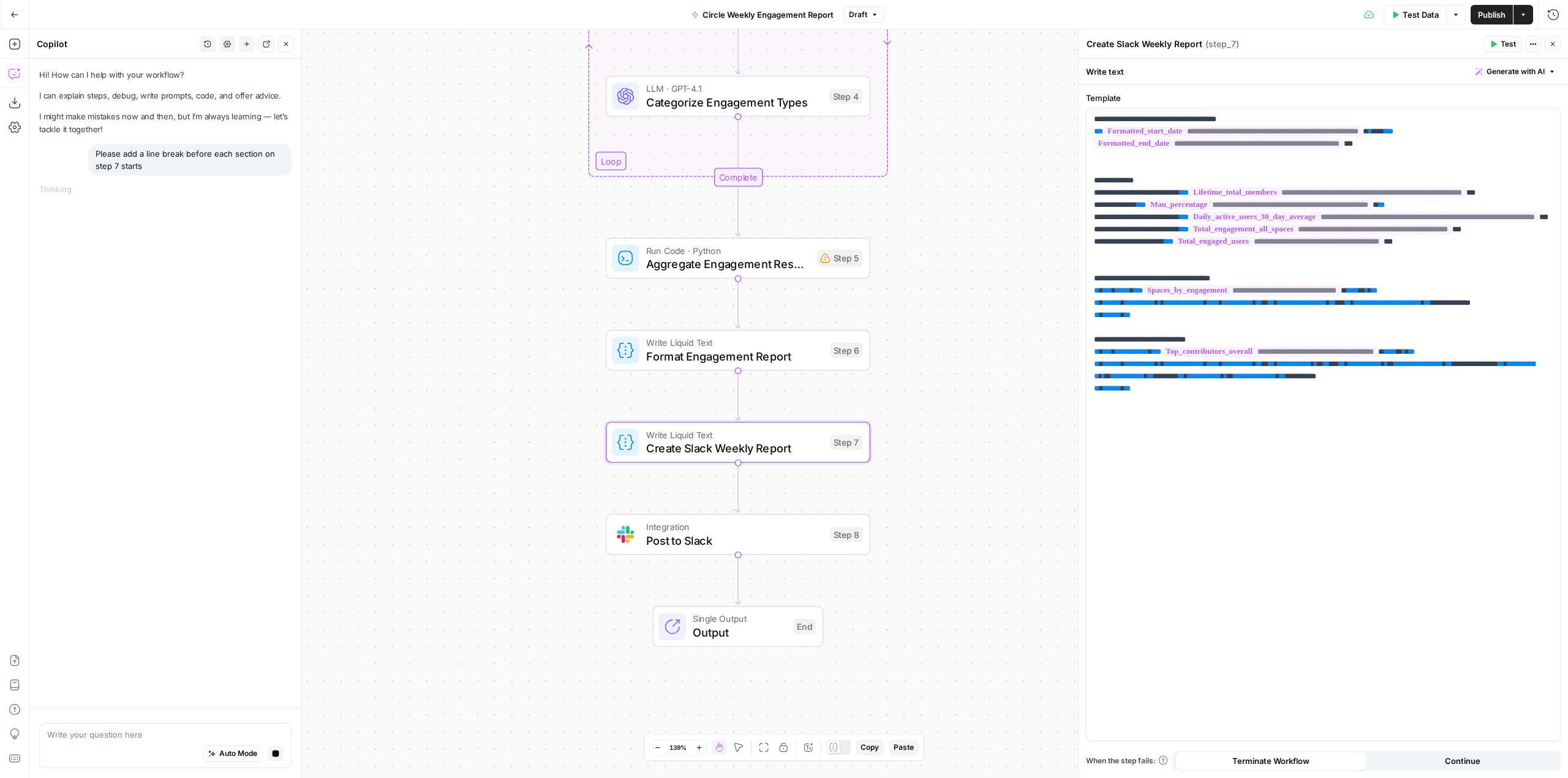
click at [781, 540] on span "Post to Slack" at bounding box center [735, 540] width 178 height 17
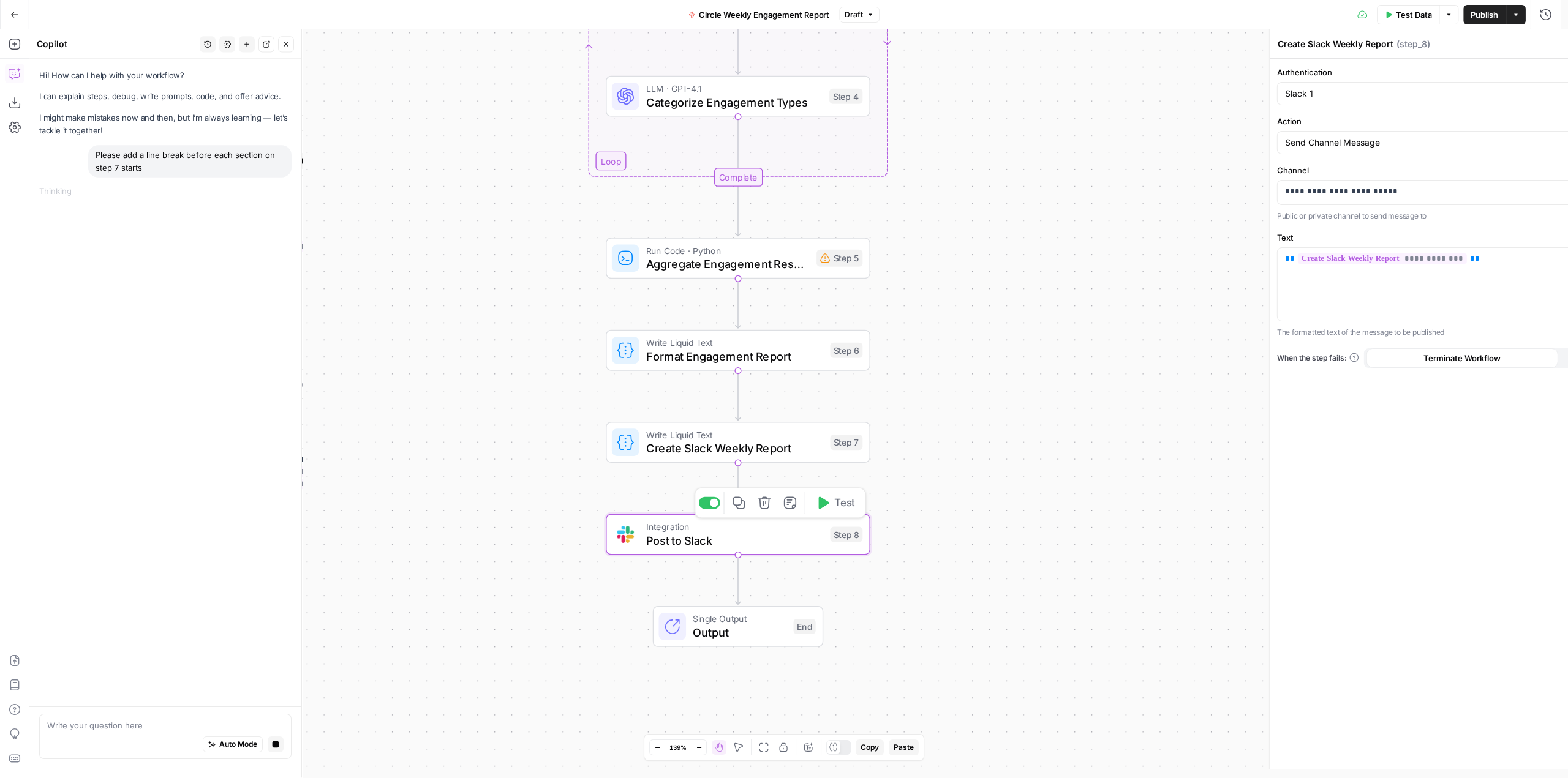
type textarea "Post to Slack"
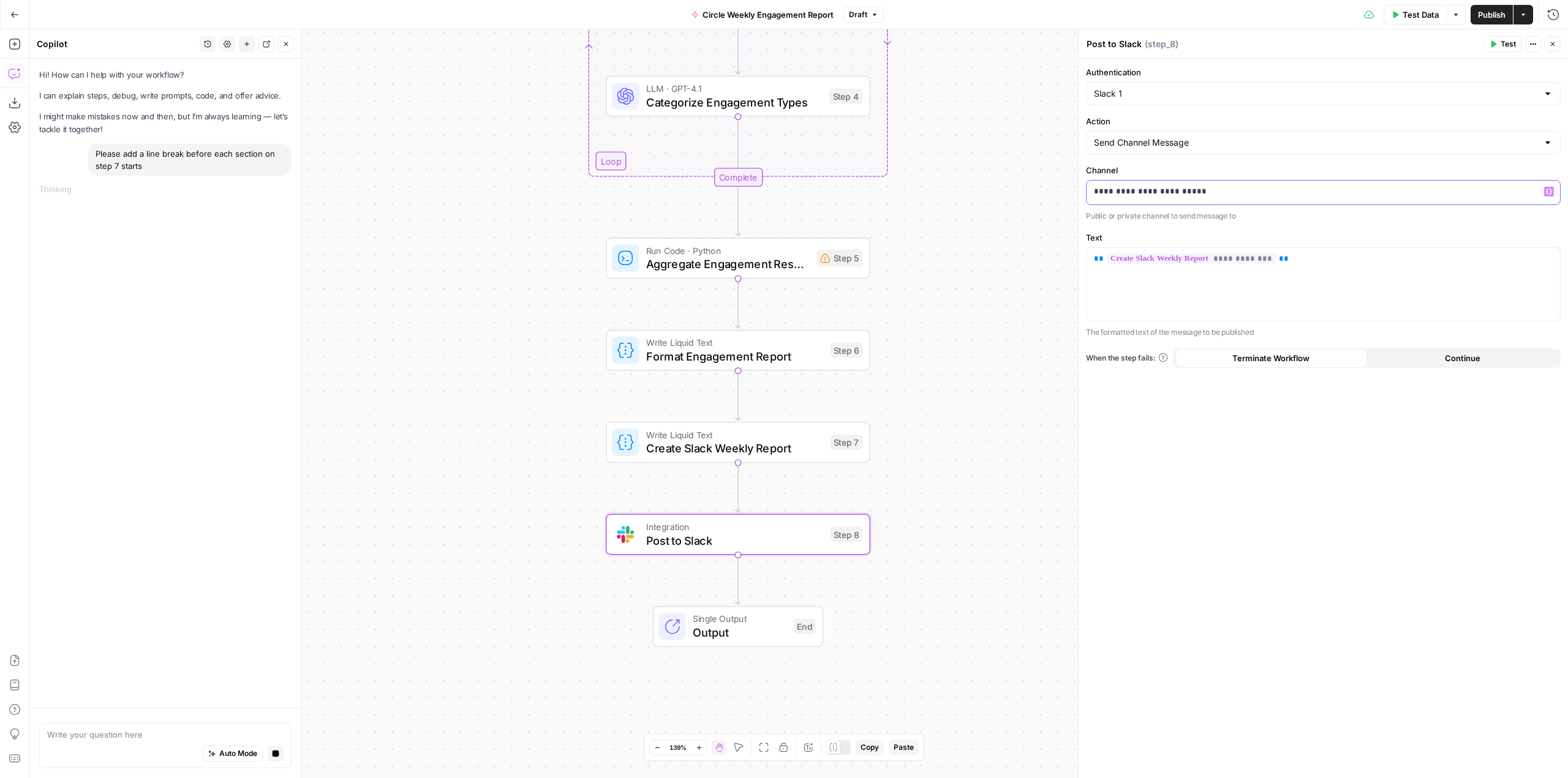
drag, startPoint x: 1207, startPoint y: 192, endPoint x: 1099, endPoint y: 209, distance: 109.3
click at [1099, 209] on div "**********" at bounding box center [1323, 193] width 474 height 58
click at [988, 387] on div "Workflow Input Settings Inputs Run Code · Python Fetch Circle Spaces Step 1 Run…" at bounding box center [799, 404] width 1539 height 749
click at [836, 506] on span "Test" at bounding box center [844, 502] width 20 height 16
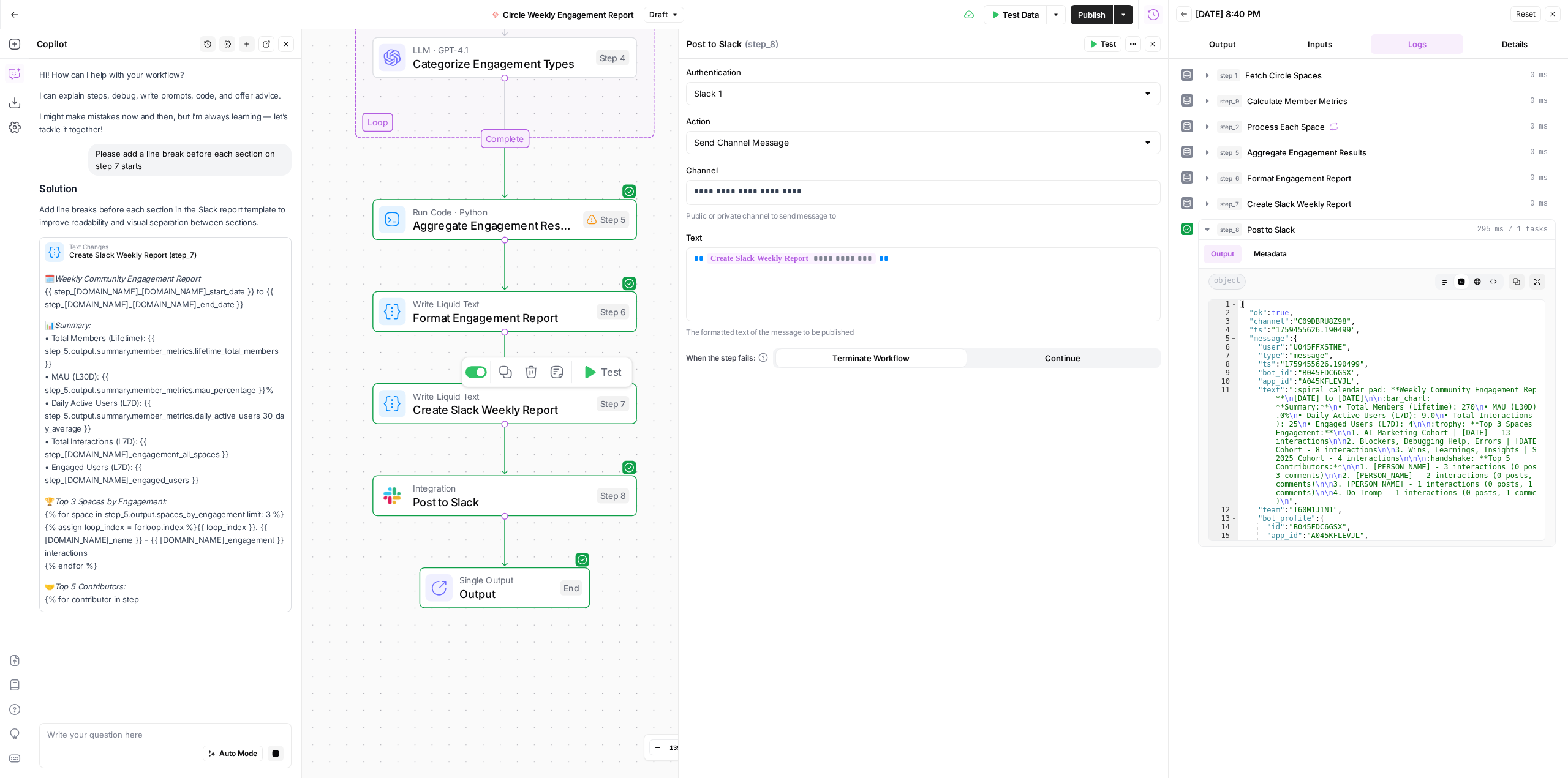
click at [511, 500] on span "Post to Slack" at bounding box center [502, 502] width 178 height 17
click at [534, 414] on span "Create Slack Weekly Report" at bounding box center [502, 409] width 178 height 17
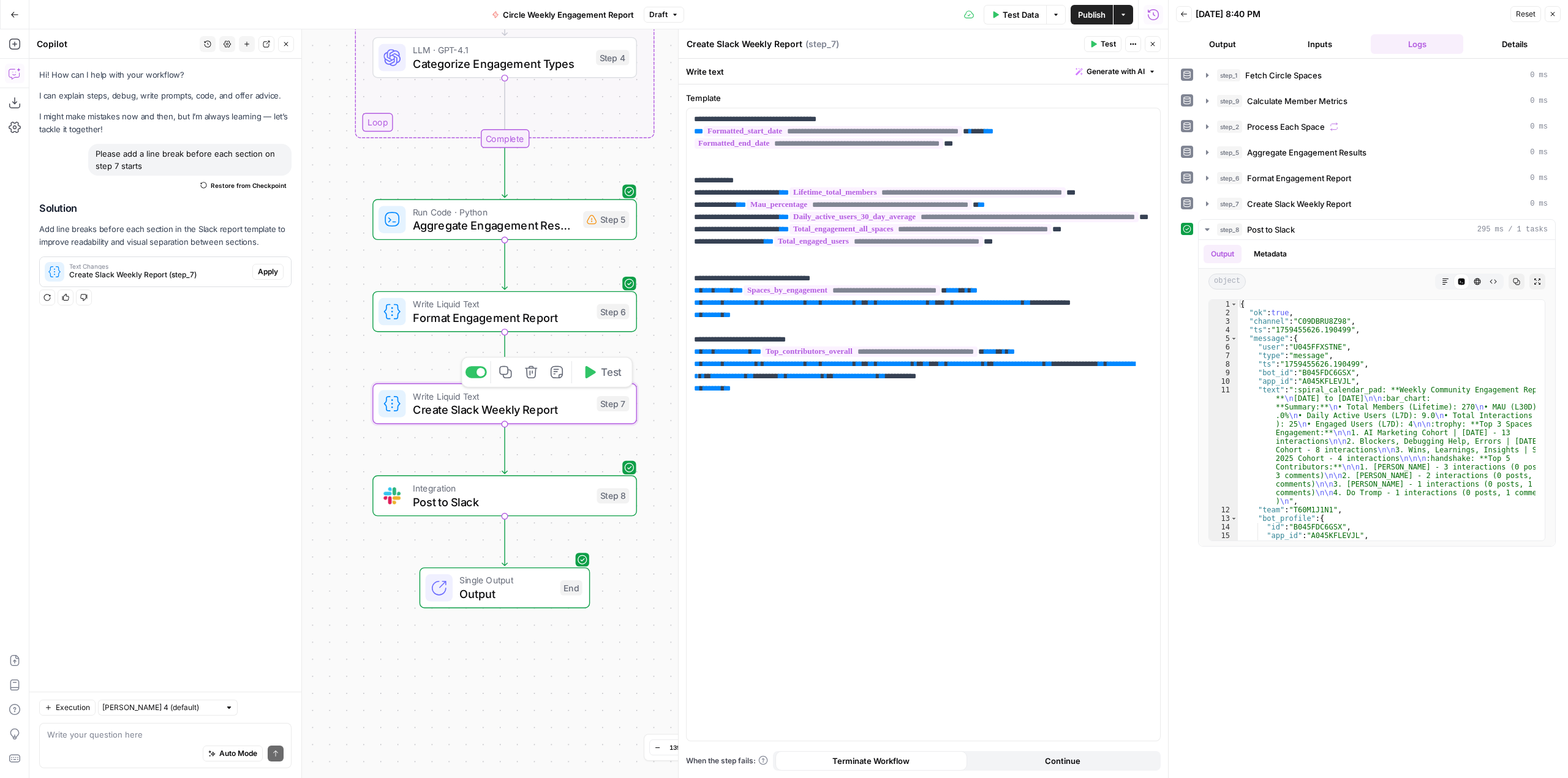
click at [602, 365] on span "Test" at bounding box center [611, 372] width 20 height 16
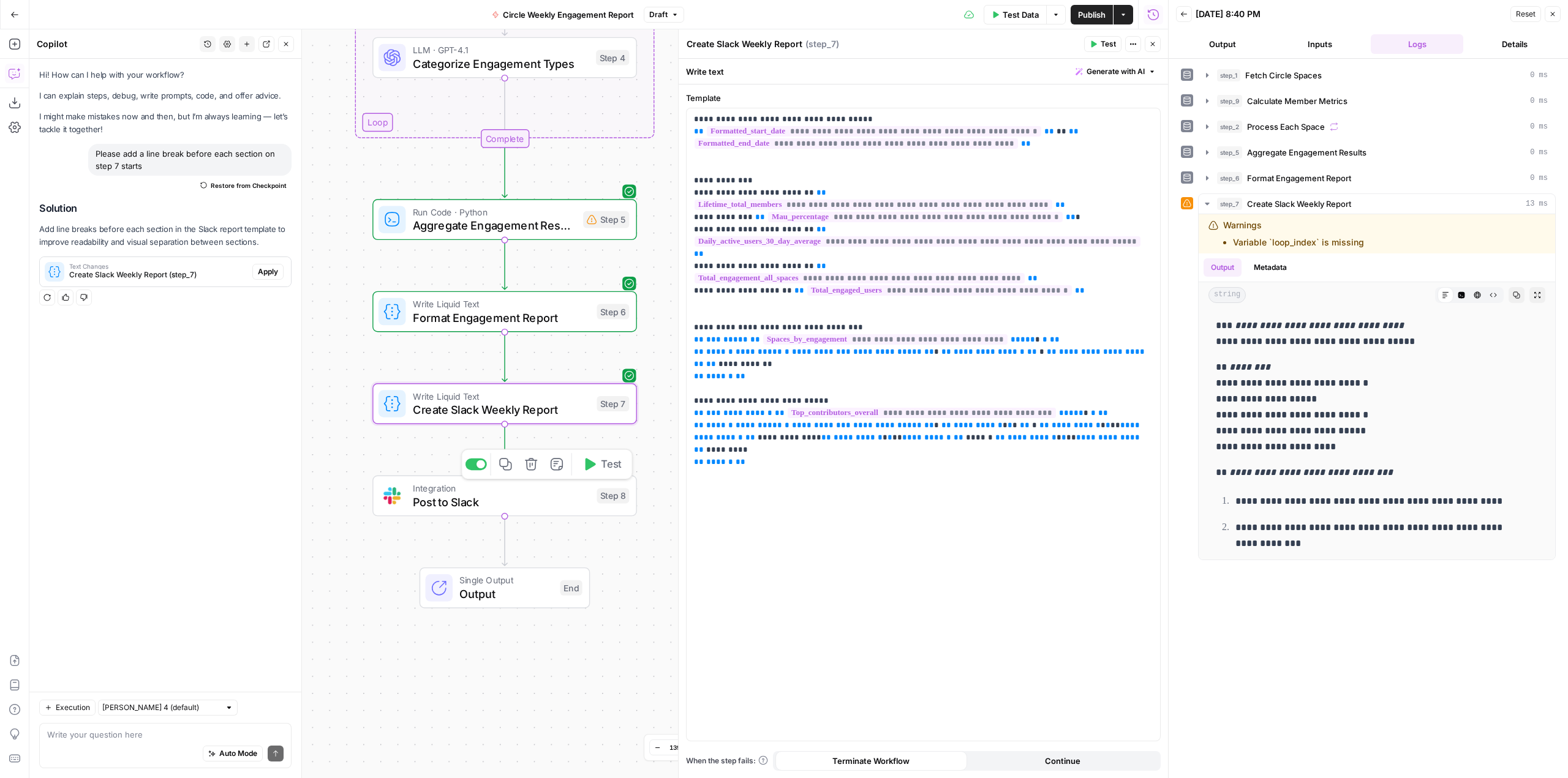
click at [606, 463] on span "Test" at bounding box center [611, 464] width 20 height 16
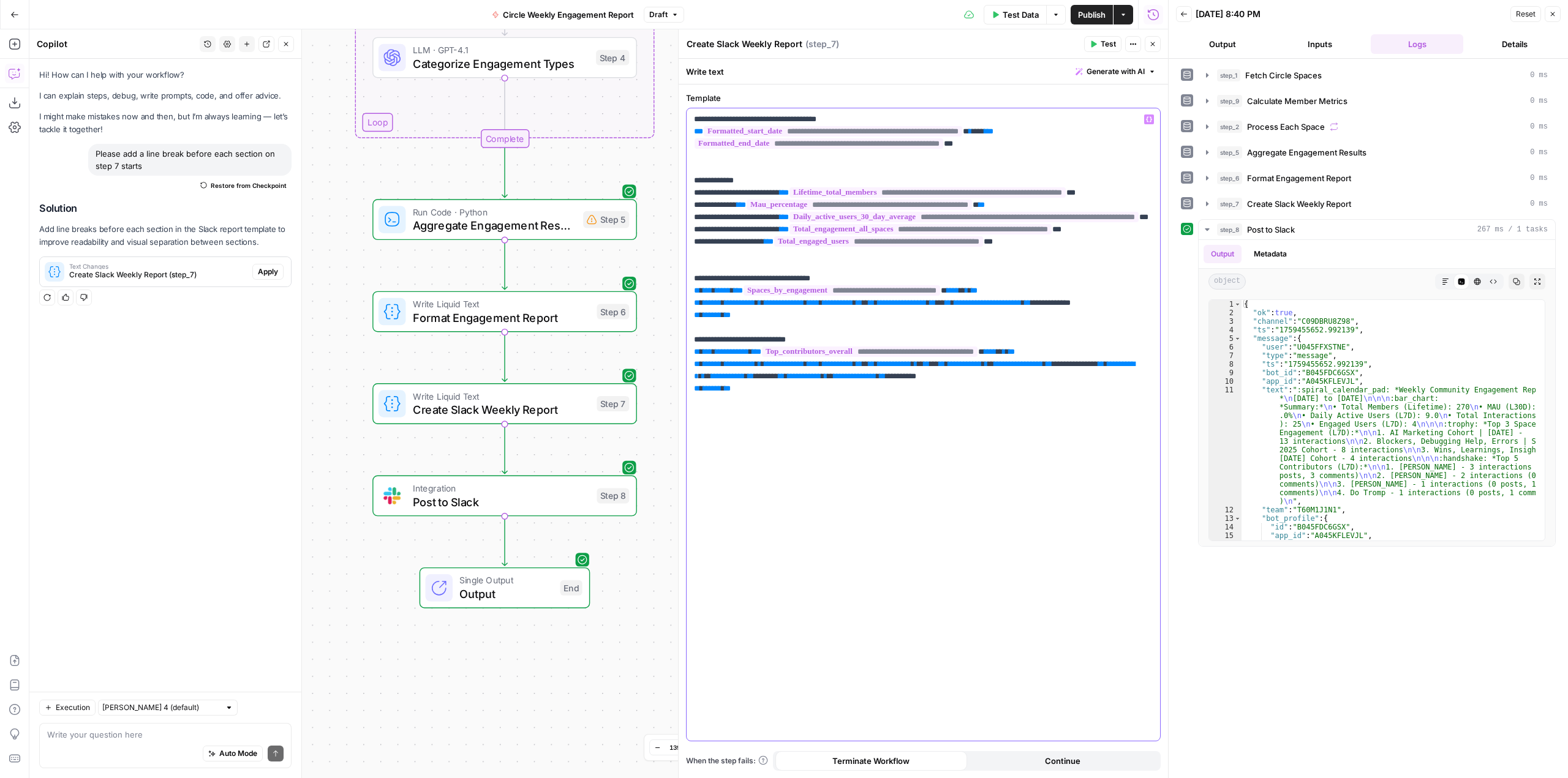
click at [730, 179] on p "**********" at bounding box center [923, 266] width 459 height 306
click at [176, 737] on textarea at bounding box center [165, 734] width 236 height 13
type textarea "can you please make it so that the points in the "overview" section in step 7 a…"
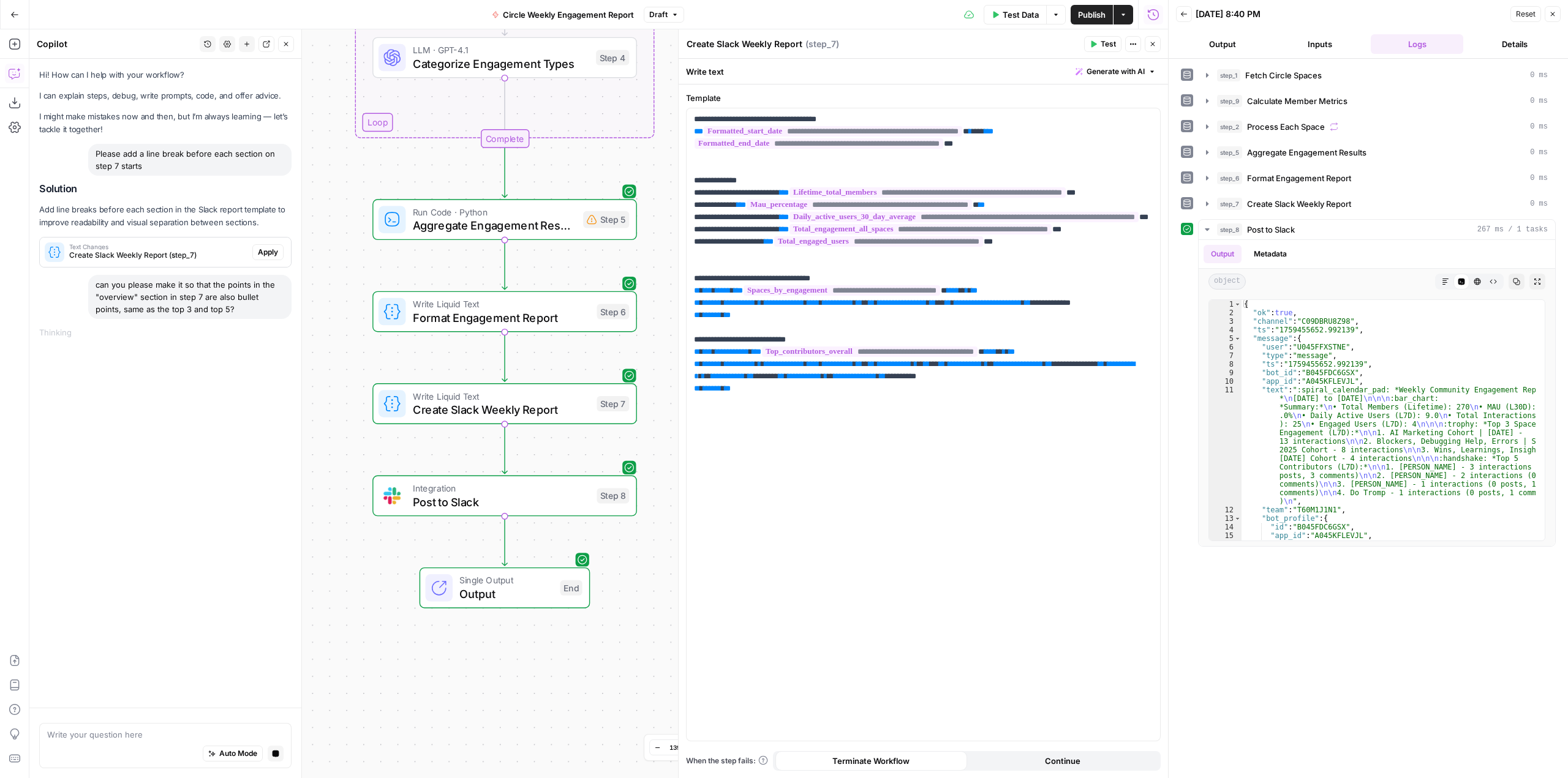
click at [112, 436] on div "Hi! How can I help with your workflow? I can explain steps, debug, write prompt…" at bounding box center [165, 383] width 272 height 649
click at [95, 252] on span "Create Slack Weekly Report (step_7)" at bounding box center [158, 255] width 178 height 11
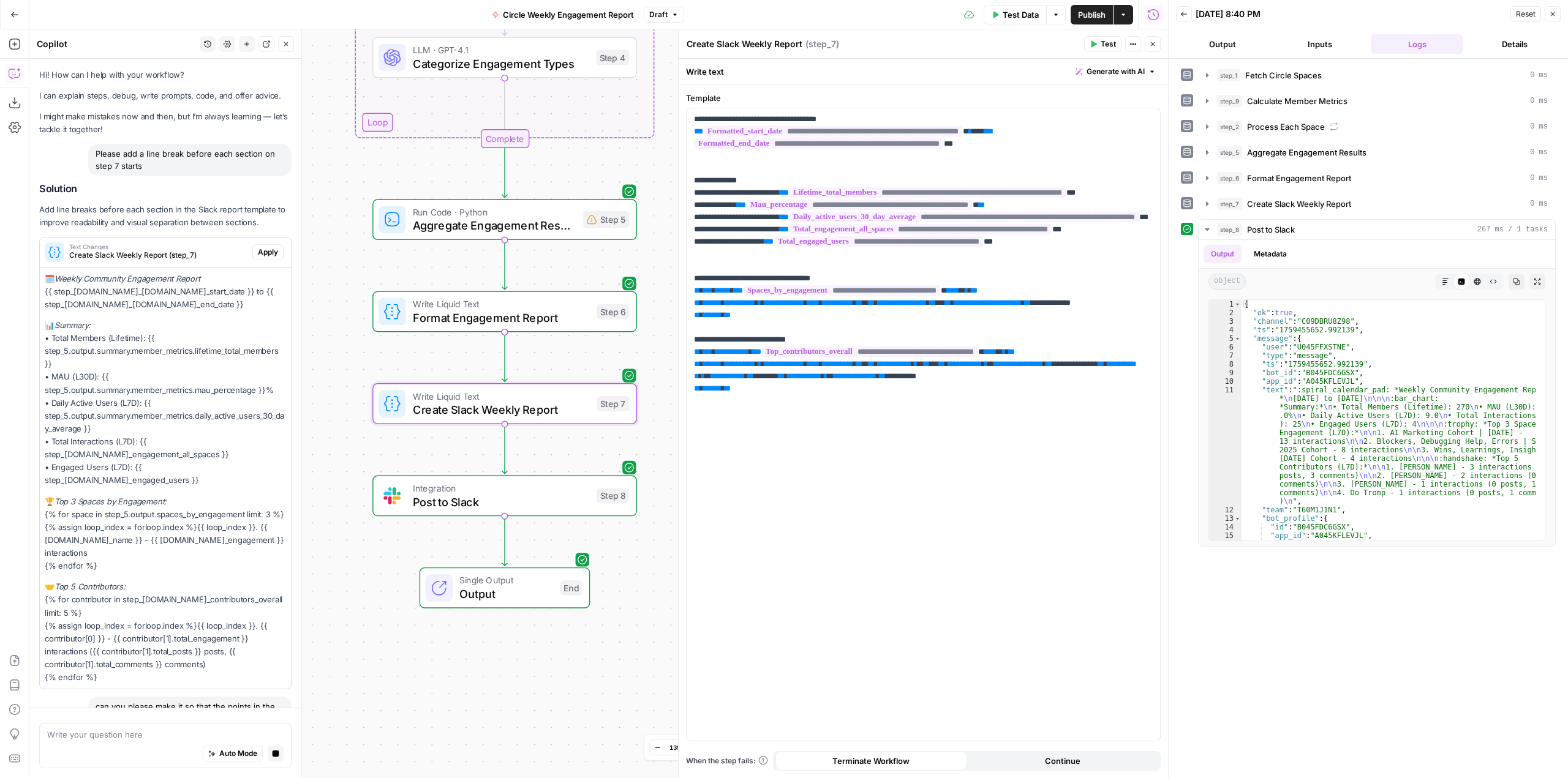
click at [95, 252] on span "Create Slack Weekly Report (step_7)" at bounding box center [158, 255] width 178 height 11
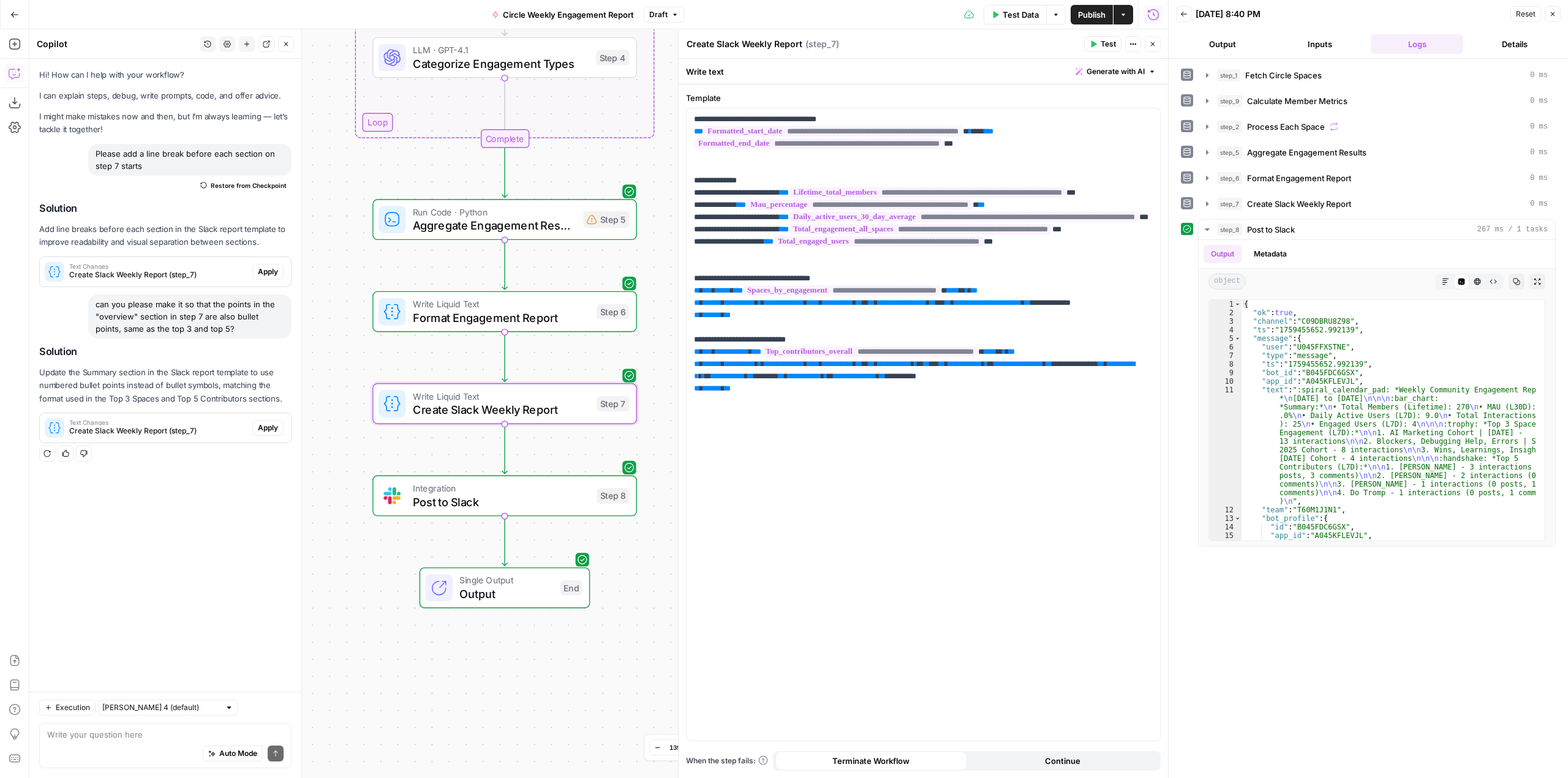
click at [193, 432] on span "Create Slack Weekly Report (step_7)" at bounding box center [158, 430] width 178 height 11
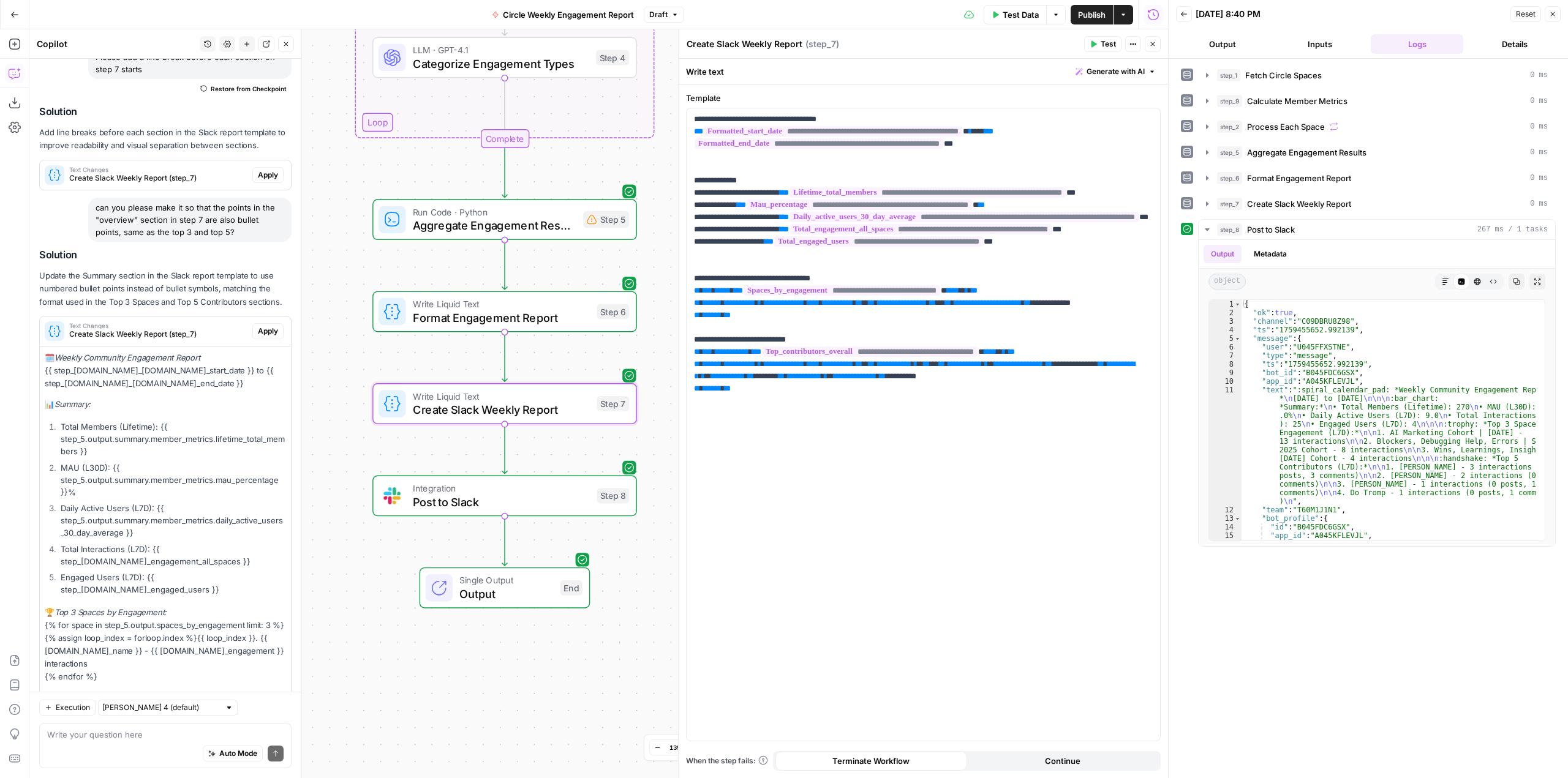
scroll to position [122, 0]
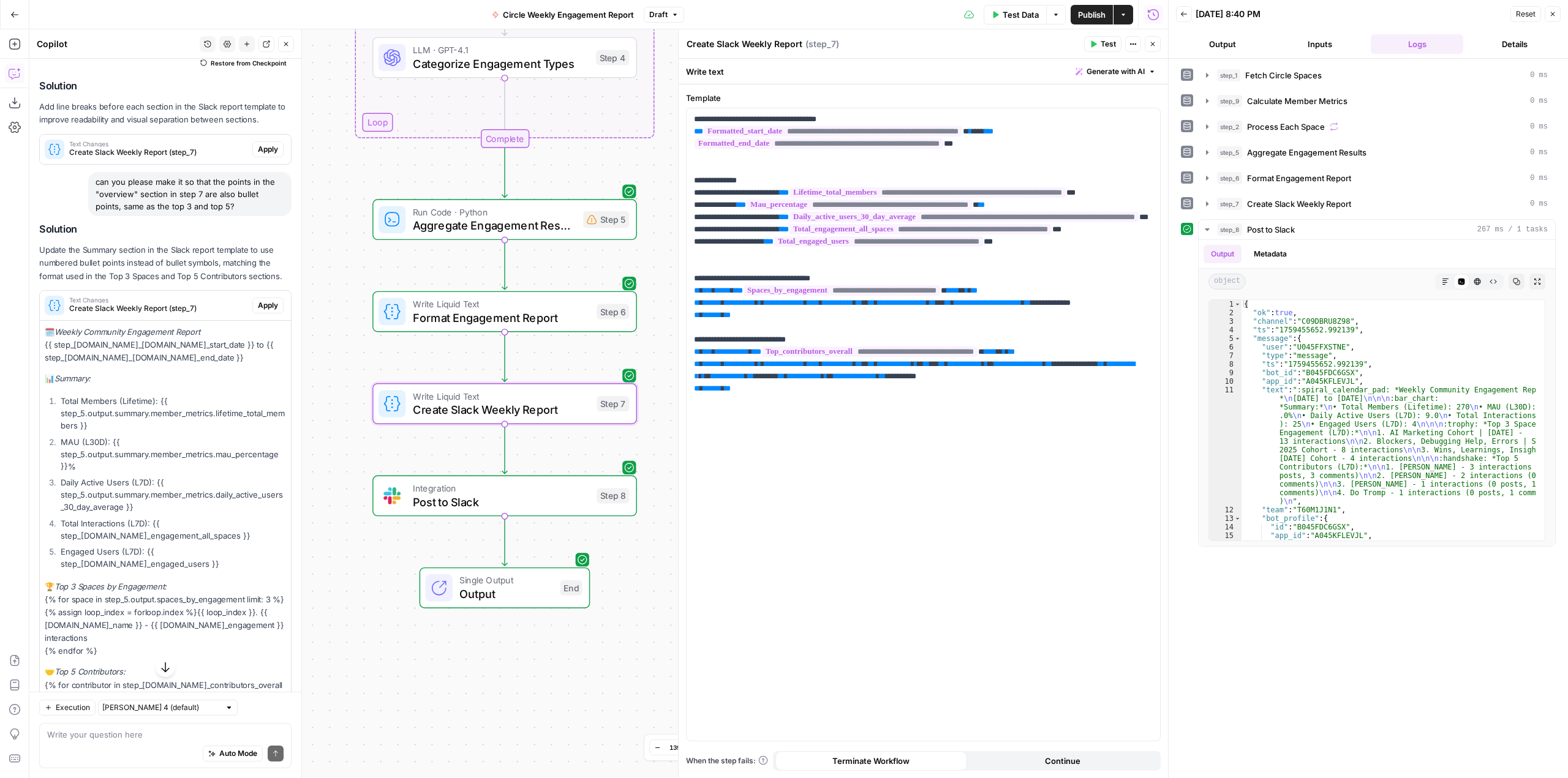
click at [258, 303] on span "Apply" at bounding box center [268, 305] width 20 height 11
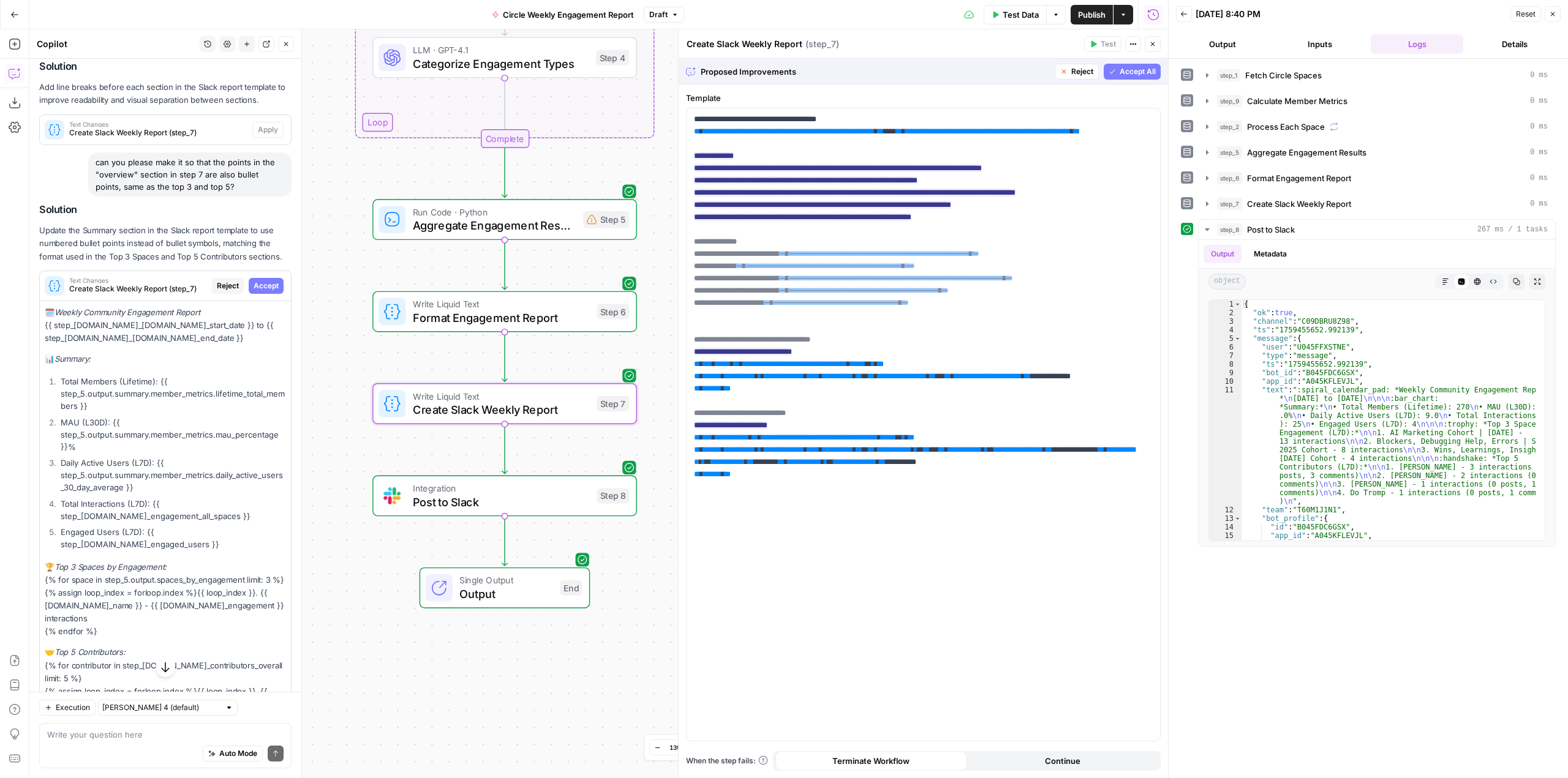
click at [262, 284] on span "Accept" at bounding box center [266, 285] width 25 height 11
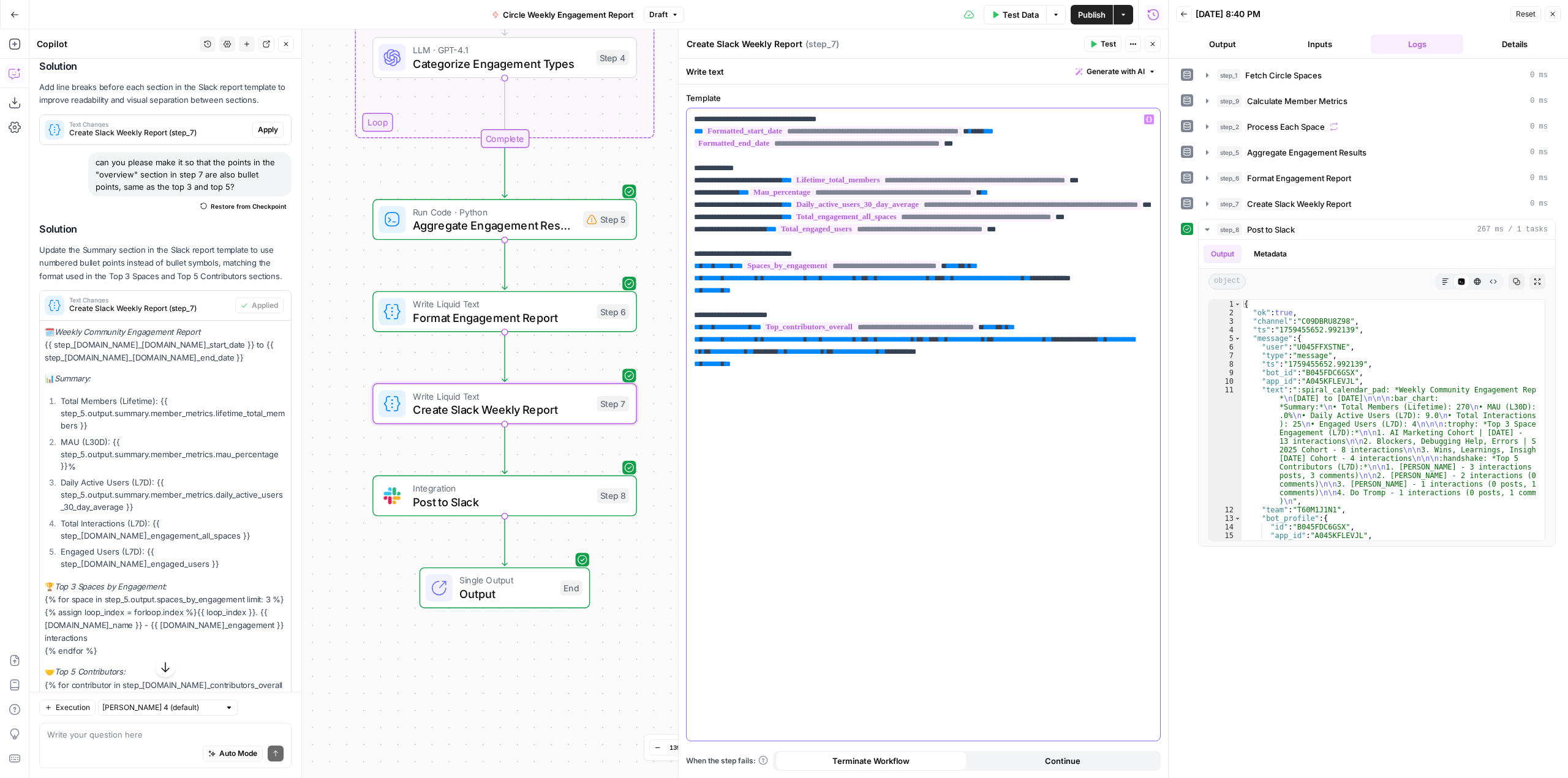
click at [737, 173] on p "**********" at bounding box center [923, 254] width 459 height 282
click at [775, 157] on p "**********" at bounding box center [923, 254] width 459 height 282
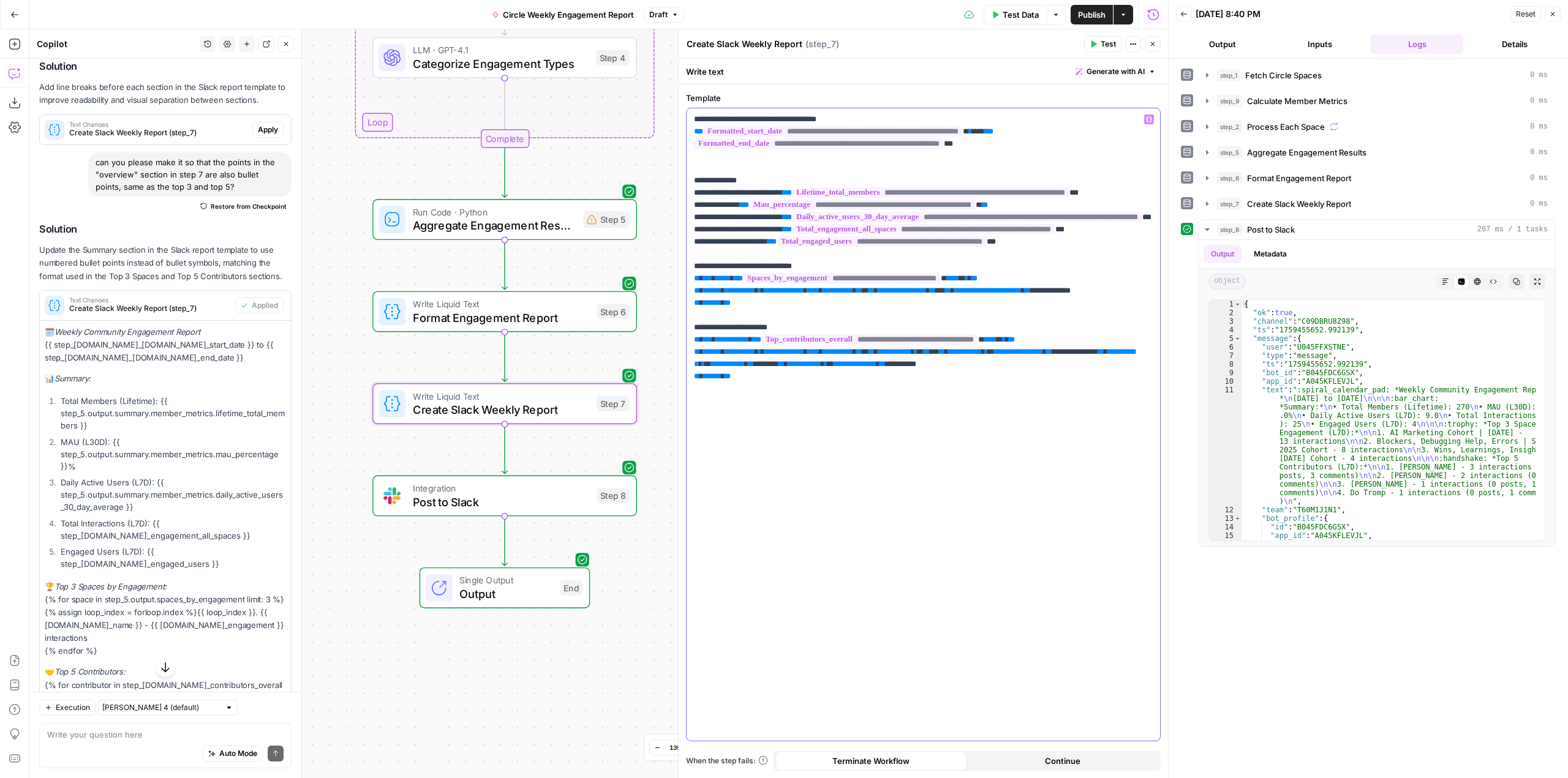
click at [738, 260] on p "**********" at bounding box center [923, 260] width 459 height 294
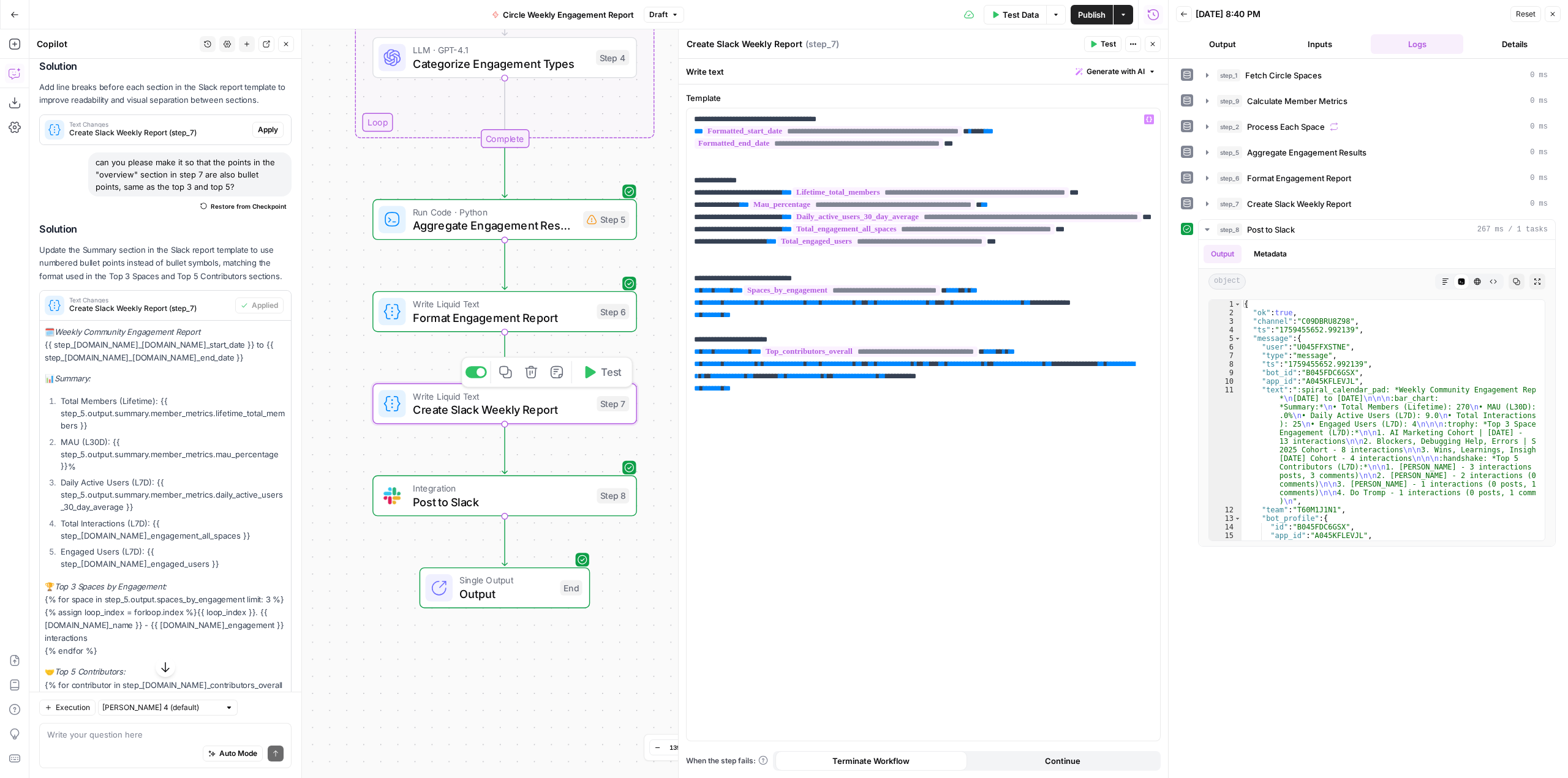
click at [601, 372] on span "Test" at bounding box center [611, 372] width 20 height 16
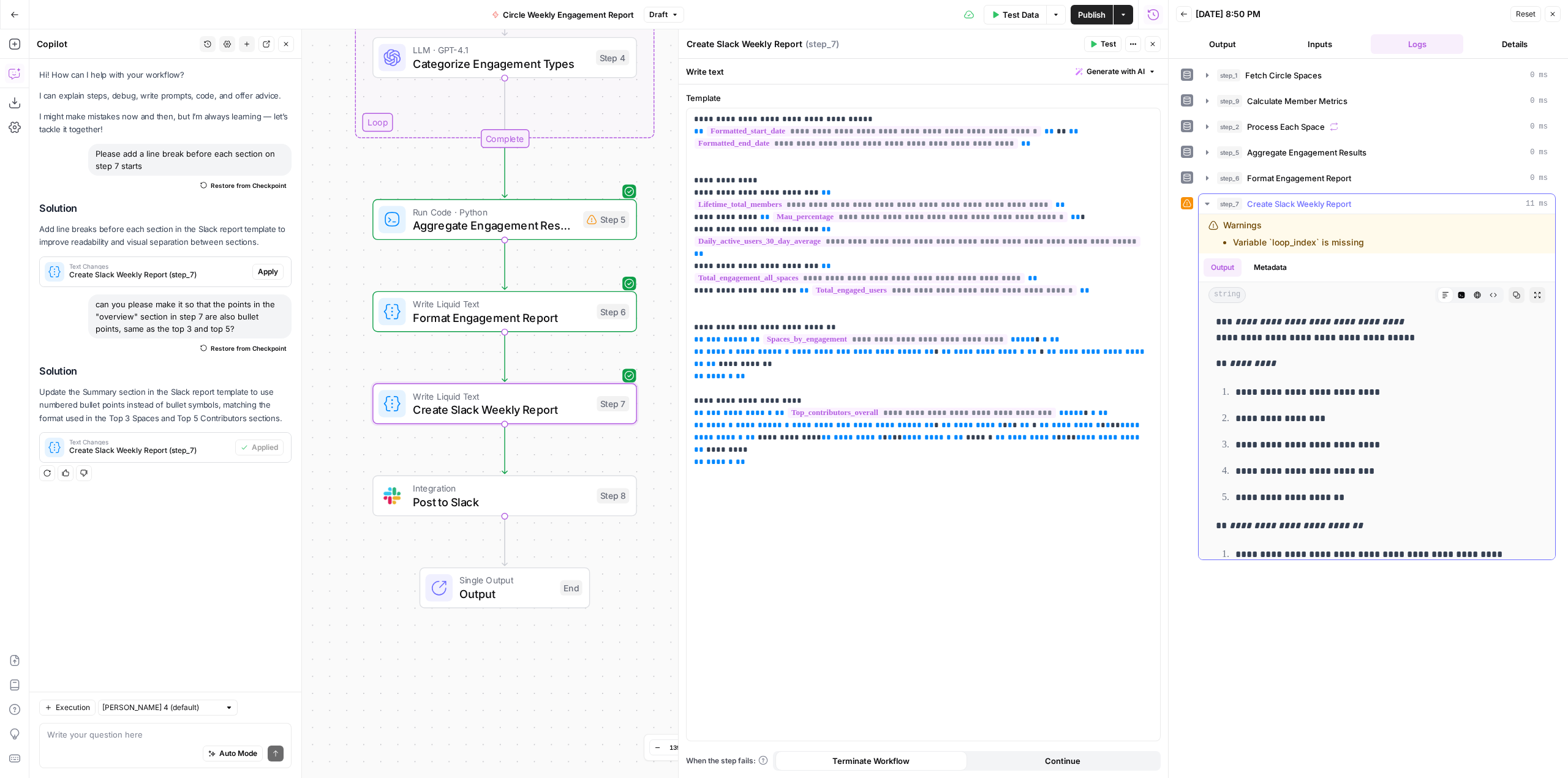
scroll to position [0, 0]
click at [608, 459] on span "Test" at bounding box center [611, 464] width 20 height 16
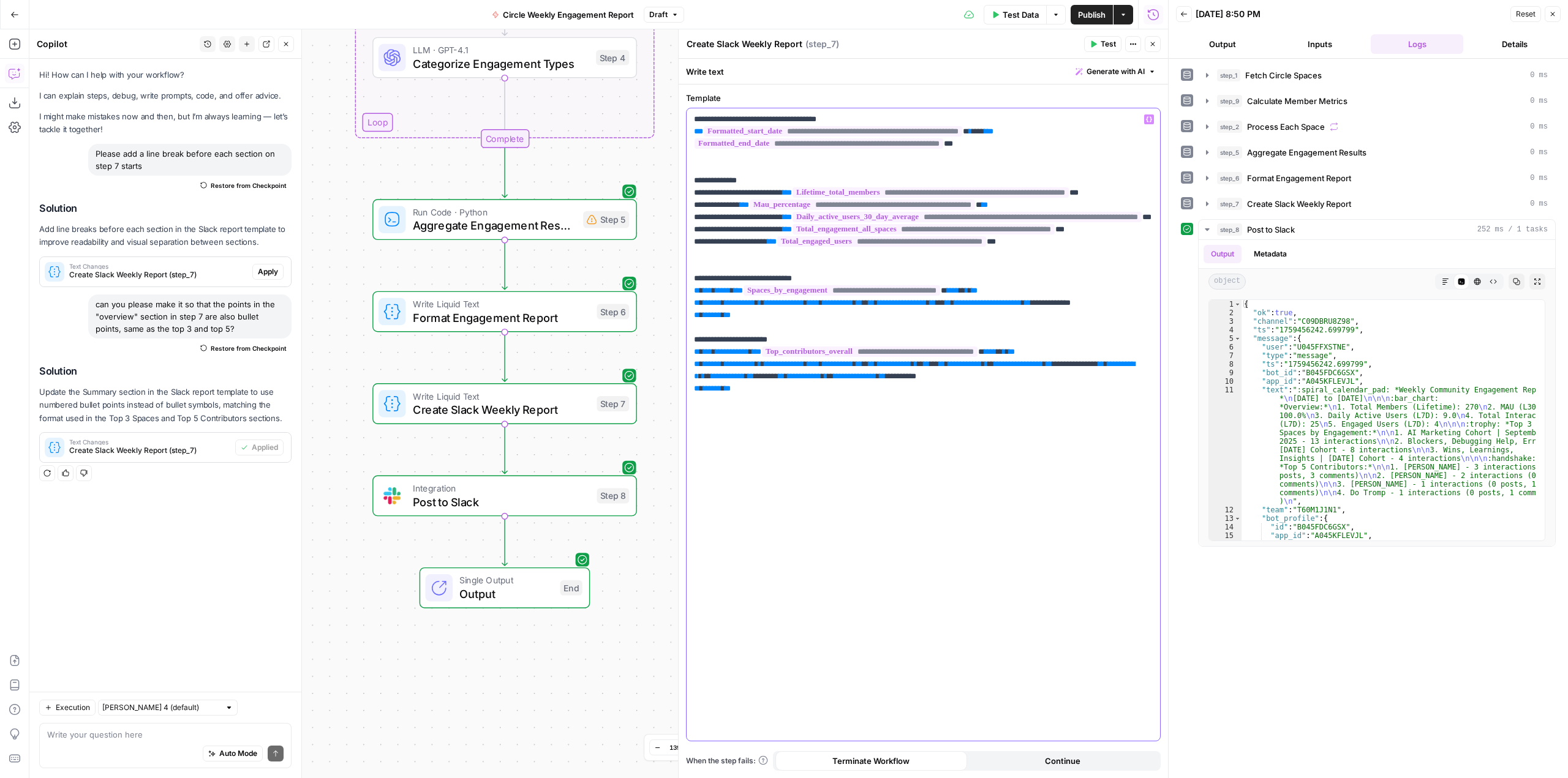
click at [821, 290] on p "**********" at bounding box center [923, 266] width 459 height 306
click at [781, 363] on p "**********" at bounding box center [923, 266] width 459 height 306
click at [936, 463] on div "**********" at bounding box center [923, 425] width 474 height 633
click at [604, 373] on span "Test" at bounding box center [611, 372] width 20 height 16
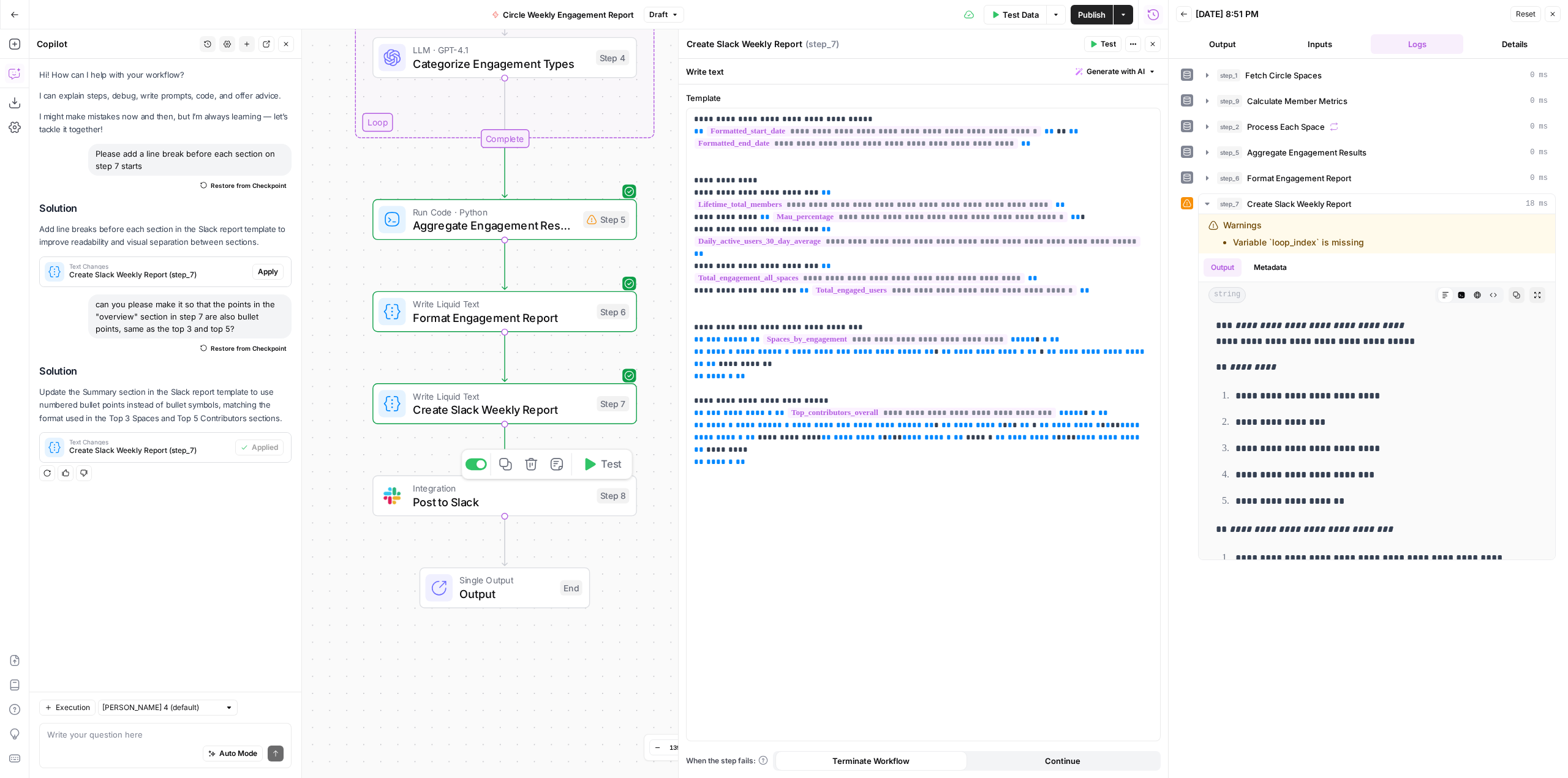
click at [606, 465] on span "Test" at bounding box center [611, 464] width 20 height 16
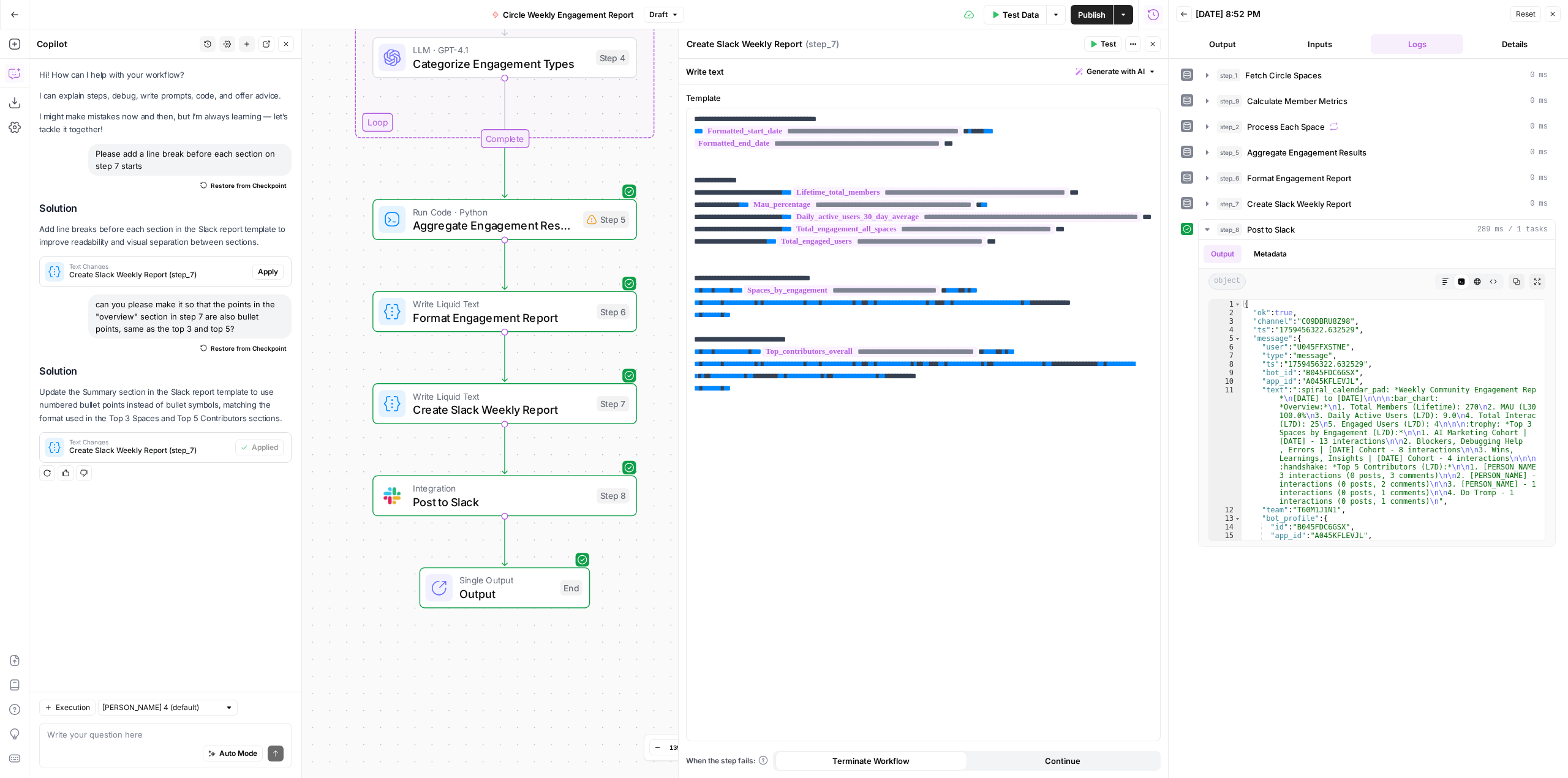
click at [1099, 15] on span "Publish" at bounding box center [1091, 15] width 27 height 13
click at [537, 499] on span "Post to Slack" at bounding box center [502, 502] width 178 height 17
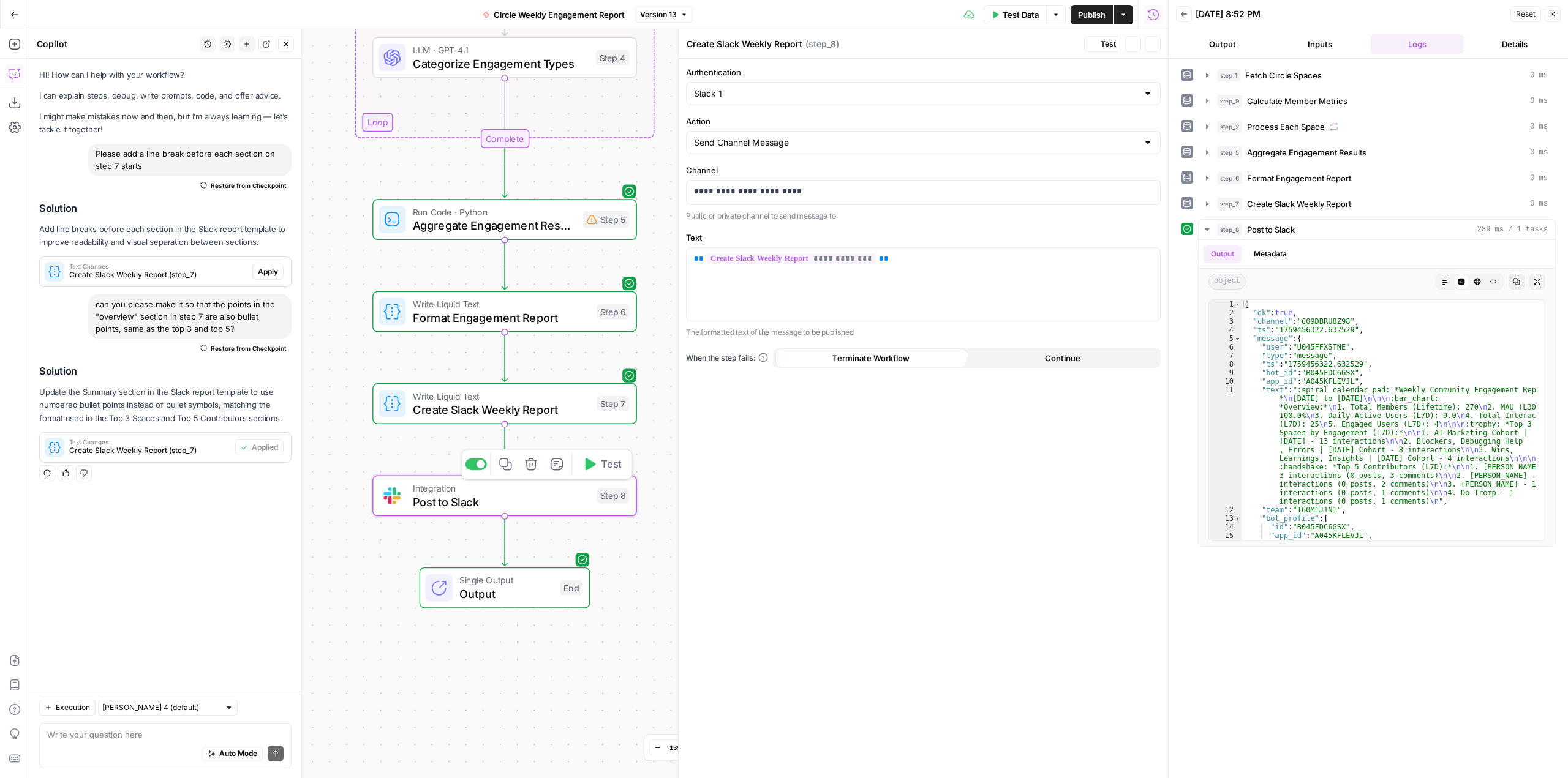
type textarea "Post to Slack"
drag, startPoint x: 798, startPoint y: 199, endPoint x: 698, endPoint y: 199, distance: 100.0
click at [698, 199] on div "**********" at bounding box center [923, 193] width 474 height 24
click at [608, 465] on span "Test" at bounding box center [611, 464] width 20 height 16
